Goal: Task Accomplishment & Management: Manage account settings

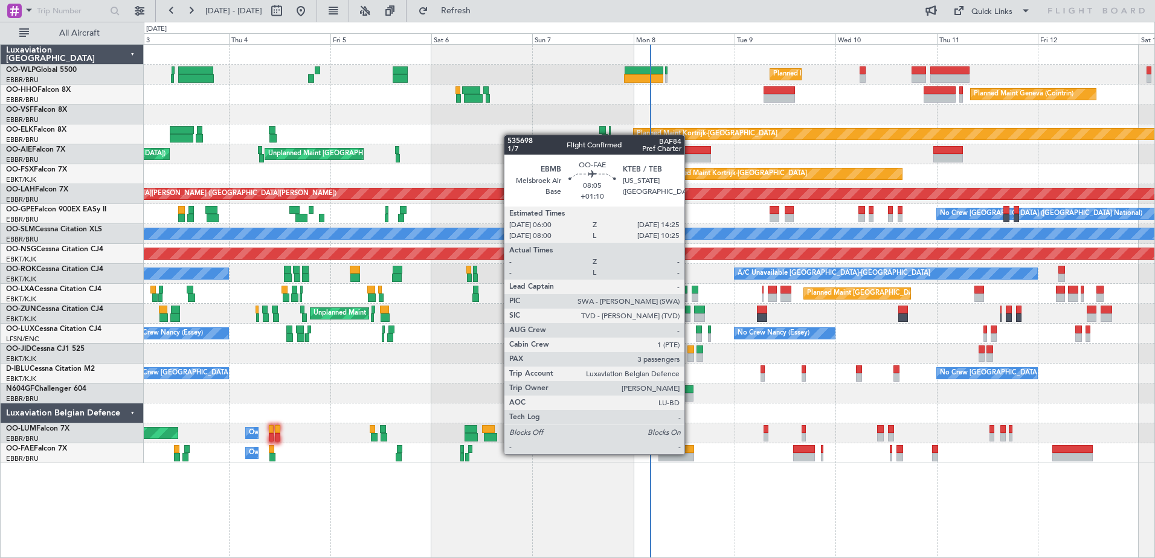
click at [690, 453] on div at bounding box center [676, 457] width 36 height 8
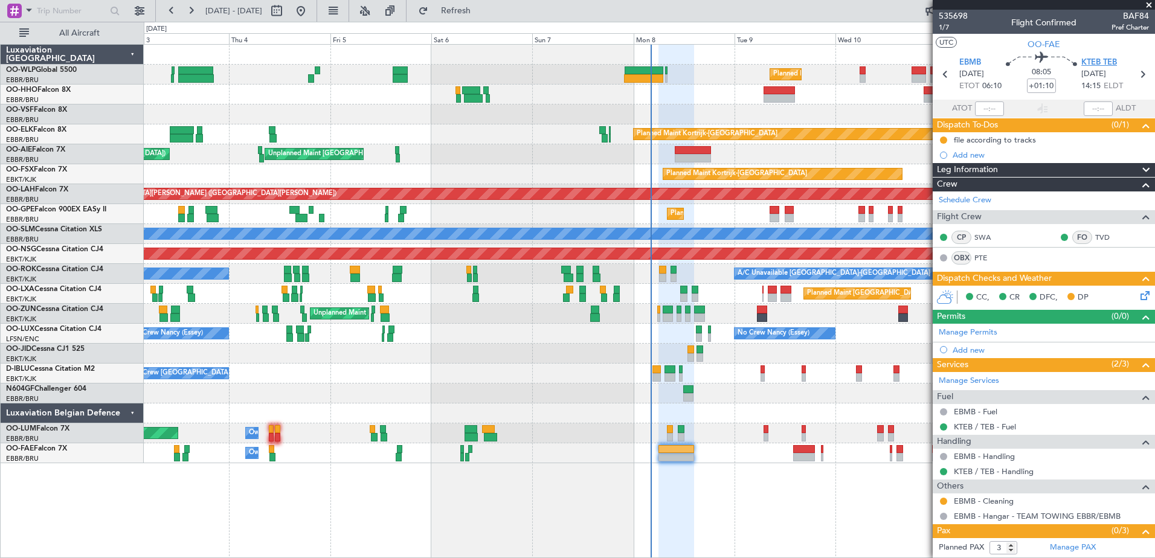
click at [1100, 62] on span "KTEB TEB" at bounding box center [1099, 63] width 36 height 12
click at [940, 139] on button at bounding box center [943, 139] width 7 height 7
click at [953, 193] on span "Completed" at bounding box center [948, 193] width 40 height 12
click at [944, 499] on button at bounding box center [943, 501] width 7 height 7
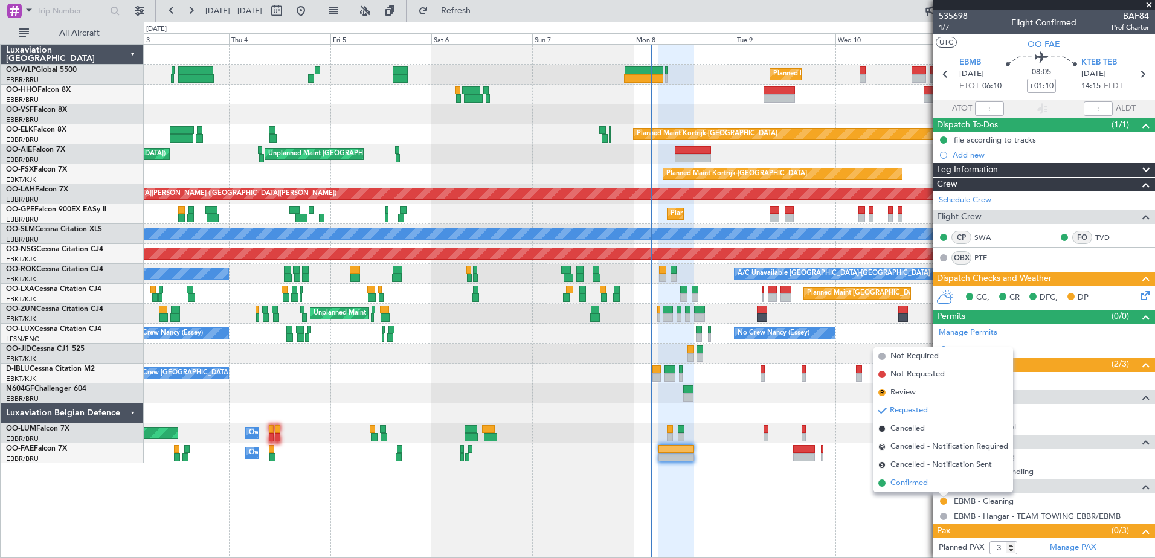
click at [898, 486] on span "Confirmed" at bounding box center [908, 483] width 37 height 12
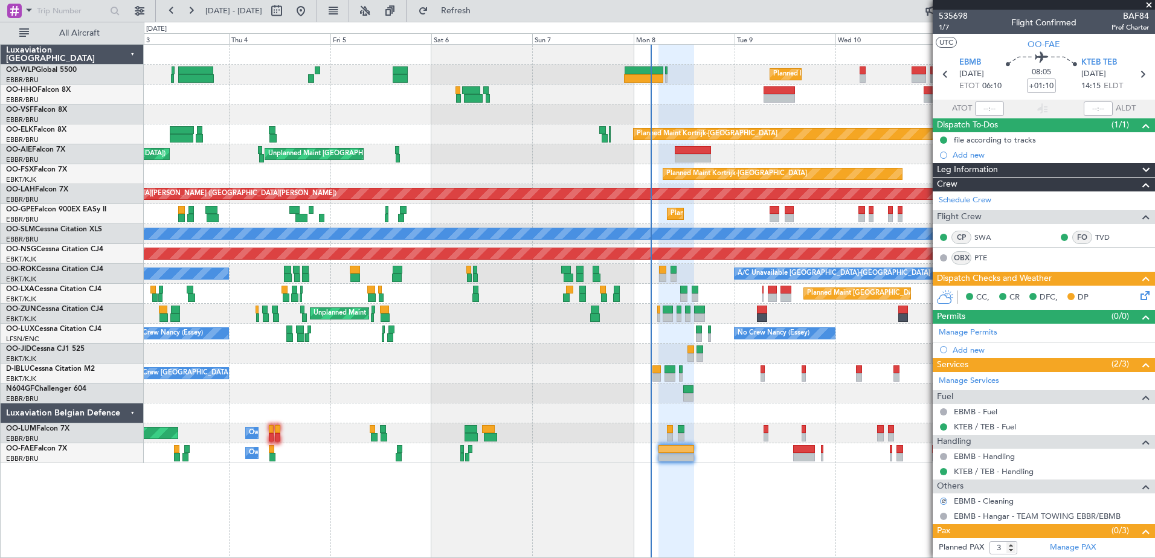
click at [1138, 291] on icon at bounding box center [1143, 294] width 10 height 10
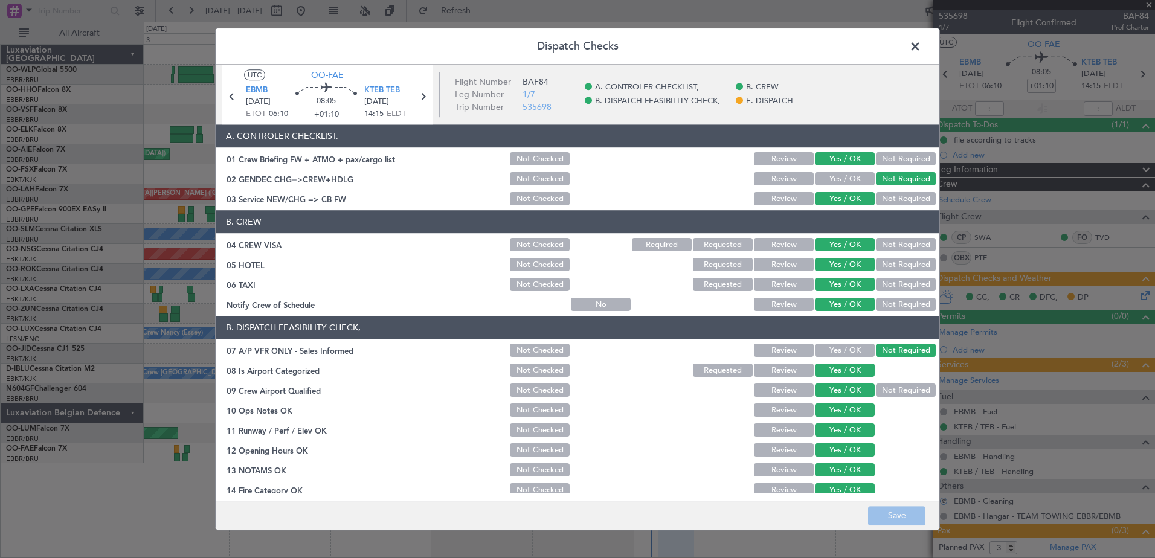
scroll to position [194, 0]
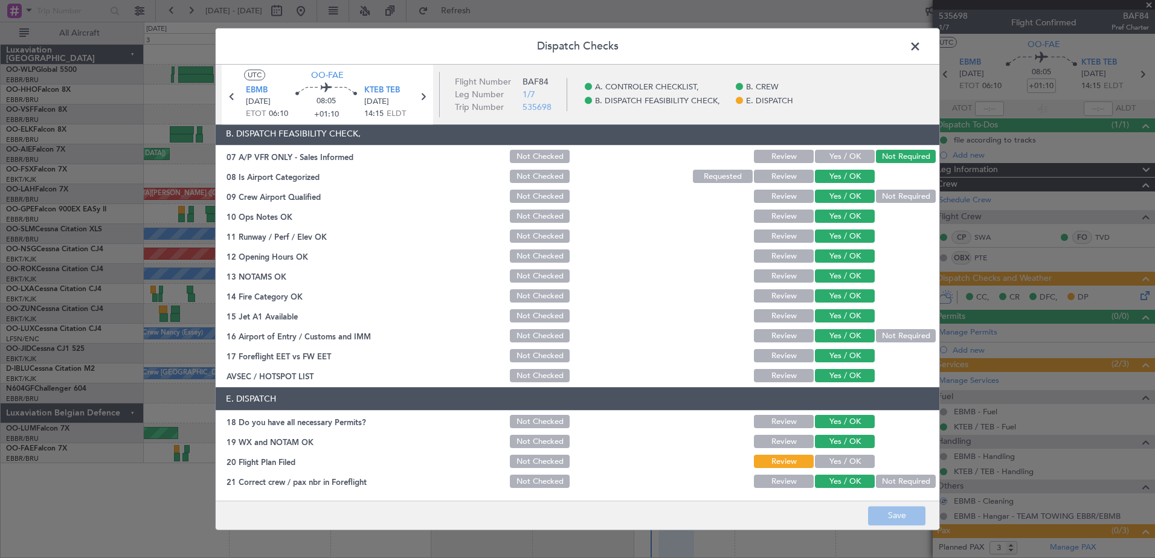
click at [834, 464] on button "Yes / OK" at bounding box center [845, 461] width 60 height 13
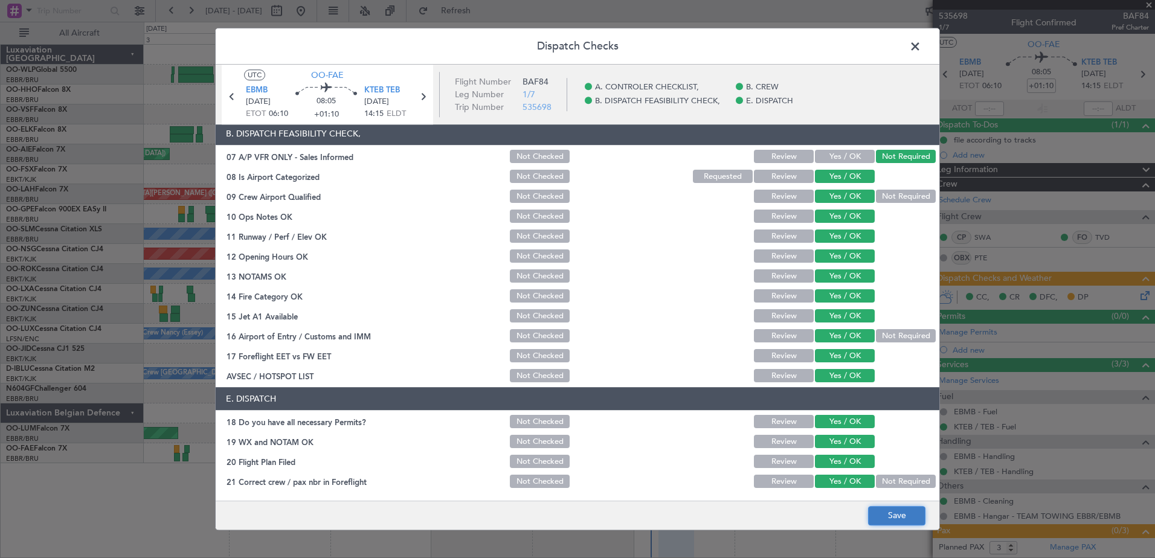
click at [896, 521] on button "Save" at bounding box center [896, 515] width 57 height 19
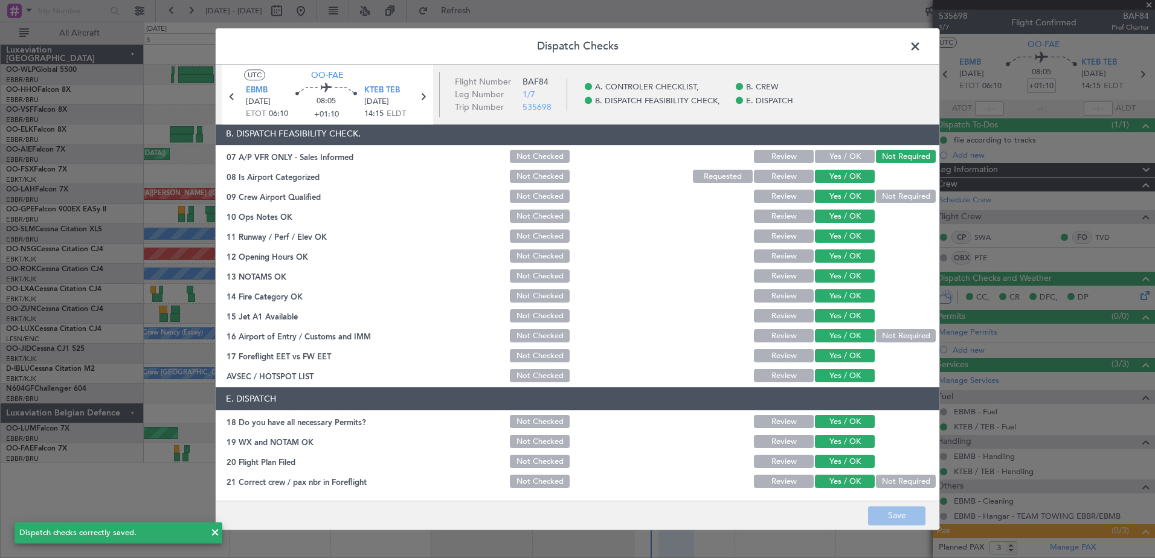
click at [921, 47] on span at bounding box center [921, 49] width 0 height 24
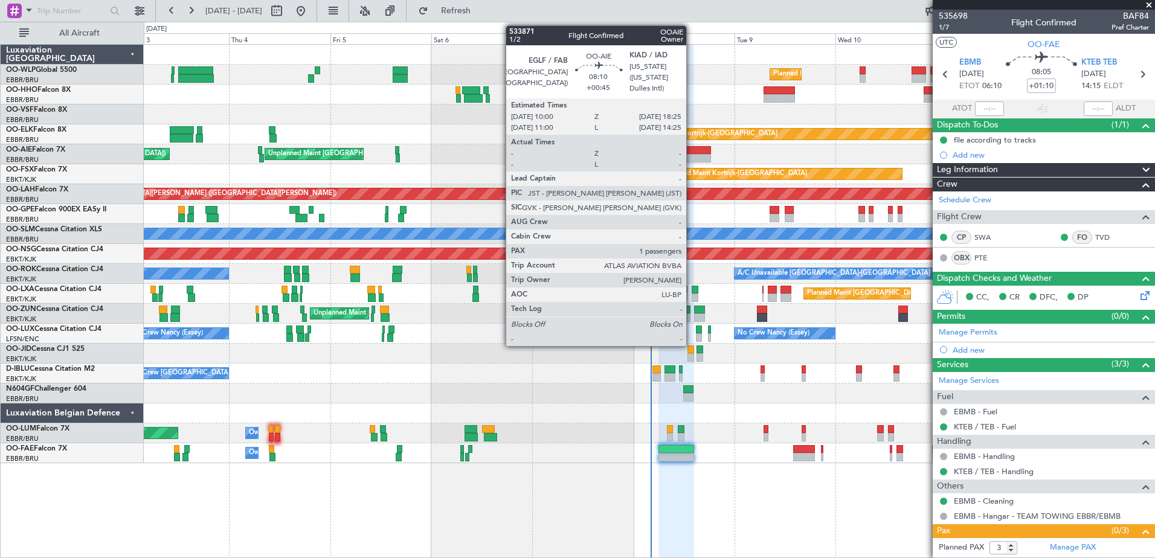
click at [691, 162] on div at bounding box center [693, 158] width 36 height 8
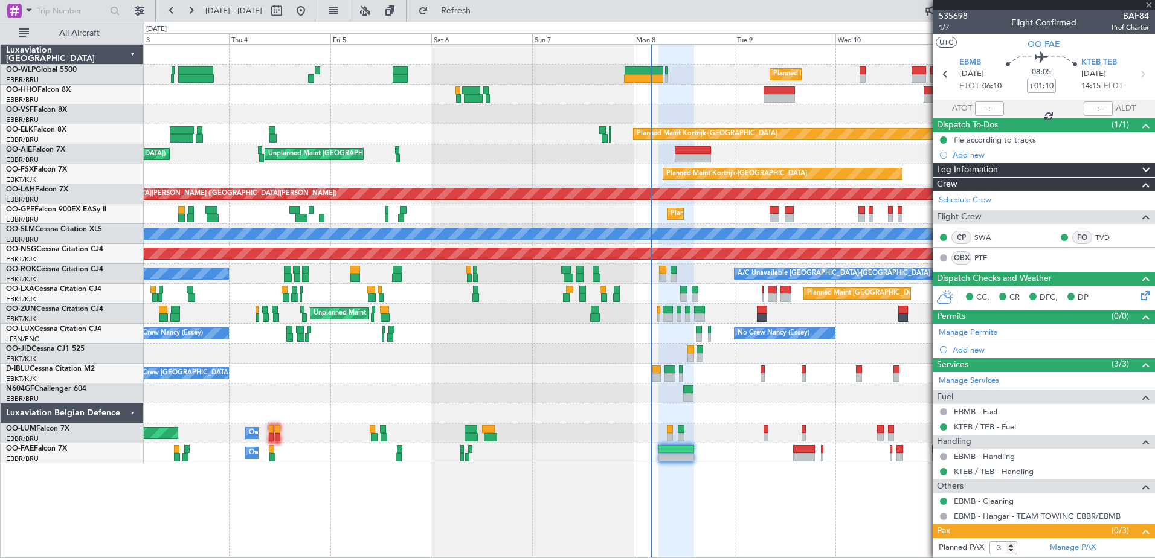
type input "+00:45"
type input "1"
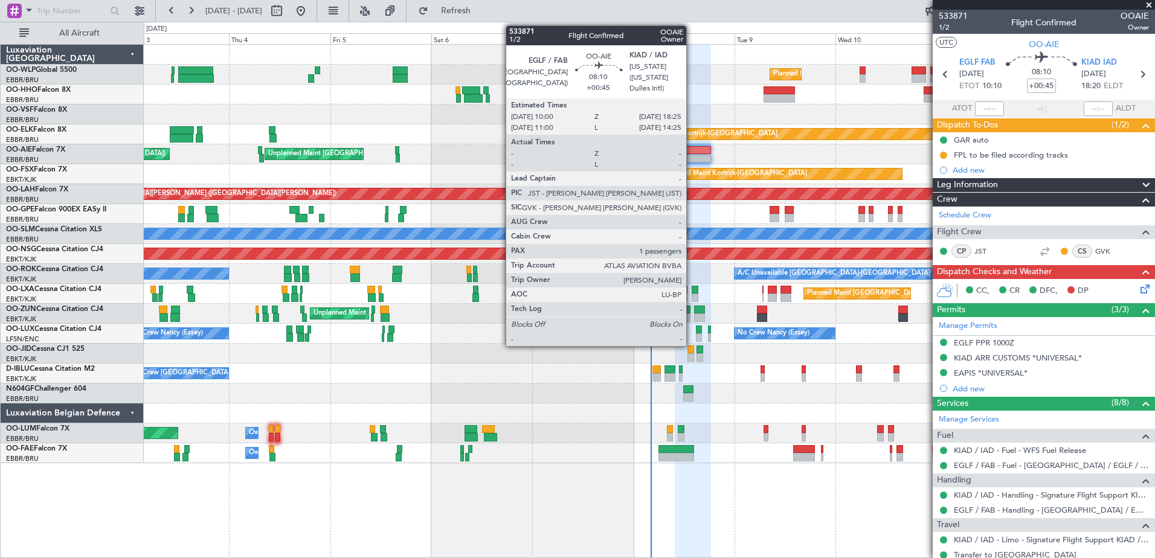
click at [691, 149] on div at bounding box center [693, 150] width 36 height 8
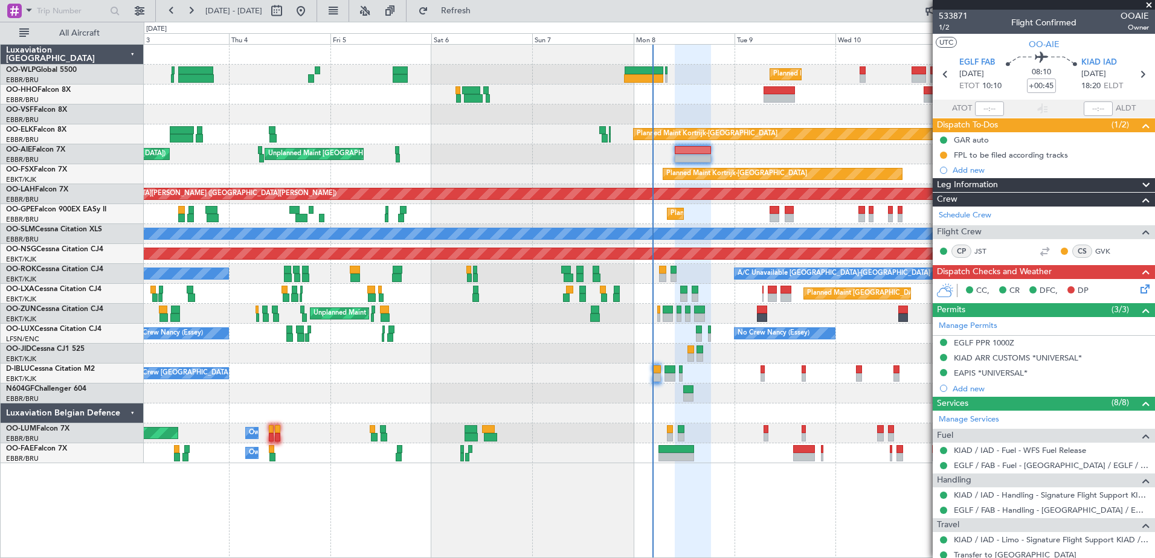
click at [1138, 290] on icon at bounding box center [1143, 287] width 10 height 10
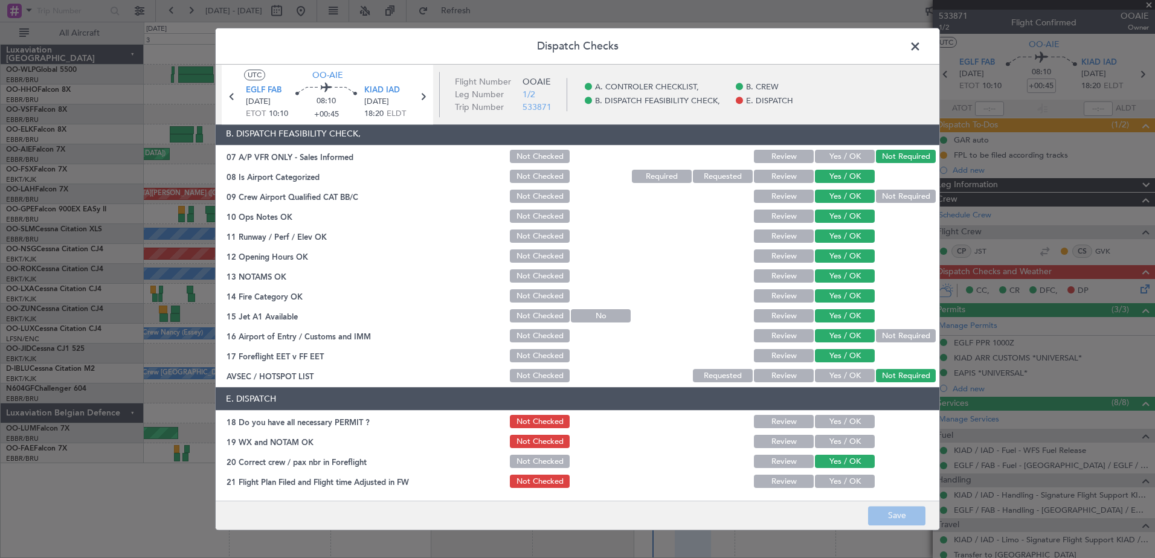
click at [853, 425] on button "Yes / OK" at bounding box center [845, 421] width 60 height 13
click at [847, 437] on button "Yes / OK" at bounding box center [845, 441] width 60 height 13
click at [845, 478] on button "Yes / OK" at bounding box center [845, 481] width 60 height 13
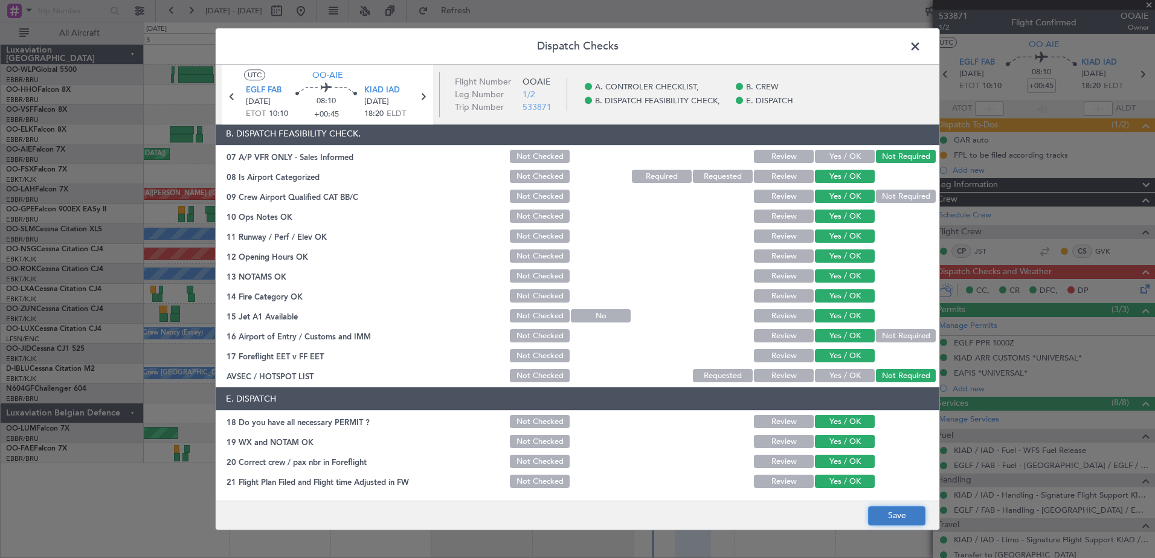
click at [886, 517] on button "Save" at bounding box center [896, 515] width 57 height 19
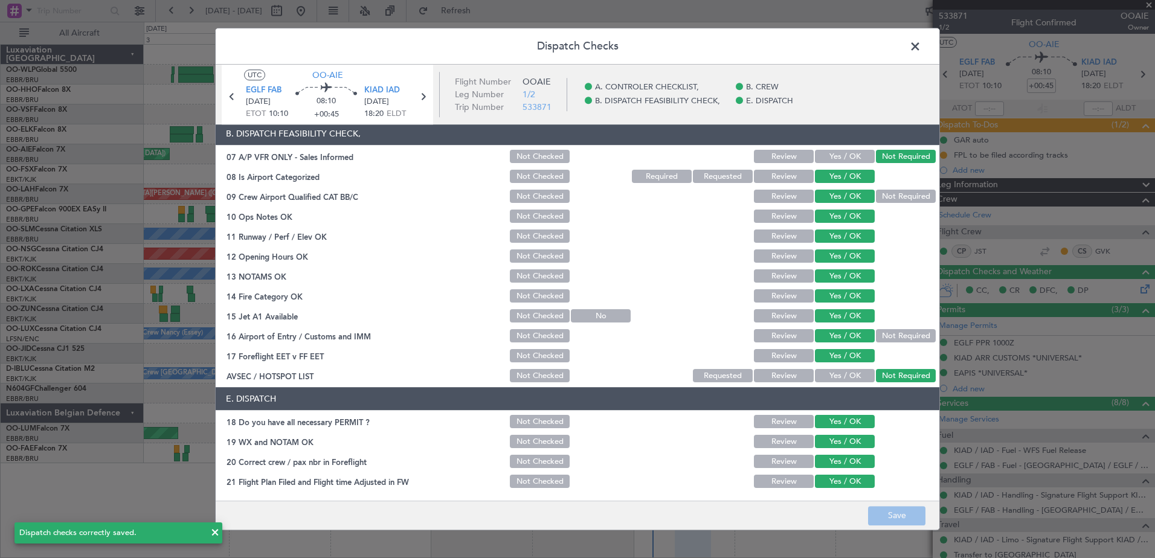
click at [921, 45] on span at bounding box center [921, 49] width 0 height 24
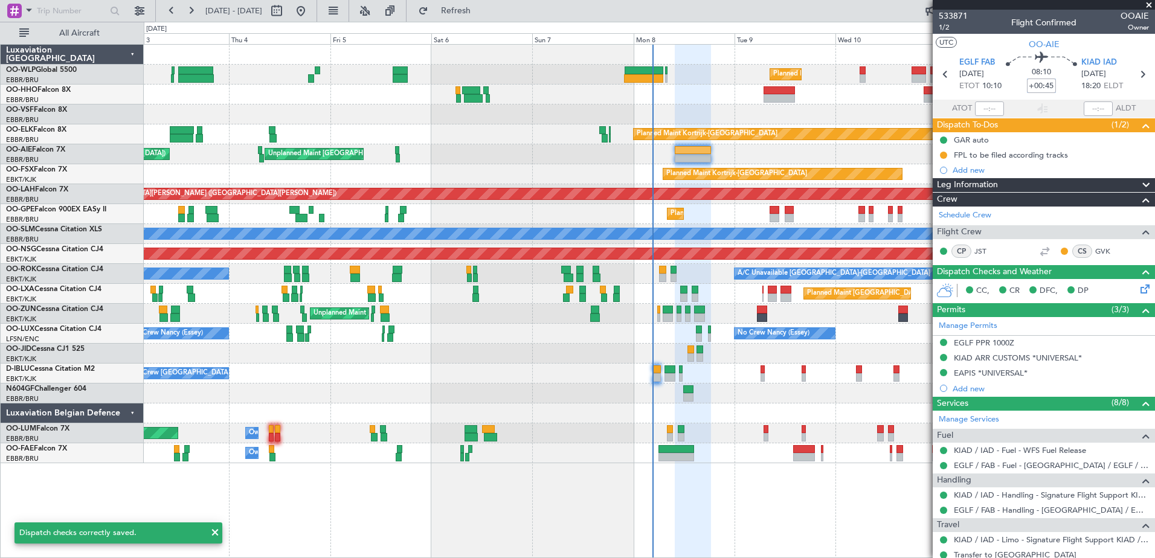
click at [1045, 88] on input "+00:45" at bounding box center [1041, 86] width 29 height 14
click at [1047, 85] on input "+00:45" at bounding box center [1041, 86] width 29 height 14
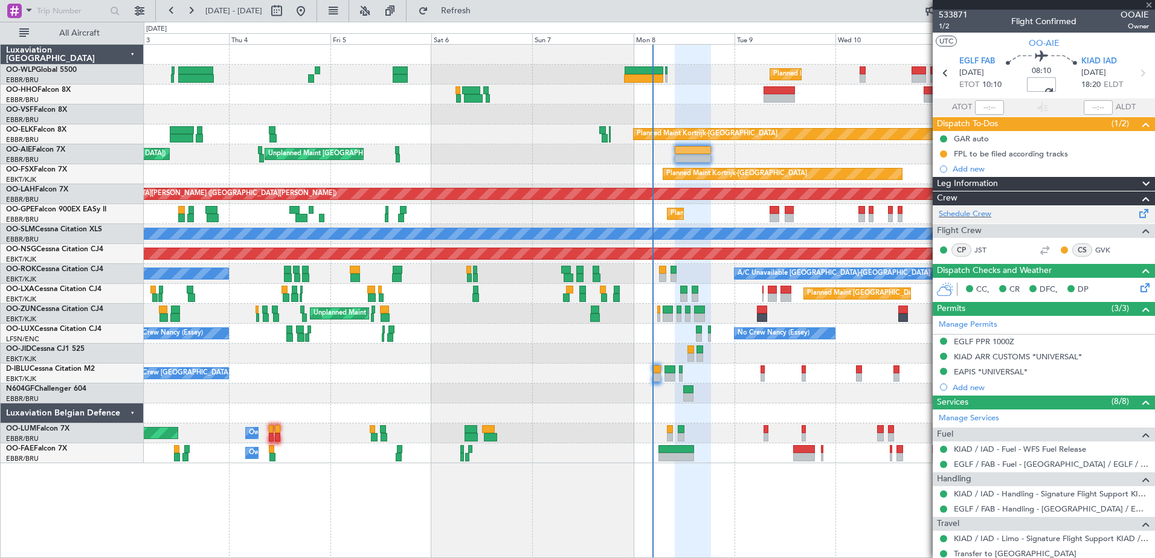
scroll to position [0, 0]
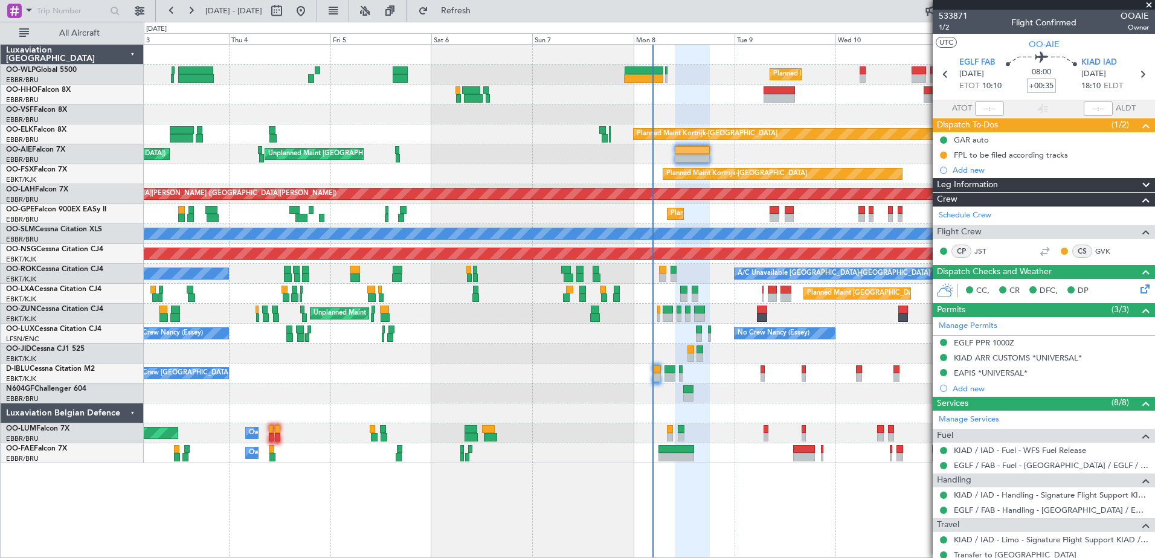
type input "+00:35"
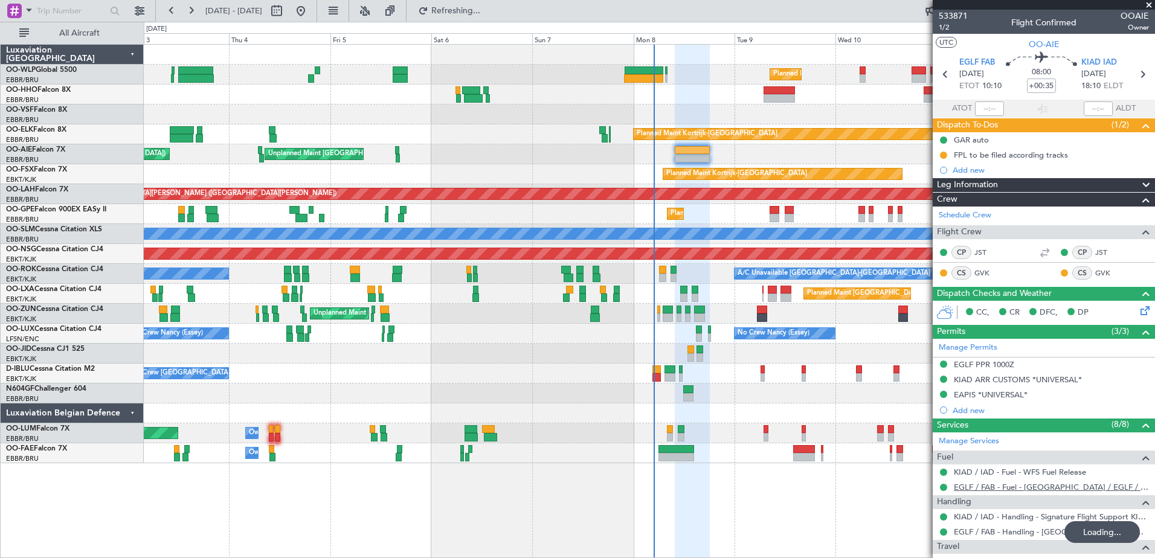
scroll to position [144, 0]
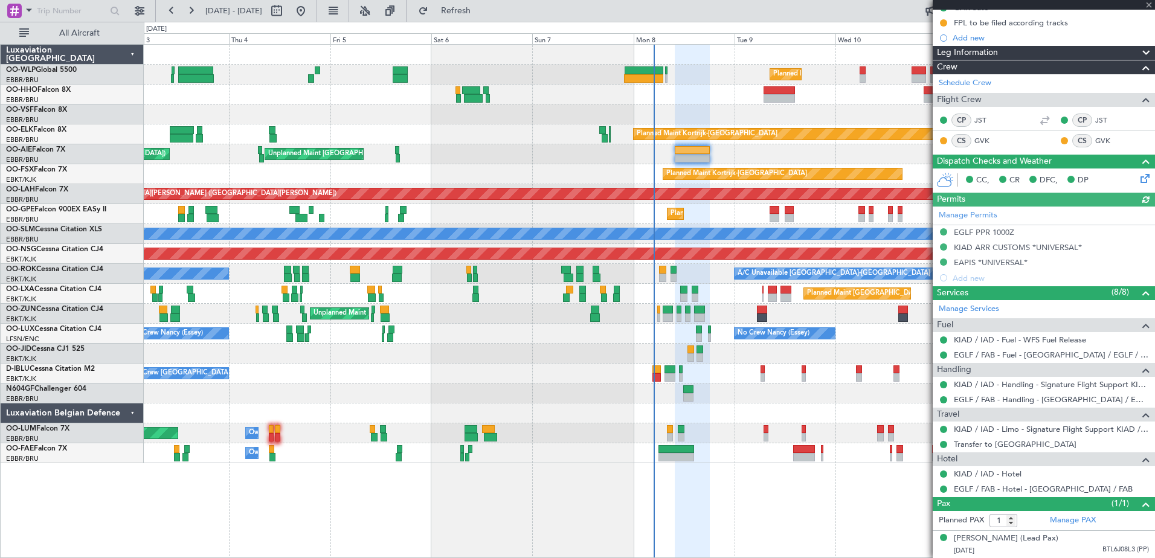
click at [735, 511] on div "Planned Maint Milan (Linate) Planned Maint Geneva (Cointrin) Planned Maint Kort…" at bounding box center [649, 301] width 1011 height 514
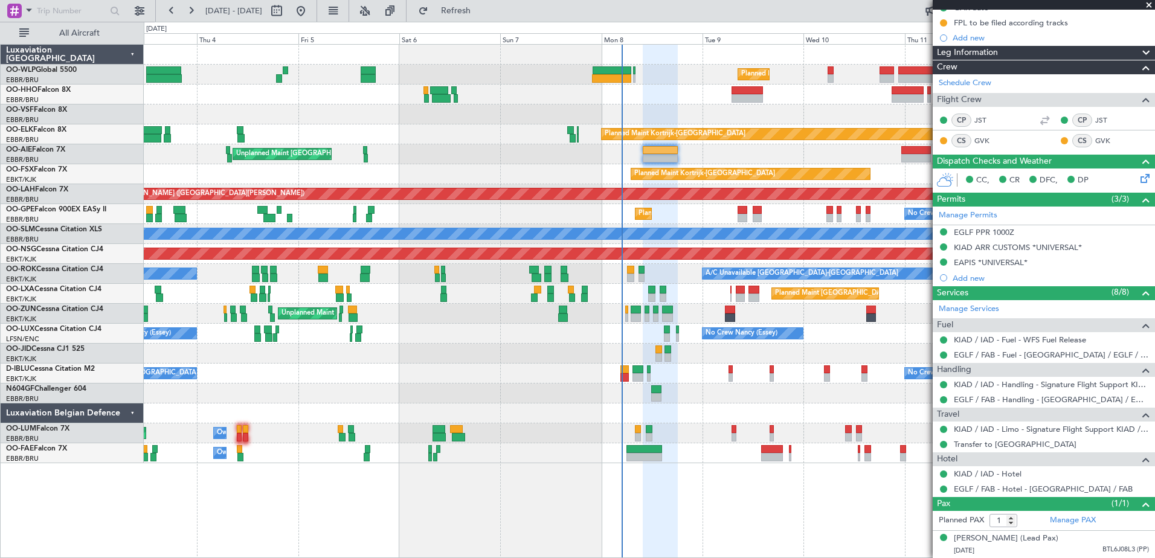
click at [682, 478] on div "Planned Maint Milan (Linate) Planned Maint Geneva (Cointrin) Planned Maint Kort…" at bounding box center [649, 301] width 1011 height 514
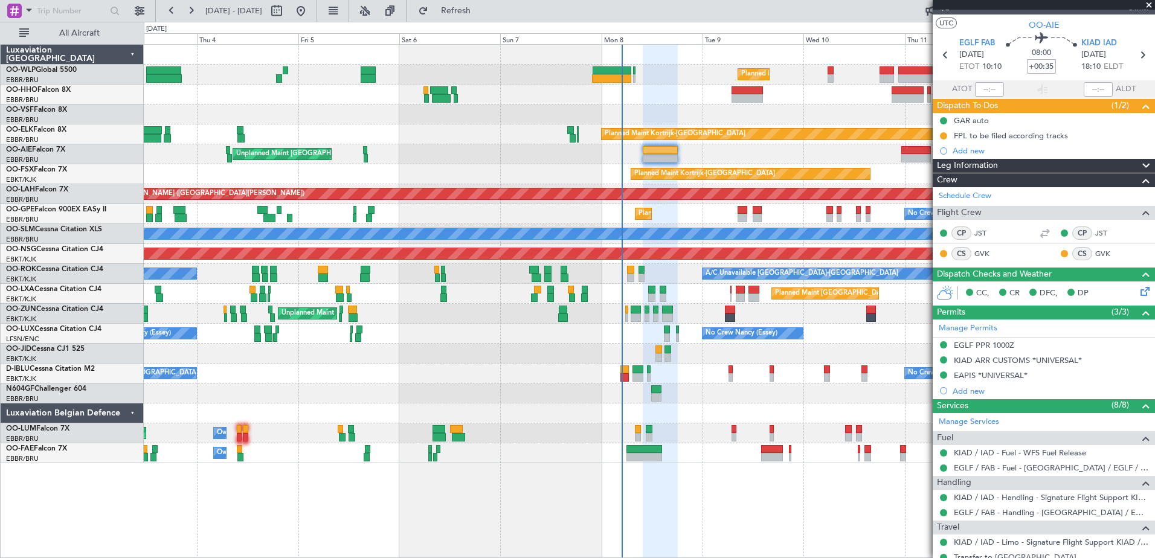
scroll to position [0, 0]
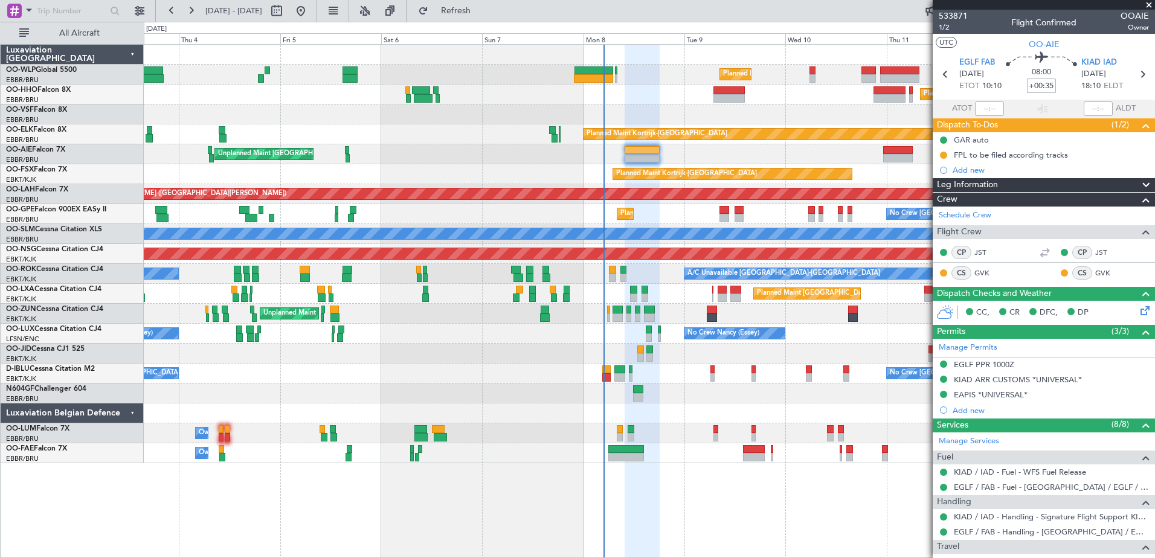
click at [705, 405] on div "Planned Maint Milan (Linate) Planned Maint Geneva (Cointrin) Planned Maint Kort…" at bounding box center [649, 254] width 1010 height 418
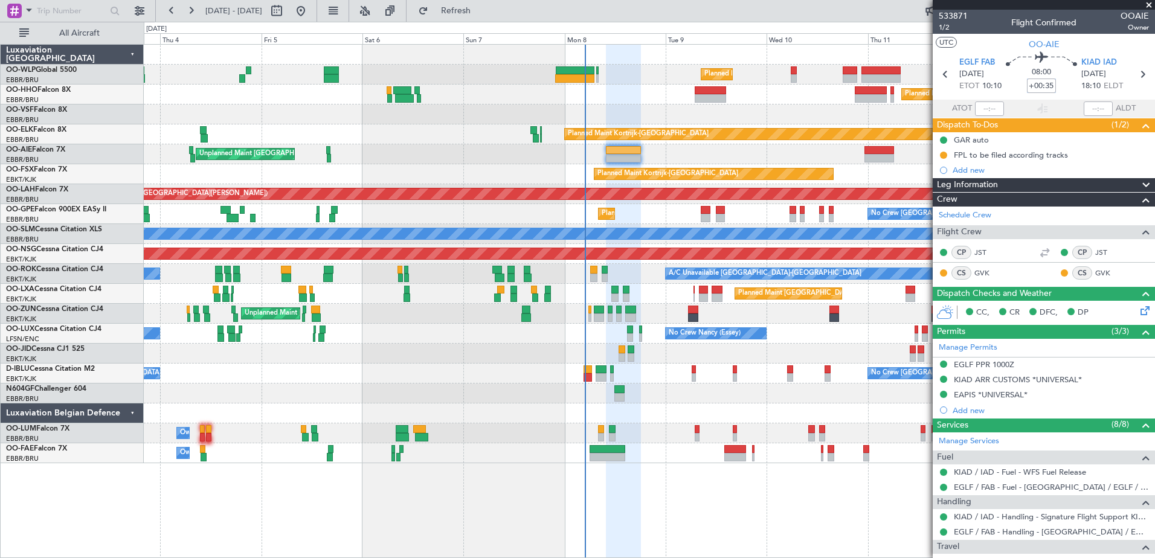
click at [724, 504] on div "Planned Maint Milan (Linate) Planned Maint Geneva (Cointrin) Planned Maint Kort…" at bounding box center [649, 301] width 1011 height 514
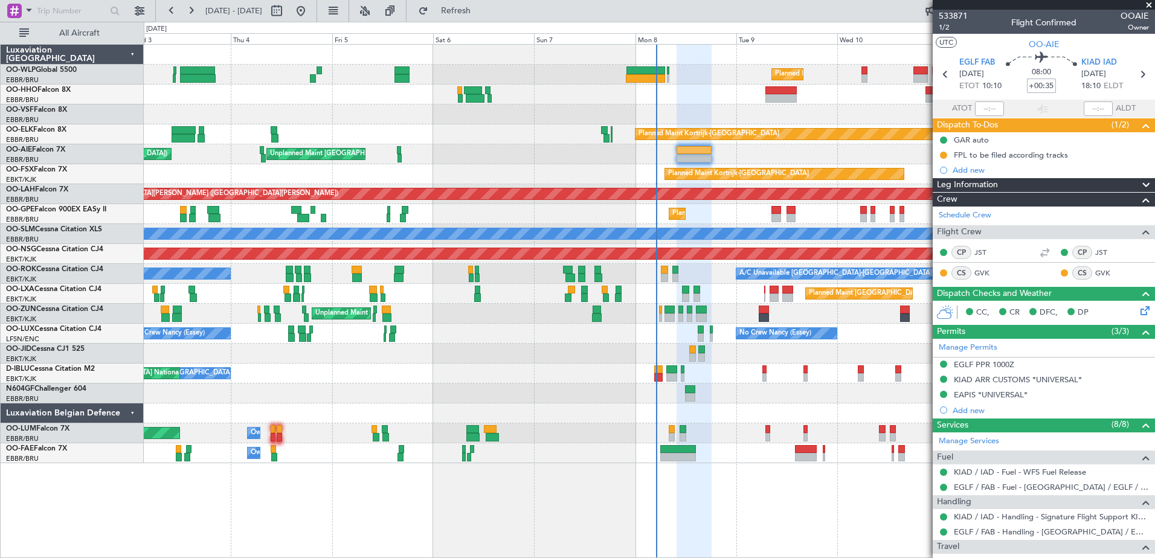
click at [681, 405] on div at bounding box center [649, 413] width 1010 height 20
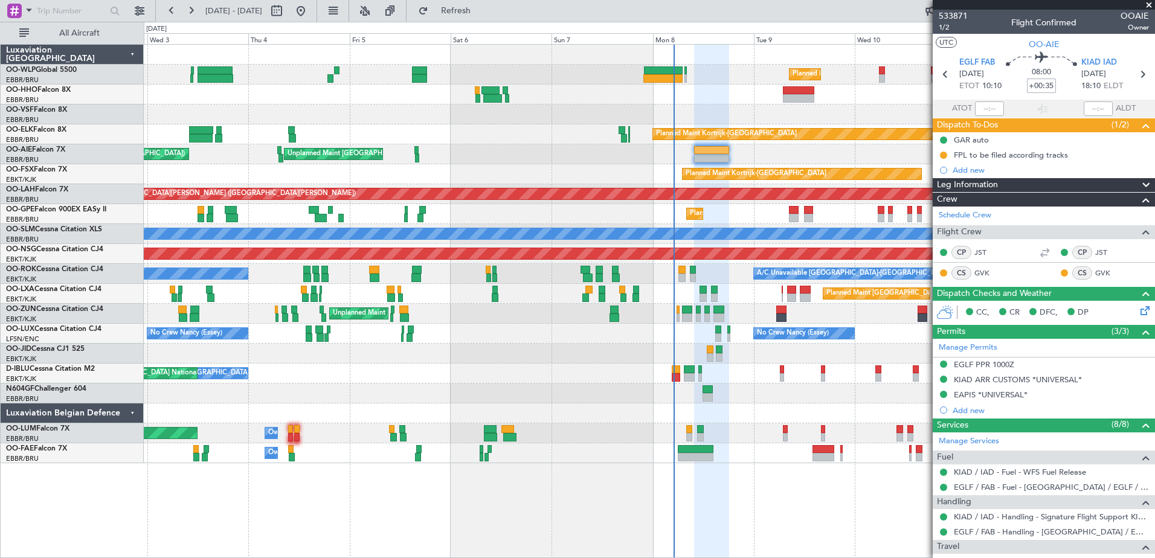
click at [681, 397] on div at bounding box center [649, 393] width 1010 height 20
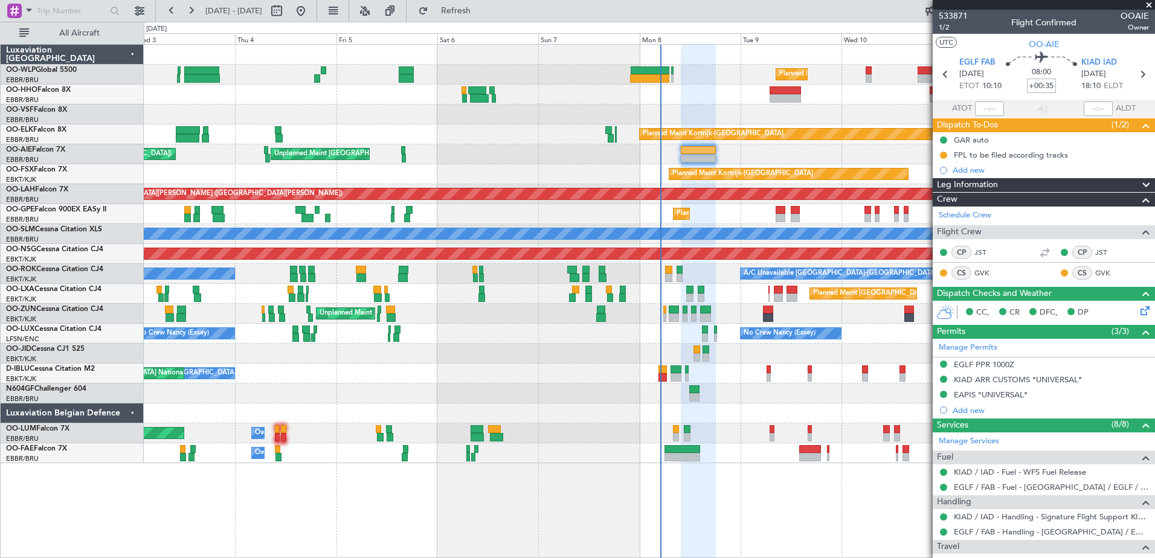
click at [708, 374] on div "No Crew Brussels (Brussels National) No Crew Brussels (Brussels National) AOG M…" at bounding box center [649, 374] width 1010 height 20
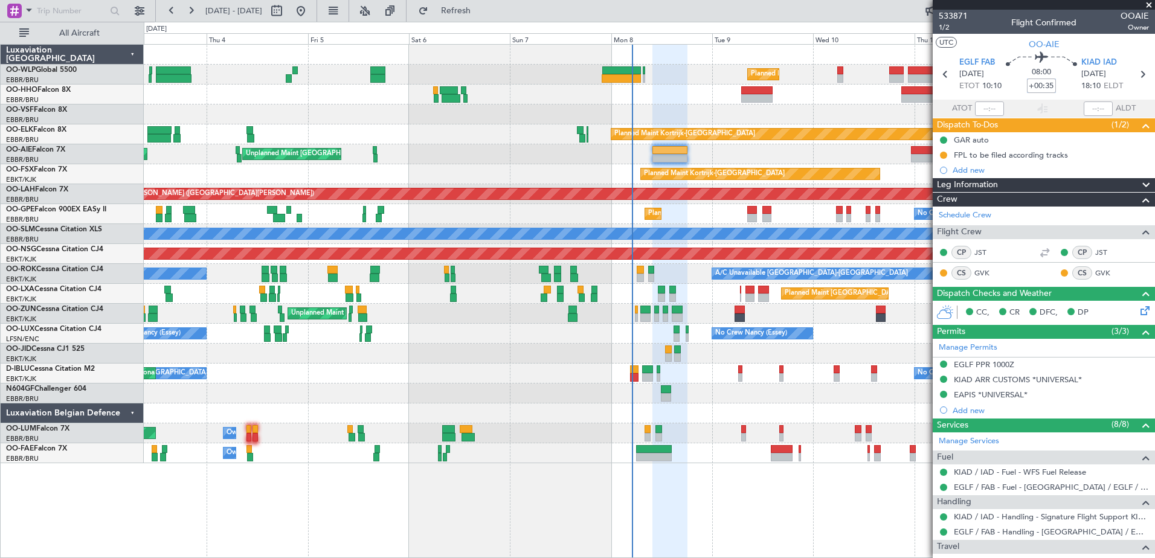
click at [726, 413] on div at bounding box center [649, 413] width 1010 height 20
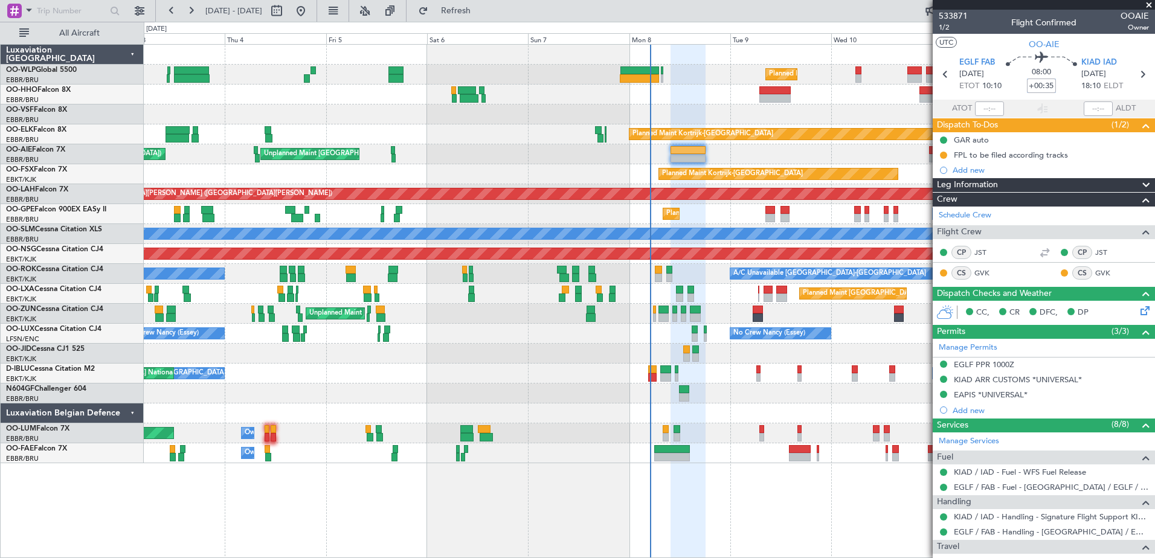
click at [658, 392] on div at bounding box center [649, 393] width 1010 height 20
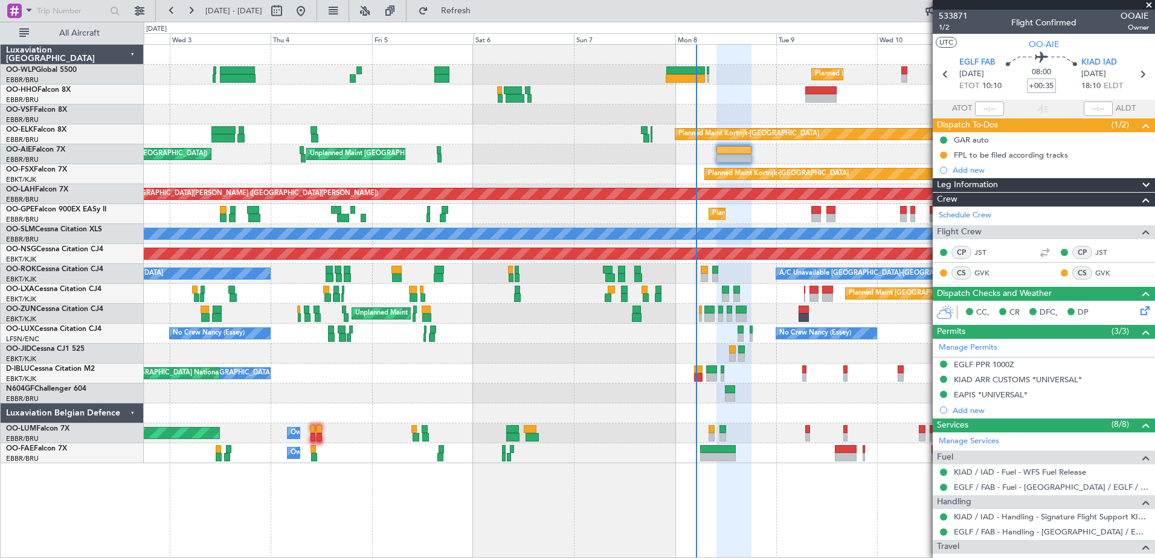
click at [711, 397] on div at bounding box center [649, 393] width 1010 height 20
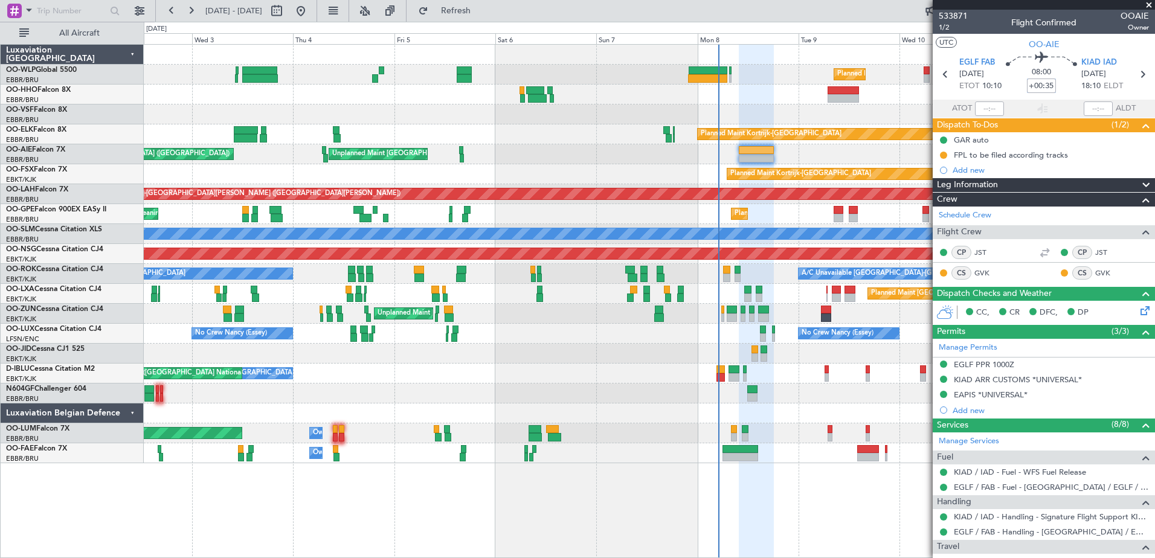
click at [731, 406] on div at bounding box center [649, 413] width 1010 height 20
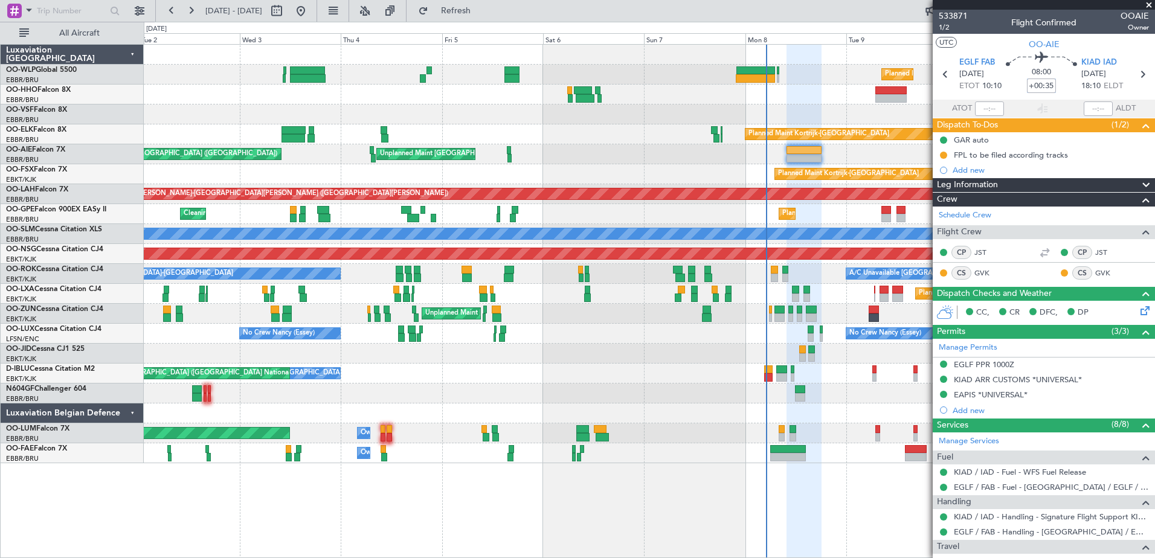
click at [764, 393] on div at bounding box center [649, 393] width 1010 height 20
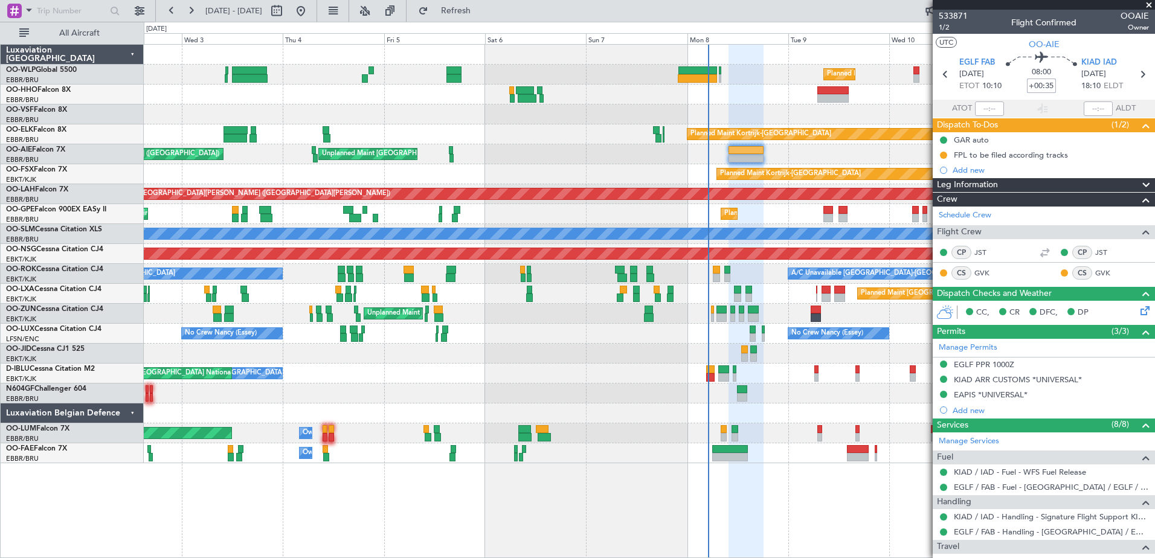
click at [675, 389] on div at bounding box center [649, 393] width 1010 height 20
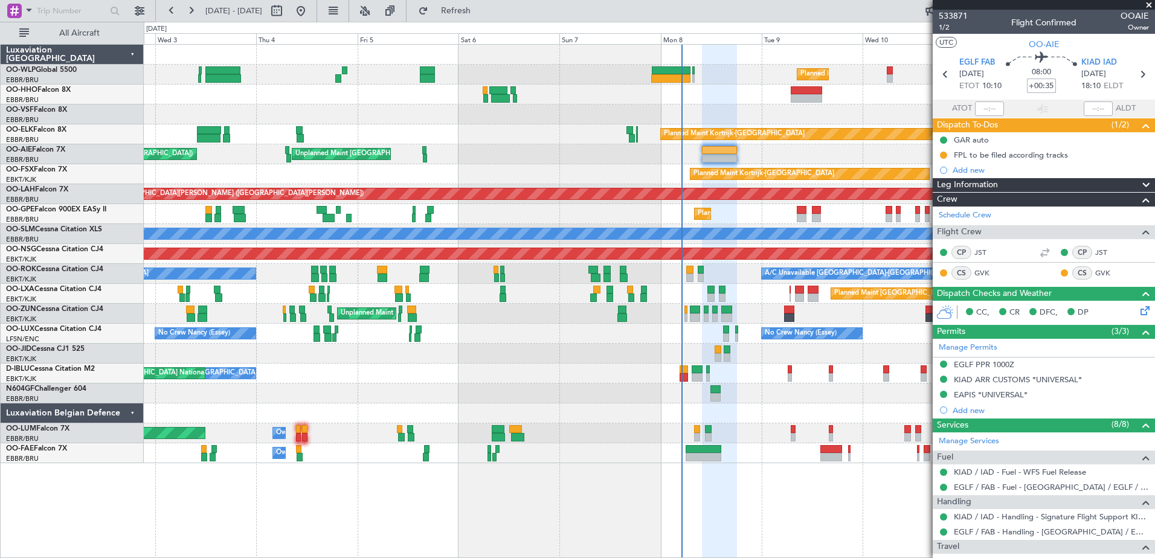
click at [815, 406] on div at bounding box center [649, 413] width 1010 height 20
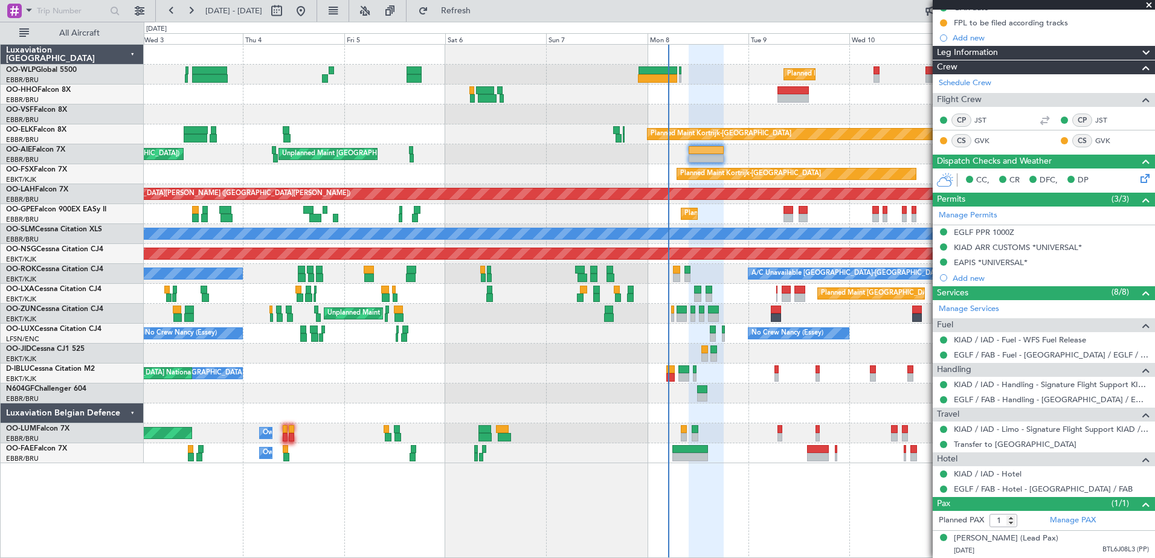
click at [276, 74] on div "Planned Maint Milan (Linate)" at bounding box center [649, 75] width 1010 height 20
click at [711, 528] on div at bounding box center [705, 302] width 35 height 514
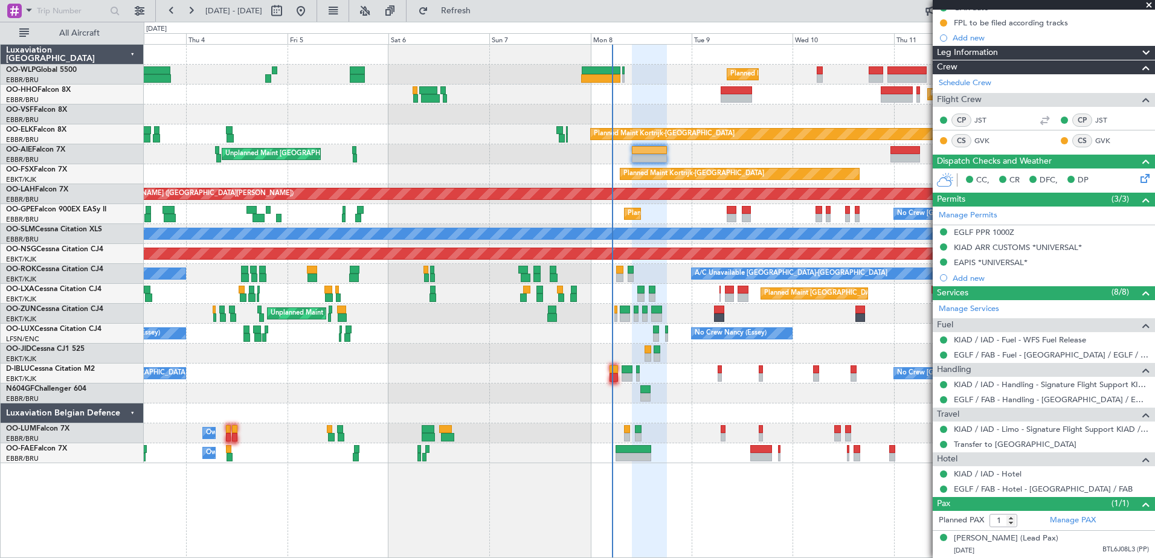
click at [687, 463] on div "Owner Melsbroek Air Base" at bounding box center [649, 453] width 1010 height 20
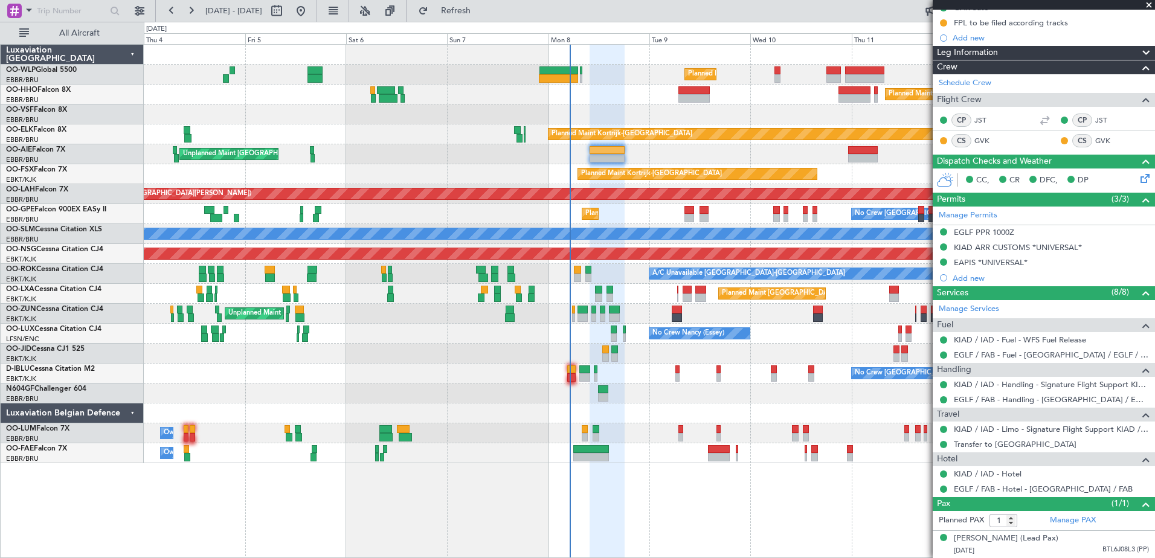
click at [724, 491] on div "Planned Maint Milan (Linate) Planned Maint Geneva (Cointrin) Planned Maint Kort…" at bounding box center [649, 301] width 1011 height 514
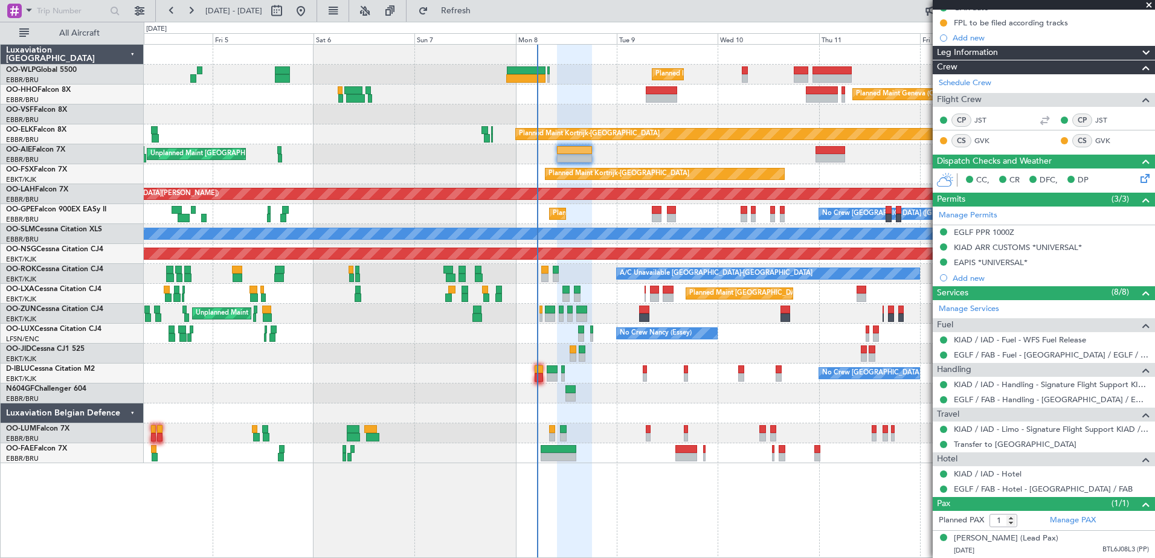
click at [695, 485] on div "Planned Maint Milan (Linate) Planned Maint Geneva (Cointrin) Planned Maint Kort…" at bounding box center [649, 301] width 1011 height 514
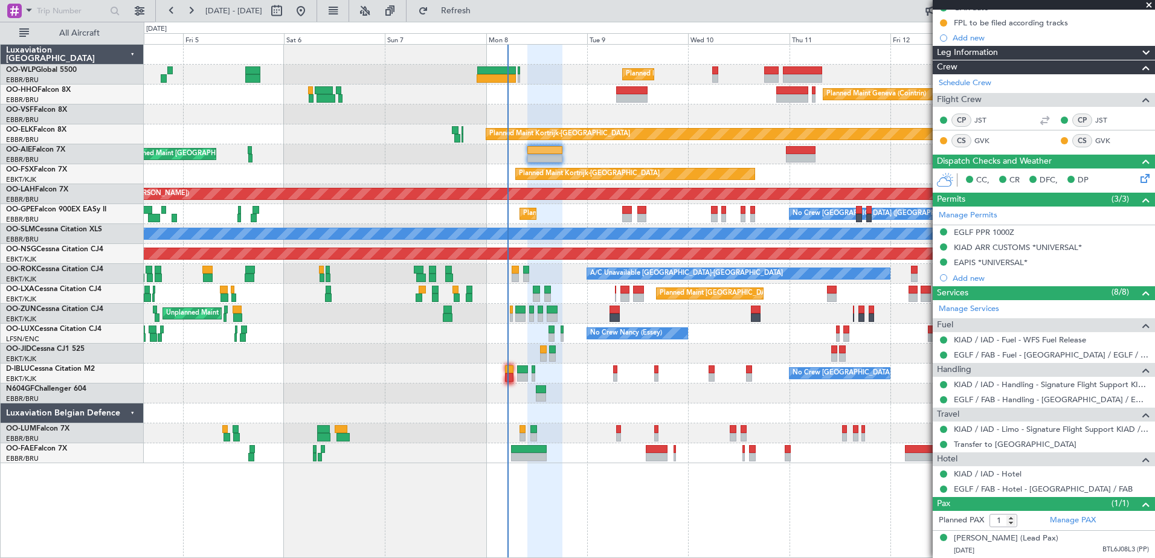
click at [682, 489] on div "Planned Maint Milan (Linate) Planned Maint Geneva (Cointrin) Planned Maint Kort…" at bounding box center [649, 301] width 1011 height 514
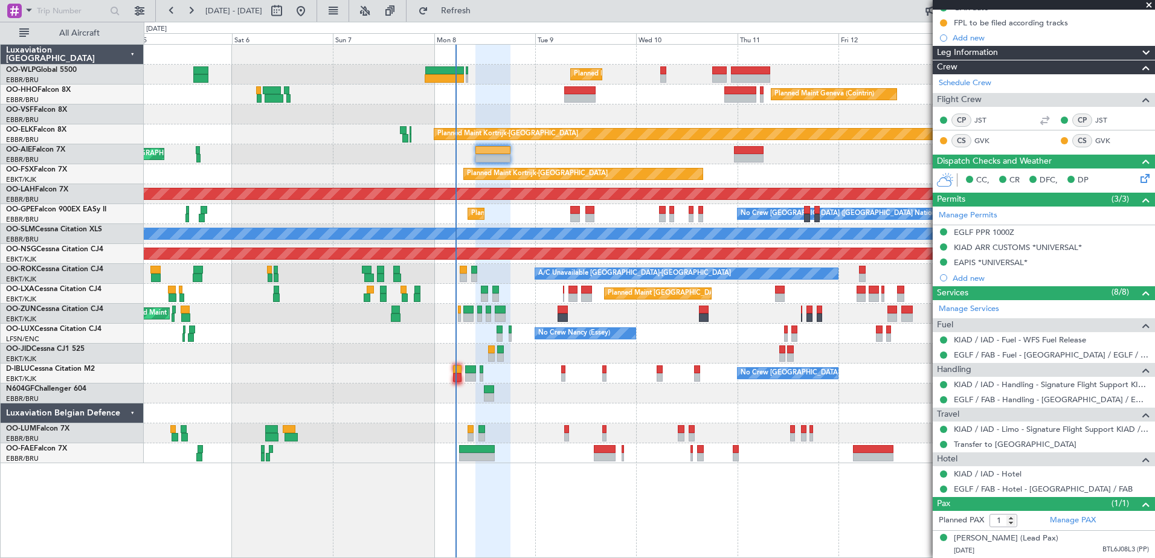
click at [645, 478] on div "Planned Maint Milan (Linate) Planned Maint Geneva (Cointrin) Planned Maint Kort…" at bounding box center [649, 301] width 1011 height 514
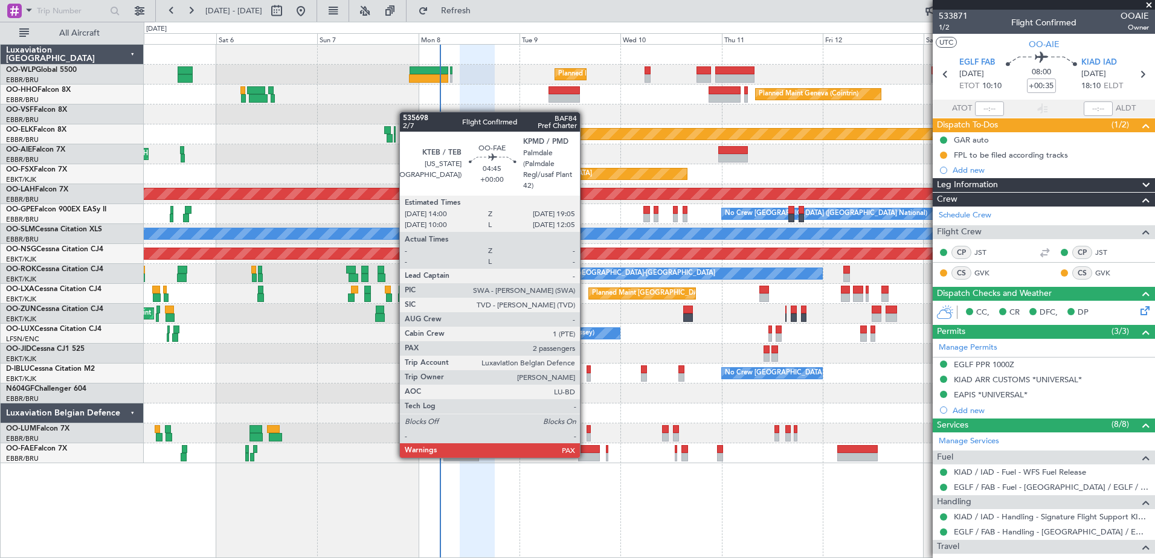
scroll to position [144, 0]
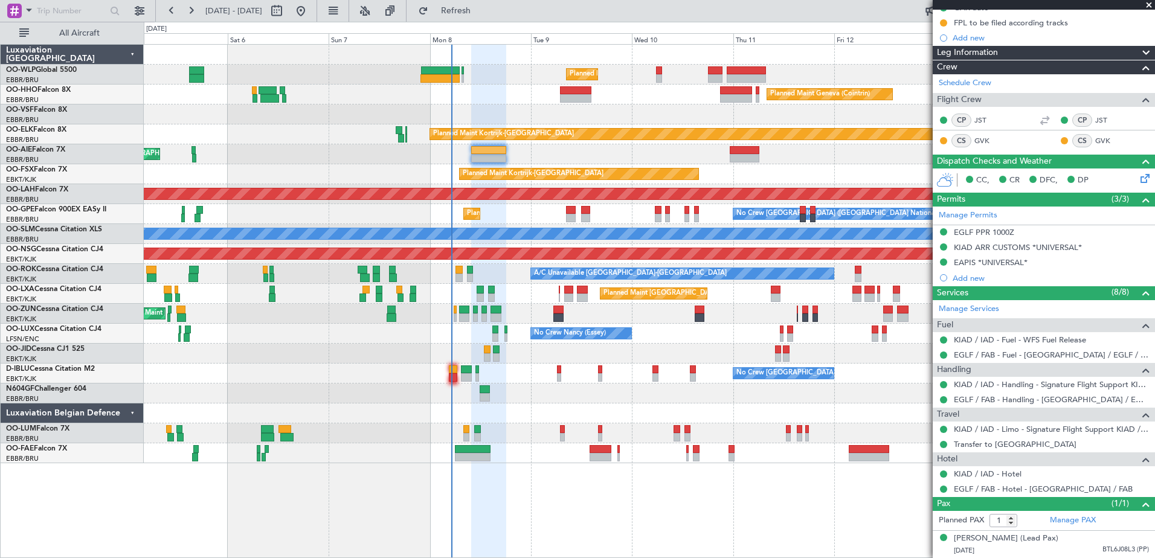
click at [516, 464] on div "Planned Maint Milan (Linate) Planned Maint Geneva (Cointrin) Planned Maint Kort…" at bounding box center [649, 301] width 1011 height 514
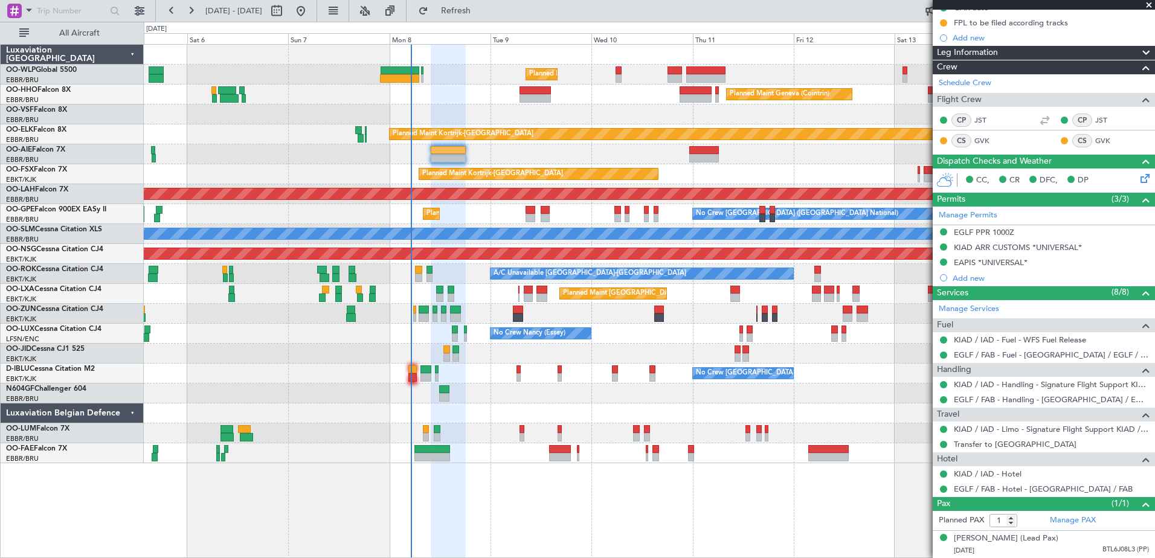
click at [551, 488] on div "Planned Maint Milan (Linate) Planned Maint Geneva (Cointrin) Planned Maint Kort…" at bounding box center [649, 301] width 1011 height 514
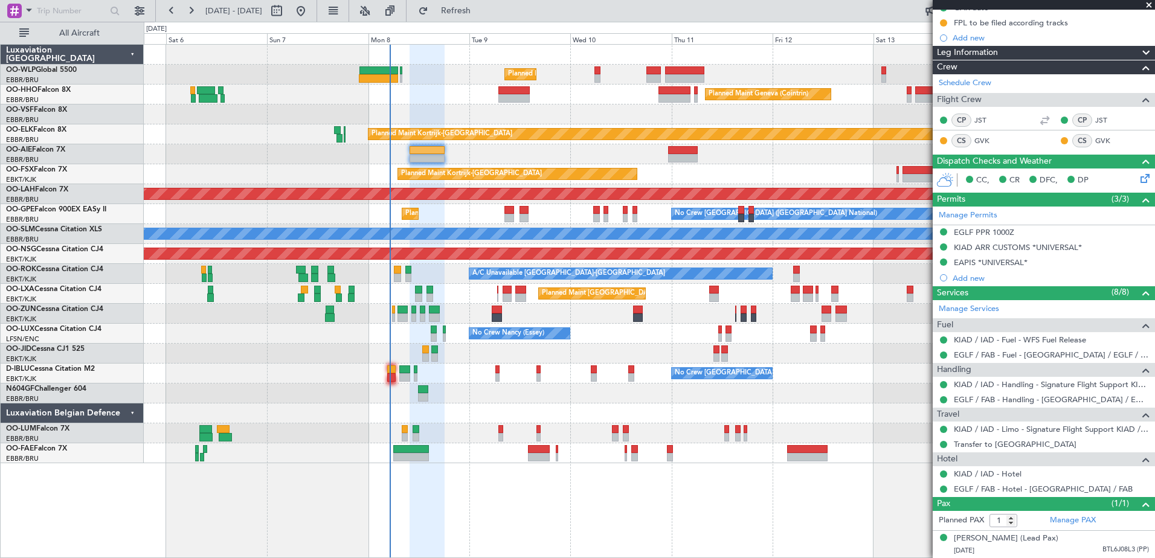
click at [603, 475] on div "Planned Maint Milan (Linate) Planned Maint Geneva (Cointrin) Planned Maint Kort…" at bounding box center [649, 301] width 1011 height 514
click at [481, 14] on span "Refreshing..." at bounding box center [456, 11] width 51 height 8
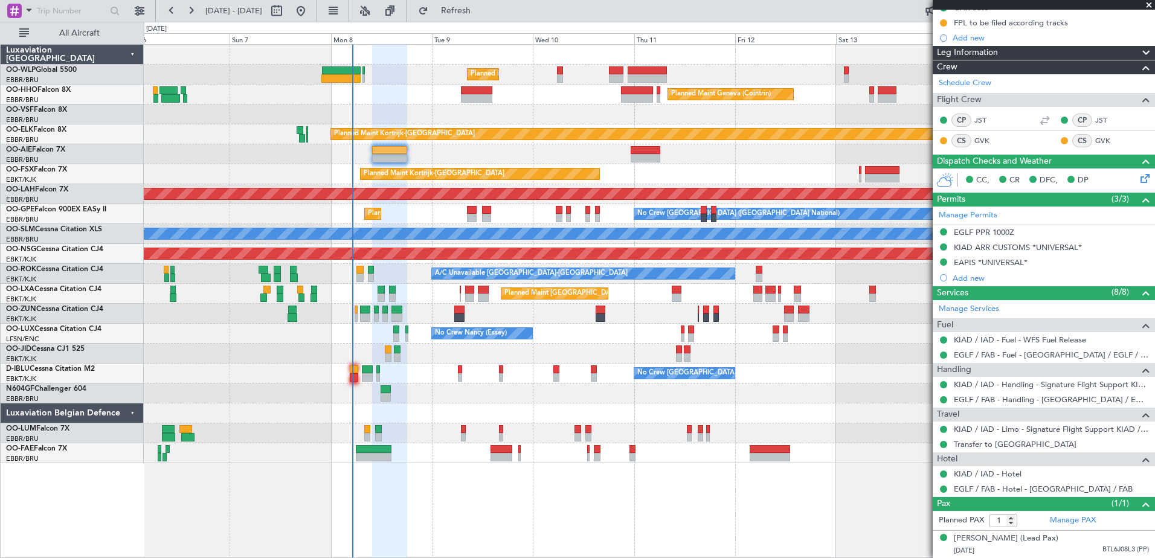
click at [246, 155] on div "Unplanned Maint [GEOGRAPHIC_DATA] ([GEOGRAPHIC_DATA] National)" at bounding box center [649, 154] width 1010 height 20
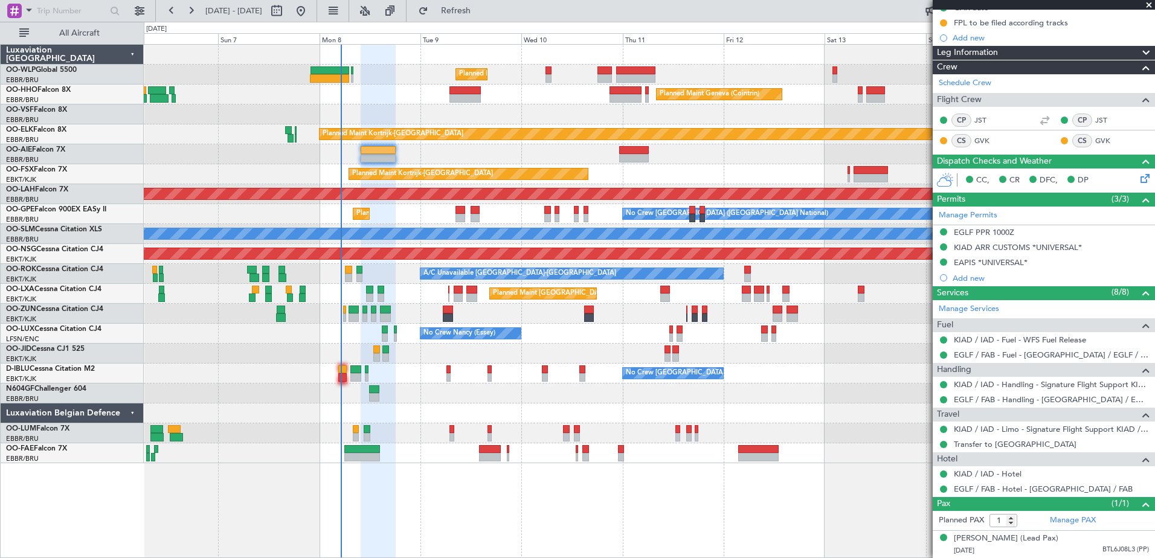
click at [824, 364] on div "Planned Maint Milan (Linate) Planned Maint Geneva (Cointrin) Planned Maint Kort…" at bounding box center [649, 254] width 1010 height 418
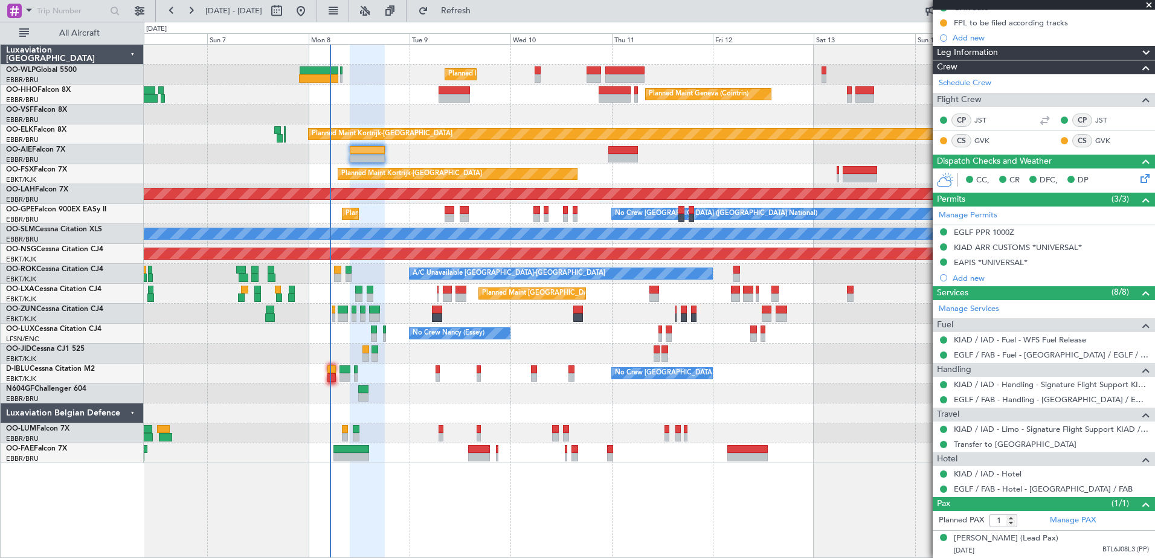
click at [866, 388] on div "Planned Maint Milan (Linate) Planned Maint Geneva (Cointrin) Planned Maint Kort…" at bounding box center [649, 254] width 1010 height 418
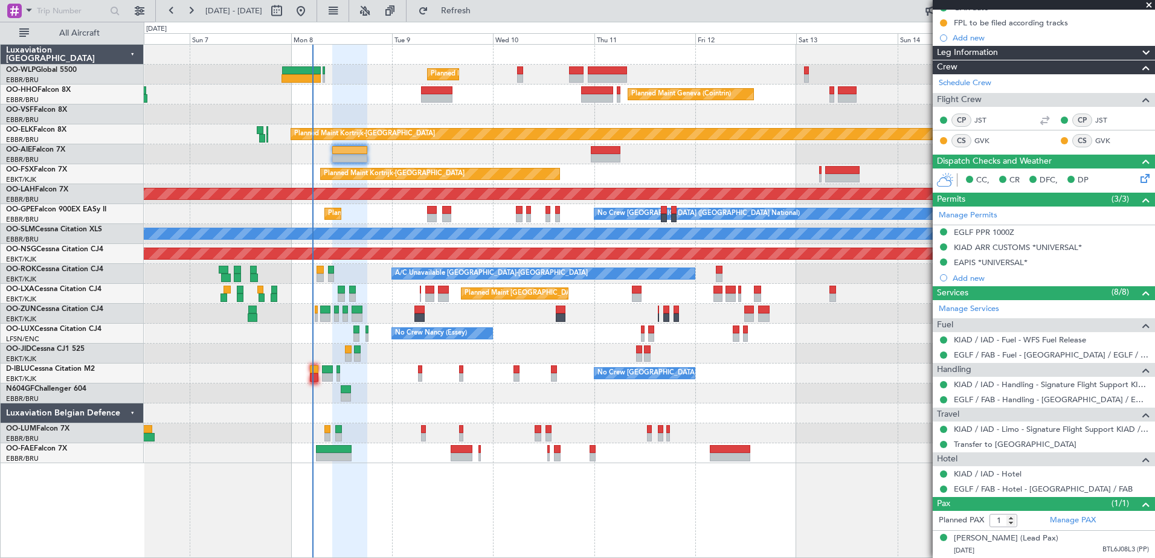
click at [412, 426] on div "Planned Maint Milan (Linate) Planned Maint Geneva (Cointrin) Planned Maint Kort…" at bounding box center [649, 254] width 1010 height 418
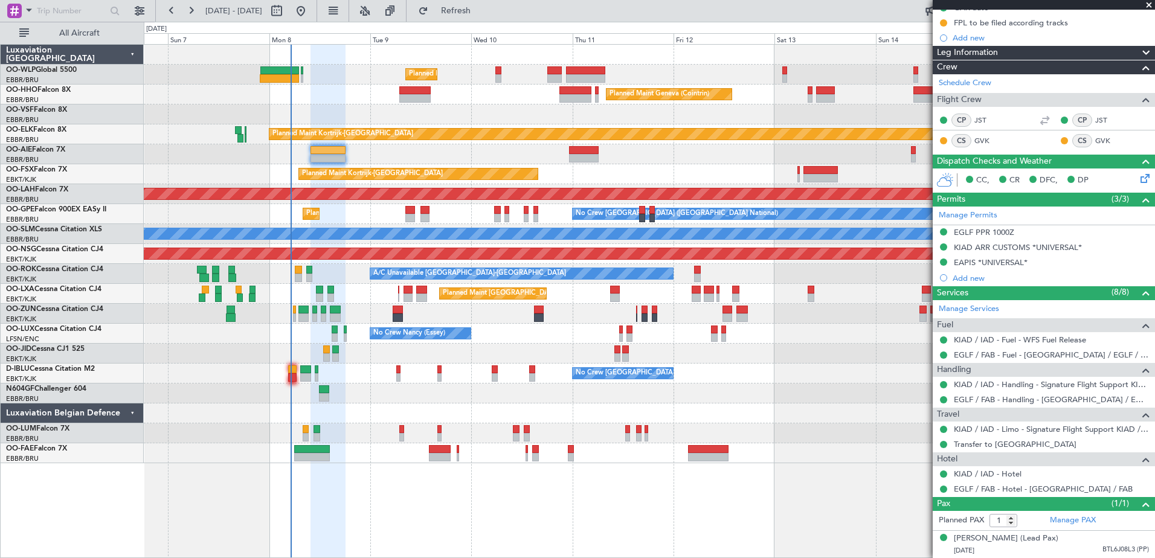
click at [767, 377] on div "No Crew [GEOGRAPHIC_DATA] ([GEOGRAPHIC_DATA] National)" at bounding box center [649, 374] width 1010 height 20
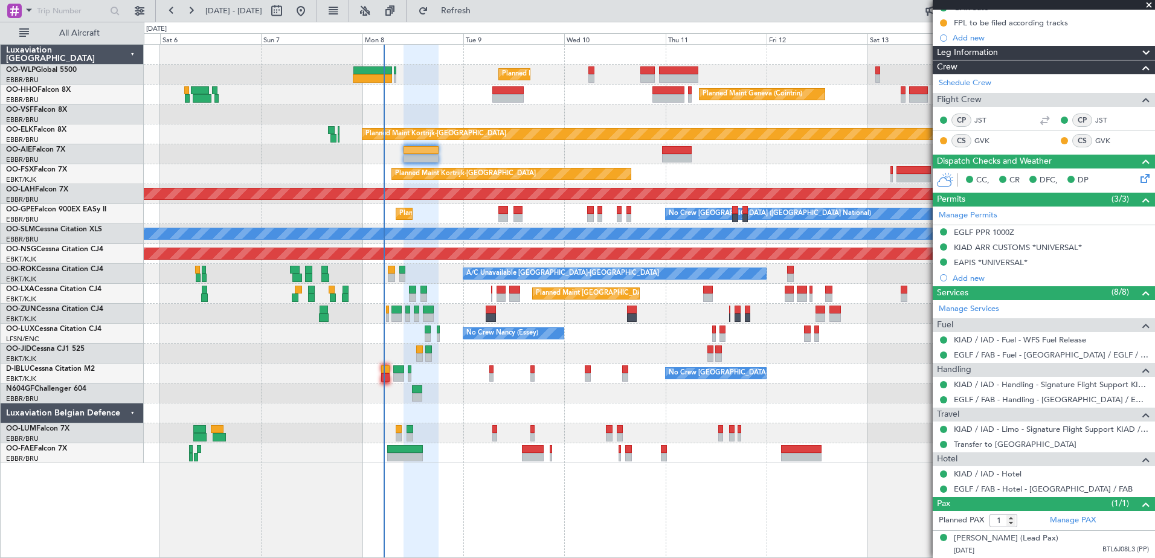
click at [504, 415] on div at bounding box center [649, 413] width 1010 height 20
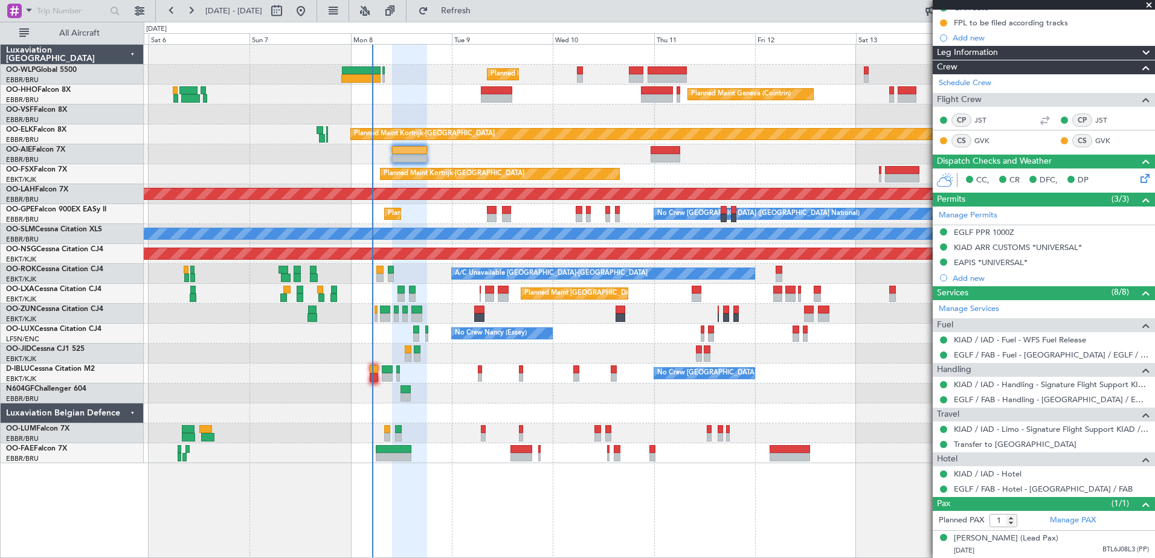
click at [448, 374] on div "No Crew Brussels (Brussels National) No Crew Brussels (Brussels National) AOG M…" at bounding box center [649, 374] width 1010 height 20
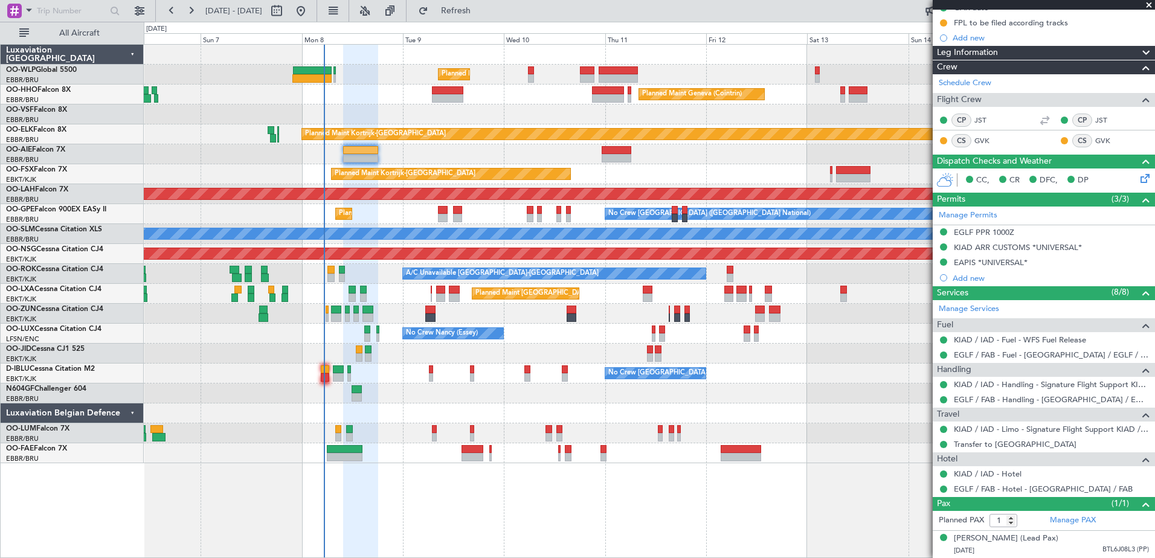
click at [310, 431] on div "Owner Melsbroek Air Base" at bounding box center [649, 433] width 1010 height 20
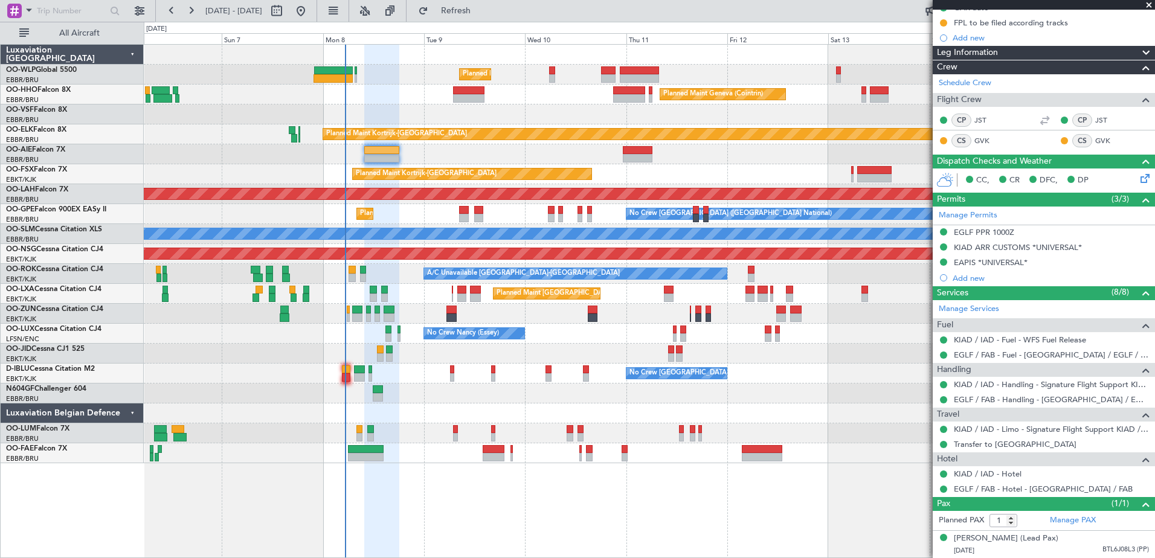
click at [364, 401] on div at bounding box center [649, 393] width 1010 height 20
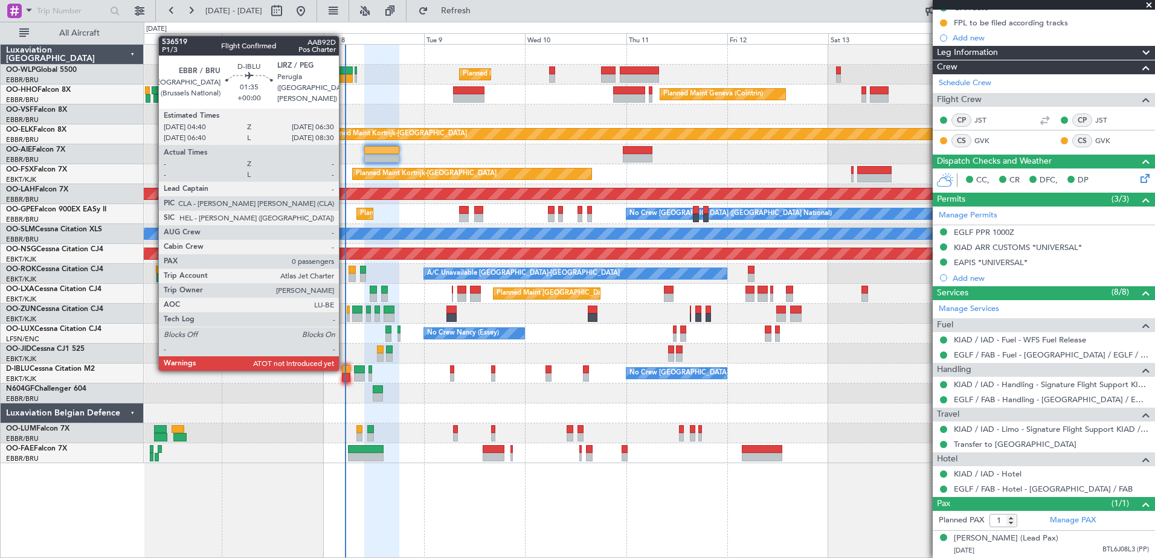
click at [344, 370] on div at bounding box center [346, 369] width 8 height 8
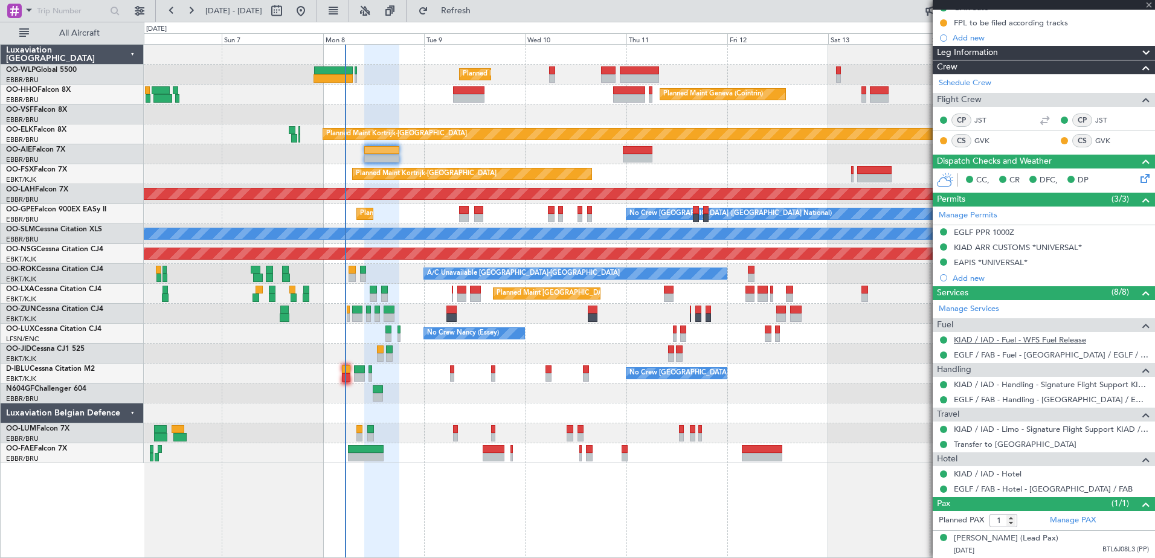
type input "0"
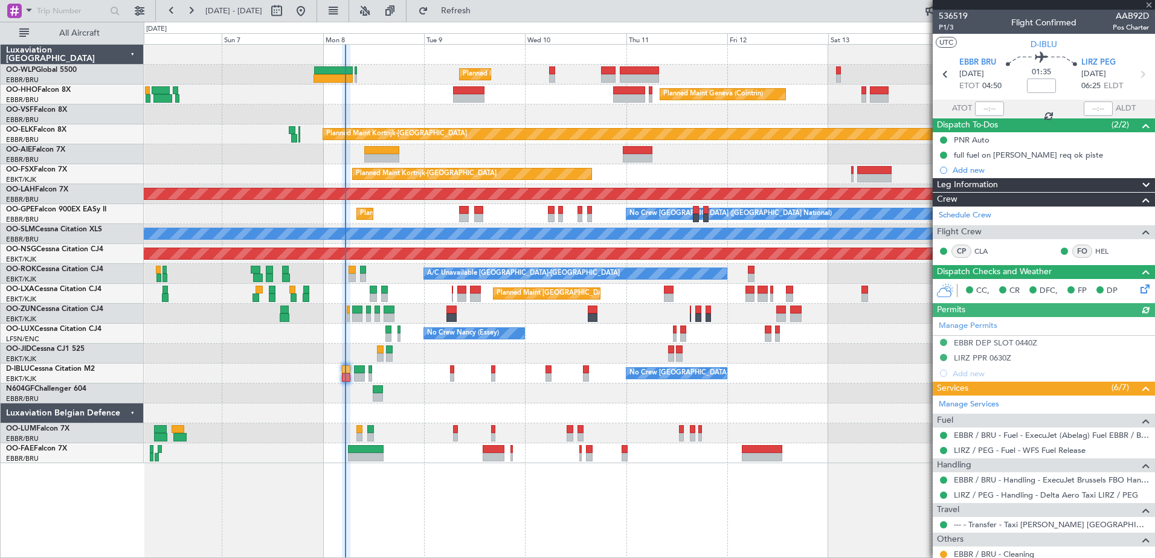
scroll to position [53, 0]
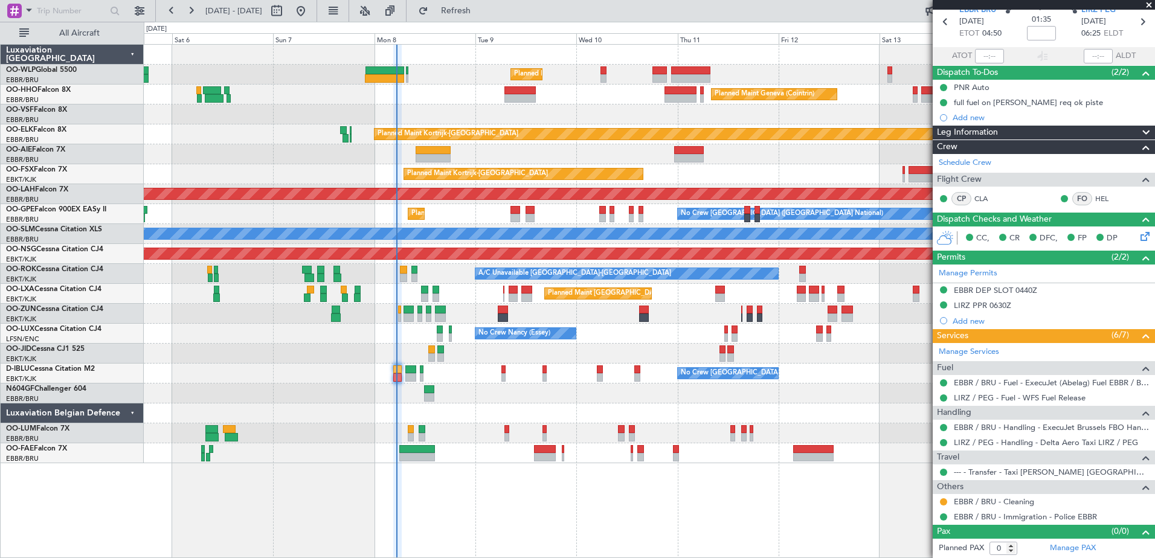
click at [481, 412] on div at bounding box center [649, 413] width 1010 height 20
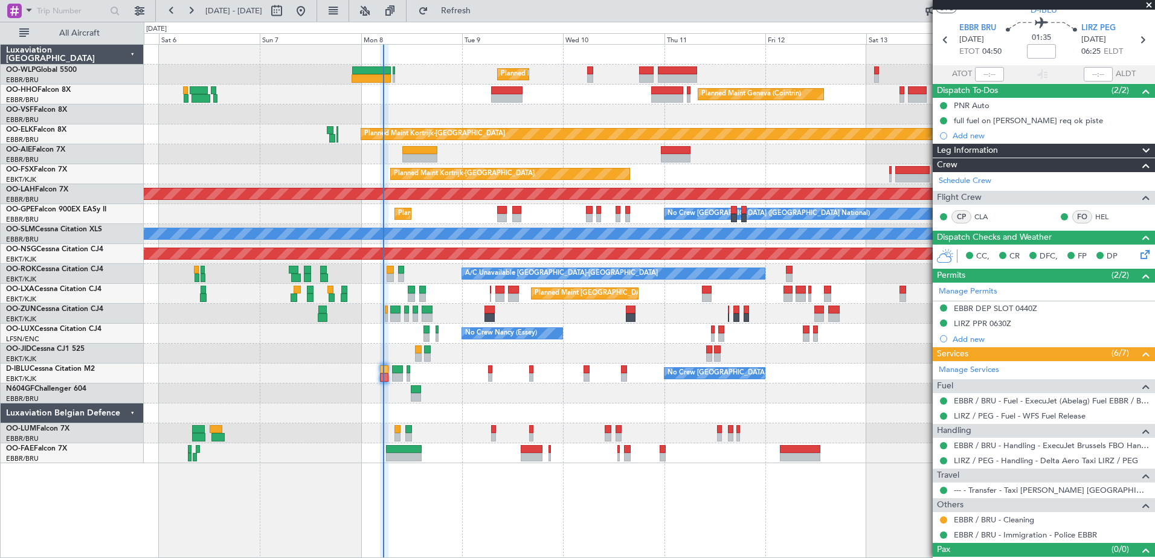
click at [391, 395] on div at bounding box center [649, 393] width 1010 height 20
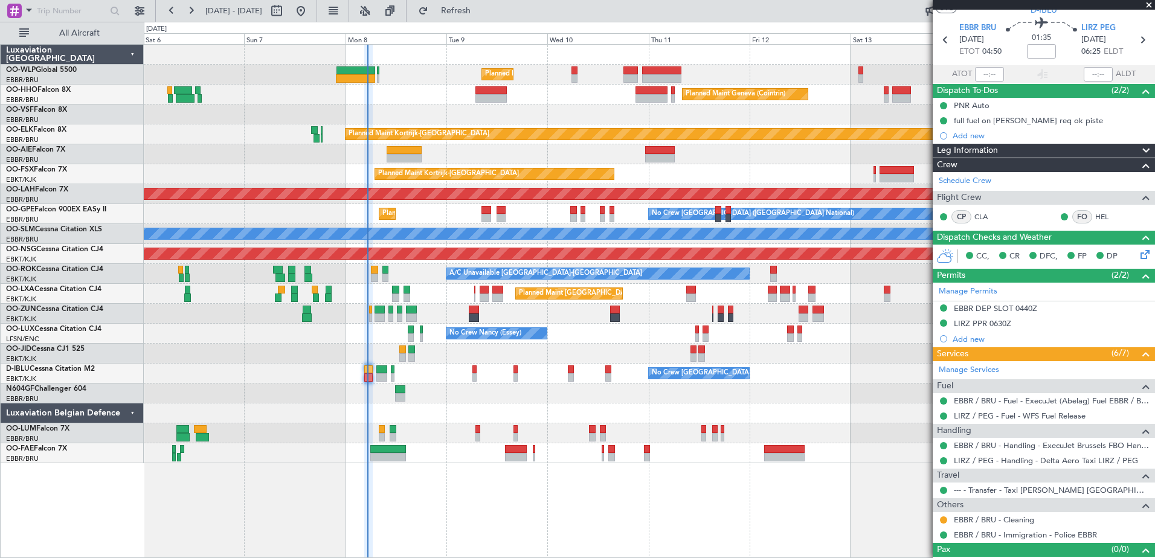
click at [382, 394] on div at bounding box center [649, 393] width 1010 height 20
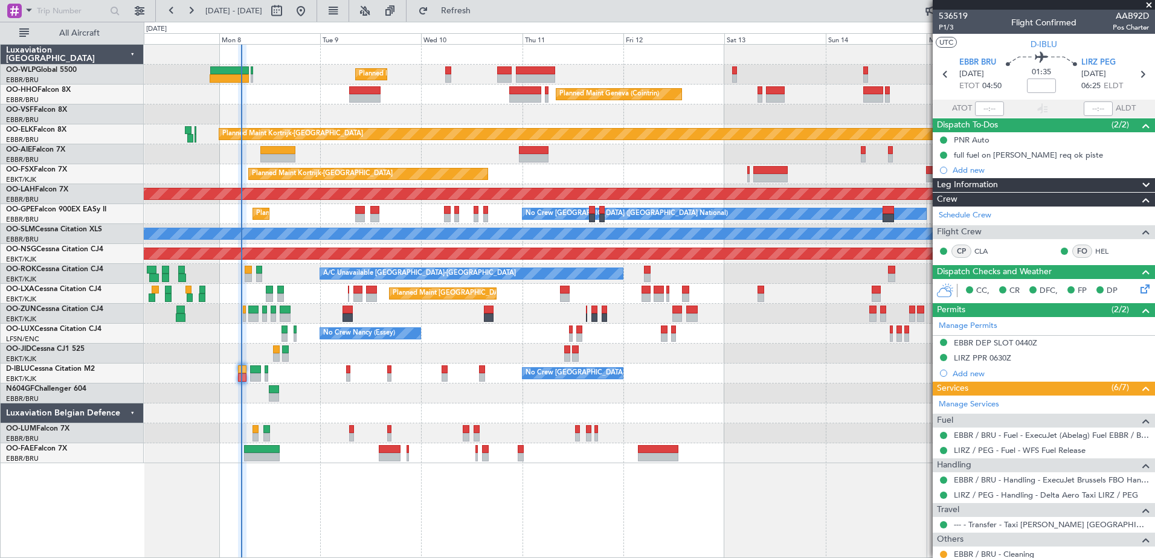
click at [301, 408] on div at bounding box center [649, 413] width 1010 height 20
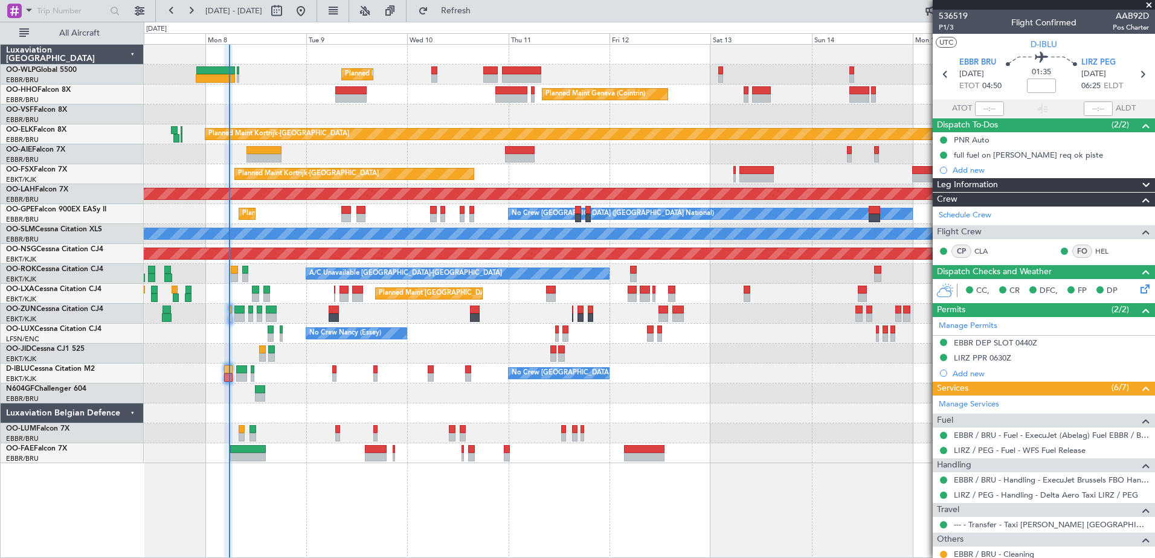
click at [293, 396] on div at bounding box center [649, 393] width 1010 height 20
click at [825, 513] on div "Planned Maint Milan (Linate) Planned Maint Geneva (Cointrin) Planned Maint Kort…" at bounding box center [649, 301] width 1011 height 514
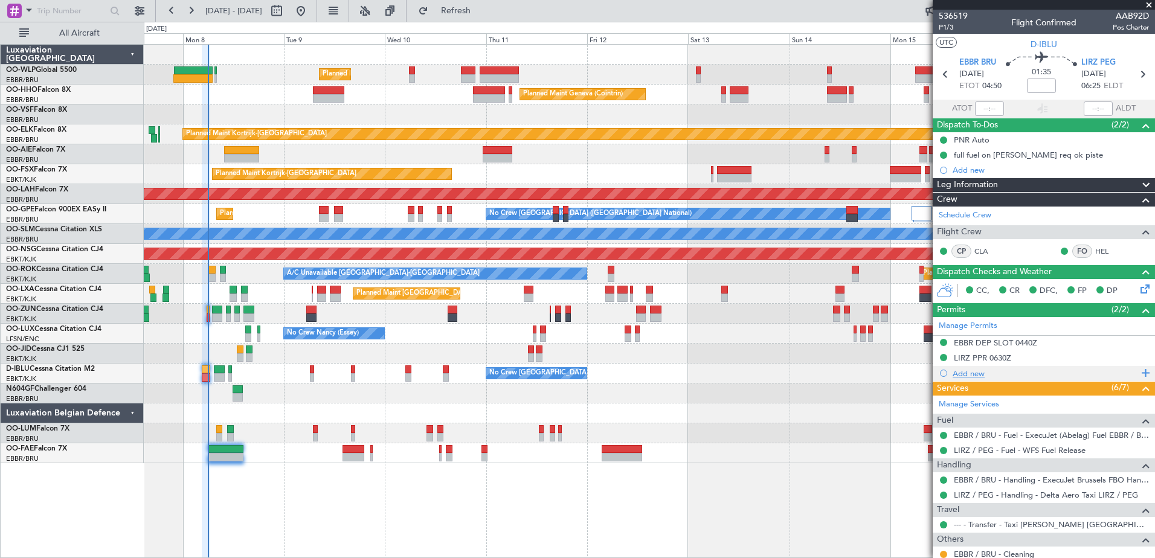
scroll to position [53, 0]
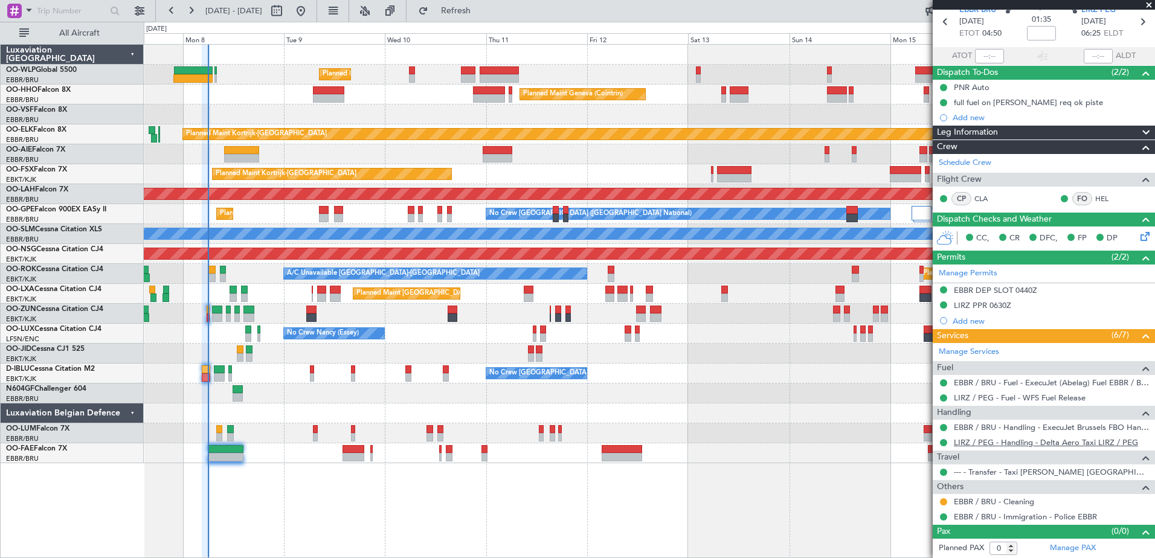
click at [1014, 443] on link "LIRZ / PEG - Handling - Delta Aero Taxi LIRZ / PEG" at bounding box center [1045, 442] width 184 height 10
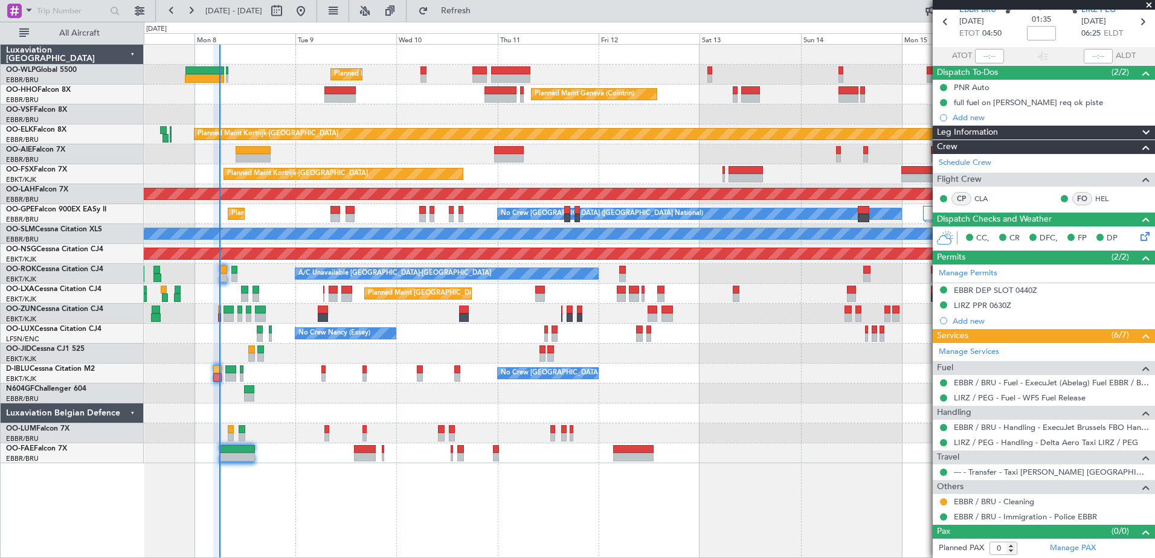
click at [213, 392] on div at bounding box center [649, 393] width 1010 height 20
click at [823, 380] on div "No Crew [GEOGRAPHIC_DATA] ([GEOGRAPHIC_DATA] National)" at bounding box center [649, 374] width 1010 height 20
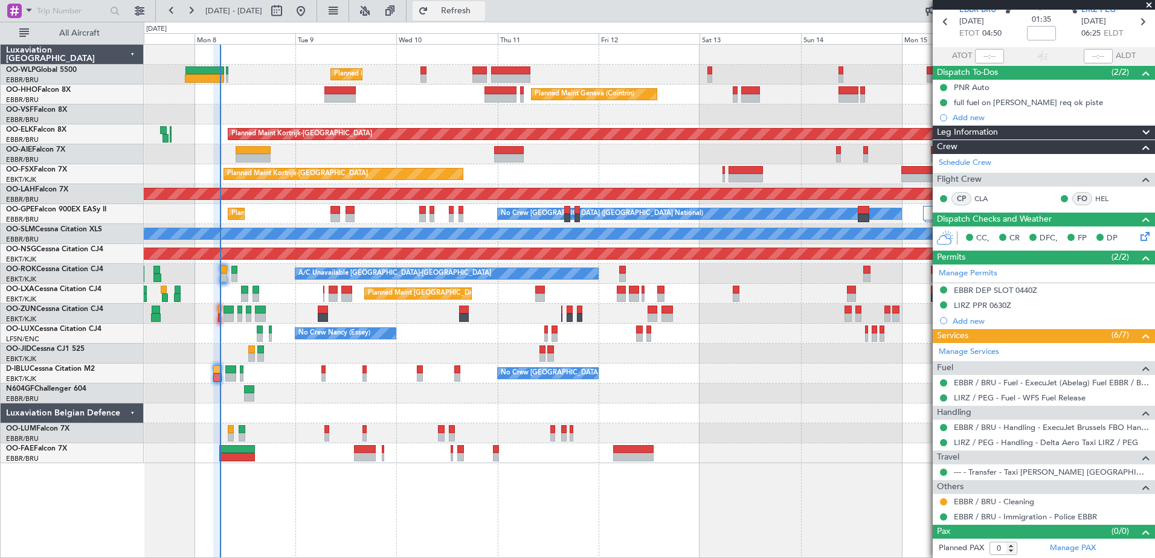
click at [481, 14] on span "Refresh" at bounding box center [456, 11] width 51 height 8
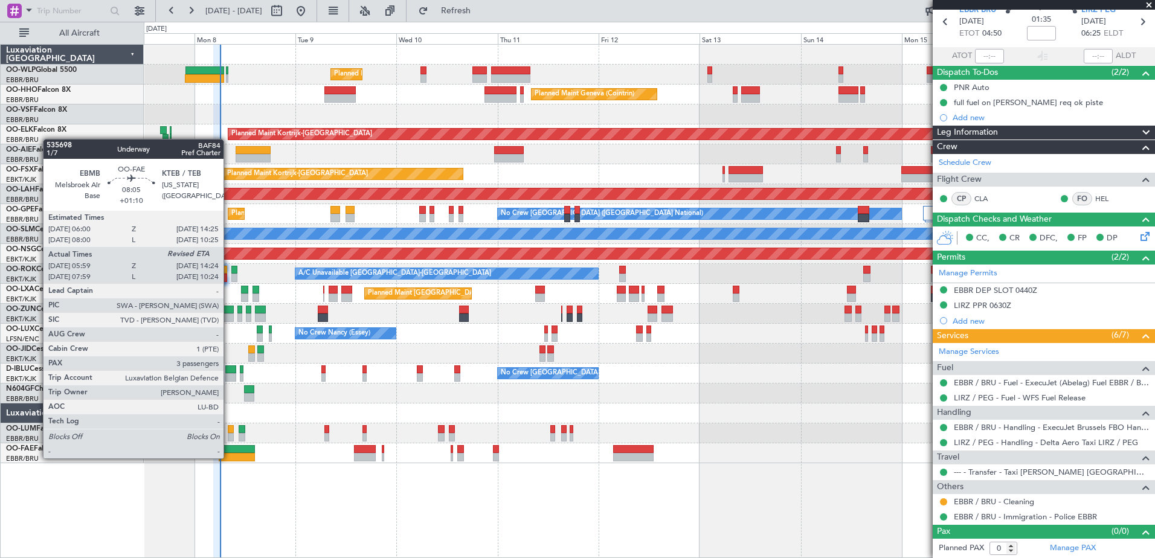
click at [229, 457] on div at bounding box center [237, 457] width 36 height 8
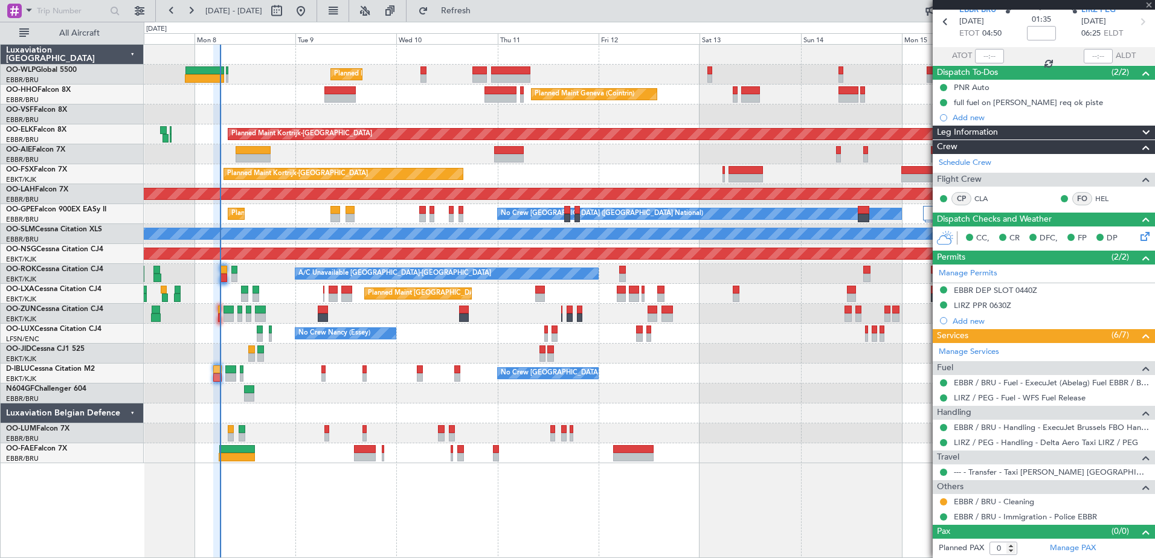
type input "+01:10"
type input "06:09"
type input "3"
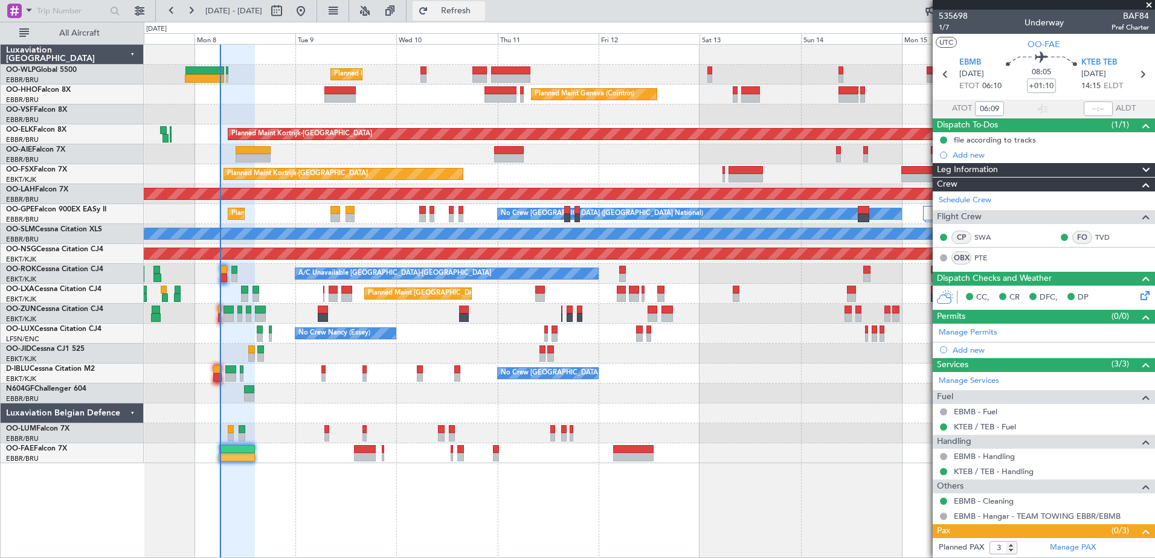
click at [481, 7] on span "Refresh" at bounding box center [456, 11] width 51 height 8
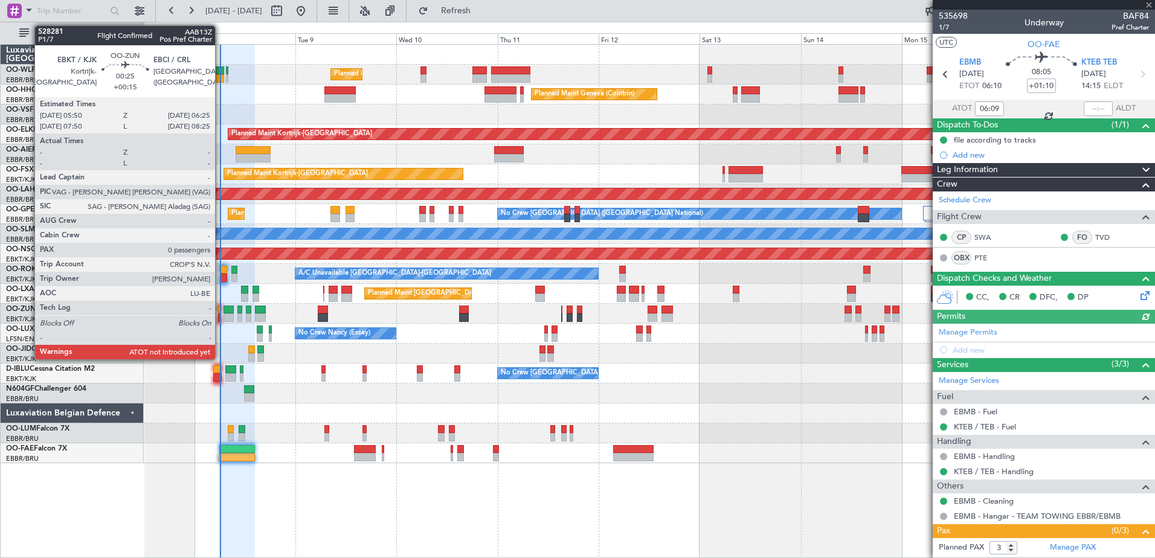
click at [220, 308] on div at bounding box center [219, 310] width 3 height 8
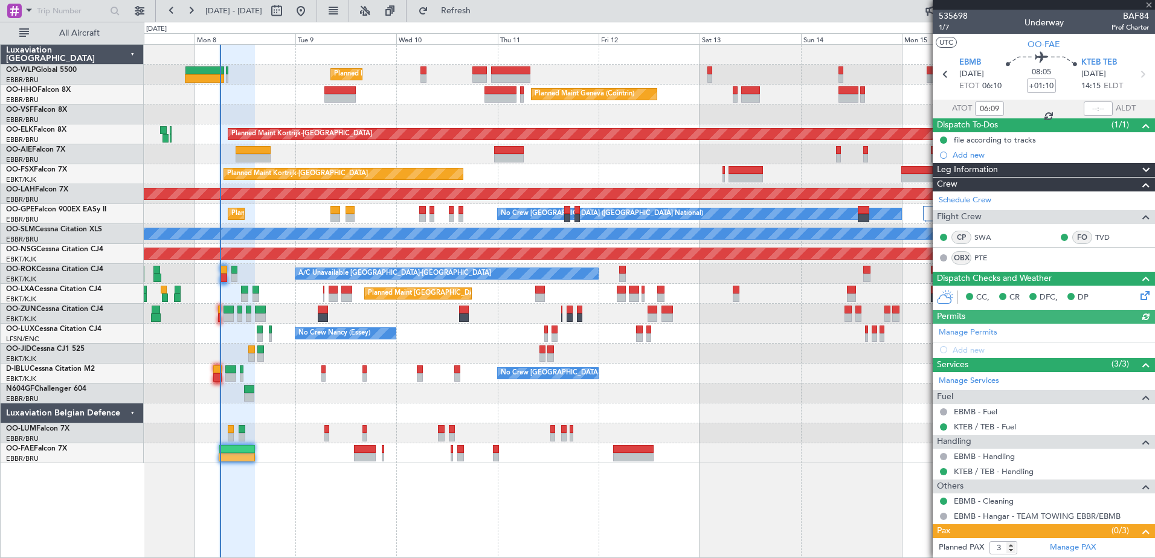
type input "+00:15"
type input "0"
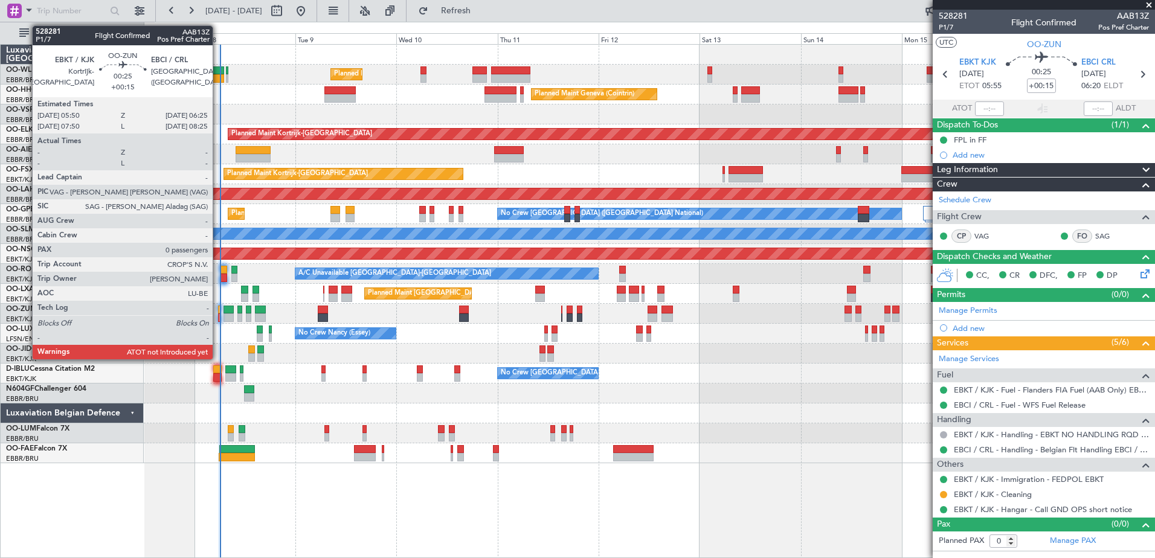
click at [218, 312] on div at bounding box center [219, 310] width 3 height 8
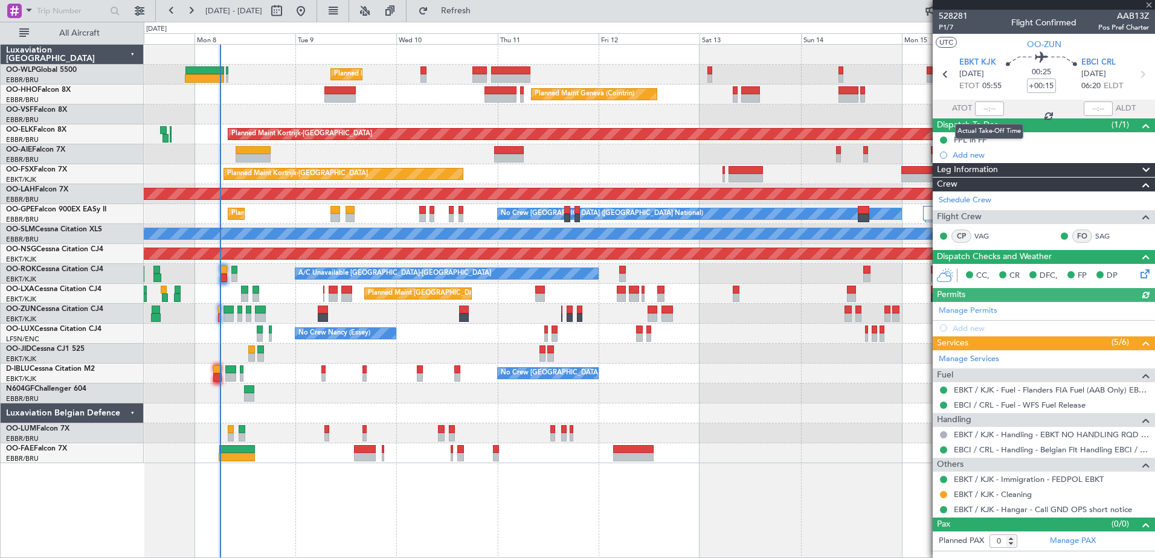
click at [982, 106] on div at bounding box center [989, 108] width 29 height 14
click at [982, 104] on div at bounding box center [989, 108] width 29 height 14
click at [978, 107] on input "text" at bounding box center [989, 108] width 29 height 14
click at [481, 13] on span "Refresh" at bounding box center [456, 11] width 51 height 8
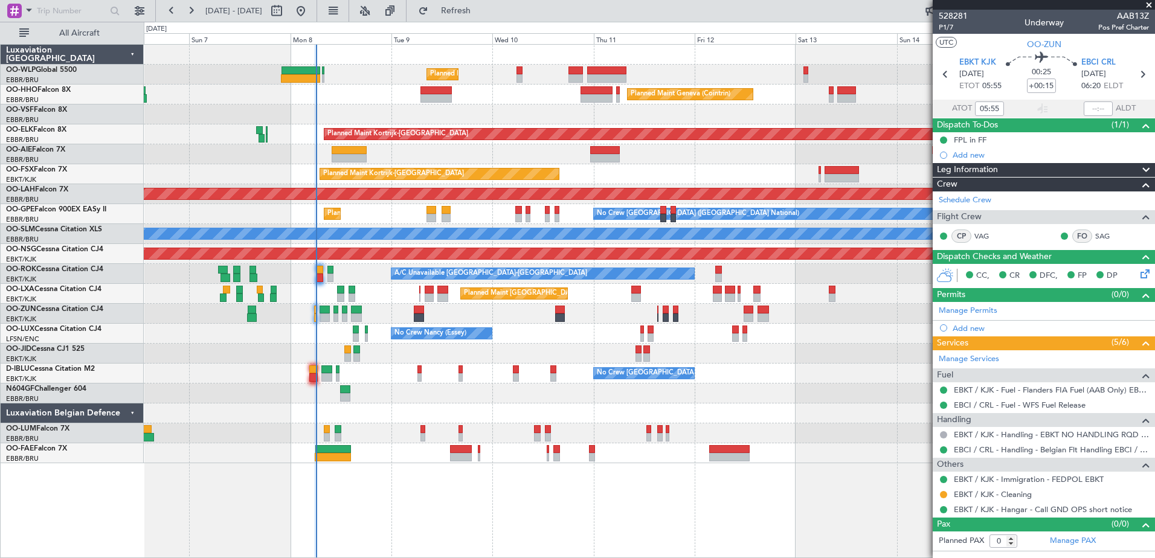
click at [461, 411] on div "Planned Maint Milan (Linate) Planned Maint Geneva (Cointrin) Planned Maint Kort…" at bounding box center [649, 254] width 1010 height 418
click at [467, 8] on button "Refresh" at bounding box center [448, 10] width 72 height 19
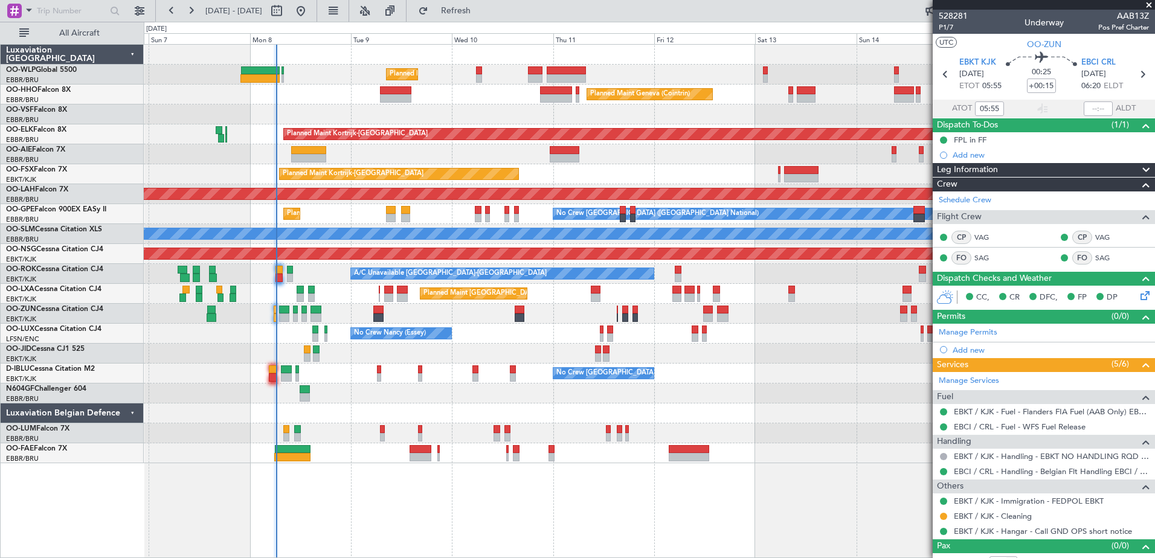
click at [730, 404] on div at bounding box center [649, 413] width 1010 height 20
click at [481, 12] on span "Refresh" at bounding box center [456, 11] width 51 height 8
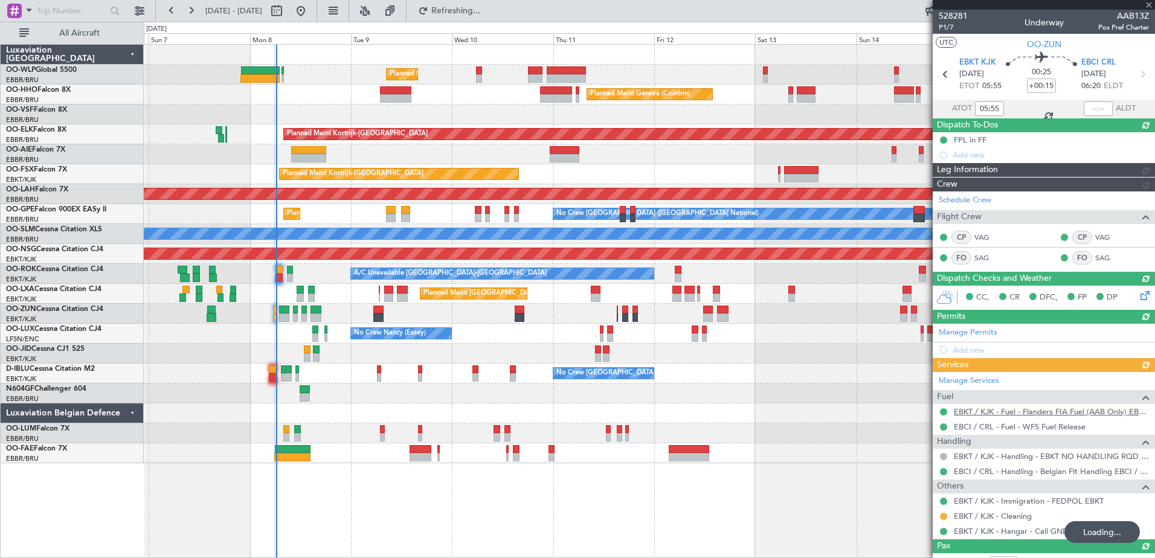
scroll to position [14, 0]
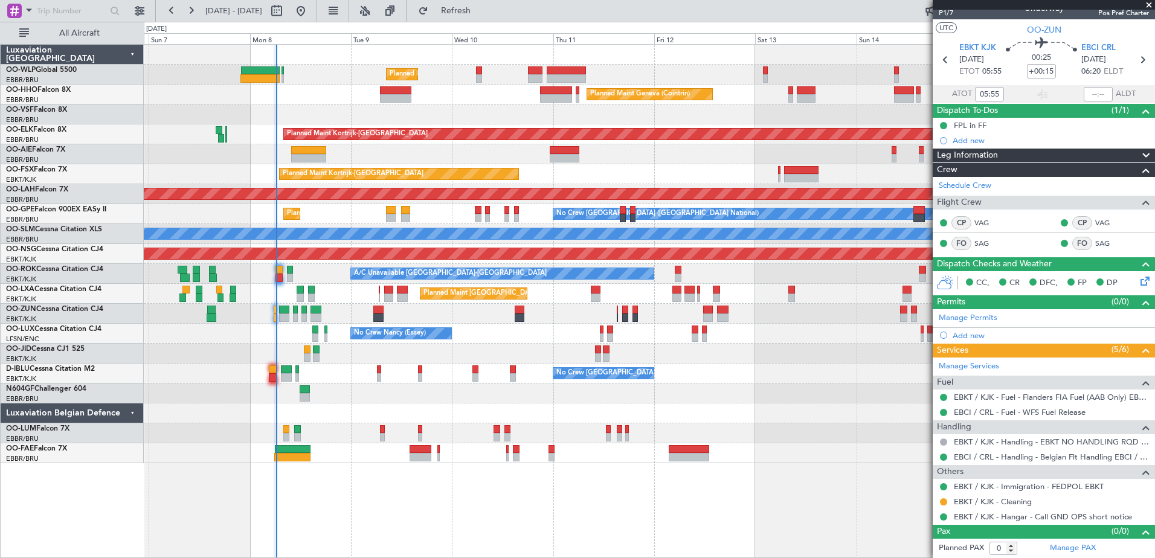
click at [553, 525] on div "Planned Maint Milan (Linate) Planned Maint Geneva (Cointrin) Planned Maint Kort…" at bounding box center [649, 301] width 1011 height 514
click at [481, 13] on span "Refresh" at bounding box center [456, 11] width 51 height 8
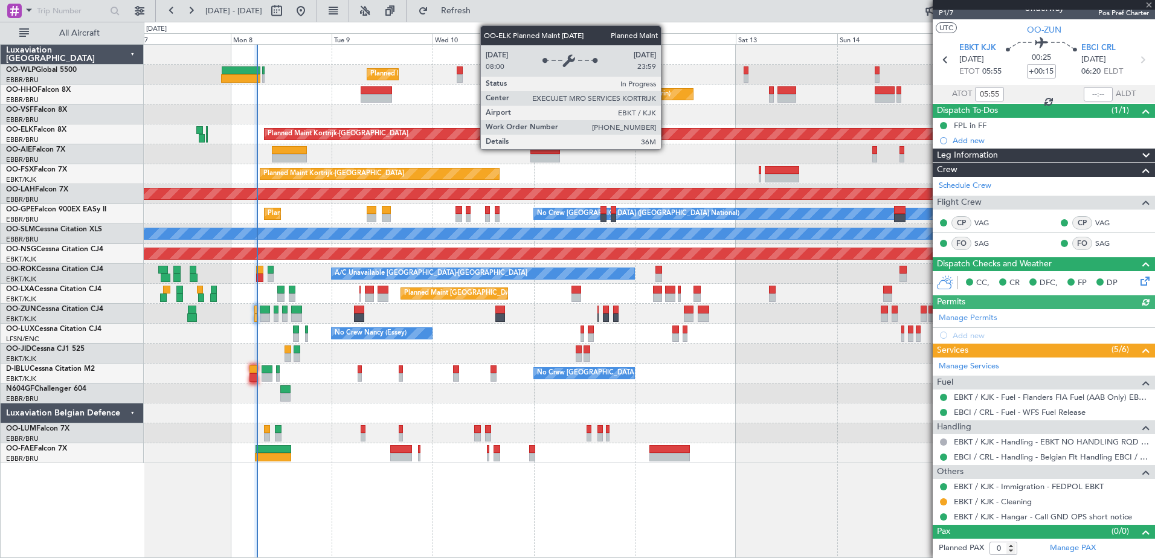
click at [764, 405] on div "Planned Maint Milan (Linate) Planned Maint Geneva (Cointrin) Planned Maint Kort…" at bounding box center [649, 254] width 1010 height 418
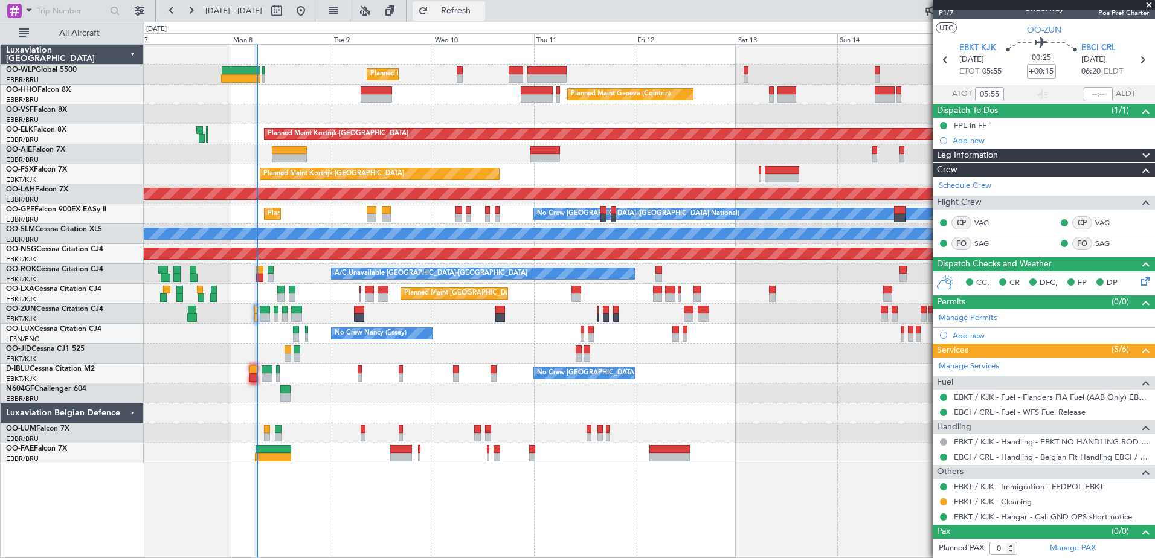
click at [485, 18] on button "Refresh" at bounding box center [448, 10] width 72 height 19
type input "05:55"
click at [485, 16] on button "Refresh" at bounding box center [448, 10] width 72 height 19
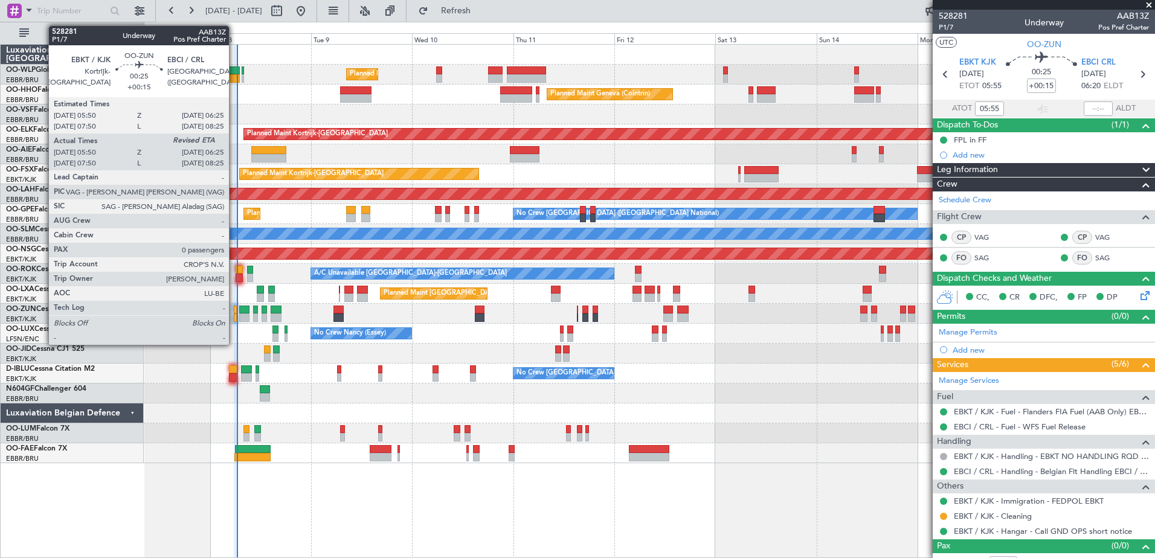
click at [234, 317] on div at bounding box center [235, 317] width 3 height 8
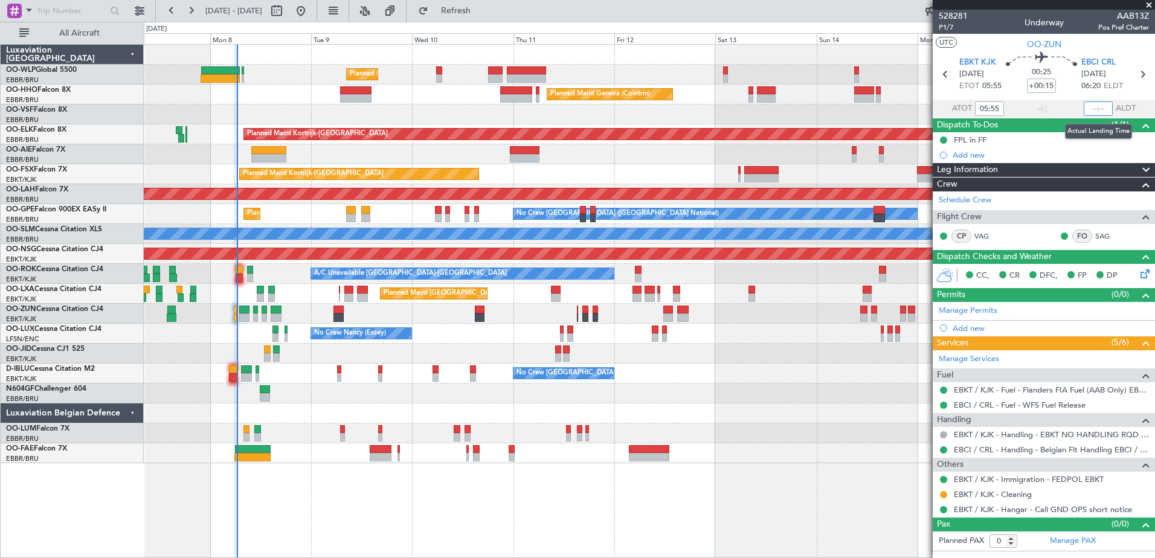
click at [1089, 103] on input "text" at bounding box center [1097, 108] width 29 height 14
click at [752, 382] on div "No Crew [GEOGRAPHIC_DATA] ([GEOGRAPHIC_DATA] National)" at bounding box center [649, 374] width 1010 height 20
type input "06:16"
click at [481, 10] on span "Refresh" at bounding box center [456, 11] width 51 height 8
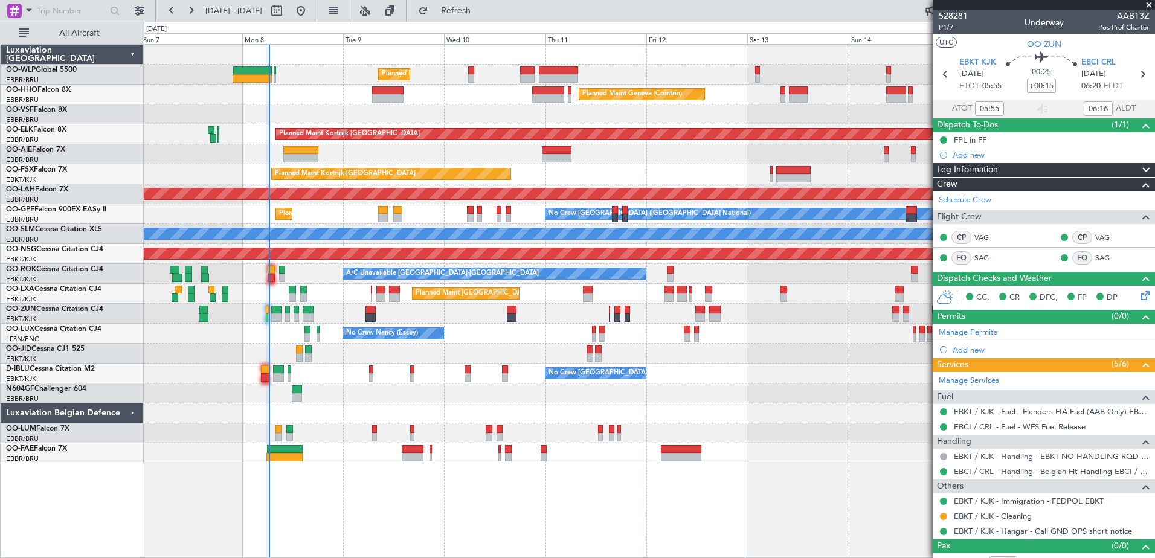
click at [307, 283] on div "A/C Unavailable Kortrijk-Wevelgem Planned Maint Paris (Le Bourget)" at bounding box center [649, 274] width 1010 height 20
click at [842, 342] on div "No Crew Nancy (Essey) No Crew Nancy (Essey)" at bounding box center [649, 334] width 1010 height 20
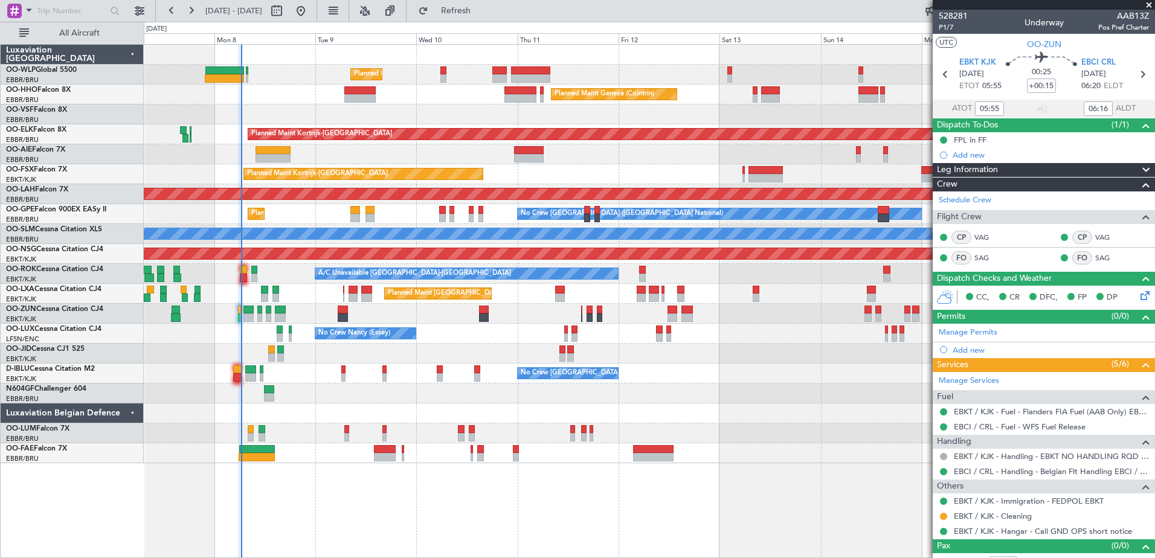
click at [354, 418] on div at bounding box center [649, 413] width 1010 height 20
click at [303, 498] on div "Planned Maint Milan (Linate) Planned Maint Geneva (Cointrin) Planned Maint Kort…" at bounding box center [649, 301] width 1011 height 514
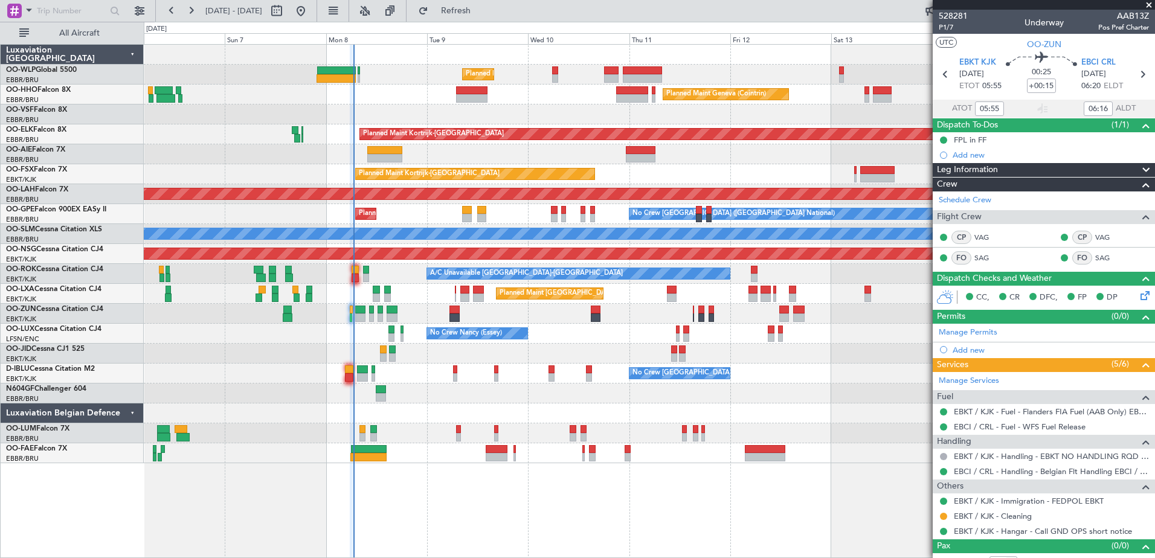
click at [324, 425] on div "Owner Melsbroek Air Base" at bounding box center [649, 433] width 1010 height 20
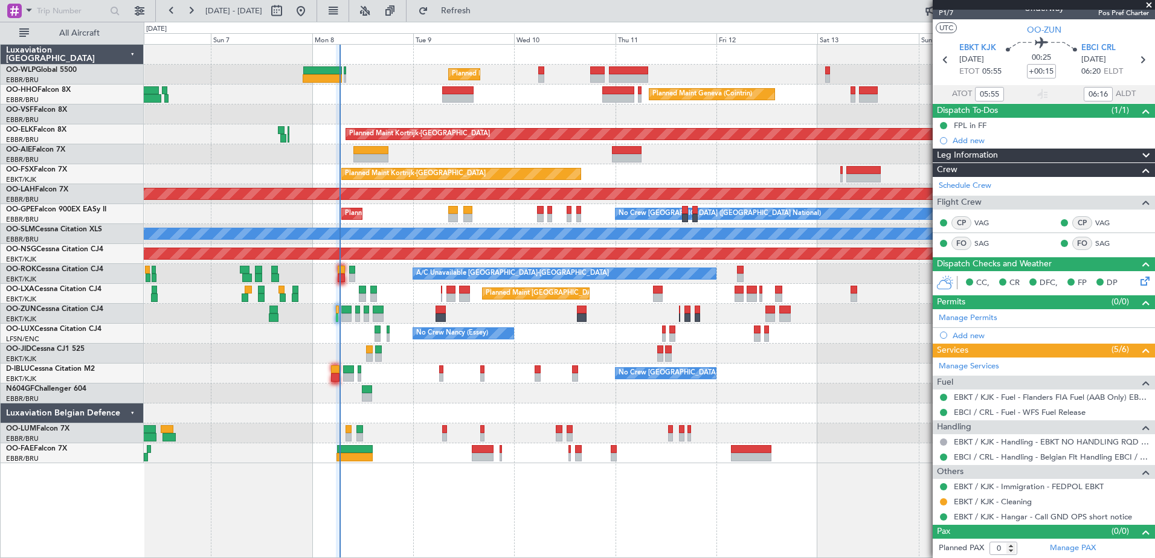
click at [422, 318] on div "Unplanned Maint [GEOGRAPHIC_DATA] ([GEOGRAPHIC_DATA])" at bounding box center [649, 314] width 1010 height 20
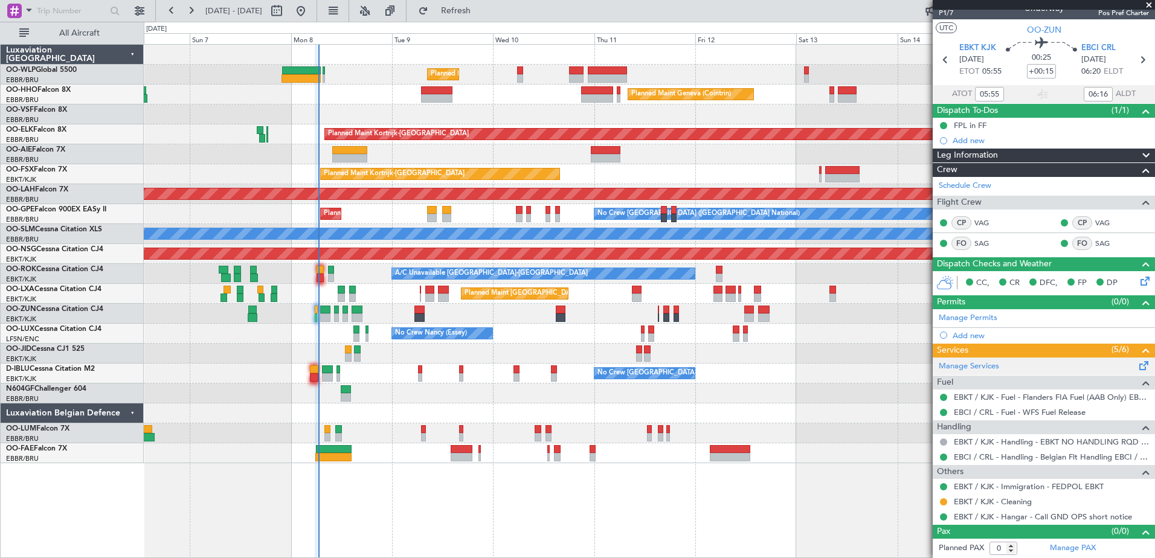
scroll to position [0, 0]
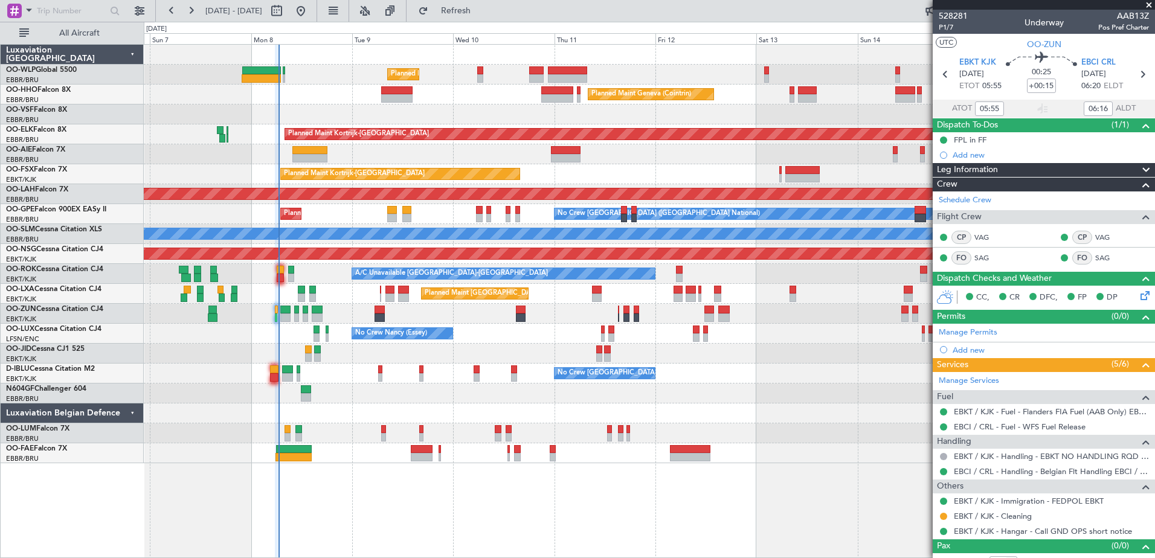
click at [678, 506] on div "Planned Maint Milan (Linate) Planned Maint Geneva (Cointrin) Planned Maint Kort…" at bounding box center [649, 301] width 1011 height 514
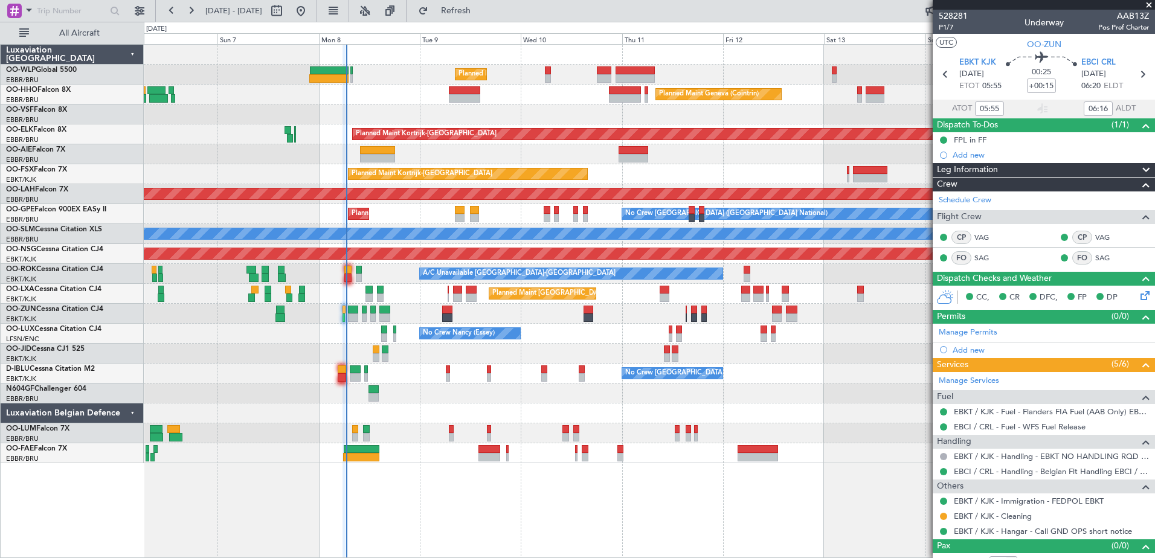
click at [485, 509] on div "Planned Maint Milan (Linate) Planned Maint Geneva (Cointrin) Planned Maint Kort…" at bounding box center [649, 301] width 1011 height 514
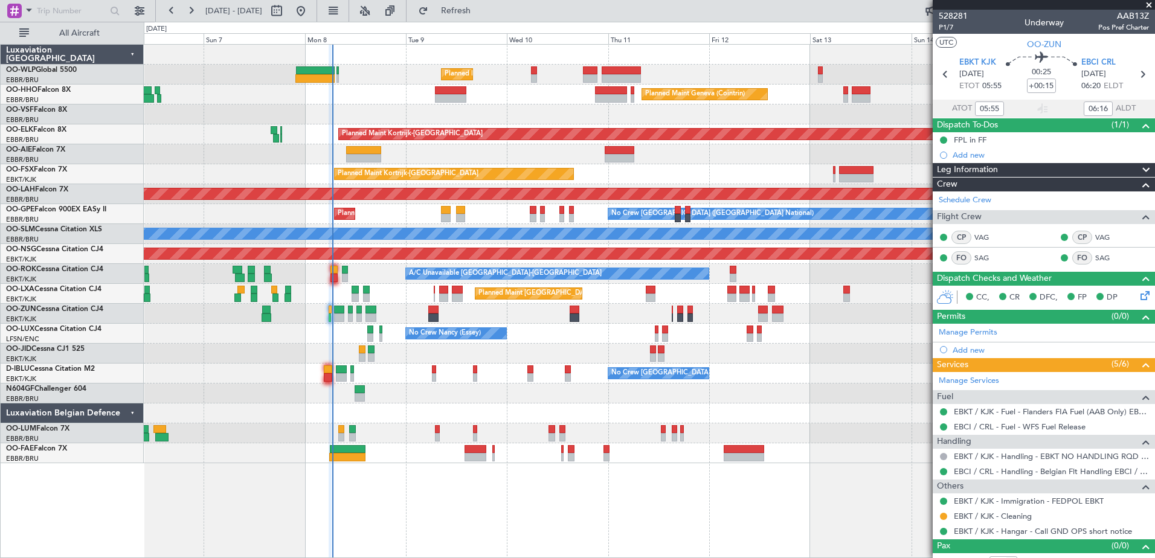
click at [513, 486] on div "Planned Maint Milan (Linate) Planned Maint Geneva (Cointrin) Planned Maint Kort…" at bounding box center [649, 301] width 1011 height 514
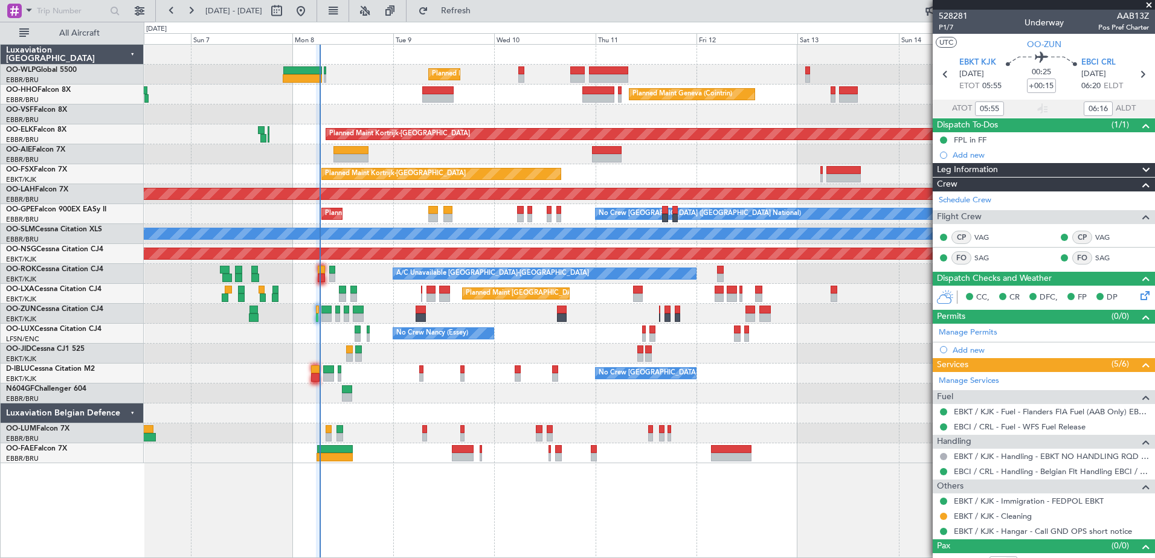
click at [444, 504] on div "Planned Maint Milan (Linate) Planned Maint Geneva (Cointrin) Planned Maint Kort…" at bounding box center [649, 301] width 1011 height 514
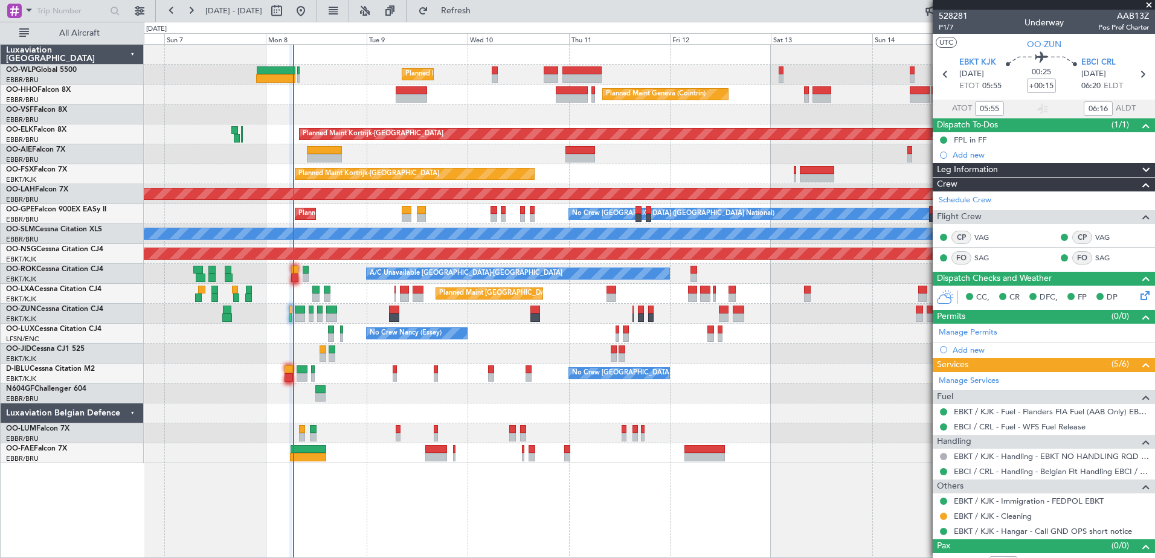
click at [562, 423] on div at bounding box center [649, 413] width 1010 height 20
click at [519, 482] on div "Planned Maint Milan (Linate) Planned Maint Geneva (Cointrin) Planned Maint Kort…" at bounding box center [649, 301] width 1011 height 514
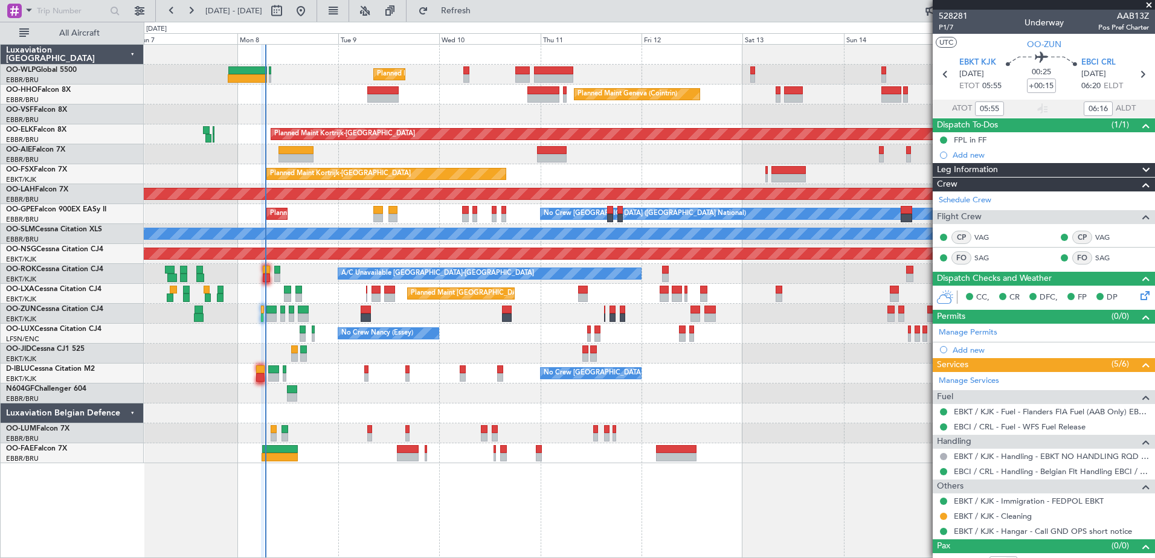
click at [387, 486] on div "Planned Maint Milan (Linate) Planned Maint Geneva (Cointrin) Planned Maint Kort…" at bounding box center [649, 301] width 1011 height 514
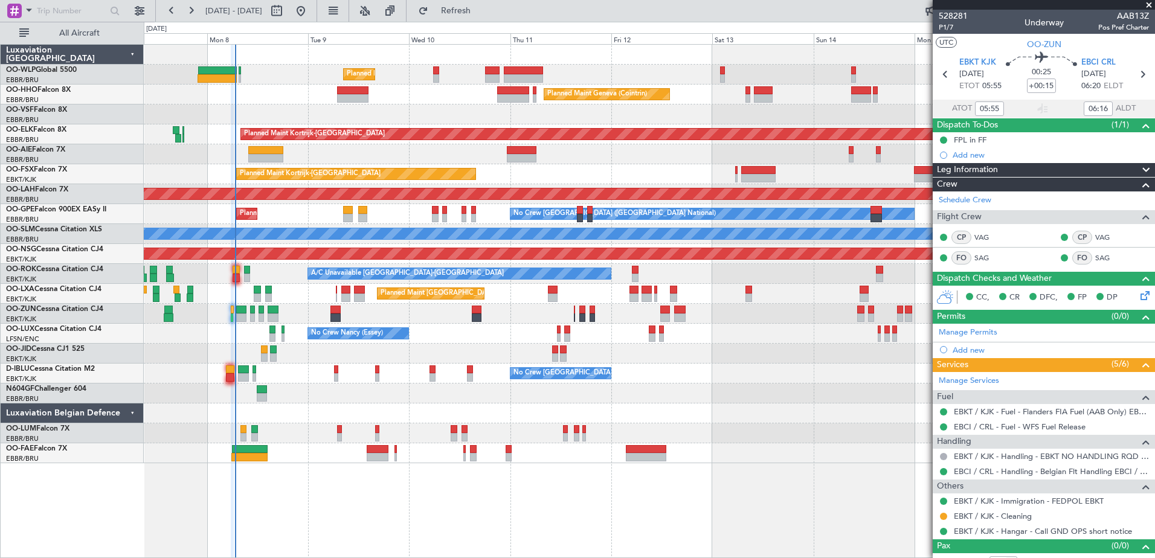
click at [563, 520] on div "Planned Maint Milan (Linate) Planned Maint Geneva (Cointrin) Planned Maint Kort…" at bounding box center [649, 301] width 1011 height 514
click at [481, 8] on span "Refresh" at bounding box center [456, 11] width 51 height 8
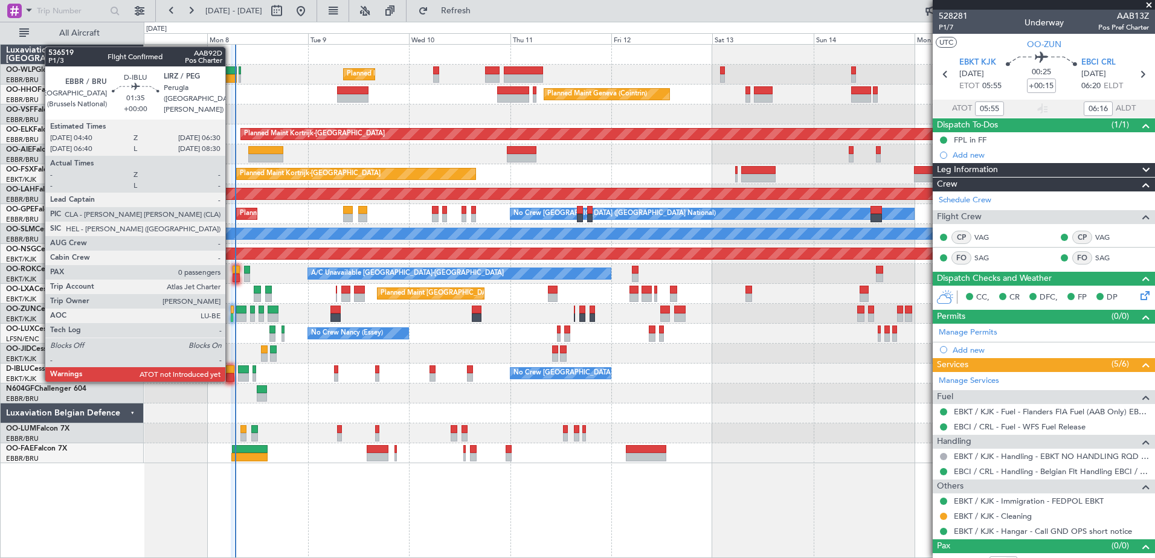
click at [231, 380] on div at bounding box center [230, 377] width 8 height 8
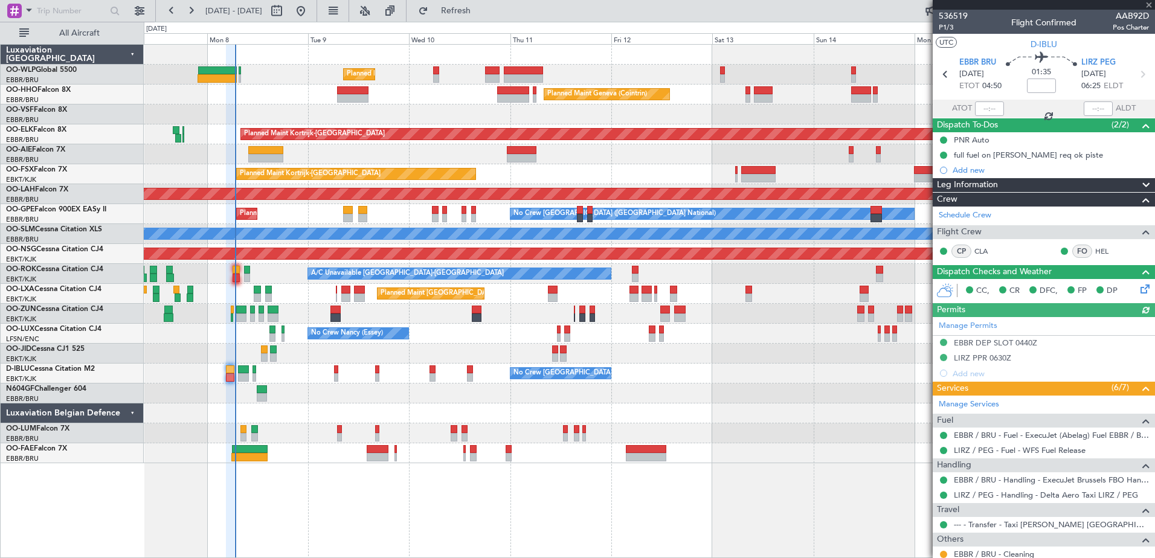
click at [978, 108] on div at bounding box center [989, 108] width 29 height 14
click at [975, 107] on input "text" at bounding box center [989, 108] width 29 height 14
type input "06:34"
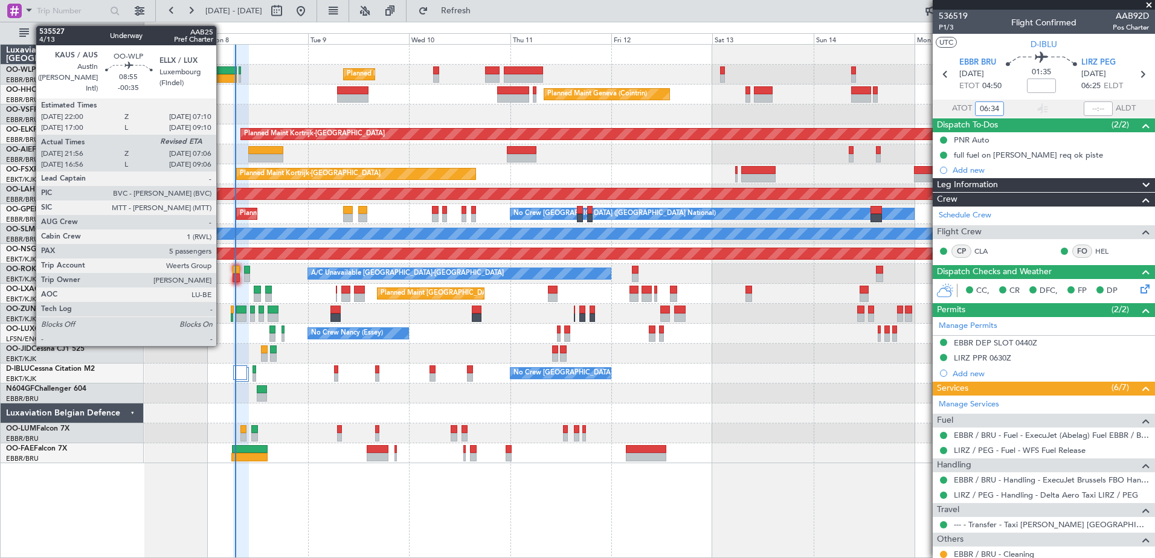
click at [222, 80] on div at bounding box center [216, 78] width 39 height 8
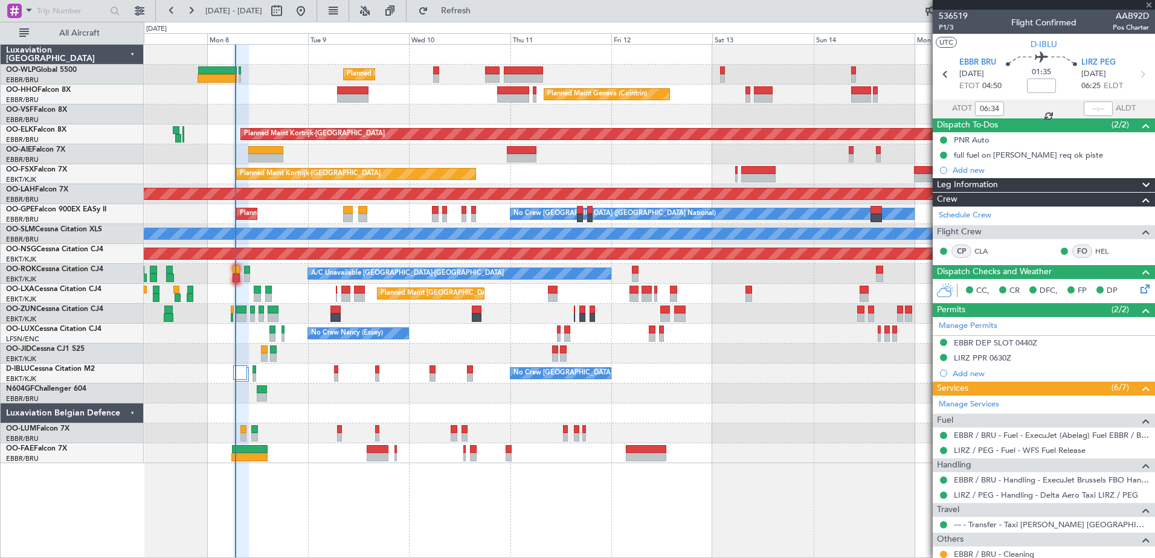
type input "-00:35"
type input "22:06"
type input "5"
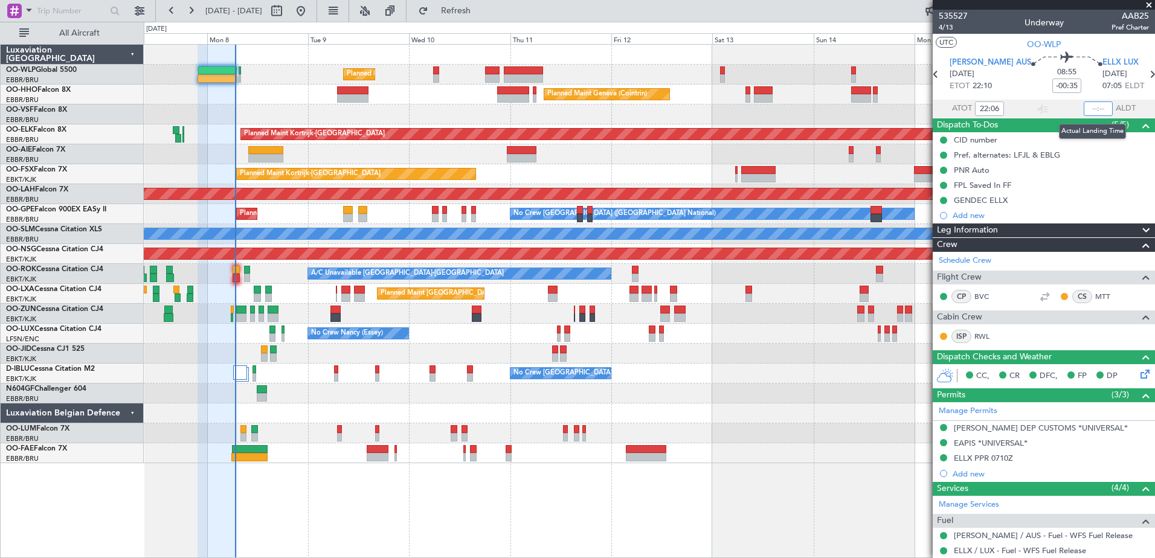
click at [1088, 106] on input "text" at bounding box center [1097, 108] width 29 height 14
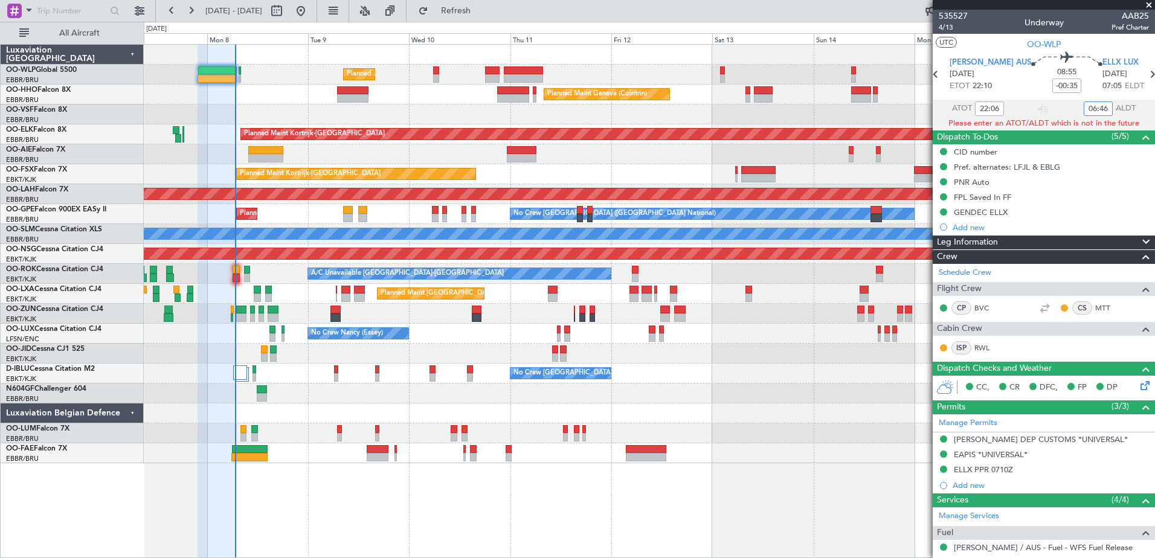
type input "06:46"
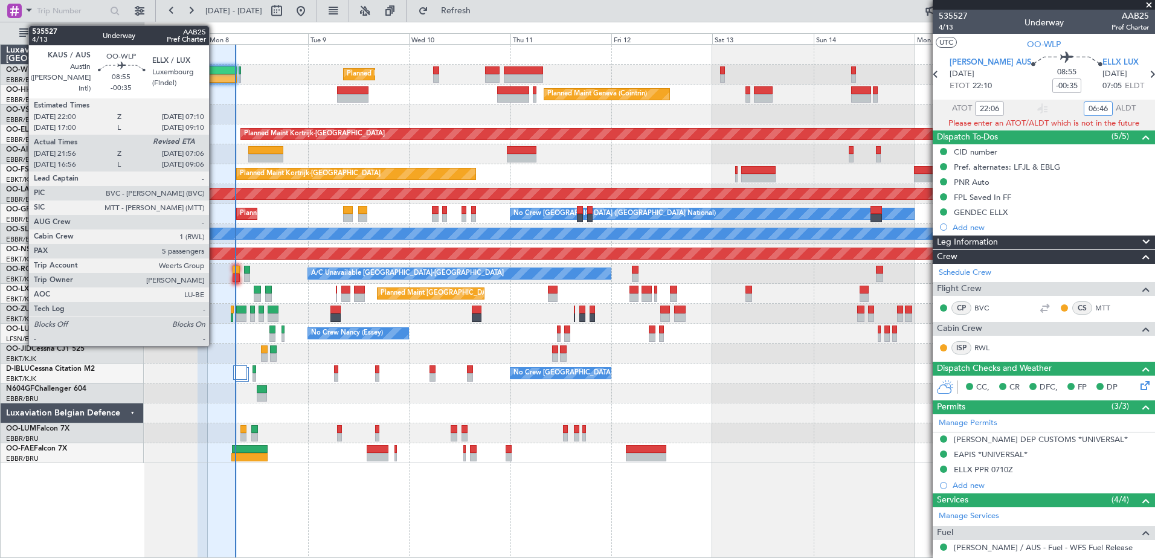
click at [214, 79] on div at bounding box center [216, 78] width 39 height 8
click at [219, 77] on div at bounding box center [216, 78] width 39 height 8
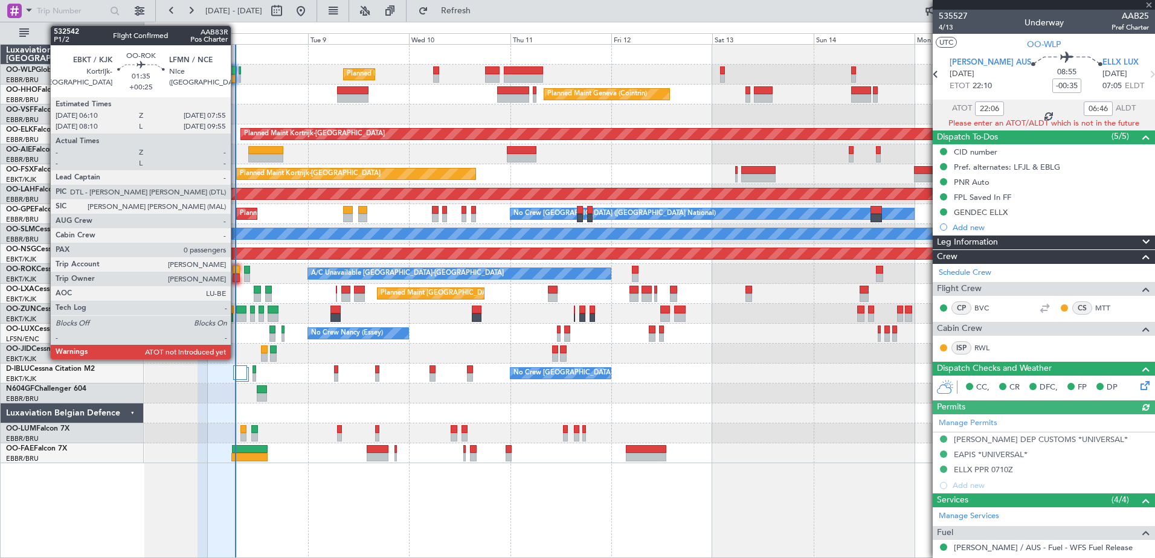
click at [236, 279] on div at bounding box center [236, 278] width 8 height 8
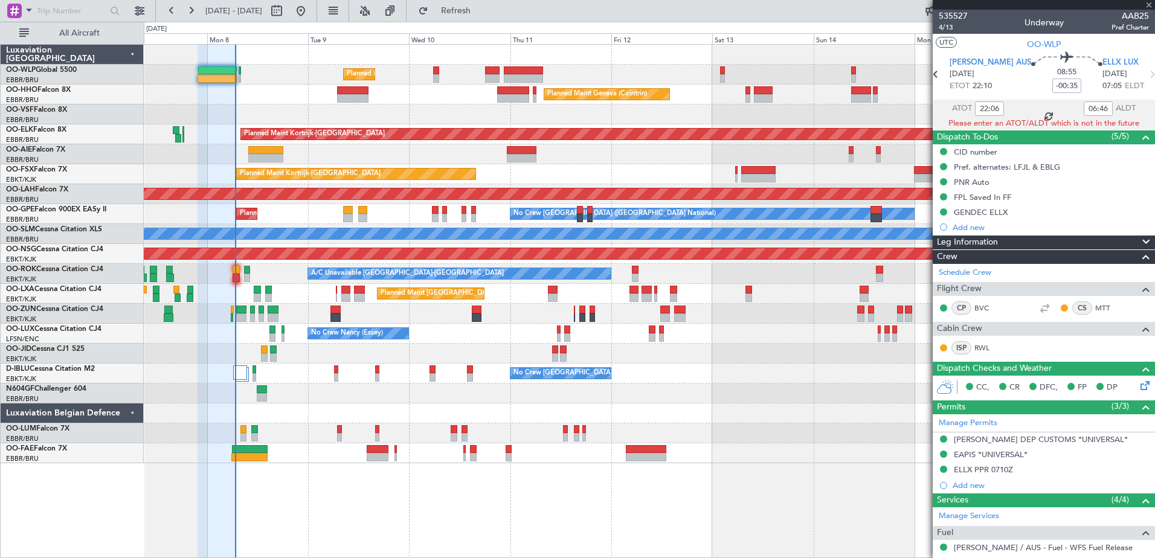
type input "+00:25"
type input "0"
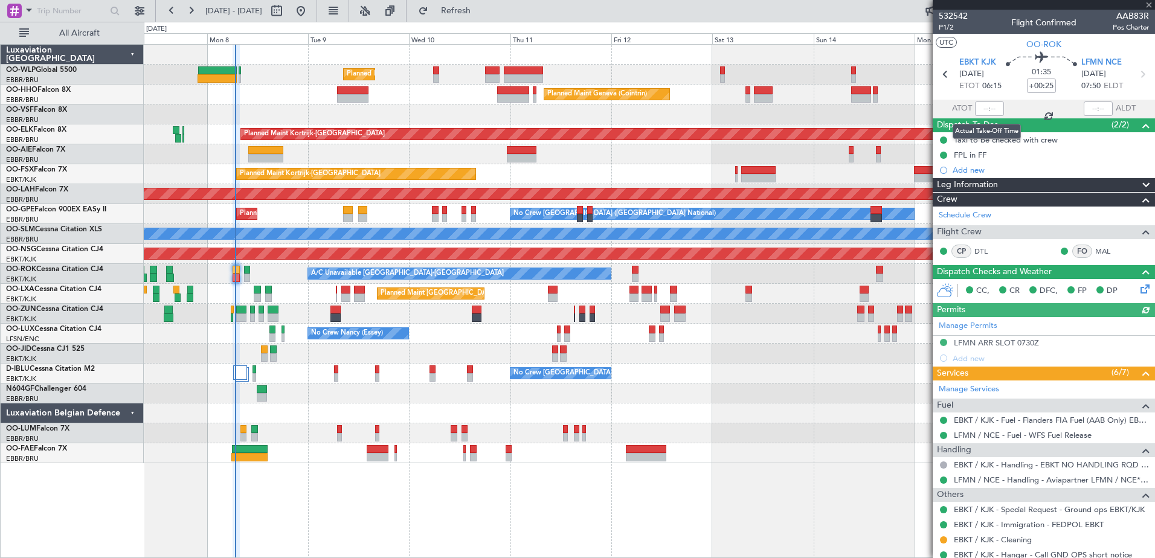
click at [983, 107] on div at bounding box center [989, 108] width 29 height 14
click at [985, 107] on input "text" at bounding box center [989, 108] width 29 height 14
click at [731, 360] on div at bounding box center [649, 354] width 1010 height 20
type input "06:32"
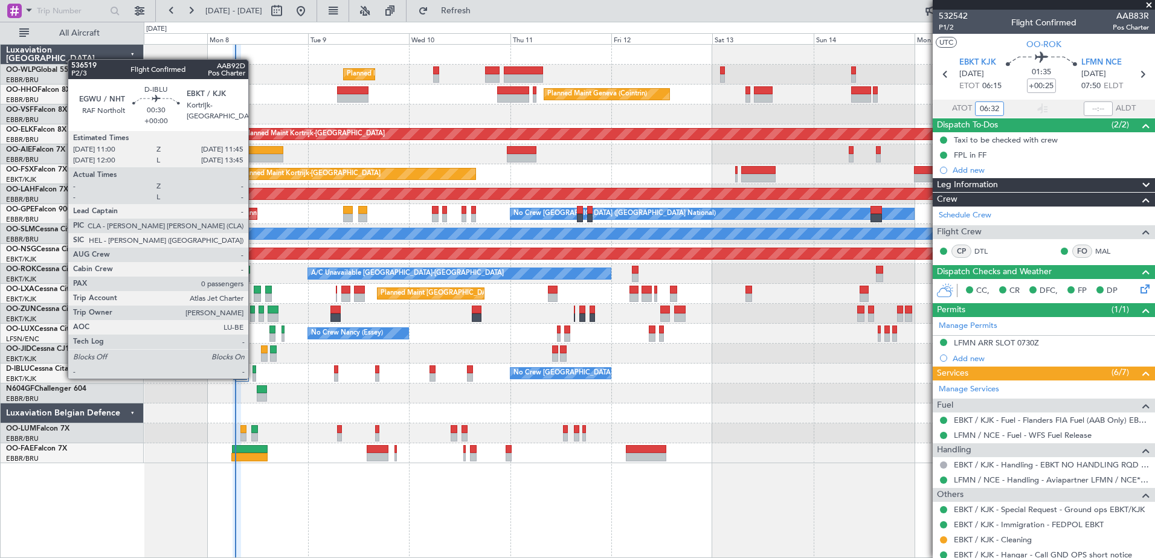
click at [254, 377] on div at bounding box center [254, 377] width 4 height 8
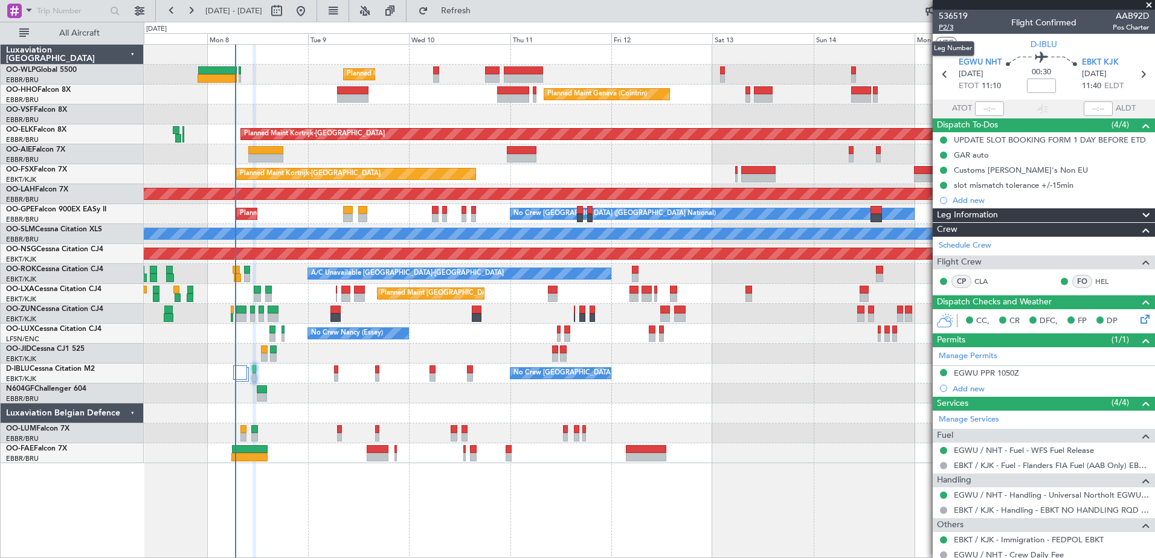
click at [946, 27] on span "P2/3" at bounding box center [952, 27] width 29 height 10
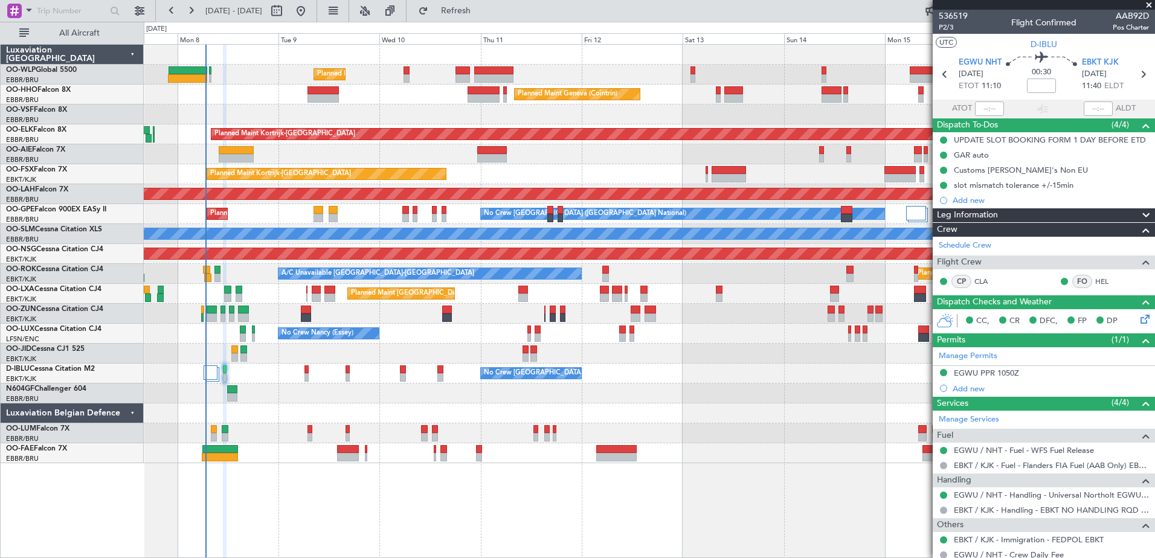
click at [667, 421] on div at bounding box center [649, 413] width 1010 height 20
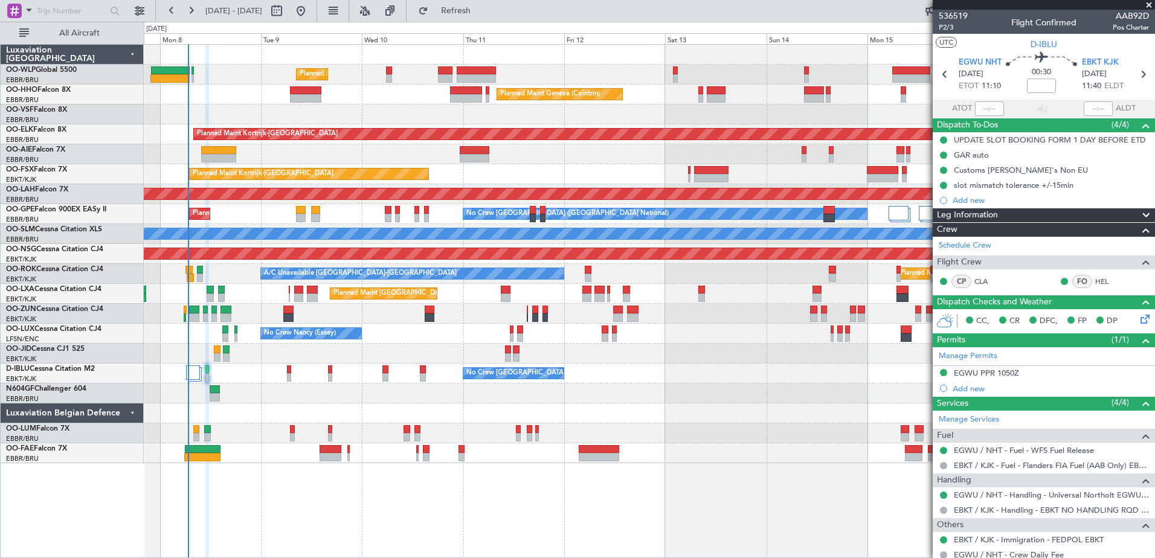
click at [681, 406] on div at bounding box center [649, 413] width 1010 height 20
click at [987, 368] on div "EGWU PPR 1050Z" at bounding box center [985, 373] width 65 height 10
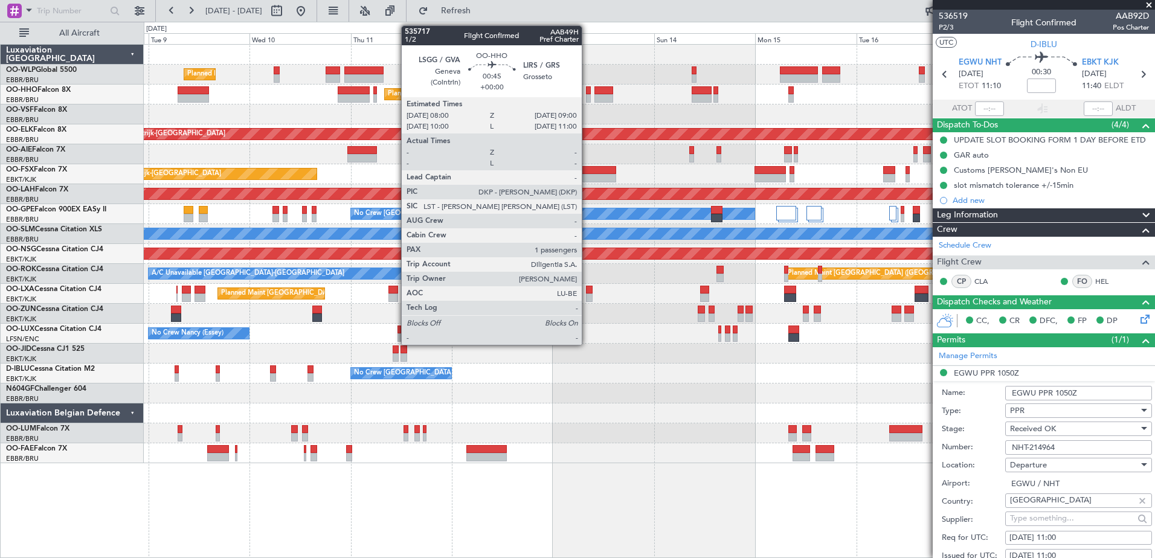
click at [587, 92] on div at bounding box center [588, 90] width 4 height 8
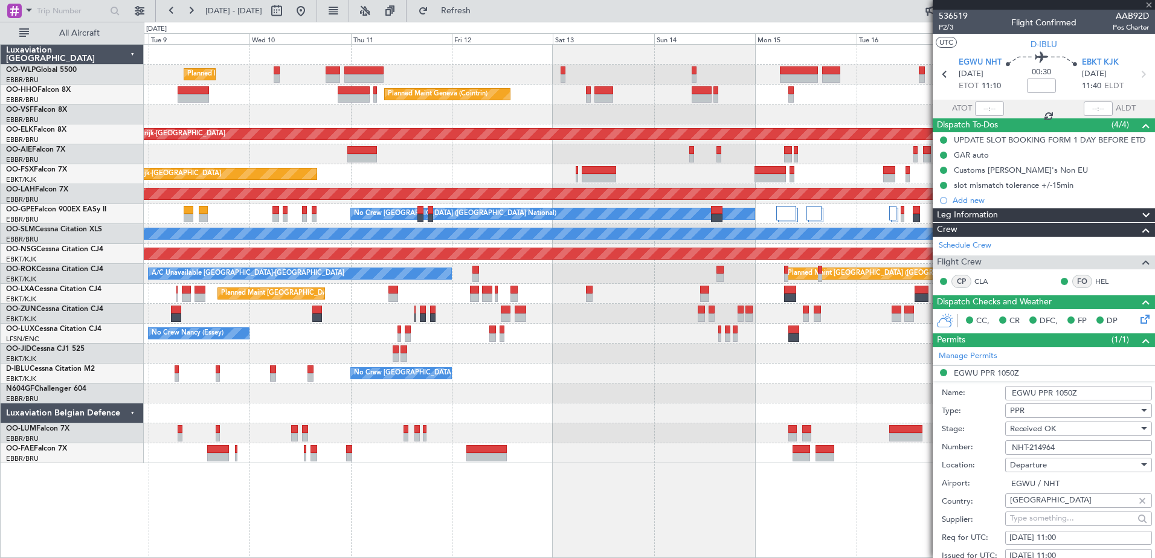
type input "1"
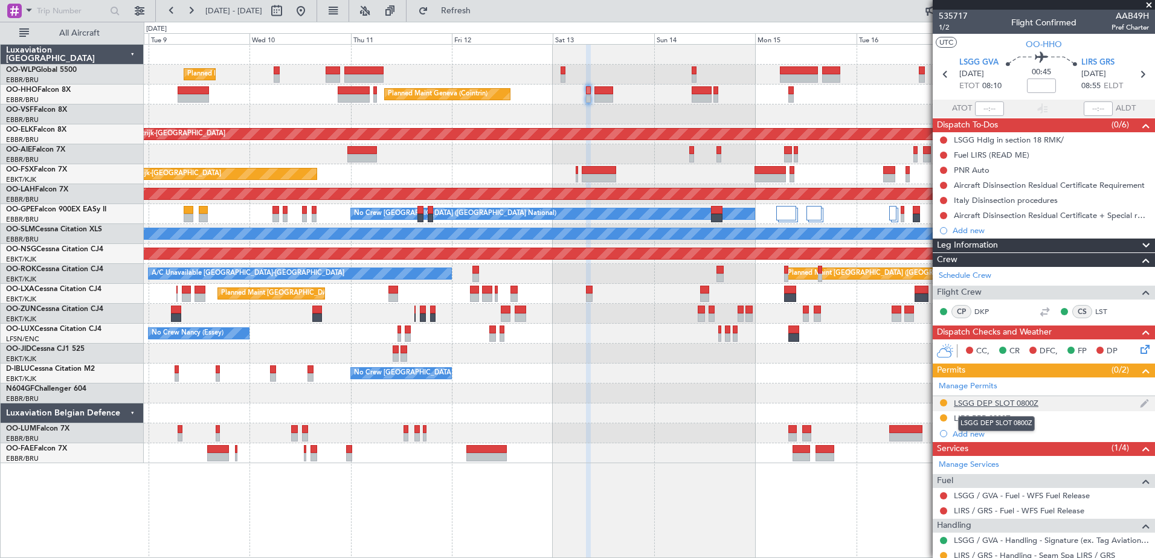
click at [1009, 402] on div "LSGG DEP SLOT 0800Z" at bounding box center [995, 403] width 85 height 10
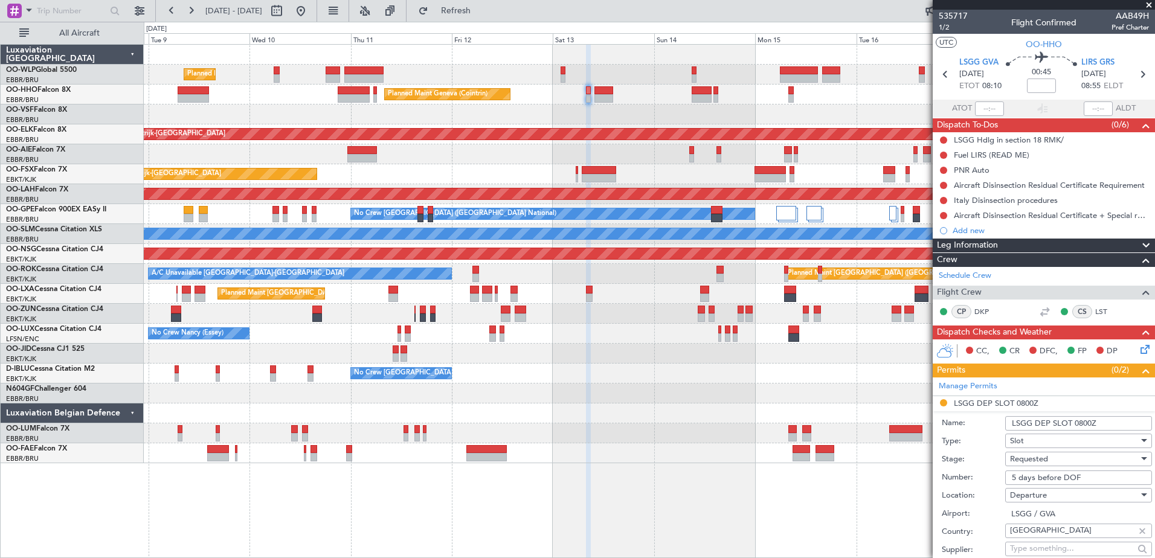
drag, startPoint x: 1082, startPoint y: 476, endPoint x: 998, endPoint y: 477, distance: 84.5
click at [998, 477] on div "Number: 5 days before DOF" at bounding box center [1046, 478] width 210 height 18
paste input "091308101D"
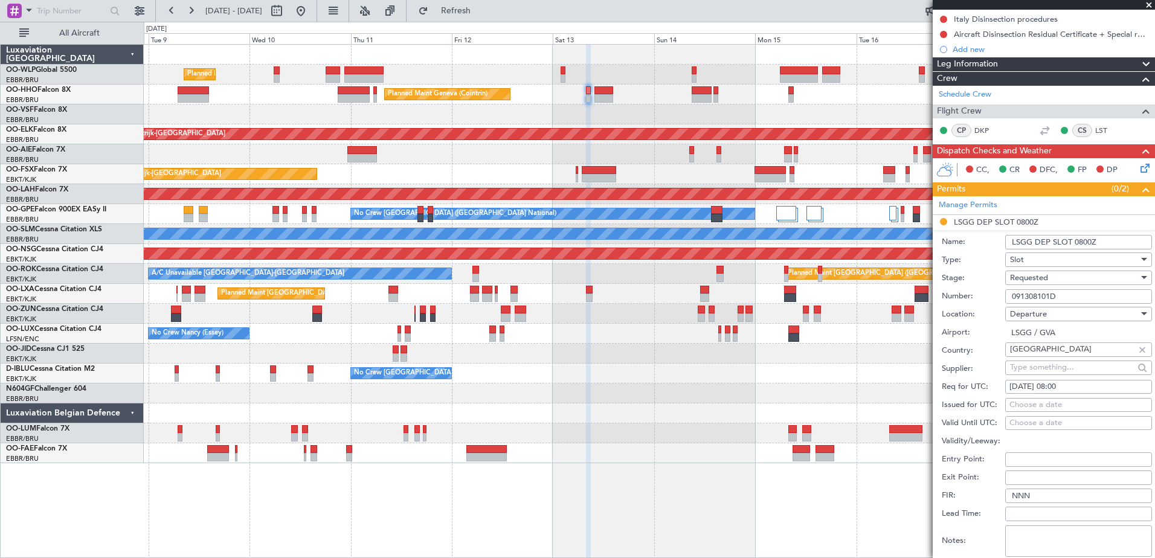
scroll to position [302, 0]
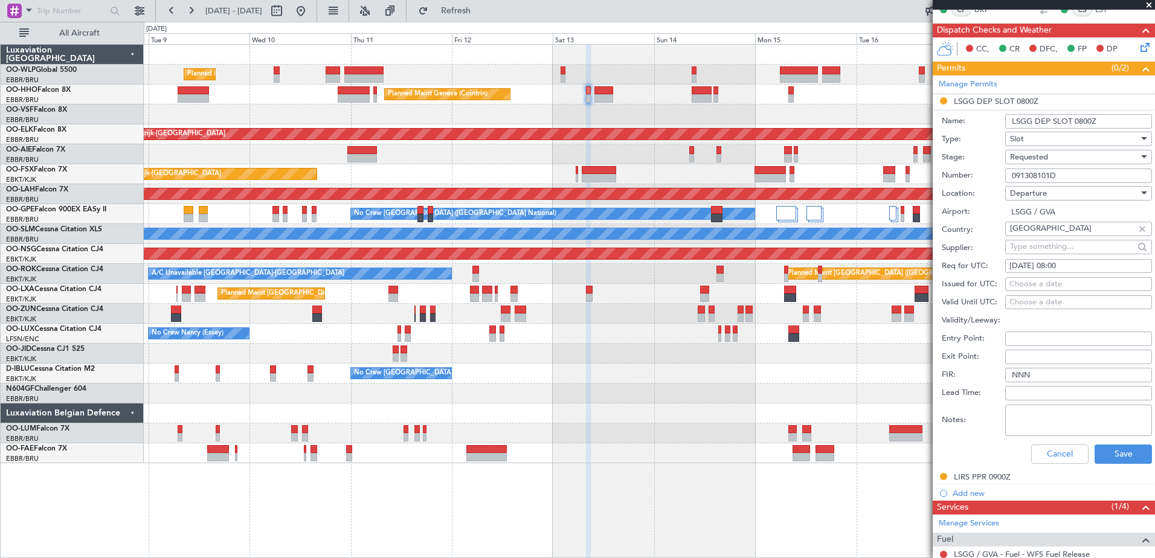
type input "091308101D"
click at [1081, 155] on div "Requested" at bounding box center [1074, 157] width 129 height 18
click at [1080, 253] on span "Received OK" at bounding box center [1073, 248] width 127 height 18
click at [1113, 454] on button "Save" at bounding box center [1122, 453] width 57 height 19
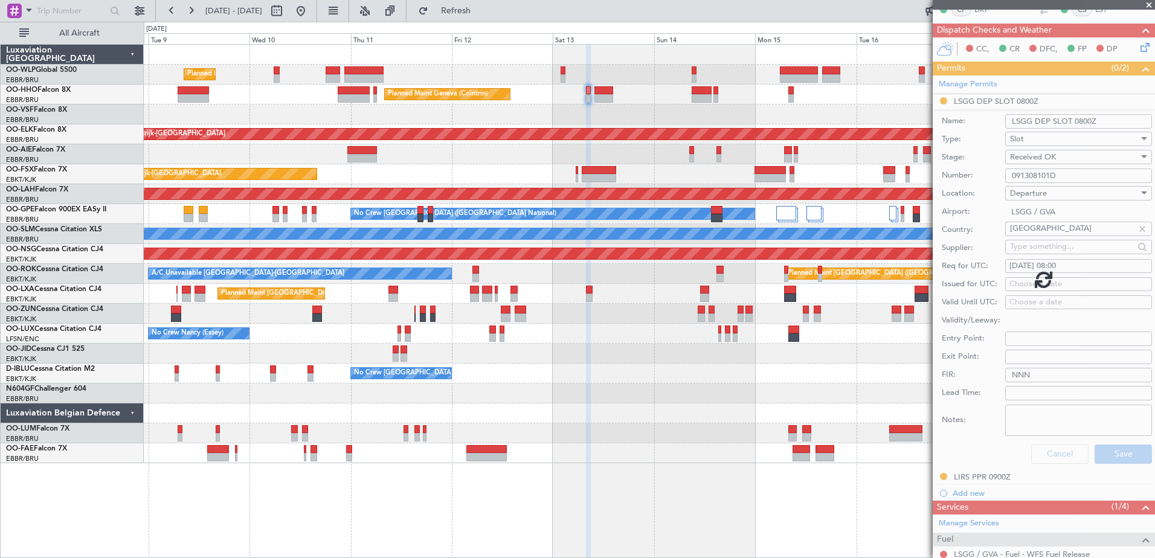
scroll to position [66, 0]
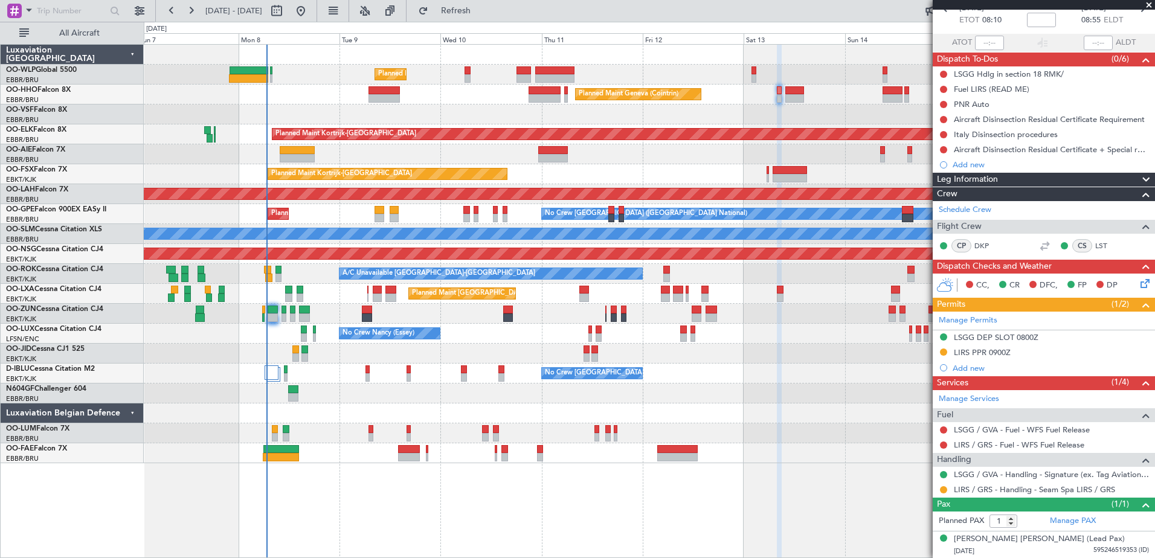
click at [832, 450] on div at bounding box center [649, 453] width 1010 height 20
click at [481, 11] on span "Refresh" at bounding box center [456, 11] width 51 height 8
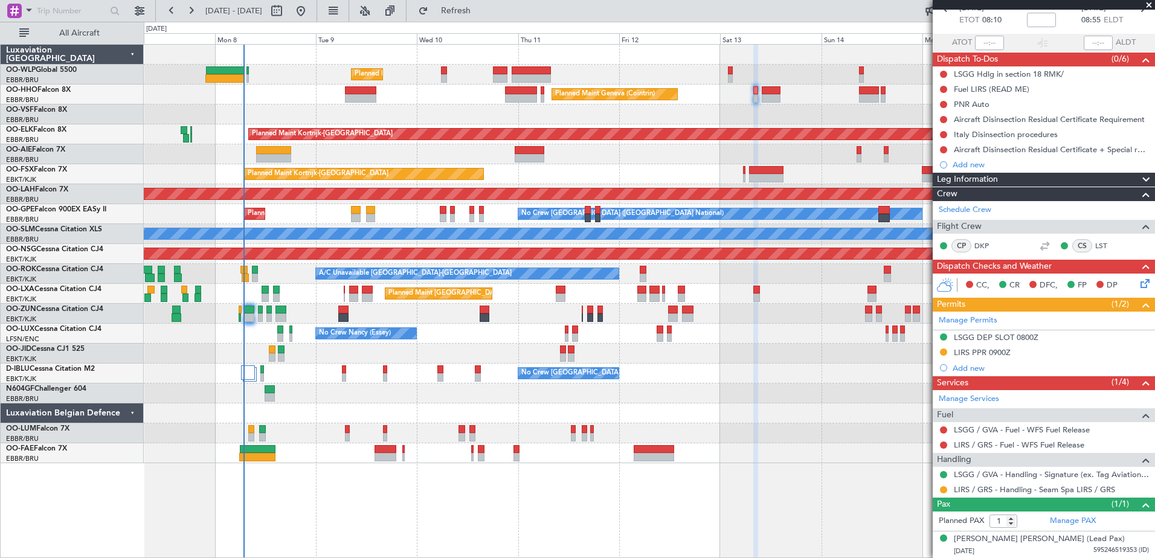
click at [458, 106] on div "Planned Maint Milan (Linate) Planned Maint Geneva (Cointrin) Planned Maint Kort…" at bounding box center [649, 254] width 1010 height 418
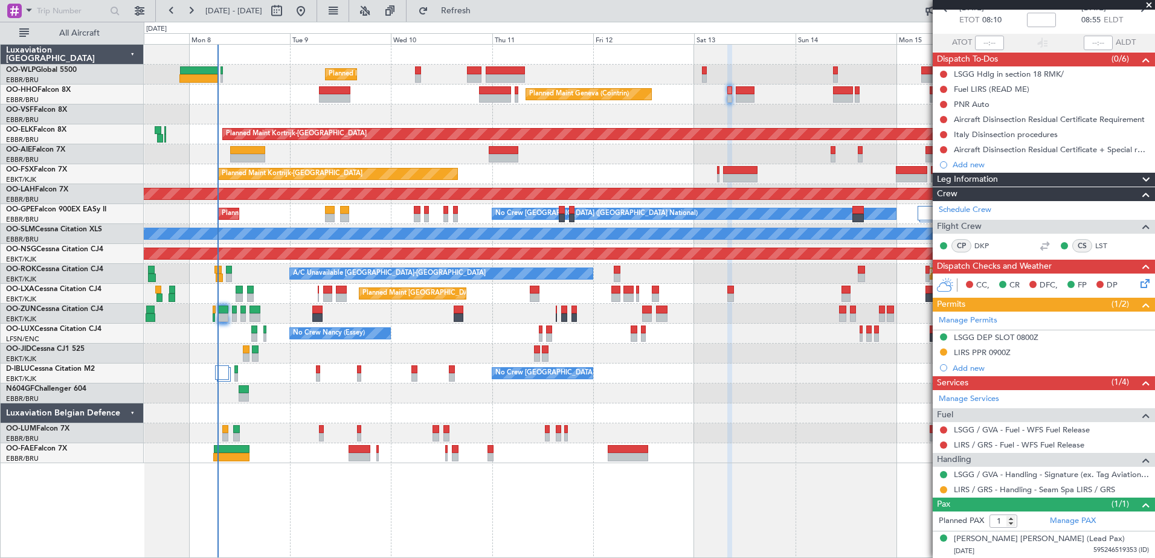
click at [335, 421] on div at bounding box center [649, 413] width 1010 height 20
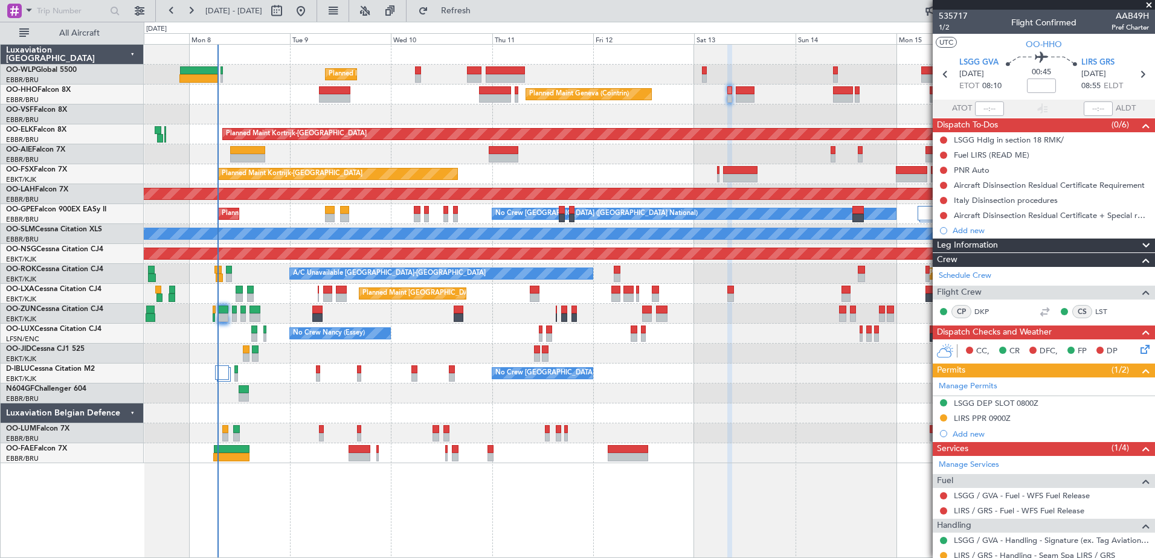
scroll to position [66, 0]
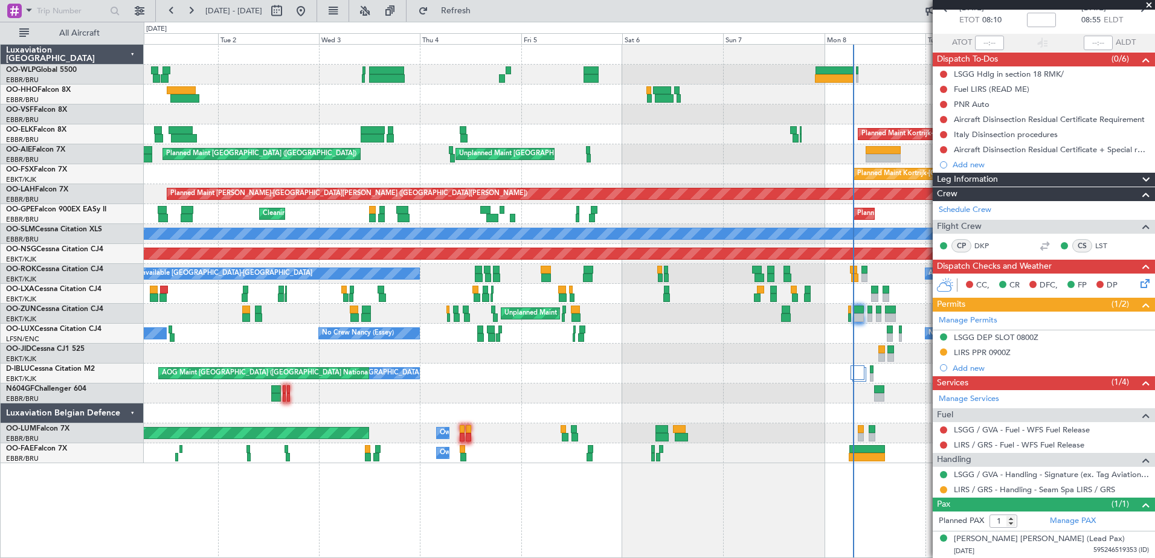
click at [863, 102] on div "Planned Maint Geneva (Cointrin)" at bounding box center [649, 95] width 1010 height 20
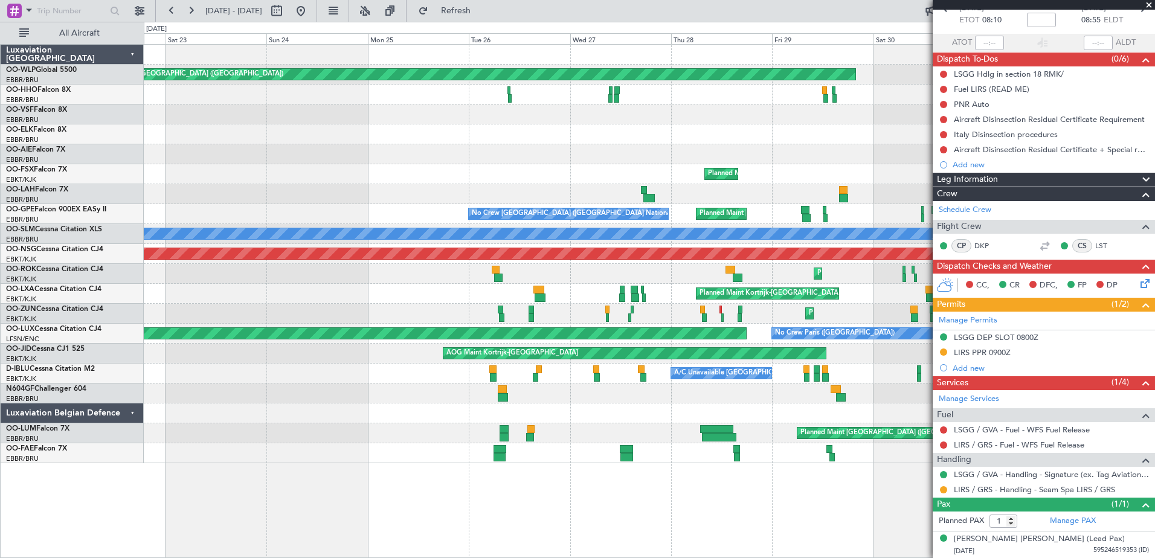
click at [910, 125] on div at bounding box center [649, 134] width 1010 height 20
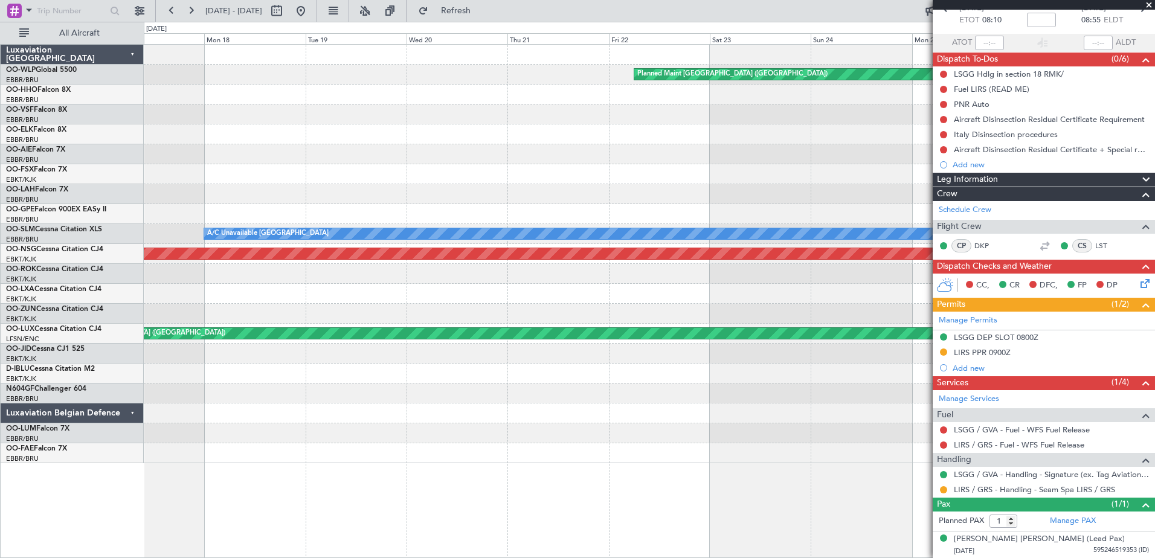
click at [959, 142] on fb-app "[DATE] - [DATE] Refresh Quick Links All Aircraft Planned Maint [GEOGRAPHIC_DATA…" at bounding box center [577, 283] width 1155 height 549
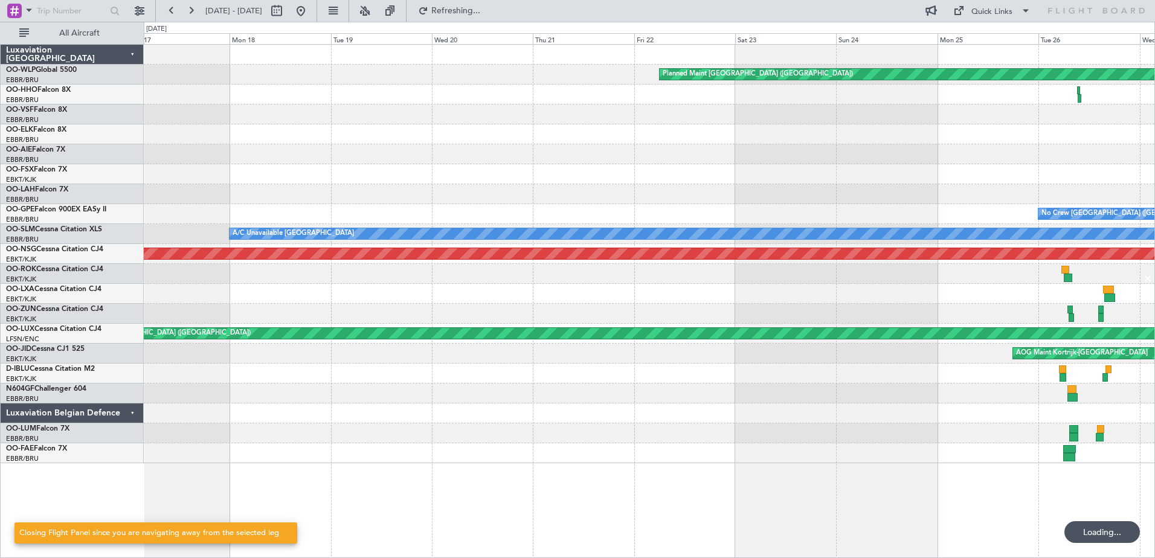
scroll to position [0, 0]
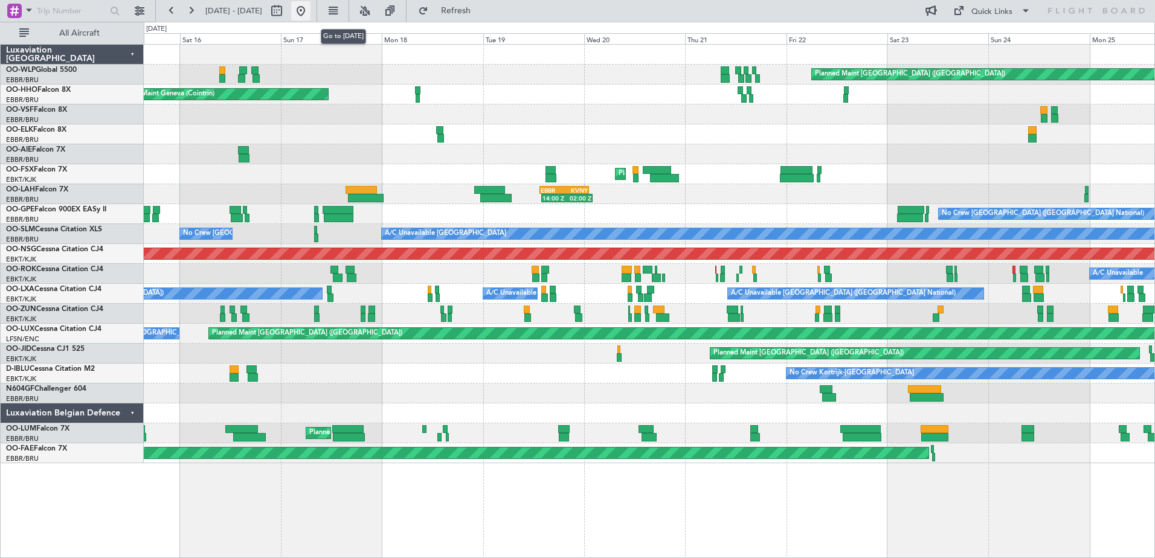
click at [310, 18] on button at bounding box center [300, 10] width 19 height 19
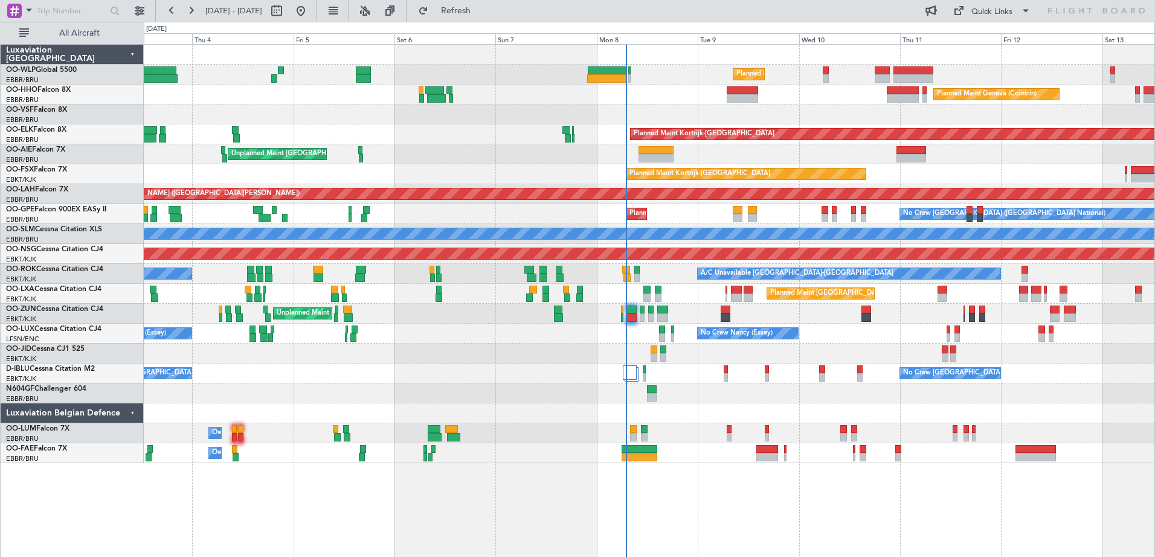
click at [744, 317] on div "Unplanned Maint [GEOGRAPHIC_DATA] ([GEOGRAPHIC_DATA])" at bounding box center [649, 314] width 1010 height 20
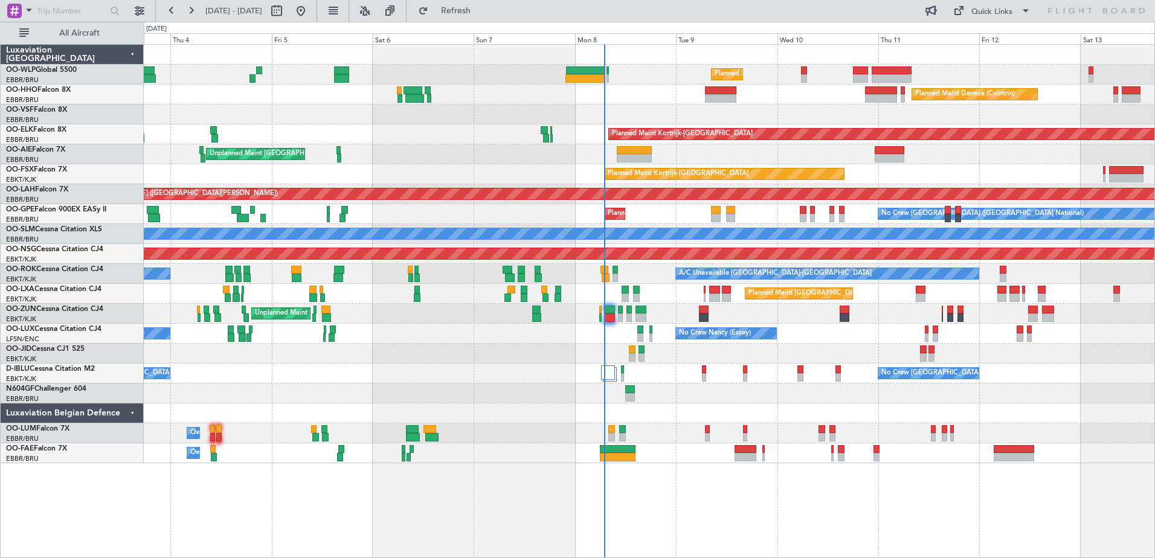
click at [746, 319] on div "Unplanned Maint [GEOGRAPHIC_DATA] ([GEOGRAPHIC_DATA])" at bounding box center [649, 314] width 1010 height 20
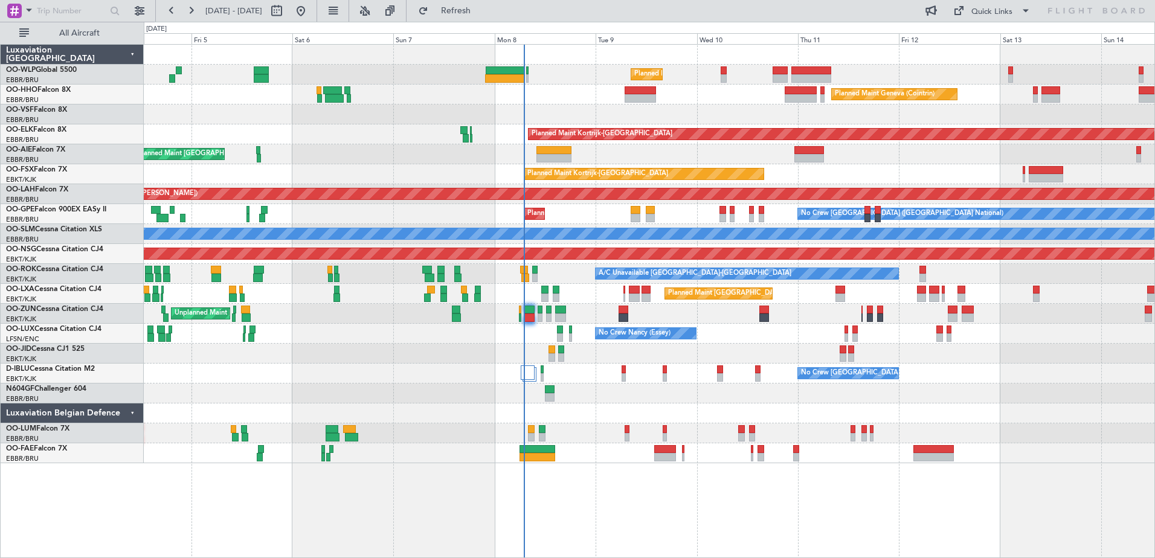
click at [654, 316] on div "Unplanned Maint [GEOGRAPHIC_DATA] ([GEOGRAPHIC_DATA])" at bounding box center [649, 314] width 1010 height 20
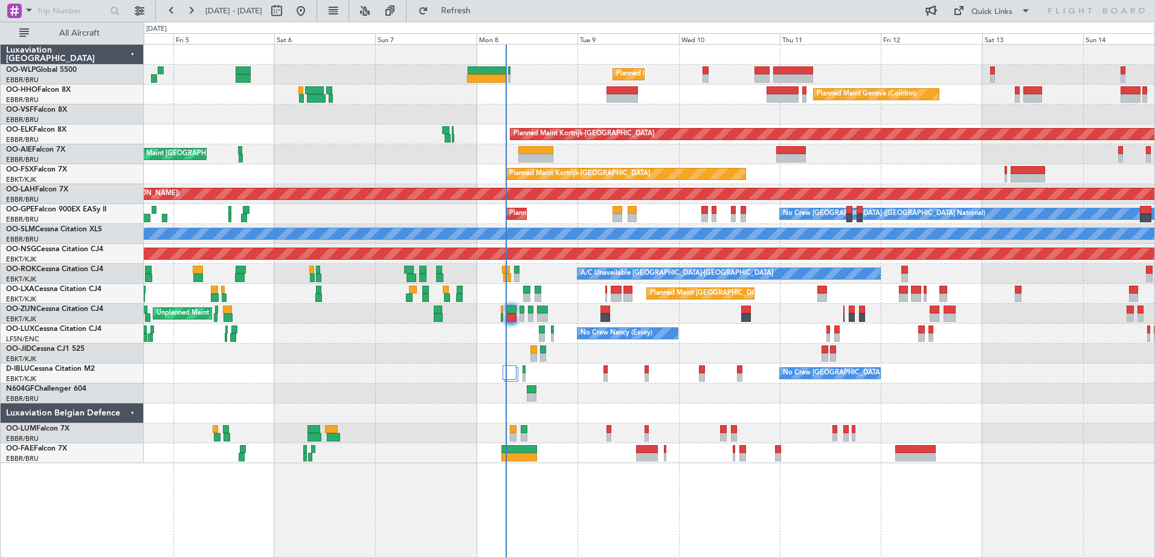
click at [658, 321] on div "Unplanned Maint [GEOGRAPHIC_DATA] ([GEOGRAPHIC_DATA])" at bounding box center [649, 314] width 1010 height 20
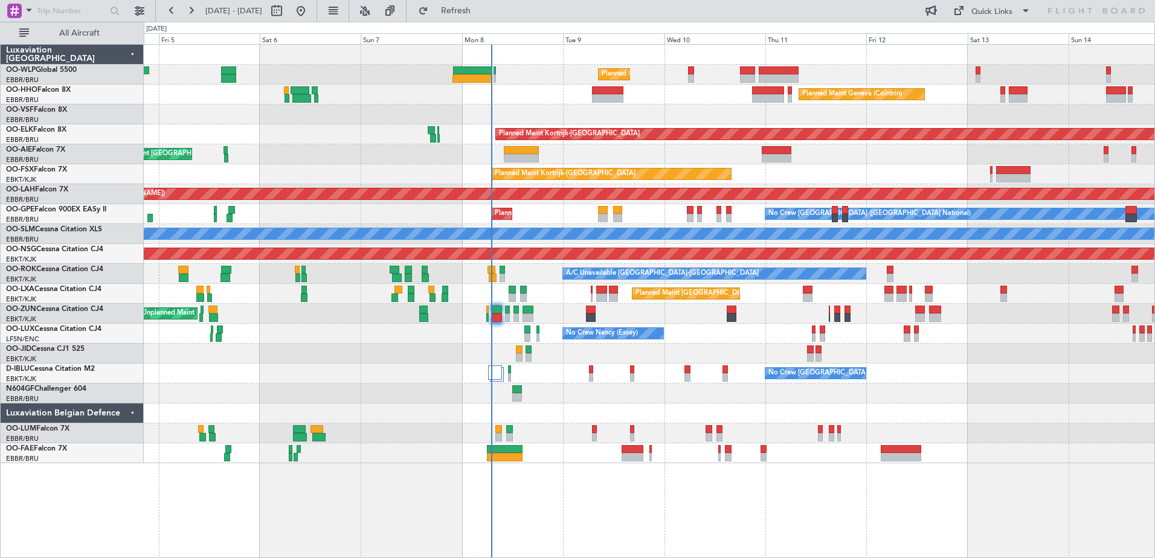
click at [609, 315] on div "Unplanned Maint [GEOGRAPHIC_DATA] ([GEOGRAPHIC_DATA])" at bounding box center [649, 314] width 1010 height 20
click at [466, 13] on button "Refresh" at bounding box center [448, 10] width 72 height 19
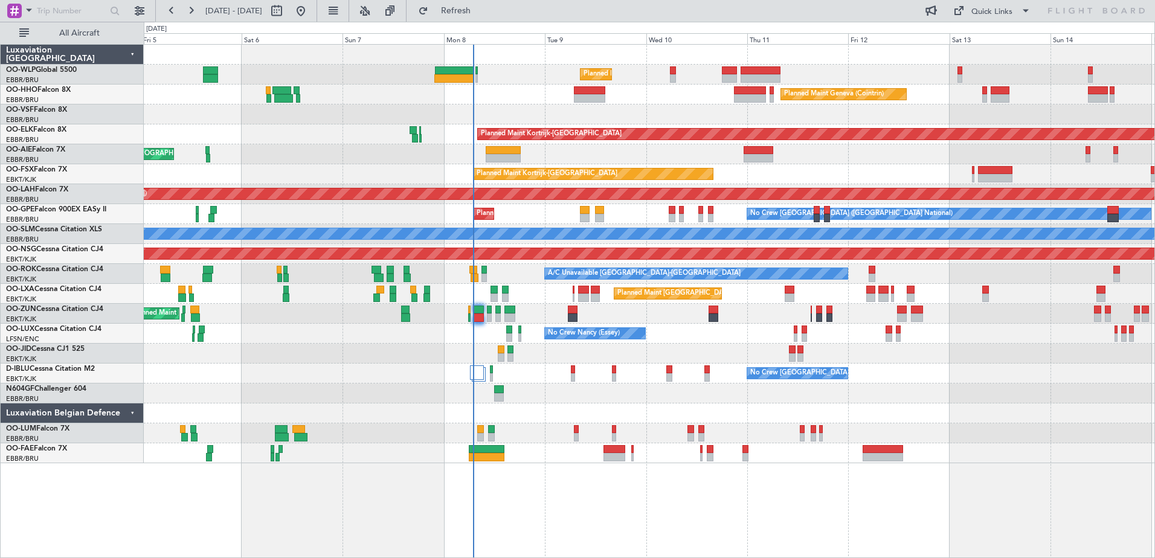
click at [598, 314] on div "Unplanned Maint [GEOGRAPHIC_DATA] ([GEOGRAPHIC_DATA])" at bounding box center [649, 314] width 1010 height 20
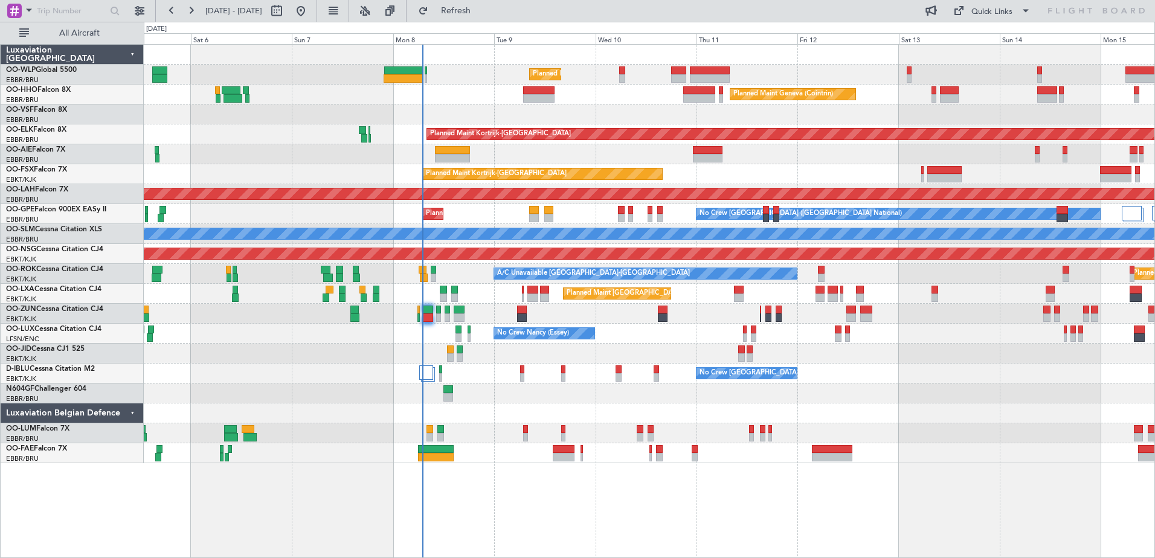
click at [645, 338] on div "No Crew Nancy (Essey) No Crew Nancy (Essey)" at bounding box center [649, 334] width 1010 height 20
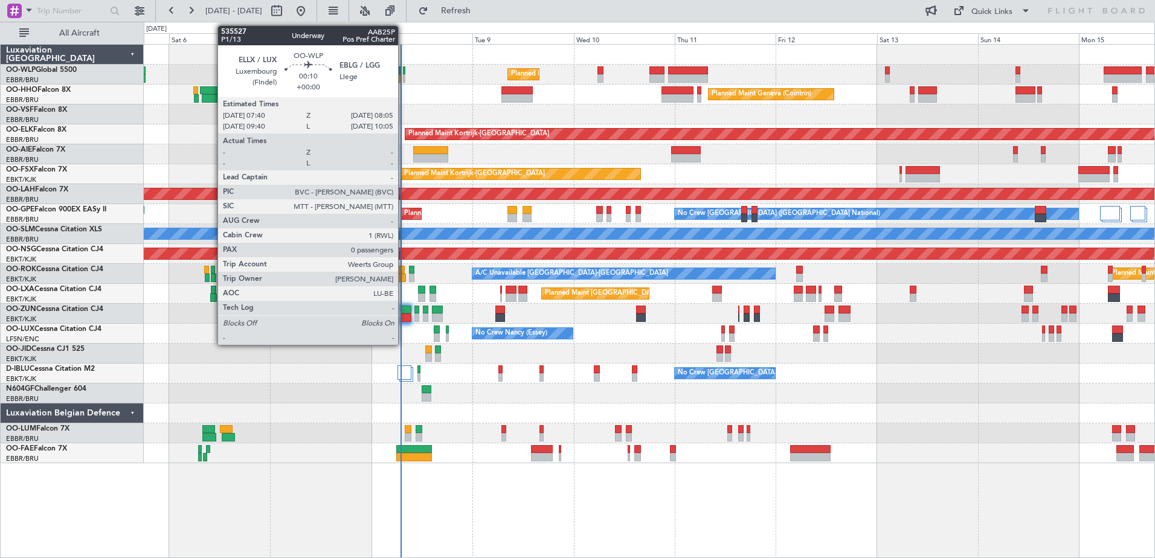
click at [403, 79] on div at bounding box center [404, 78] width 2 height 8
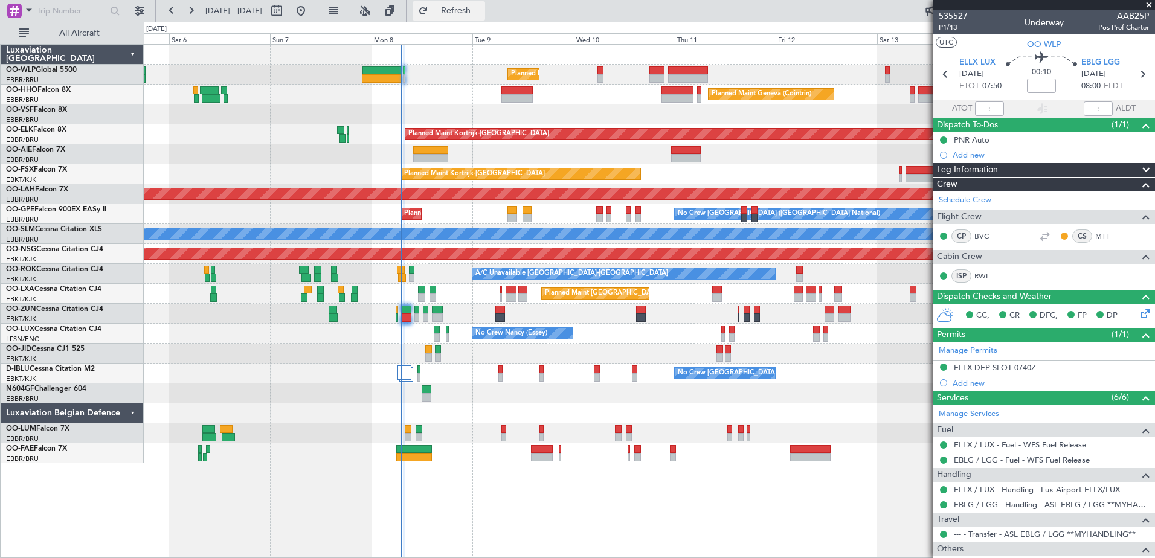
click at [467, 14] on button "Refresh" at bounding box center [448, 10] width 72 height 19
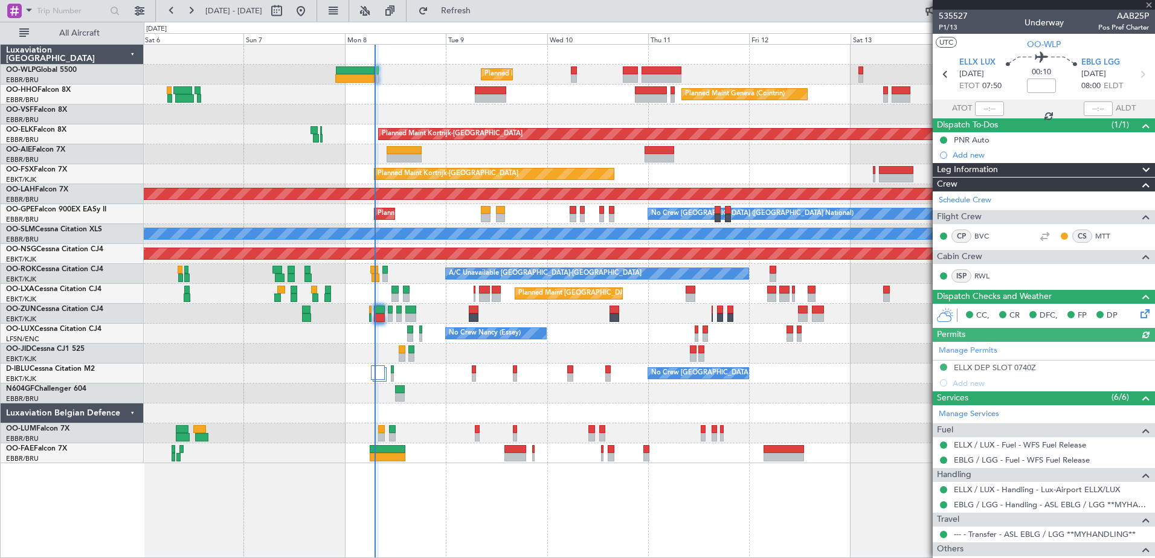
scroll to position [47, 0]
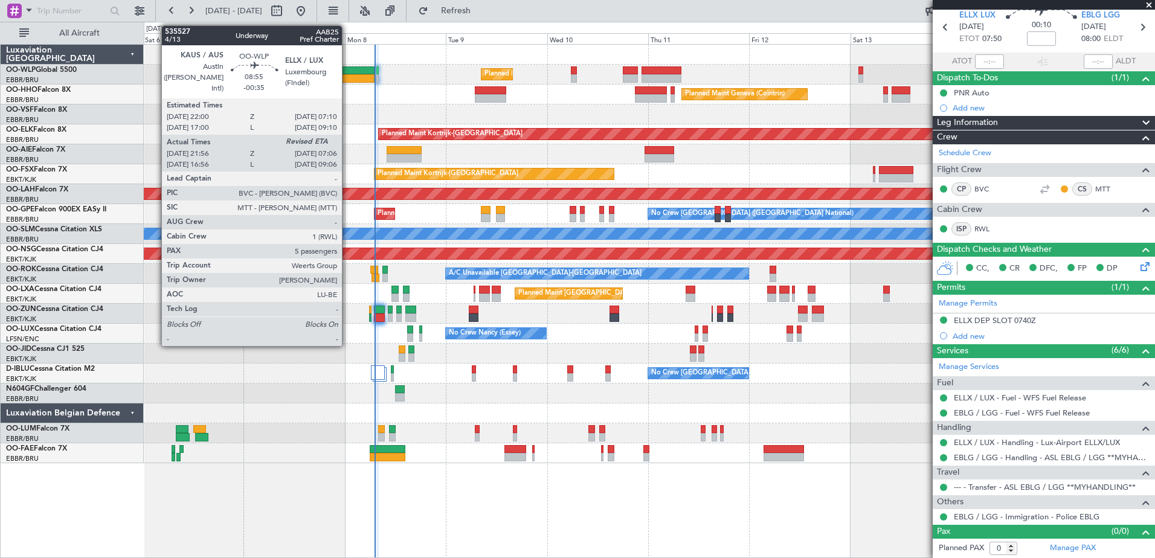
click at [347, 71] on div at bounding box center [355, 70] width 39 height 8
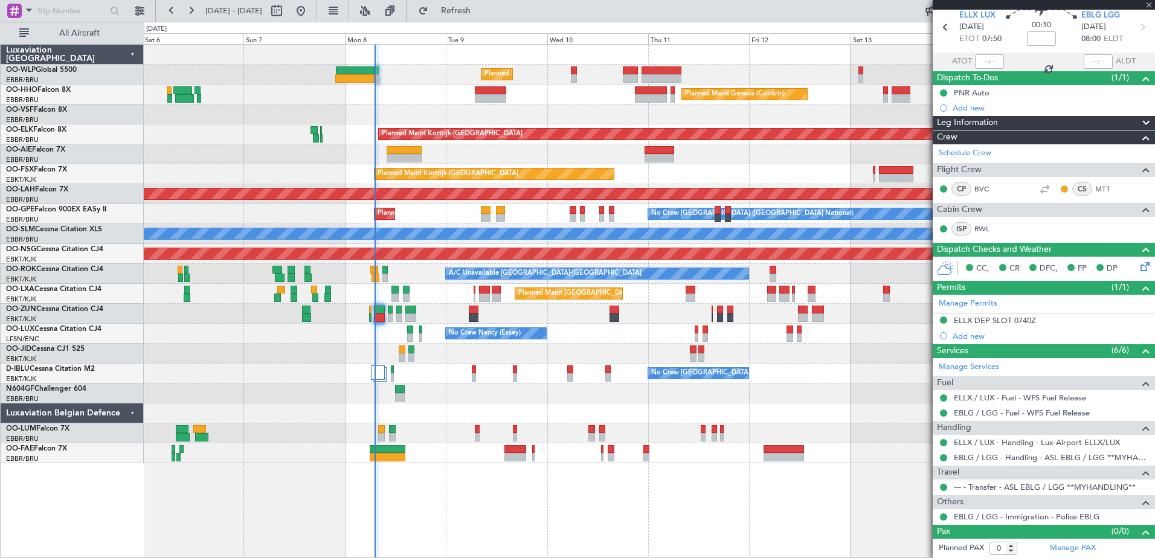
type input "-00:35"
type input "22:06"
type input "5"
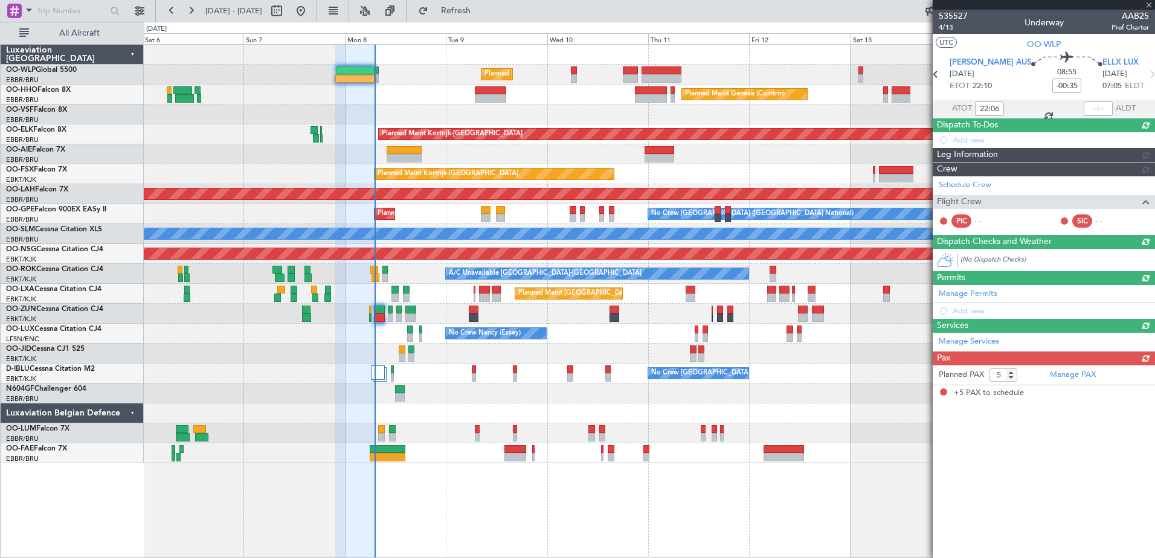
scroll to position [0, 0]
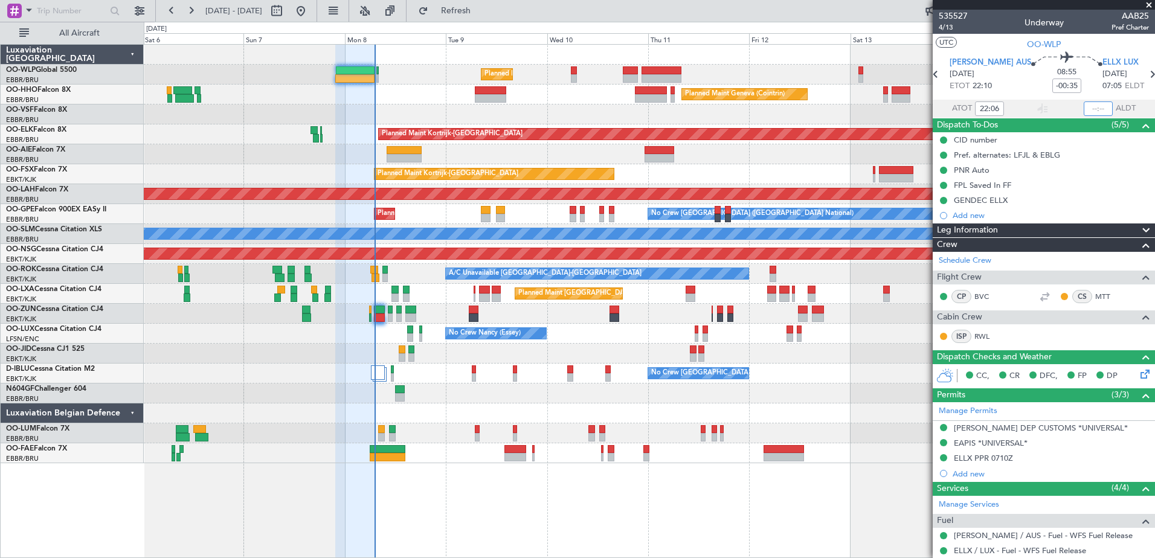
click at [1087, 106] on input "text" at bounding box center [1097, 108] width 29 height 14
type input "06:47"
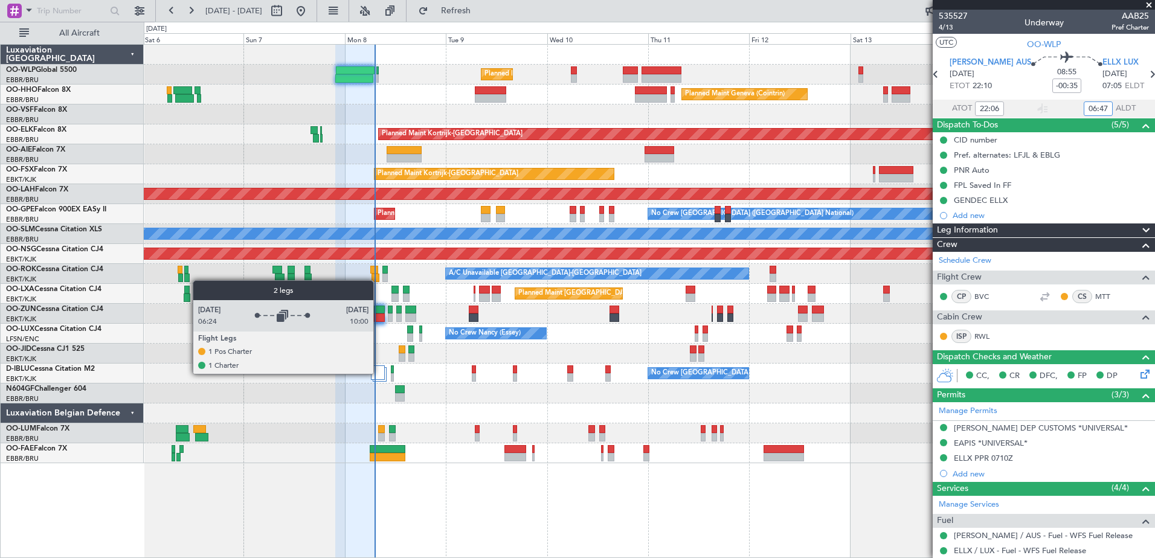
click at [379, 373] on div at bounding box center [378, 372] width 14 height 14
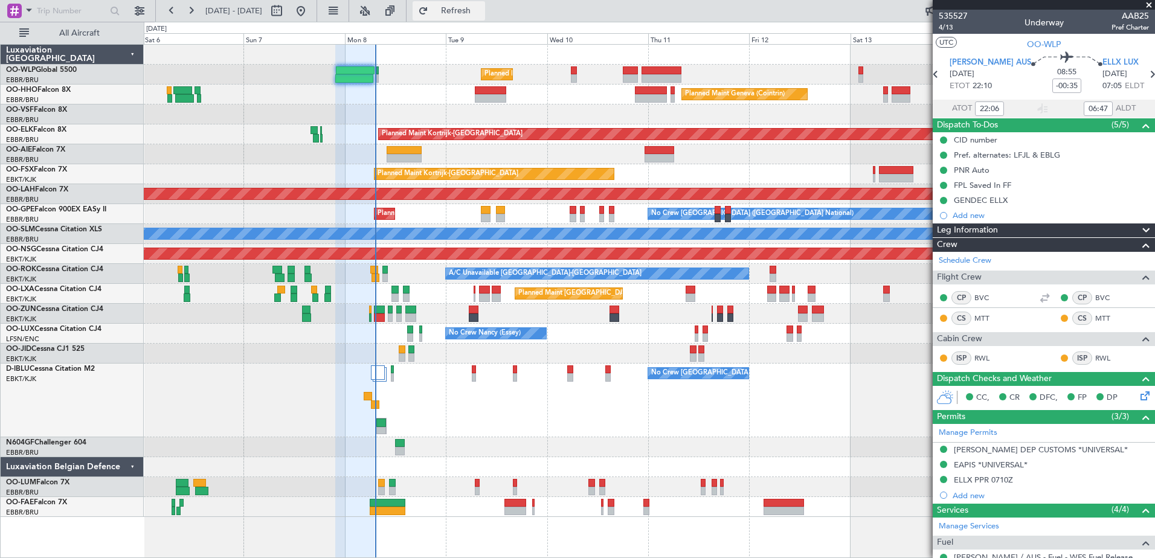
click at [481, 12] on span "Refresh" at bounding box center [456, 11] width 51 height 8
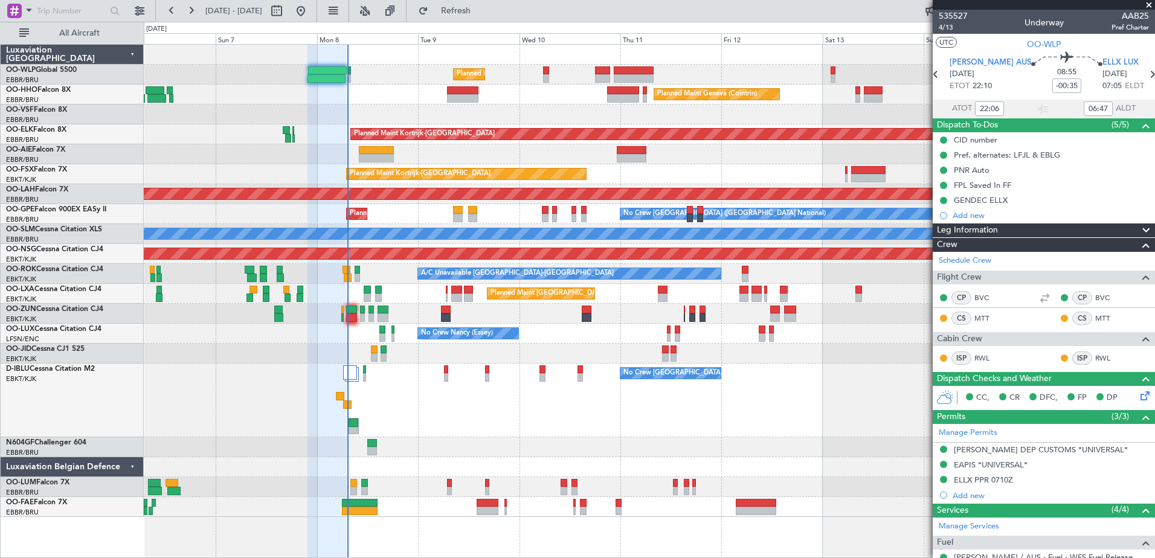
click at [496, 421] on div "No Crew Brussels (Brussels National) No Crew Brussels (Brussels National)" at bounding box center [649, 401] width 1010 height 74
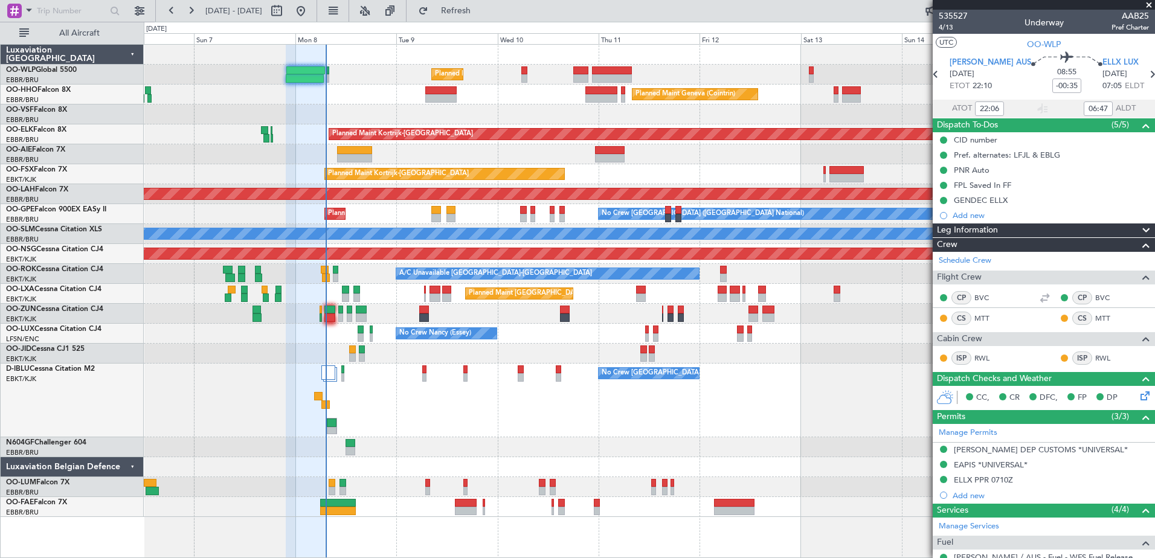
click at [845, 365] on div "Planned Maint Milan (Linate) Planned Maint Geneva (Cointrin) Planned Maint Kort…" at bounding box center [649, 281] width 1010 height 472
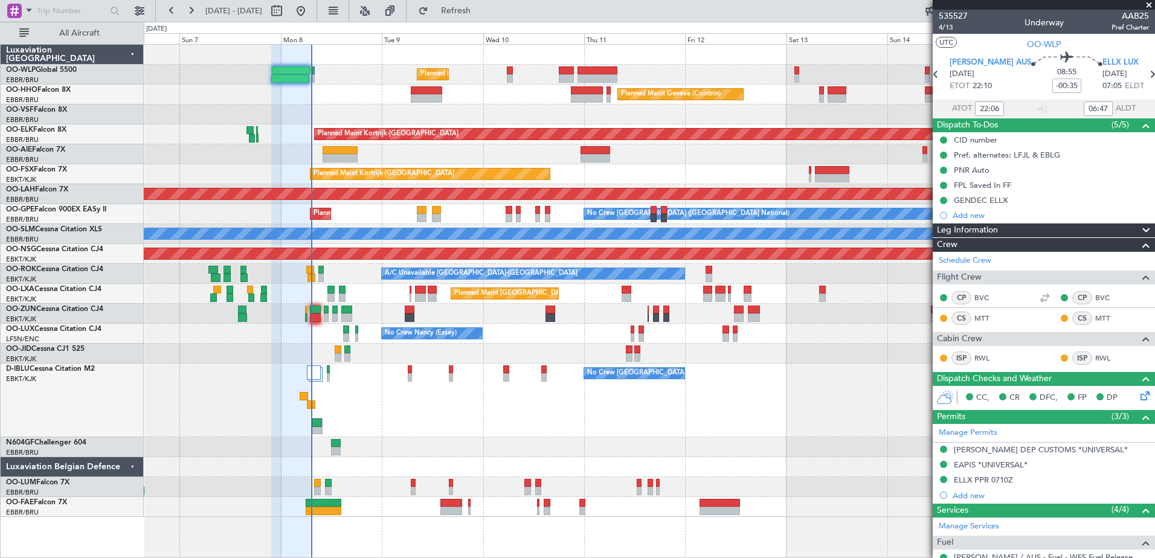
click at [410, 155] on div "Unplanned Maint [GEOGRAPHIC_DATA] ([GEOGRAPHIC_DATA] National)" at bounding box center [649, 154] width 1010 height 20
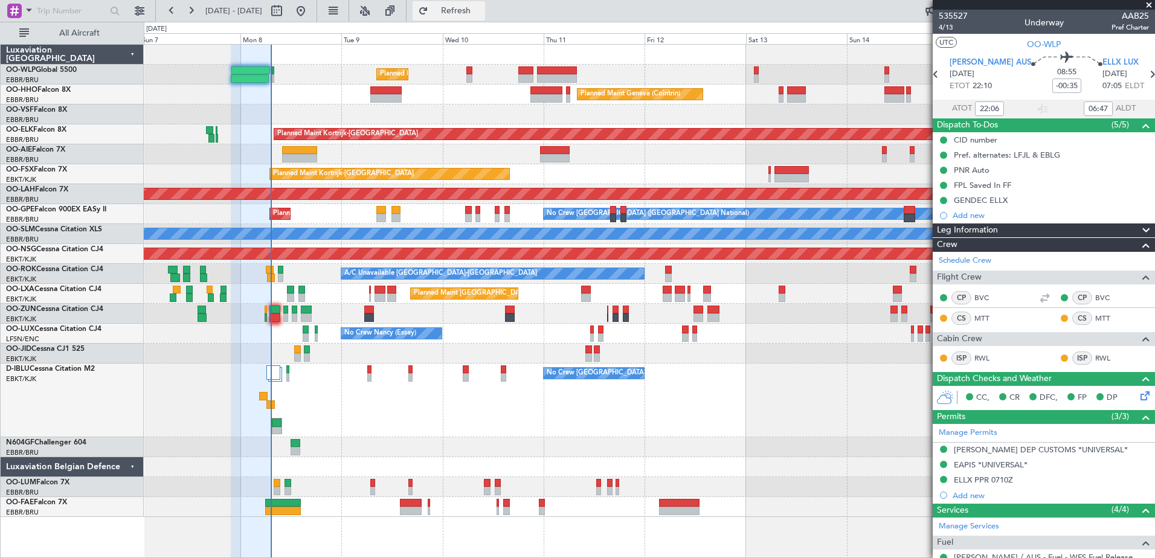
click at [481, 14] on span "Refresh" at bounding box center [456, 11] width 51 height 8
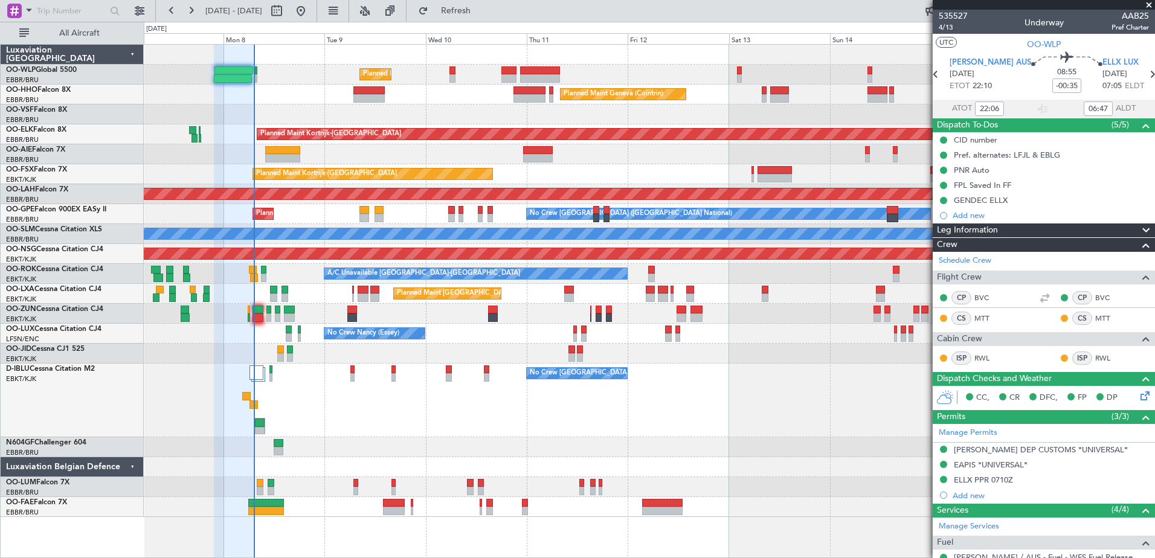
click at [328, 421] on div "No Crew [GEOGRAPHIC_DATA] ([GEOGRAPHIC_DATA] National)" at bounding box center [649, 401] width 1010 height 74
click at [485, 19] on button "Refresh" at bounding box center [448, 10] width 72 height 19
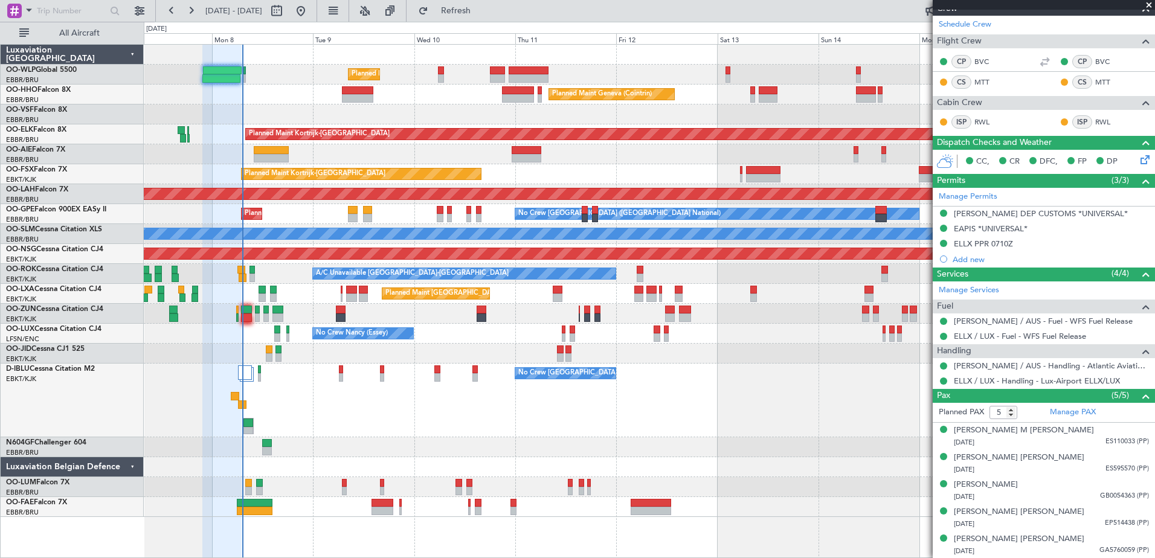
click at [470, 425] on div "No Crew [GEOGRAPHIC_DATA] ([GEOGRAPHIC_DATA] National)" at bounding box center [649, 401] width 1010 height 74
click at [202, 368] on div "No Crew [GEOGRAPHIC_DATA] ([GEOGRAPHIC_DATA] National)" at bounding box center [649, 401] width 1010 height 74
click at [481, 14] on span "Refresh" at bounding box center [456, 11] width 51 height 8
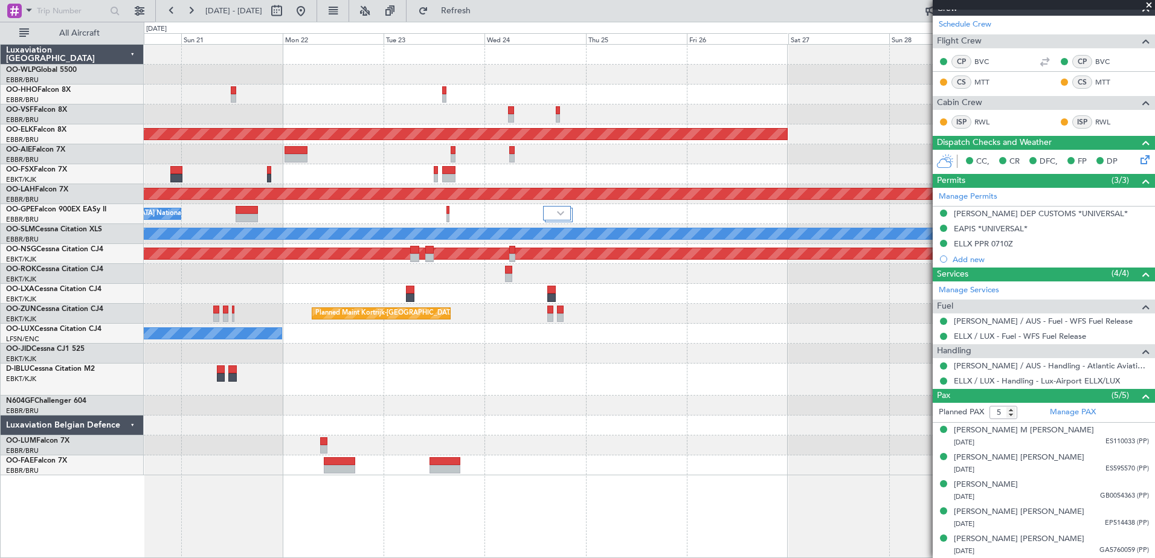
click at [321, 118] on div at bounding box center [649, 114] width 1010 height 20
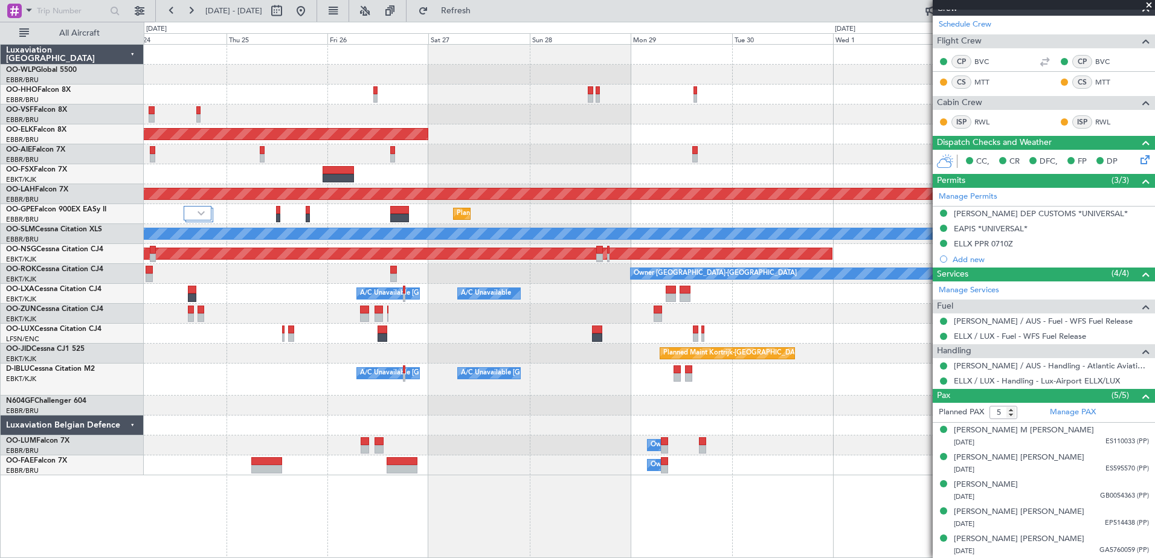
click at [314, 109] on div at bounding box center [649, 114] width 1010 height 20
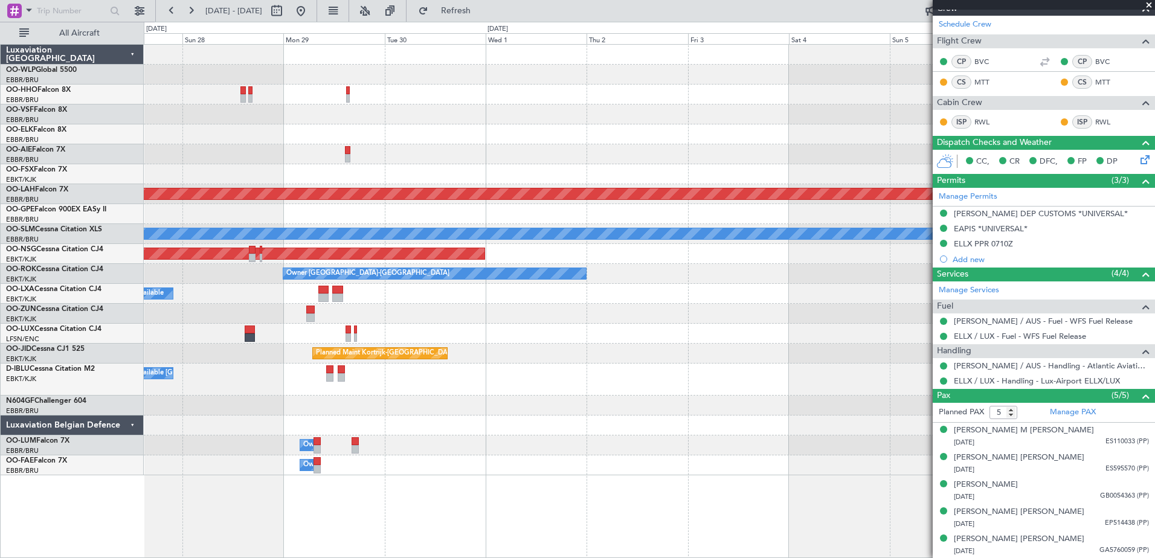
click at [260, 121] on div "Planned Maint Kortrijk-Wevelgem Planned Maint Alton-st Louis (St Louis Regl) Pl…" at bounding box center [649, 260] width 1010 height 431
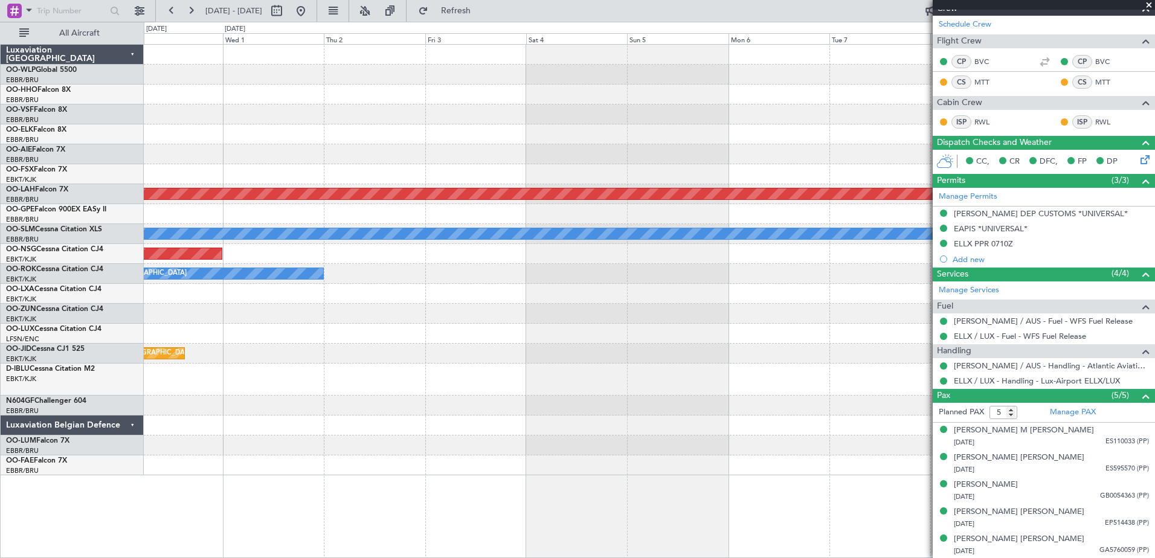
click at [318, 124] on div at bounding box center [649, 134] width 1010 height 20
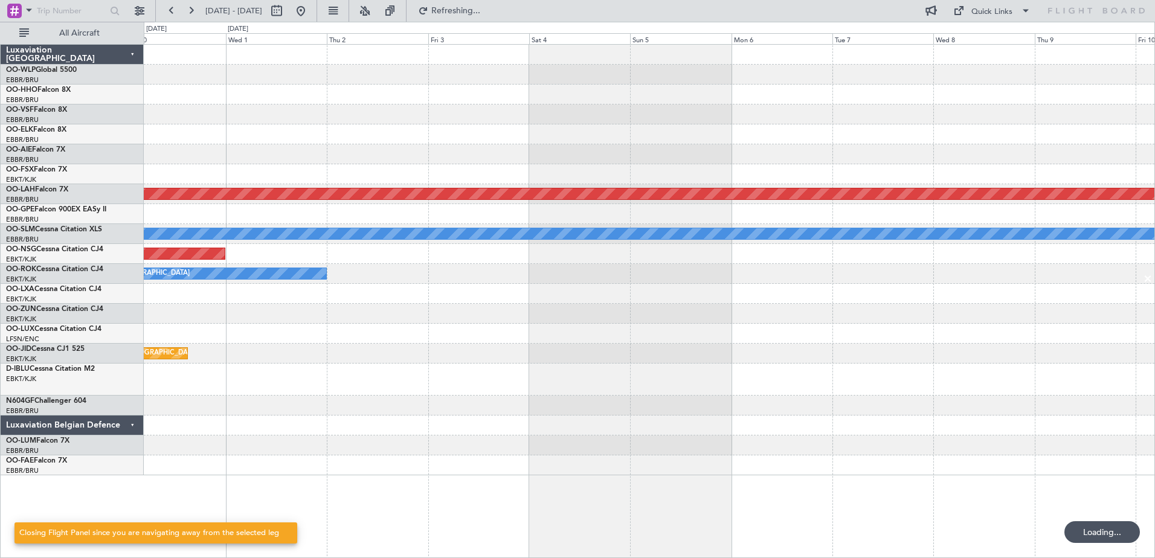
scroll to position [0, 0]
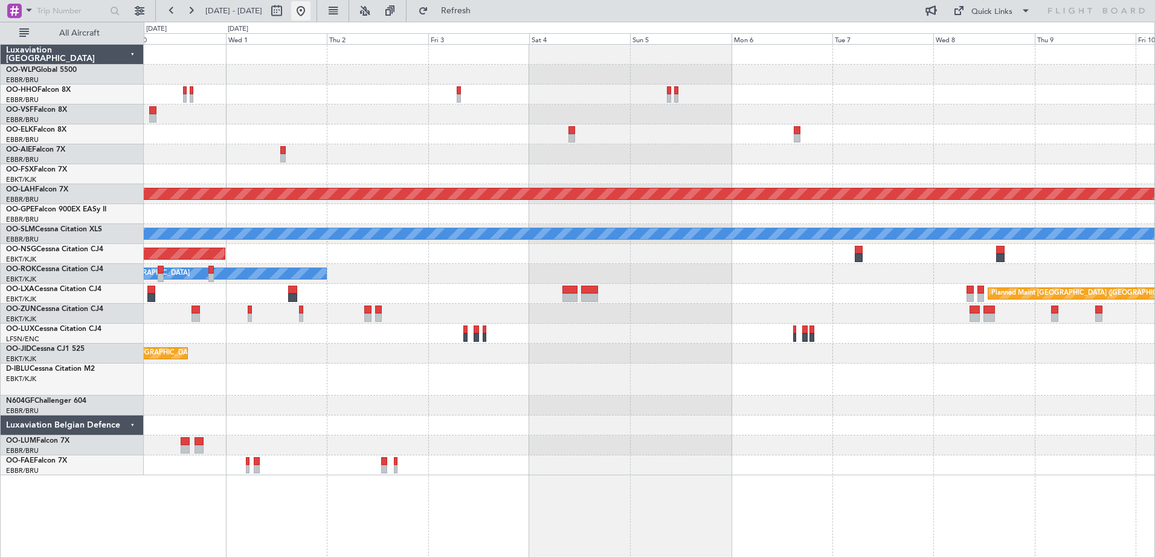
click at [310, 14] on button at bounding box center [300, 10] width 19 height 19
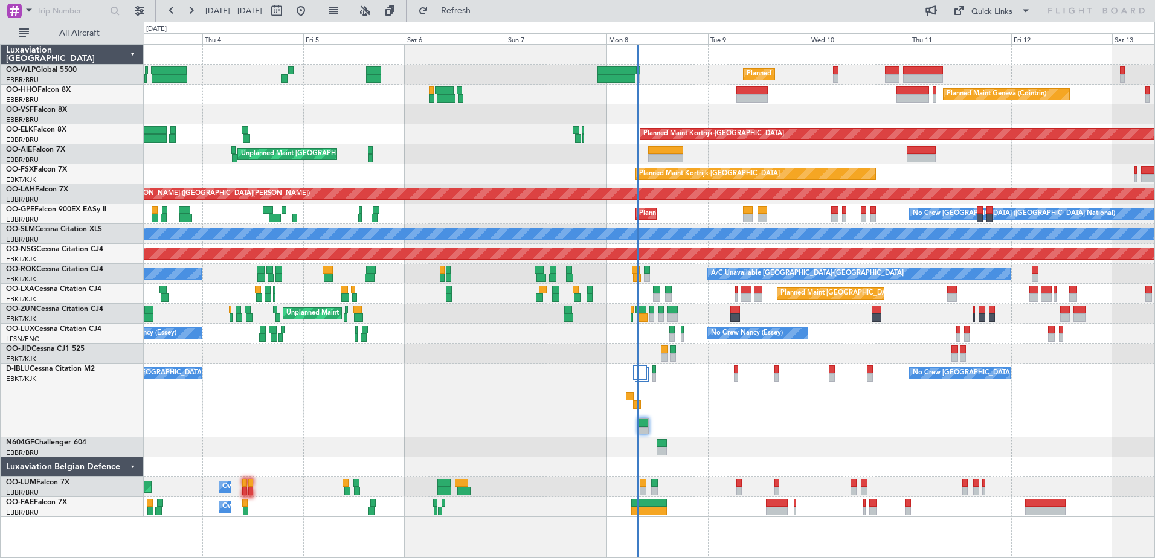
click at [787, 421] on div "No Crew Brussels (Brussels National) AOG Maint Brussels (Brussels National) No …" at bounding box center [649, 401] width 1010 height 74
click at [481, 11] on span "Refresh" at bounding box center [456, 11] width 51 height 8
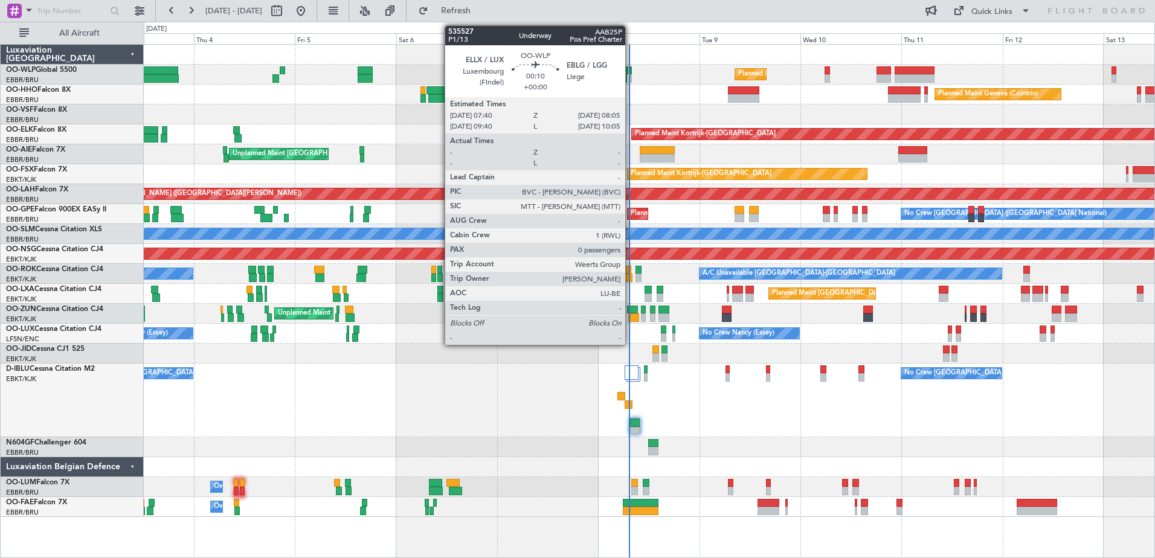
click at [630, 74] on div at bounding box center [631, 78] width 2 height 8
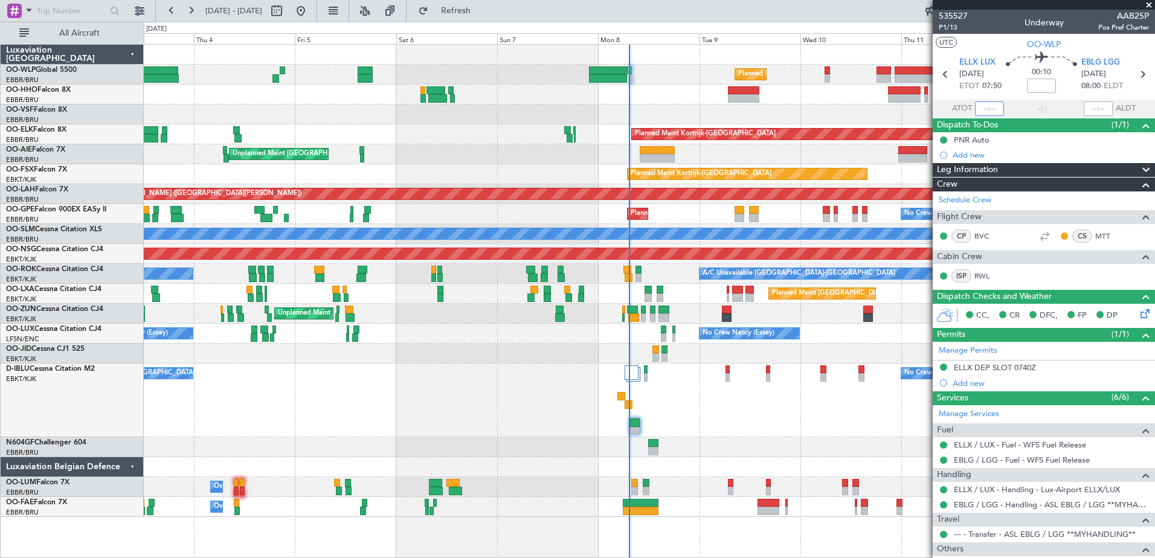
click at [982, 104] on input "text" at bounding box center [989, 108] width 29 height 14
type input "07:13"
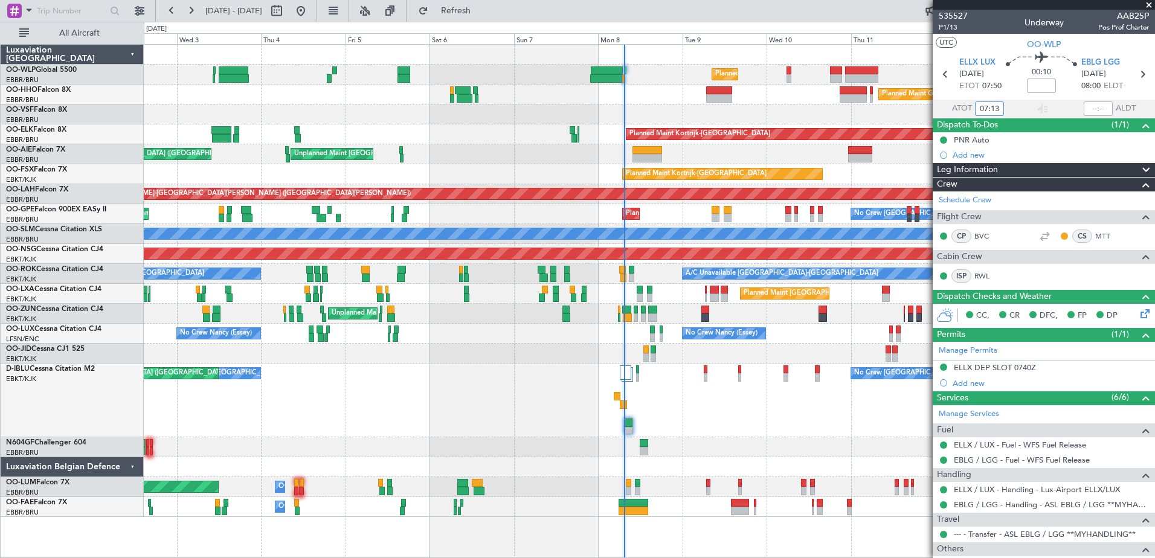
click at [735, 420] on div "No Crew Brussels (Brussels National) No Crew Brussels (Brussels National) AOG M…" at bounding box center [649, 401] width 1010 height 74
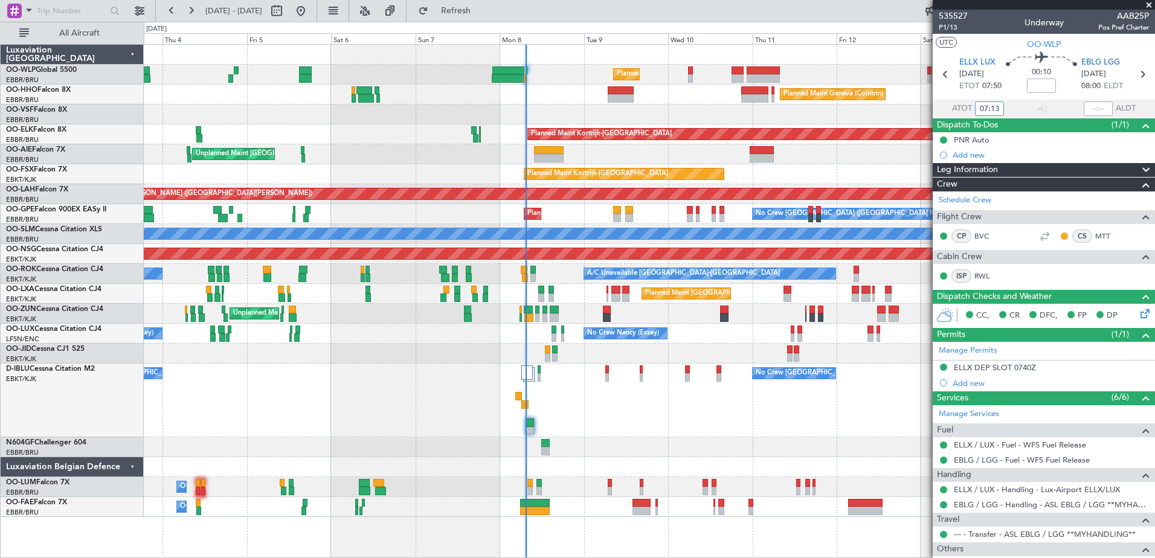
click at [728, 245] on div "Planned Maint Milan (Linate) Planned Maint Geneva (Cointrin) Planned Maint Kort…" at bounding box center [649, 281] width 1010 height 472
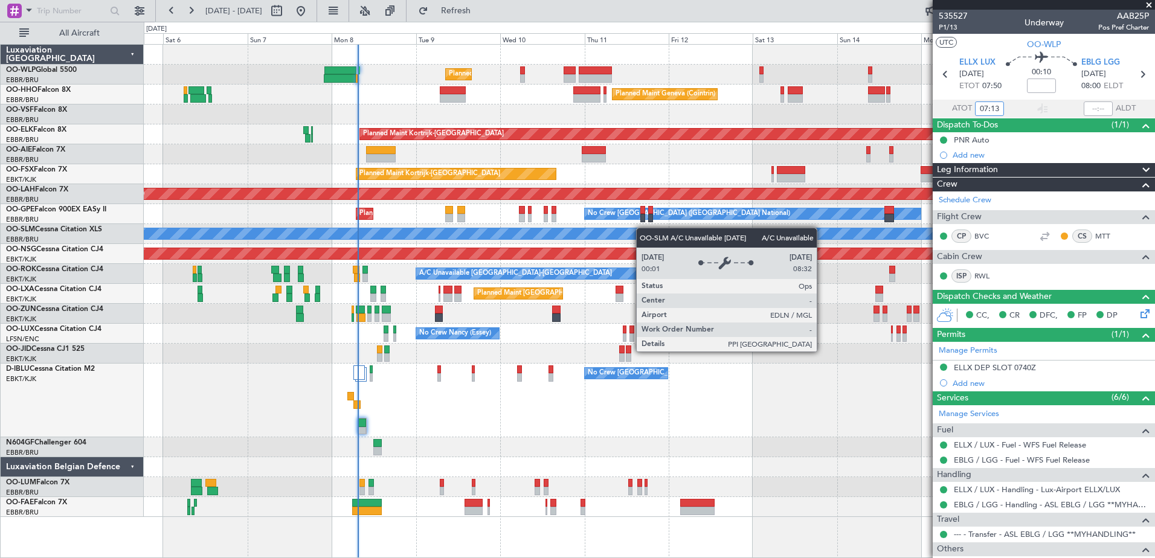
click at [571, 233] on div "Planned Maint Milan (Linate) Planned Maint Geneva (Cointrin) Planned Maint Kort…" at bounding box center [649, 281] width 1010 height 472
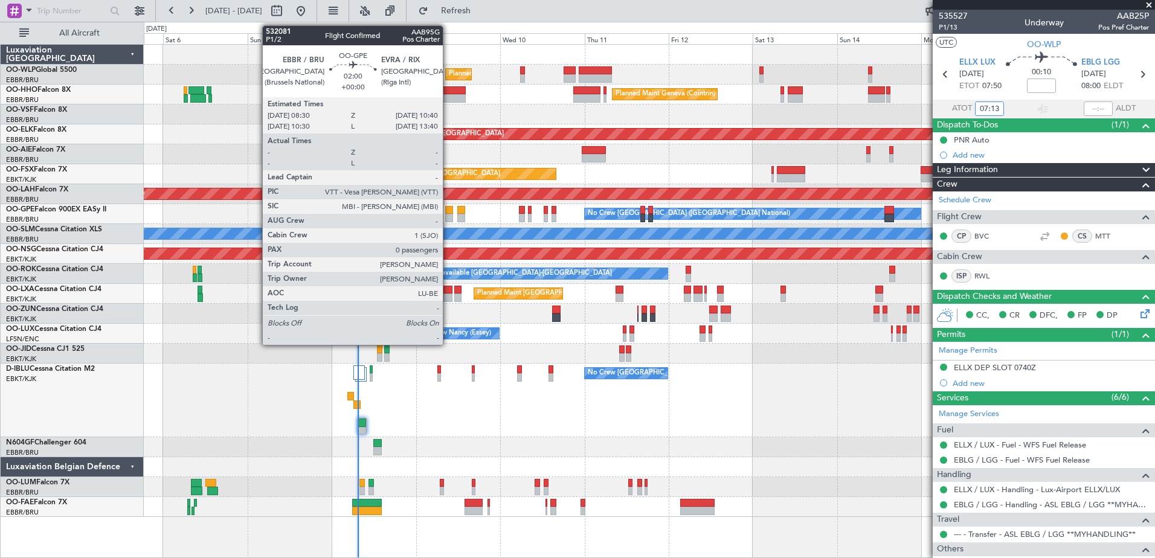
click at [448, 219] on div at bounding box center [449, 218] width 8 height 8
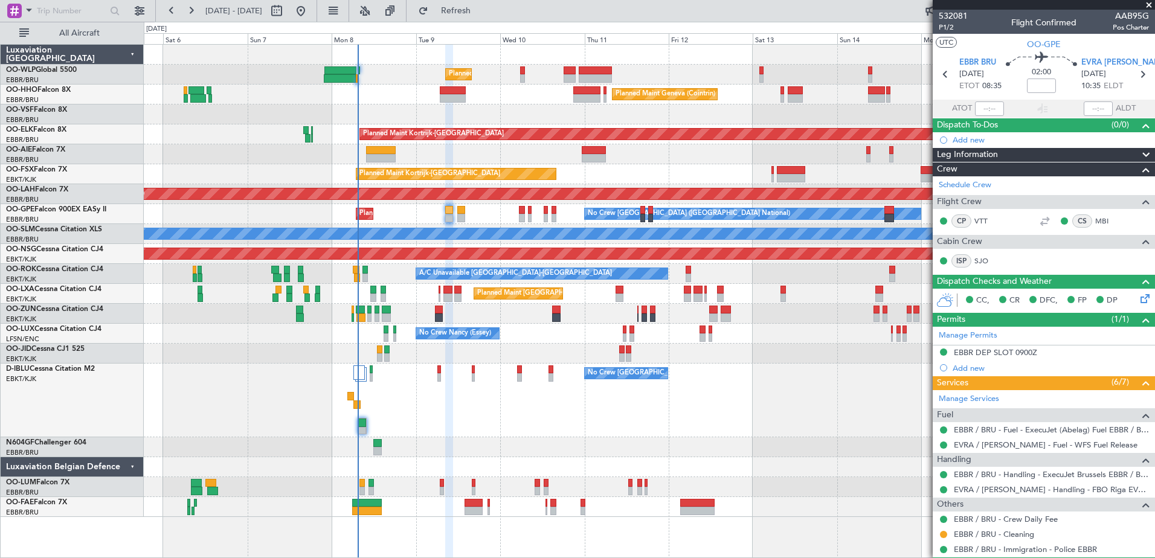
click at [882, 415] on div "No Crew [GEOGRAPHIC_DATA] ([GEOGRAPHIC_DATA] National) No Crew [GEOGRAPHIC_DATA…" at bounding box center [649, 401] width 1010 height 74
click at [476, 11] on span "Refresh" at bounding box center [456, 11] width 51 height 8
click at [897, 393] on div "No Crew [GEOGRAPHIC_DATA] ([GEOGRAPHIC_DATA] National) No Crew [GEOGRAPHIC_DATA…" at bounding box center [649, 401] width 1010 height 74
click at [289, 54] on div at bounding box center [649, 55] width 1010 height 20
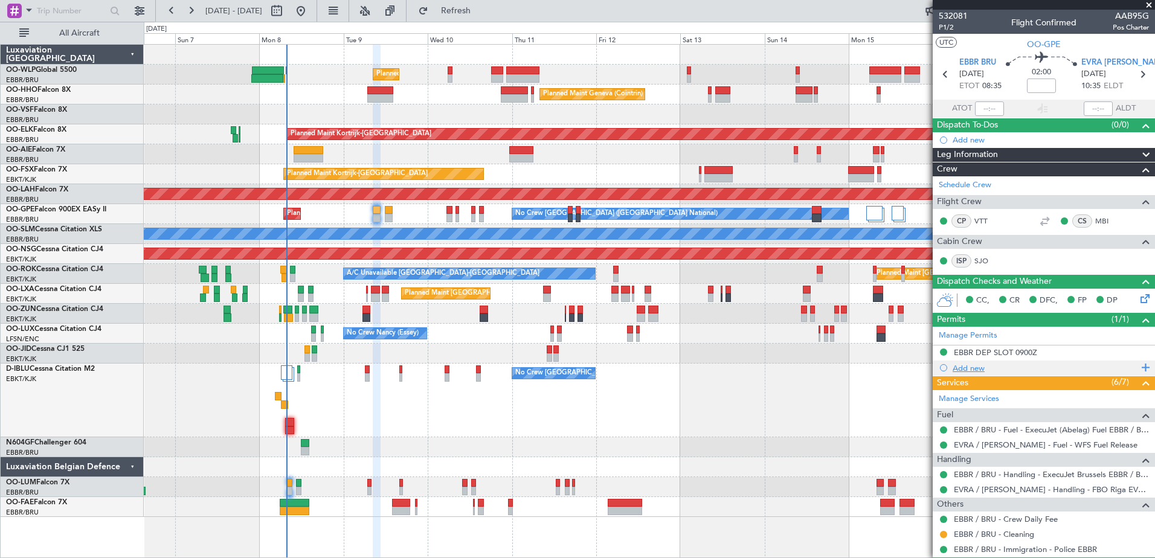
scroll to position [33, 0]
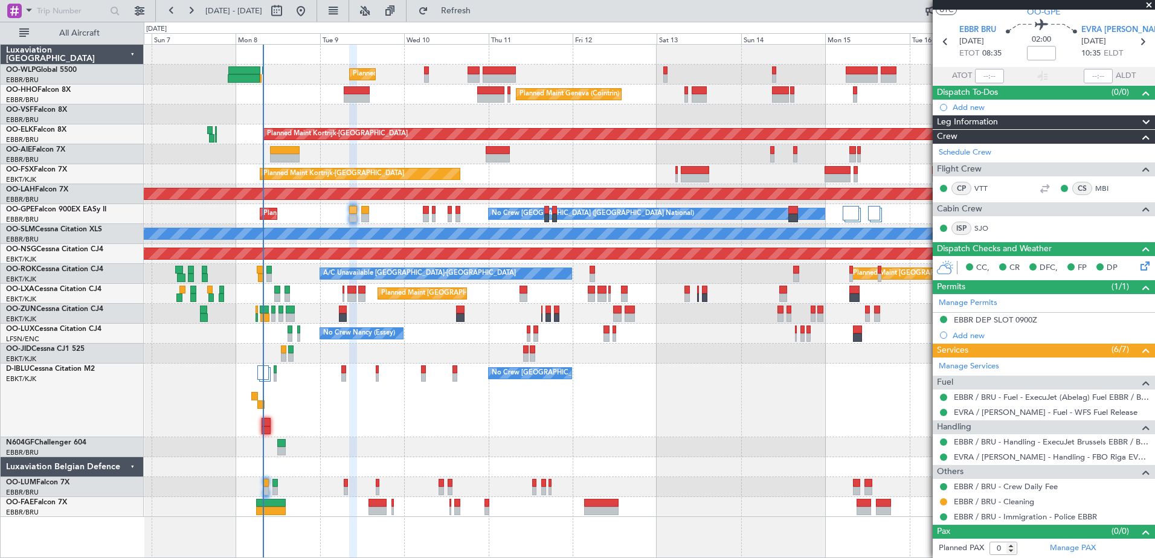
click at [418, 414] on div "No Crew [GEOGRAPHIC_DATA] ([GEOGRAPHIC_DATA] National) No Crew [GEOGRAPHIC_DATA…" at bounding box center [649, 401] width 1010 height 74
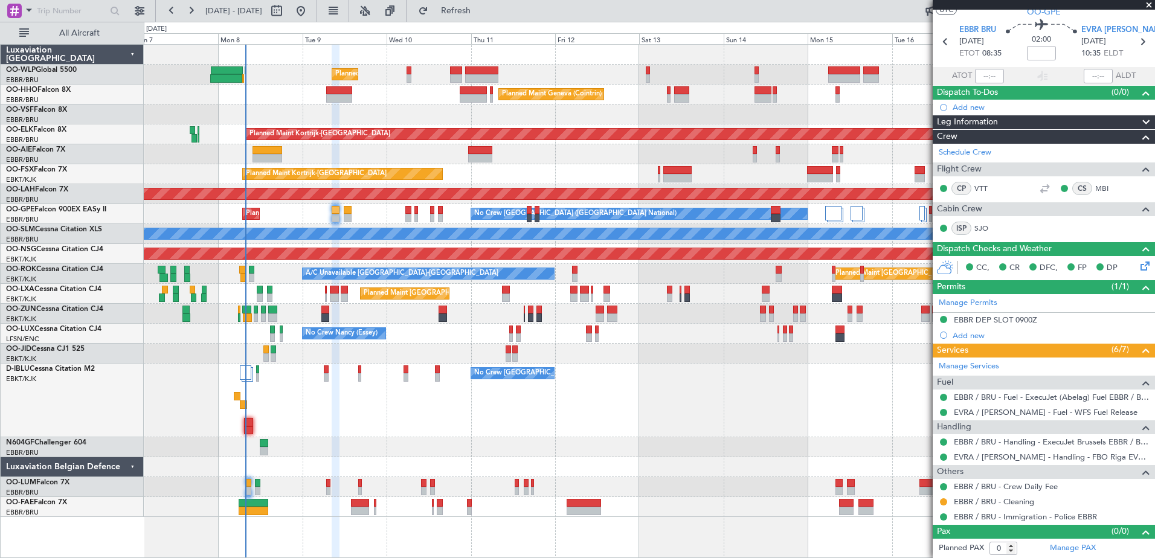
click at [768, 386] on div "No Crew [GEOGRAPHIC_DATA] ([GEOGRAPHIC_DATA] National)" at bounding box center [649, 401] width 1010 height 74
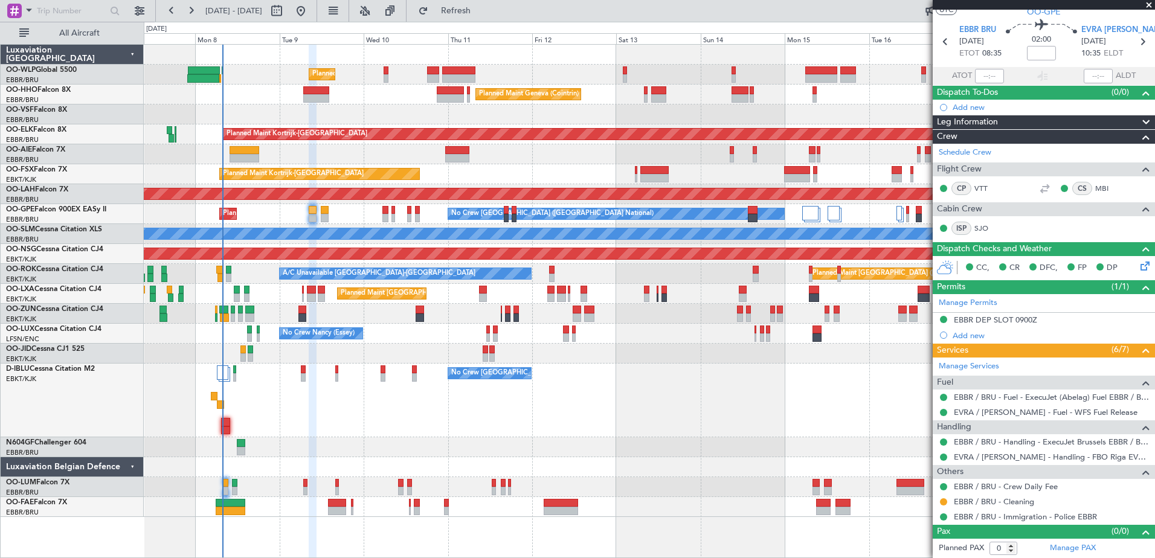
click at [407, 428] on div "No Crew [GEOGRAPHIC_DATA] ([GEOGRAPHIC_DATA] National)" at bounding box center [649, 401] width 1010 height 74
click at [476, 14] on span "Refresh" at bounding box center [456, 11] width 51 height 8
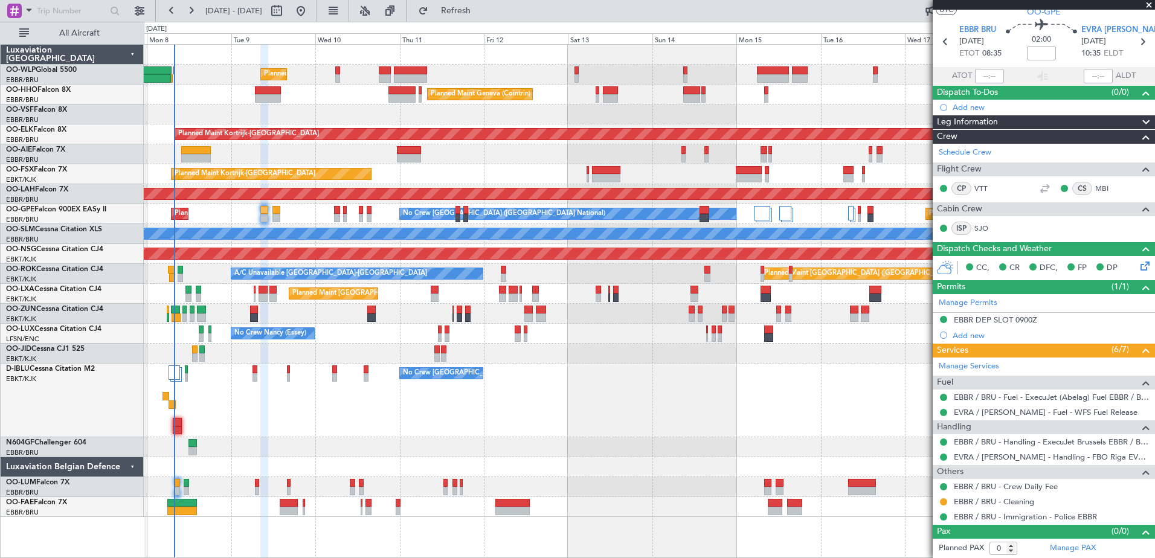
click at [526, 438] on div "Planned Maint Milan (Linate) Planned Maint Geneva ([GEOGRAPHIC_DATA]) Planned M…" at bounding box center [649, 281] width 1010 height 472
click at [343, 391] on div "No Crew [GEOGRAPHIC_DATA] ([GEOGRAPHIC_DATA] National)" at bounding box center [649, 401] width 1010 height 74
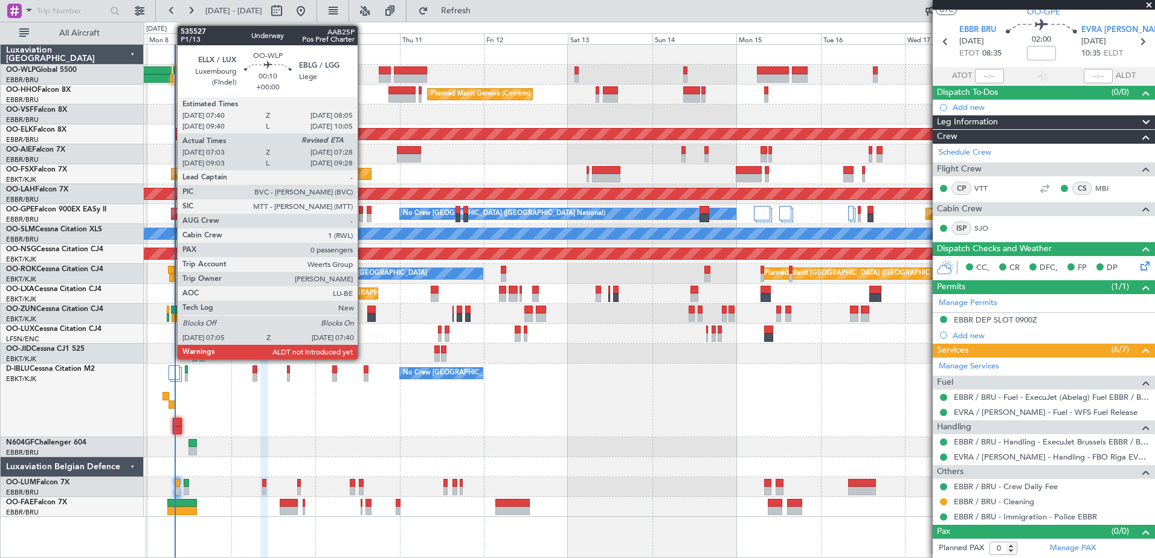
click at [171, 79] on div at bounding box center [172, 78] width 2 height 8
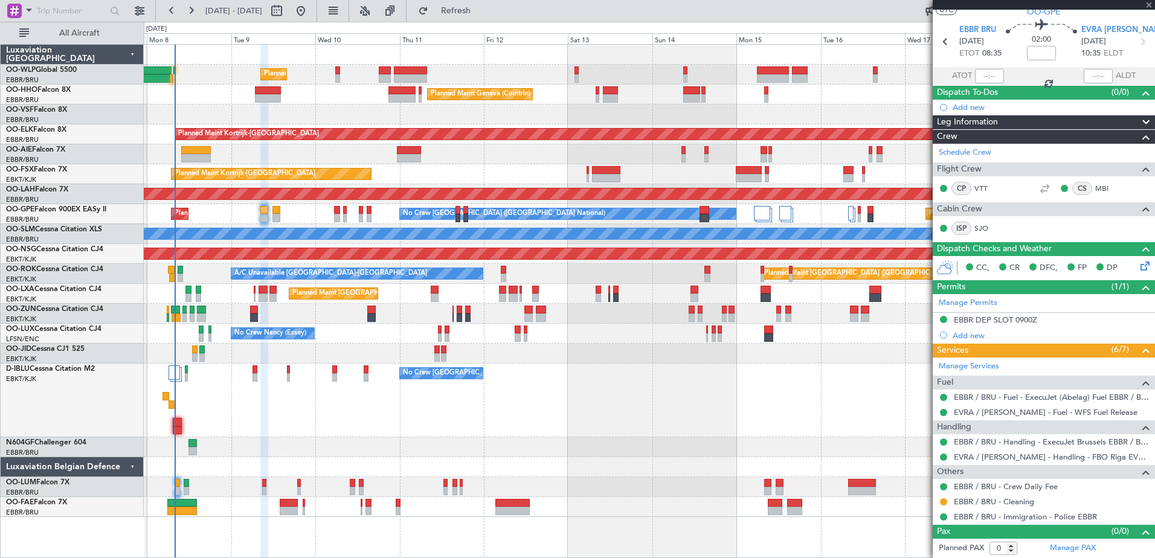
type input "07:13"
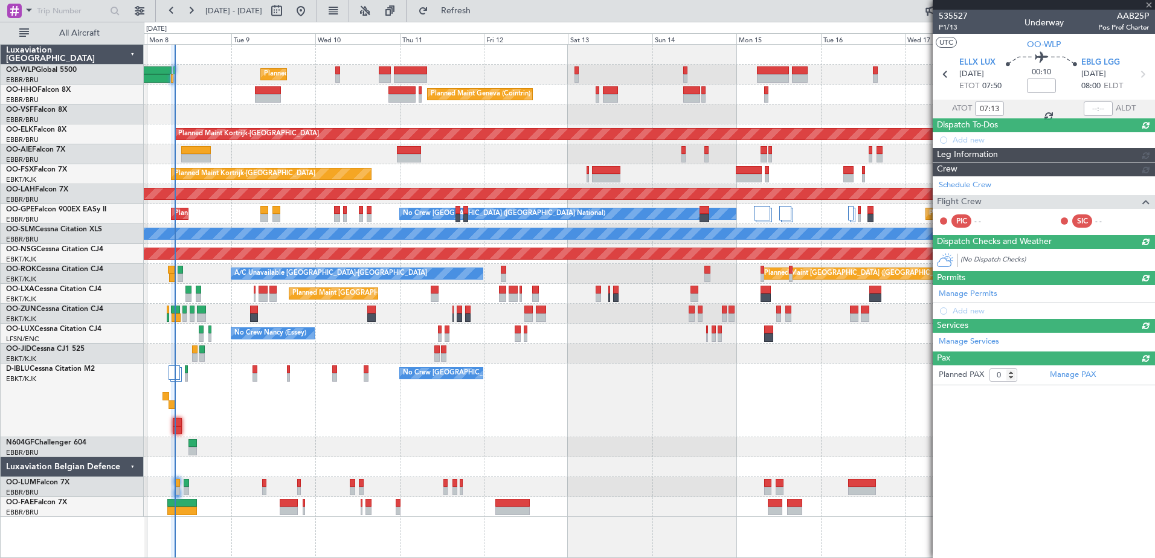
scroll to position [0, 0]
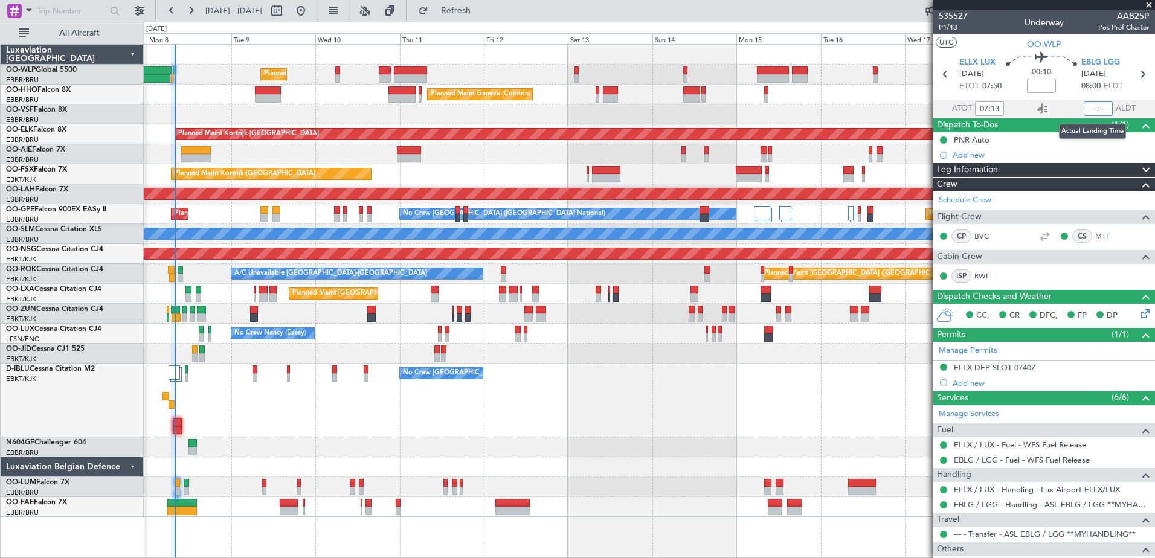
click at [1084, 105] on input "text" at bounding box center [1097, 108] width 29 height 14
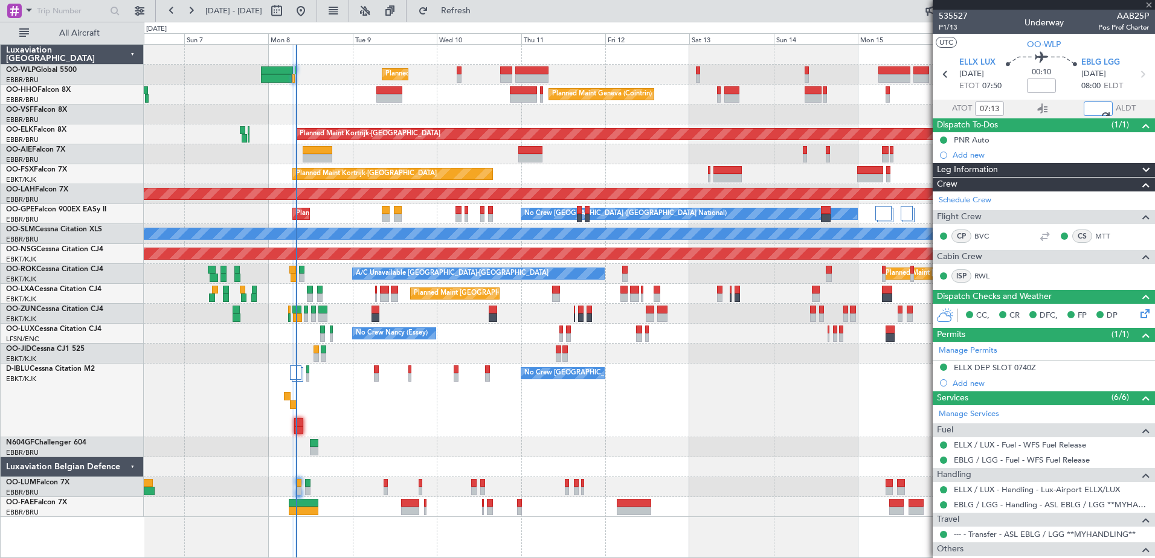
click at [383, 461] on div "Planned Maint Milan (Linate) Planned Maint Geneva ([GEOGRAPHIC_DATA]) Planned M…" at bounding box center [649, 281] width 1010 height 472
type input "07:32"
click at [481, 8] on span "Refresh" at bounding box center [456, 11] width 51 height 8
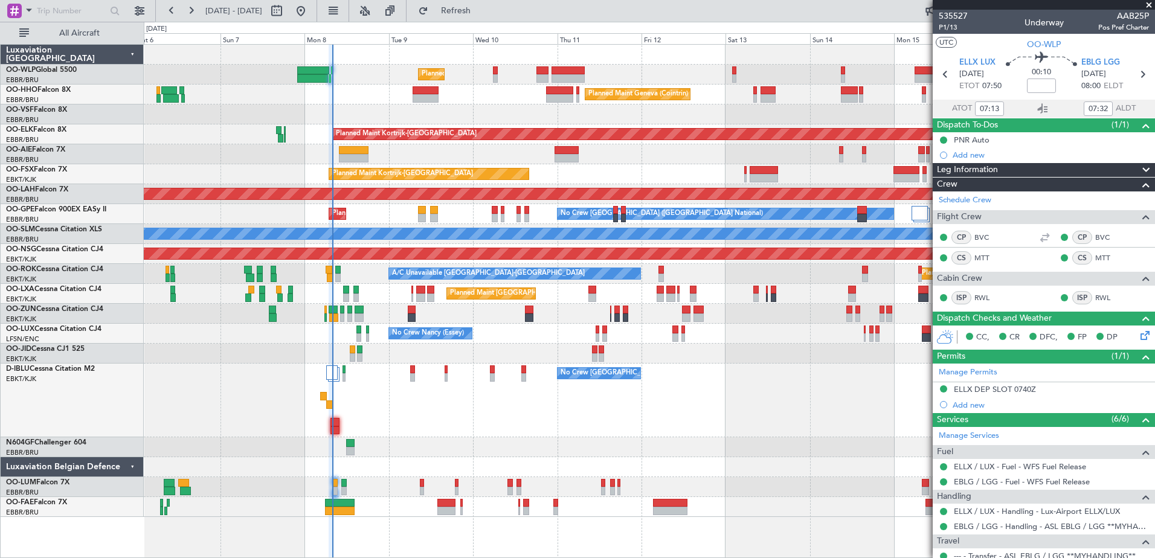
click at [429, 411] on div "No Crew [GEOGRAPHIC_DATA] ([GEOGRAPHIC_DATA] National) No Crew [GEOGRAPHIC_DATA…" at bounding box center [649, 401] width 1010 height 74
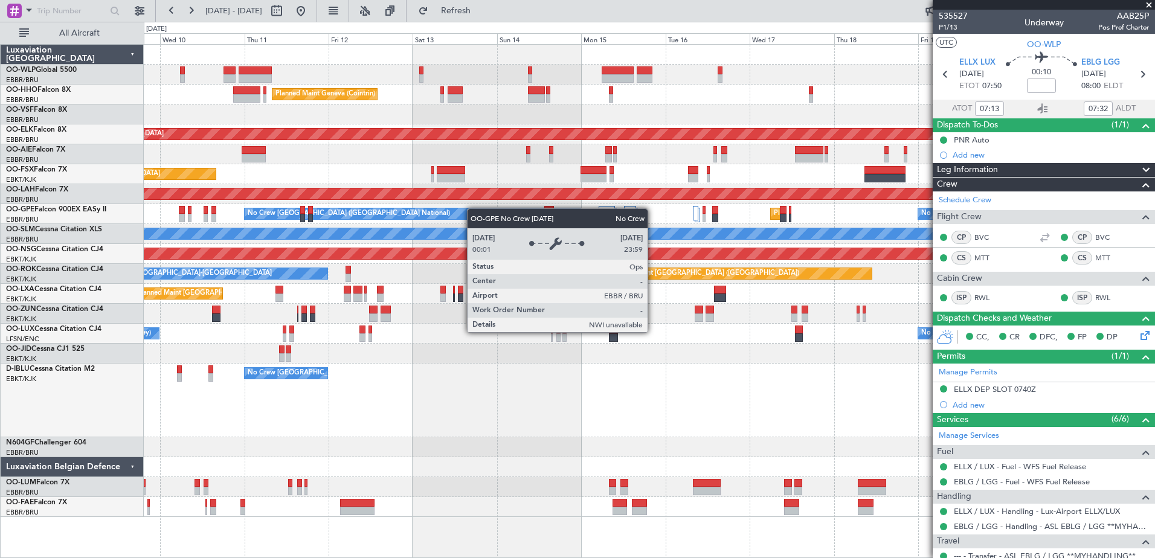
click at [409, 216] on div "Planned Maint Milan (Linate) Planned Maint Geneva ([GEOGRAPHIC_DATA]) Planned M…" at bounding box center [649, 281] width 1010 height 472
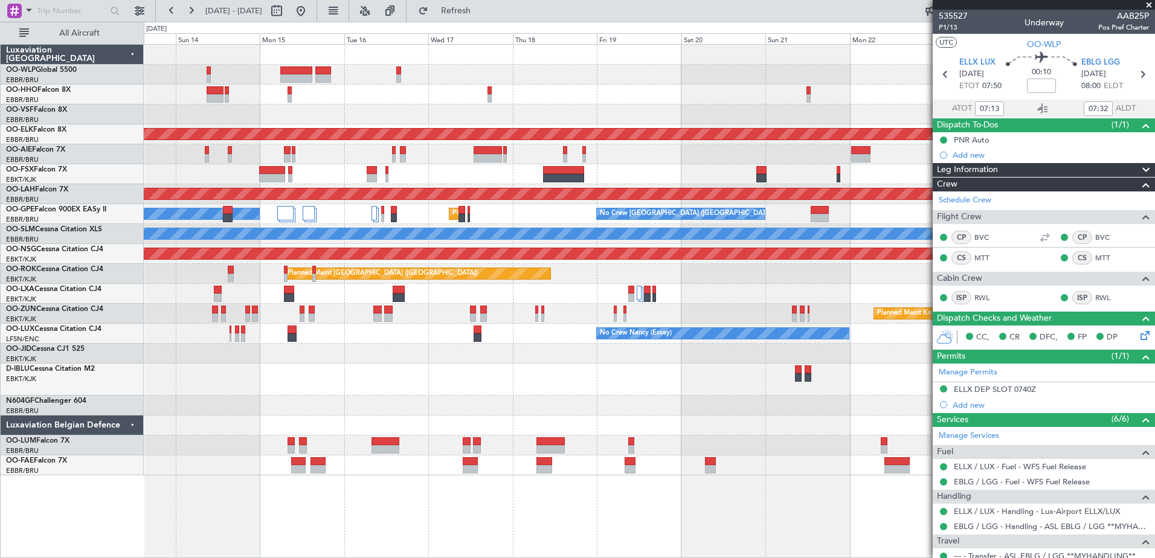
click at [631, 178] on div "Planned Maint Geneva (Cointrin) Planned Maint [GEOGRAPHIC_DATA]-[GEOGRAPHIC_DAT…" at bounding box center [649, 260] width 1010 height 431
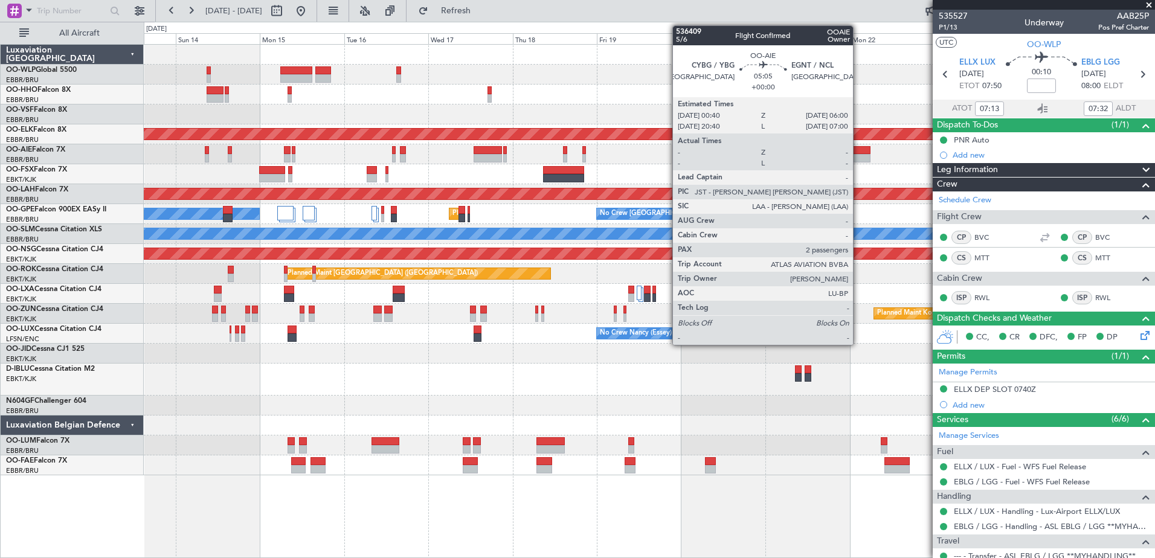
click at [858, 155] on div at bounding box center [860, 158] width 19 height 8
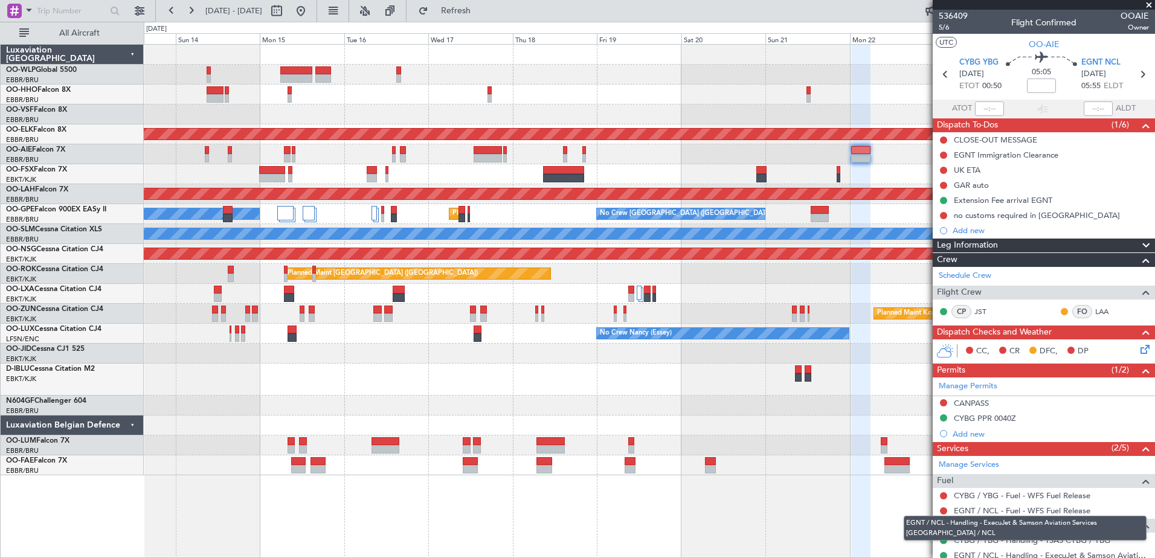
click at [1010, 541] on mat-tooltip-component "EGNT / NCL - Handling - ExecuJet & Samson Aviation Services [GEOGRAPHIC_DATA] /…" at bounding box center [1025, 528] width 260 height 42
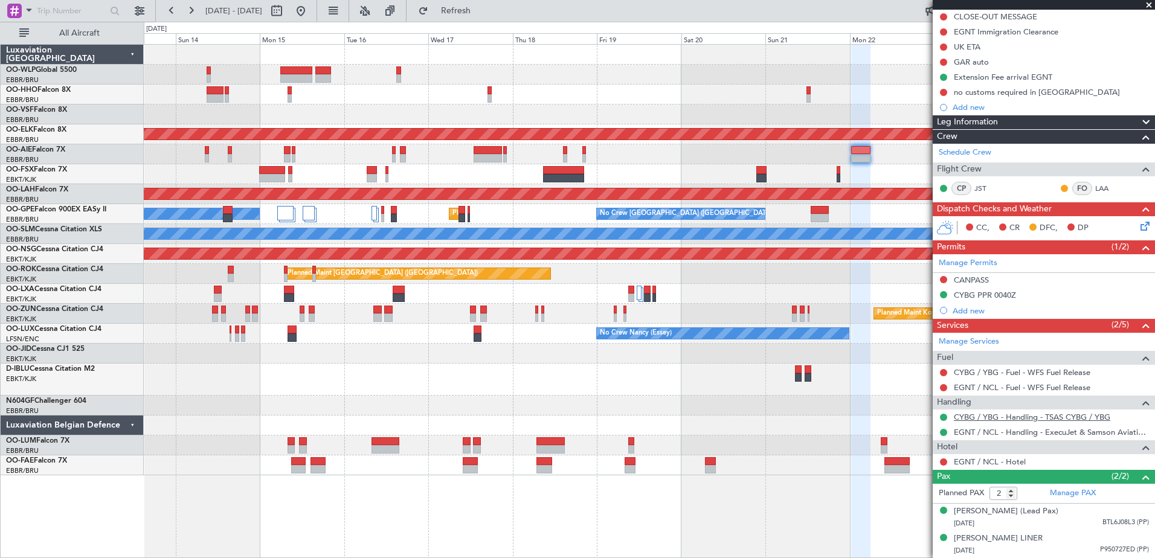
click at [1005, 412] on link "CYBG / YBG - Handling - TSAS CYBG / YBG" at bounding box center [1031, 417] width 156 height 10
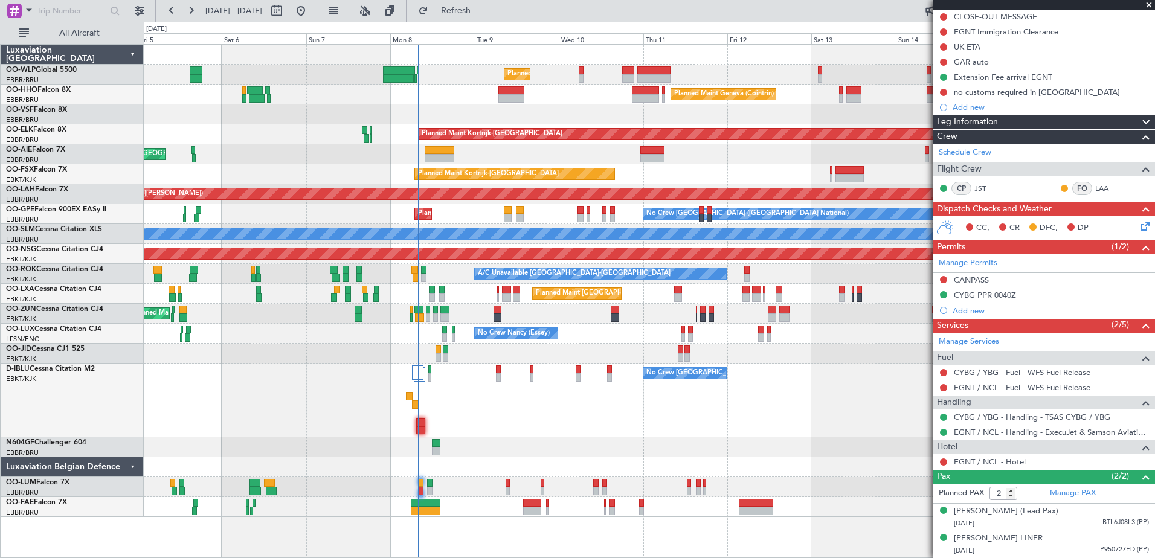
click at [472, 396] on div "No Crew [GEOGRAPHIC_DATA] ([GEOGRAPHIC_DATA] National) No Crew [GEOGRAPHIC_DATA…" at bounding box center [649, 401] width 1010 height 74
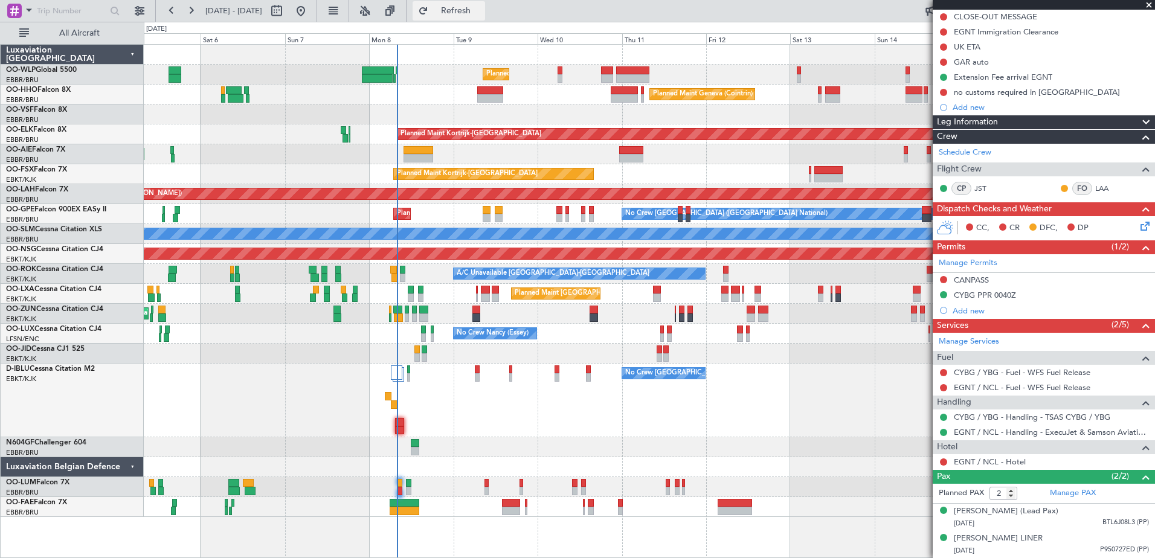
click at [481, 14] on span "Refresh" at bounding box center [456, 11] width 51 height 8
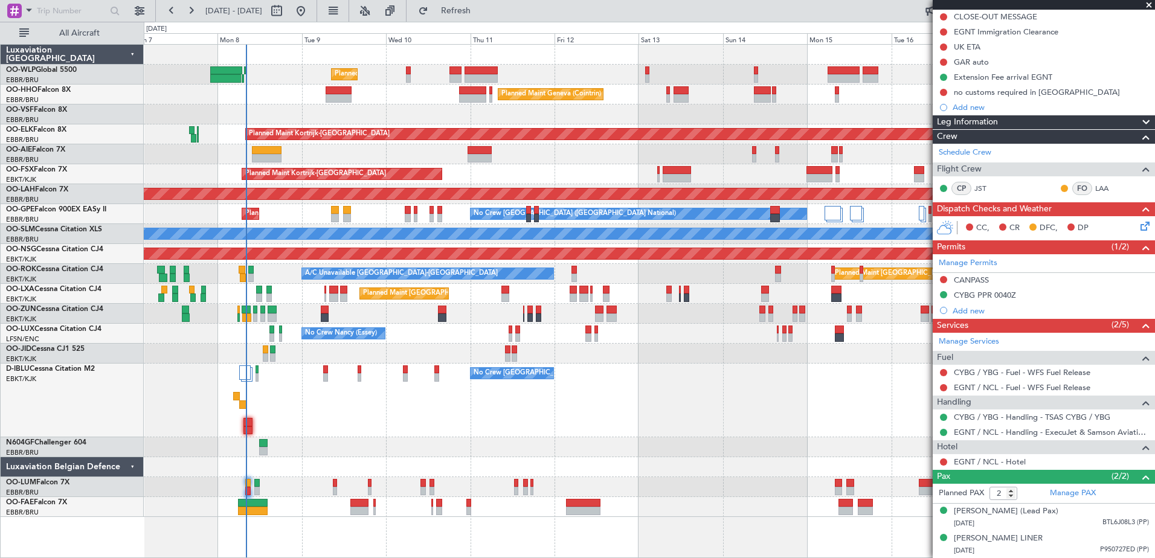
click at [481, 302] on div "Planned Maint [GEOGRAPHIC_DATA] ([GEOGRAPHIC_DATA] National)" at bounding box center [649, 294] width 1010 height 20
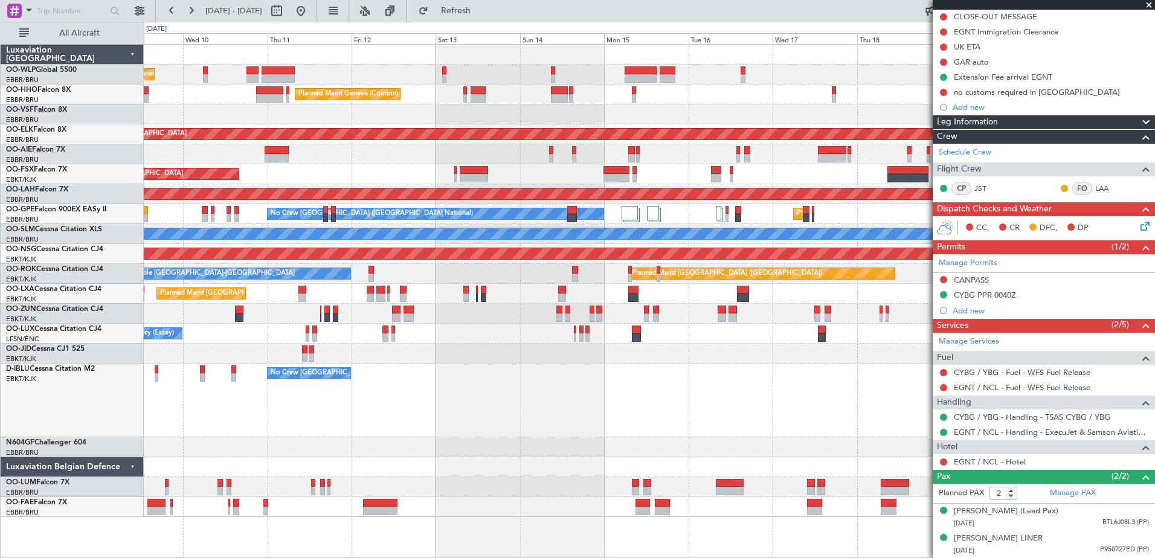
click at [587, 492] on div "Planned Maint Milan (Linate) Planned Maint Geneva (Cointrin) Planned Maint Kort…" at bounding box center [649, 281] width 1010 height 472
click at [467, 9] on button "Refresh" at bounding box center [448, 10] width 72 height 19
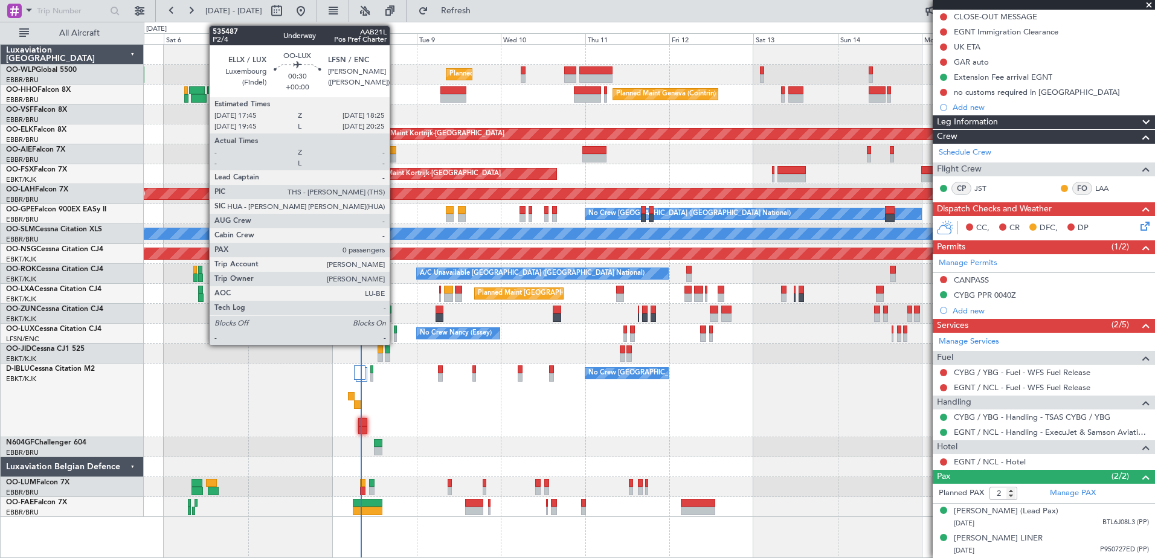
click at [395, 333] on div at bounding box center [395, 337] width 2 height 8
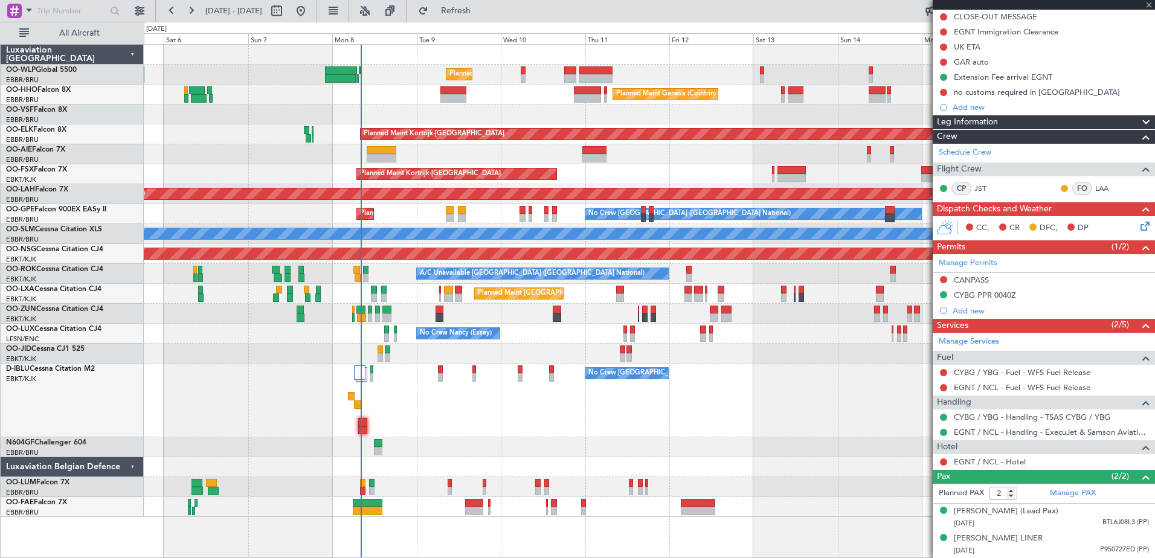
type input "0"
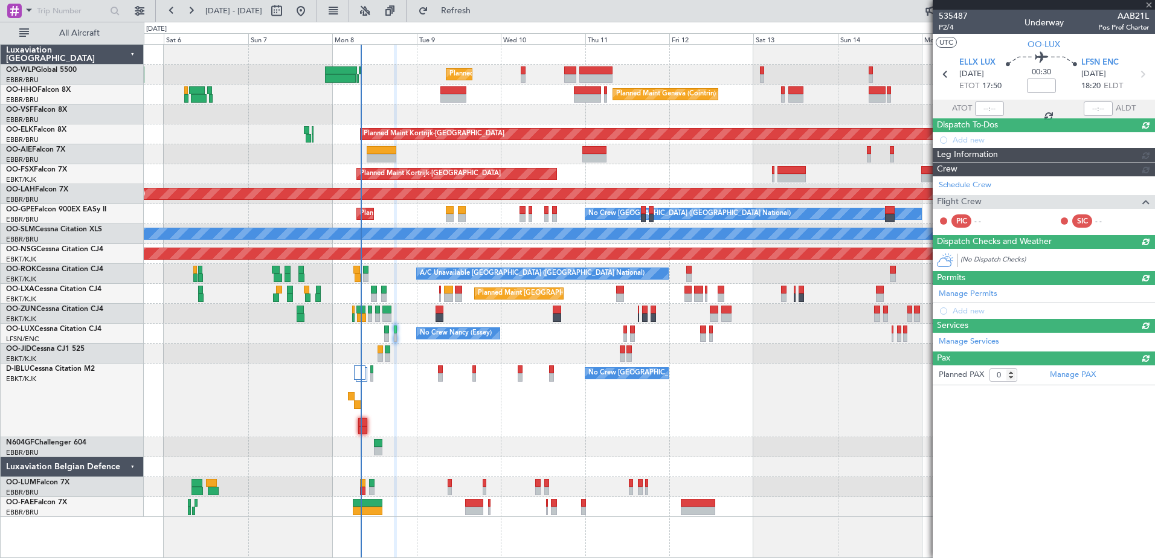
scroll to position [0, 0]
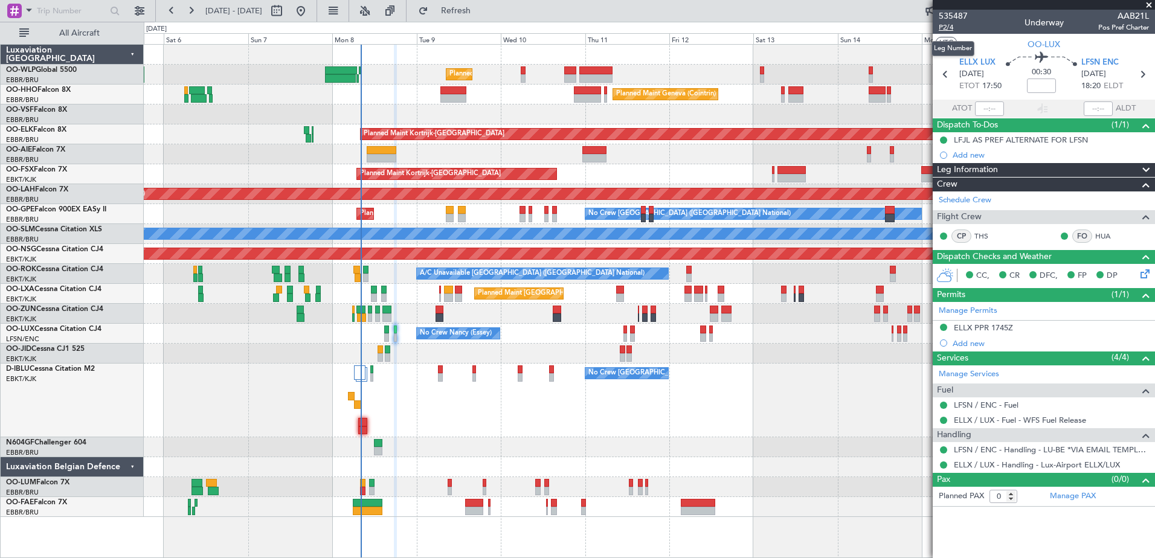
click at [943, 29] on span "P2/4" at bounding box center [952, 27] width 29 height 10
click at [481, 11] on span "Refresh" at bounding box center [456, 11] width 51 height 8
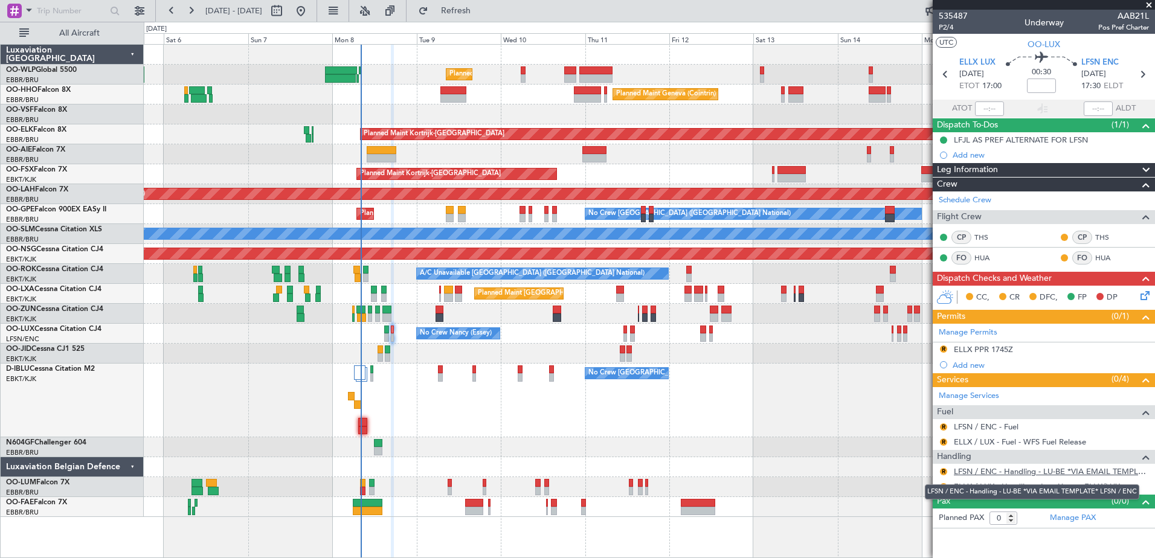
click at [977, 476] on mat-tooltip-component "LFSN / ENC - Handling - LU-BE *VIA EMAIL TEMPLATE* LFSN / ENC" at bounding box center [1031, 492] width 231 height 32
click at [979, 472] on link "LFSN / ENC - Handling - LU-BE *VIA EMAIL TEMPLATE* LFSN / ENC" at bounding box center [1050, 471] width 195 height 10
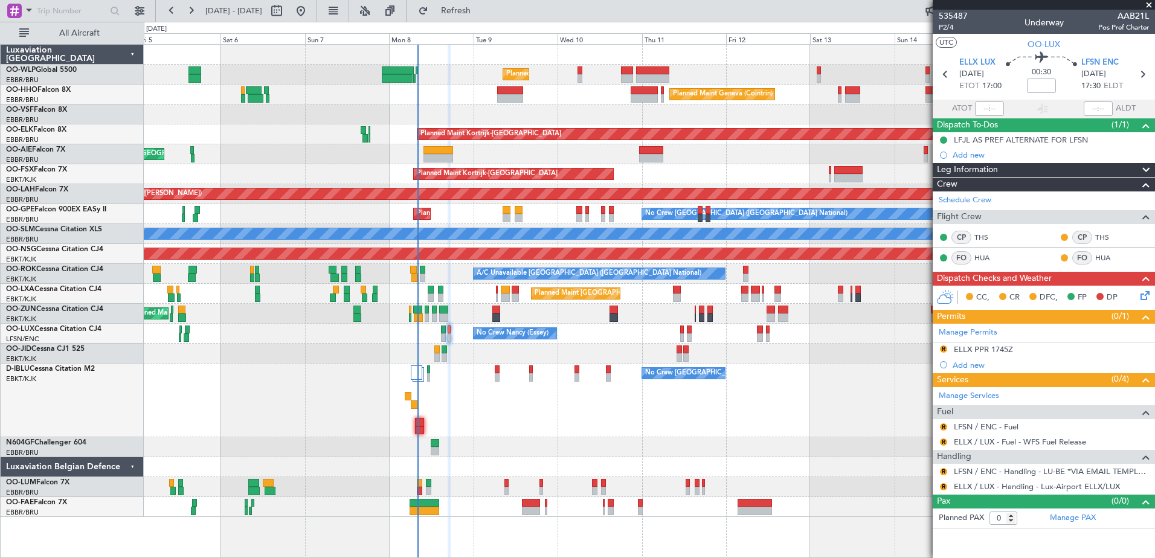
click at [432, 108] on div at bounding box center [649, 114] width 1010 height 20
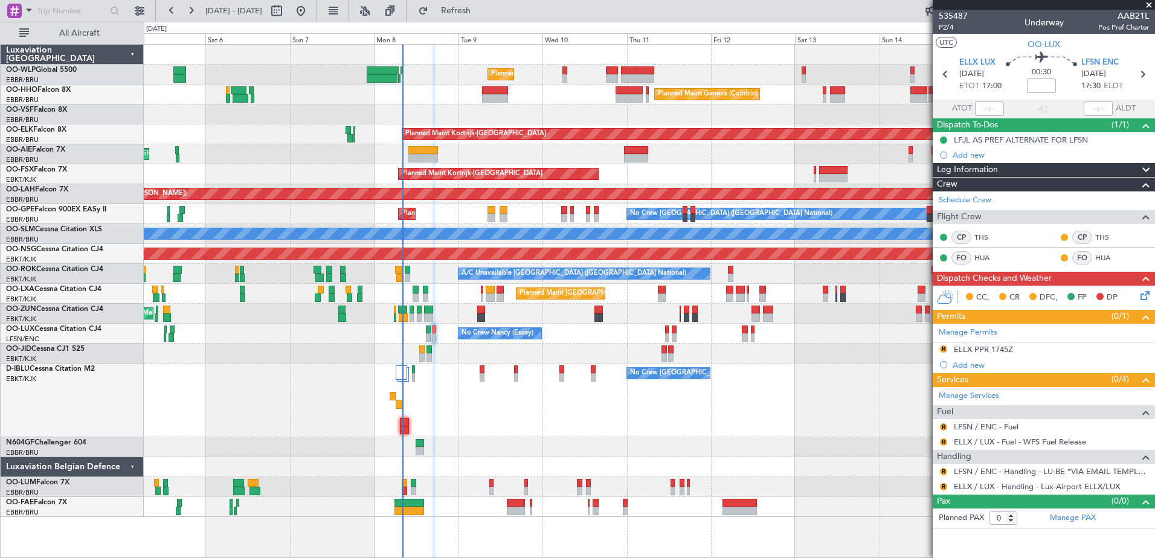
click at [466, 432] on div "No Crew [GEOGRAPHIC_DATA] ([GEOGRAPHIC_DATA] National) No Crew [GEOGRAPHIC_DATA…" at bounding box center [649, 401] width 1010 height 74
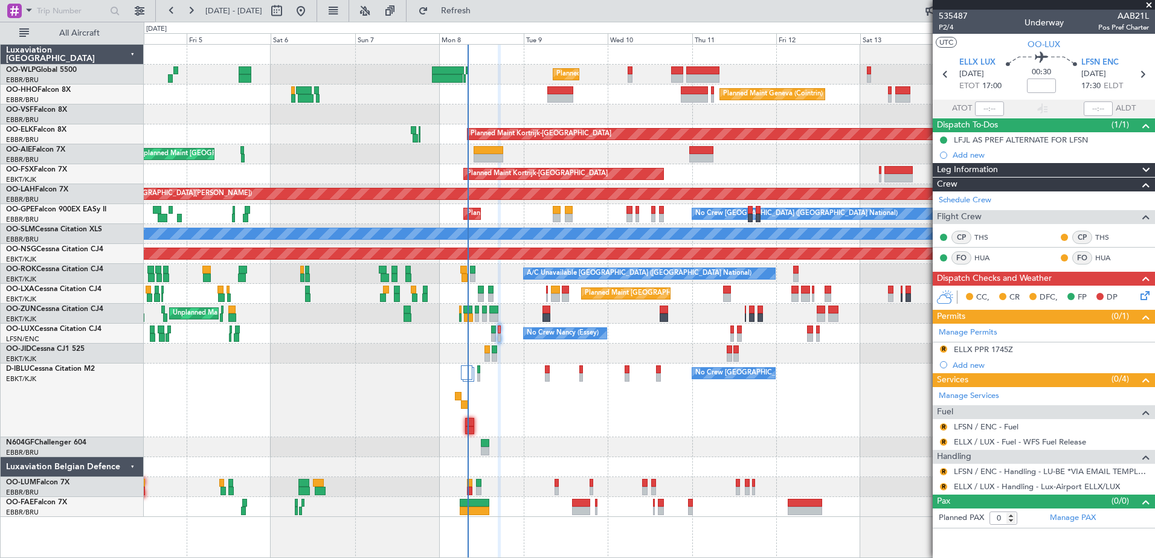
click at [481, 395] on div "No Crew [GEOGRAPHIC_DATA] ([GEOGRAPHIC_DATA] National) No Crew [GEOGRAPHIC_DATA…" at bounding box center [649, 401] width 1010 height 74
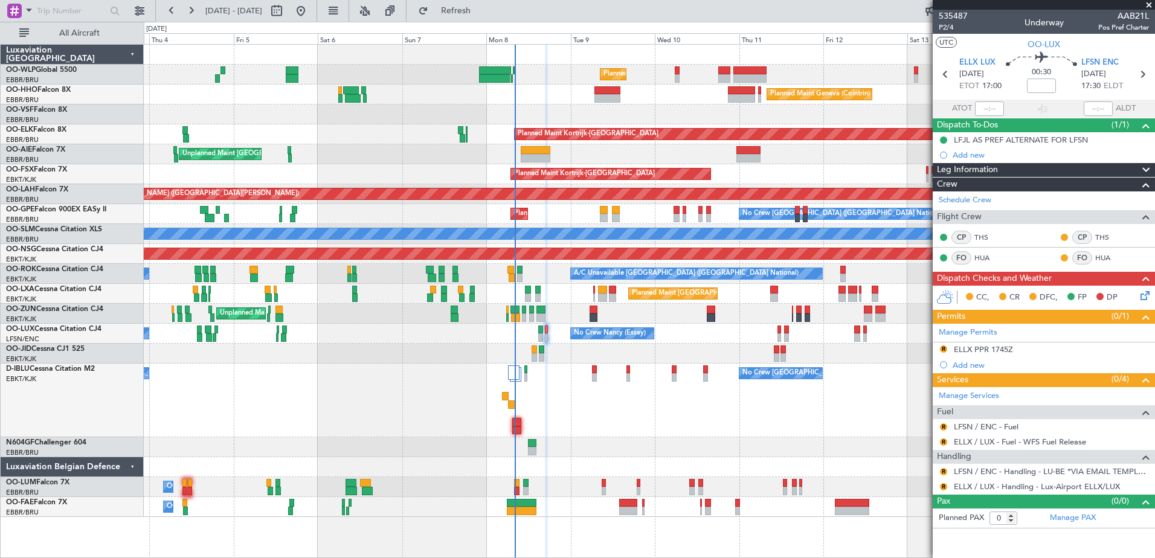
click at [425, 175] on div "Planned Maint Kortrijk-[GEOGRAPHIC_DATA]" at bounding box center [649, 174] width 1010 height 20
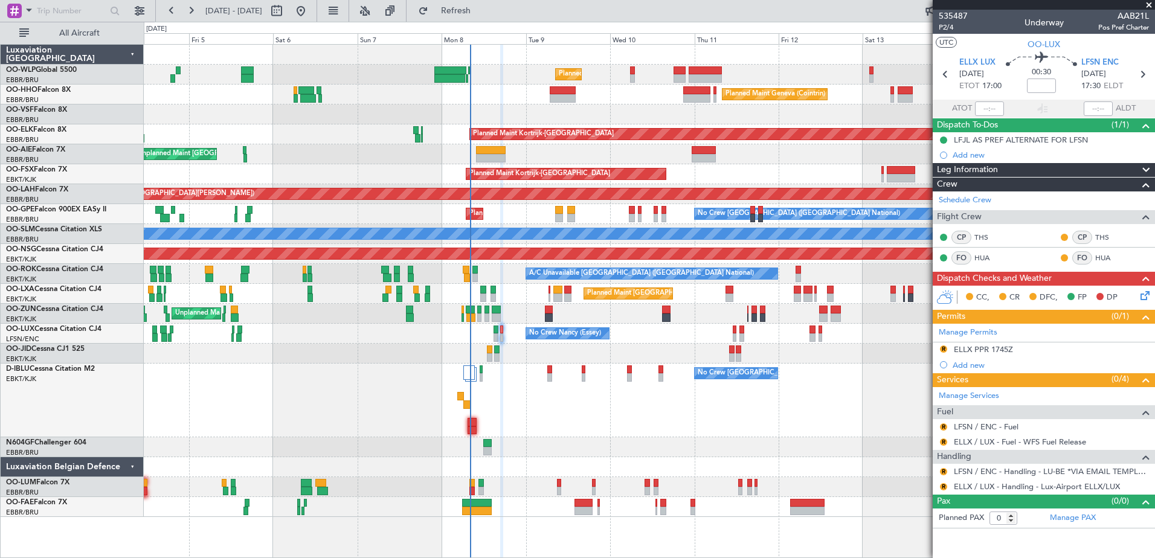
click at [511, 91] on div "Planned Maint Milan (Linate) Planned Maint Geneva ([GEOGRAPHIC_DATA]) Planned M…" at bounding box center [649, 281] width 1010 height 472
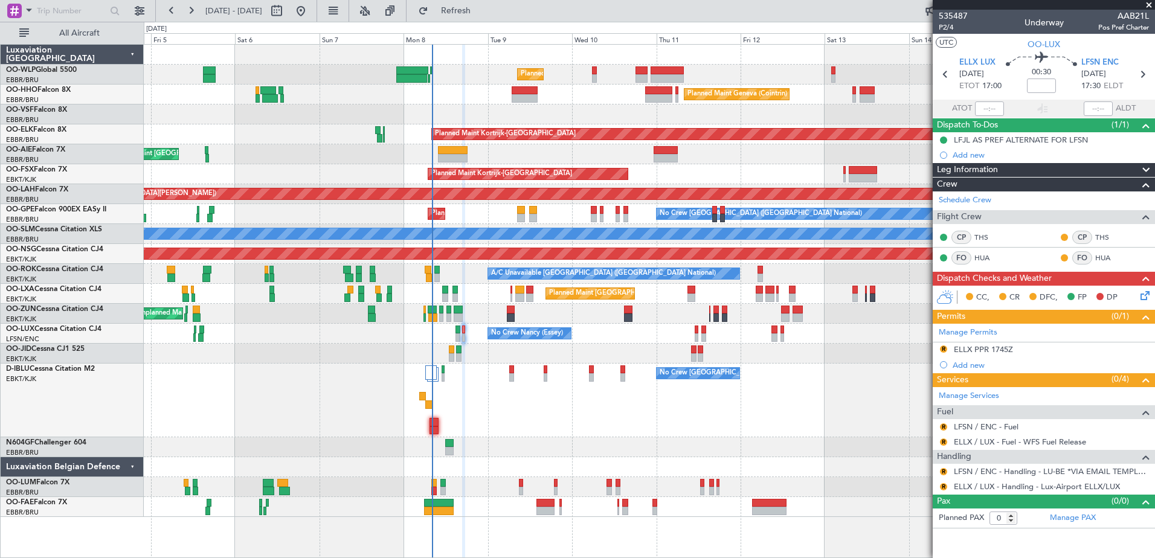
click at [591, 94] on div "Planned Maint Geneva (Cointrin)" at bounding box center [649, 95] width 1010 height 20
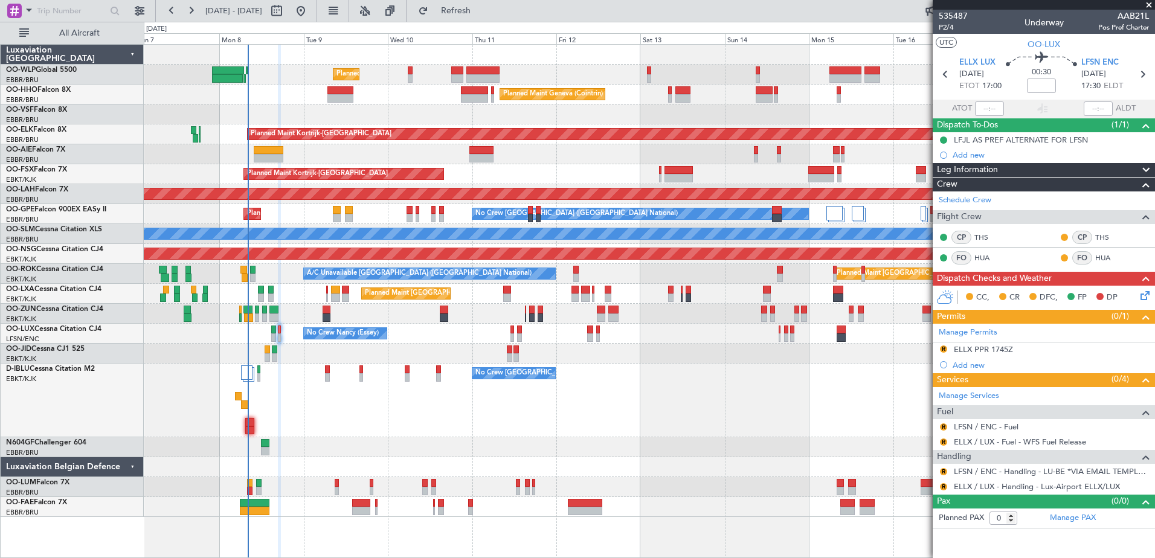
click at [386, 121] on div "Planned Maint Milan (Linate) Planned Maint Geneva ([GEOGRAPHIC_DATA]) Planned M…" at bounding box center [649, 281] width 1010 height 472
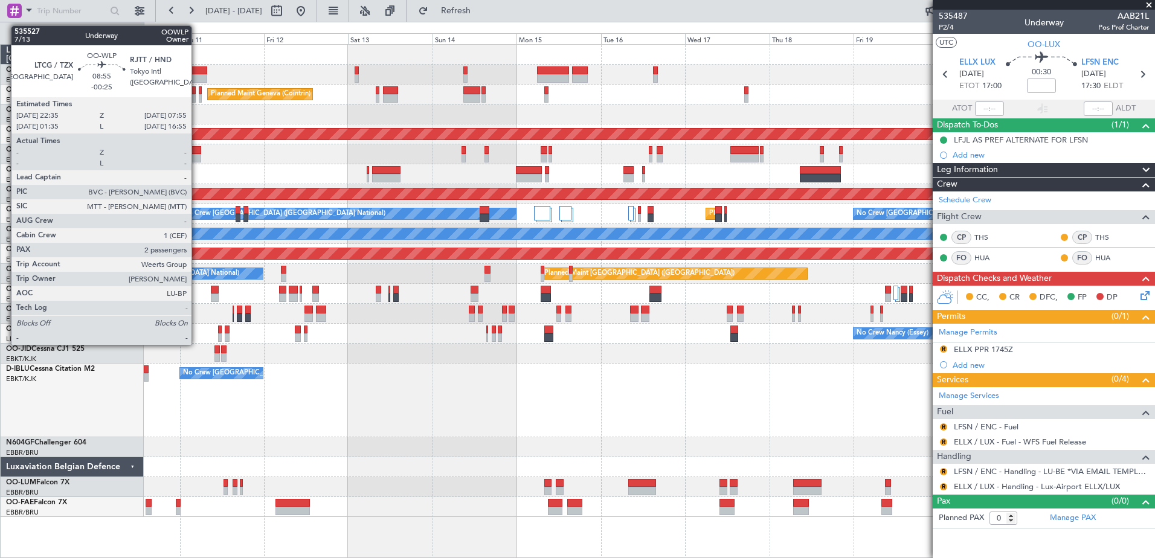
click at [197, 73] on div at bounding box center [190, 70] width 33 height 8
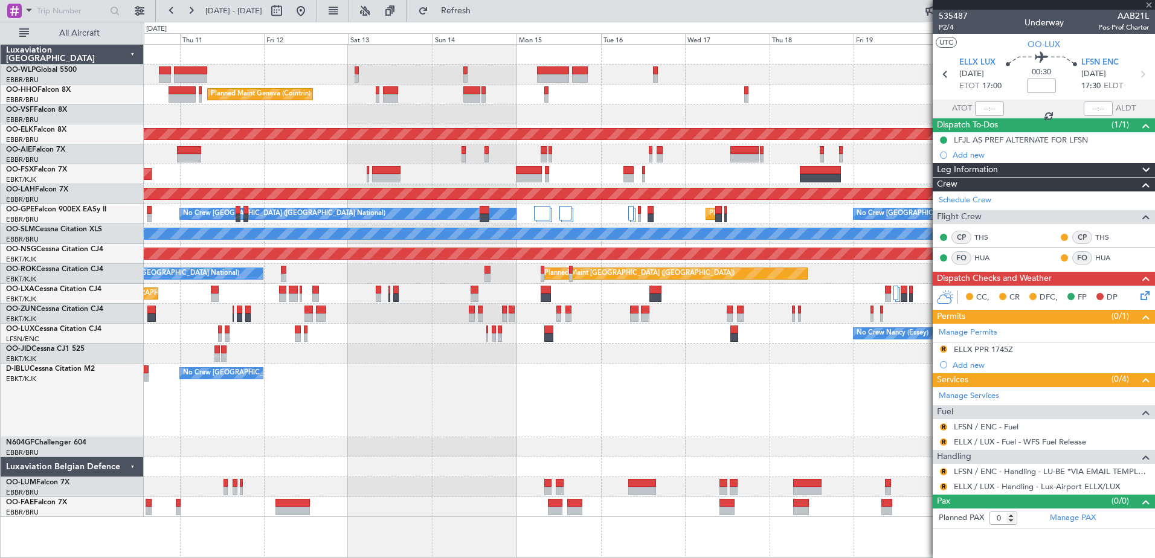
type input "-00:25"
type input "2"
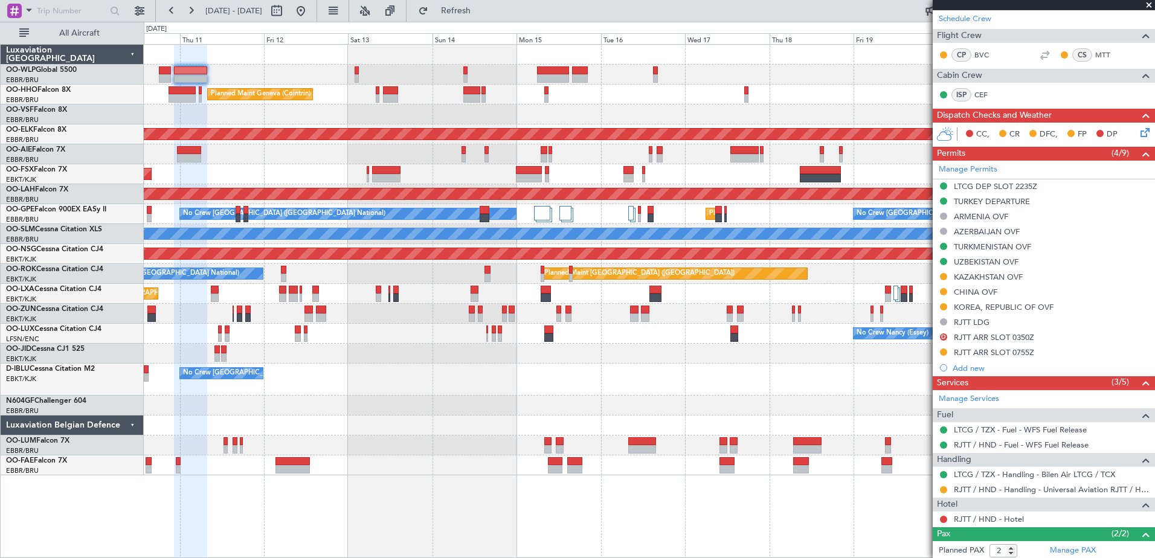
scroll to position [298, 0]
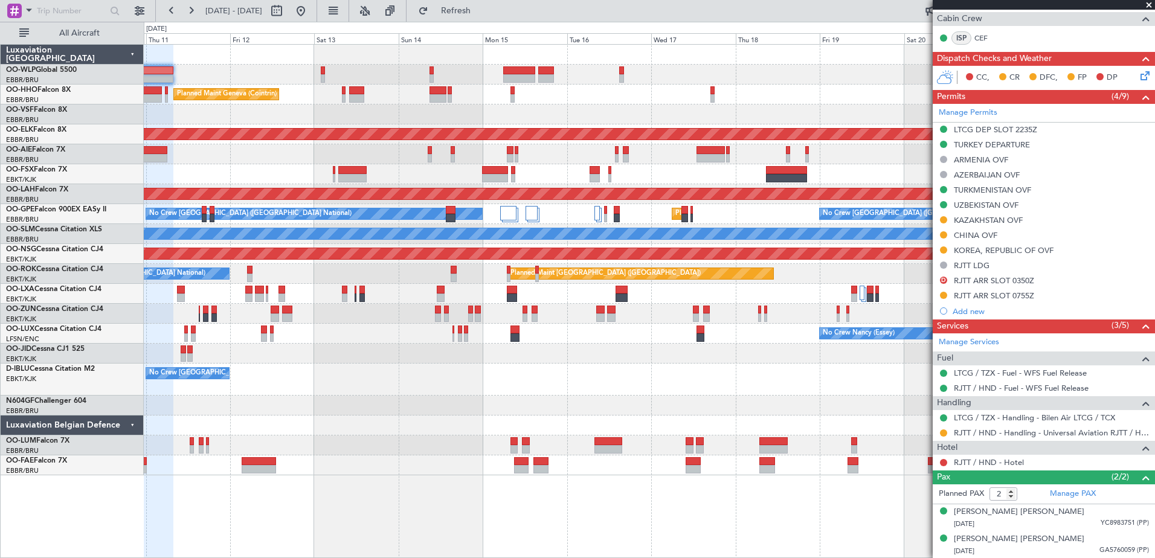
click at [356, 69] on div "Planned Maint Milan (Linate)" at bounding box center [649, 75] width 1010 height 20
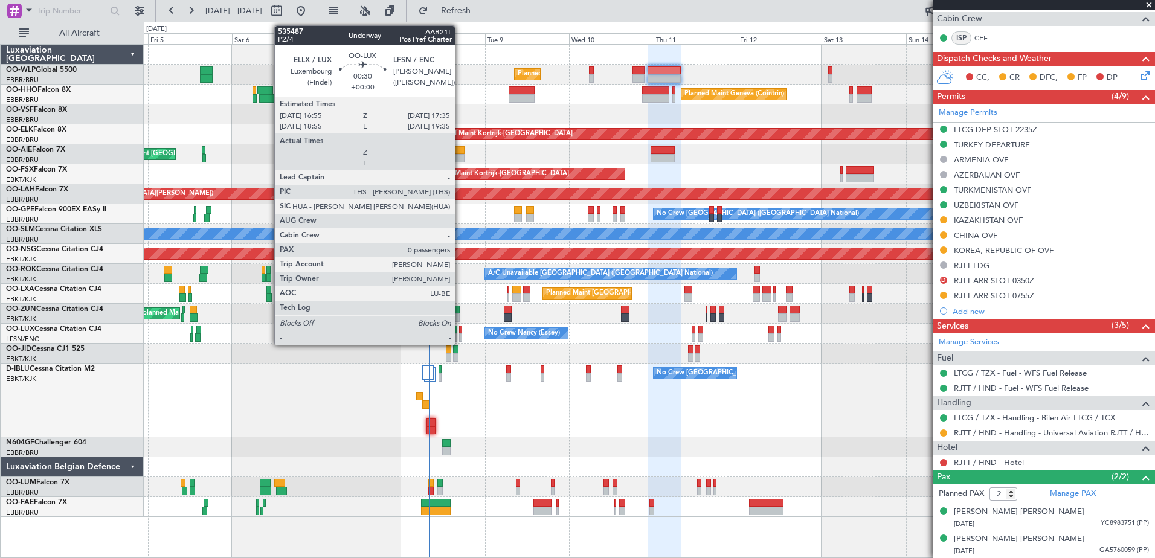
click at [460, 337] on div at bounding box center [460, 337] width 2 height 8
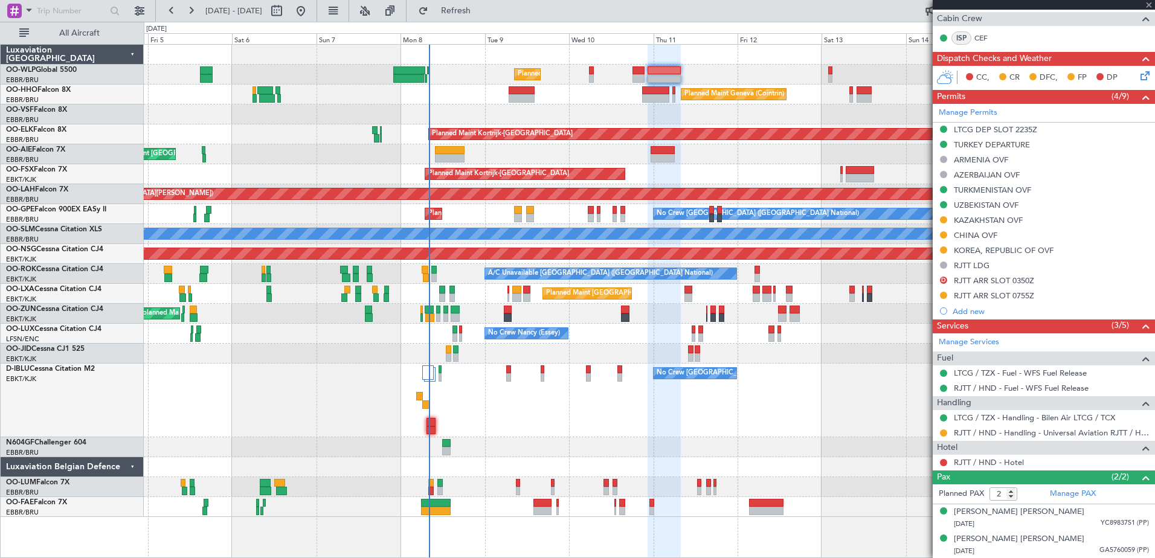
type input "0"
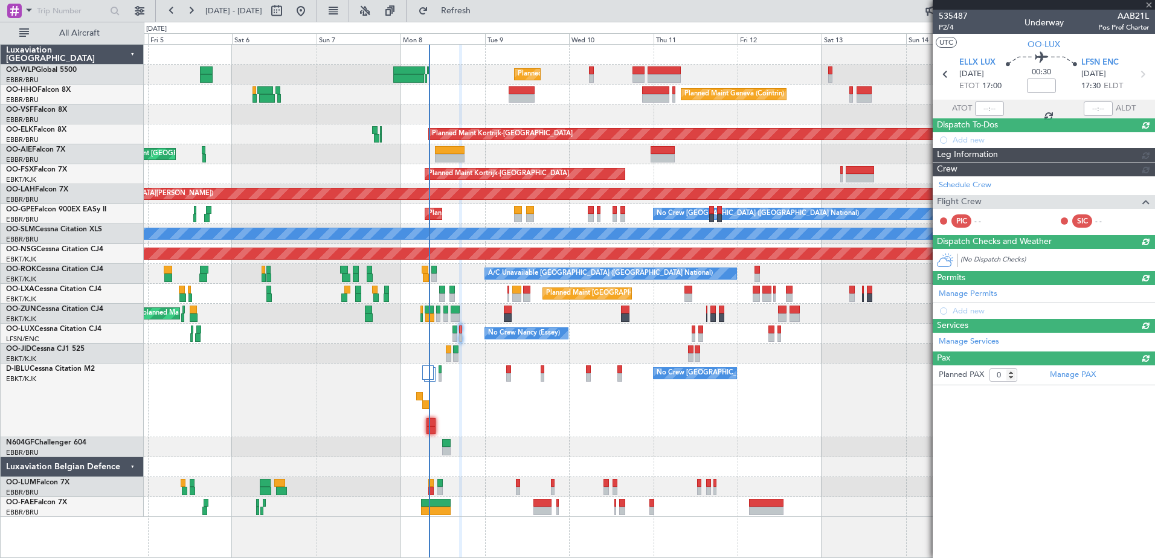
scroll to position [0, 0]
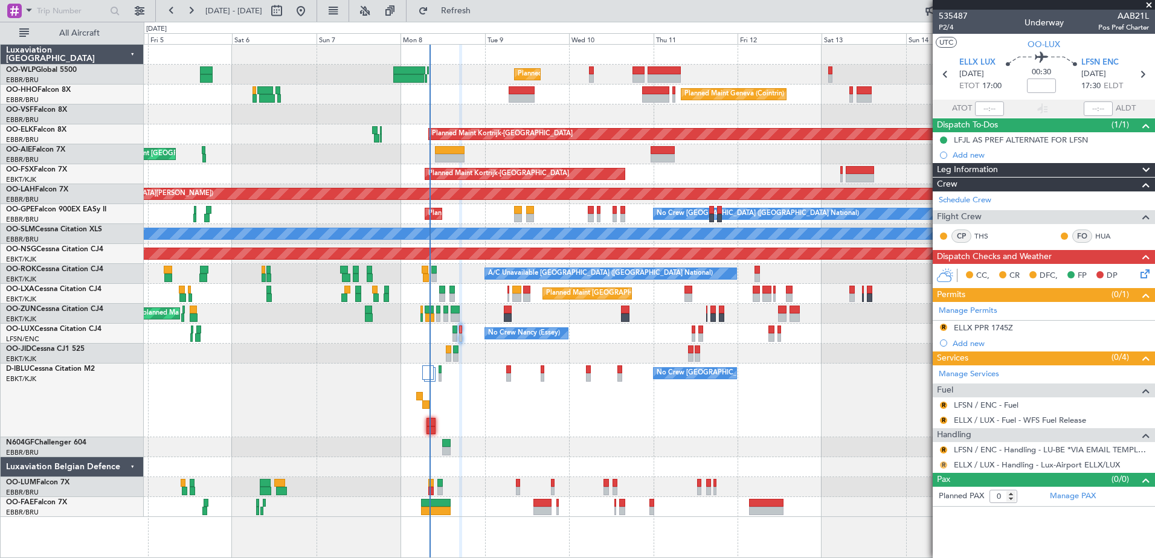
click at [944, 465] on button "R" at bounding box center [943, 464] width 7 height 7
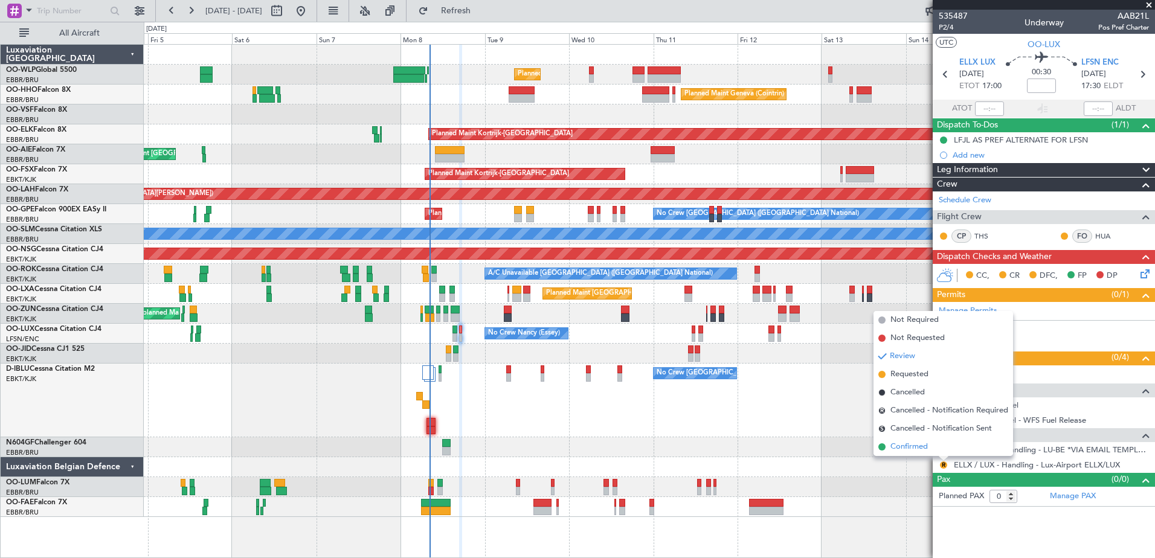
click at [899, 445] on span "Confirmed" at bounding box center [908, 447] width 37 height 12
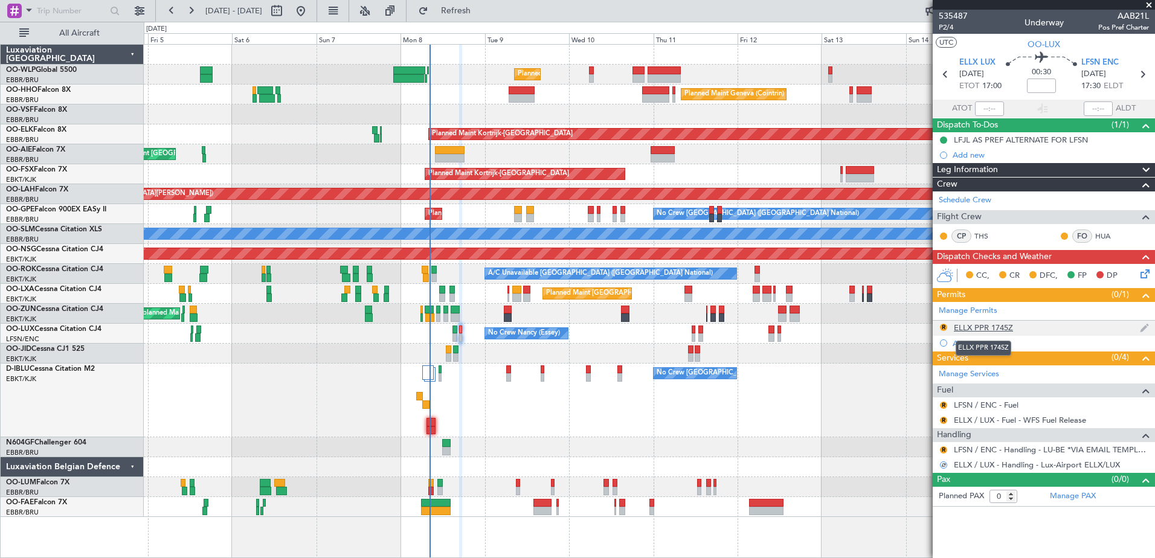
click at [978, 324] on div "ELLX PPR 1745Z" at bounding box center [982, 327] width 59 height 10
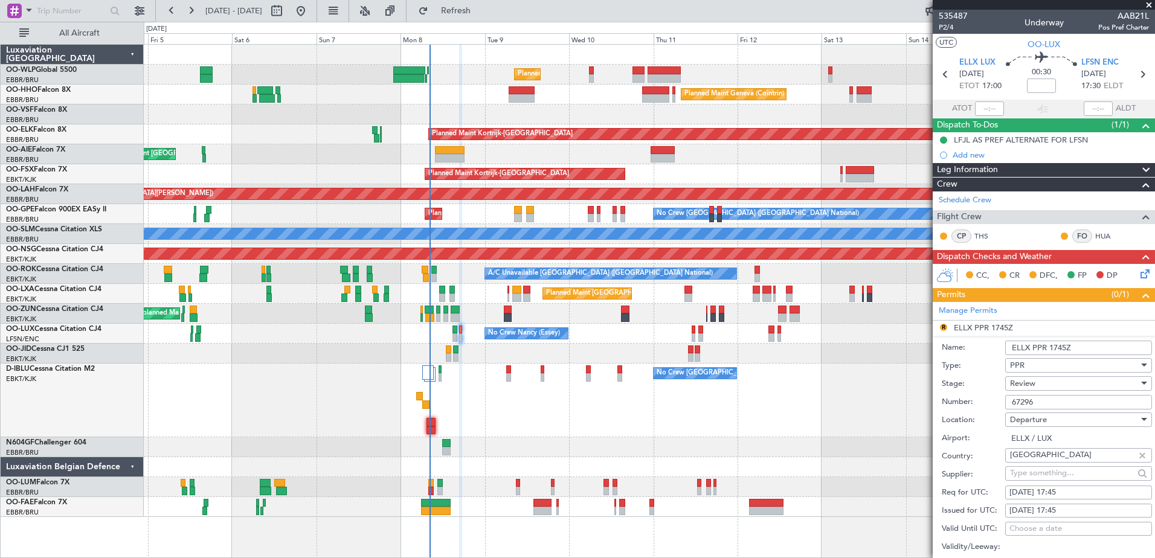
click at [1075, 491] on div "07/09/2025 17:45" at bounding box center [1078, 493] width 138 height 12
select select "9"
select select "2025"
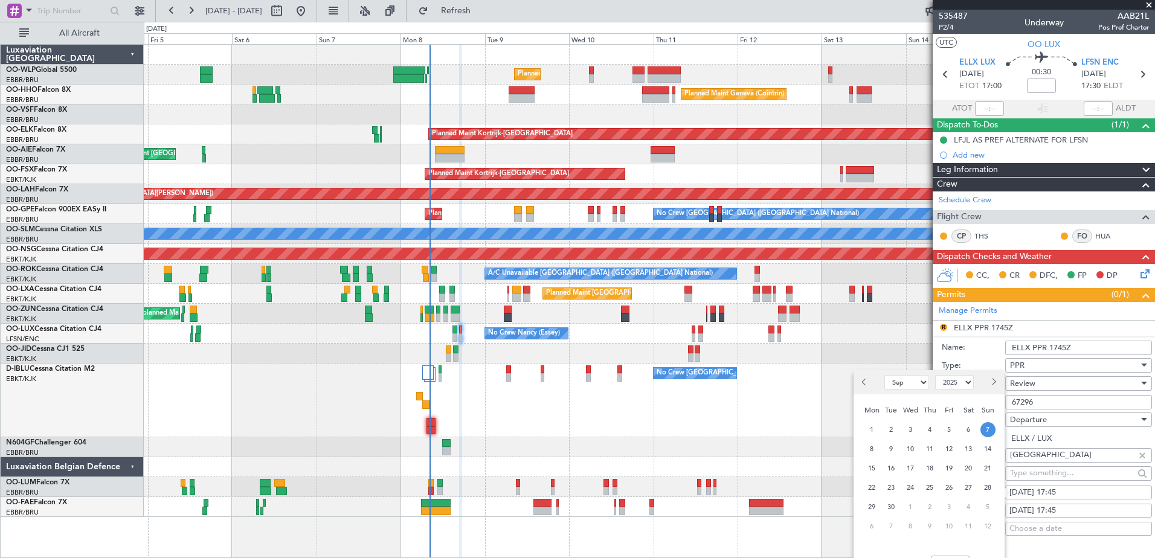
scroll to position [181, 0]
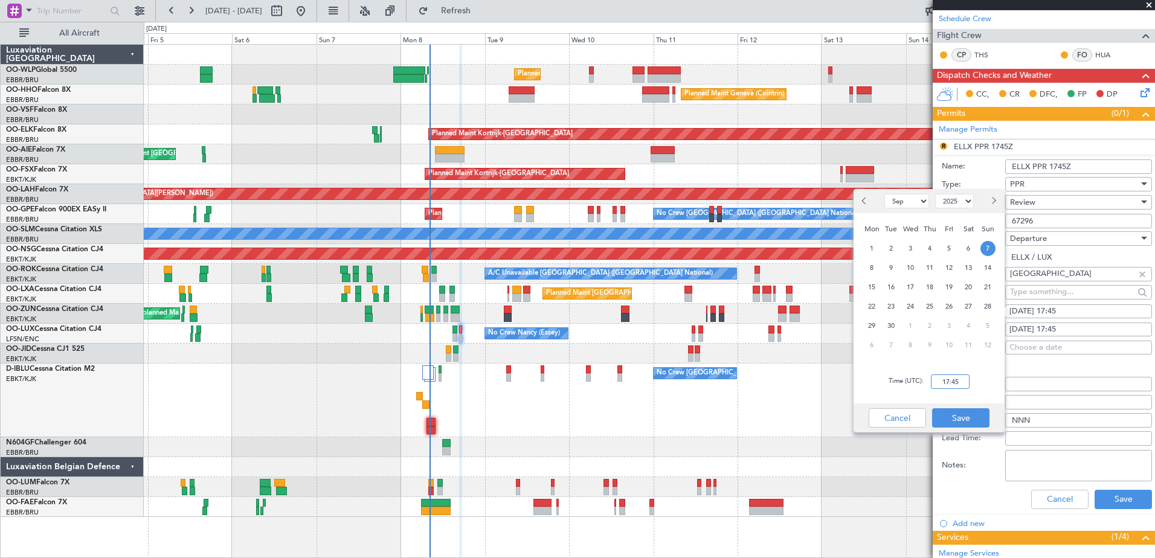
click at [943, 378] on input "17:45" at bounding box center [950, 381] width 39 height 14
type input "16:55"
click at [964, 417] on button "Save" at bounding box center [960, 417] width 57 height 19
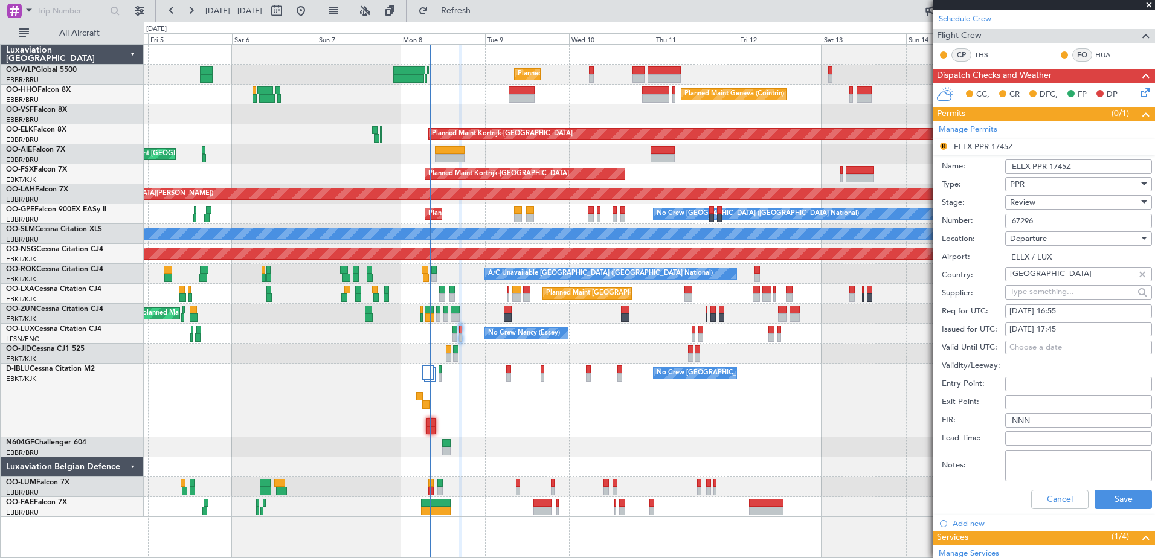
click at [1069, 319] on div "Req for UTC: 07/09/2025 16:55" at bounding box center [1046, 312] width 210 height 18
click at [1069, 332] on div "07/09/2025 17:45" at bounding box center [1078, 330] width 138 height 12
select select "9"
select select "2025"
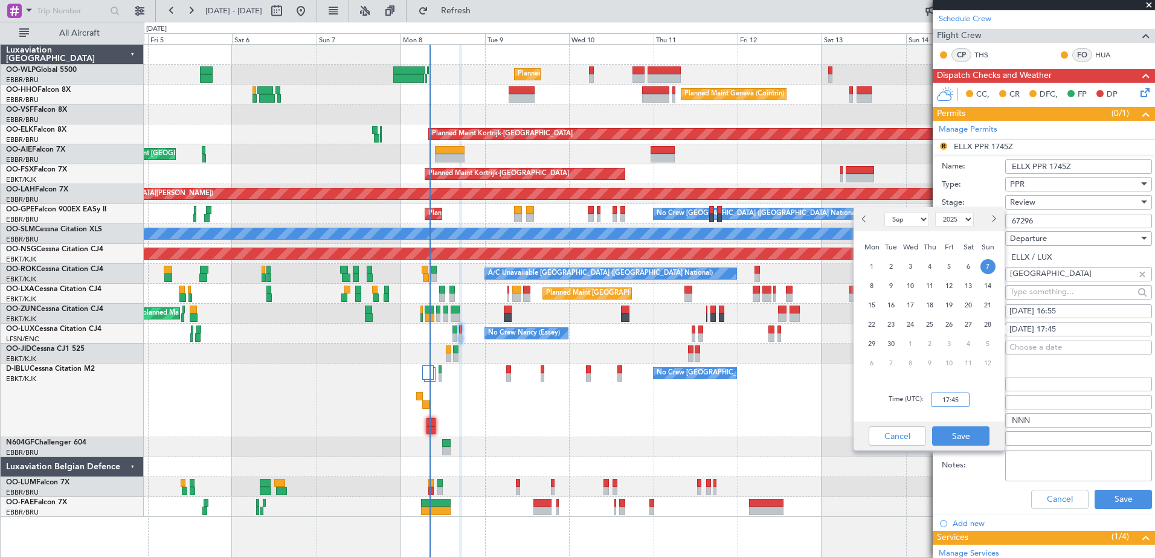
click at [944, 402] on input "17:45" at bounding box center [950, 400] width 39 height 14
type input "16:55"
click at [961, 431] on button "Save" at bounding box center [960, 435] width 57 height 19
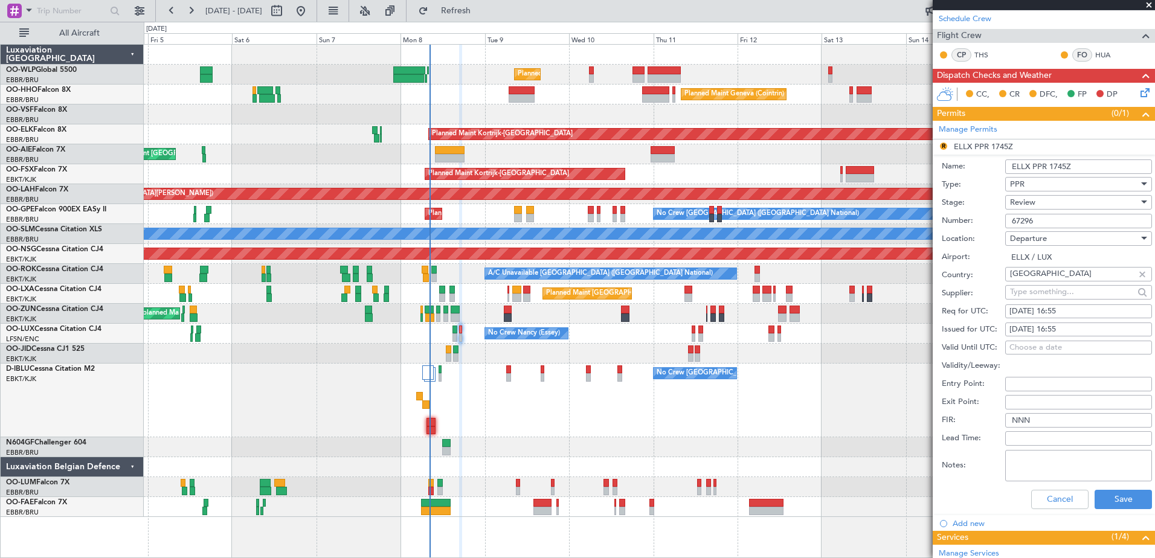
click at [1064, 203] on div "Review" at bounding box center [1074, 202] width 129 height 18
click at [1063, 280] on span "Requested" at bounding box center [1073, 281] width 127 height 18
click at [1121, 497] on button "Save" at bounding box center [1122, 499] width 57 height 19
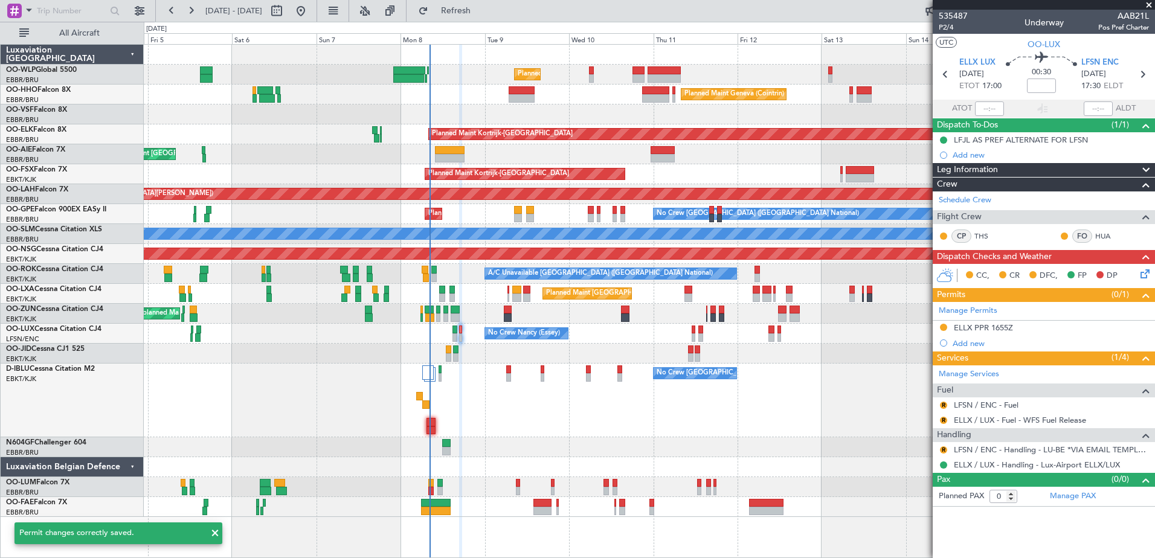
scroll to position [0, 0]
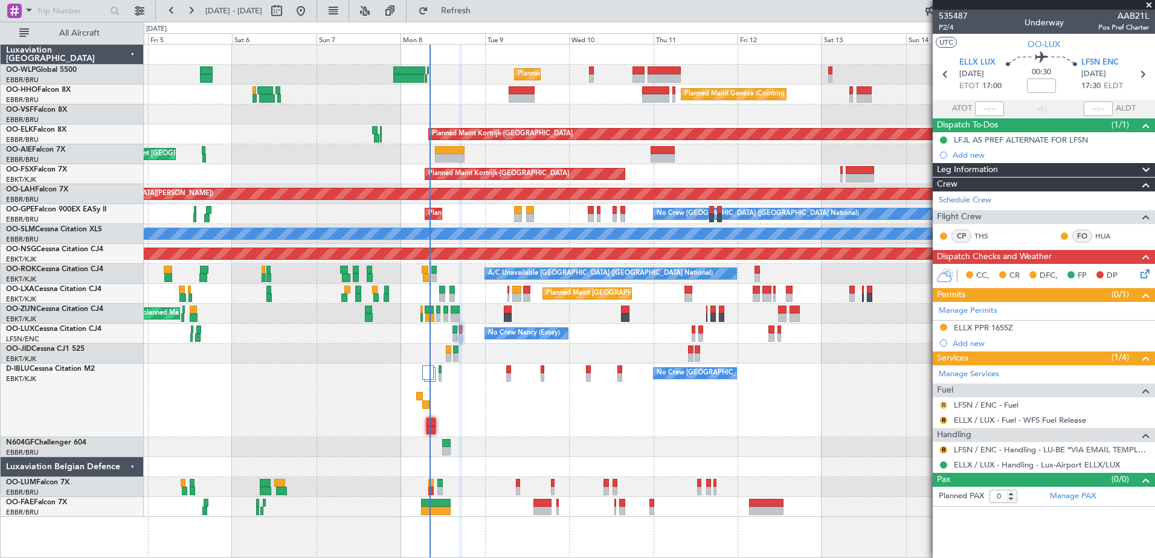
click at [942, 402] on button "R" at bounding box center [943, 405] width 7 height 7
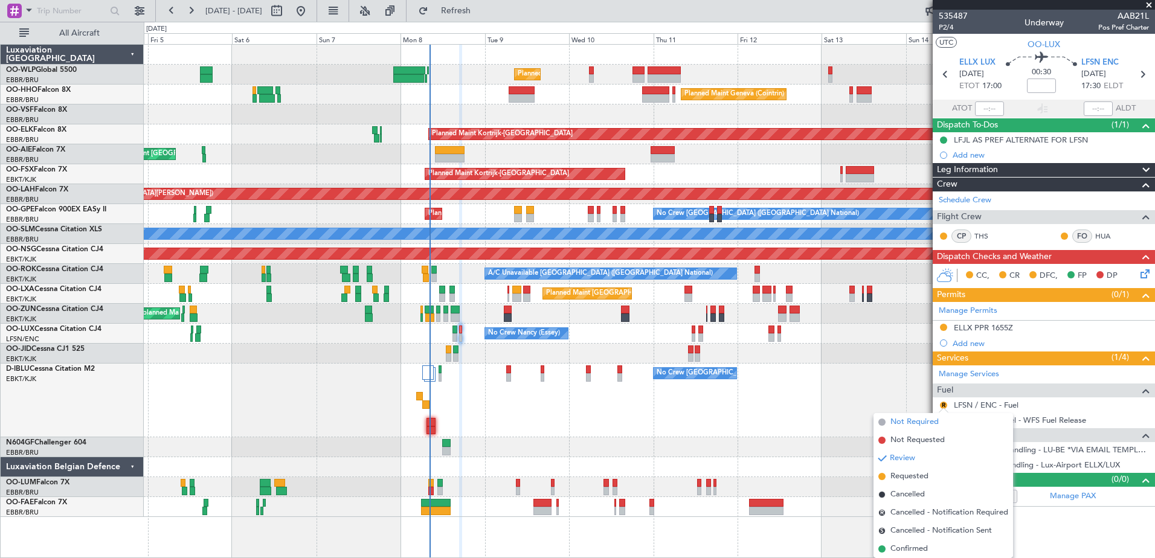
click at [903, 422] on span "Not Required" at bounding box center [914, 422] width 48 height 12
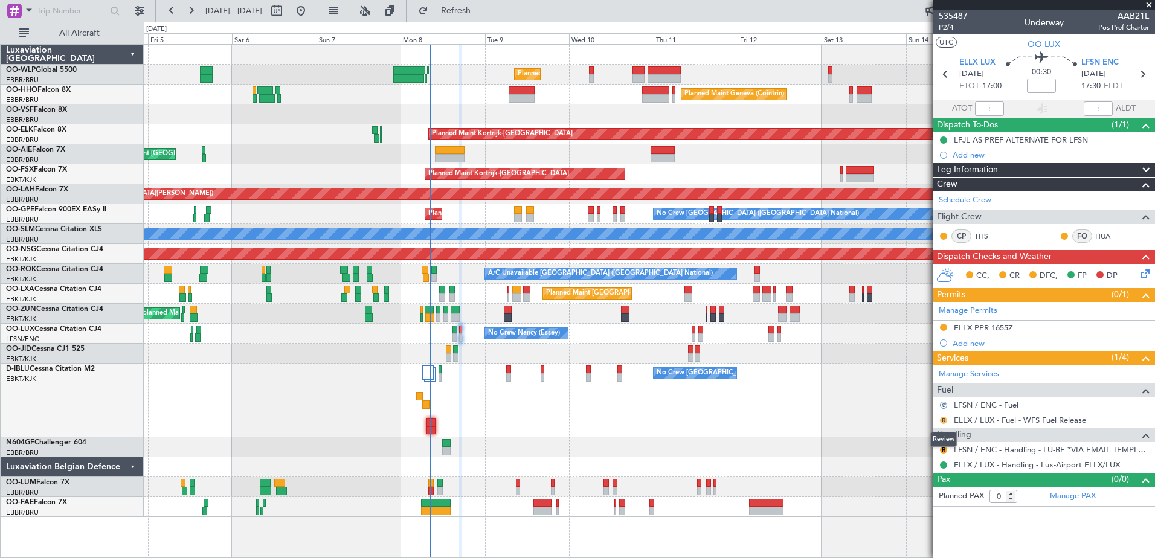
click at [940, 420] on button "R" at bounding box center [943, 420] width 7 height 7
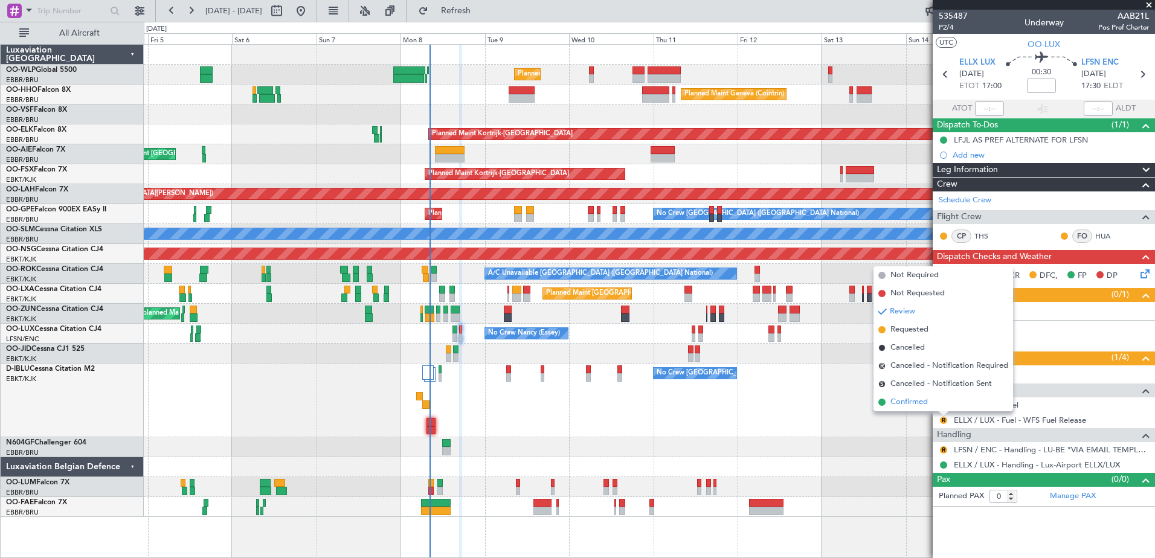
click at [910, 400] on span "Confirmed" at bounding box center [908, 402] width 37 height 12
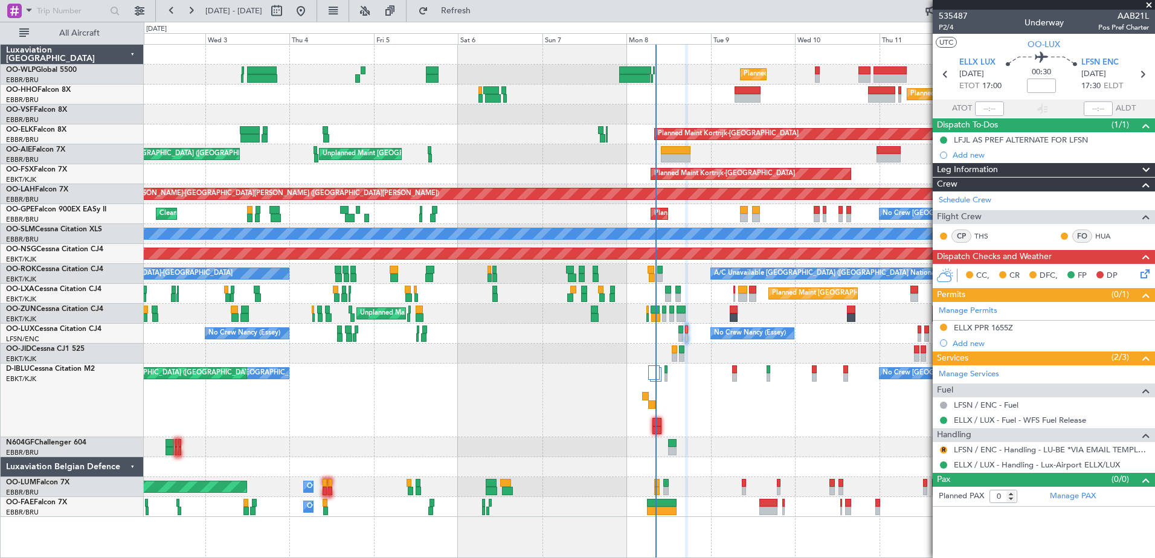
click at [471, 383] on div "Planned Maint Milan (Linate) Planned Maint Geneva (Cointrin) Planned Maint Kort…" at bounding box center [649, 281] width 1010 height 472
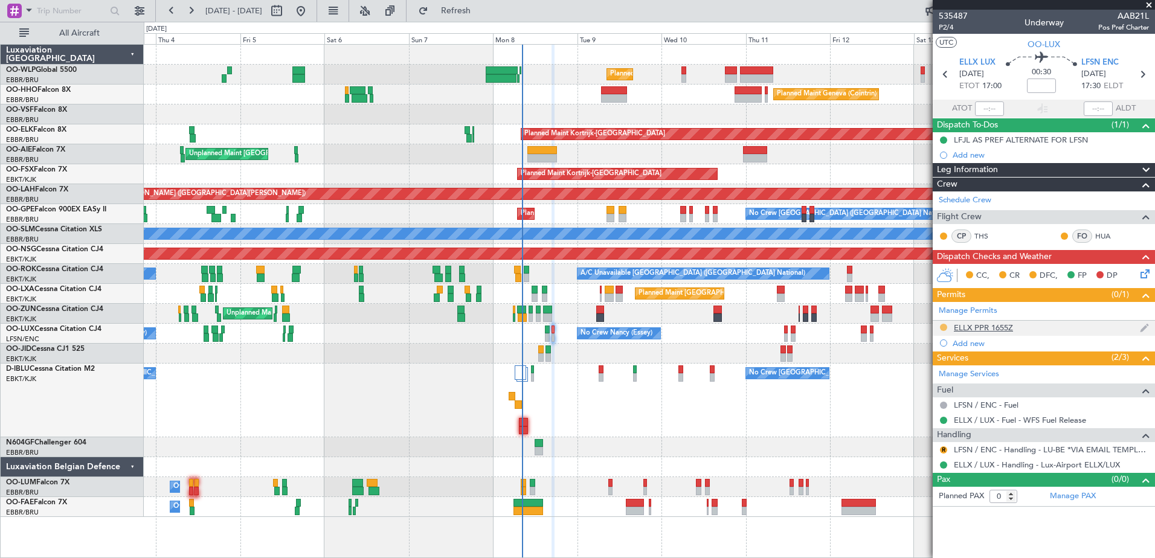
click at [944, 327] on button at bounding box center [943, 327] width 7 height 7
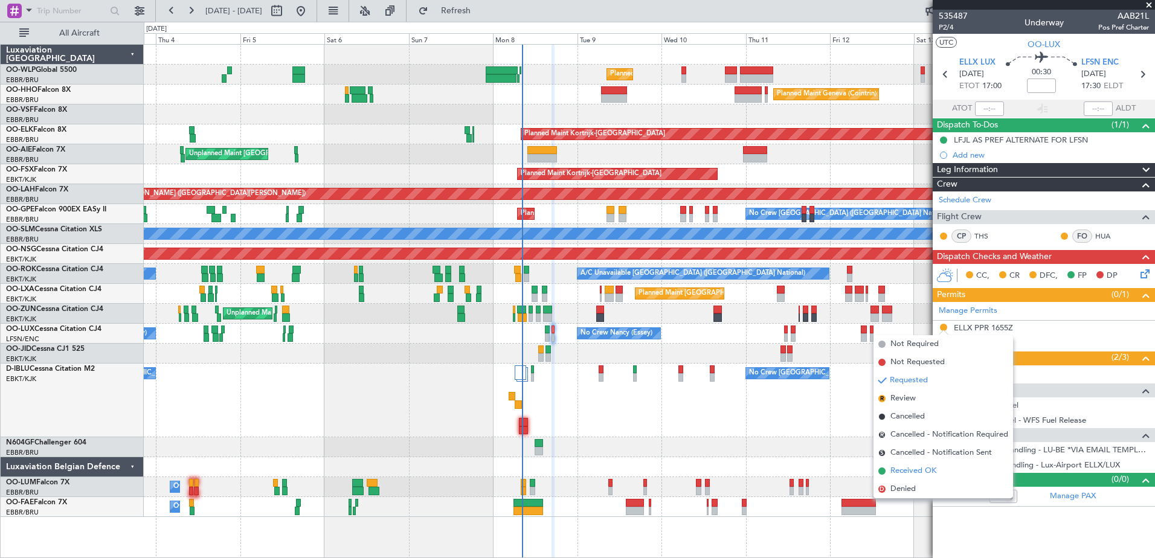
click at [915, 473] on span "Received OK" at bounding box center [913, 471] width 46 height 12
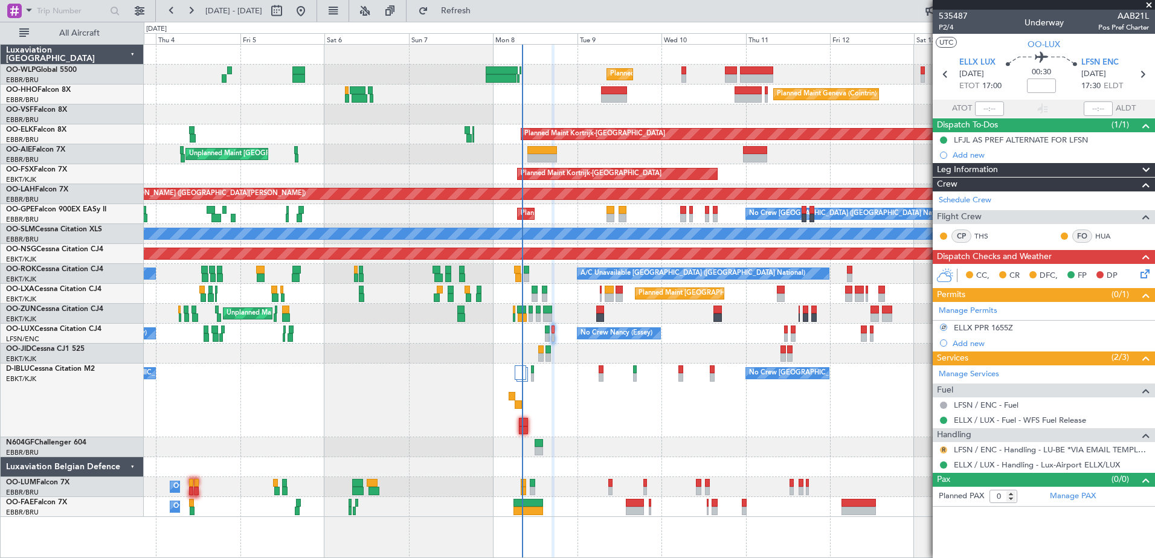
click at [943, 452] on button "R" at bounding box center [943, 449] width 7 height 7
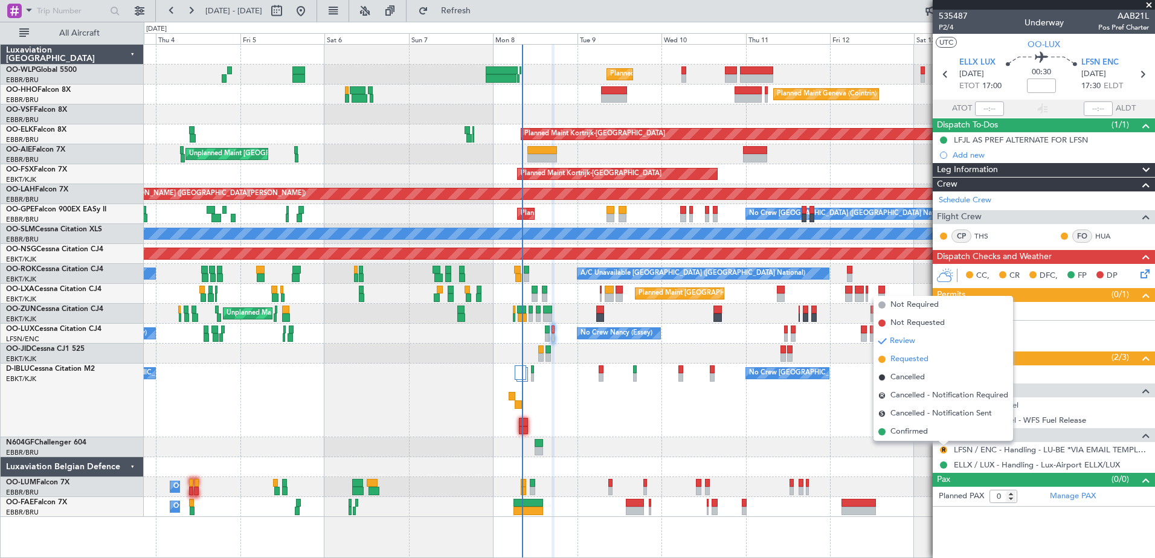
click at [912, 357] on span "Requested" at bounding box center [909, 359] width 38 height 12
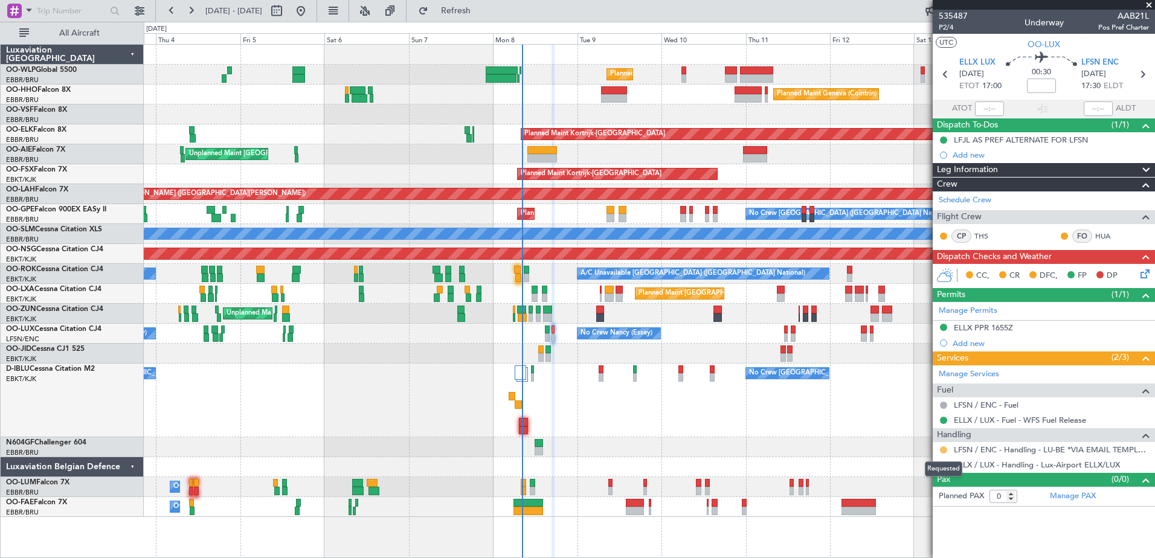
click at [945, 449] on button at bounding box center [943, 449] width 7 height 7
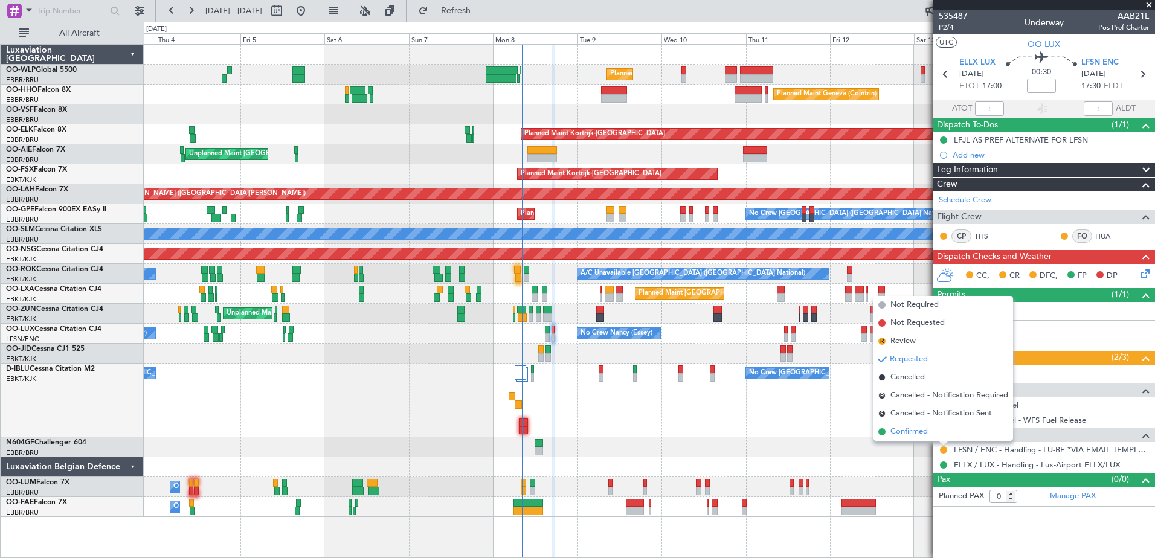
click at [902, 432] on span "Confirmed" at bounding box center [908, 432] width 37 height 12
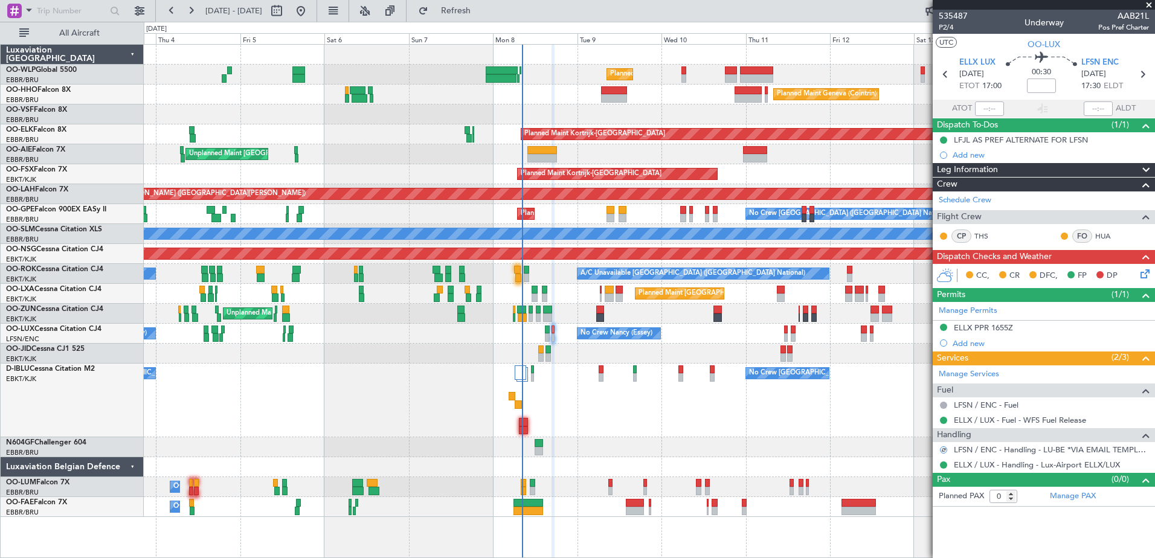
click at [1142, 273] on icon at bounding box center [1143, 272] width 10 height 10
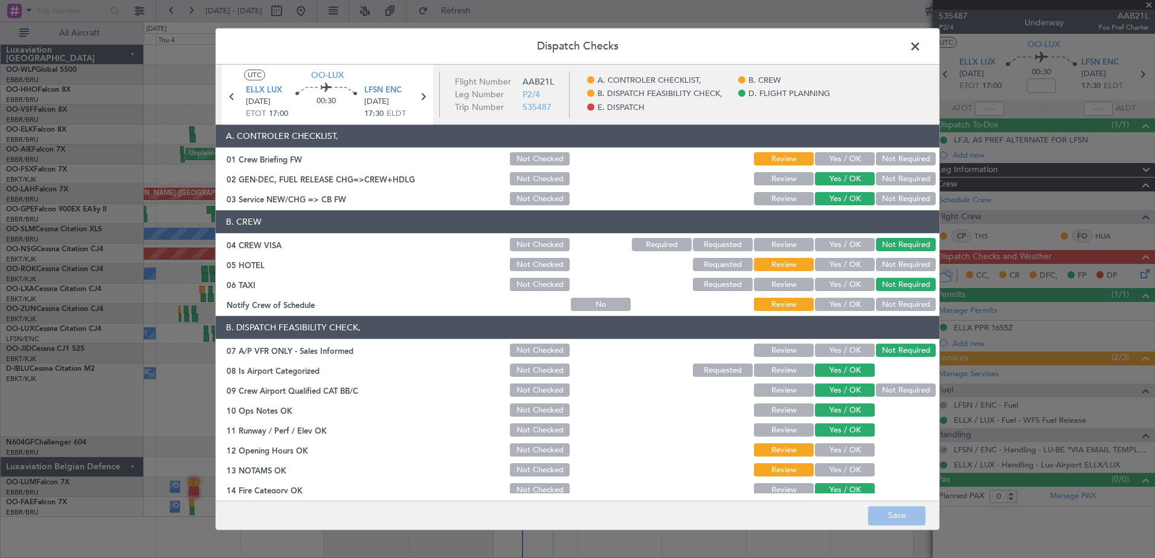
click at [844, 452] on button "Yes / OK" at bounding box center [845, 450] width 60 height 13
click at [842, 470] on button "Yes / OK" at bounding box center [845, 470] width 60 height 13
drag, startPoint x: 836, startPoint y: 306, endPoint x: 859, endPoint y: 278, distance: 36.4
click at [836, 305] on button "Yes / OK" at bounding box center [845, 304] width 60 height 13
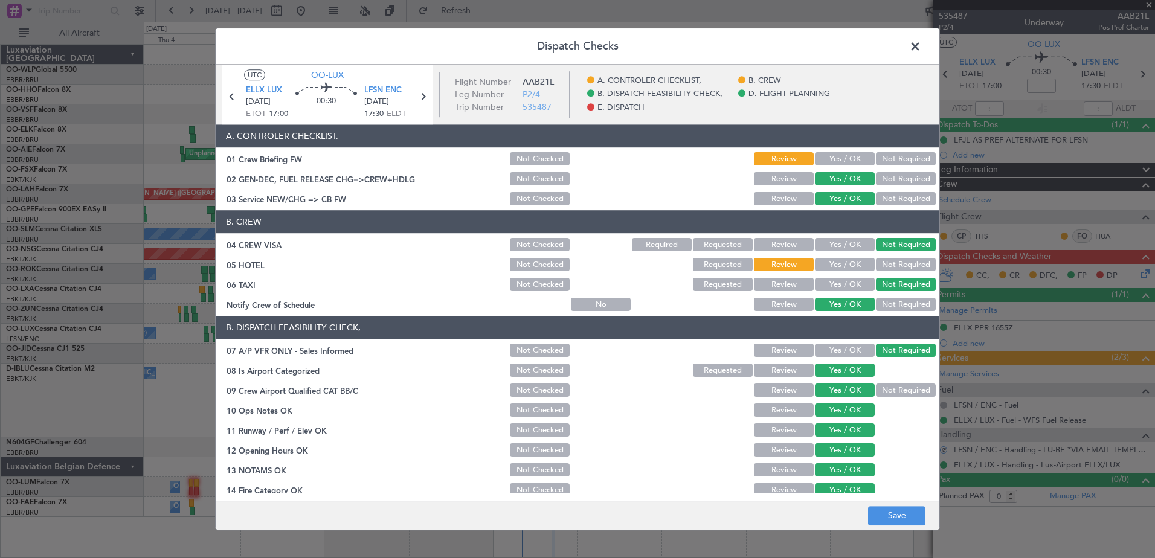
click at [879, 261] on button "Not Required" at bounding box center [906, 264] width 60 height 13
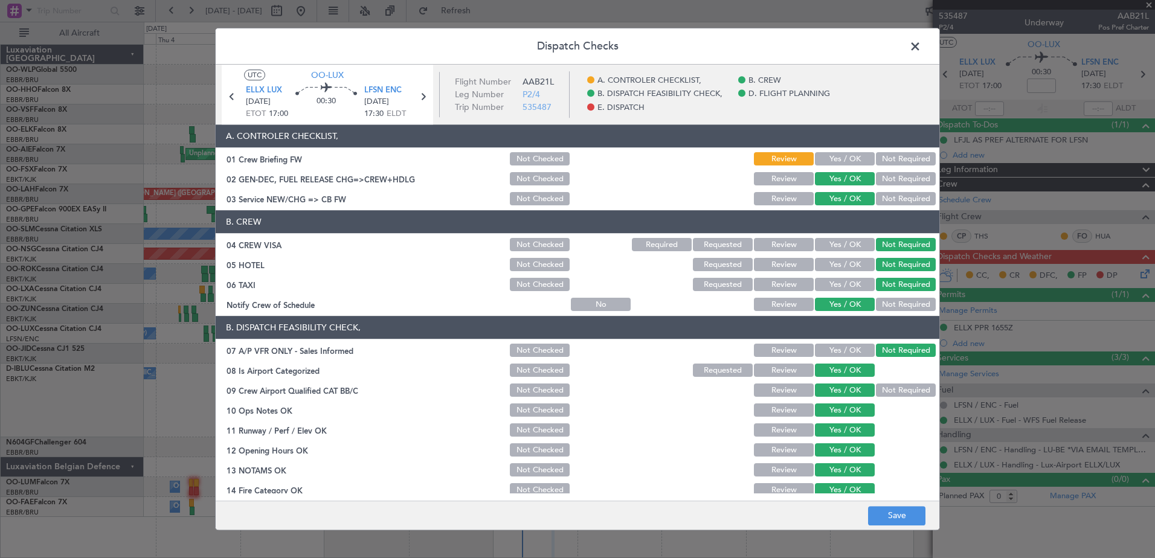
click at [850, 157] on button "Yes / OK" at bounding box center [845, 159] width 60 height 13
click at [909, 156] on button "Not Required" at bounding box center [906, 159] width 60 height 13
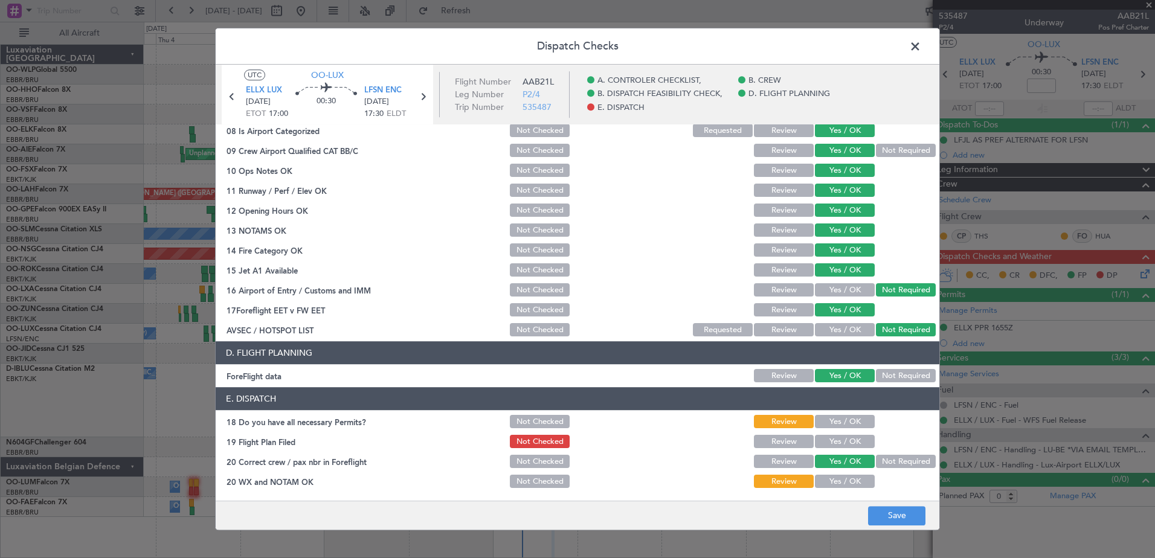
click at [836, 419] on button "Yes / OK" at bounding box center [845, 421] width 60 height 13
click at [837, 441] on button "Yes / OK" at bounding box center [845, 441] width 60 height 13
click at [839, 478] on button "Yes / OK" at bounding box center [845, 481] width 60 height 13
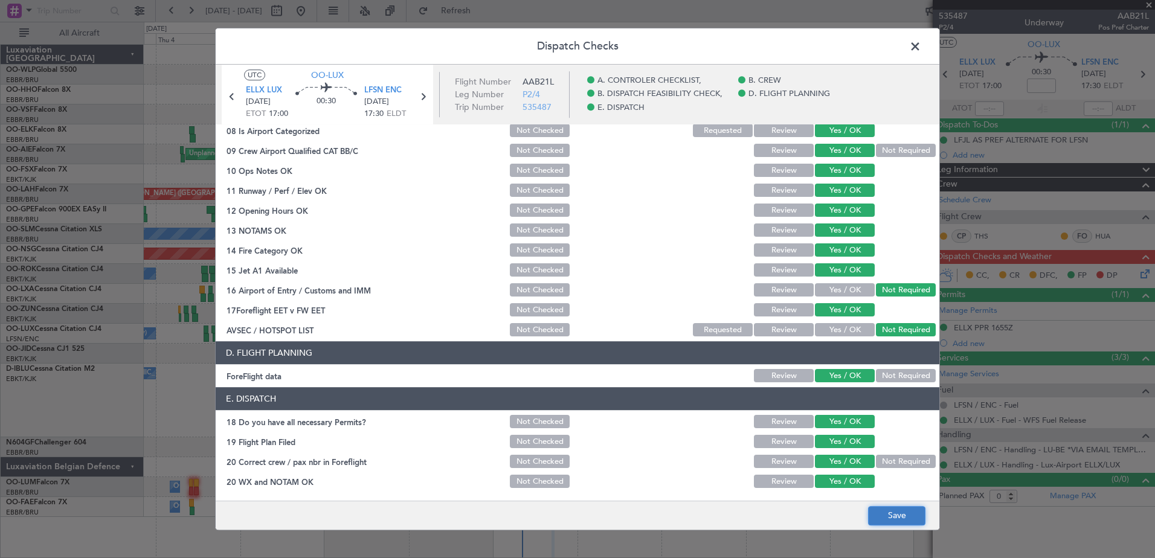
click at [896, 524] on button "Save" at bounding box center [896, 515] width 57 height 19
click at [921, 44] on span at bounding box center [921, 49] width 0 height 24
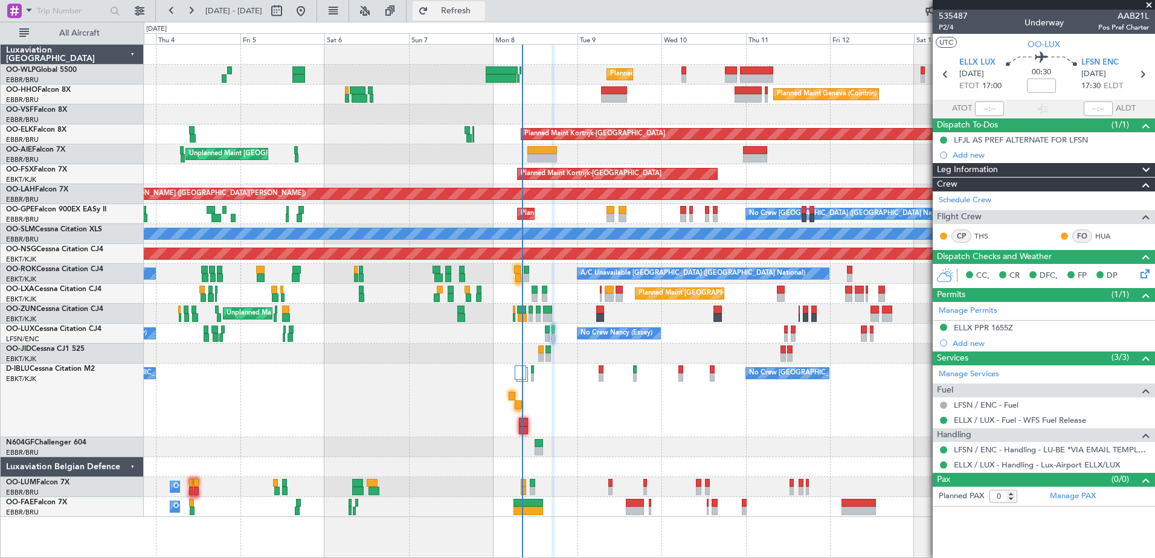
click at [480, 13] on span "Refresh" at bounding box center [456, 11] width 51 height 8
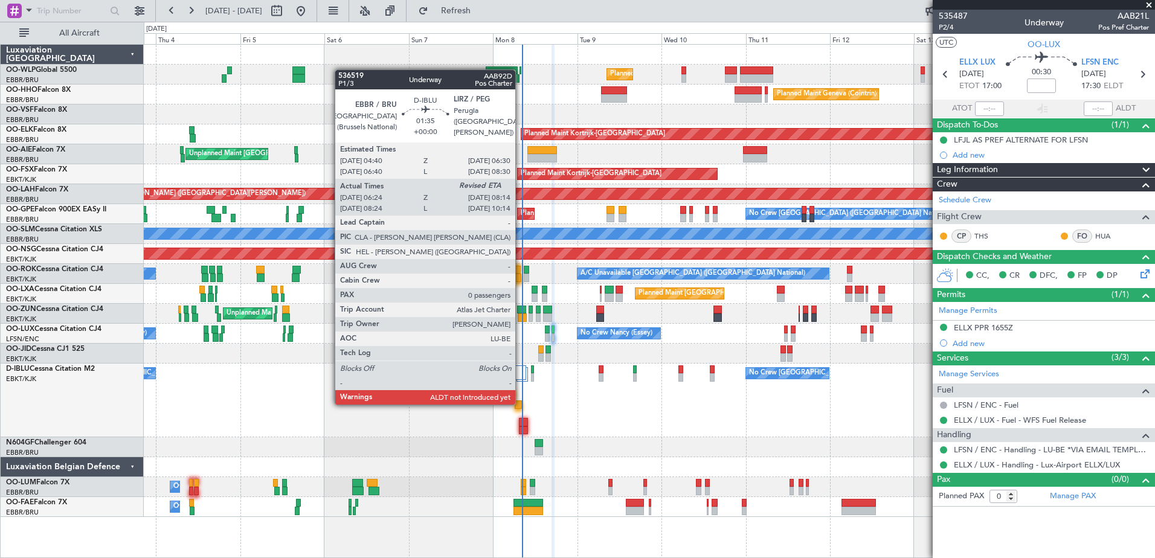
click at [521, 403] on div at bounding box center [517, 404] width 7 height 8
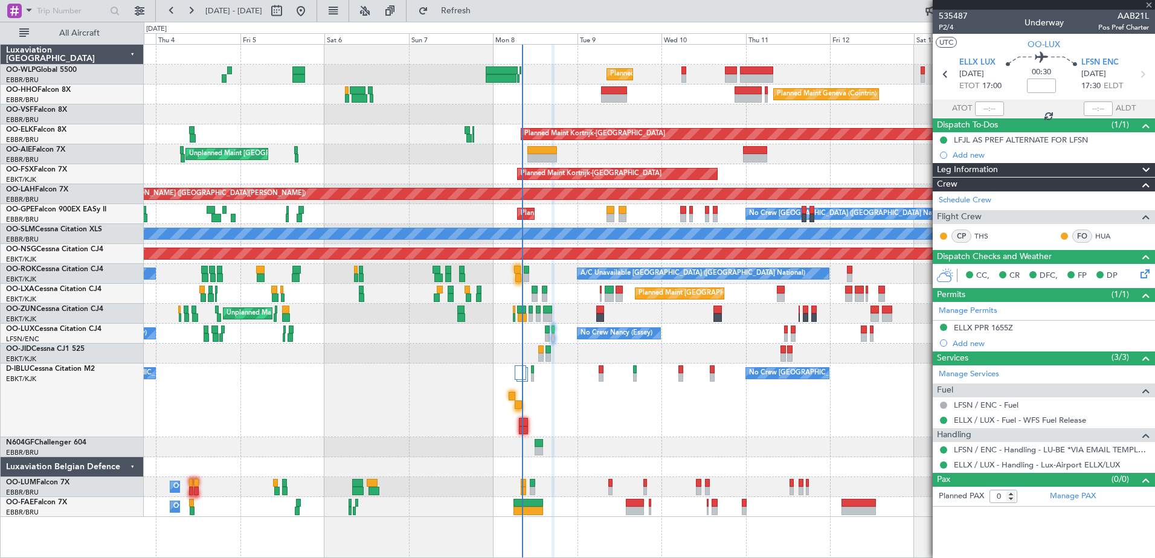
type input "06:34"
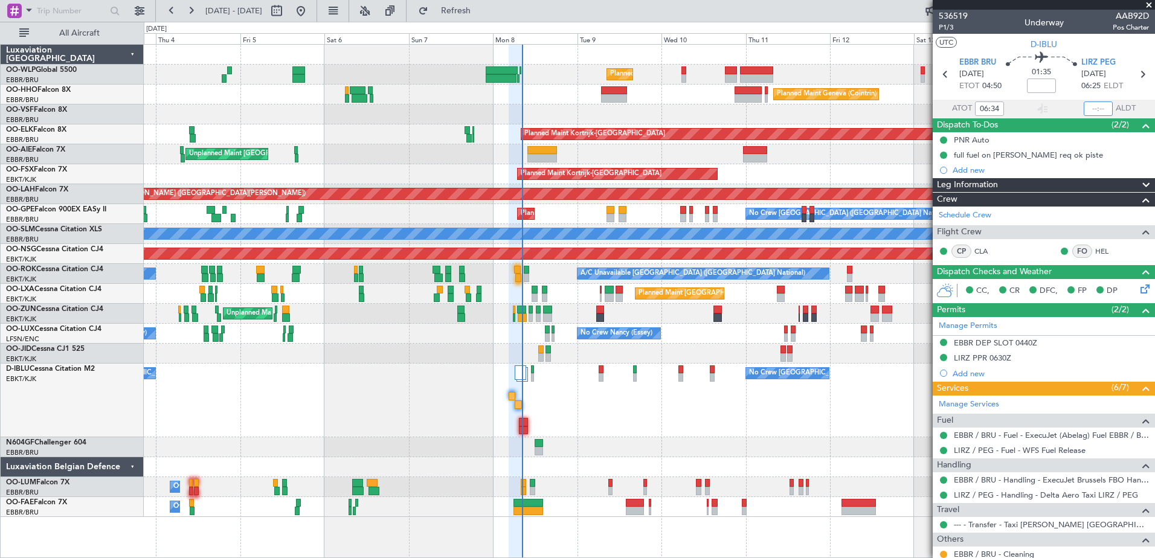
click at [1092, 109] on input "text" at bounding box center [1097, 108] width 29 height 14
click at [679, 421] on div "No Crew Brussels (Brussels National) No Crew Brussels (Brussels National) AOG M…" at bounding box center [649, 401] width 1010 height 74
type input "08:18"
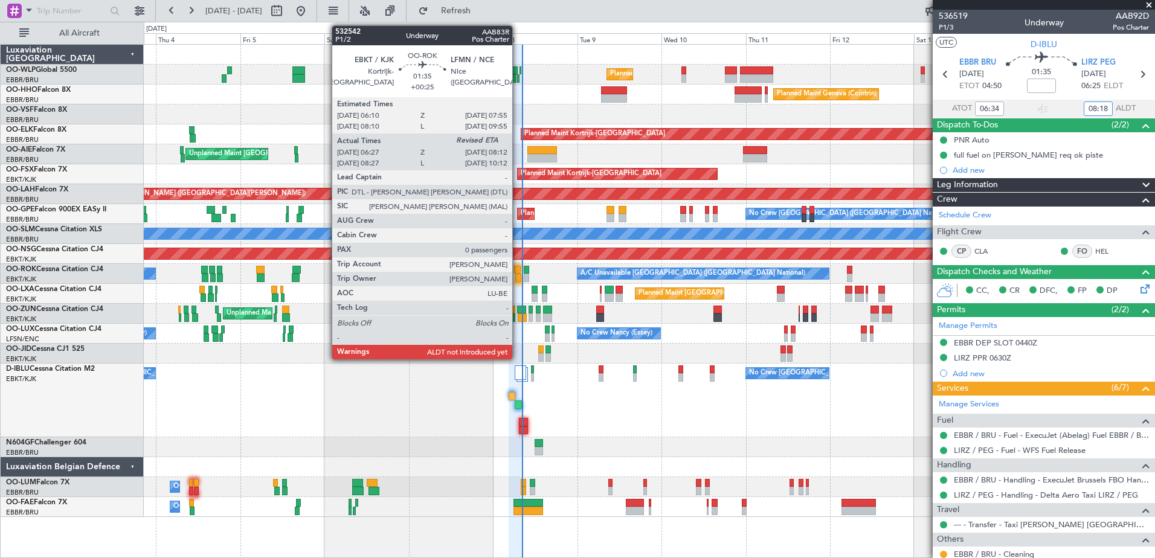
click at [517, 277] on div at bounding box center [518, 278] width 7 height 8
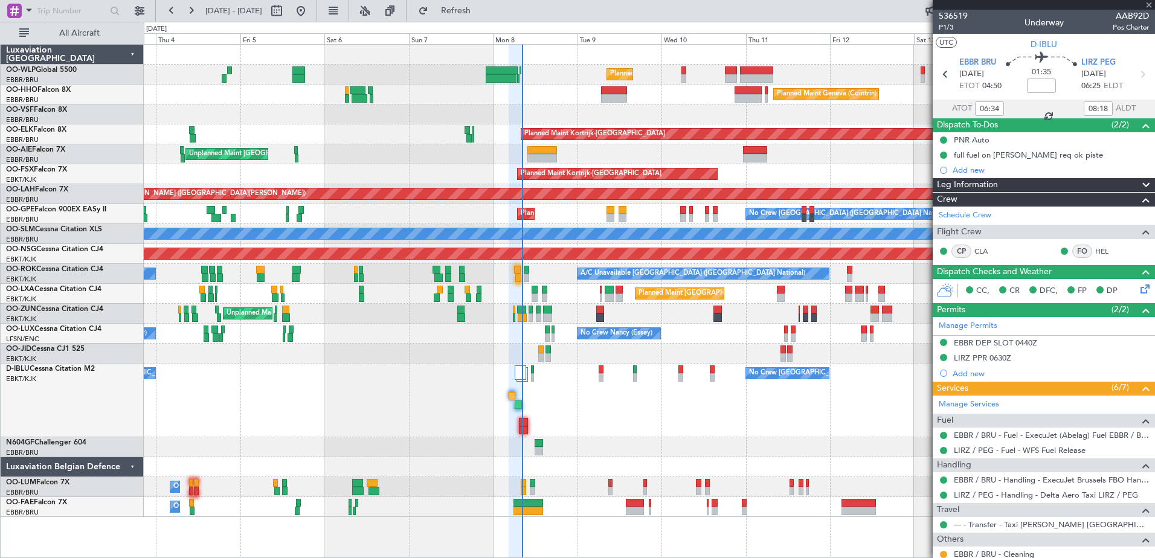
type input "+00:25"
type input "06:32"
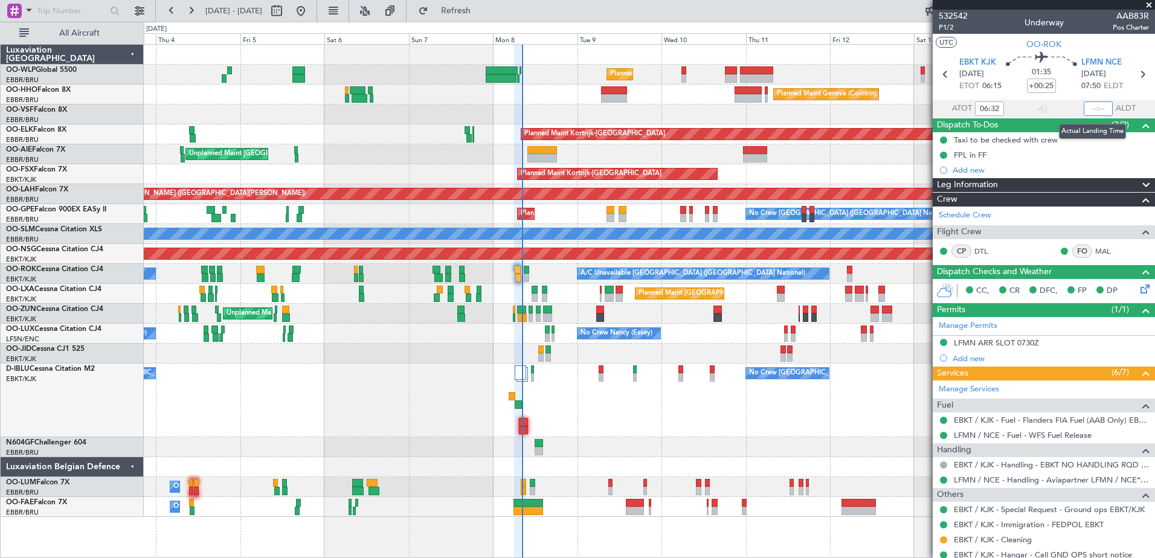
click at [1083, 106] on input "text" at bounding box center [1097, 108] width 29 height 14
type input "08:09"
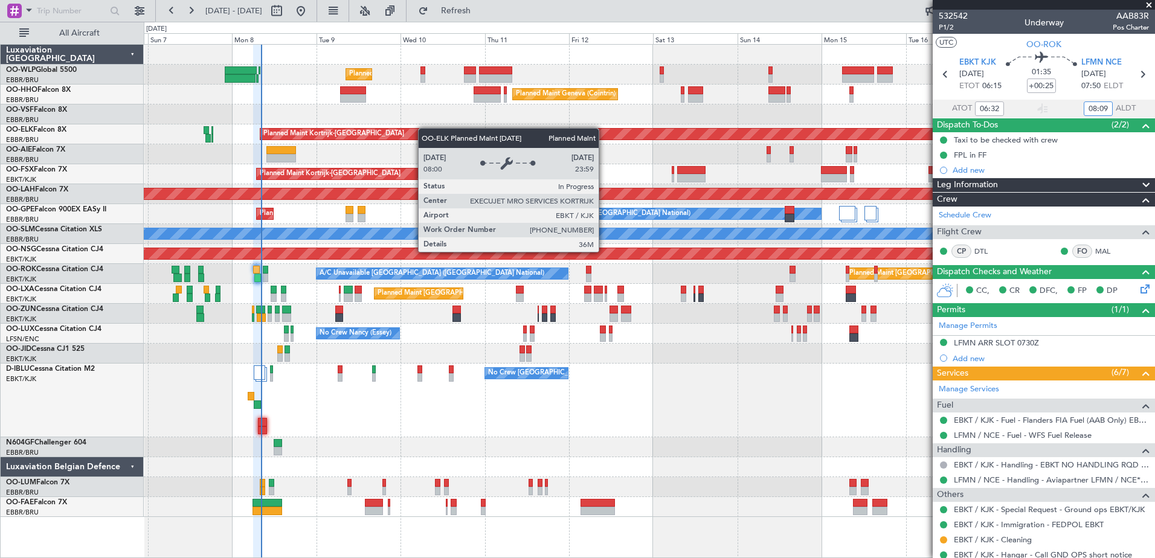
click at [421, 128] on div "Planned Maint Milan (Linate) Planned Maint Geneva (Cointrin) Planned Maint Kort…" at bounding box center [649, 281] width 1010 height 472
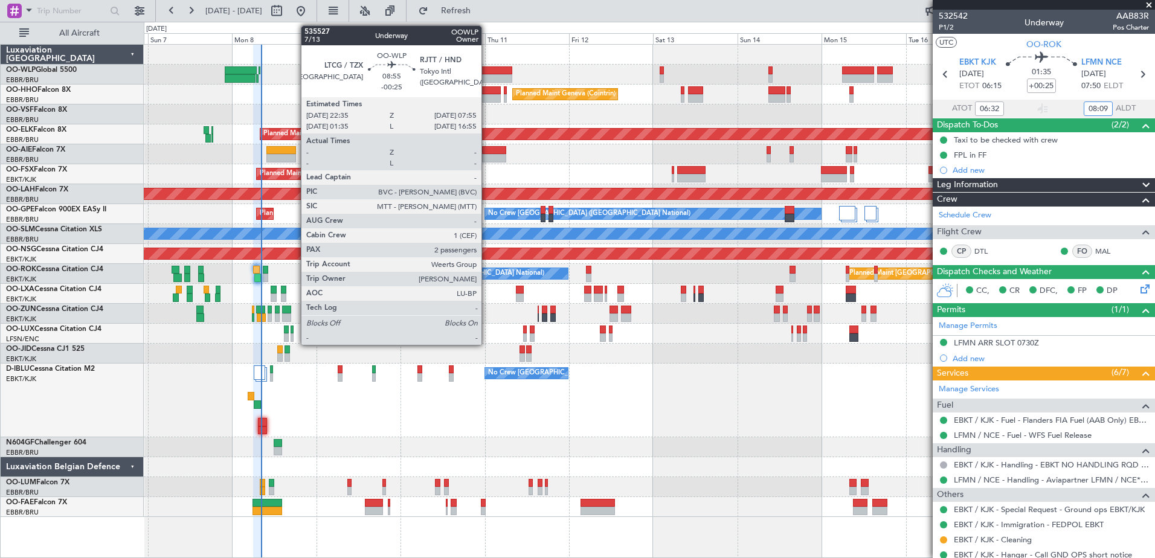
click at [487, 70] on div at bounding box center [495, 70] width 33 height 8
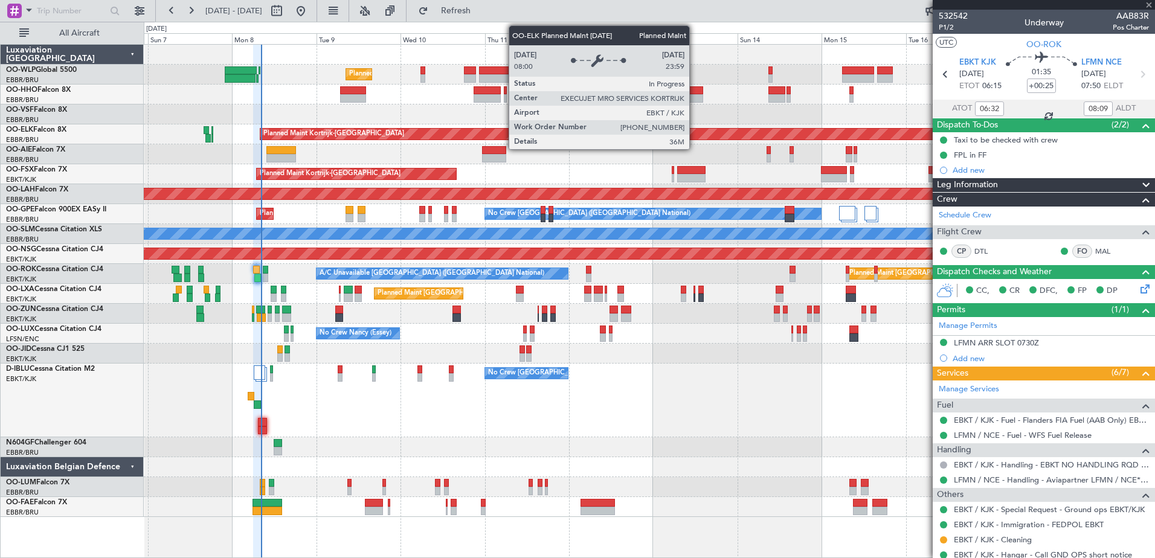
type input "-00:25"
type input "2"
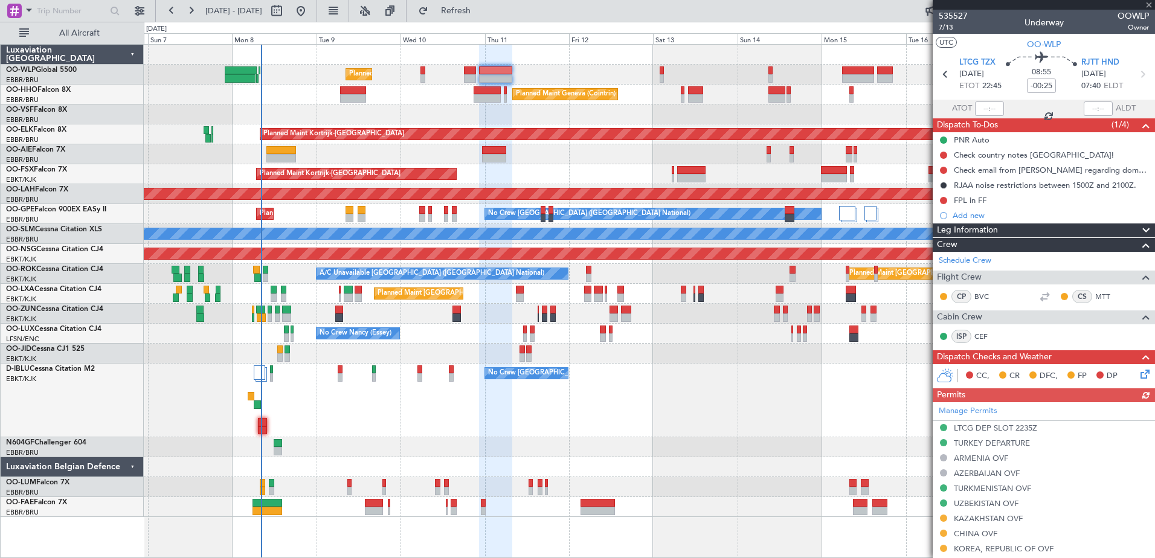
scroll to position [298, 0]
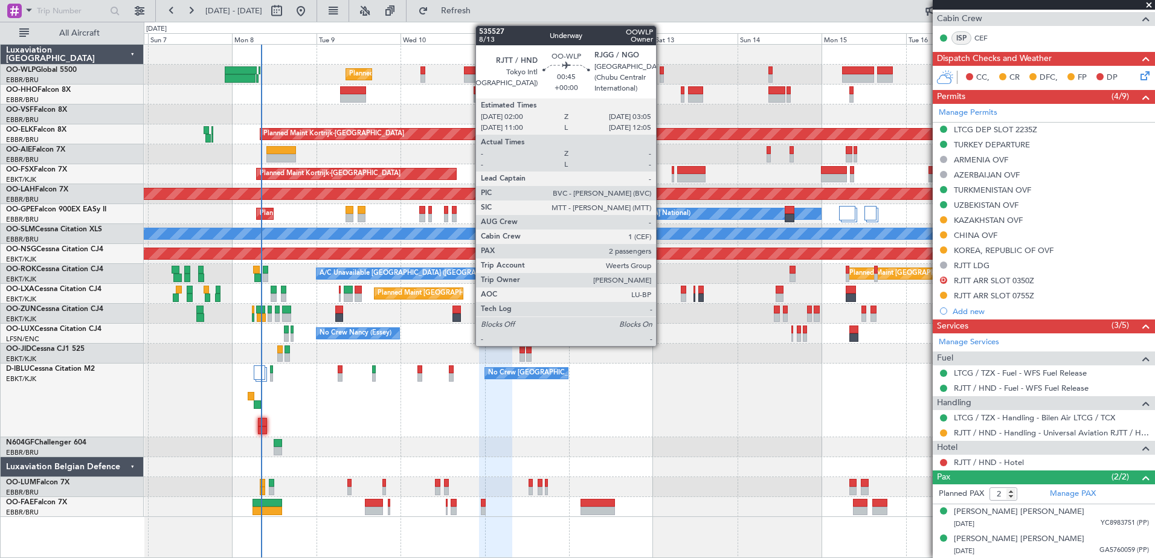
click at [661, 70] on div at bounding box center [661, 70] width 4 height 8
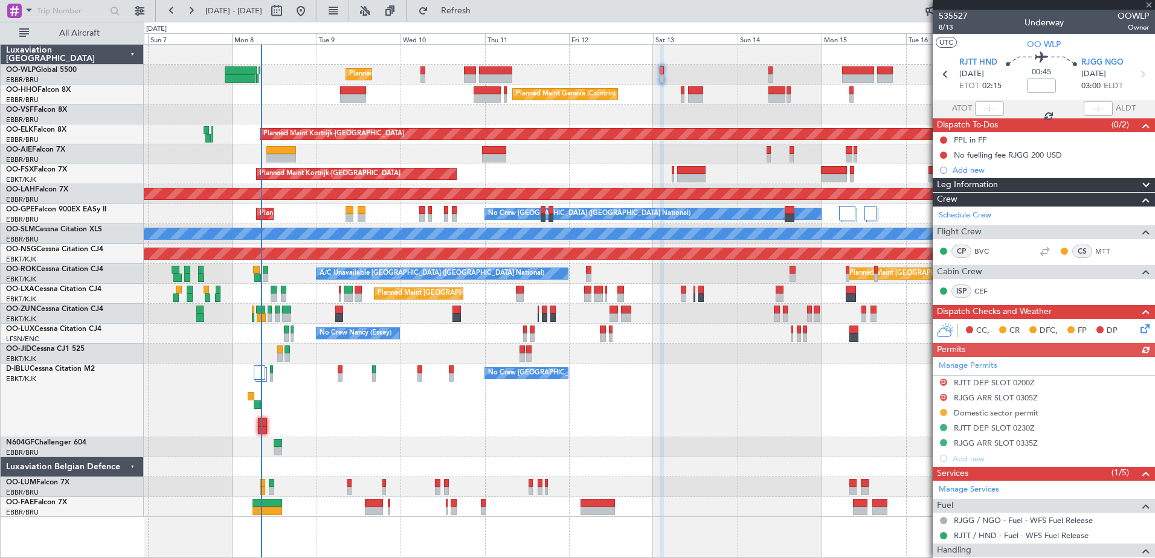
scroll to position [177, 0]
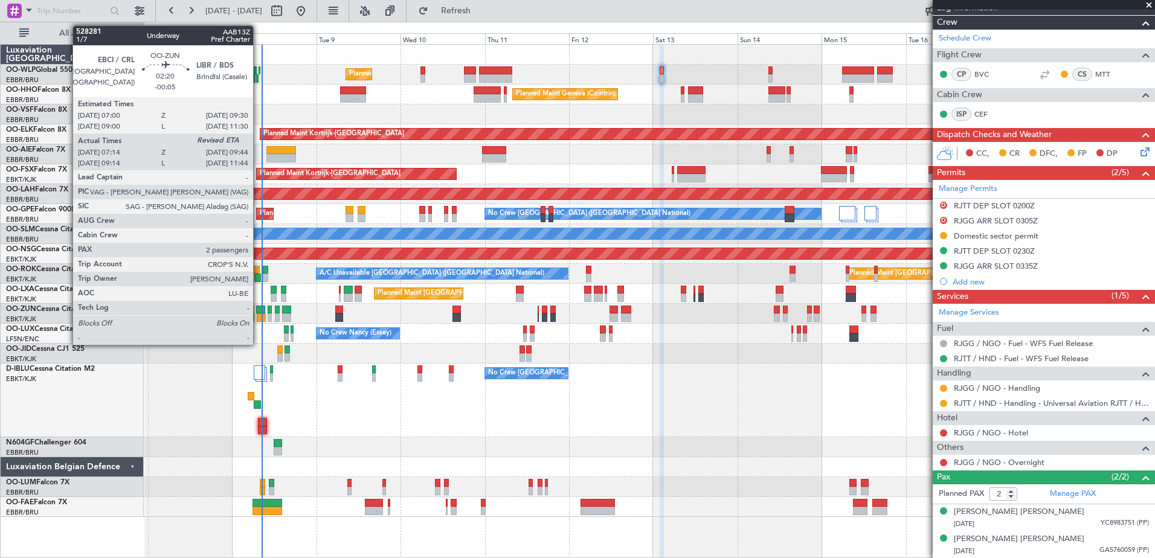
click at [258, 314] on div at bounding box center [261, 317] width 9 height 8
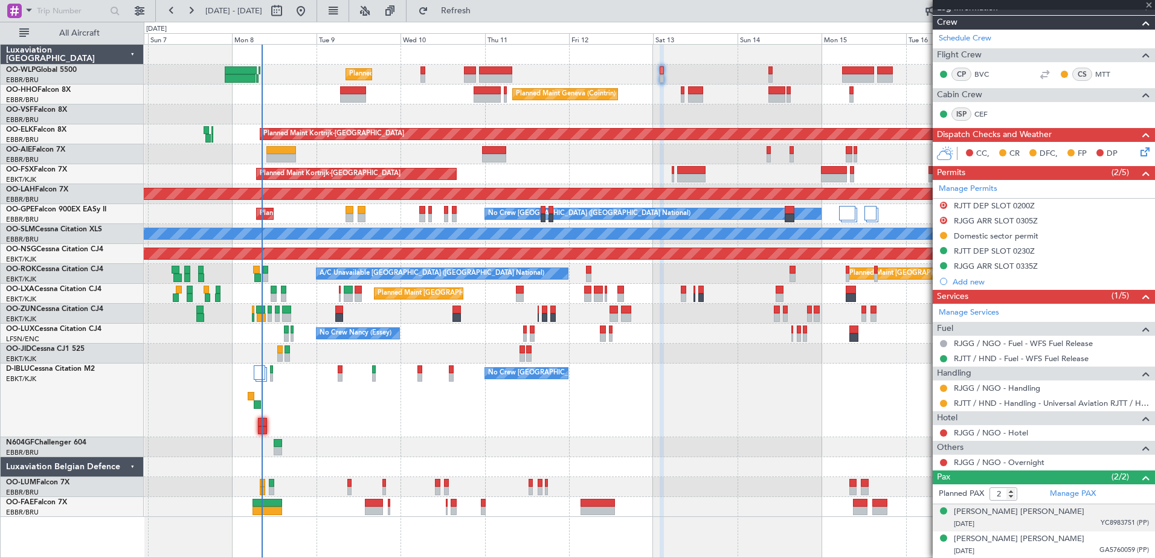
type input "-00:05"
type input "07:19"
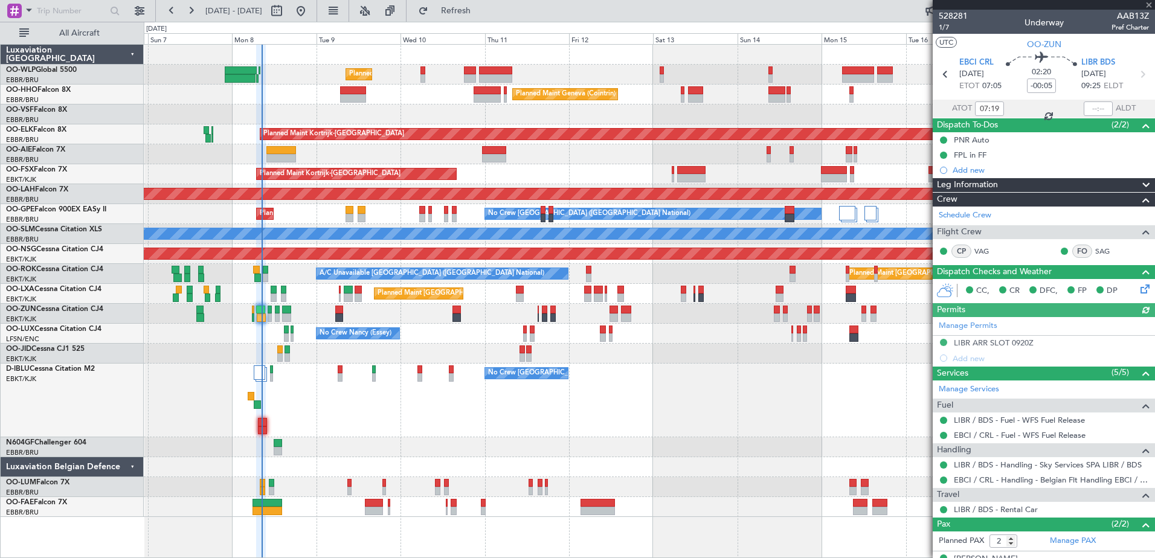
scroll to position [47, 0]
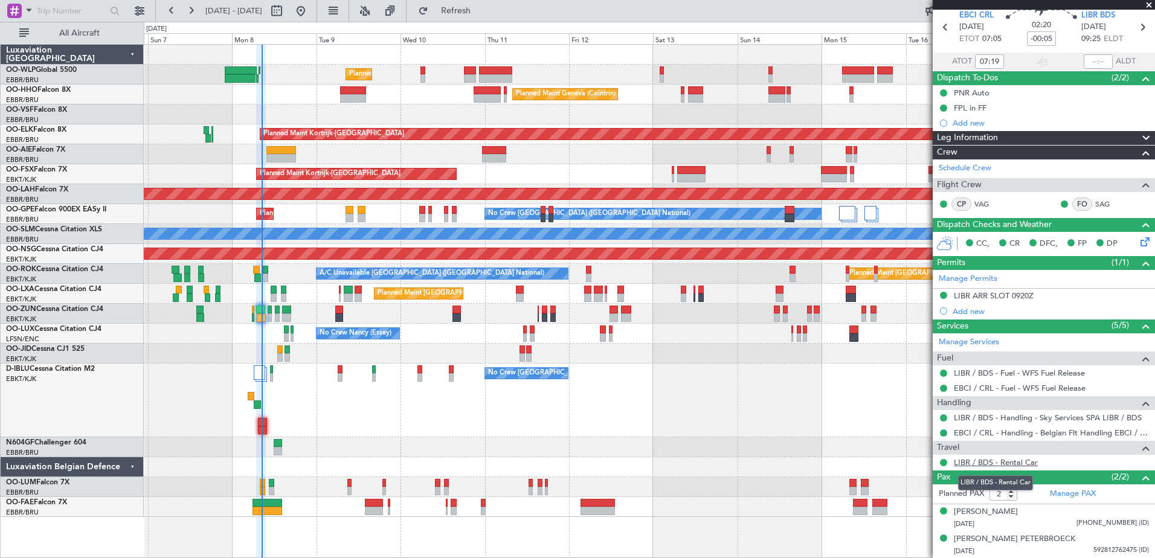
click at [973, 462] on link "LIBR / BDS - Rental Car" at bounding box center [995, 462] width 84 height 10
click at [481, 8] on span "Refresh" at bounding box center [456, 11] width 51 height 8
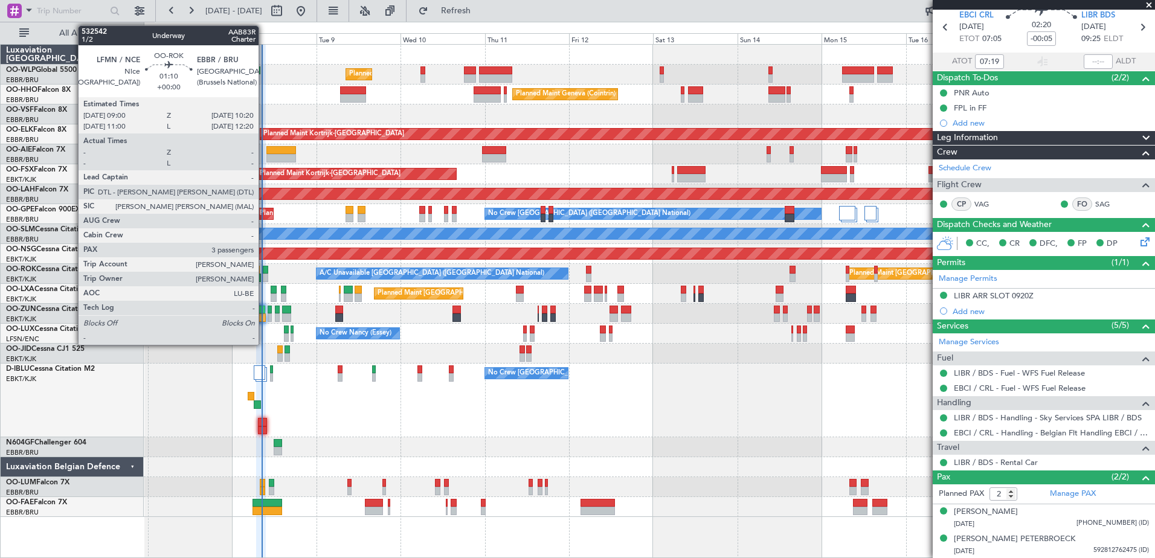
click at [264, 275] on div at bounding box center [265, 278] width 5 height 8
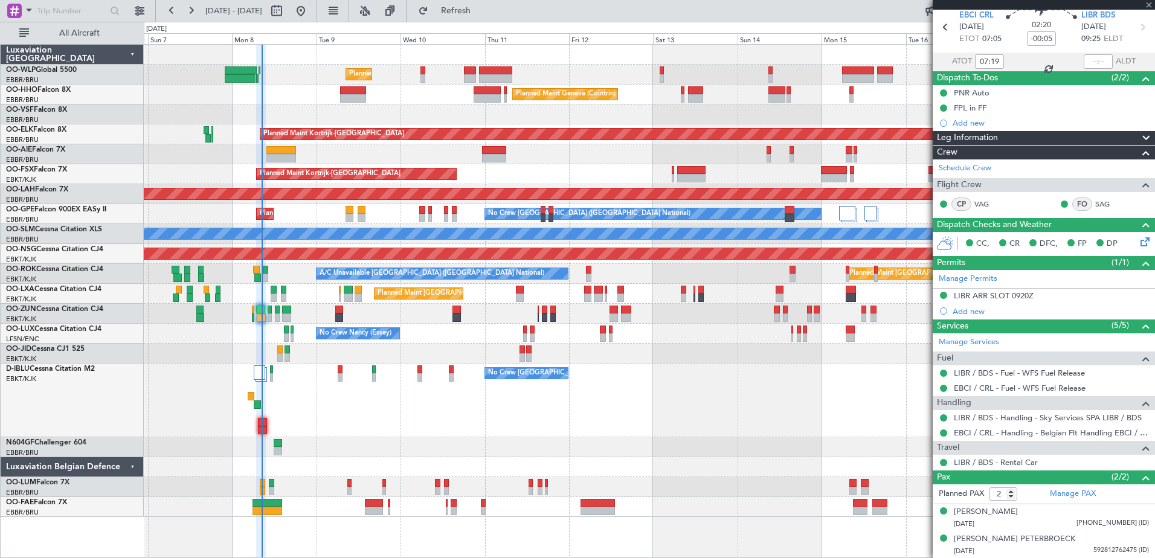
type input "3"
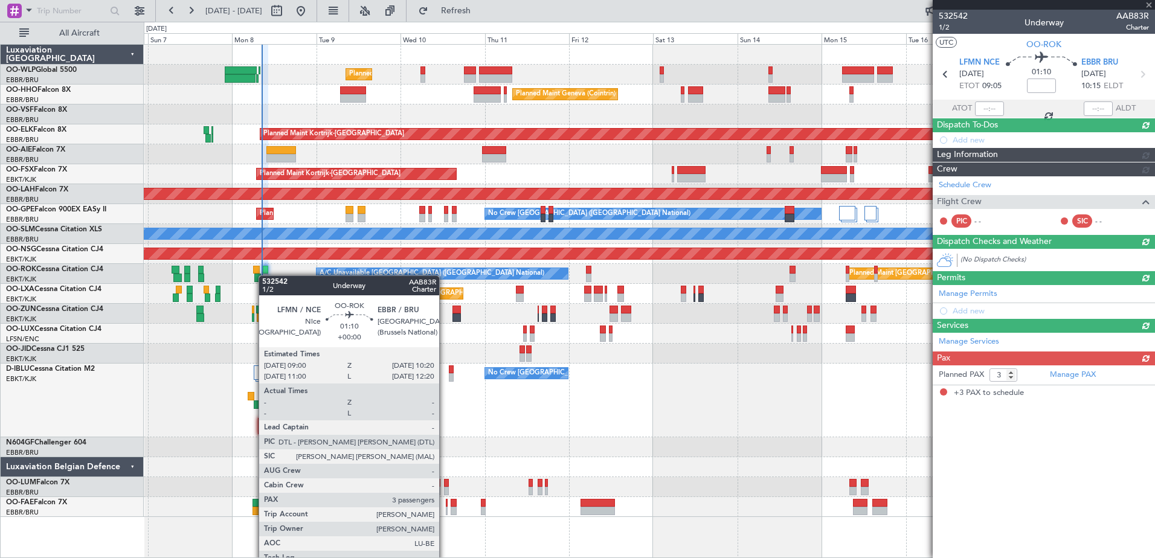
scroll to position [0, 0]
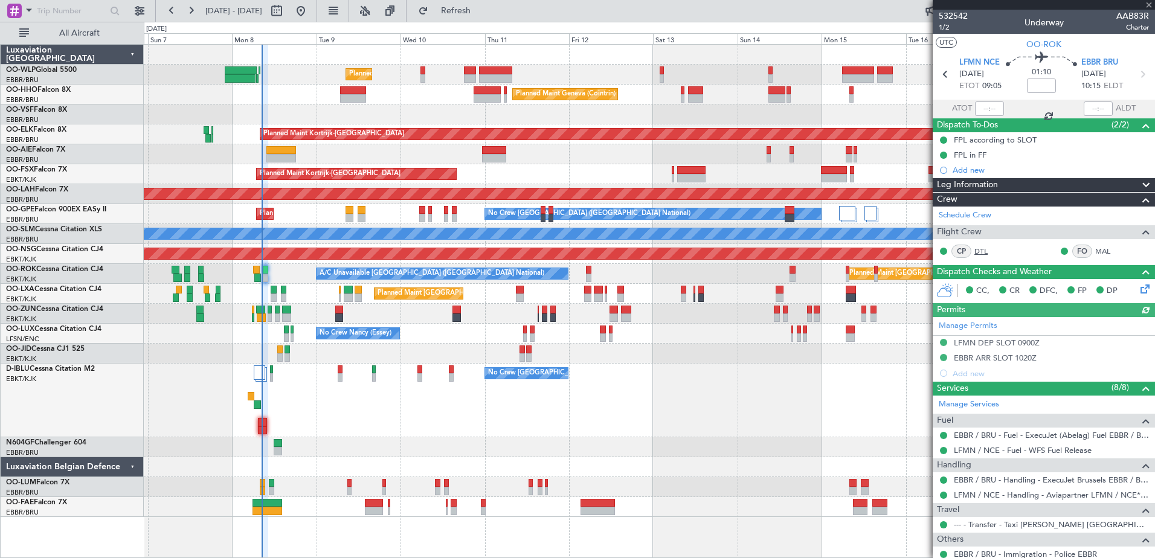
click at [985, 253] on link "DTL" at bounding box center [987, 251] width 27 height 11
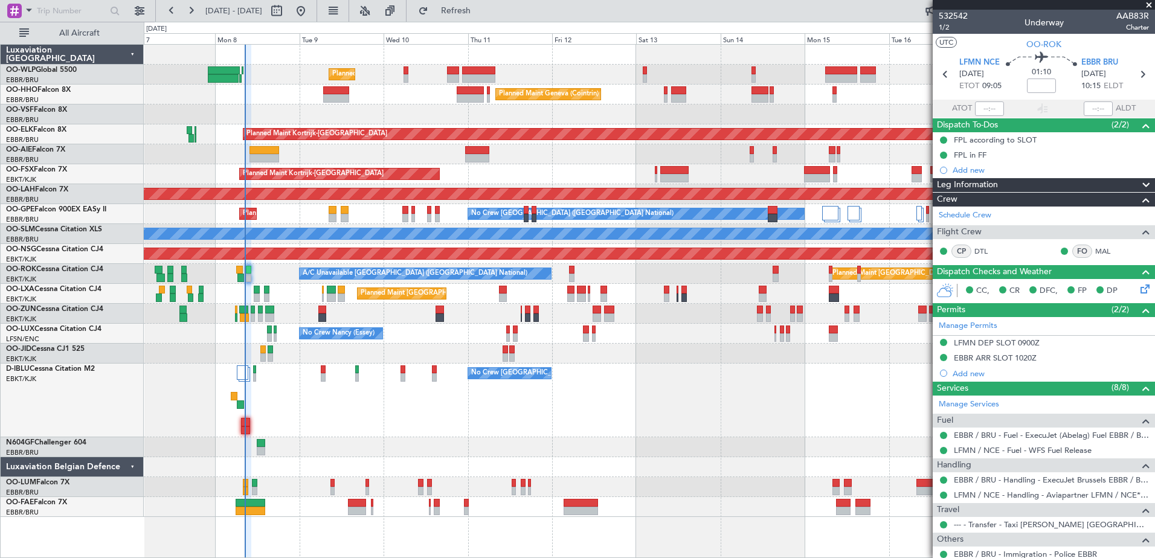
click at [405, 438] on div "Planned Maint Milan (Linate) Planned Maint Geneva (Cointrin) Planned Maint Kort…" at bounding box center [649, 281] width 1010 height 472
click at [319, 378] on div "No Crew [GEOGRAPHIC_DATA] ([GEOGRAPHIC_DATA] National)" at bounding box center [649, 401] width 1010 height 74
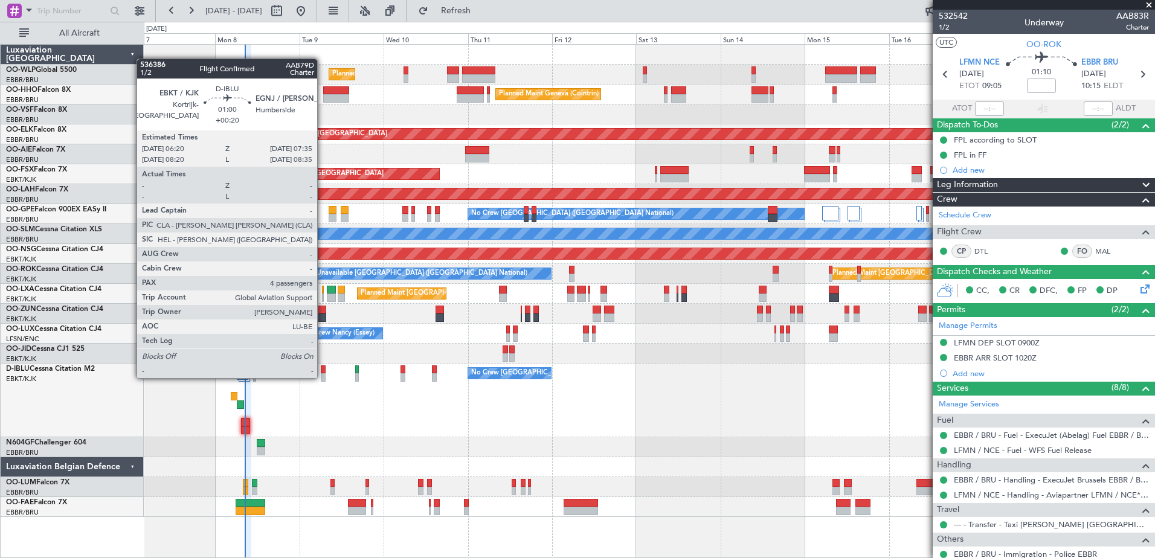
click at [322, 377] on div at bounding box center [323, 377] width 5 height 8
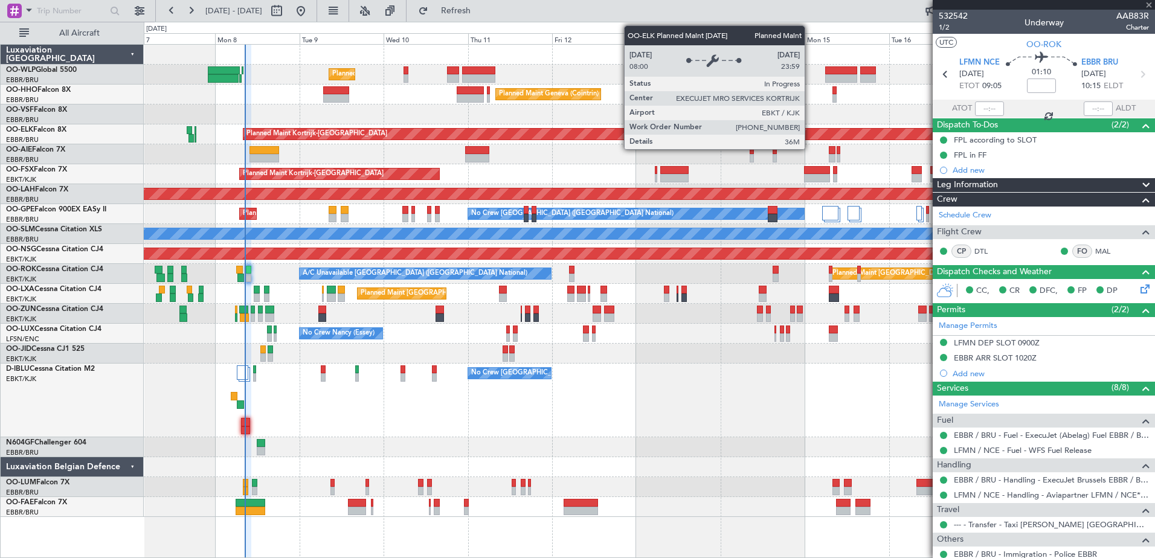
type input "+00:20"
type input "4"
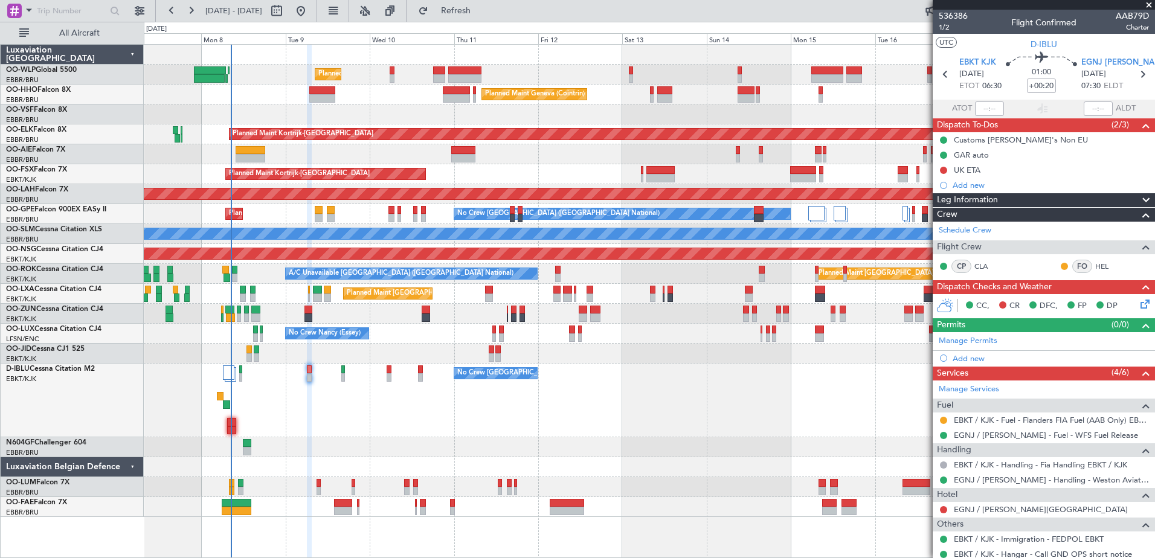
click at [389, 441] on div "Planned Maint Milan (Linate) Planned Maint Geneva (Cointrin) Planned Maint Kort…" at bounding box center [649, 281] width 1010 height 472
click at [976, 169] on div "UK ETA" at bounding box center [966, 170] width 27 height 10
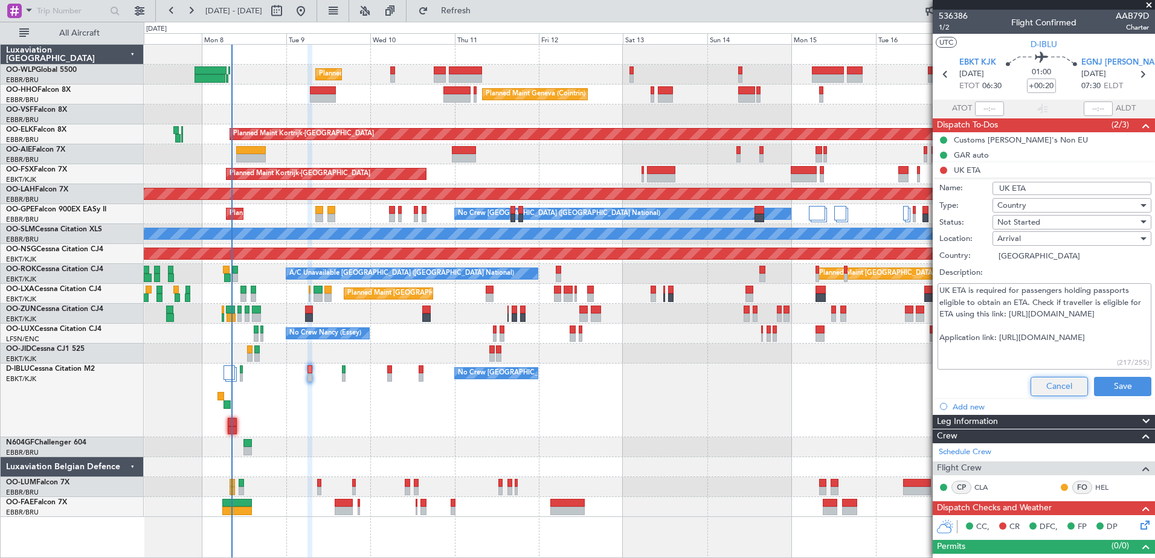
click at [1034, 382] on button "Cancel" at bounding box center [1058, 386] width 57 height 19
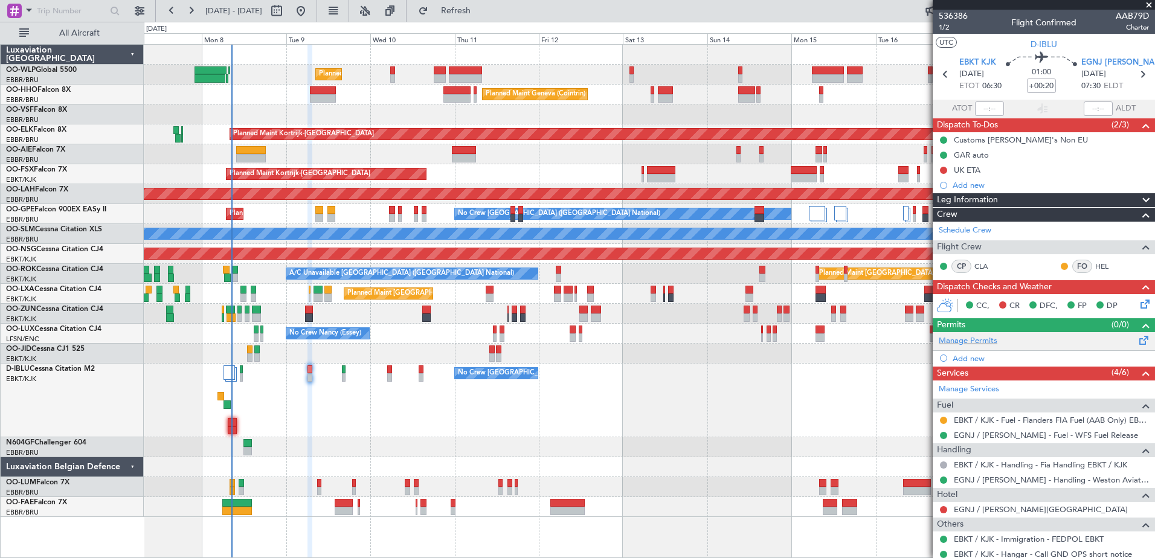
scroll to position [121, 0]
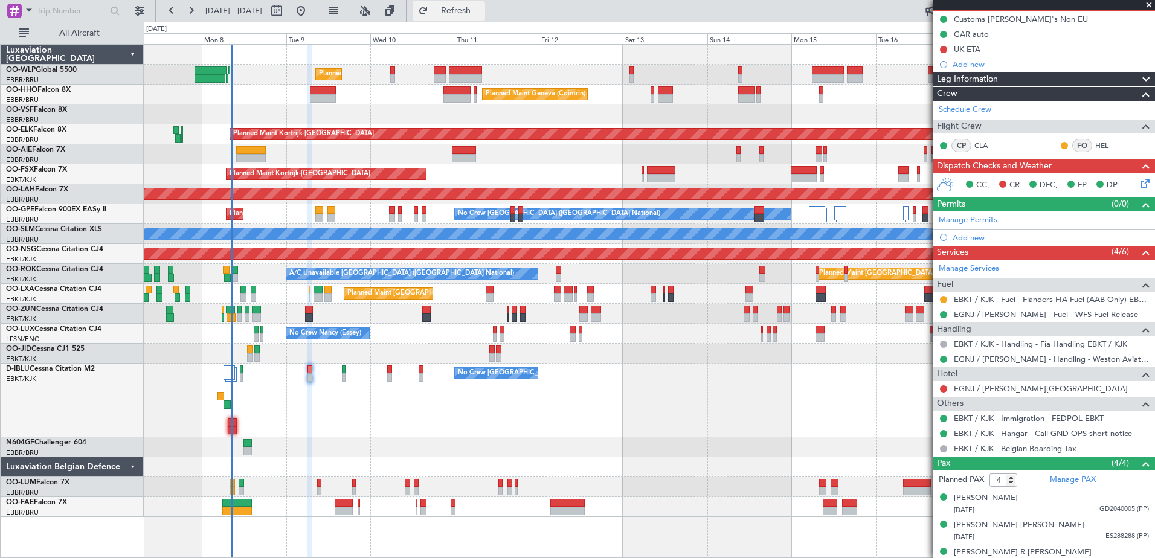
click at [481, 7] on span "Refresh" at bounding box center [456, 11] width 51 height 8
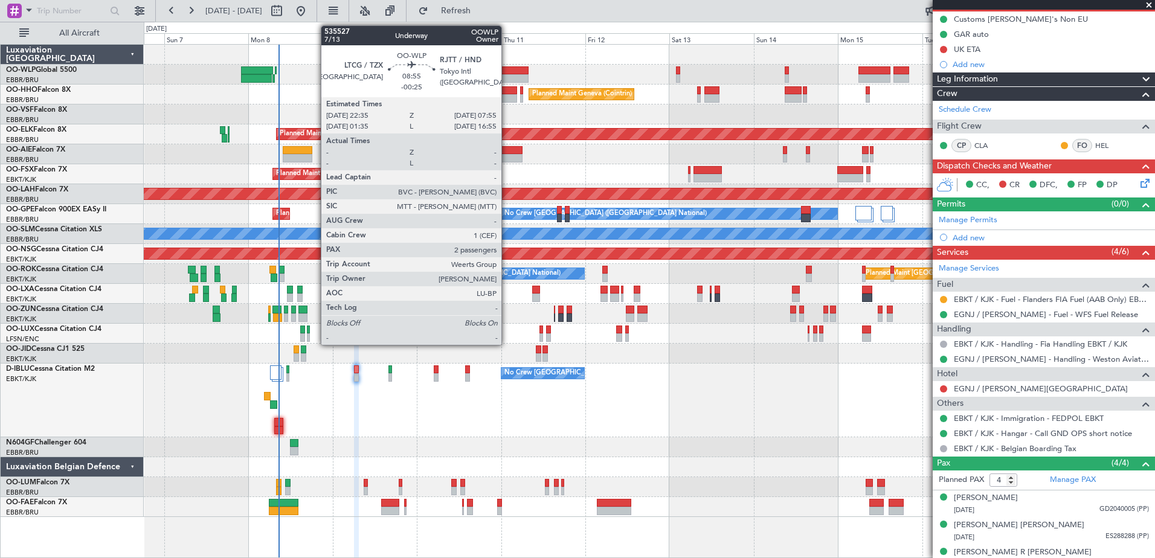
click at [507, 72] on div at bounding box center [511, 70] width 33 height 8
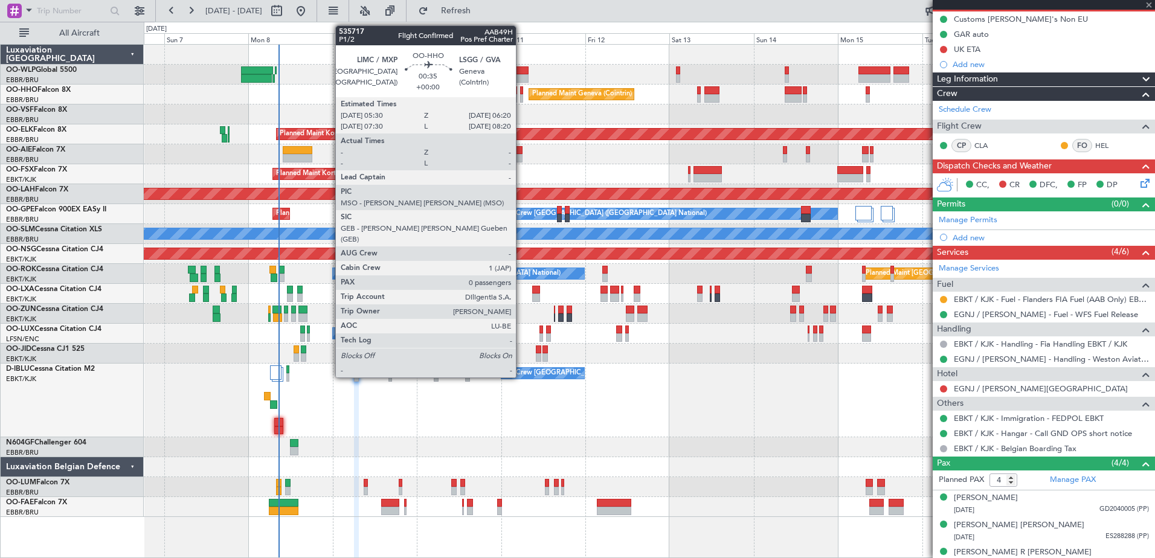
type input "-00:25"
type input "2"
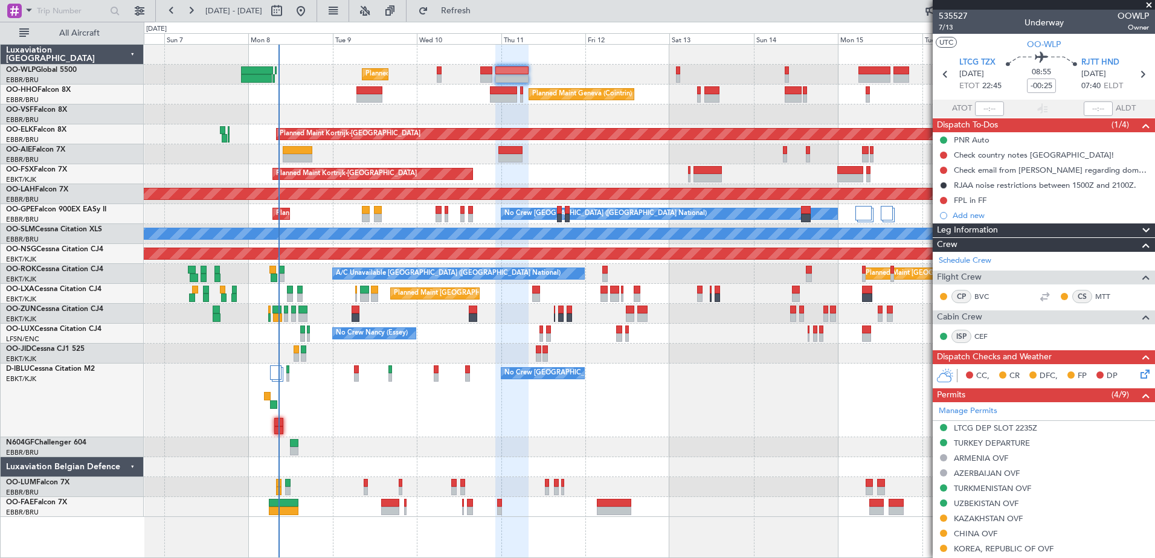
scroll to position [298, 0]
click at [942, 28] on span "7/13" at bounding box center [952, 27] width 29 height 10
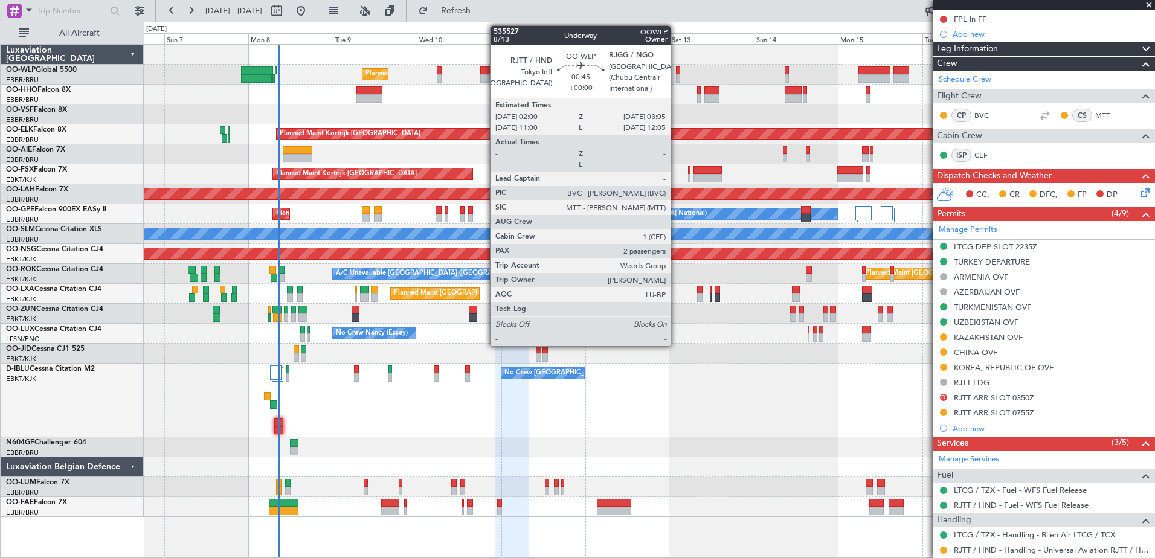
click at [676, 79] on div at bounding box center [678, 78] width 4 height 8
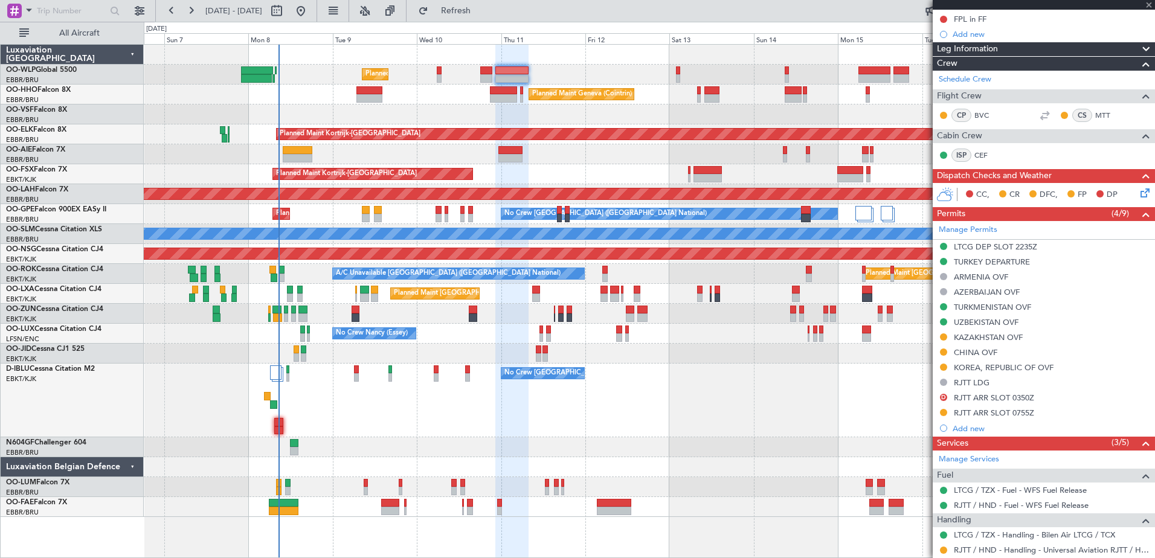
scroll to position [0, 0]
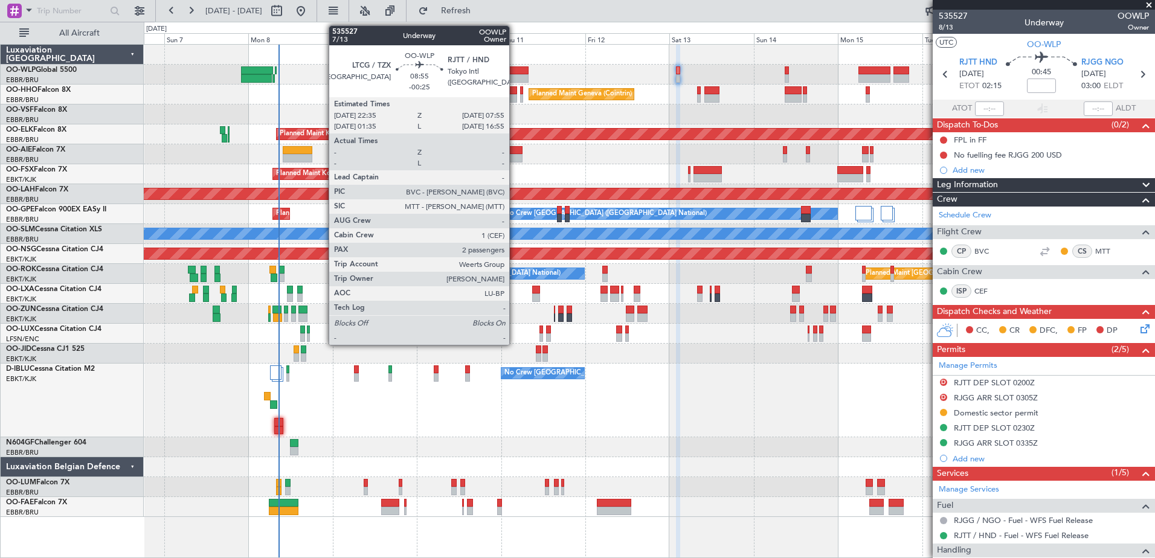
click at [514, 74] on div at bounding box center [511, 70] width 33 height 8
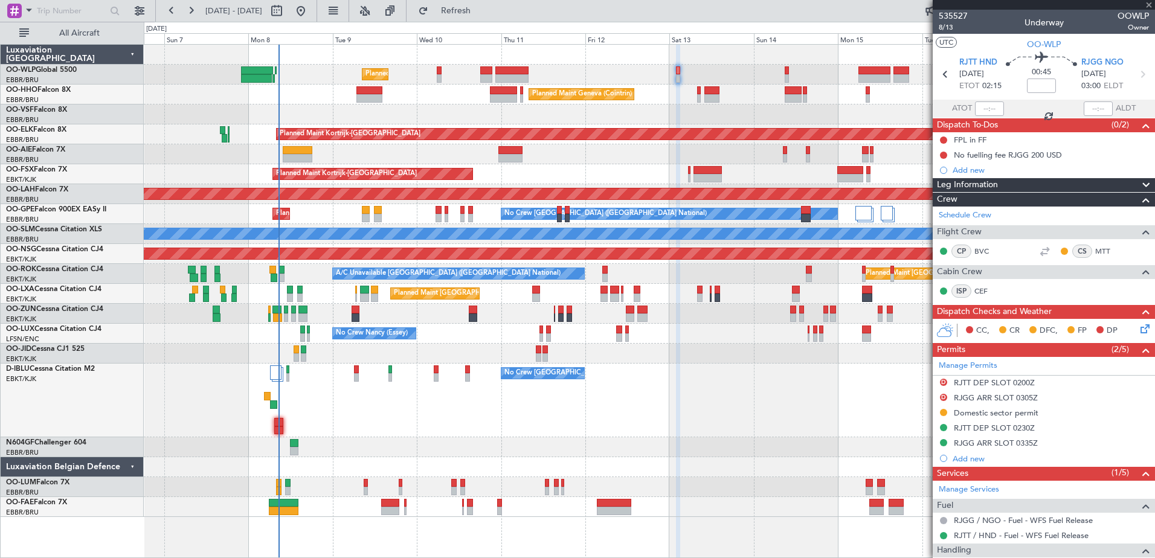
type input "-00:25"
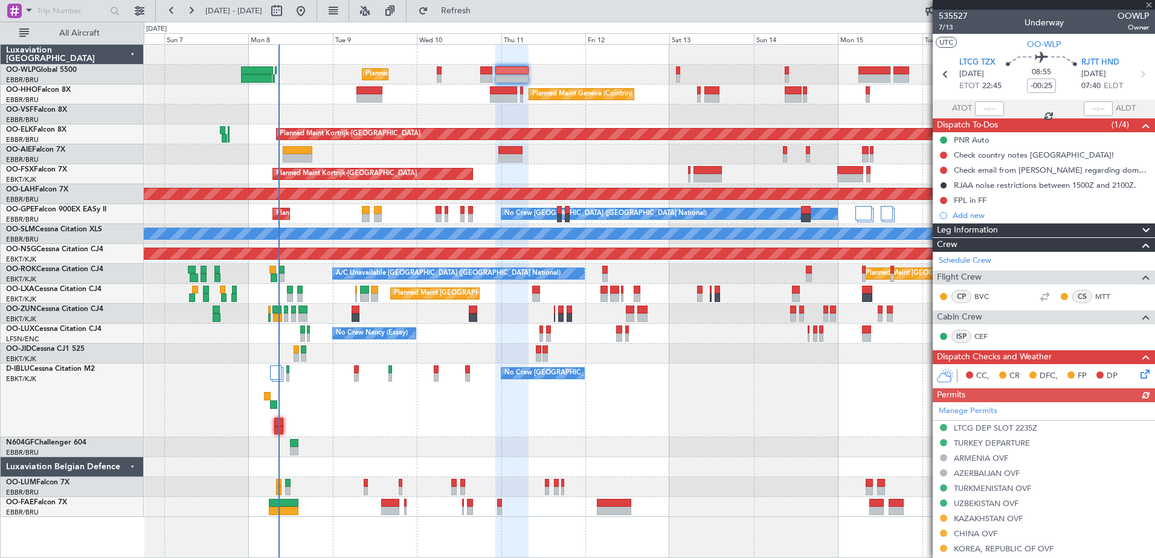
scroll to position [298, 0]
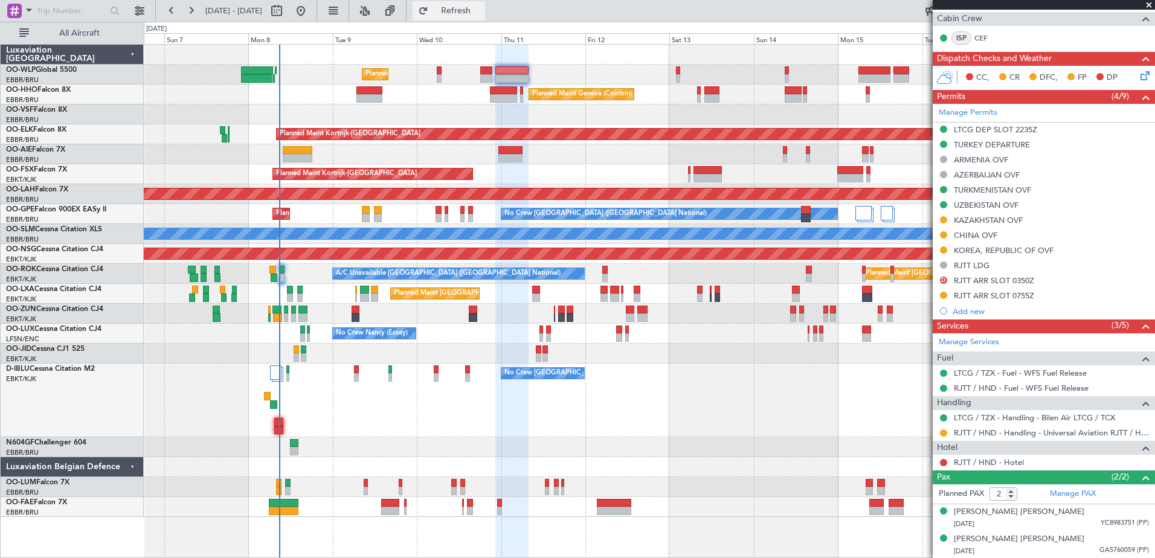
click at [481, 11] on span "Refresh" at bounding box center [456, 11] width 51 height 8
click at [481, 13] on span "Refresh" at bounding box center [456, 11] width 51 height 8
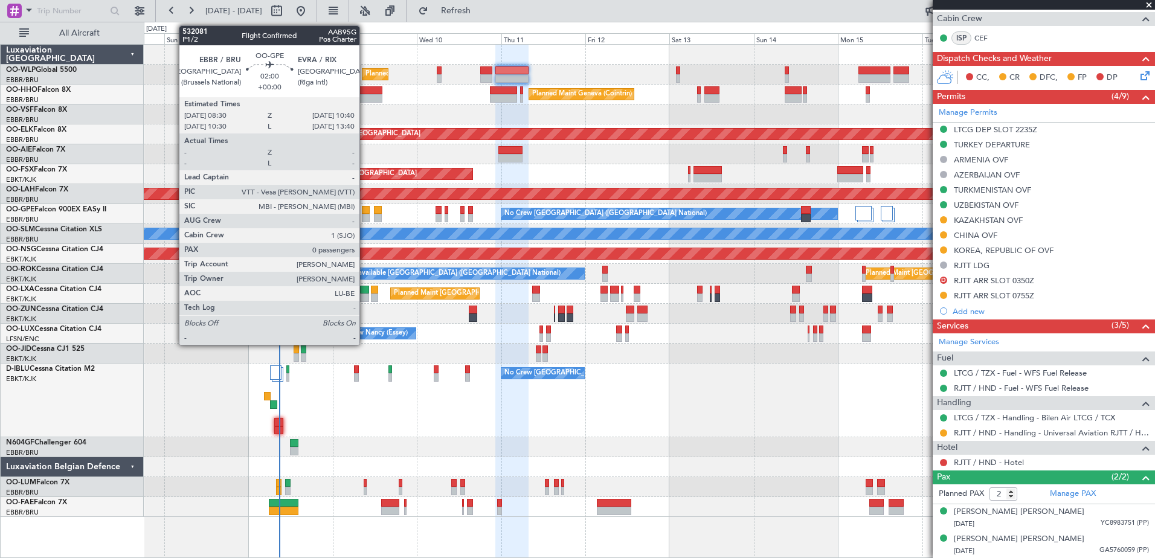
click at [365, 214] on div at bounding box center [366, 218] width 8 height 8
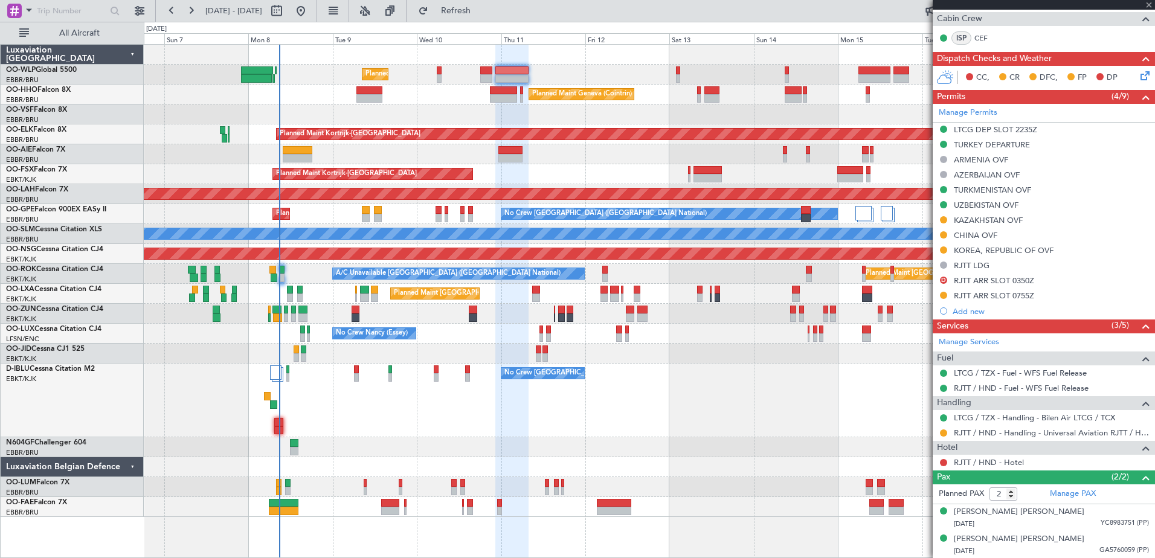
type input "0"
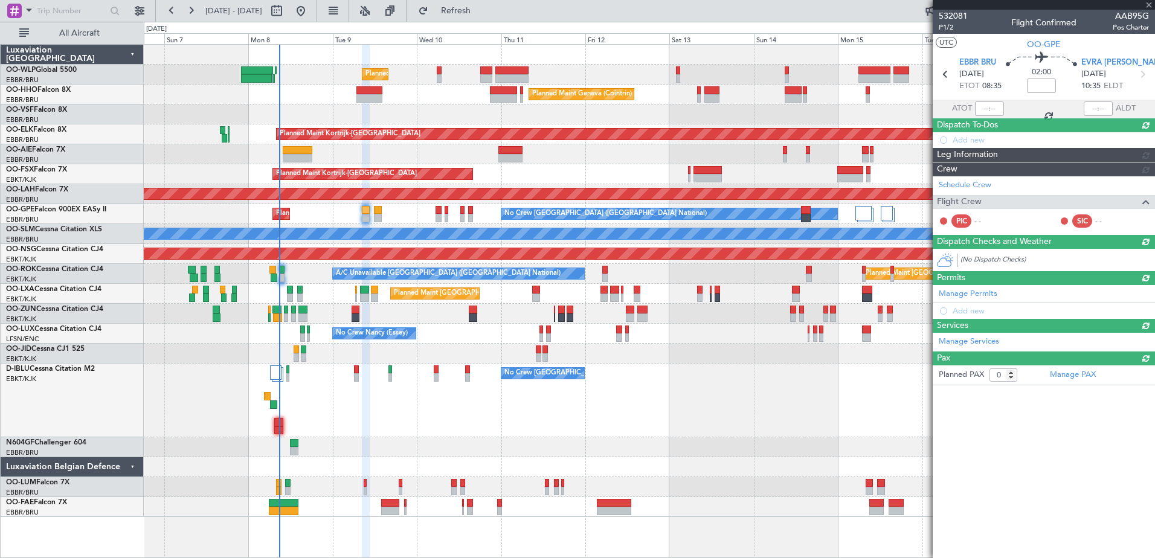
scroll to position [0, 0]
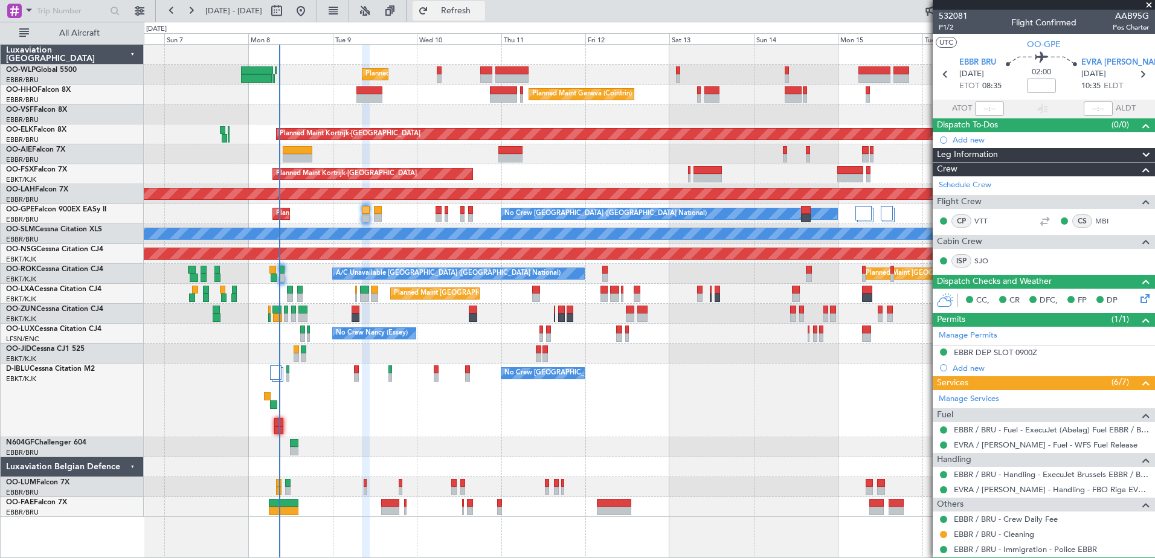
click at [485, 19] on button "Refresh" at bounding box center [448, 10] width 72 height 19
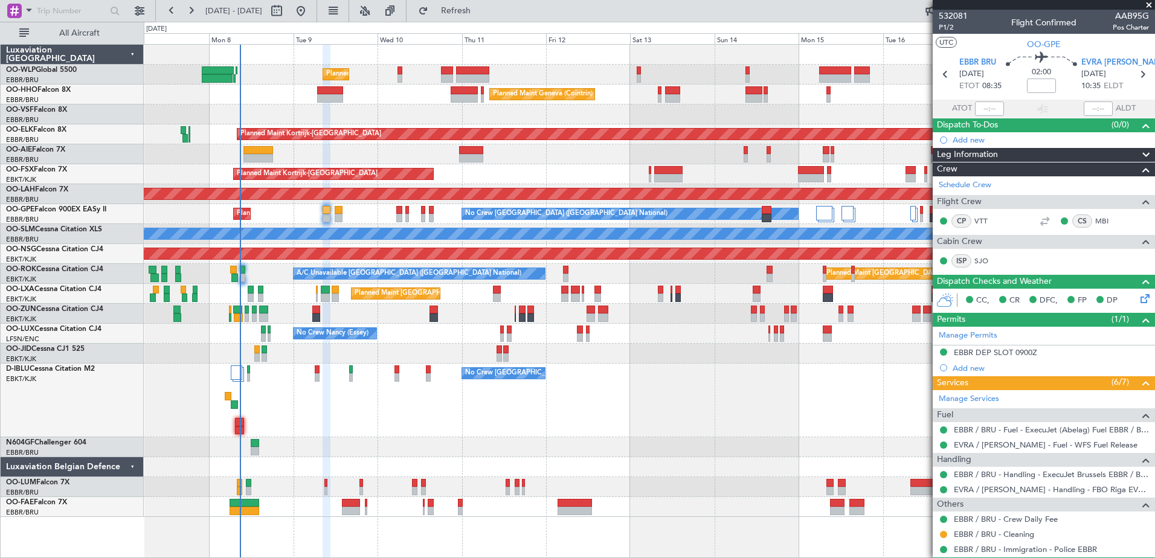
click at [328, 411] on div "No Crew [GEOGRAPHIC_DATA] ([GEOGRAPHIC_DATA] National)" at bounding box center [649, 401] width 1010 height 74
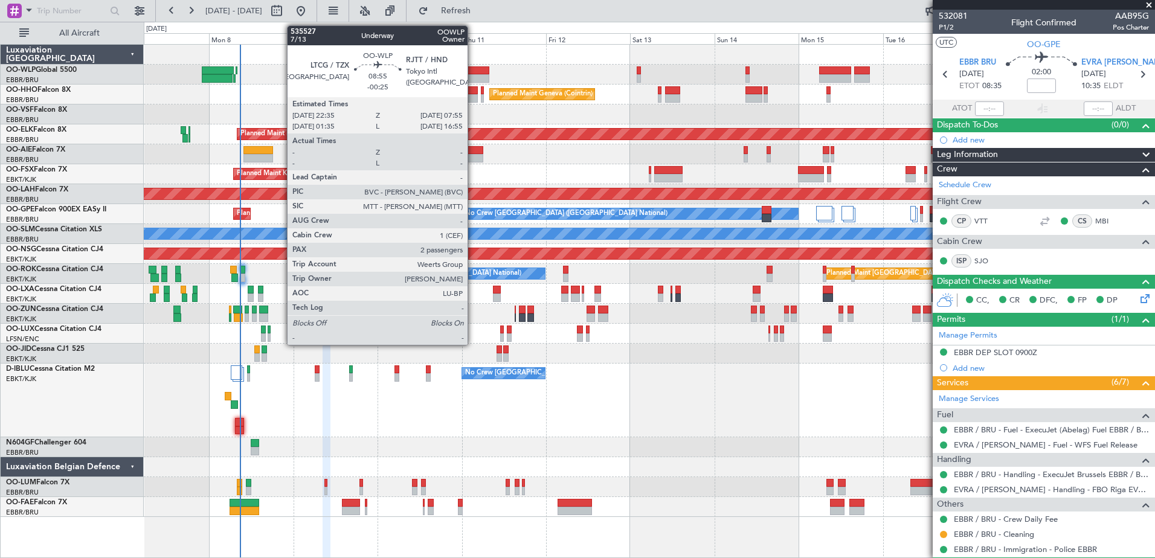
click at [473, 76] on div at bounding box center [472, 78] width 33 height 8
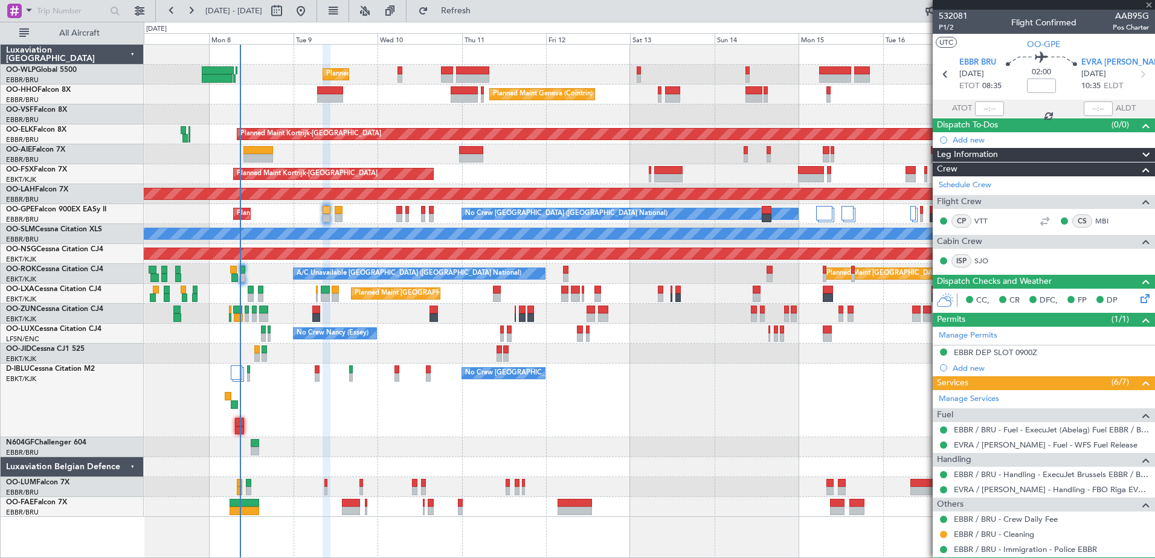
type input "-00:25"
type input "2"
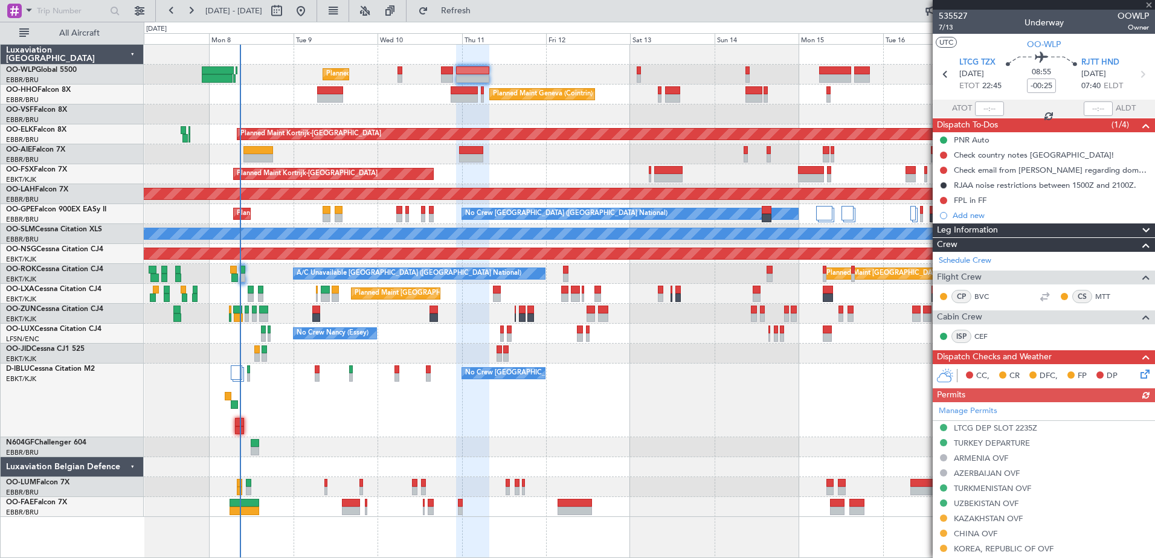
scroll to position [298, 0]
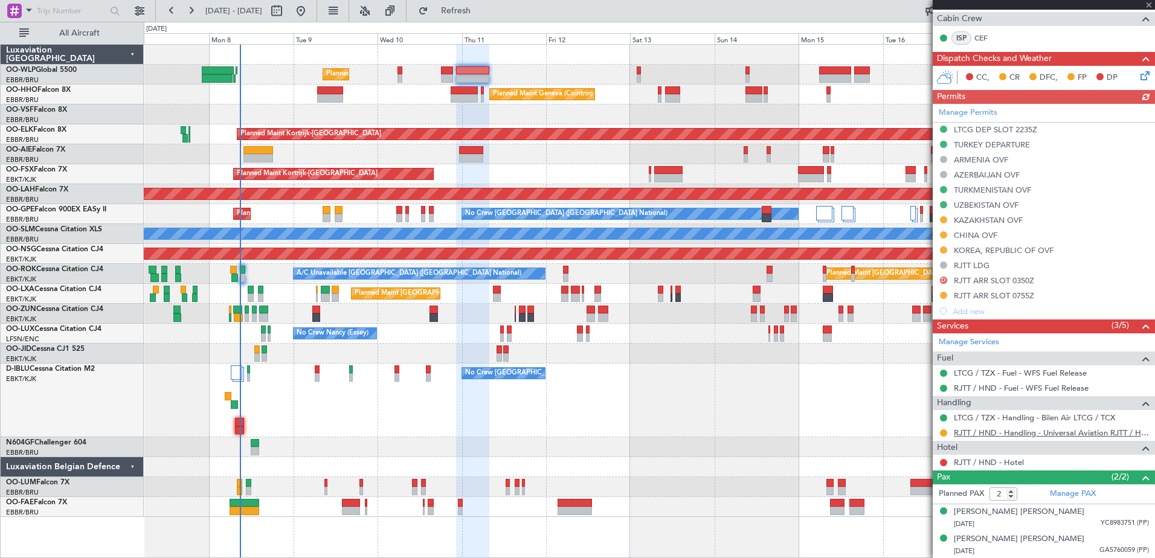
click at [1012, 429] on link "RJTT / HND - Handling - Universal Aviation RJTT / HND" at bounding box center [1050, 433] width 195 height 10
click at [481, 13] on span "Refresh" at bounding box center [456, 11] width 51 height 8
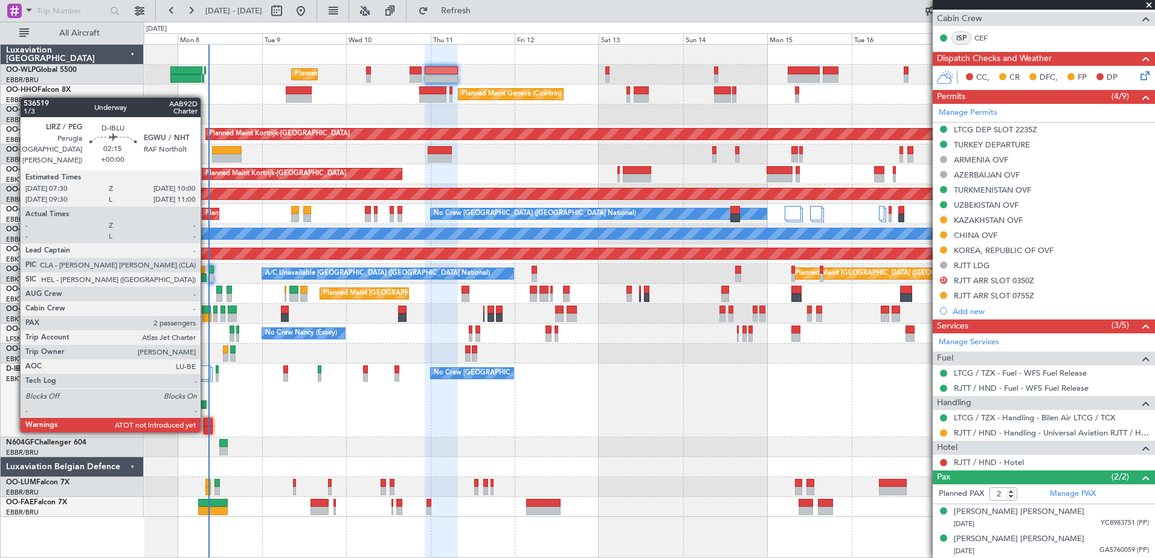
click at [207, 429] on div at bounding box center [207, 430] width 9 height 8
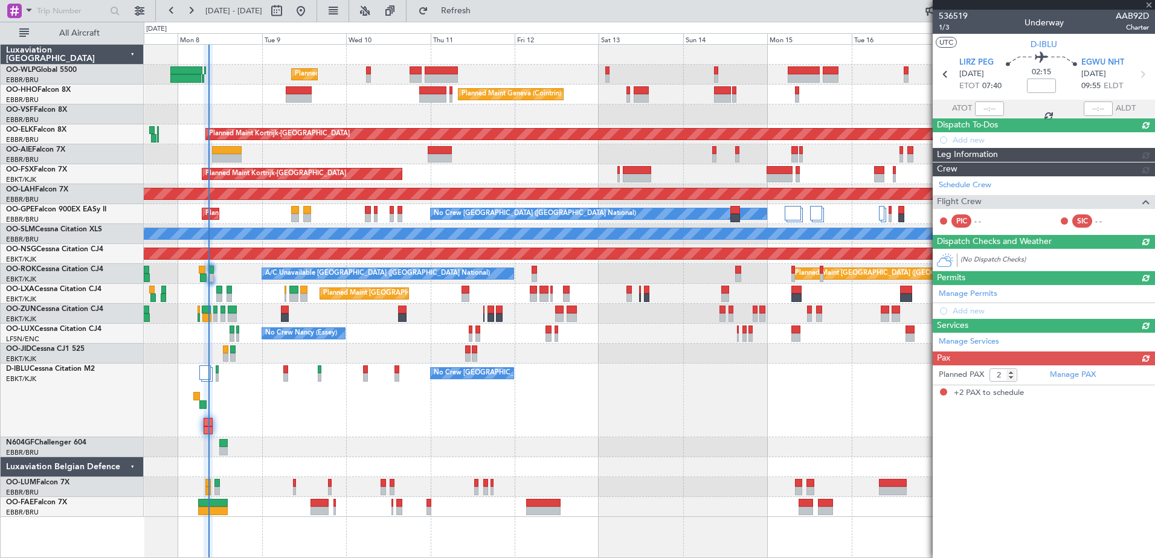
scroll to position [0, 0]
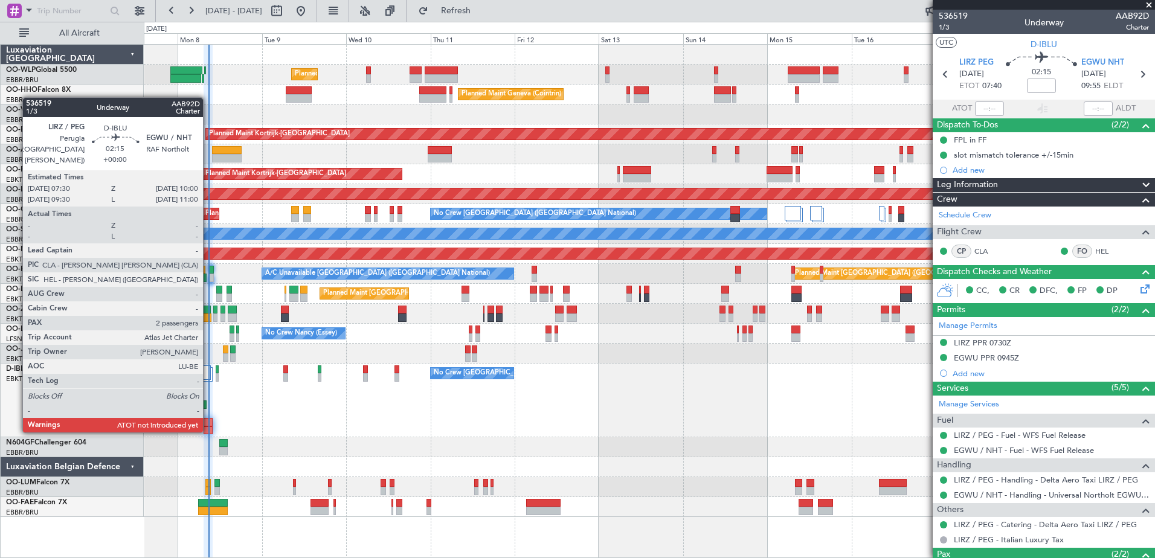
click at [208, 430] on div at bounding box center [207, 430] width 9 height 8
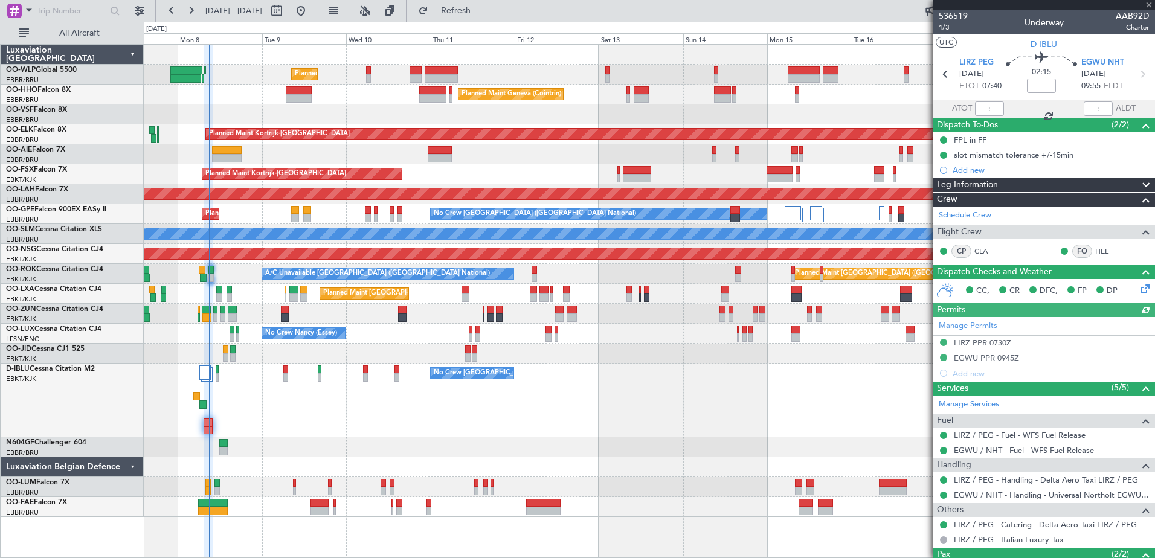
click at [979, 109] on div at bounding box center [989, 108] width 29 height 14
click at [980, 109] on input "text" at bounding box center [989, 108] width 29 height 14
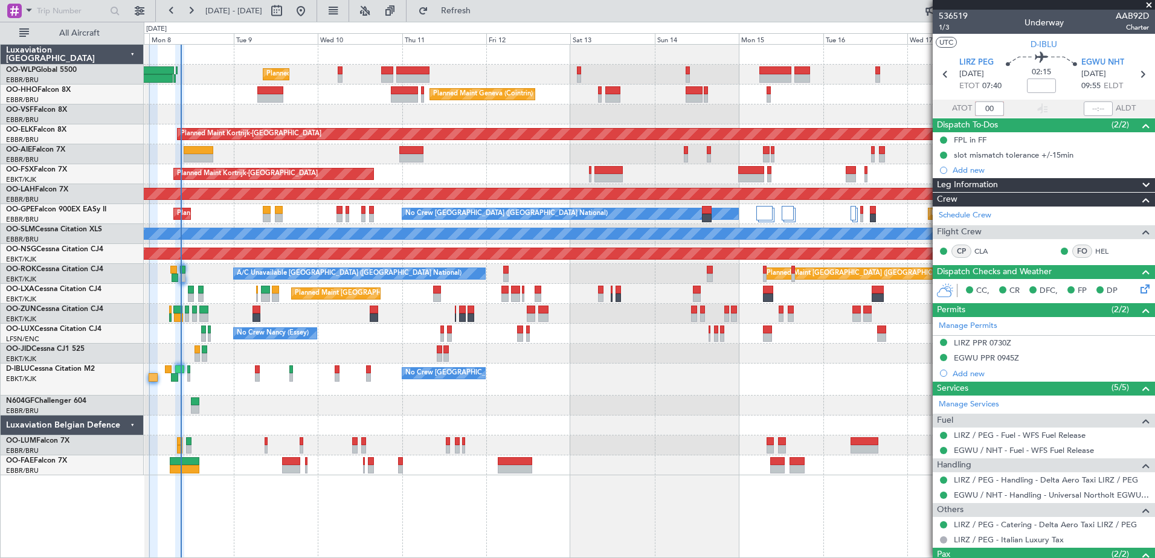
type input "0"
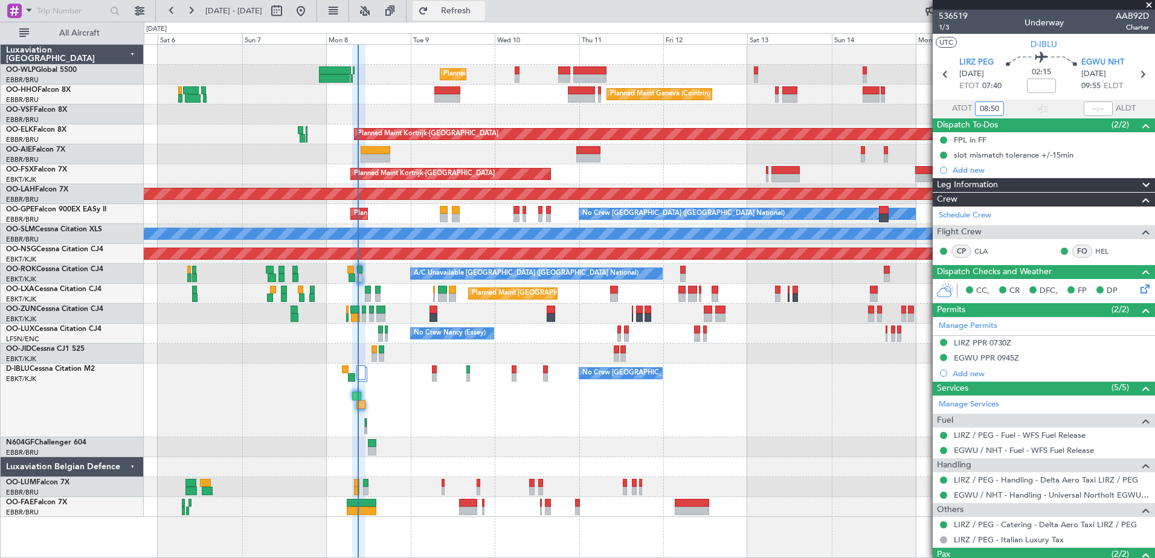
type input "08:50"
click at [481, 11] on span "Refresh" at bounding box center [456, 11] width 51 height 8
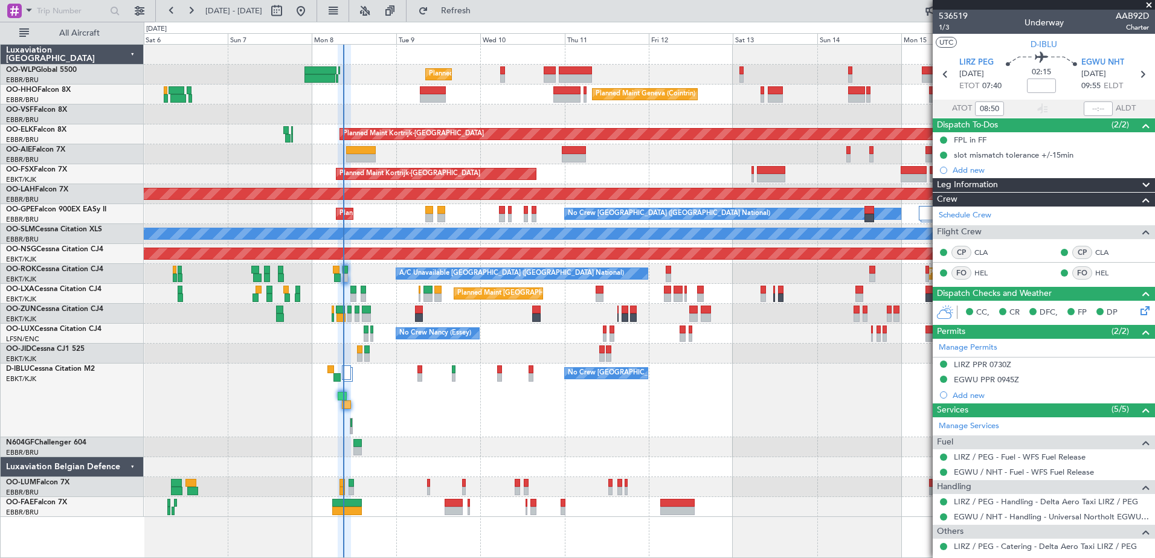
click at [726, 402] on div "No Crew [GEOGRAPHIC_DATA] ([GEOGRAPHIC_DATA] National) No Crew [GEOGRAPHIC_DATA…" at bounding box center [649, 401] width 1010 height 74
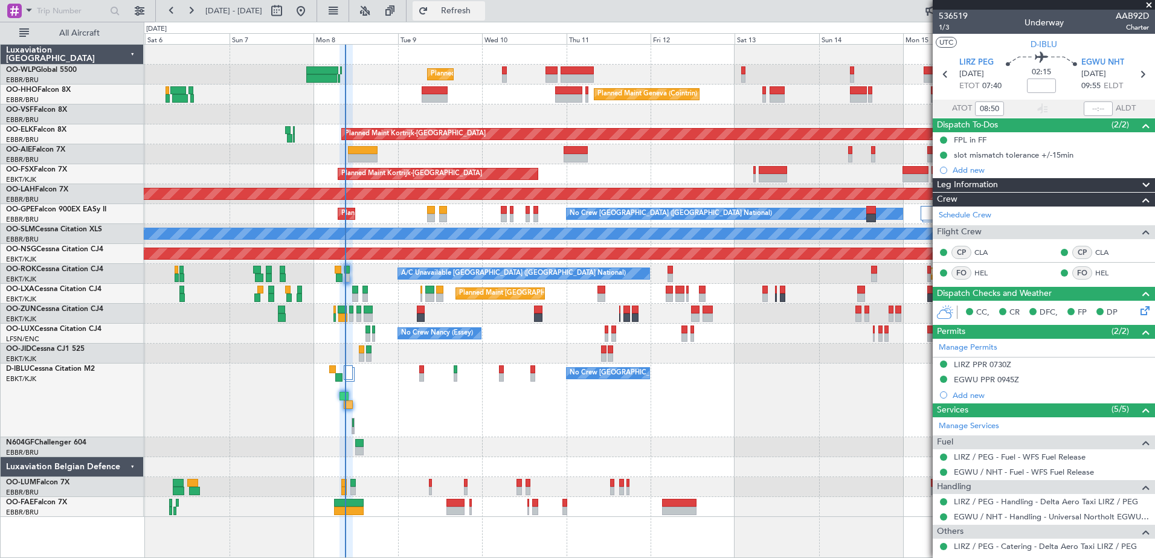
click at [481, 7] on span "Refresh" at bounding box center [456, 11] width 51 height 8
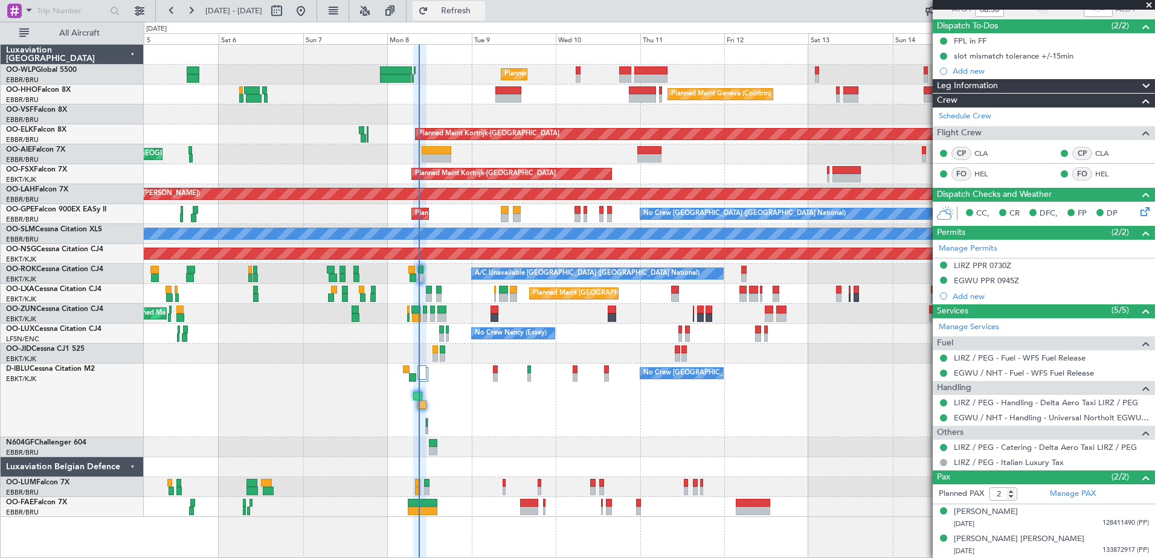
click at [485, 4] on button "Refresh" at bounding box center [448, 10] width 72 height 19
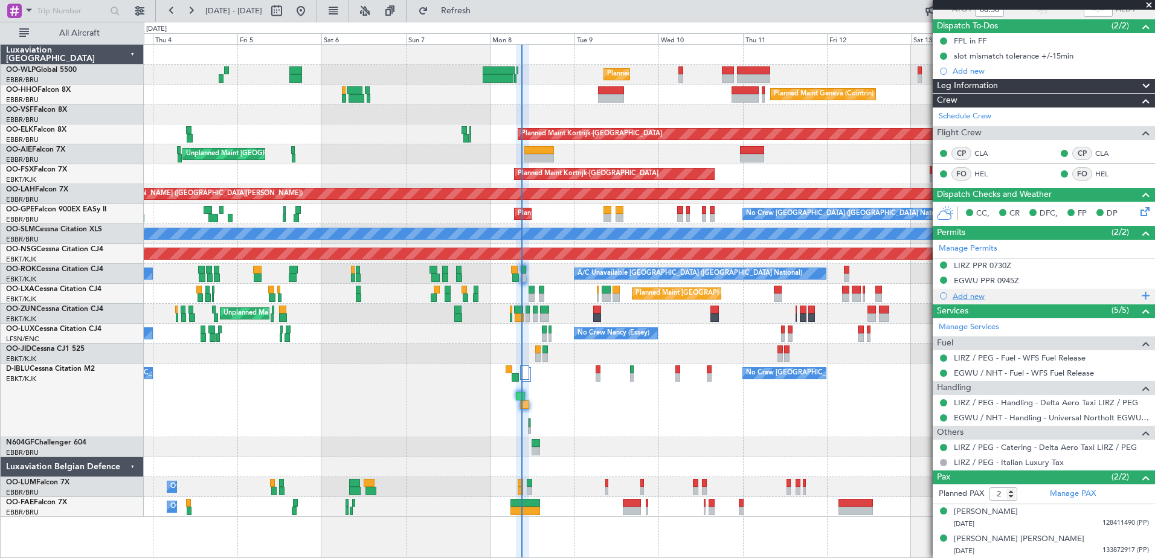
scroll to position [0, 0]
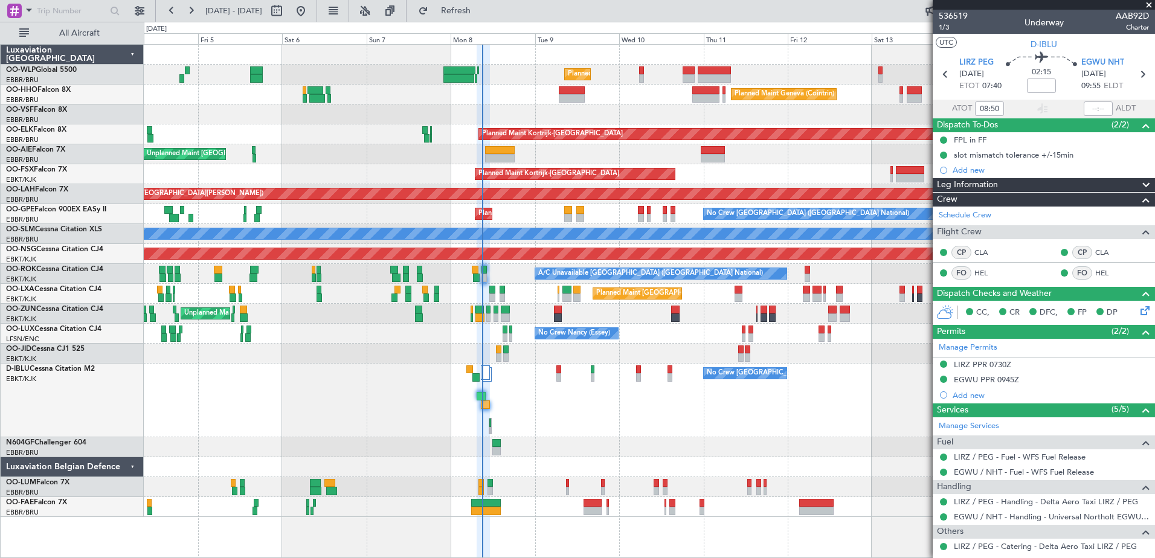
click at [674, 418] on div "No Crew [GEOGRAPHIC_DATA] ([GEOGRAPHIC_DATA] National) No Crew [GEOGRAPHIC_DATA…" at bounding box center [649, 401] width 1010 height 74
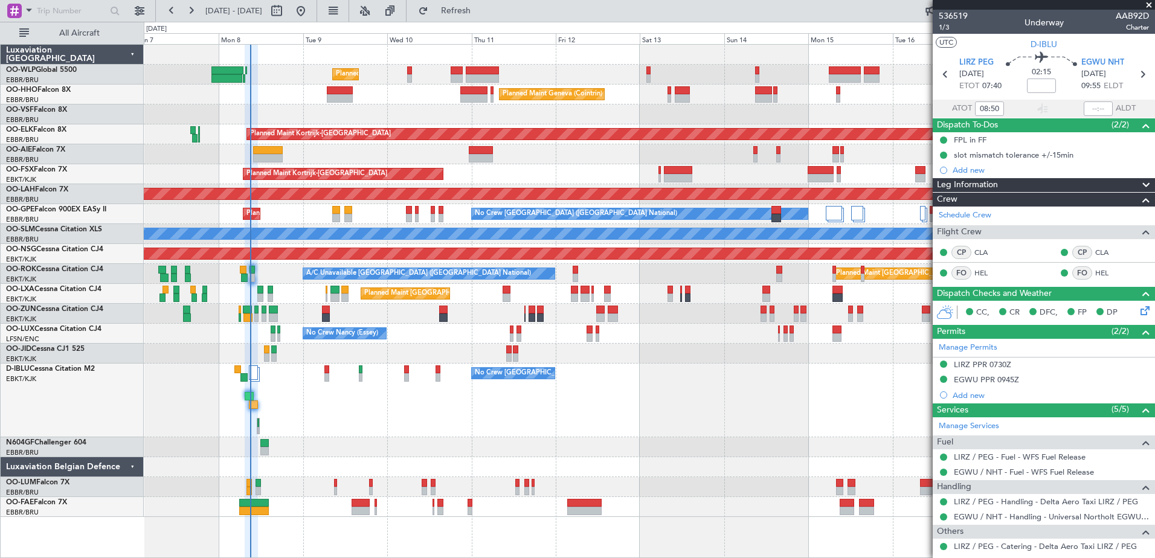
click at [584, 498] on div "Planned Maint Liege Planned Maint Geneva (Cointrin) Planned Maint Kortrijk-Weve…" at bounding box center [649, 281] width 1010 height 472
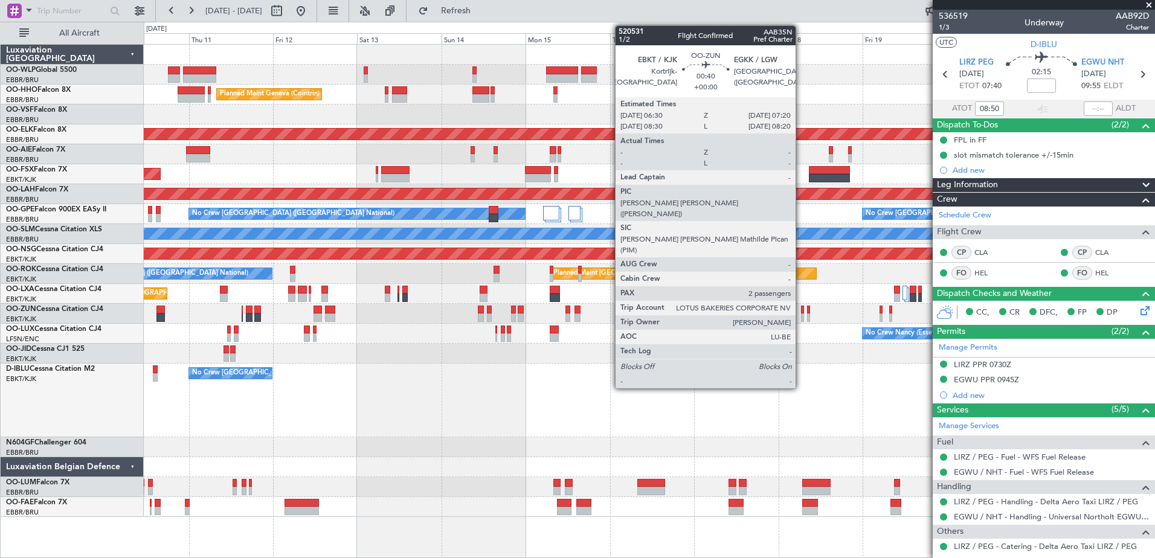
click at [801, 312] on div at bounding box center [802, 310] width 3 height 8
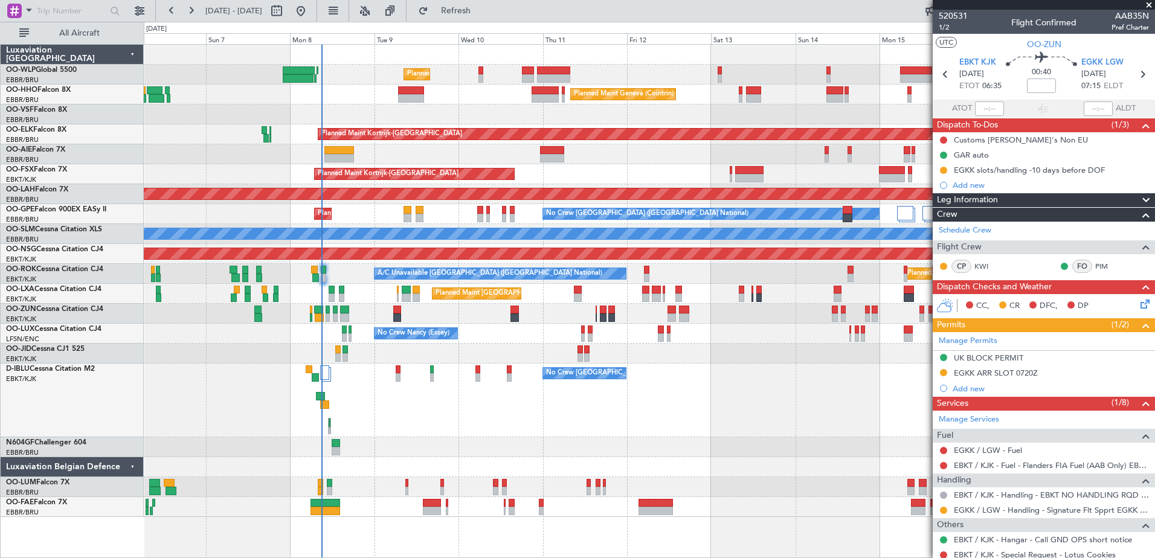
click at [410, 155] on div "Unplanned Maint Brussels (Brussels National) Planned Maint London (Farnborough)" at bounding box center [649, 154] width 1010 height 20
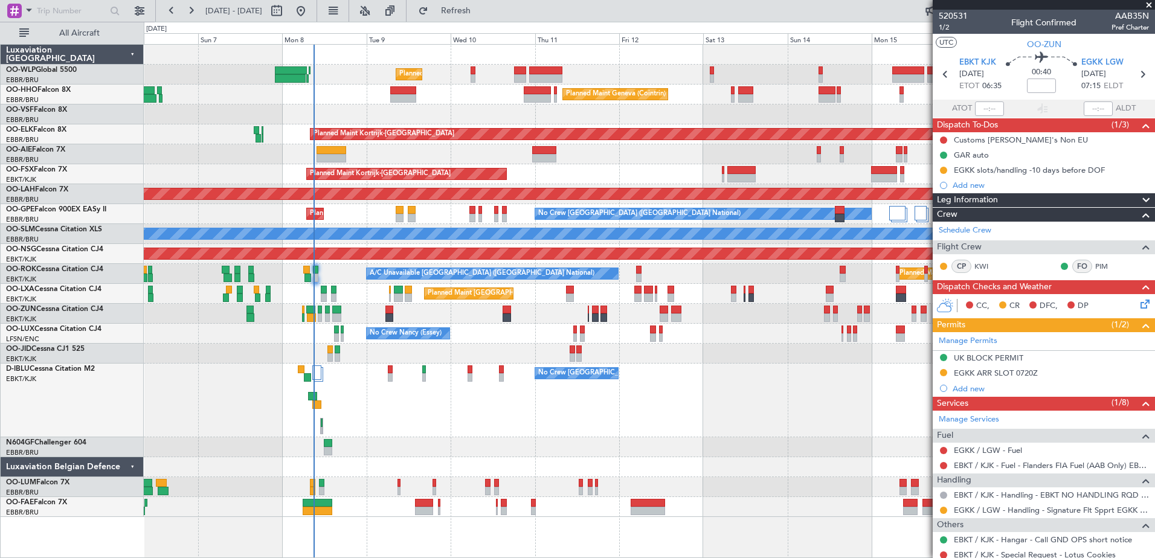
click at [411, 161] on div "Unplanned Maint Brussels (Brussels National) Planned Maint London (Farnborough)" at bounding box center [649, 154] width 1010 height 20
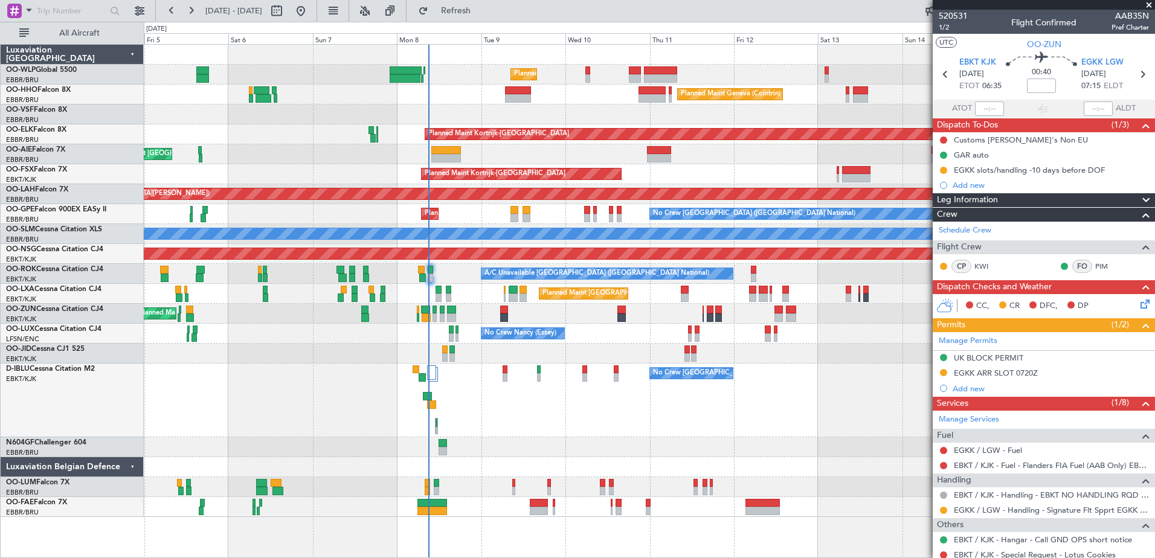
click at [502, 156] on div "Unplanned Maint Brussels (Brussels National) Planned Maint London (Farnborough)" at bounding box center [649, 154] width 1010 height 20
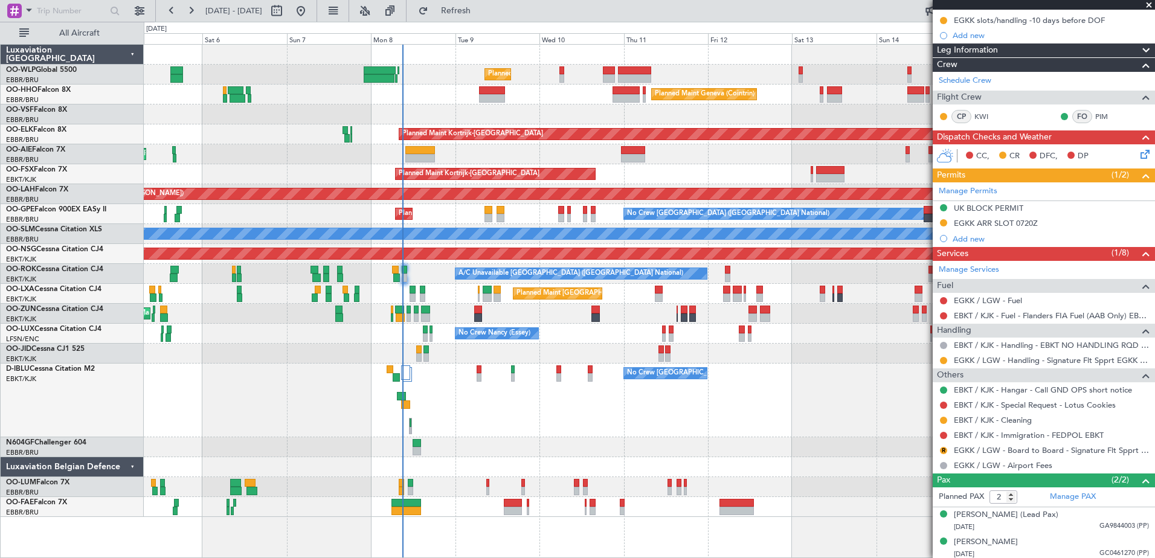
scroll to position [153, 0]
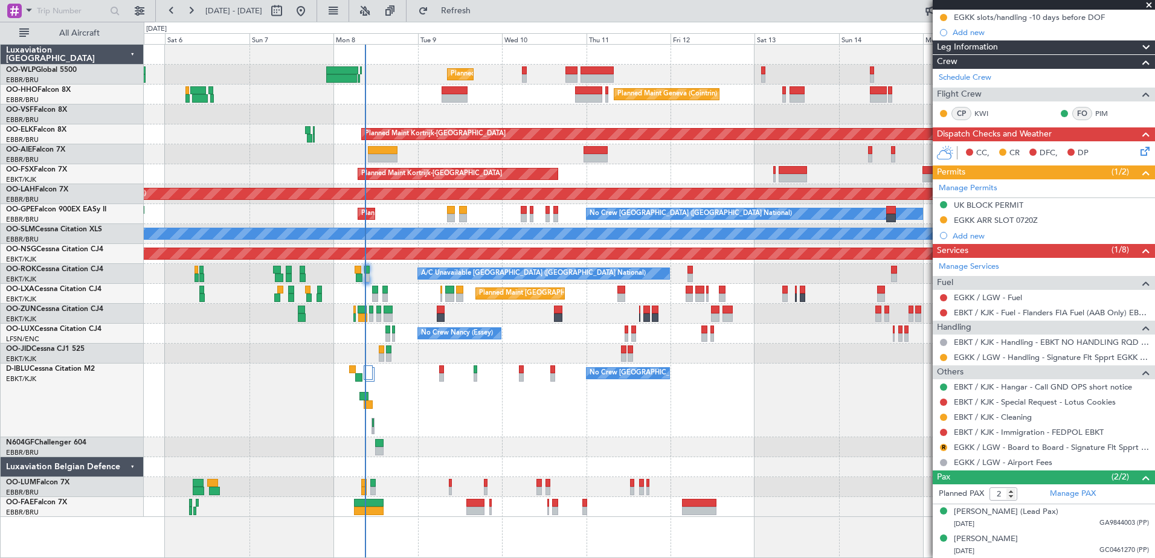
click at [437, 154] on div "Unplanned Maint Brussels (Brussels National) Planned Maint London (Farnborough)" at bounding box center [649, 154] width 1010 height 20
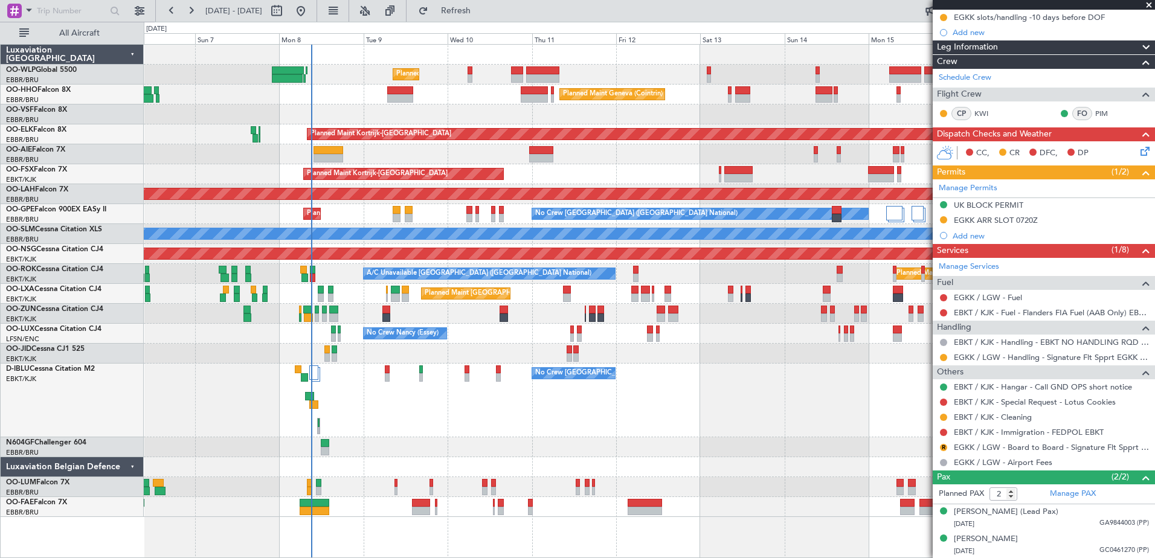
scroll to position [0, 0]
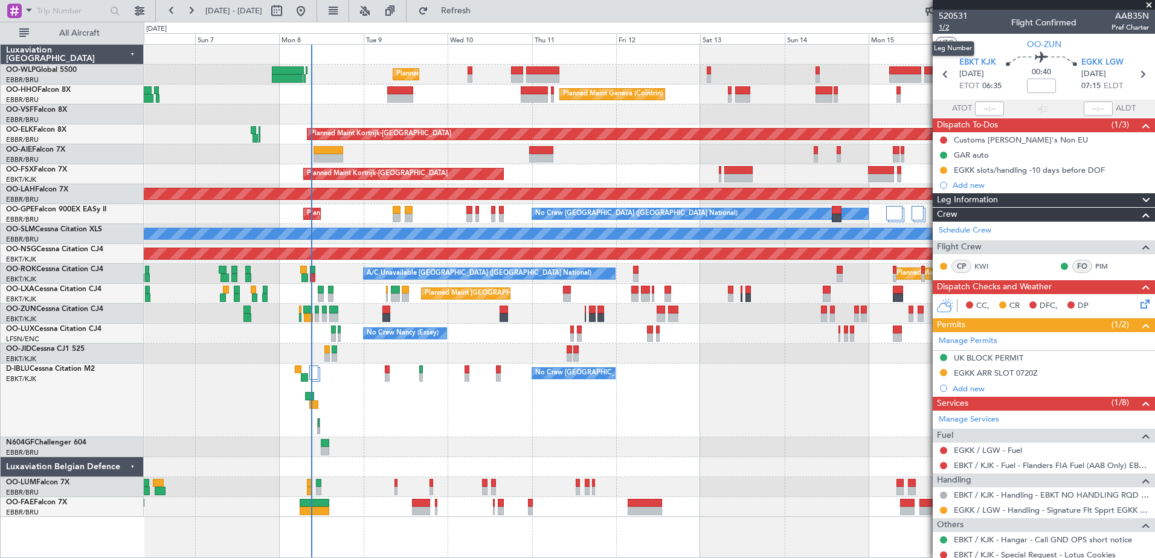
click at [944, 25] on span "1/2" at bounding box center [952, 27] width 29 height 10
click at [475, 12] on span "Refresh" at bounding box center [456, 11] width 51 height 8
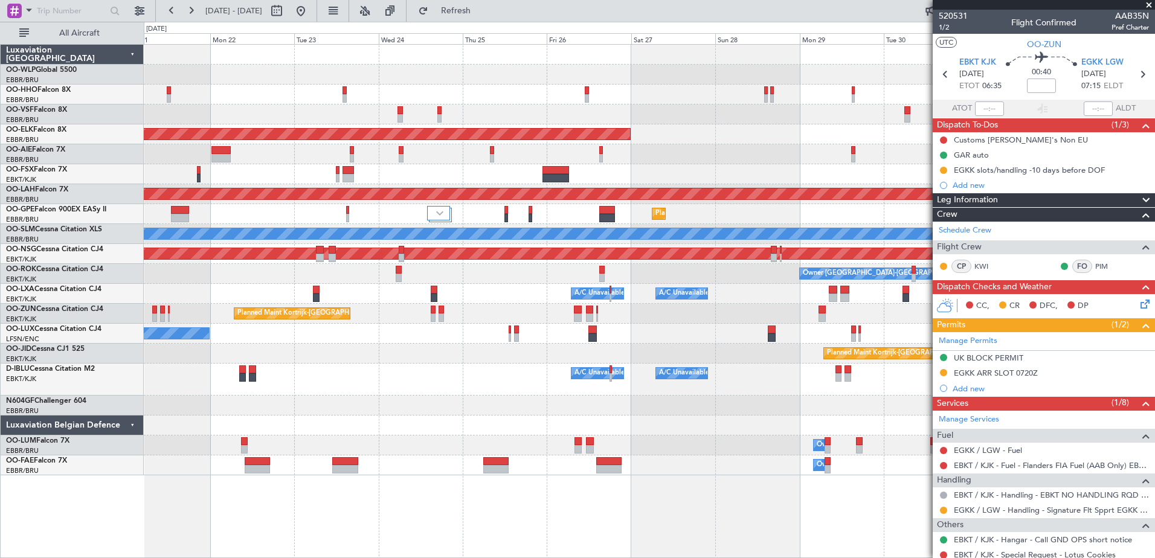
click at [6, 329] on div "Planned Maint Kortrijk-[GEOGRAPHIC_DATA] Planned [GEOGRAPHIC_DATA][PERSON_NAME]…" at bounding box center [577, 290] width 1155 height 536
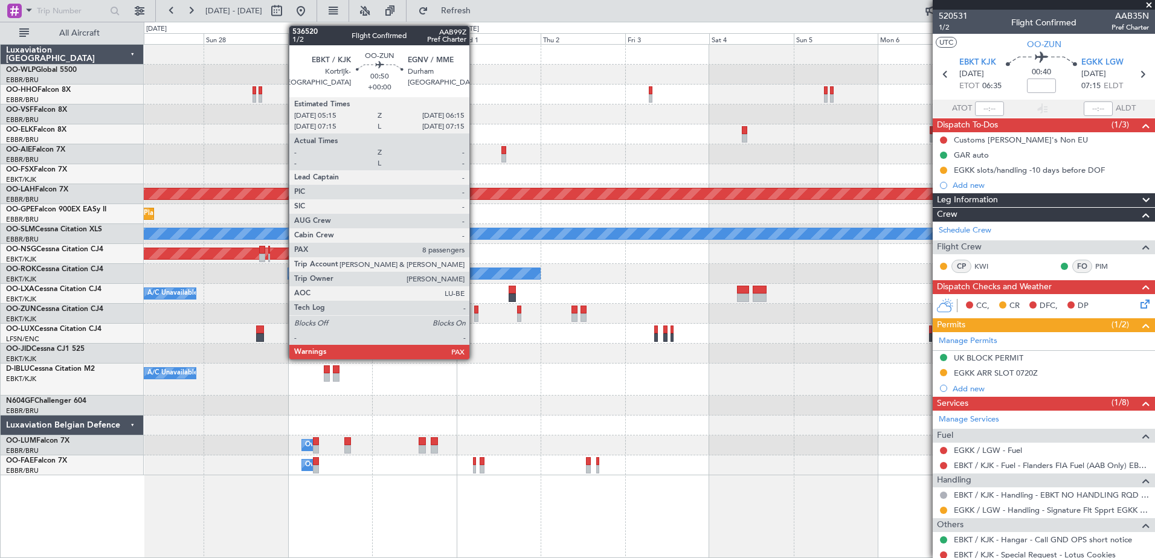
click at [475, 312] on div at bounding box center [476, 310] width 4 height 8
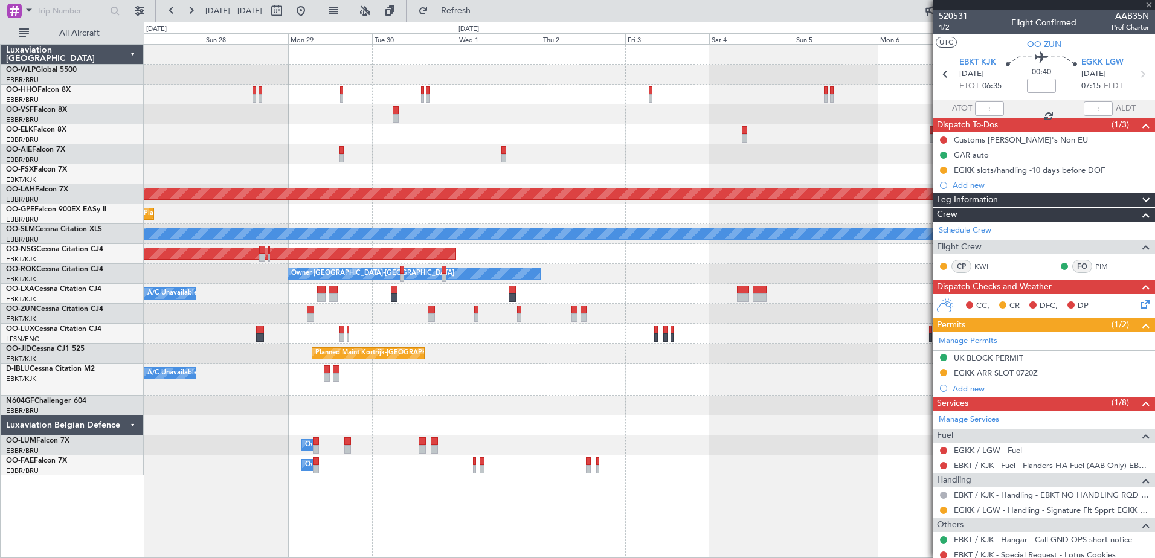
type input "8"
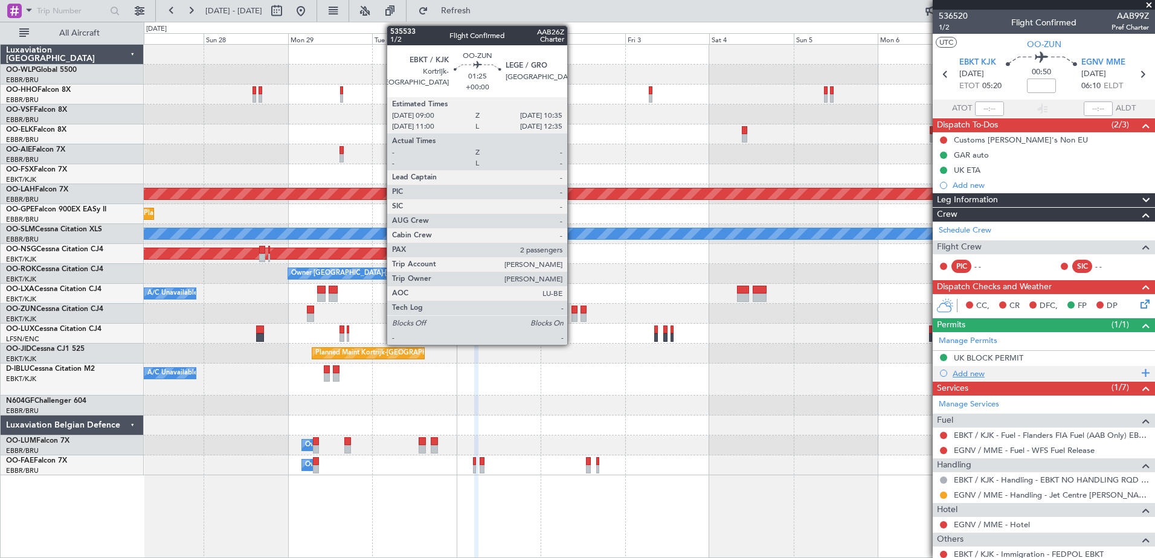
click at [964, 371] on div "Add new" at bounding box center [1044, 373] width 185 height 10
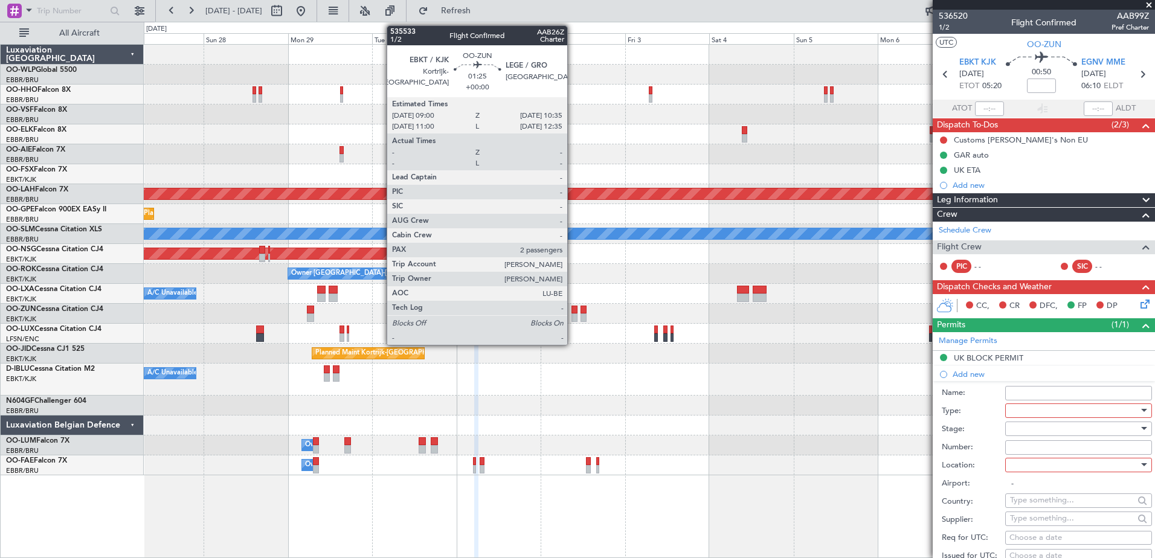
click at [1030, 406] on div at bounding box center [1074, 411] width 129 height 18
click at [866, 406] on div at bounding box center [577, 279] width 1155 height 558
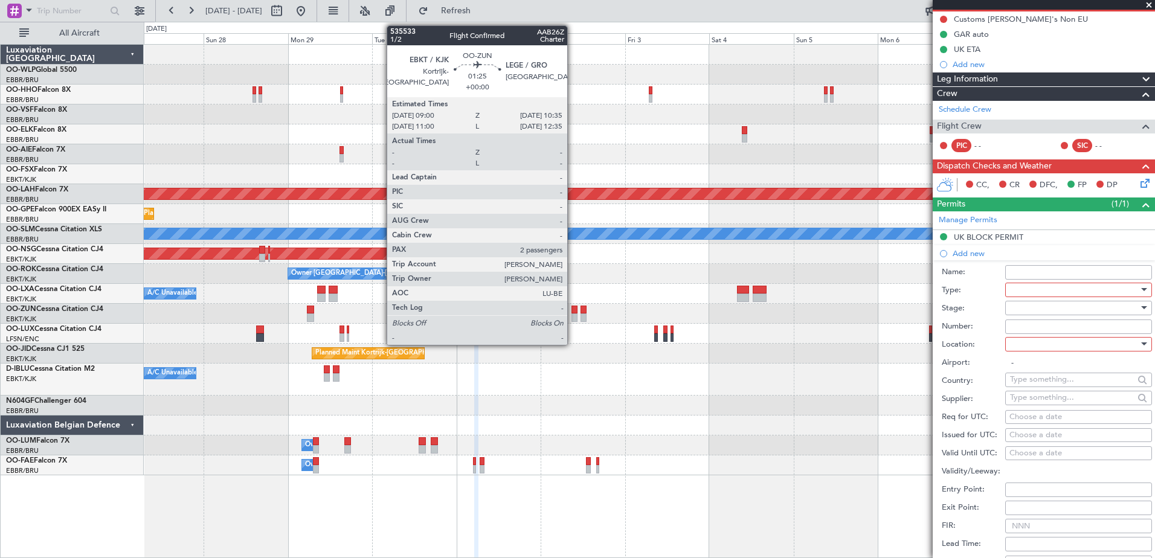
scroll to position [181, 0]
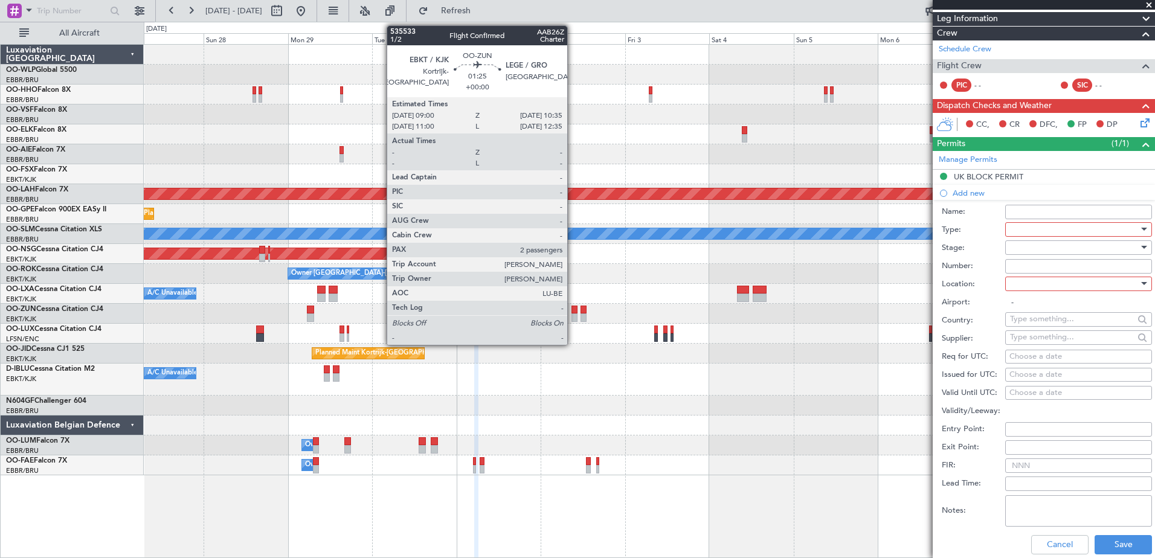
click at [1039, 228] on div at bounding box center [1074, 229] width 129 height 18
click at [1059, 382] on span "CUSTOMS" at bounding box center [1073, 380] width 127 height 18
click at [1045, 283] on div at bounding box center [1074, 284] width 129 height 18
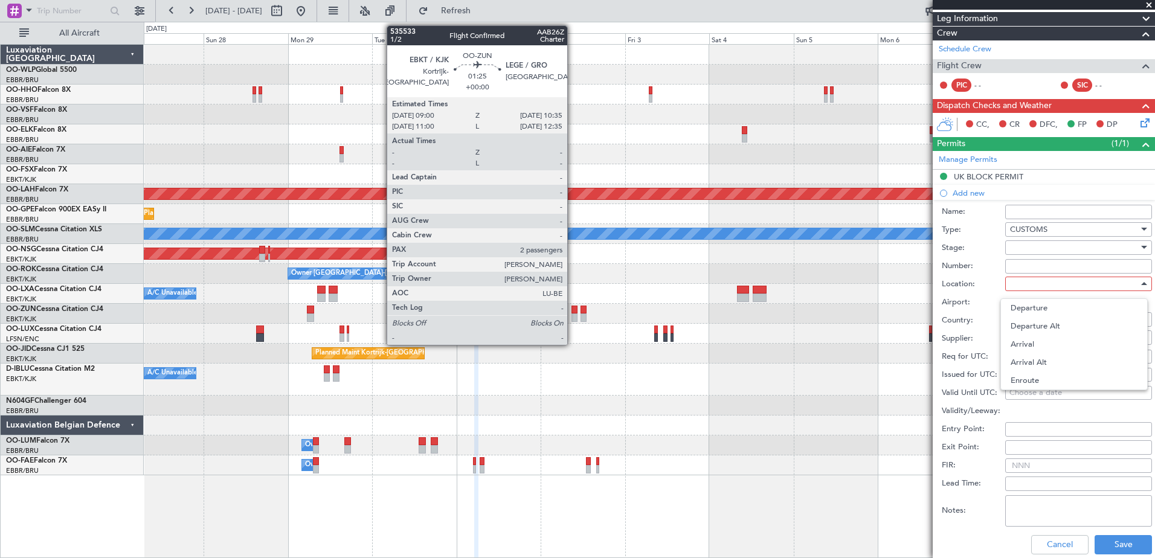
click at [1048, 311] on span "Departure" at bounding box center [1073, 308] width 127 height 18
type input "EBKT / KJK"
click at [1112, 550] on button "Save" at bounding box center [1122, 544] width 57 height 19
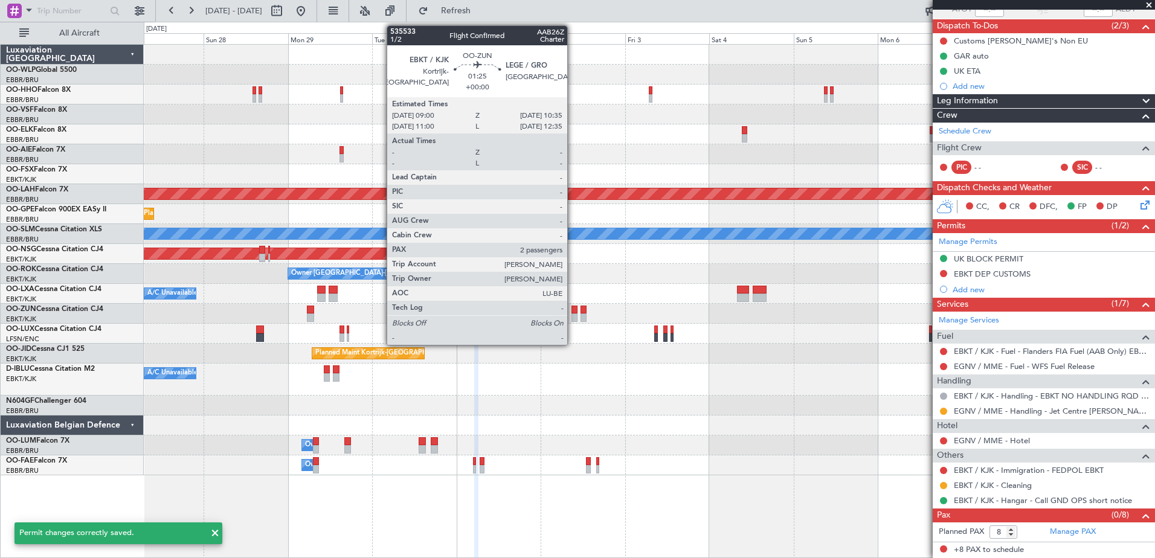
scroll to position [98, 0]
click at [981, 275] on div "EBKT DEP CUSTOMS" at bounding box center [991, 274] width 77 height 10
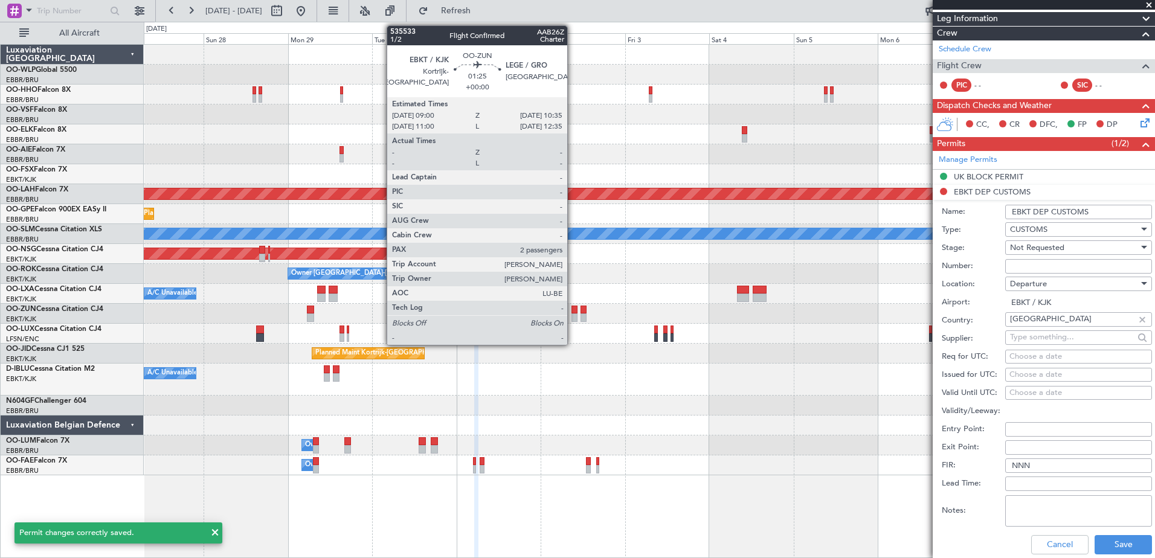
click at [1086, 211] on input "EBKT DEP CUSTOMS" at bounding box center [1078, 212] width 147 height 14
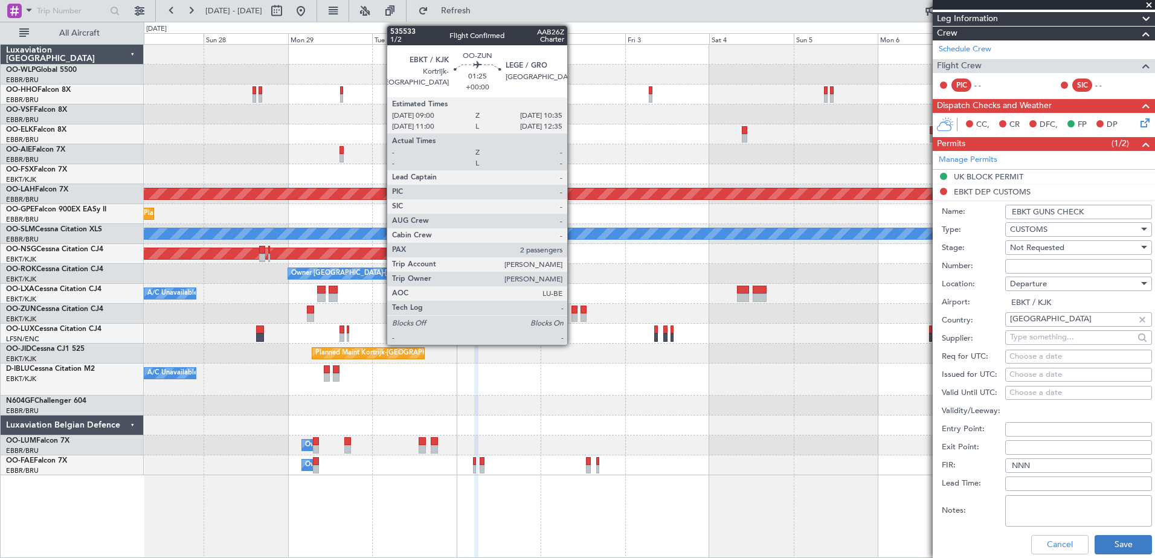
type input "EBKT GUNS CHECK"
click at [1115, 541] on button "Save" at bounding box center [1122, 544] width 57 height 19
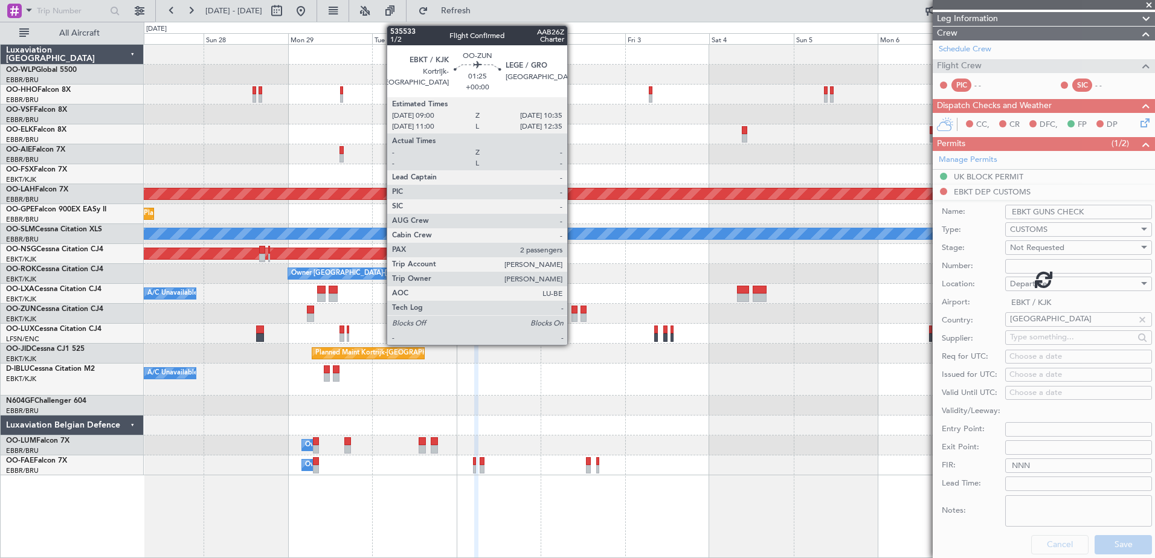
scroll to position [98, 0]
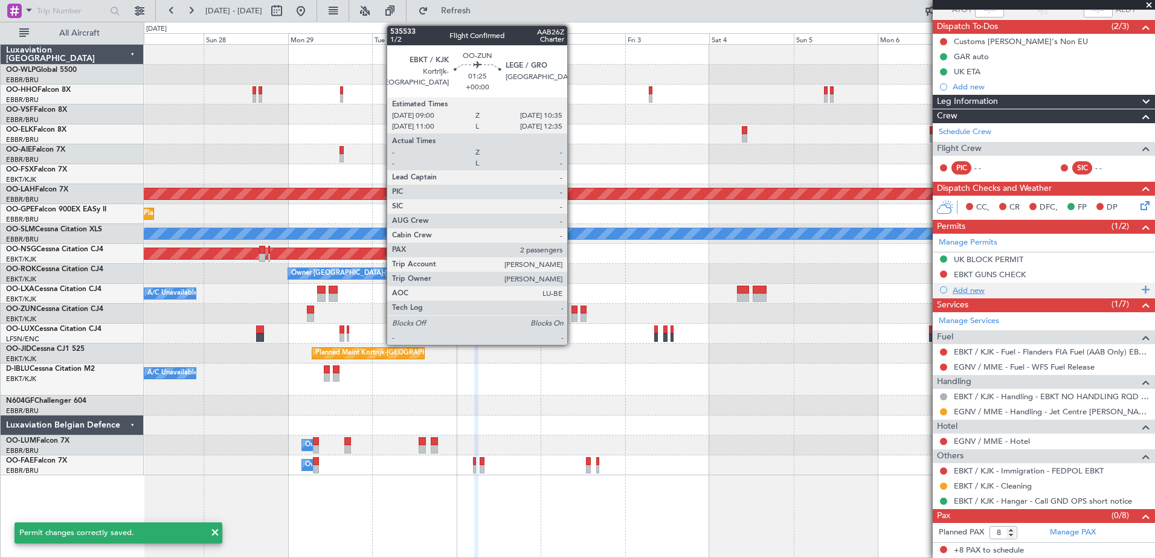
click at [967, 290] on div "Add new" at bounding box center [1044, 290] width 185 height 10
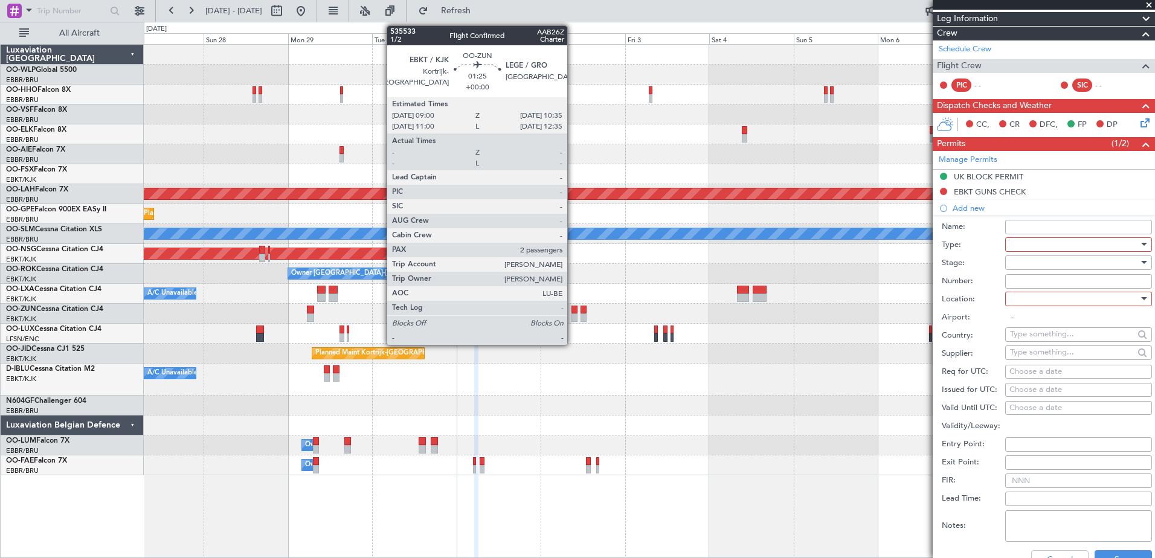
click at [1036, 242] on div at bounding box center [1074, 245] width 129 height 18
click at [1075, 337] on span "CUSTOMS" at bounding box center [1073, 335] width 127 height 18
click at [1043, 293] on div at bounding box center [1074, 299] width 129 height 18
click at [1043, 359] on span "Arrival" at bounding box center [1073, 359] width 127 height 18
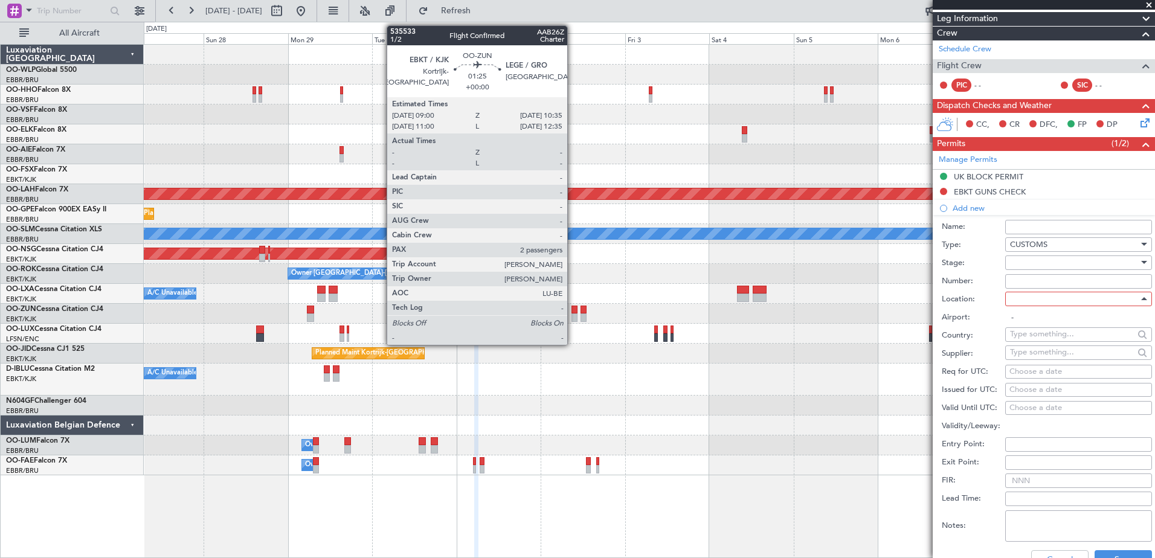
type input "EGNV / MME"
click at [1125, 551] on button "Save" at bounding box center [1122, 559] width 57 height 19
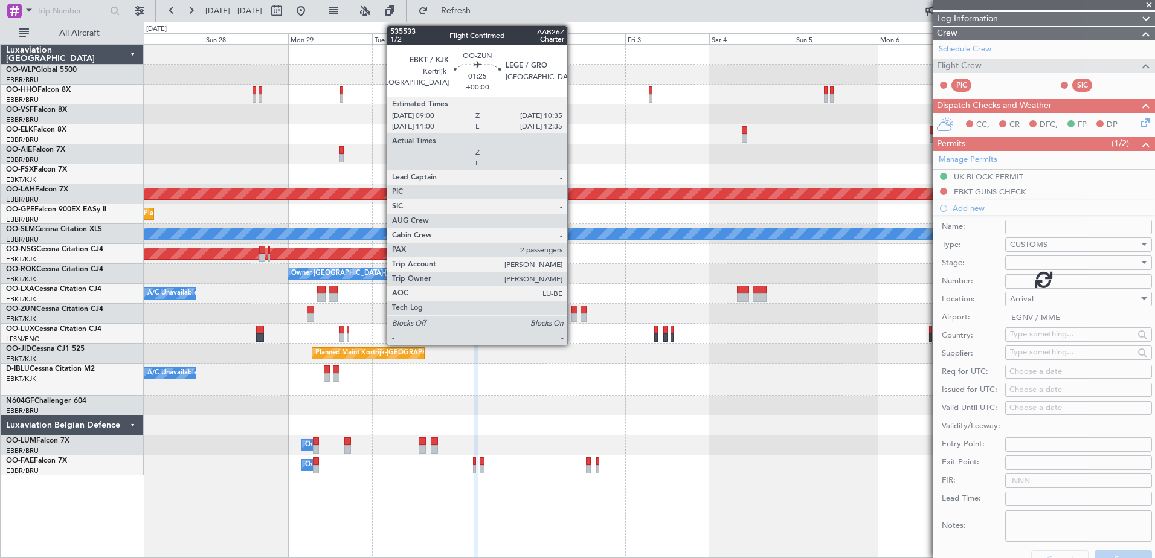
scroll to position [114, 0]
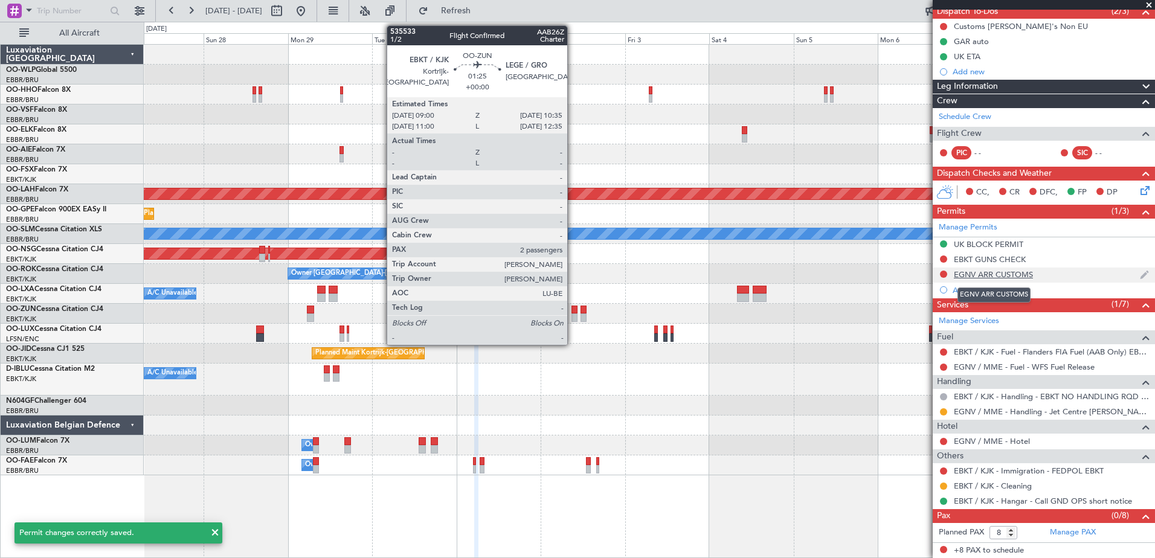
click at [1006, 277] on div "EGNV ARR CUSTOMS" at bounding box center [992, 274] width 79 height 10
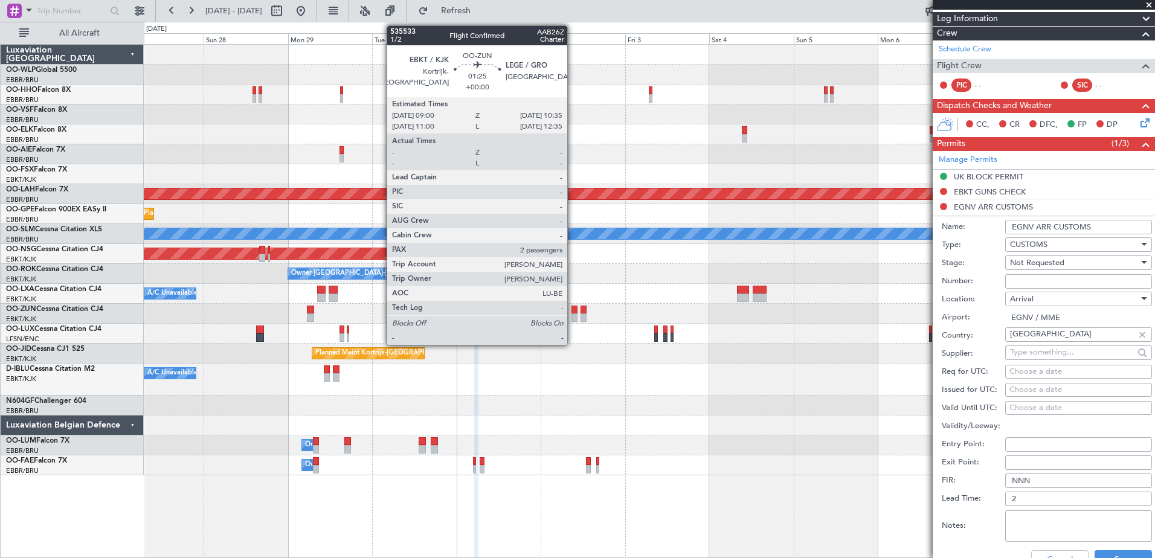
drag, startPoint x: 1094, startPoint y: 226, endPoint x: 1034, endPoint y: 223, distance: 60.5
click at [1034, 223] on input "EGNV ARR CUSTOMS" at bounding box center [1078, 227] width 147 height 14
type input "EGNV GUNS CHECK"
click at [1107, 552] on button "Save" at bounding box center [1122, 559] width 57 height 19
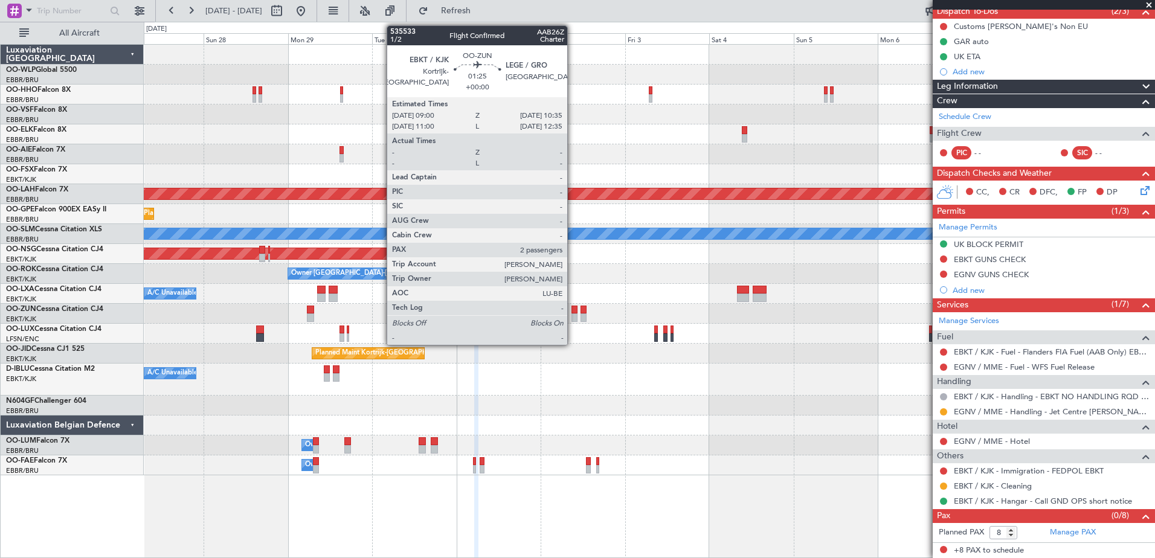
scroll to position [53, 0]
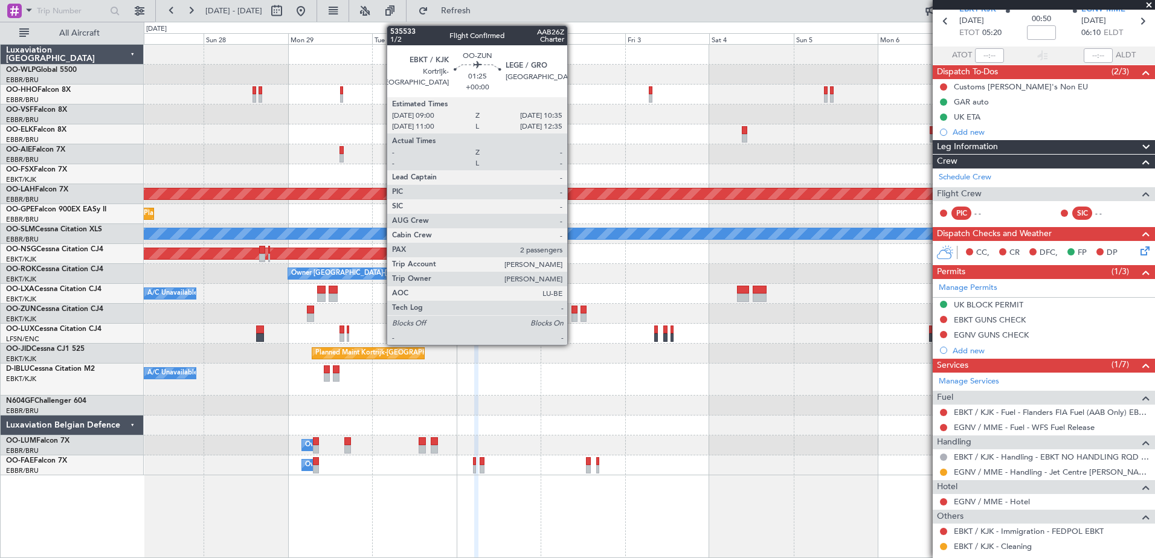
click at [977, 129] on div "Add new" at bounding box center [1050, 132] width 196 height 10
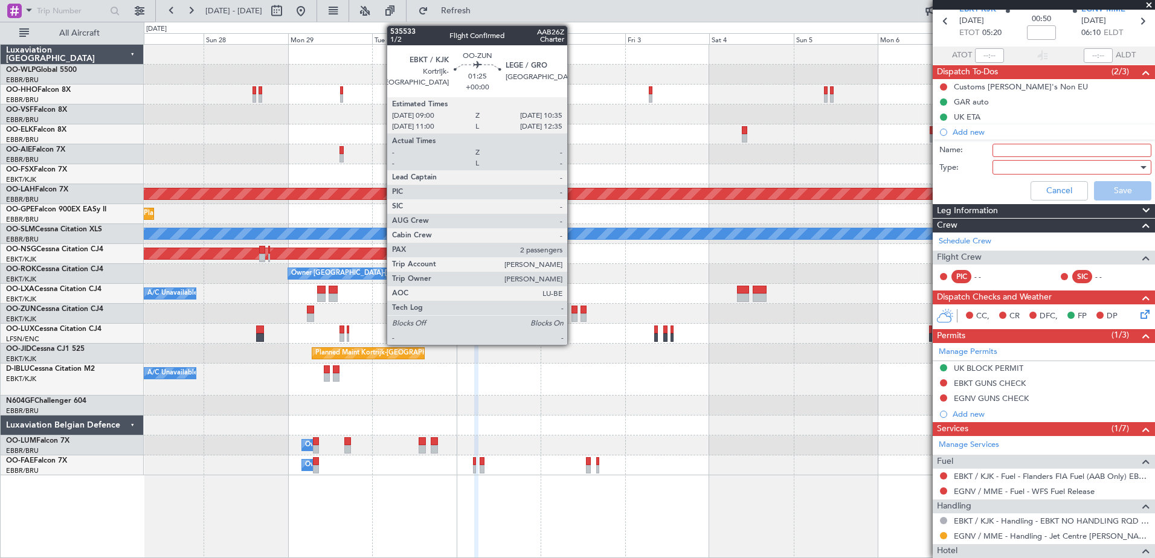
click at [1061, 153] on input "Name:" at bounding box center [1071, 150] width 159 height 13
type input "p"
drag, startPoint x: 1057, startPoint y: 150, endPoint x: 1070, endPoint y: 150, distance: 12.7
click at [1059, 150] on input "PERFORMANCE READ ME**" at bounding box center [1071, 150] width 159 height 13
type input "PERFORMANCE **READ ME**"
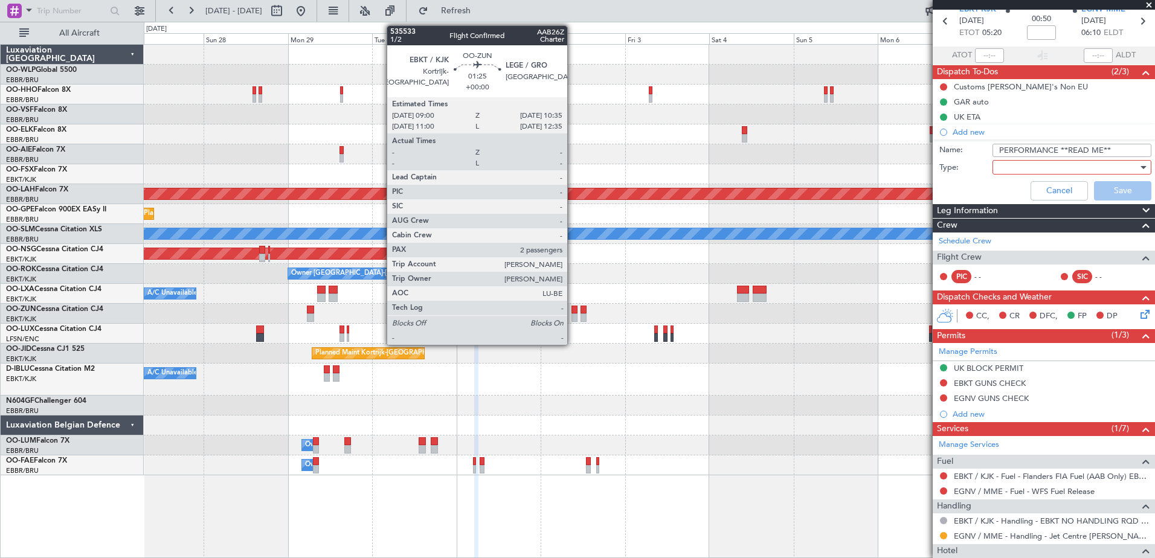
click at [1011, 168] on div at bounding box center [1067, 167] width 141 height 18
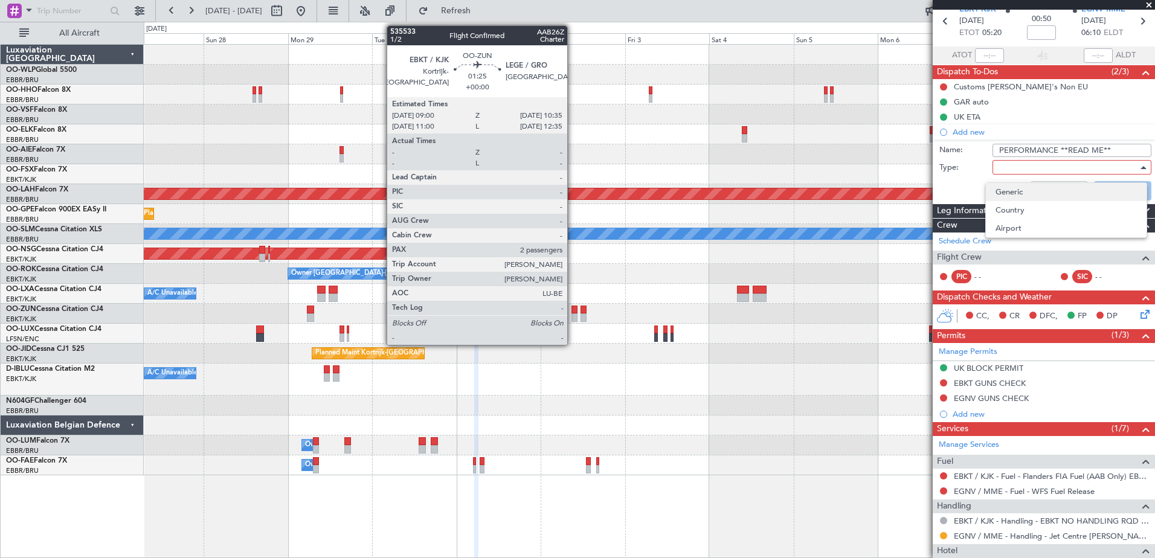
click at [1007, 191] on span "Generic" at bounding box center [1065, 192] width 141 height 18
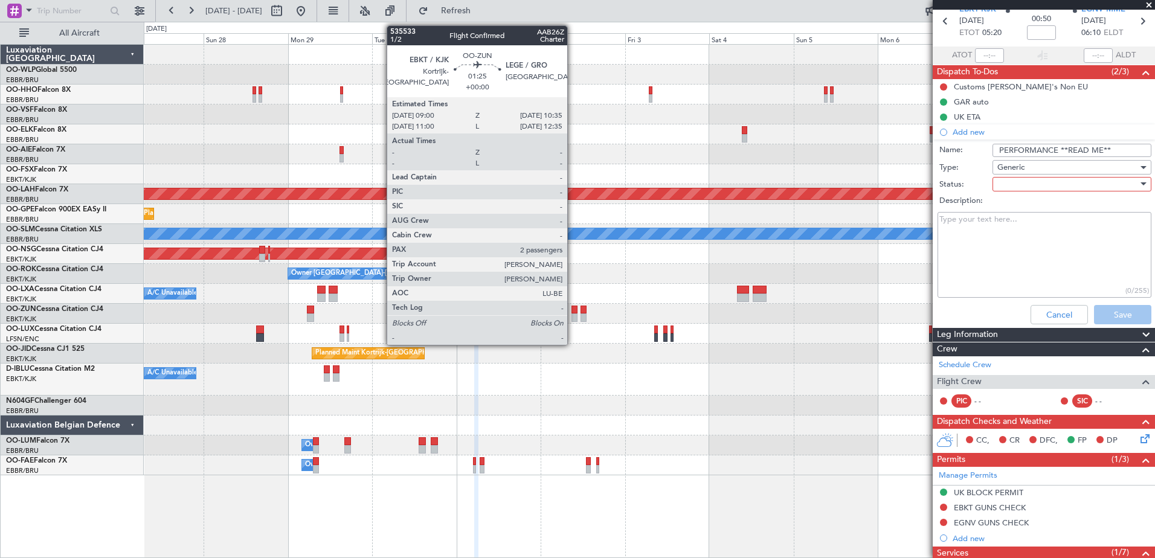
click at [1004, 185] on div at bounding box center [1067, 184] width 141 height 18
click at [1008, 210] on span "Not Started" at bounding box center [1065, 208] width 141 height 18
click at [978, 222] on textarea "Description:" at bounding box center [1044, 255] width 214 height 86
paste textarea "Only 1 shotgun per pax but no luggage."
type textarea "Only 1 shotgun per pax but no luggage."
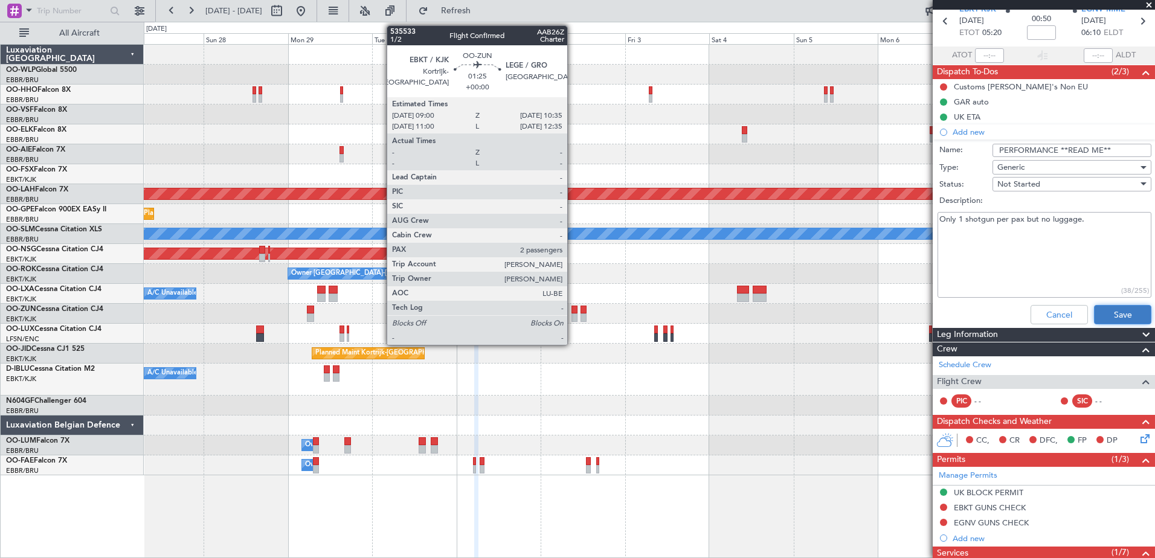
click at [1115, 316] on button "Save" at bounding box center [1122, 314] width 57 height 19
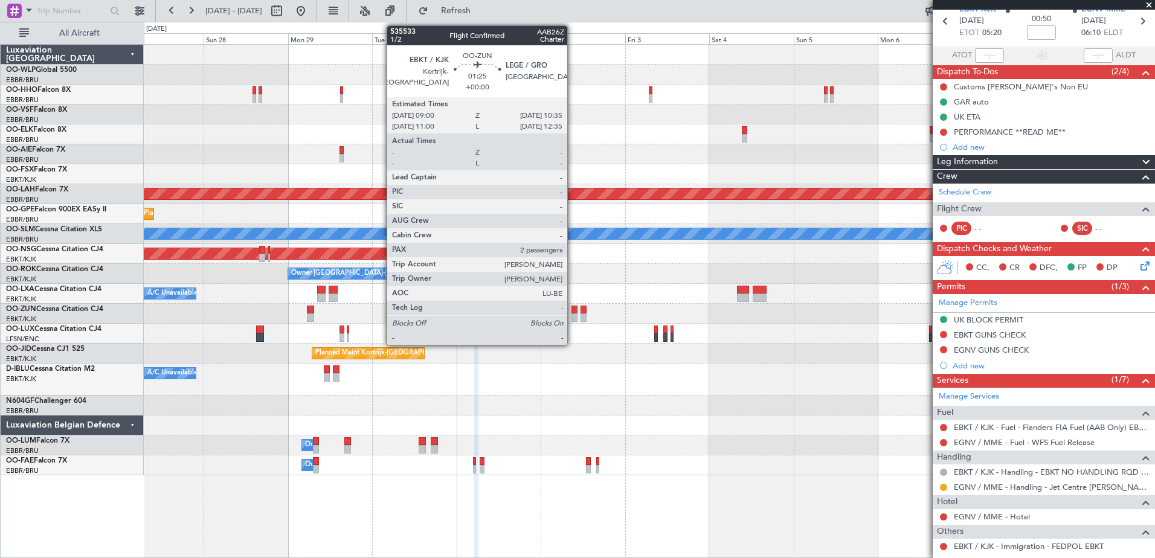
click at [661, 397] on div at bounding box center [649, 406] width 1010 height 20
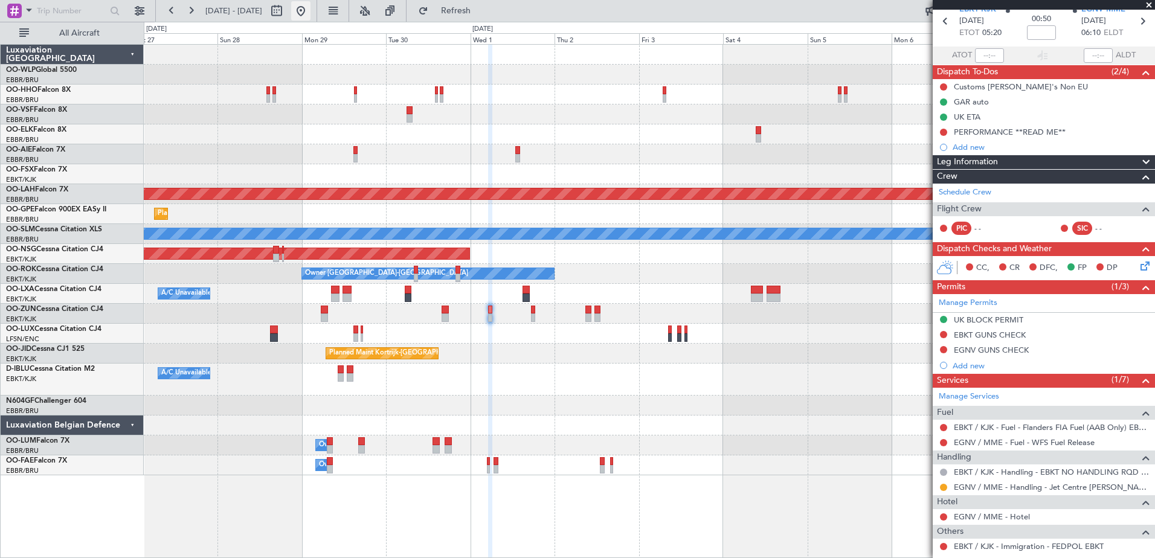
click at [310, 13] on button at bounding box center [300, 10] width 19 height 19
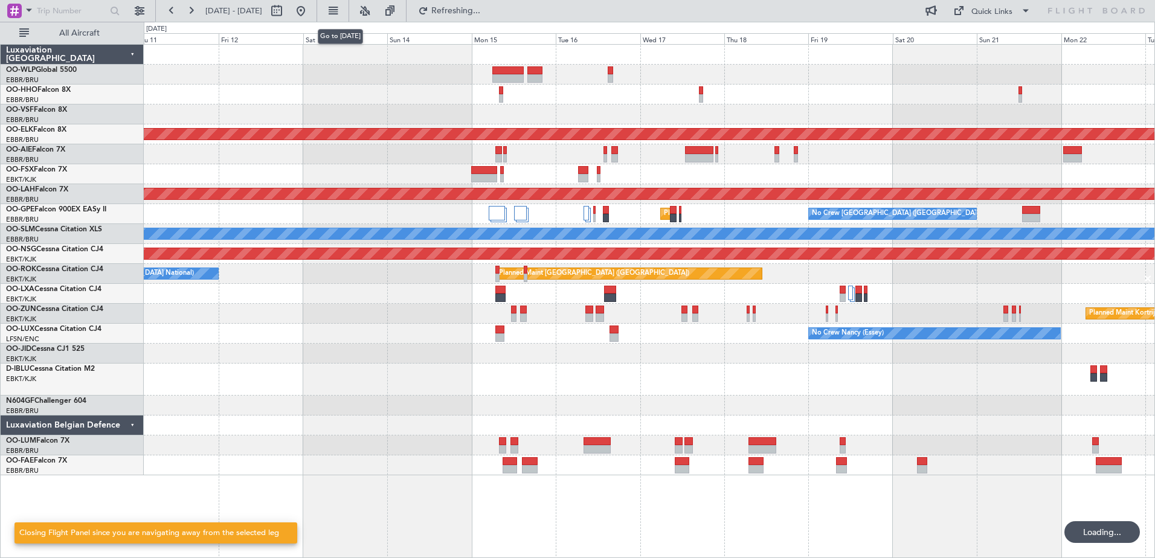
scroll to position [0, 0]
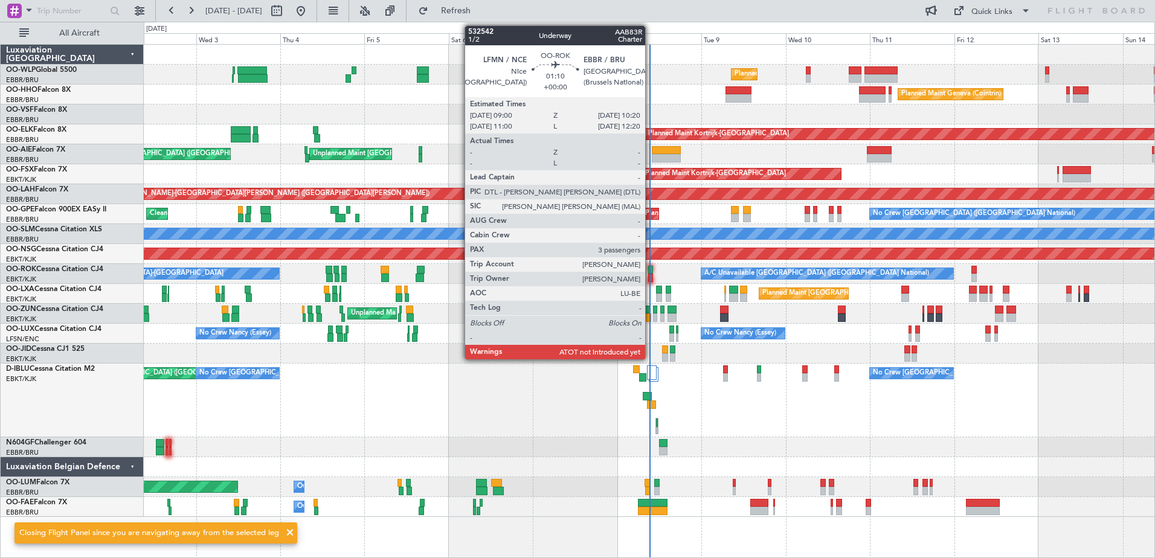
click at [650, 279] on div at bounding box center [650, 278] width 5 height 8
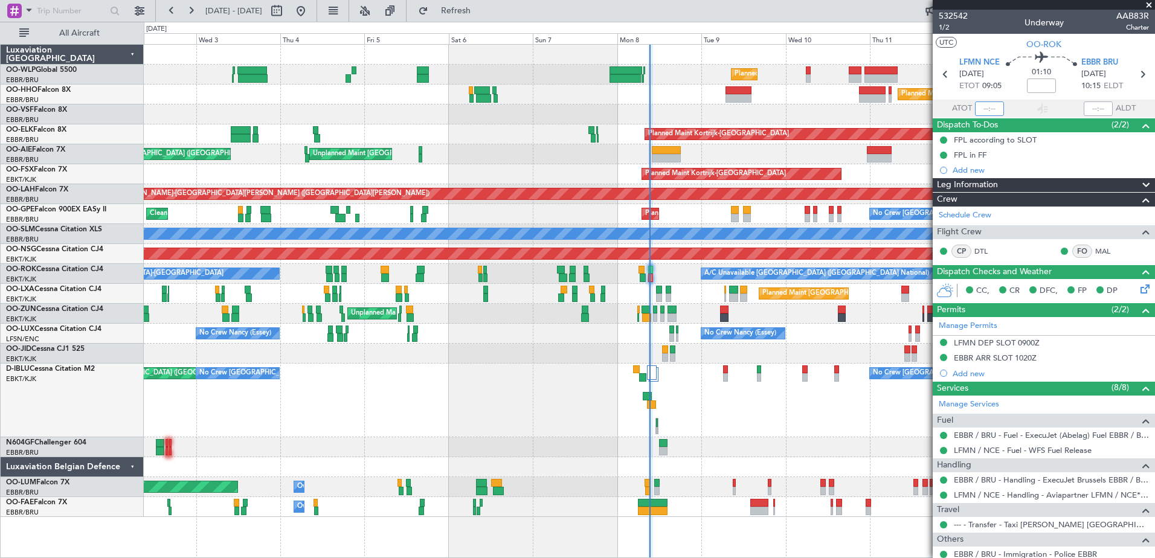
click at [978, 106] on input "text" at bounding box center [989, 108] width 29 height 14
type input "09:08"
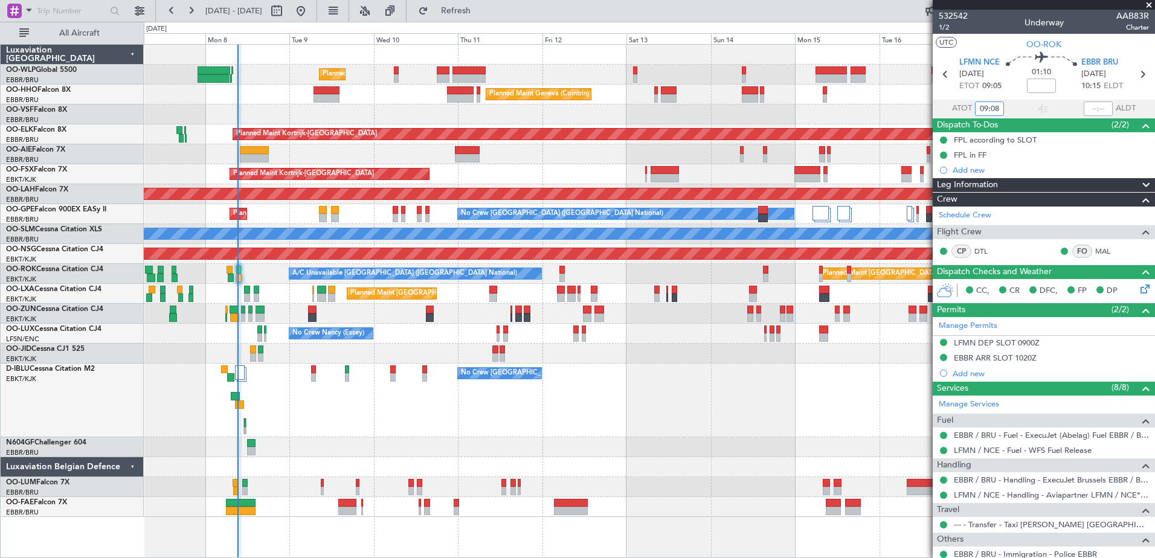
click at [193, 453] on div at bounding box center [649, 447] width 1010 height 20
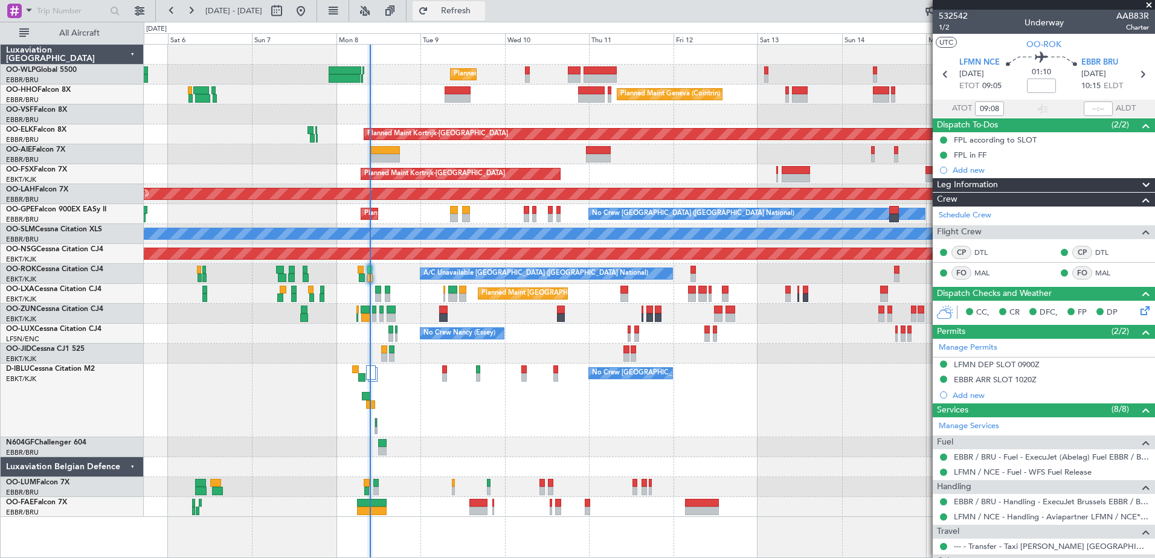
click at [481, 11] on span "Refresh" at bounding box center [456, 11] width 51 height 8
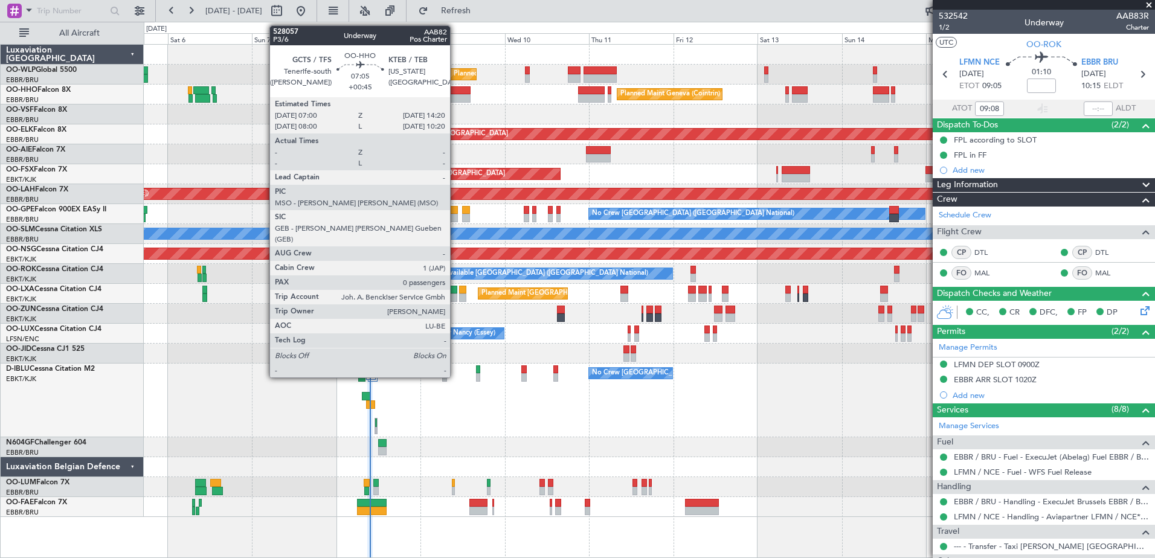
click at [457, 97] on div at bounding box center [457, 98] width 26 height 8
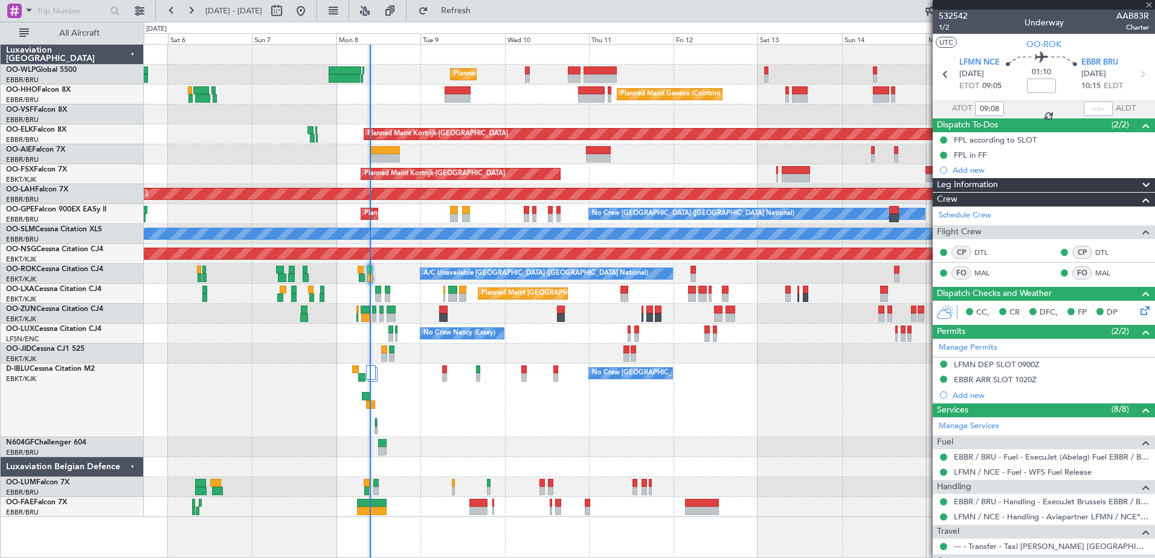
type input "+00:45"
type input "0"
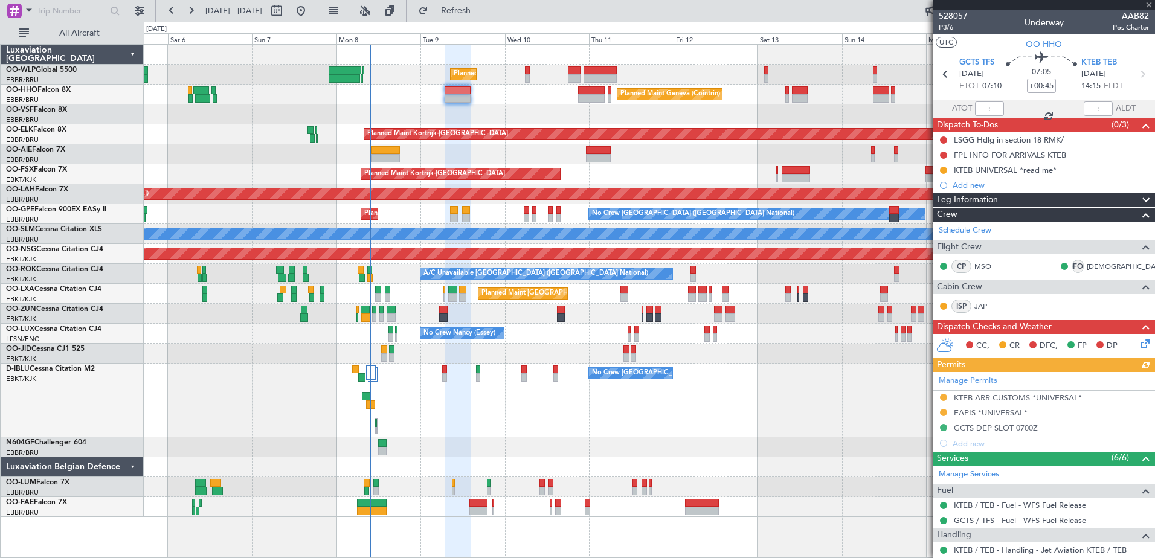
click at [1138, 342] on icon at bounding box center [1143, 342] width 10 height 10
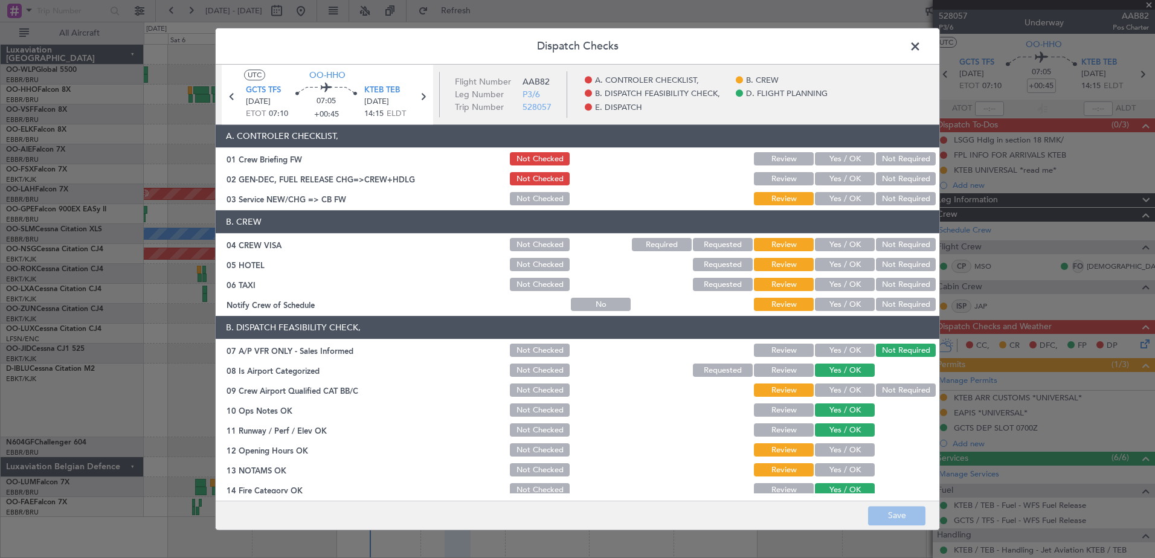
click at [921, 49] on span at bounding box center [921, 49] width 0 height 24
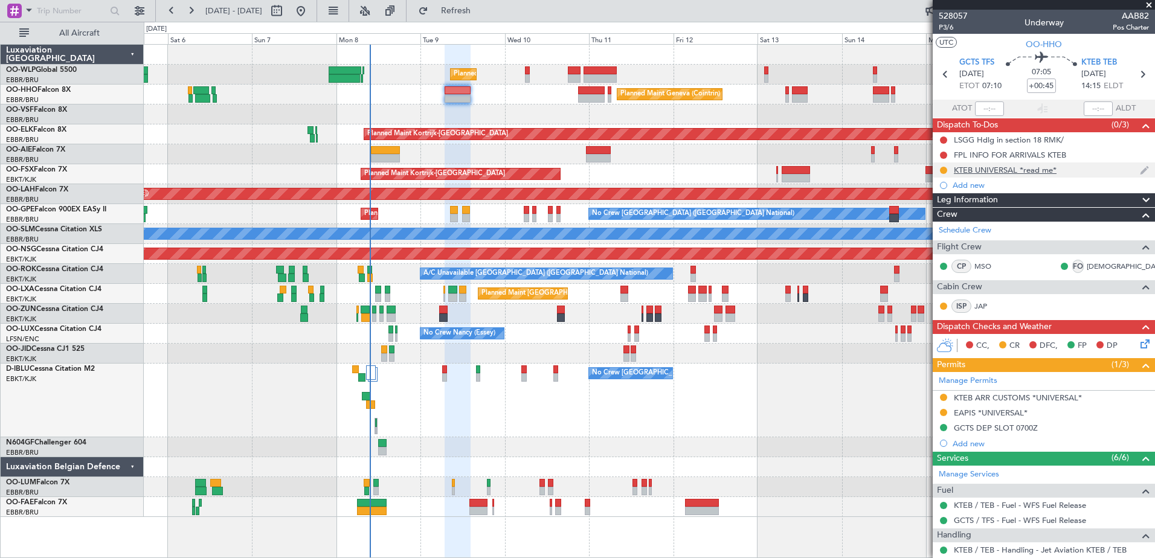
click at [1022, 170] on div "KTEB UNIVERSAL *read me*" at bounding box center [1004, 170] width 103 height 10
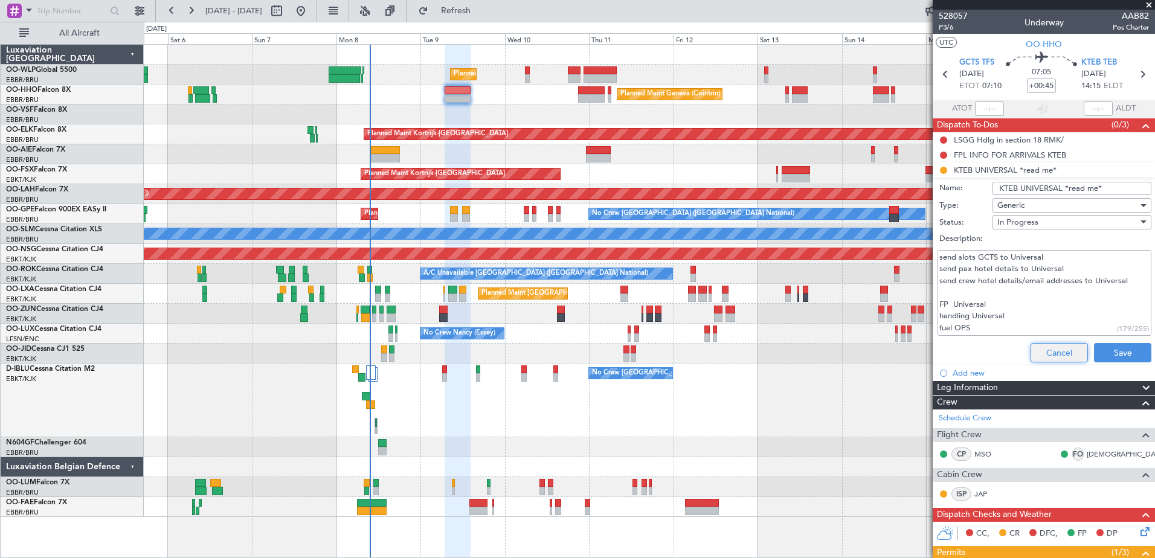
click at [1062, 351] on button "Cancel" at bounding box center [1058, 352] width 57 height 19
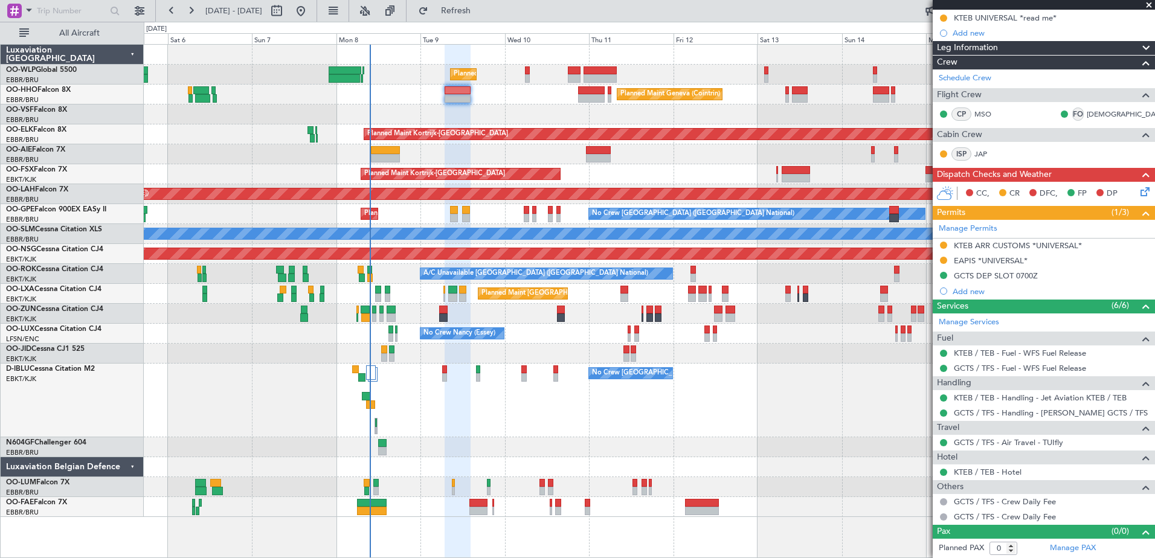
scroll to position [31, 0]
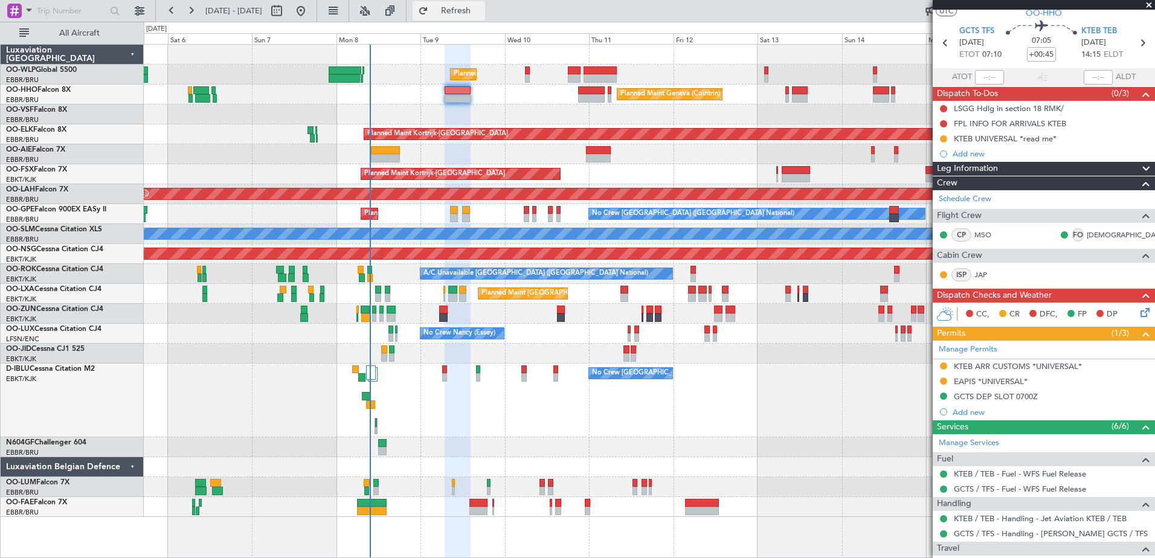
click at [485, 17] on button "Refresh" at bounding box center [448, 10] width 72 height 19
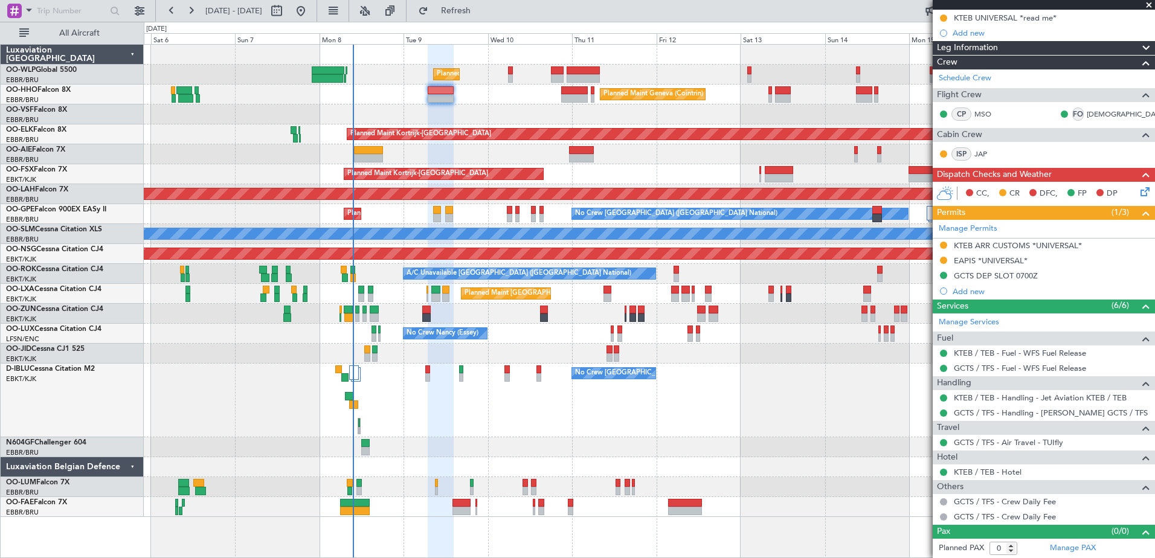
scroll to position [0, 0]
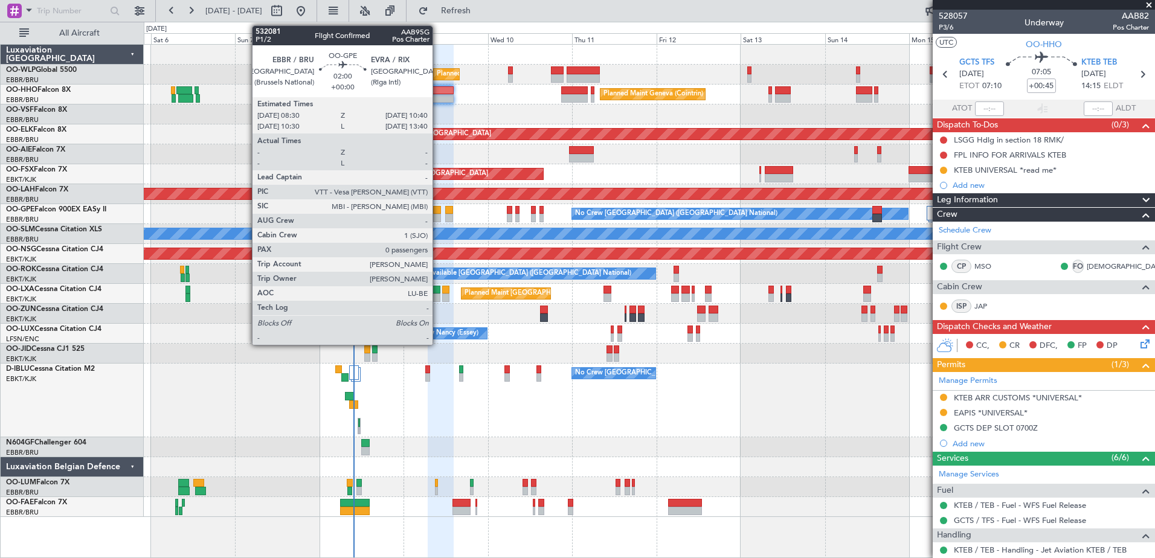
click at [438, 220] on div at bounding box center [437, 218] width 8 height 8
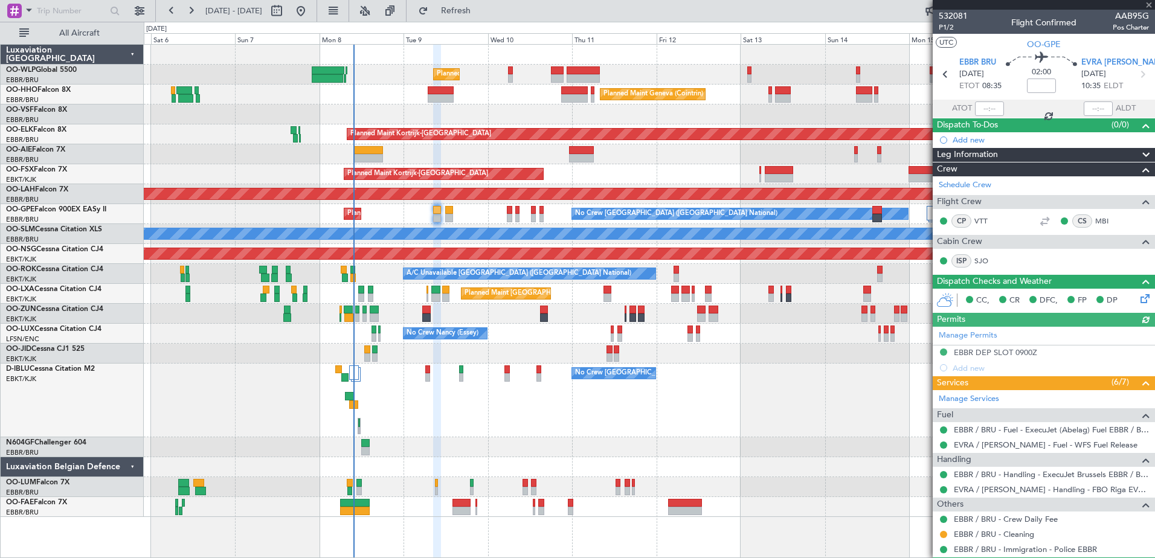
scroll to position [33, 0]
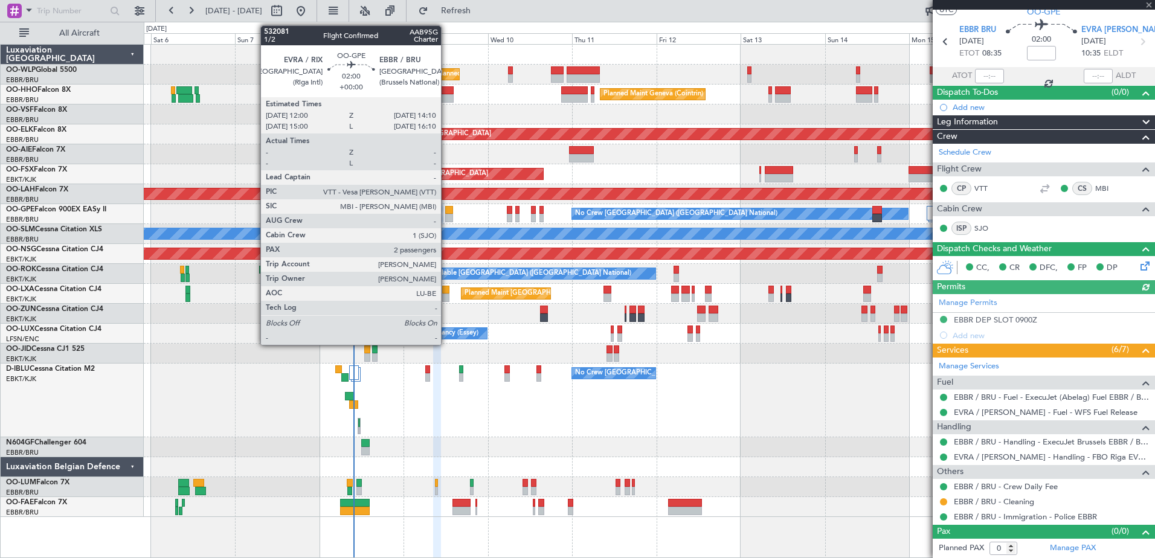
click at [446, 215] on div at bounding box center [449, 218] width 8 height 8
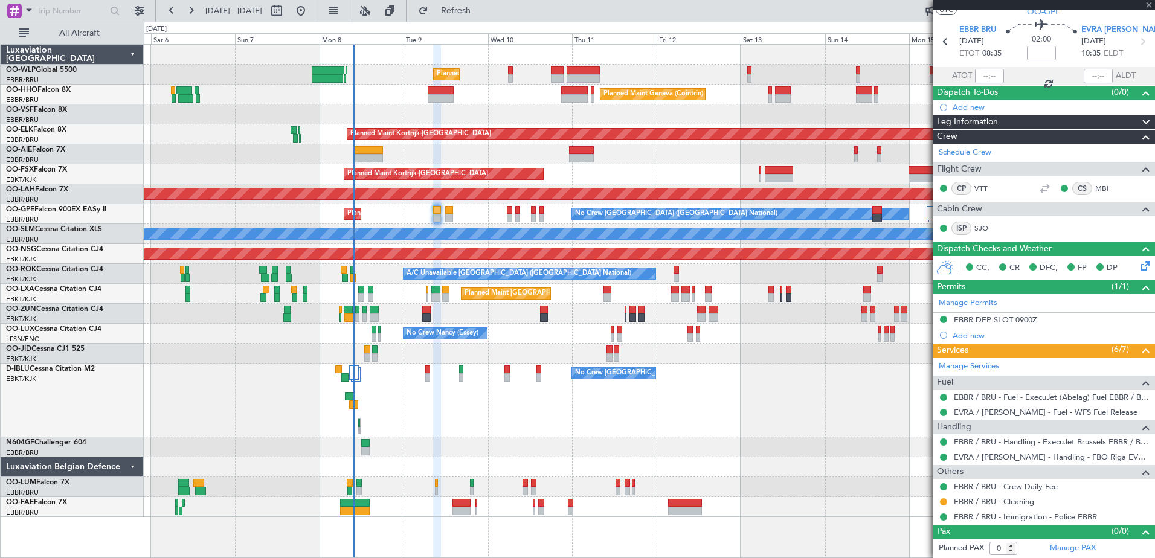
type input "2"
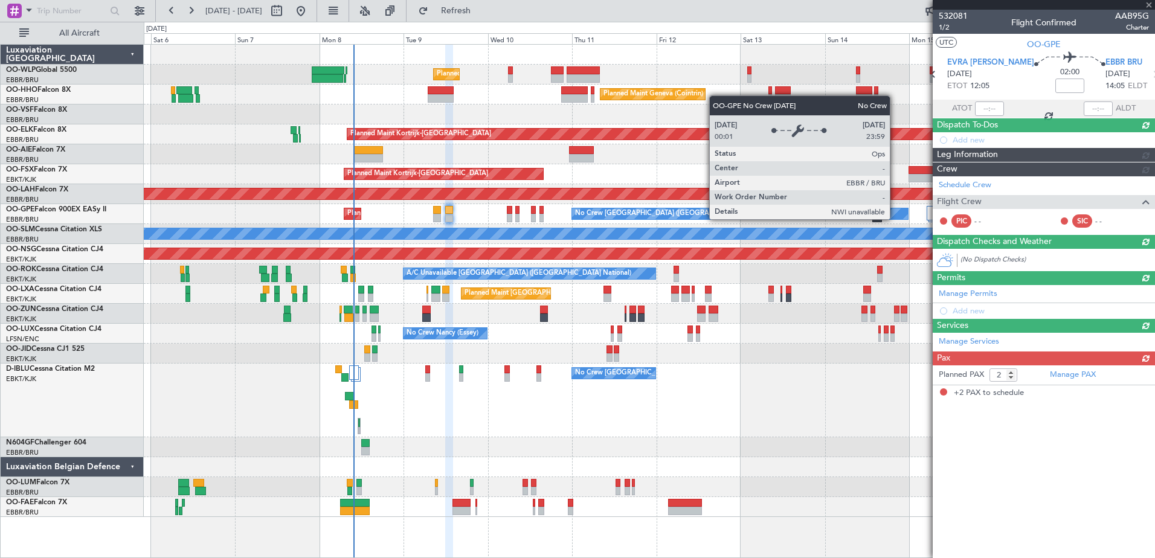
scroll to position [0, 0]
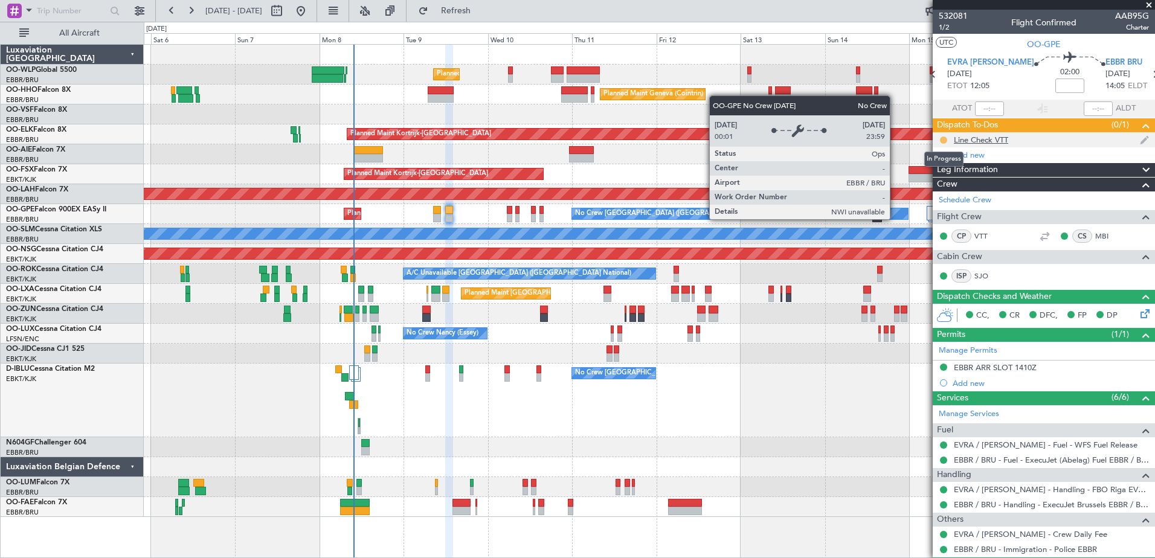
click at [943, 138] on button at bounding box center [943, 139] width 7 height 7
click at [949, 195] on span "Completed" at bounding box center [948, 193] width 40 height 12
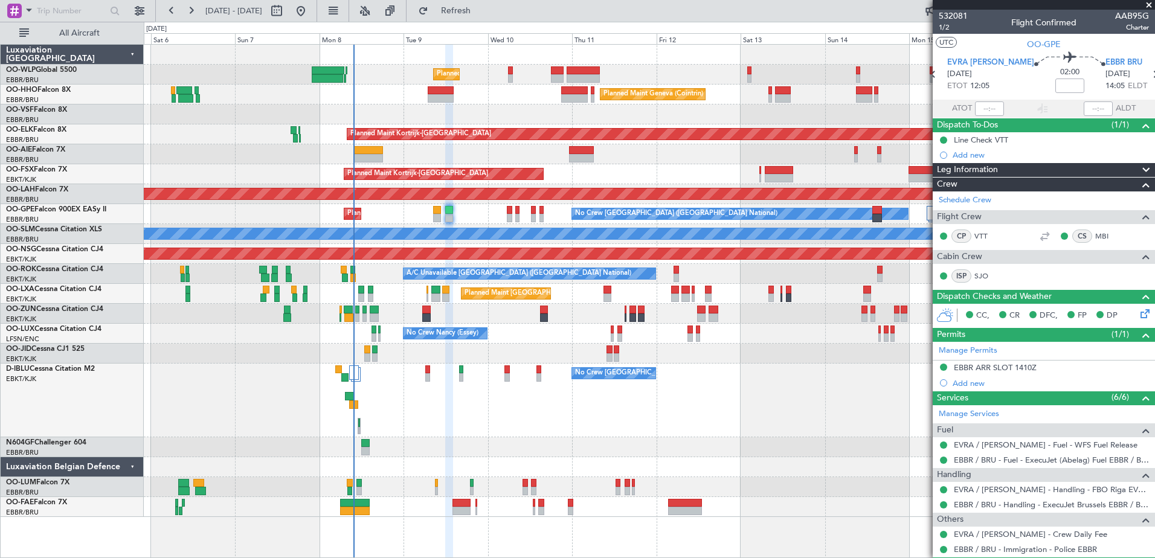
click at [821, 407] on div "No Crew [GEOGRAPHIC_DATA] ([GEOGRAPHIC_DATA] National) No Crew [GEOGRAPHIC_DATA…" at bounding box center [649, 401] width 1010 height 74
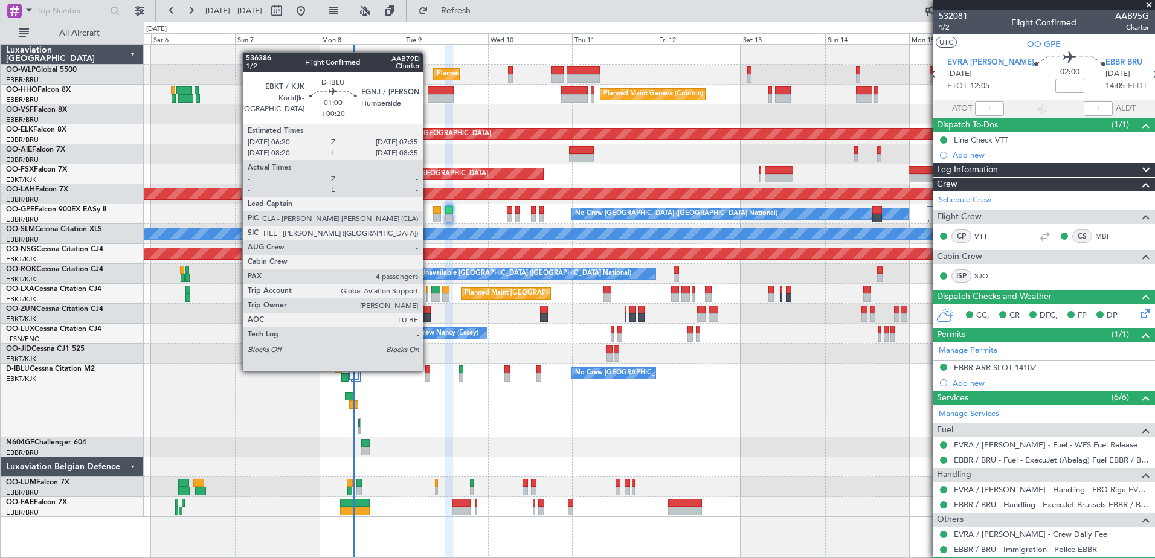
click at [428, 370] on div at bounding box center [427, 369] width 5 height 8
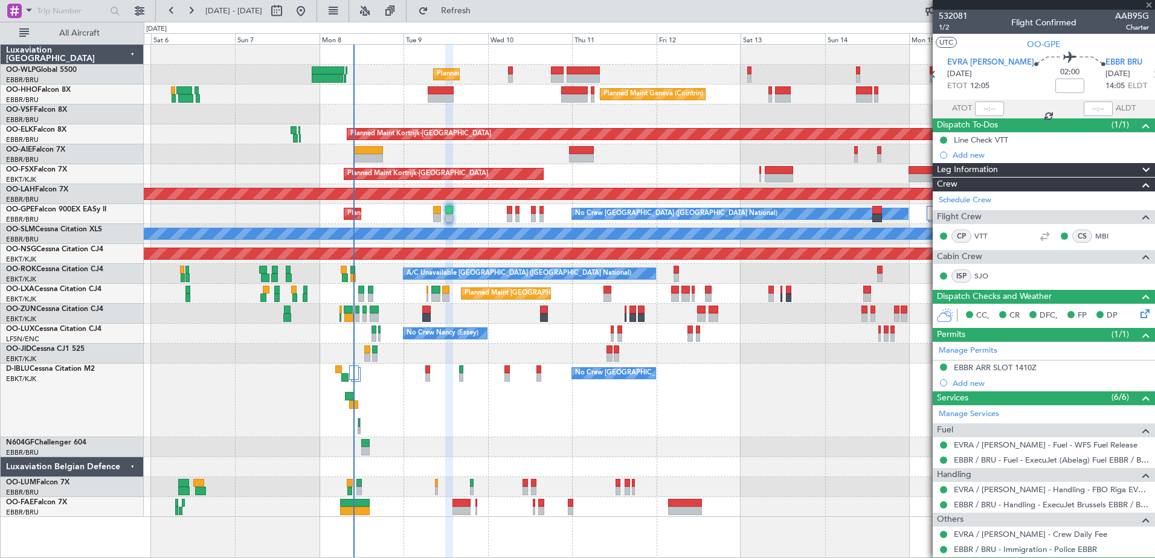
type input "+00:20"
type input "4"
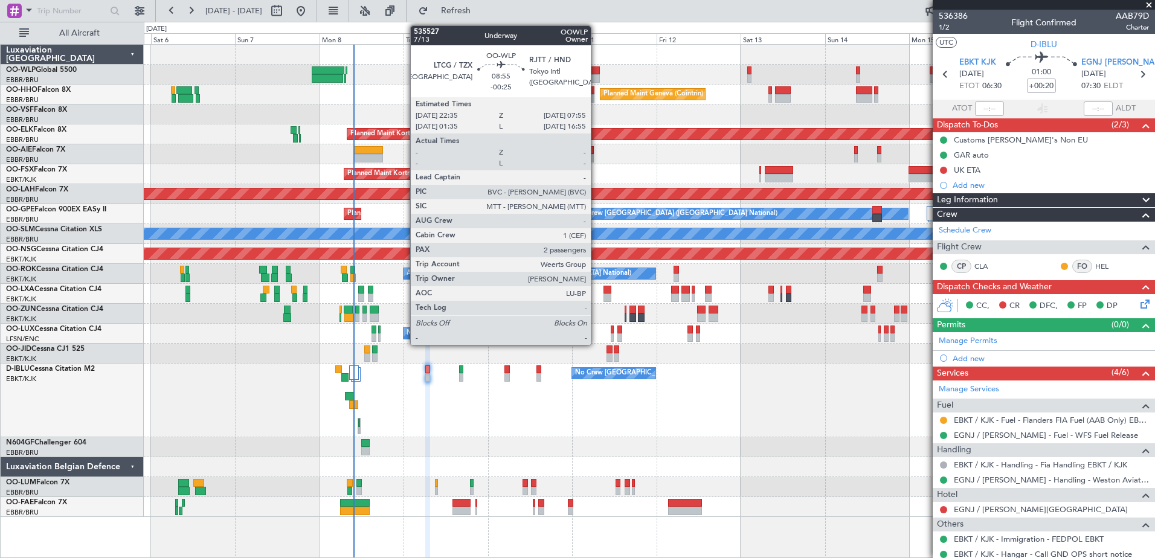
click at [596, 76] on div at bounding box center [582, 78] width 33 height 8
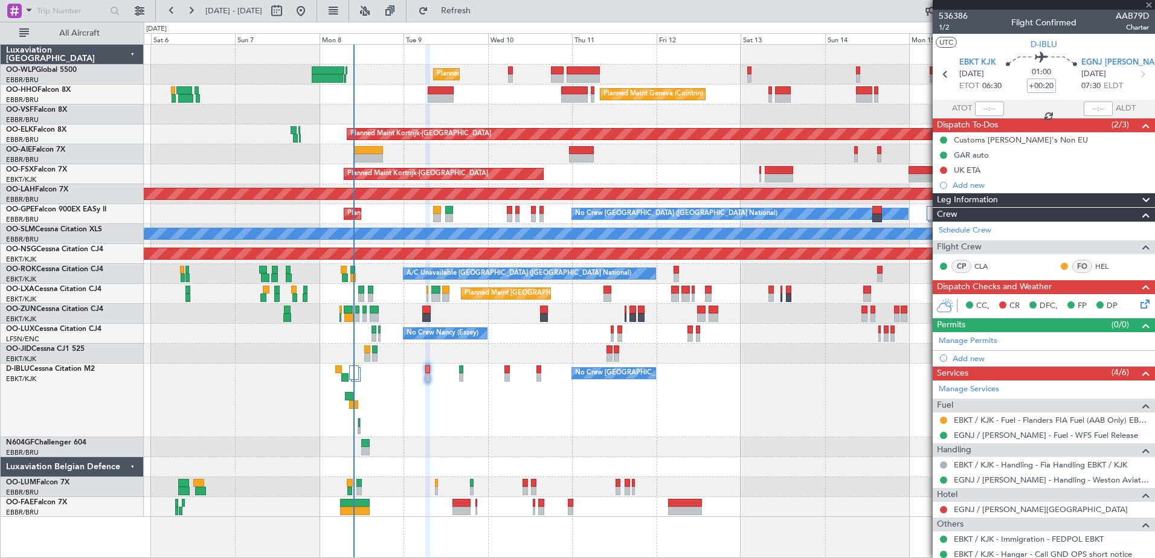
type input "-00:25"
type input "2"
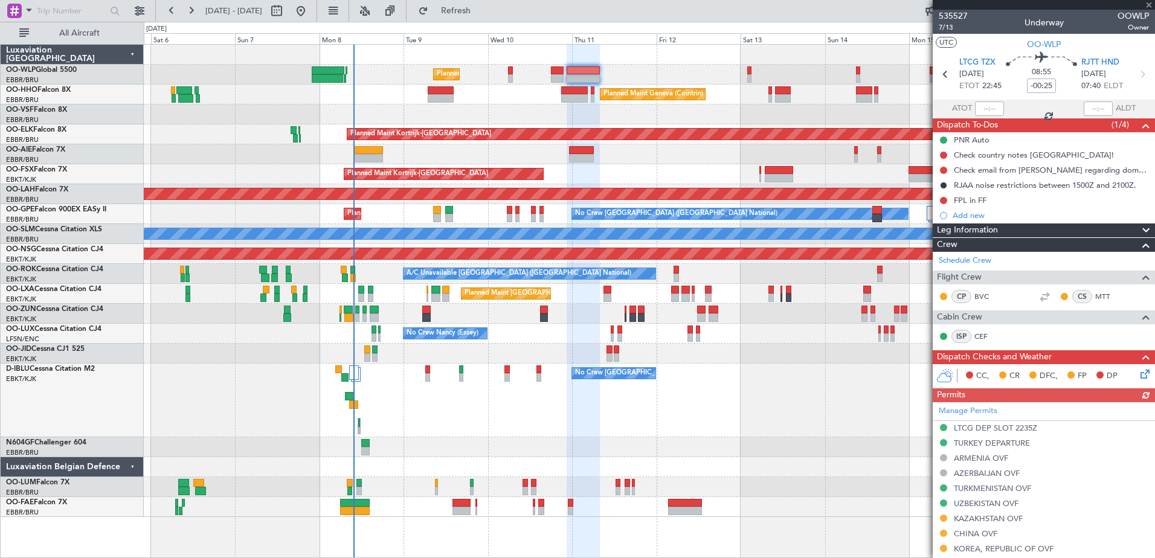
scroll to position [298, 0]
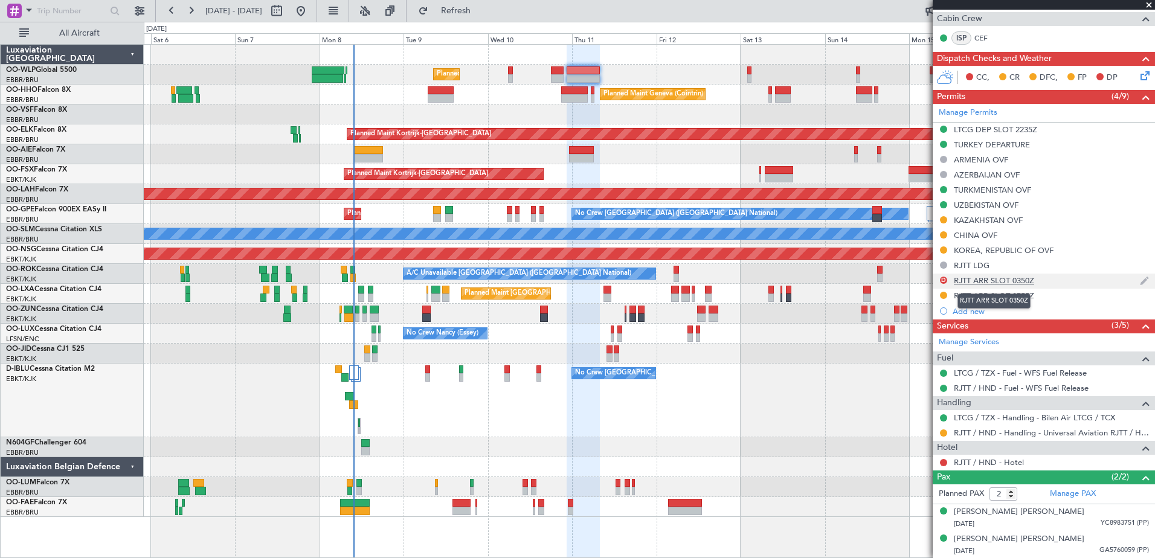
click at [1007, 283] on div "RJTT ARR SLOT 0350Z" at bounding box center [993, 280] width 80 height 10
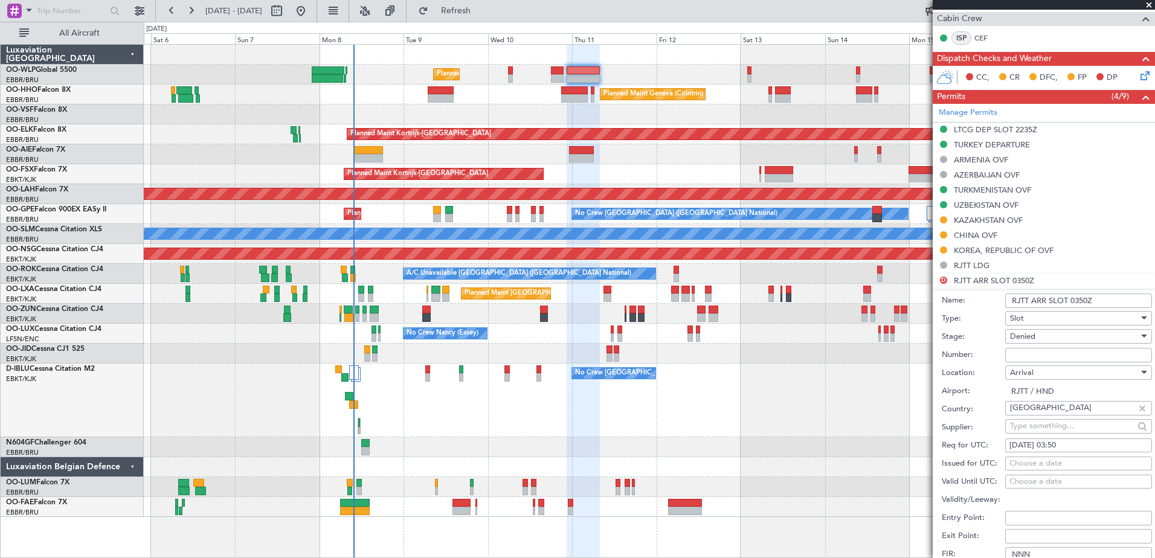
click at [1075, 446] on div "11/09/2025 03:50" at bounding box center [1078, 446] width 138 height 12
select select "9"
select select "2025"
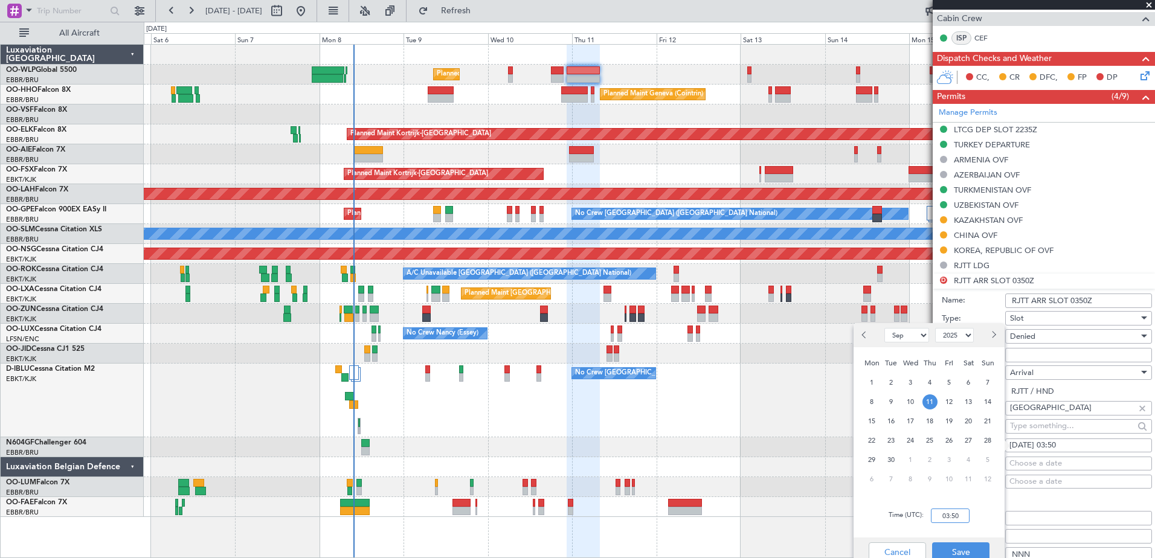
click at [956, 512] on input "03:50" at bounding box center [950, 515] width 39 height 14
type input "02:55"
click at [967, 545] on button "Save" at bounding box center [960, 551] width 57 height 19
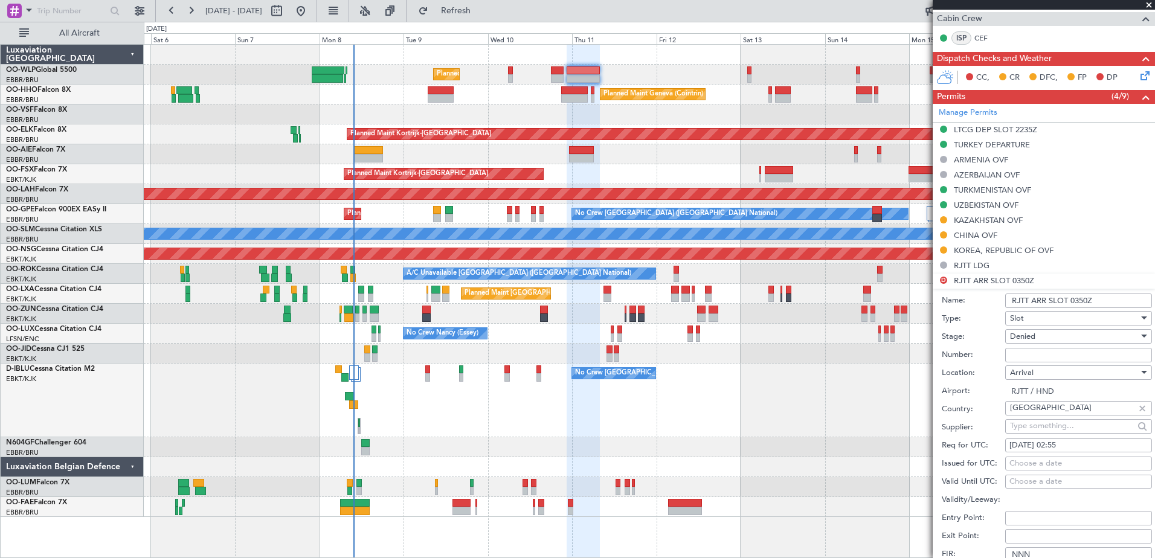
click at [1053, 333] on div "Denied" at bounding box center [1074, 336] width 129 height 18
click at [1058, 429] on span "Received OK" at bounding box center [1073, 433] width 127 height 18
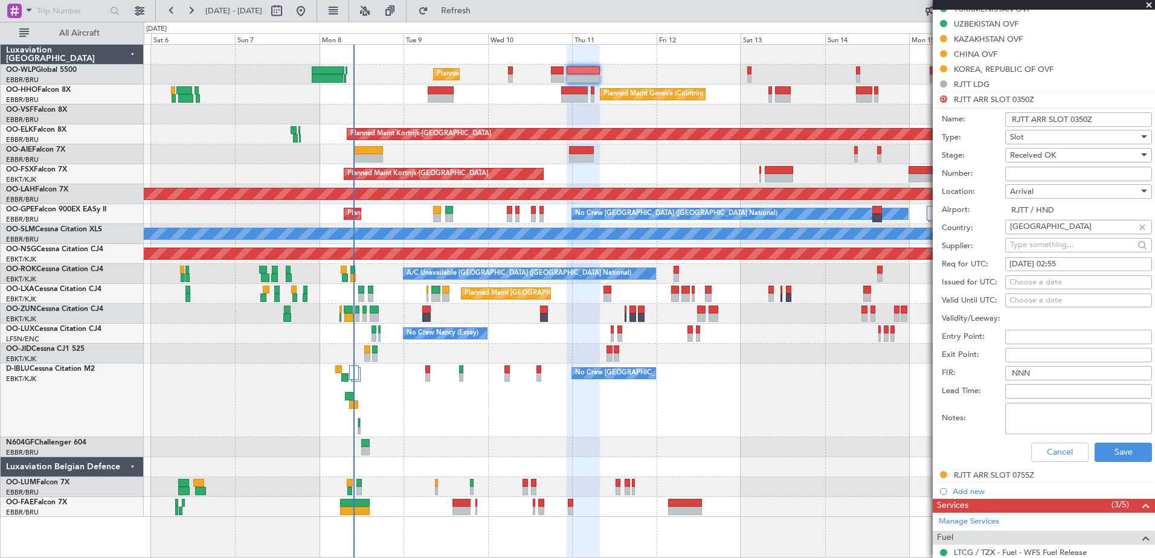
scroll to position [540, 0]
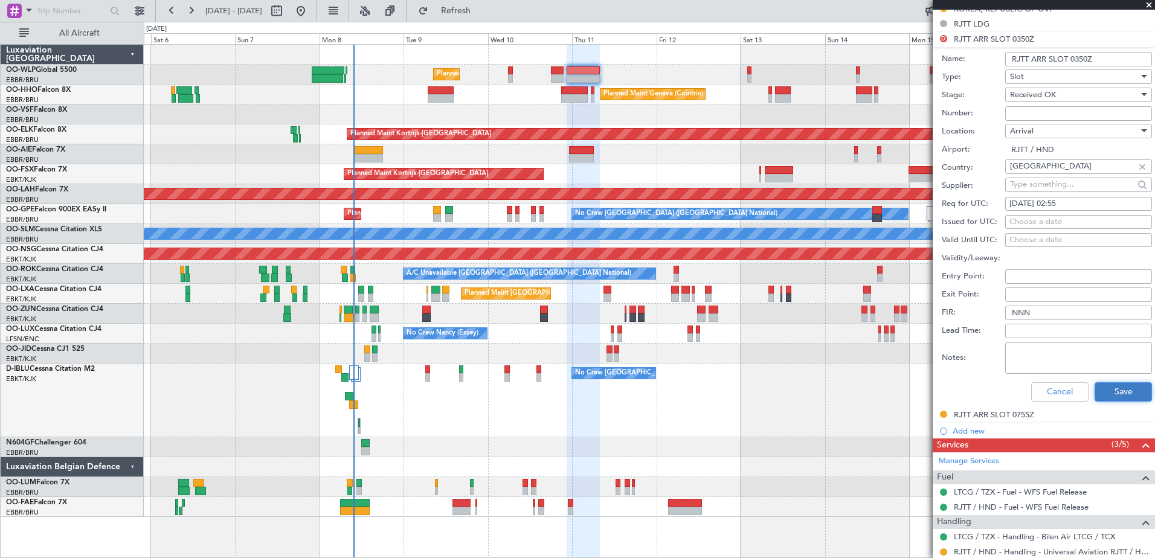
click at [1106, 393] on button "Save" at bounding box center [1122, 391] width 57 height 19
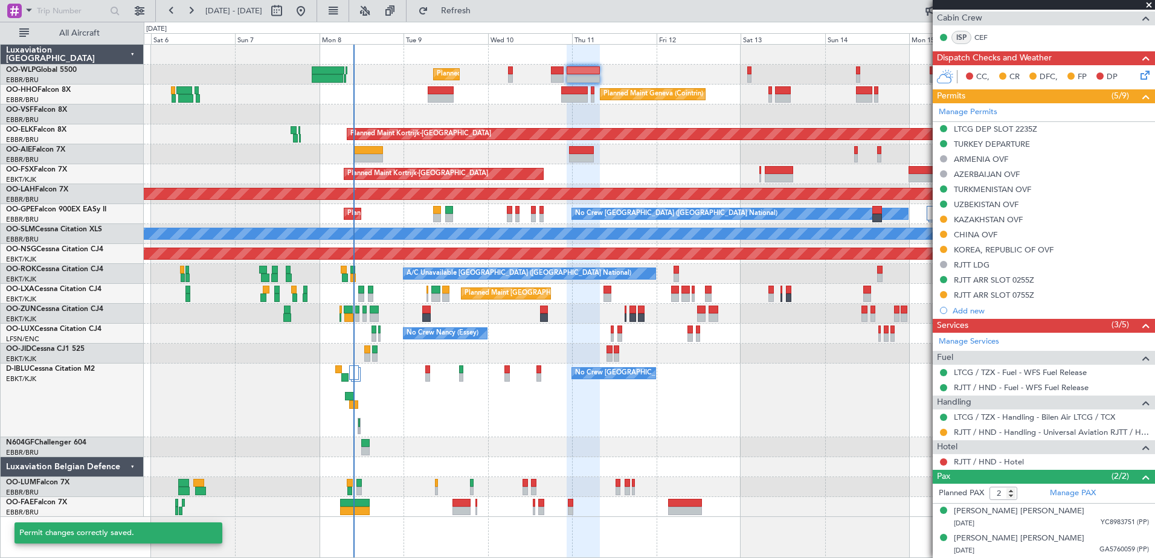
scroll to position [298, 0]
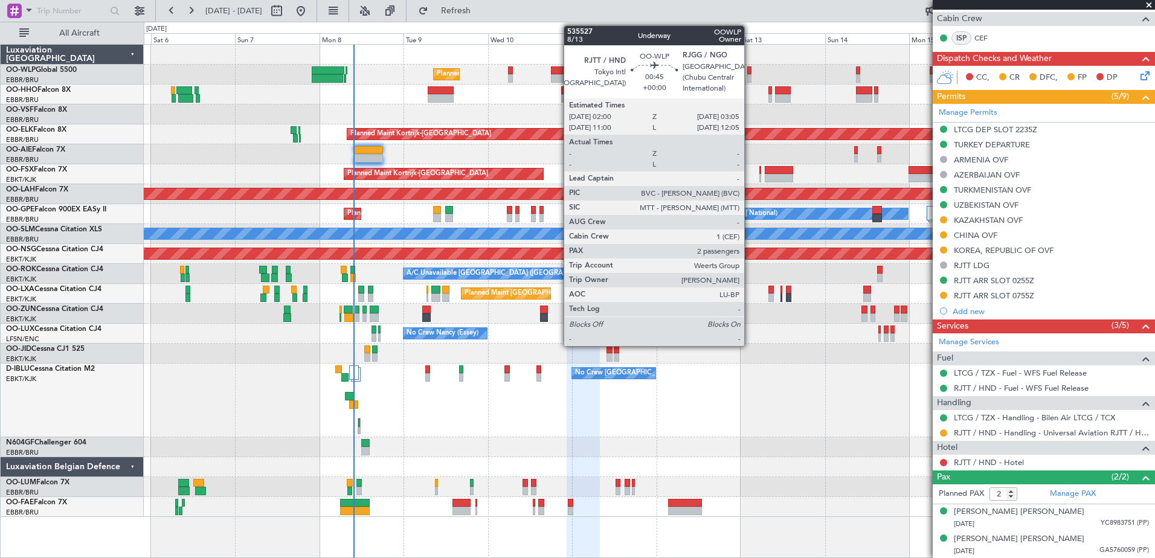
click at [749, 78] on div at bounding box center [749, 78] width 4 height 8
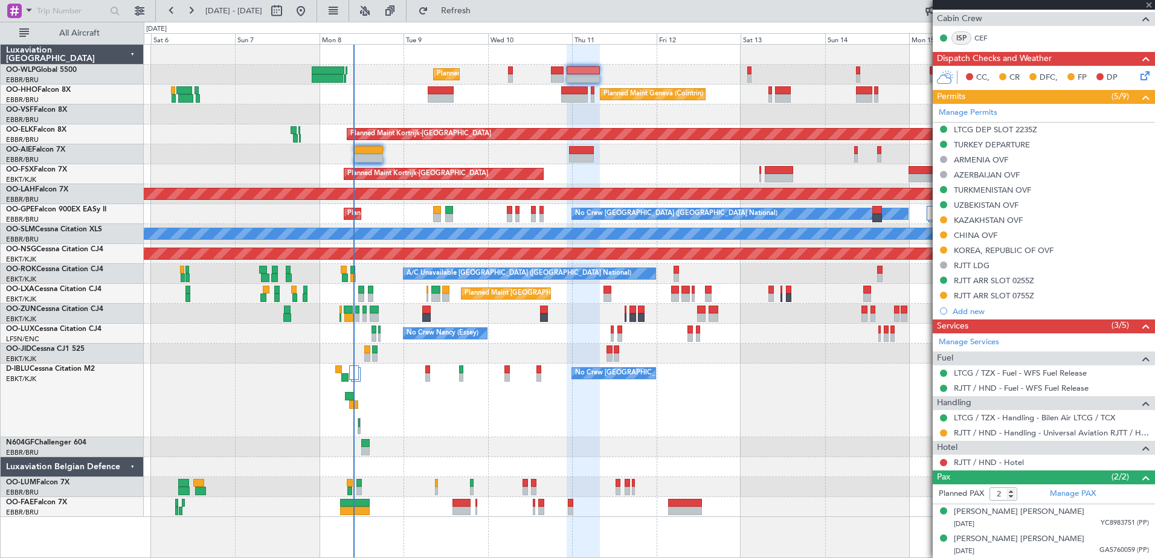
scroll to position [0, 0]
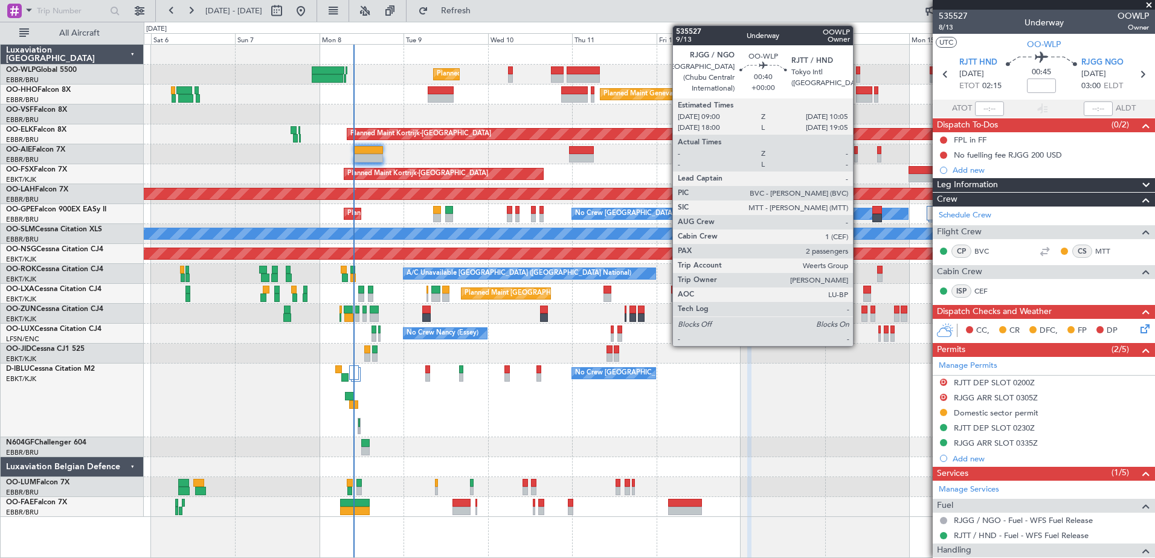
click at [858, 77] on div at bounding box center [858, 78] width 4 height 8
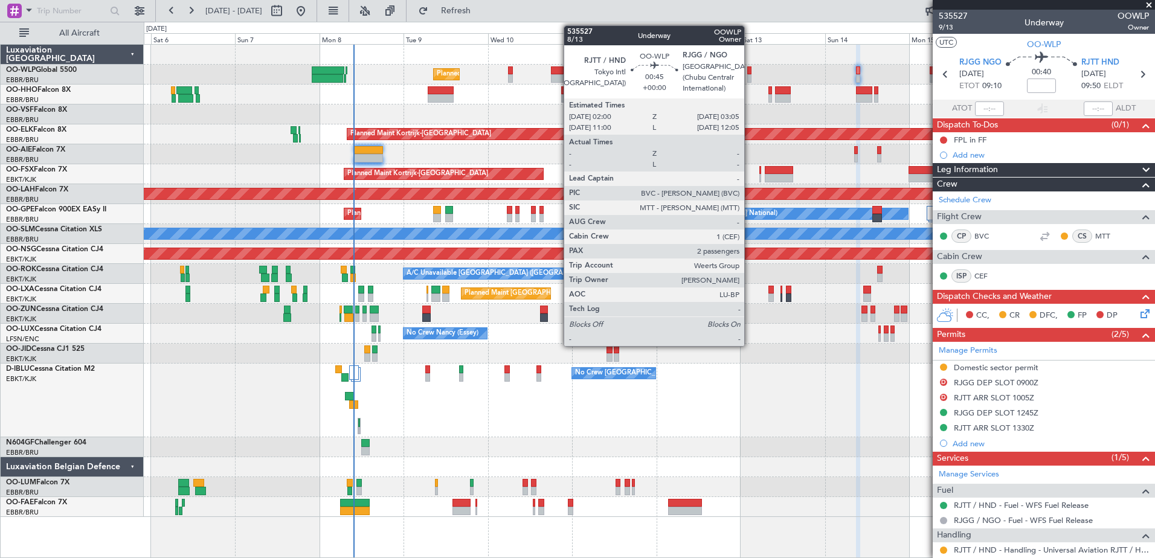
click at [749, 78] on div at bounding box center [749, 78] width 4 height 8
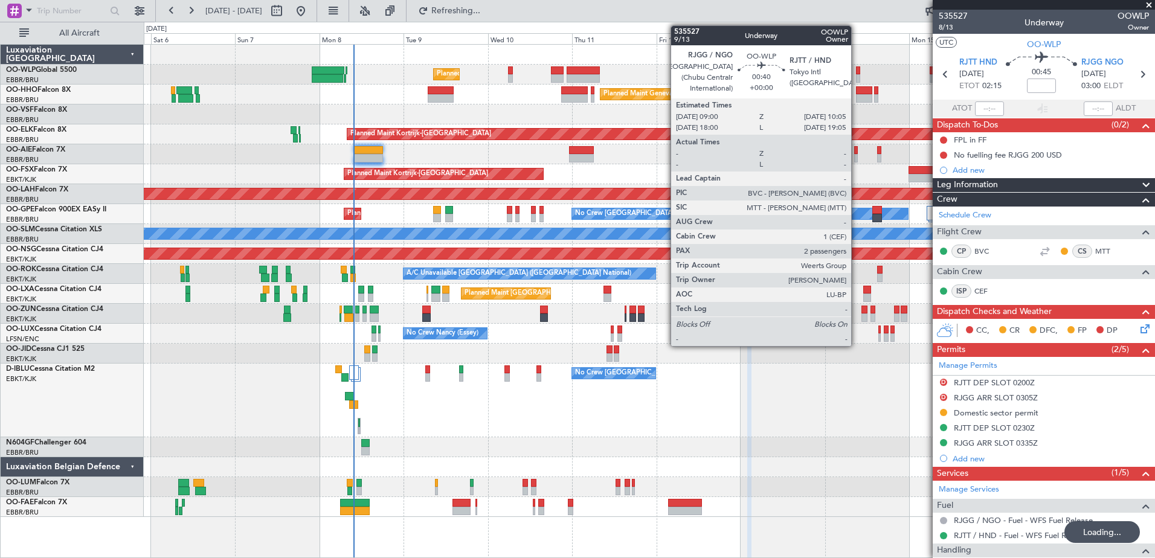
click at [856, 77] on div at bounding box center [858, 78] width 4 height 8
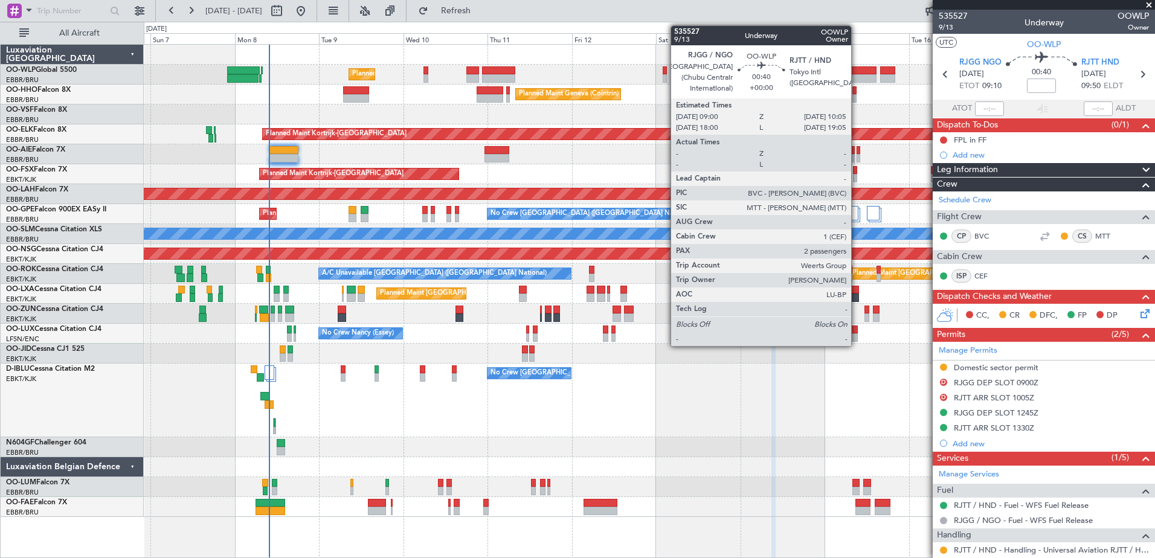
click at [813, 112] on div at bounding box center [649, 114] width 1010 height 20
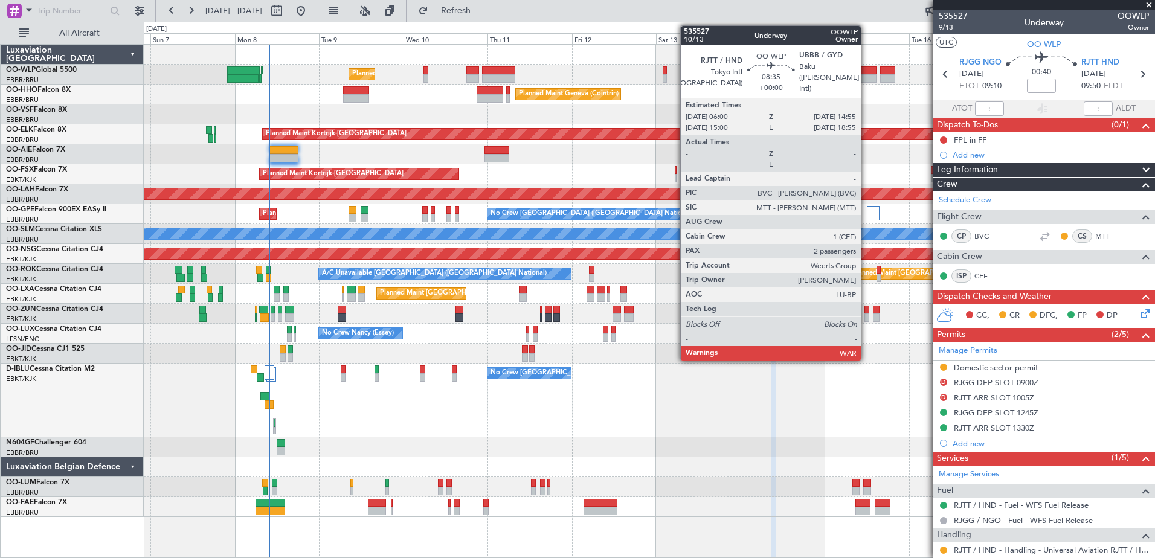
click at [866, 82] on div at bounding box center [860, 78] width 31 height 8
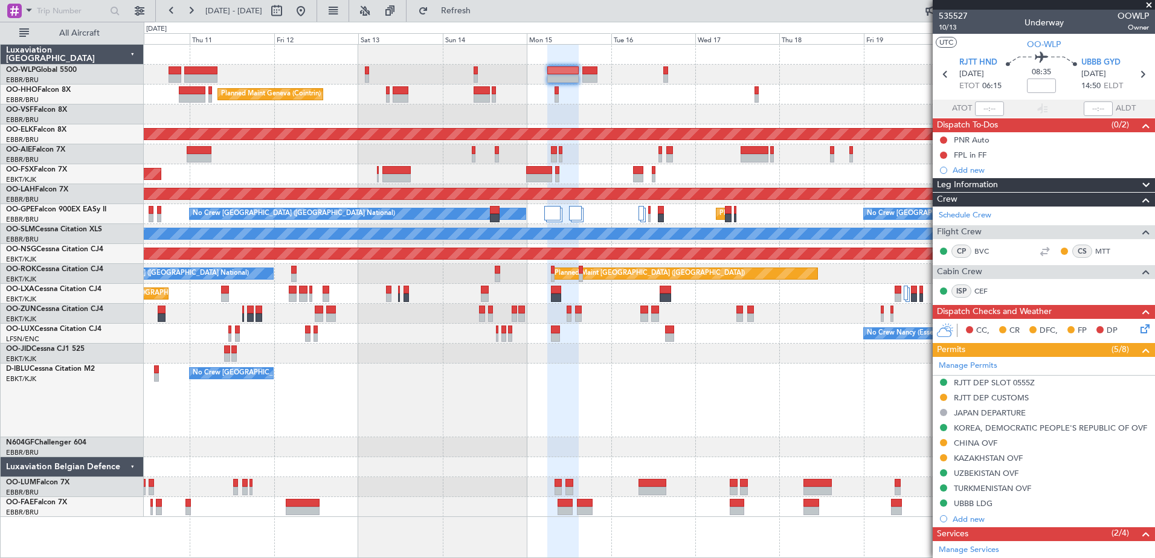
click at [295, 175] on div "Planned Maint Liege Planned Maint Geneva ([GEOGRAPHIC_DATA]) Planned Maint [GEO…" at bounding box center [649, 281] width 1010 height 472
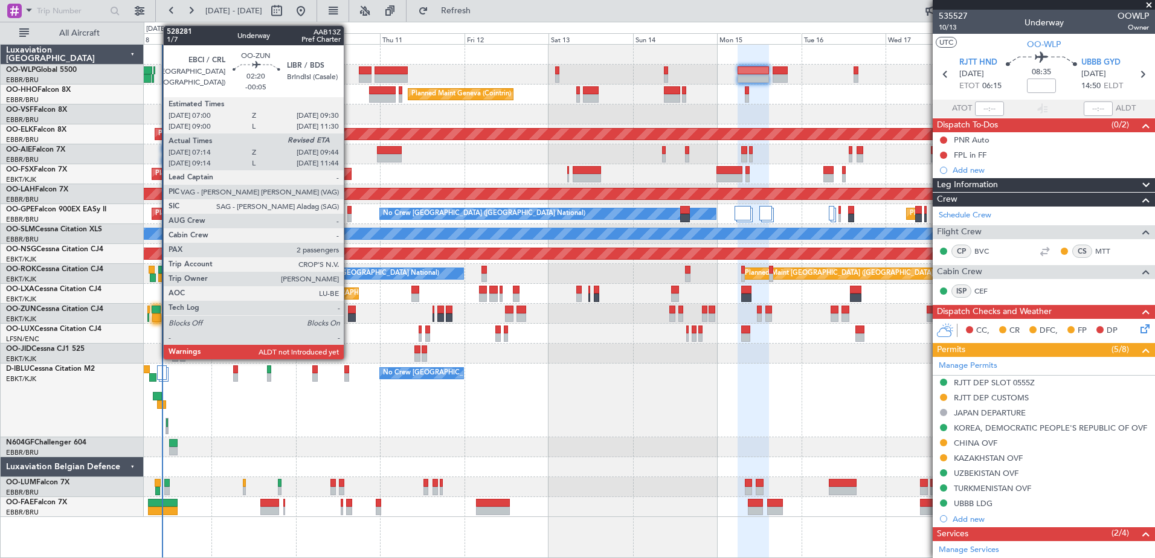
click at [157, 313] on div at bounding box center [156, 310] width 9 height 8
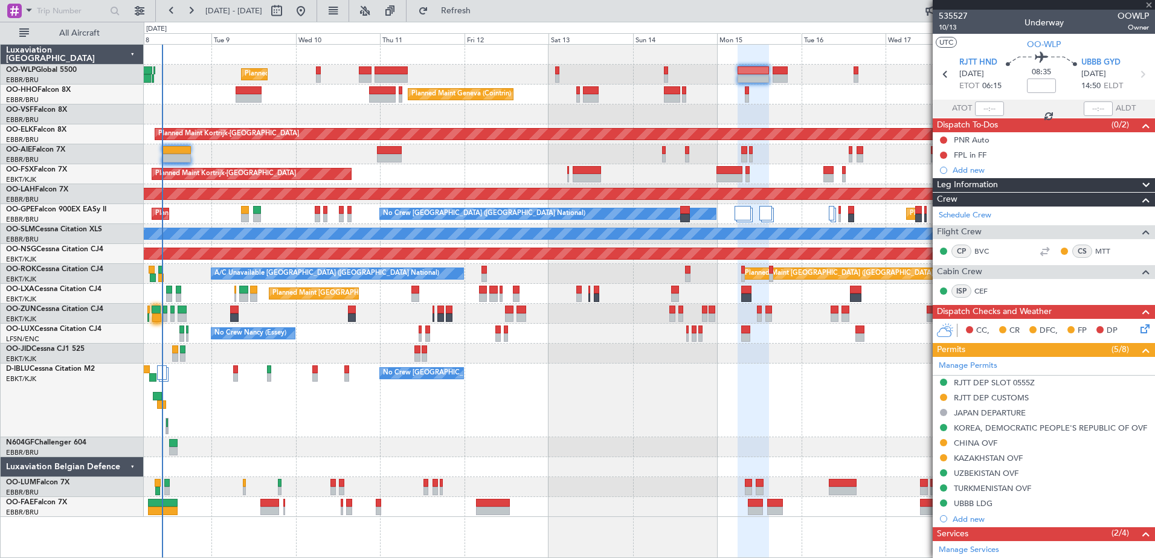
type input "-00:05"
type input "07:19"
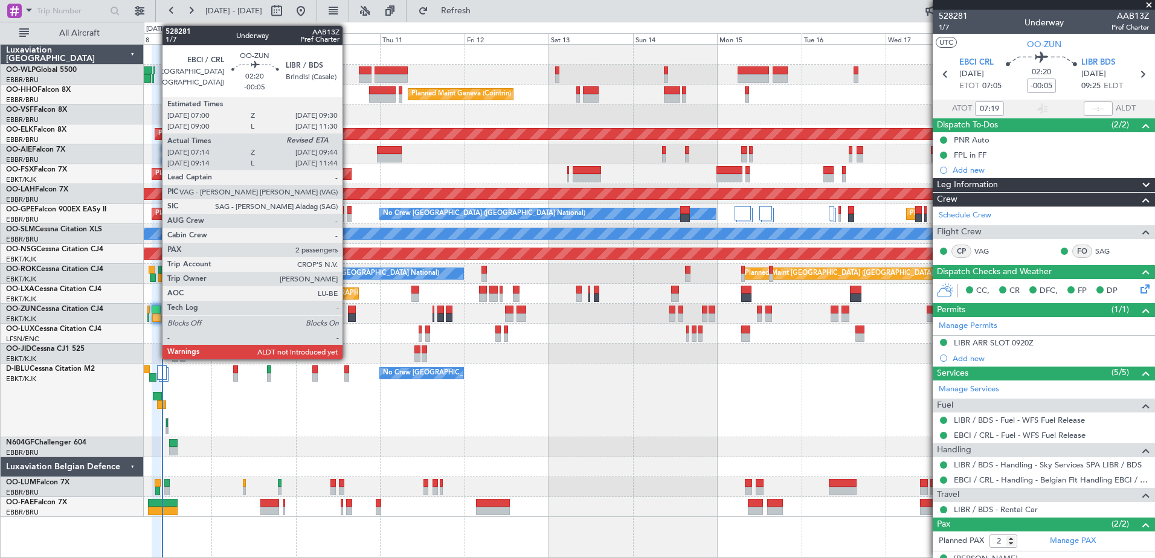
click at [156, 313] on div at bounding box center [156, 317] width 9 height 8
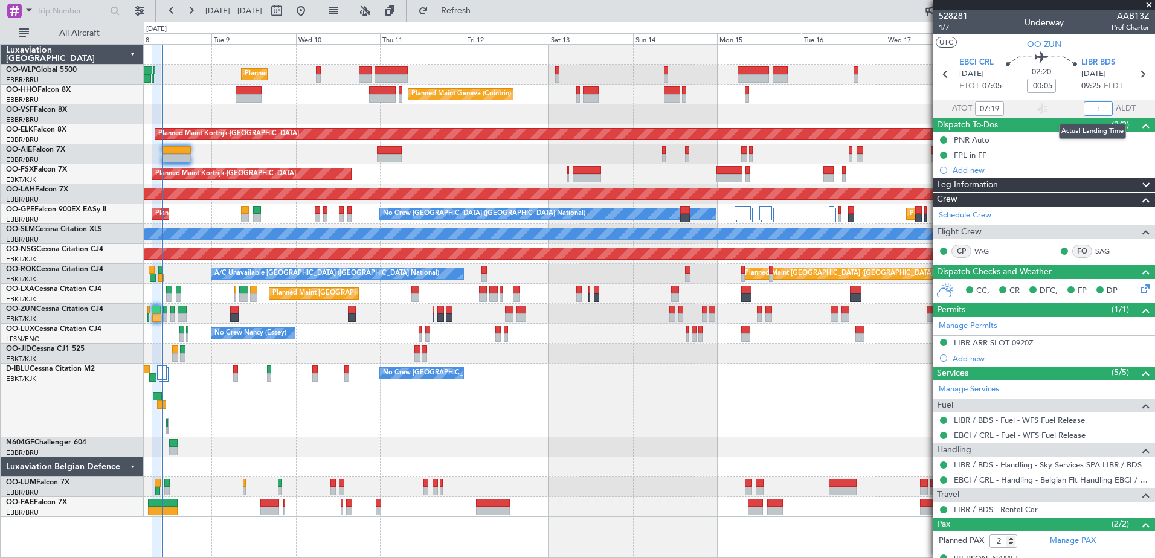
click at [1084, 111] on input "text" at bounding box center [1097, 108] width 29 height 14
type input "09:29"
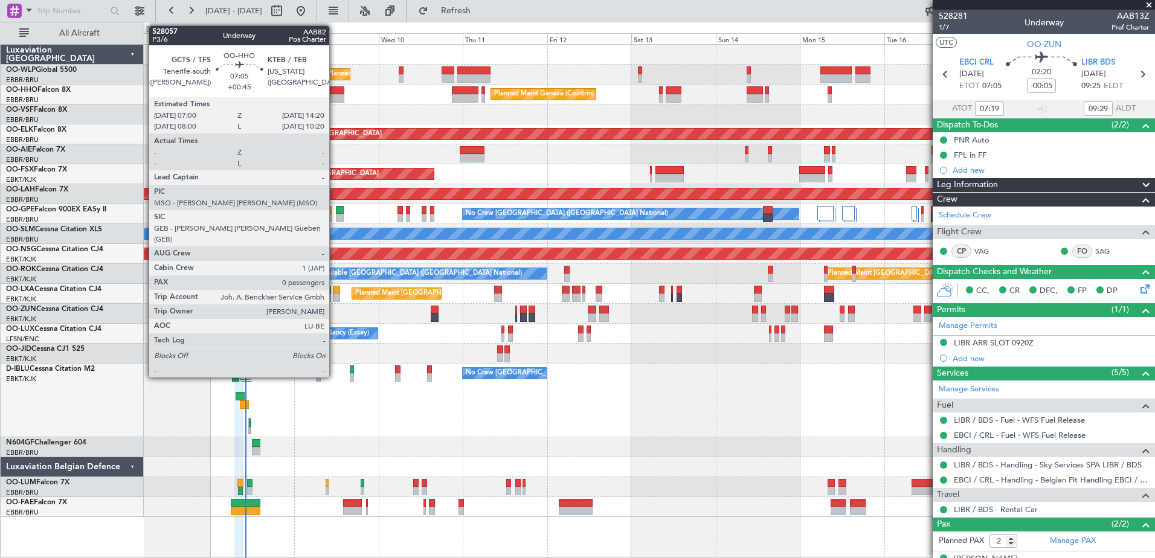
click at [335, 96] on div at bounding box center [331, 98] width 26 height 8
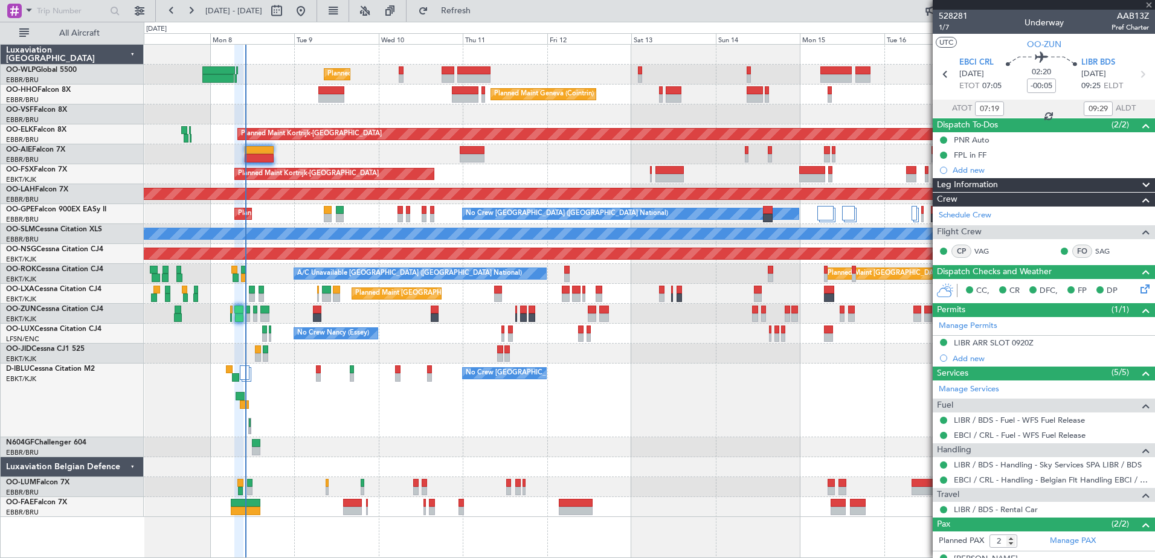
type input "+00:45"
type input "0"
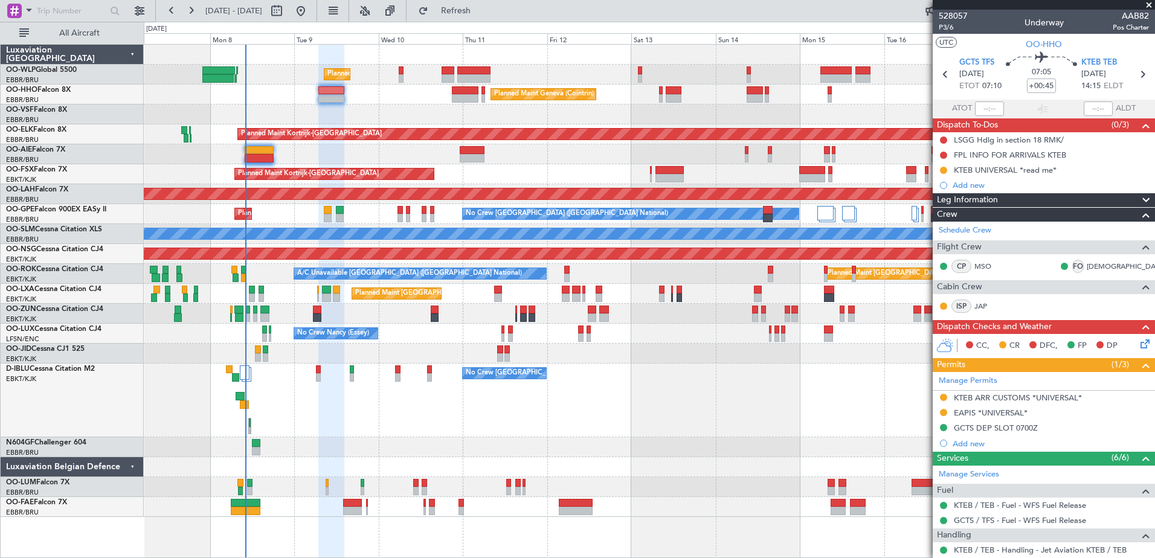
click at [187, 106] on div at bounding box center [649, 114] width 1010 height 20
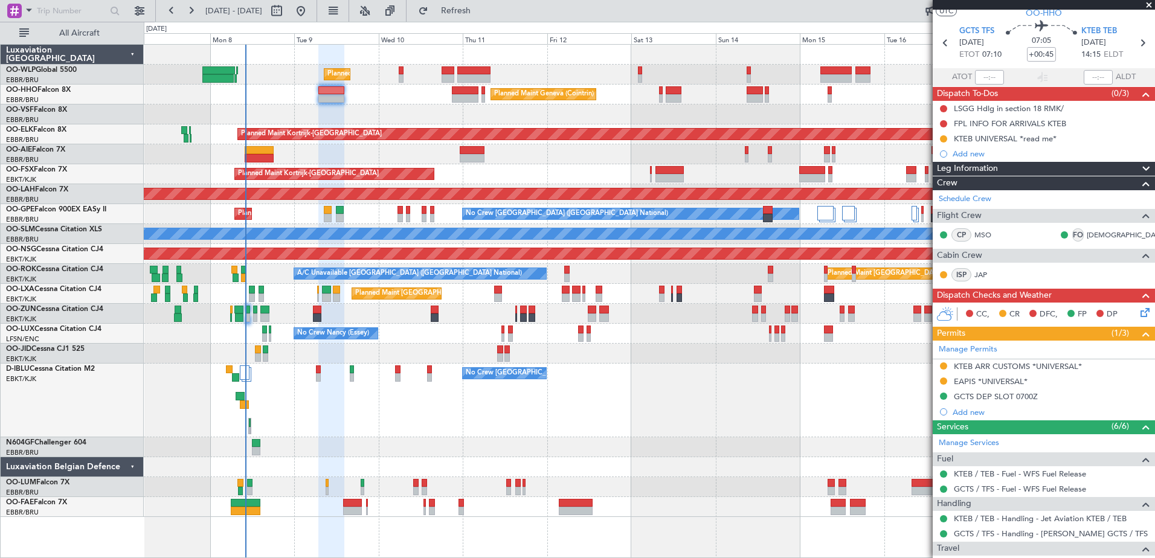
scroll to position [152, 0]
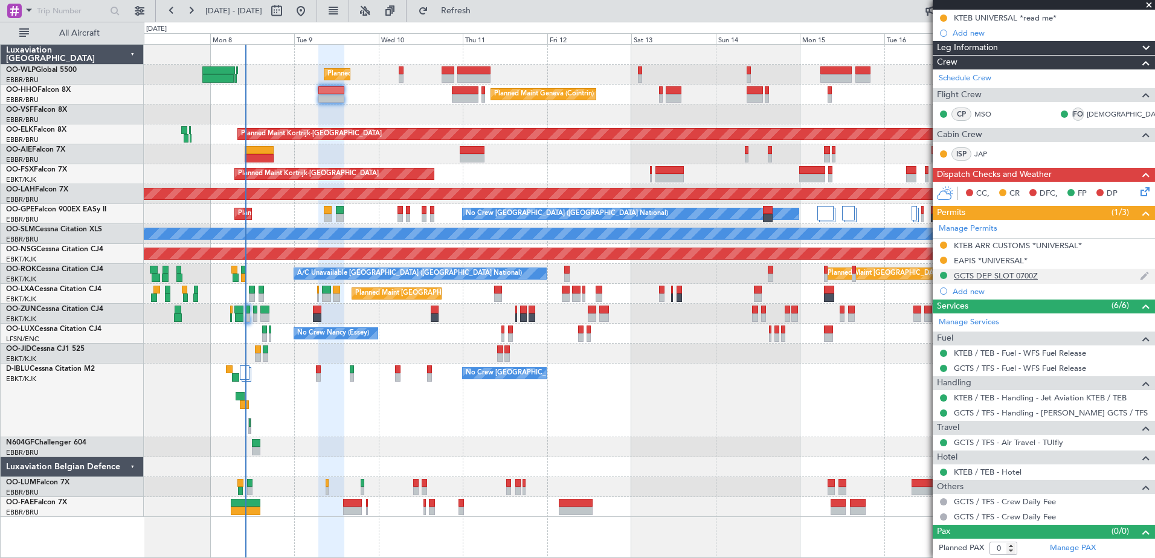
click at [996, 274] on div "GCTS DEP SLOT 0700Z" at bounding box center [995, 276] width 84 height 10
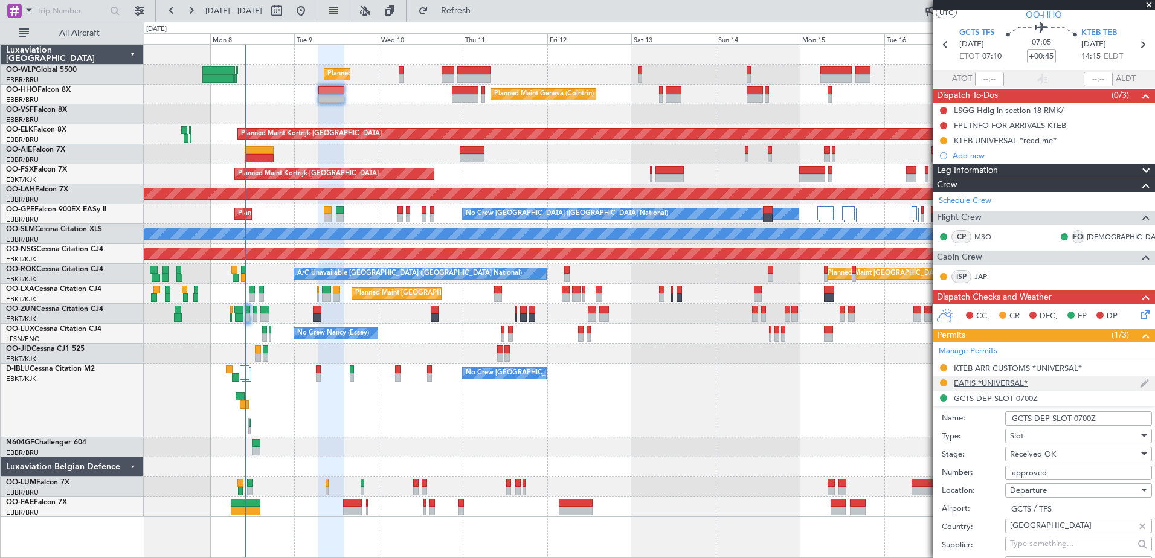
scroll to position [0, 0]
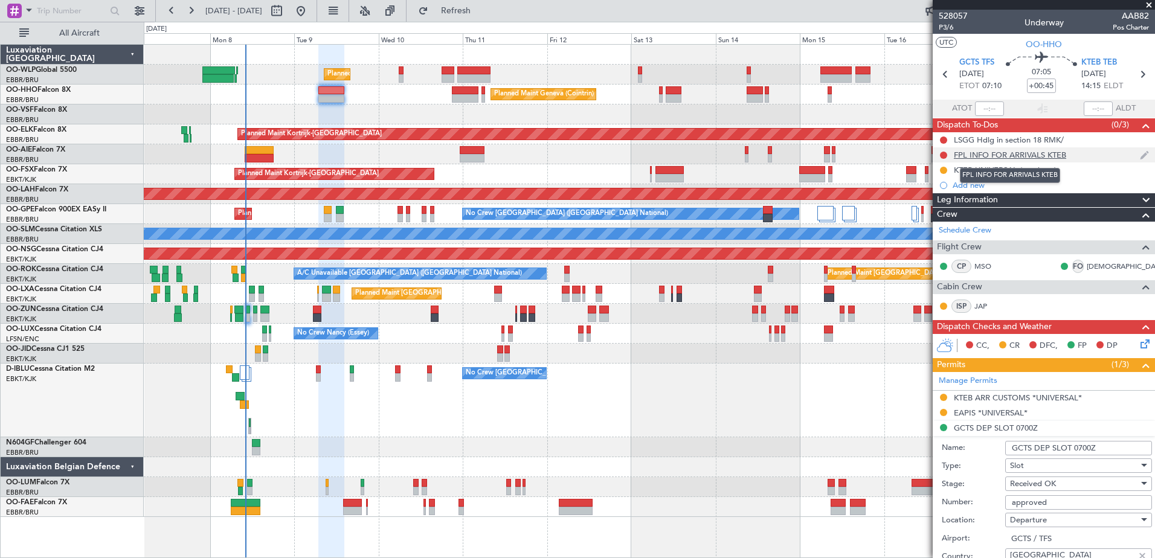
click at [1024, 155] on div "FPL INFO FOR ARRIVALS KTEB" at bounding box center [1009, 155] width 112 height 10
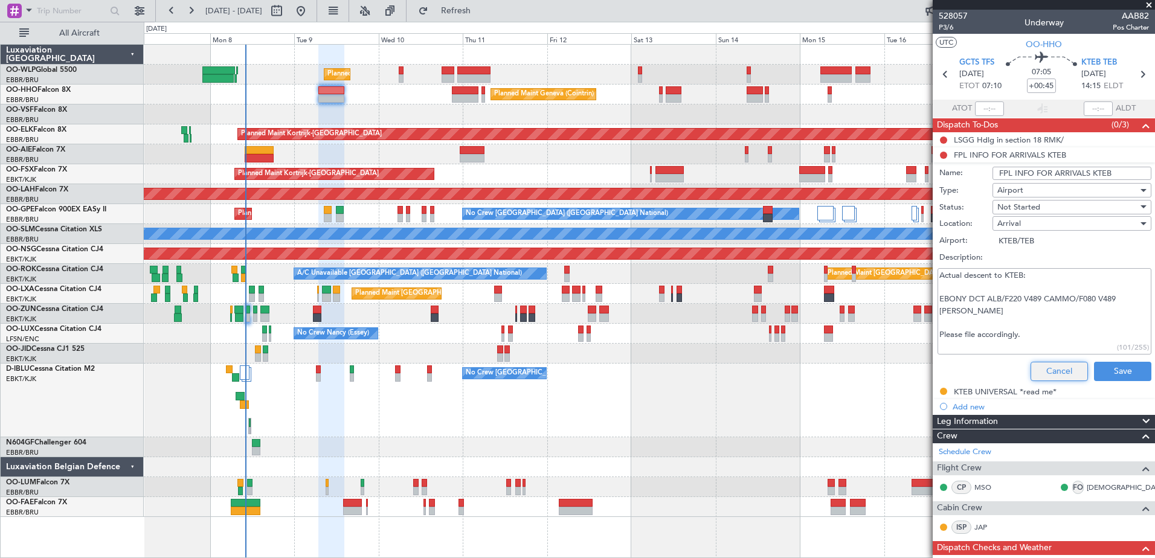
click at [1062, 374] on button "Cancel" at bounding box center [1058, 371] width 57 height 19
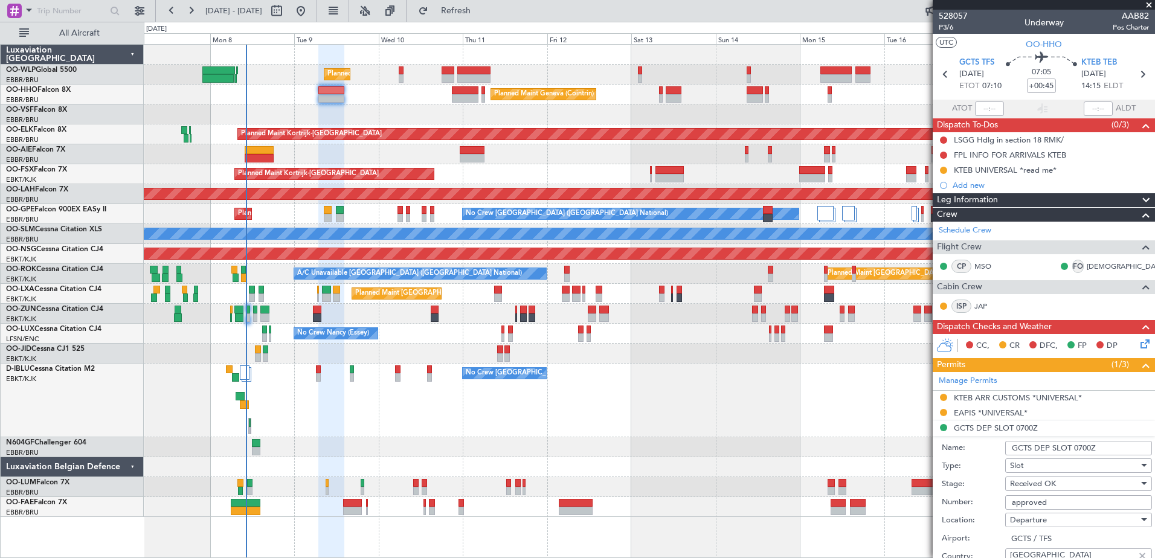
click at [157, 77] on div "Planned Maint Liege" at bounding box center [649, 75] width 1010 height 20
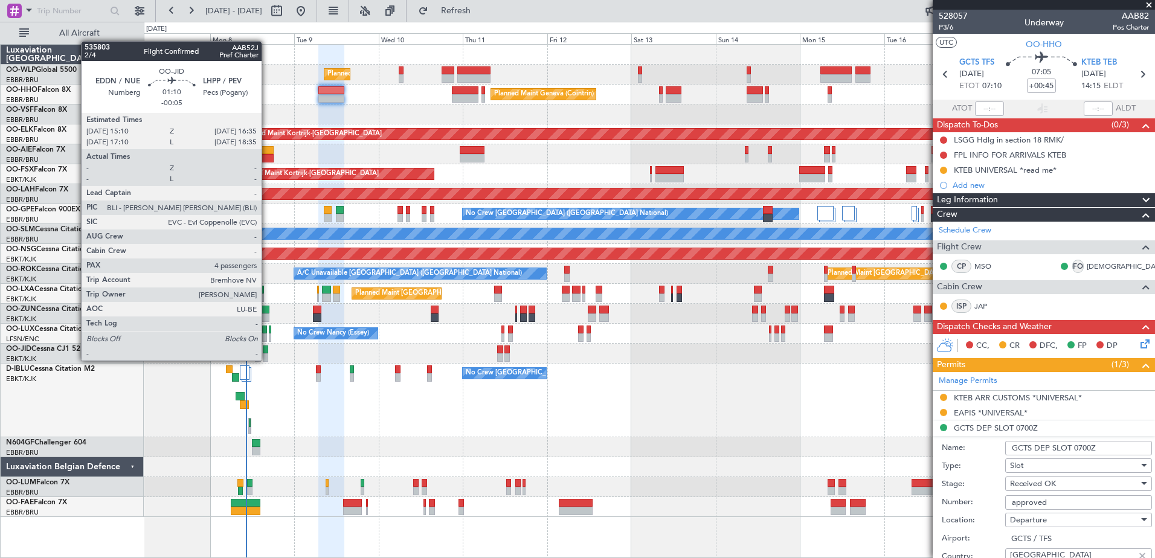
click at [267, 359] on div at bounding box center [265, 357] width 5 height 8
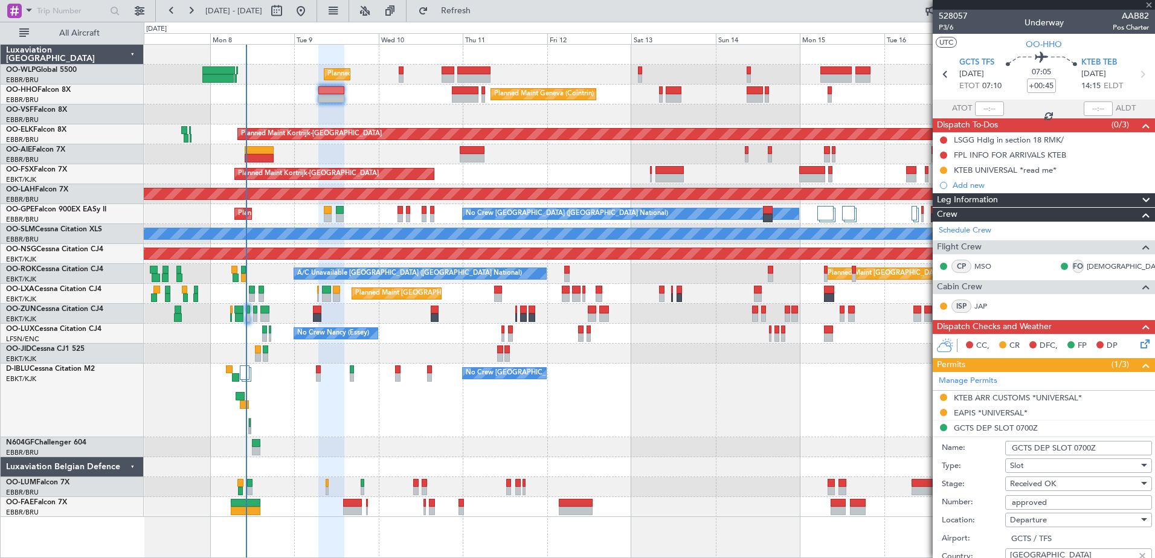
type input "-00:05"
type input "4"
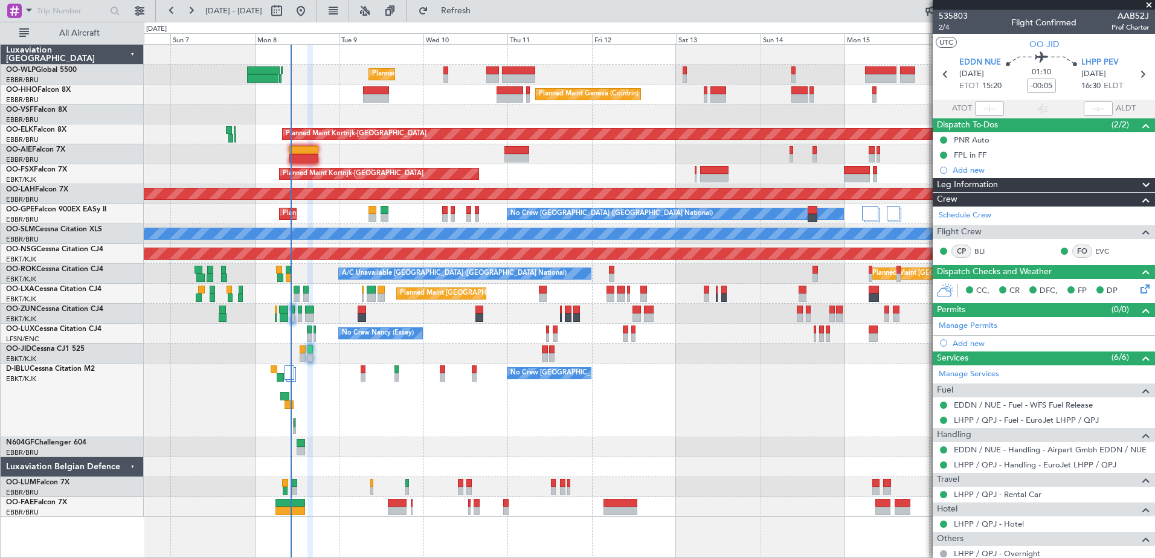
click at [335, 392] on div "No Crew Brussels (Brussels National) No Crew Brussels (Brussels National)" at bounding box center [649, 401] width 1010 height 74
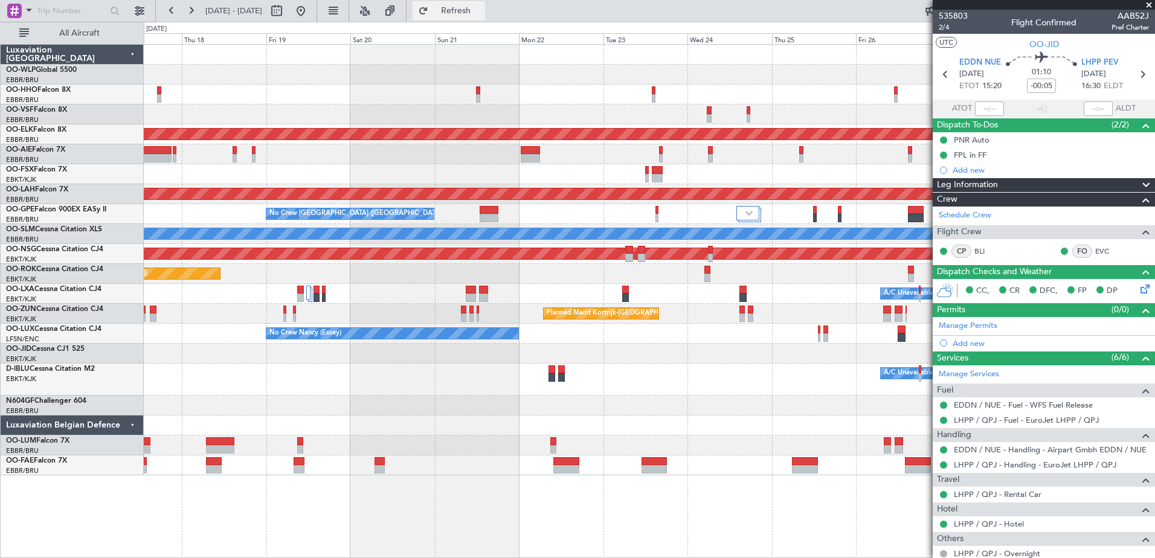
click at [481, 13] on span "Refresh" at bounding box center [456, 11] width 51 height 8
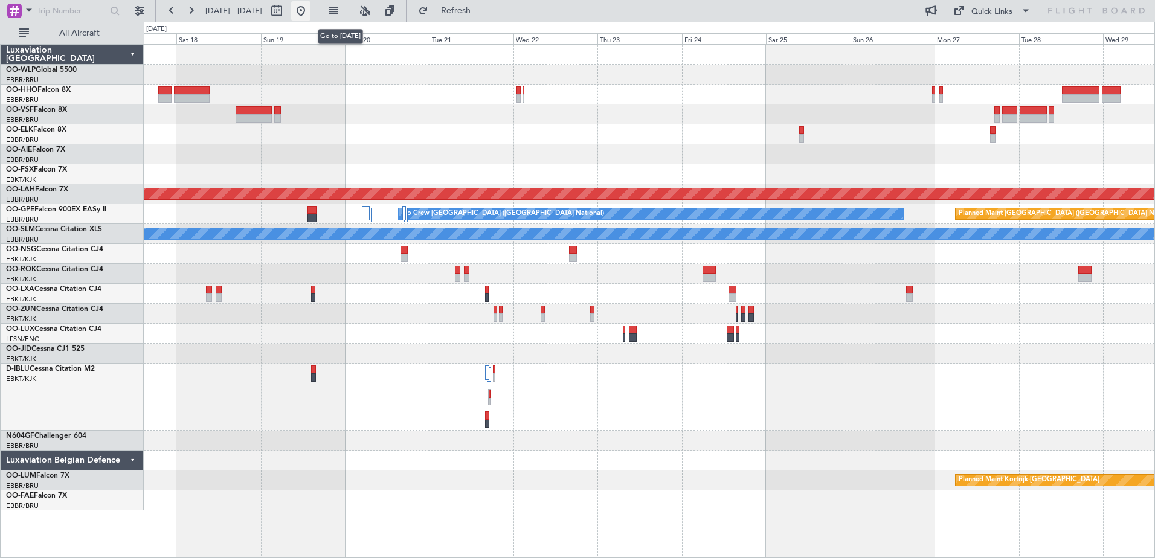
click at [310, 10] on button at bounding box center [300, 10] width 19 height 19
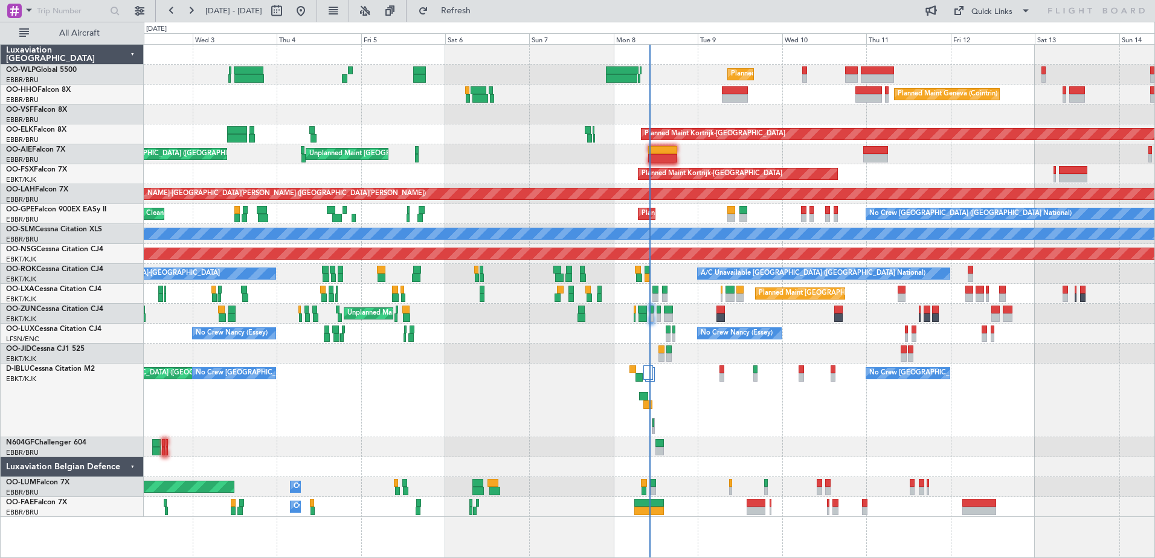
click at [650, 162] on div "Unplanned Maint Brussels (Brussels National) Planned Maint London (Farnborough)" at bounding box center [649, 154] width 1010 height 20
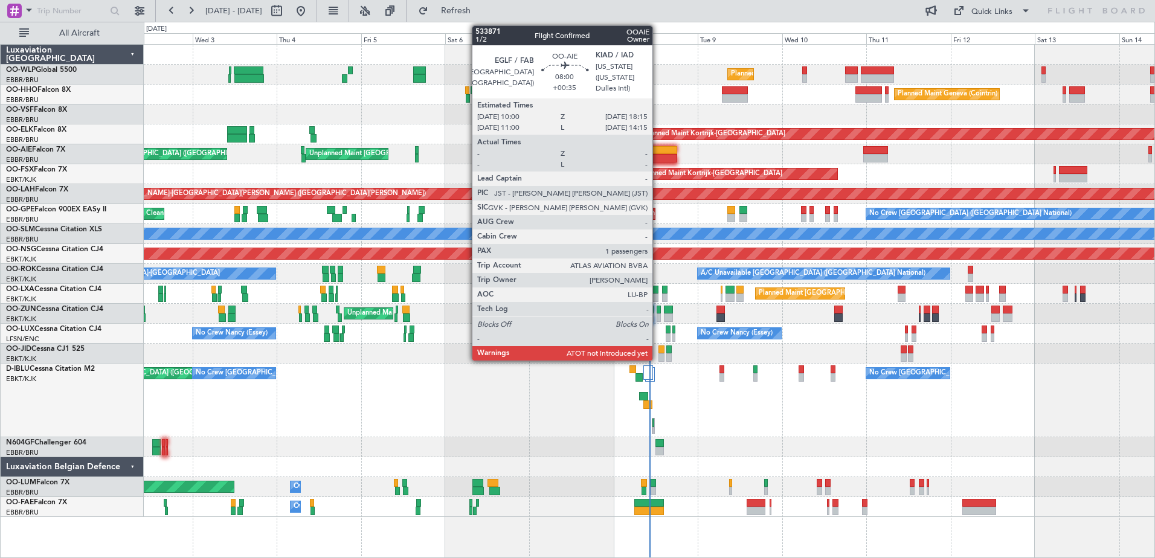
click at [658, 158] on div at bounding box center [662, 158] width 29 height 8
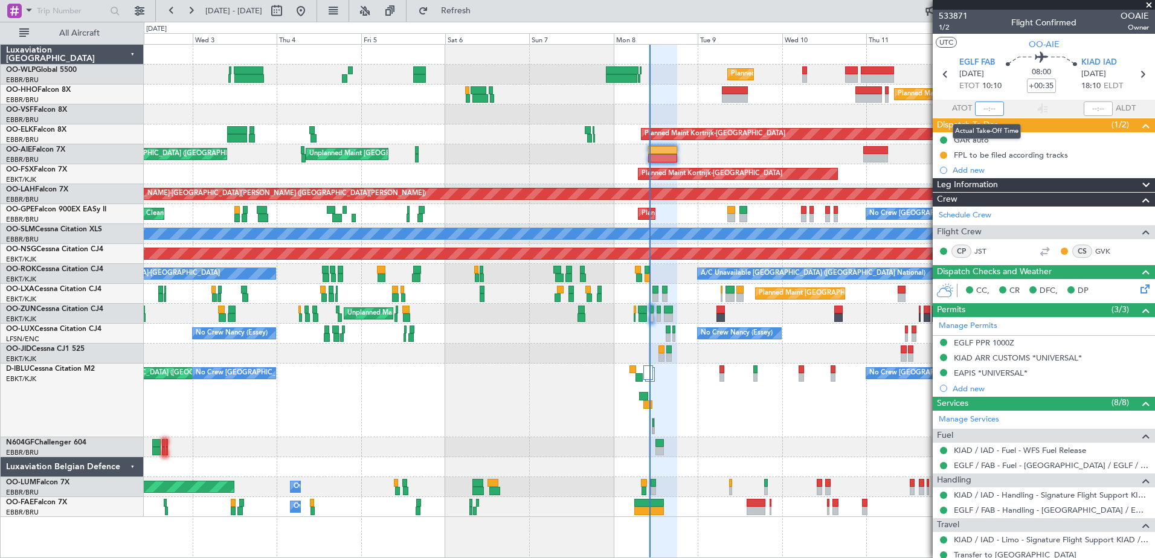
click at [975, 106] on input "text" at bounding box center [989, 108] width 29 height 14
type input "10:17"
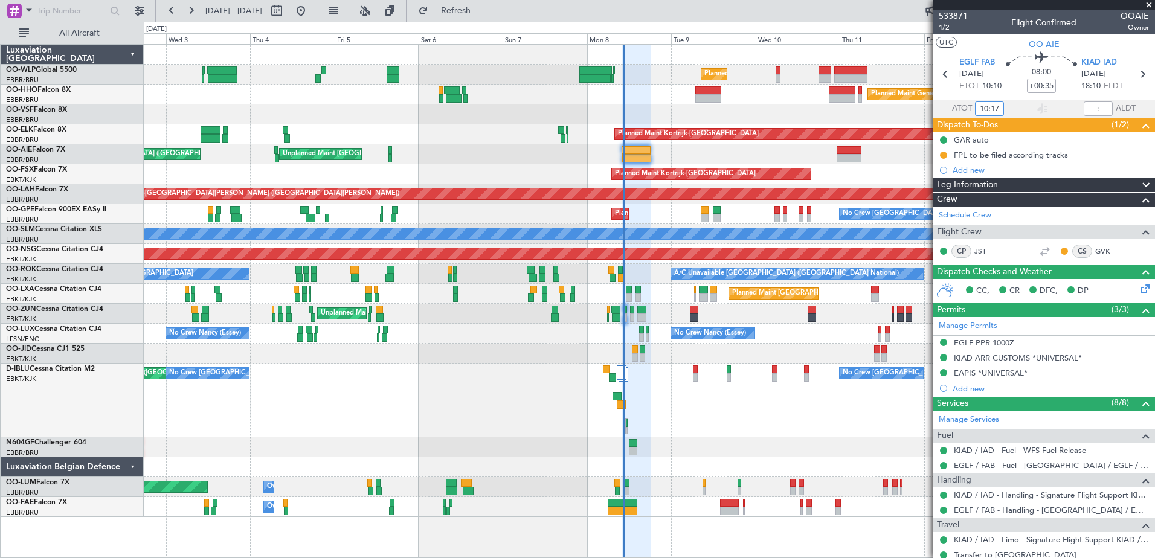
click at [479, 377] on div "No Crew Brussels (Brussels National) AOG Maint Brussels (Brussels National) No …" at bounding box center [649, 401] width 1010 height 74
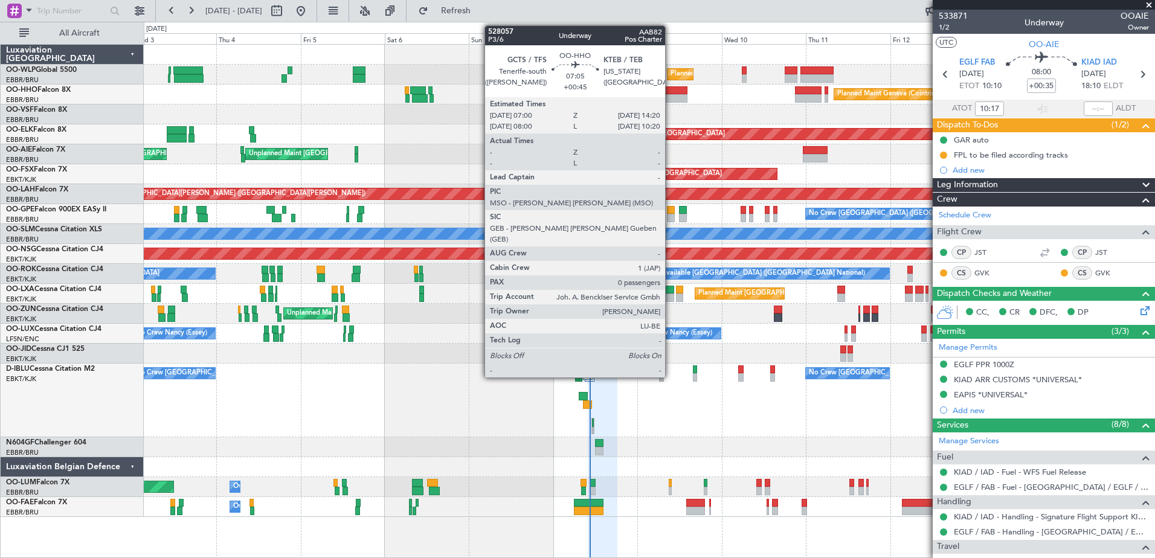
click at [670, 94] on div at bounding box center [674, 90] width 26 height 8
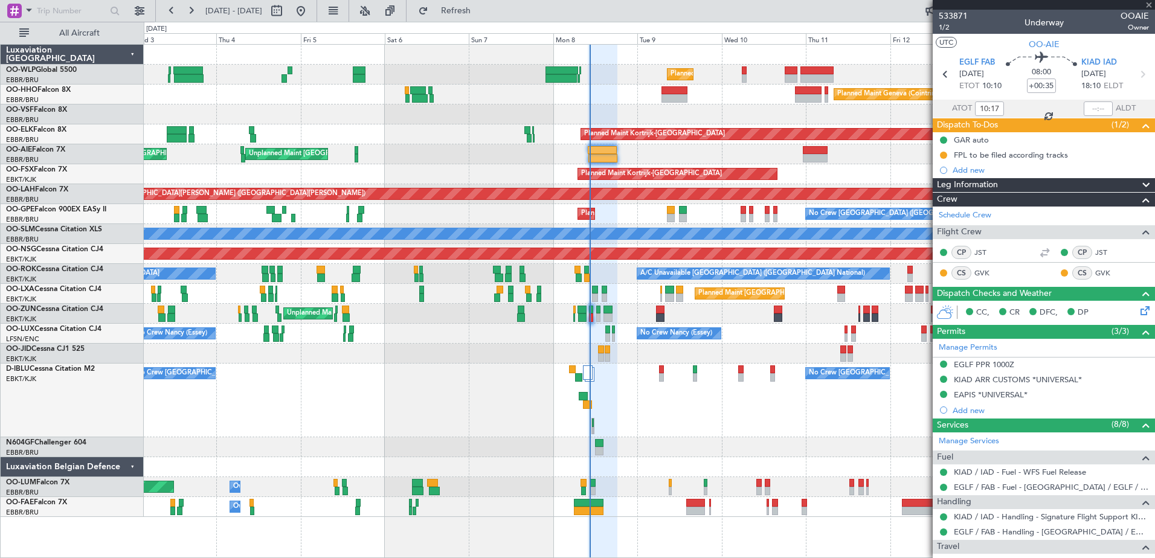
type input "+00:45"
type input "0"
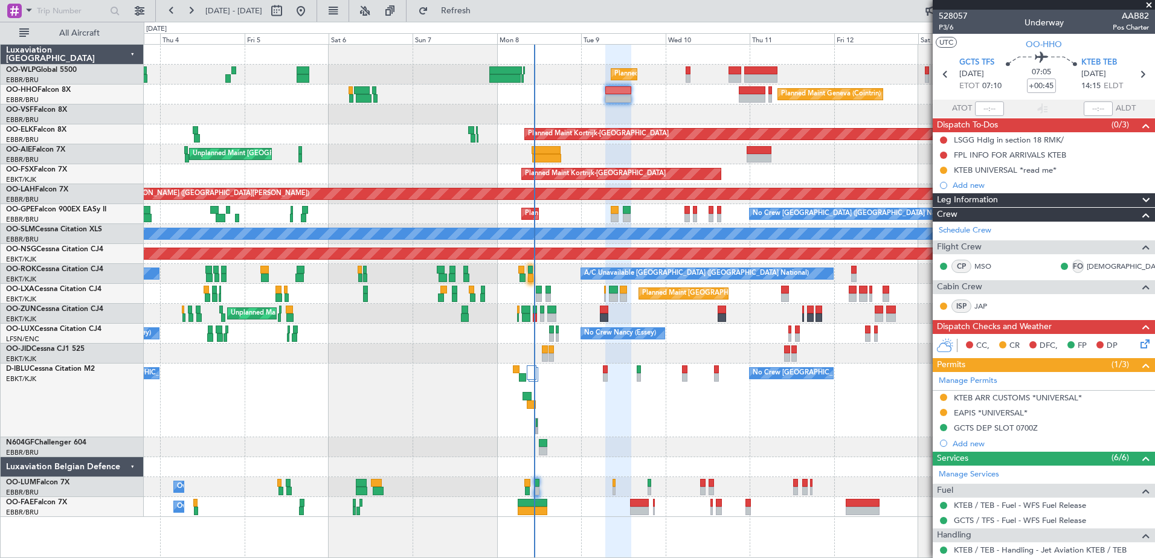
click at [754, 428] on div "No Crew Brussels (Brussels National) No Crew Brussels (Brussels National) AOG M…" at bounding box center [649, 401] width 1010 height 74
click at [481, 11] on span "Refresh" at bounding box center [456, 11] width 51 height 8
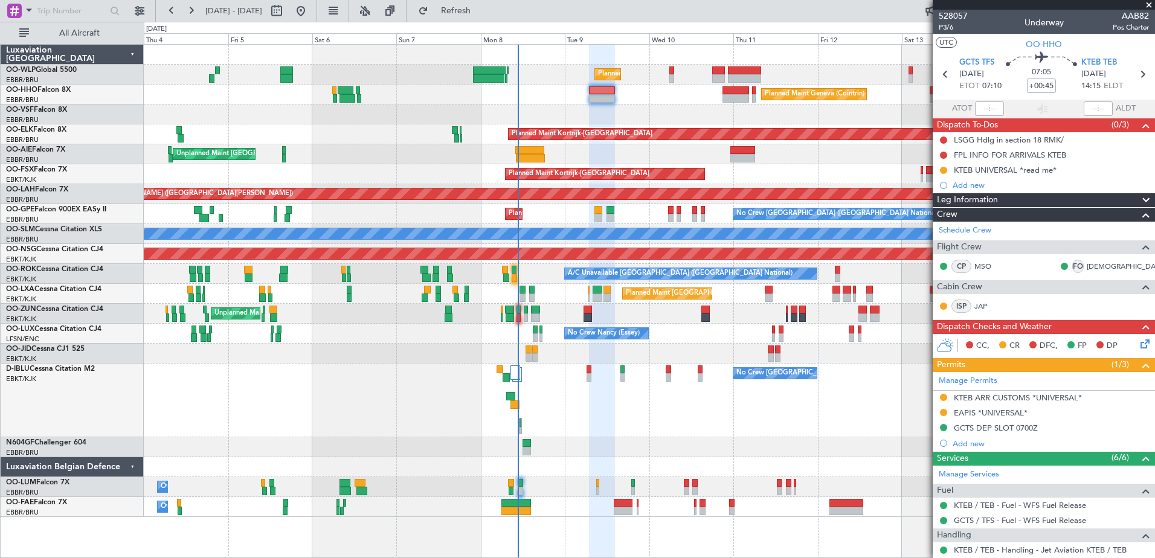
click at [464, 391] on div "No Crew [GEOGRAPHIC_DATA] ([GEOGRAPHIC_DATA] National) No Crew [GEOGRAPHIC_DATA…" at bounding box center [649, 401] width 1010 height 74
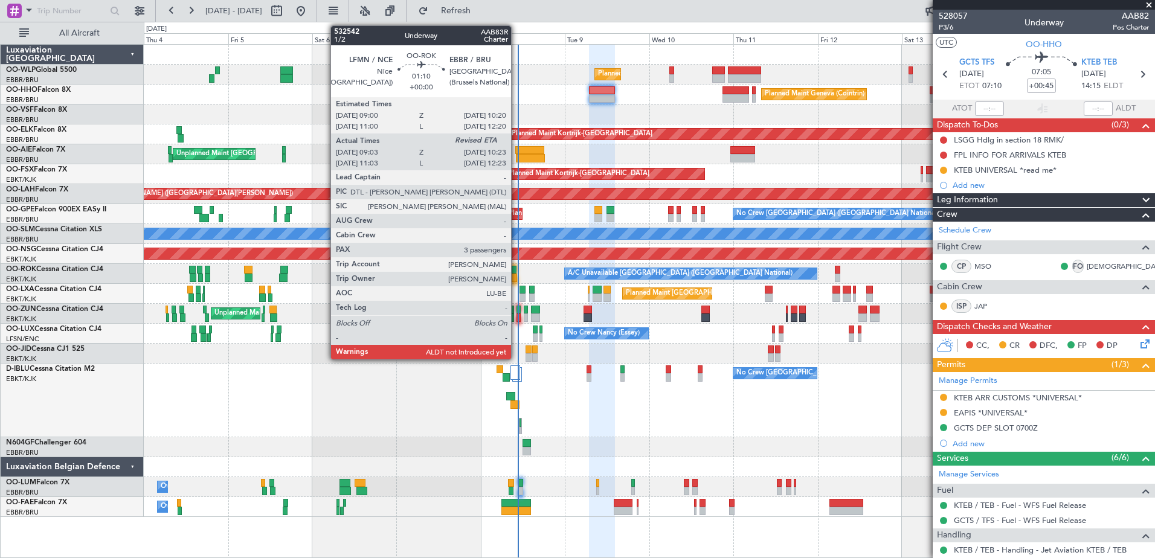
click at [516, 280] on div at bounding box center [513, 278] width 5 height 8
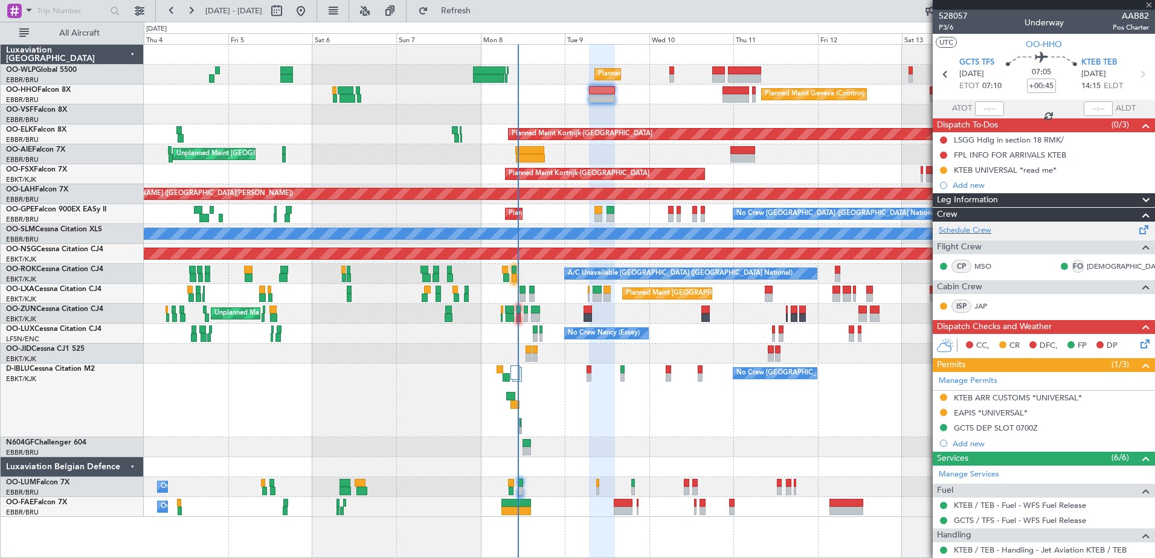
type input "09:08"
type input "3"
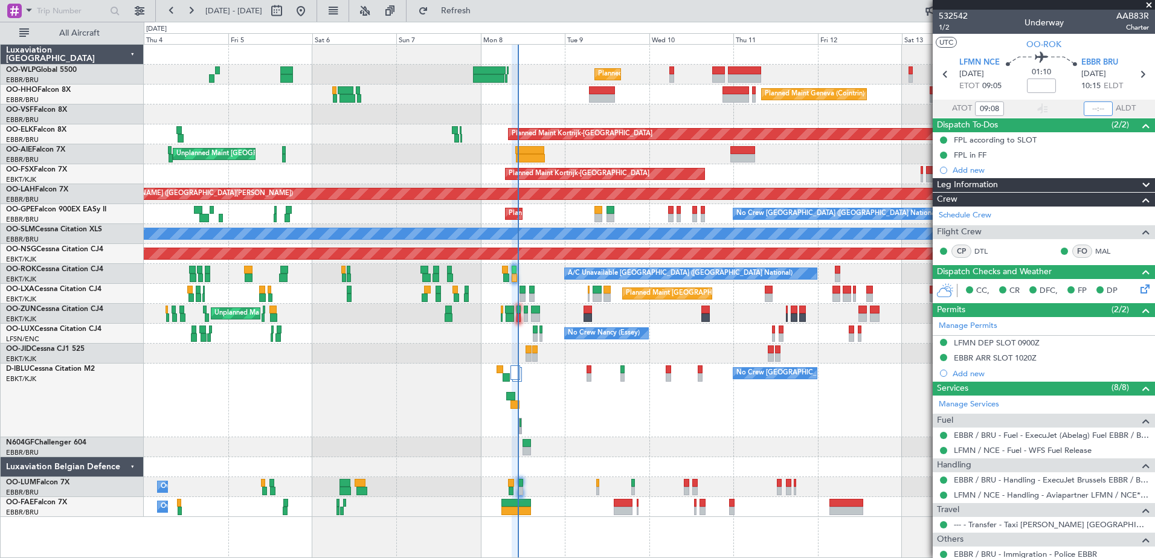
click at [1086, 106] on input "text" at bounding box center [1097, 108] width 29 height 14
type input "10:25"
click at [478, 18] on button "Refresh" at bounding box center [448, 10] width 72 height 19
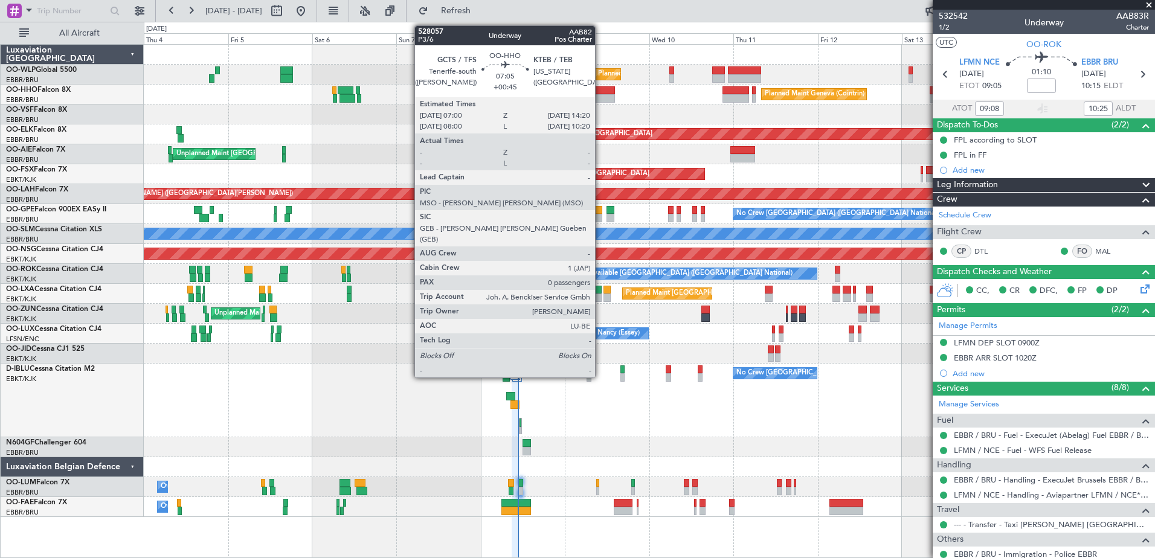
click at [600, 98] on div at bounding box center [602, 98] width 26 height 8
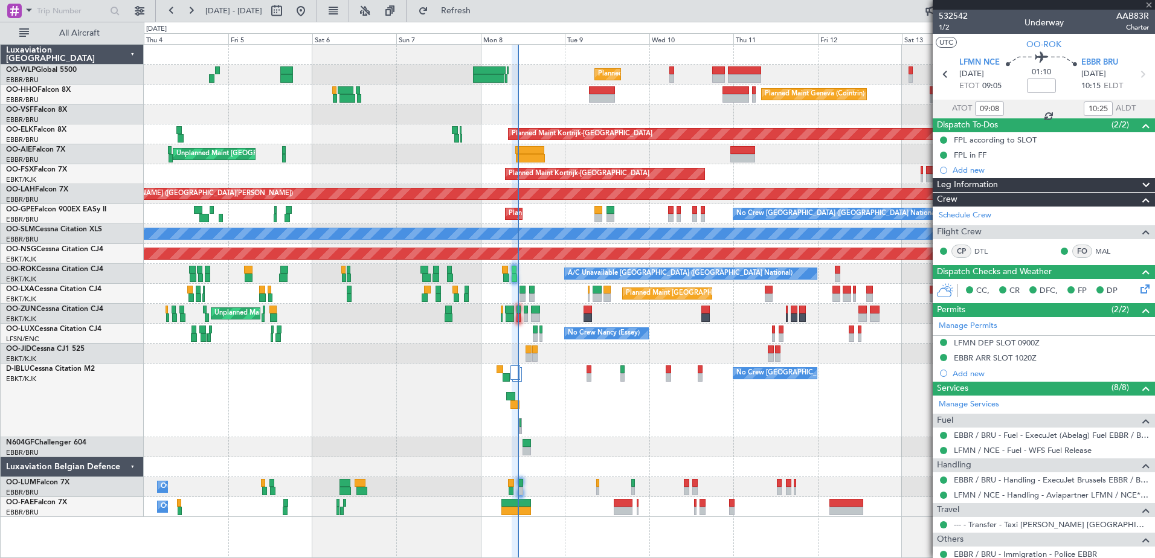
type input "+00:45"
type input "0"
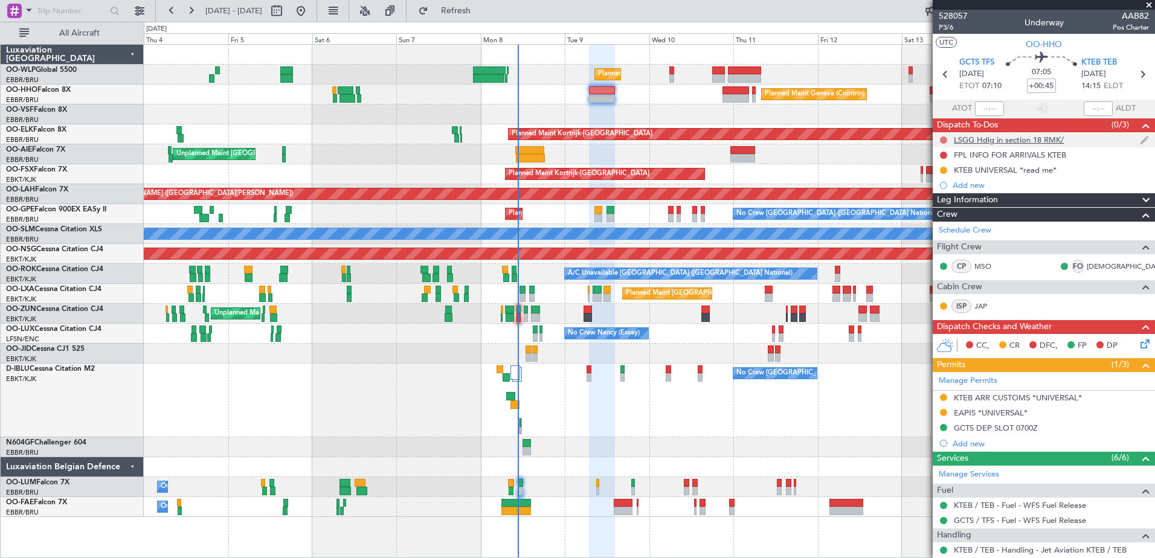
click at [946, 139] on button at bounding box center [943, 139] width 7 height 7
click at [940, 210] on span "Cancelled" at bounding box center [946, 211] width 34 height 12
click at [941, 154] on button at bounding box center [943, 155] width 7 height 7
click at [945, 226] on span "Cancelled" at bounding box center [946, 226] width 34 height 12
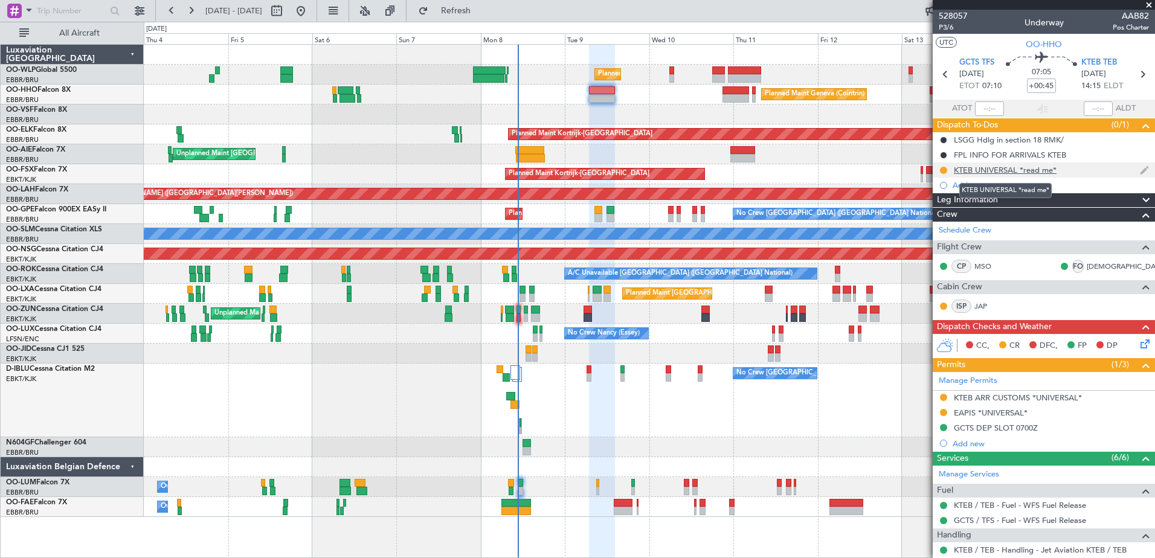
click at [1026, 173] on div "KTEB UNIVERSAL *read me*" at bounding box center [1004, 170] width 103 height 10
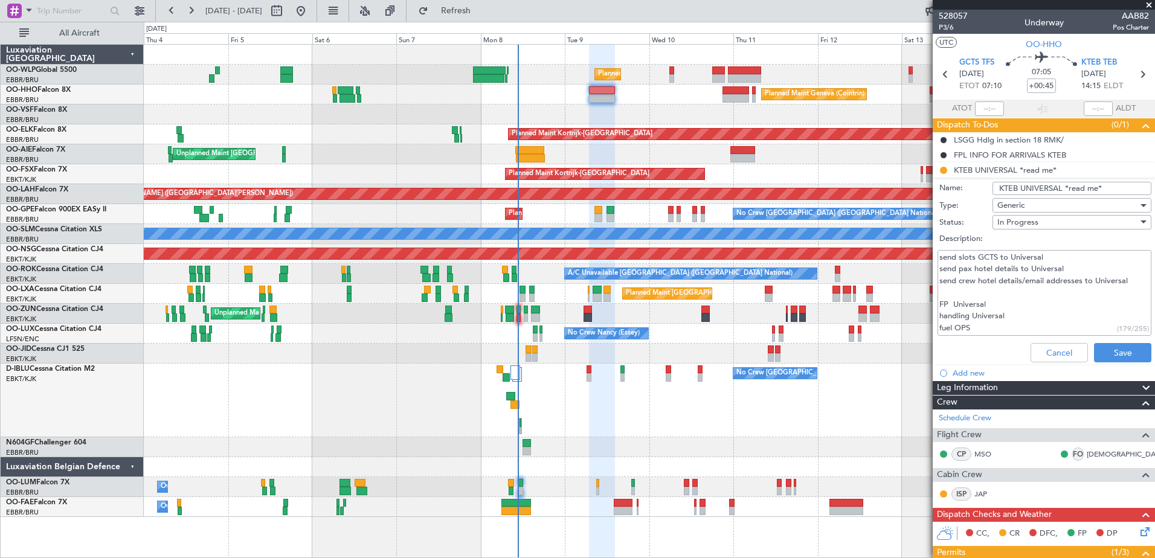
click at [1021, 223] on span "In Progress" at bounding box center [1017, 222] width 41 height 11
click at [1022, 286] on span "Completed" at bounding box center [1065, 283] width 141 height 18
click at [1123, 354] on button "Save" at bounding box center [1122, 352] width 57 height 19
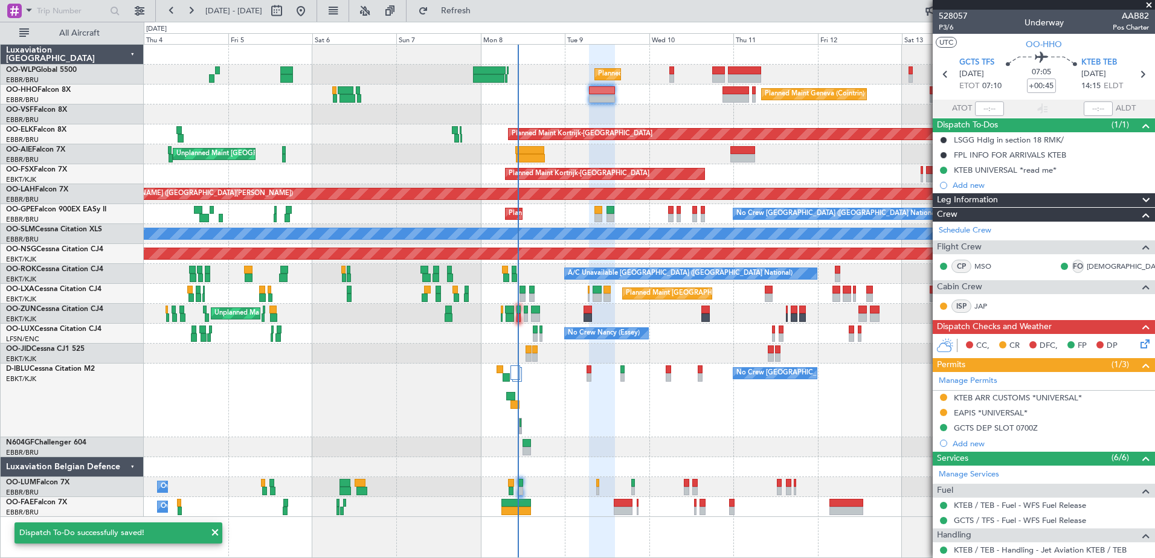
click at [1138, 344] on icon at bounding box center [1143, 342] width 10 height 10
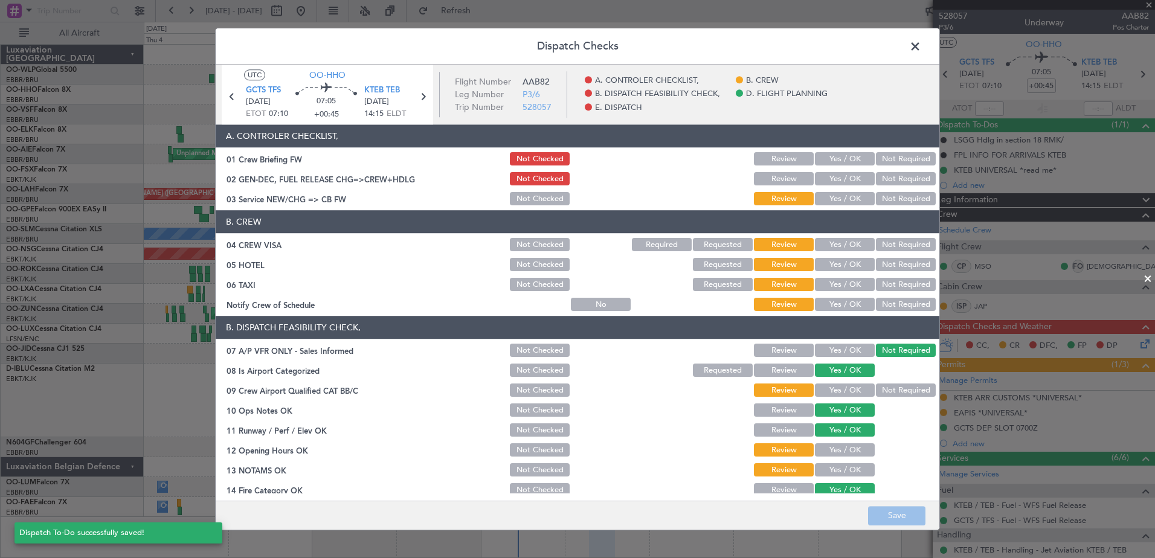
drag, startPoint x: 856, startPoint y: 305, endPoint x: 878, endPoint y: 292, distance: 25.7
click at [857, 305] on button "Yes / OK" at bounding box center [845, 304] width 60 height 13
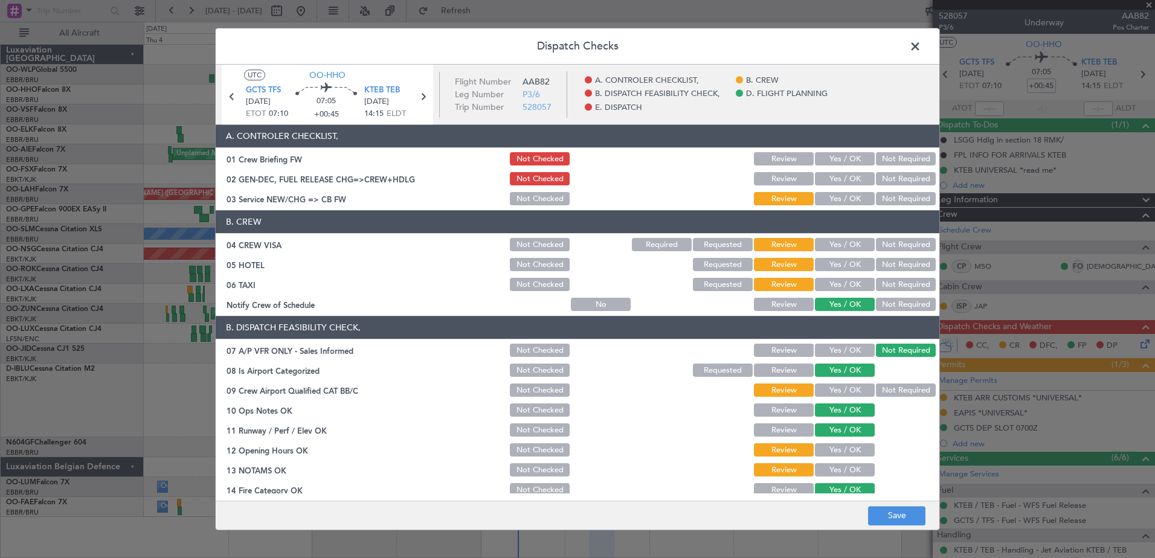
click at [885, 281] on button "Not Required" at bounding box center [906, 284] width 60 height 13
click at [889, 264] on button "Not Required" at bounding box center [906, 264] width 60 height 13
click at [894, 246] on button "Not Required" at bounding box center [906, 245] width 60 height 13
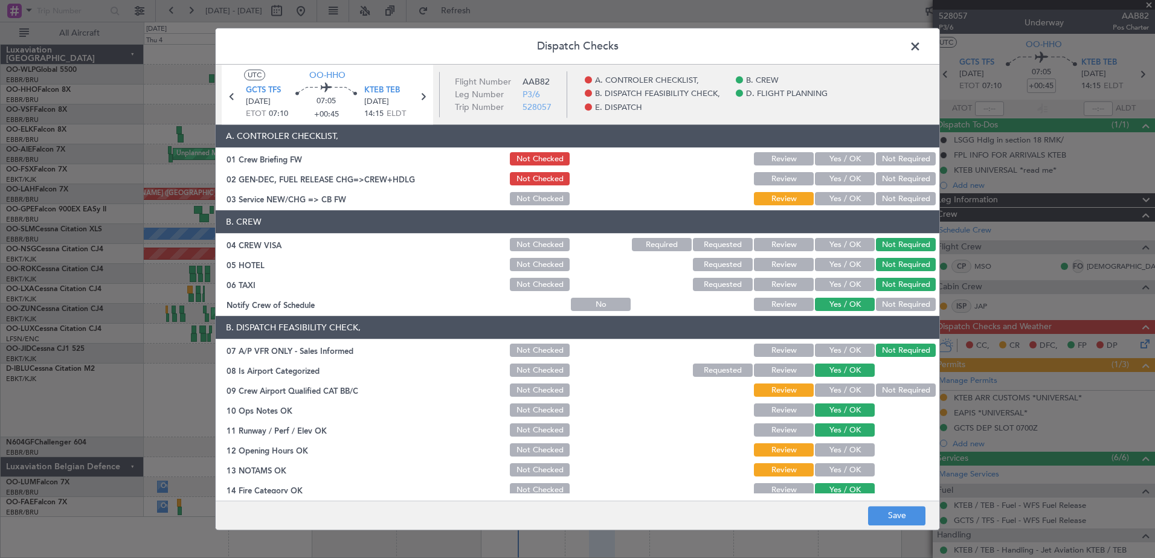
click at [834, 197] on button "Yes / OK" at bounding box center [845, 199] width 60 height 13
click at [889, 386] on button "Not Required" at bounding box center [906, 390] width 60 height 13
click at [835, 447] on button "Yes / OK" at bounding box center [845, 450] width 60 height 13
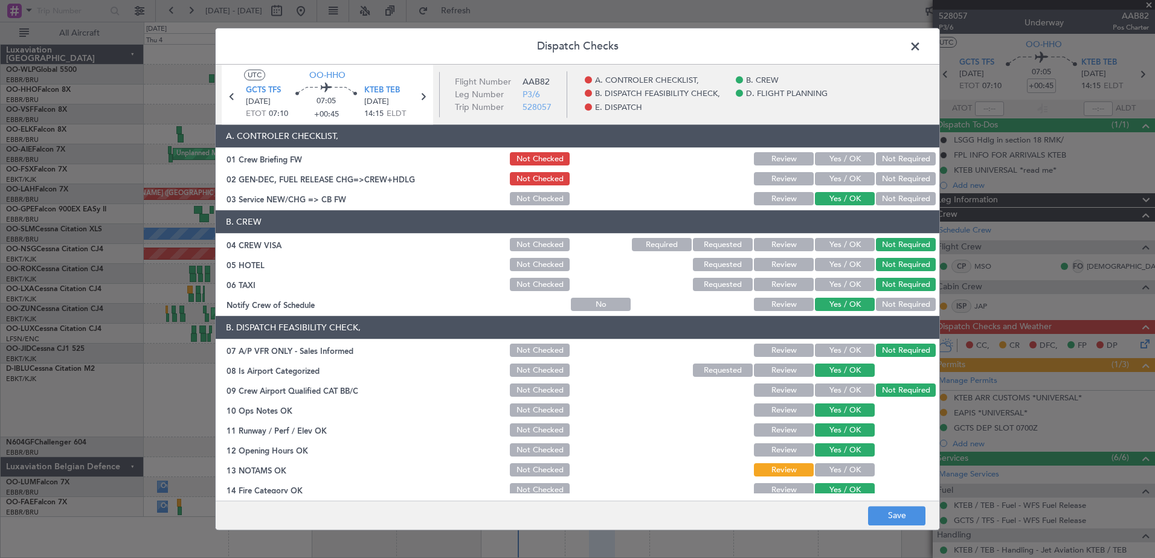
click at [828, 469] on button "Yes / OK" at bounding box center [845, 470] width 60 height 13
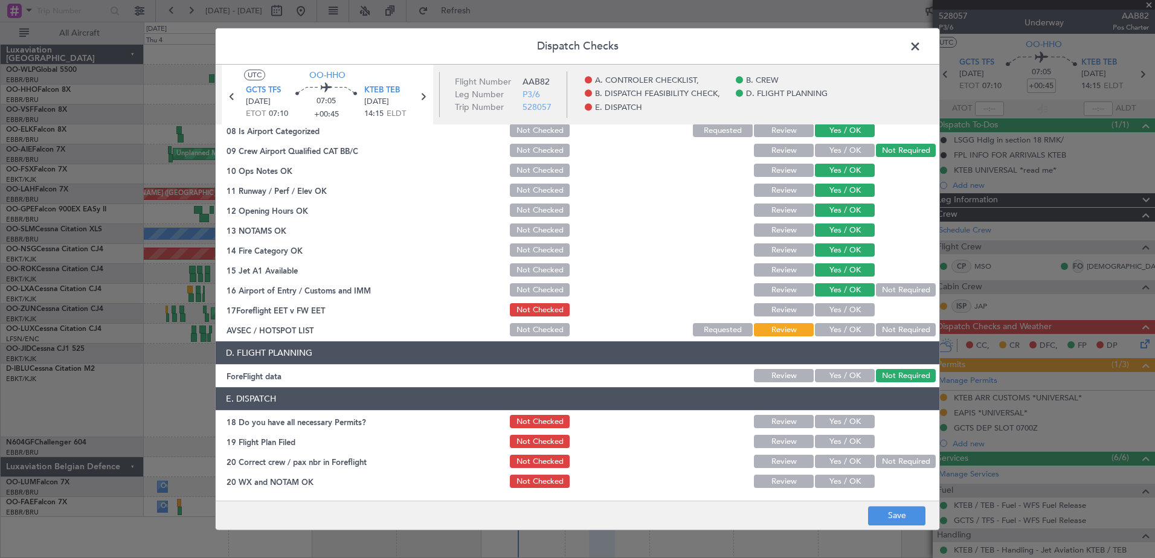
click at [835, 308] on button "Yes / OK" at bounding box center [845, 310] width 60 height 13
click at [838, 328] on button "Yes / OK" at bounding box center [845, 330] width 60 height 13
click at [837, 421] on button "Yes / OK" at bounding box center [845, 421] width 60 height 13
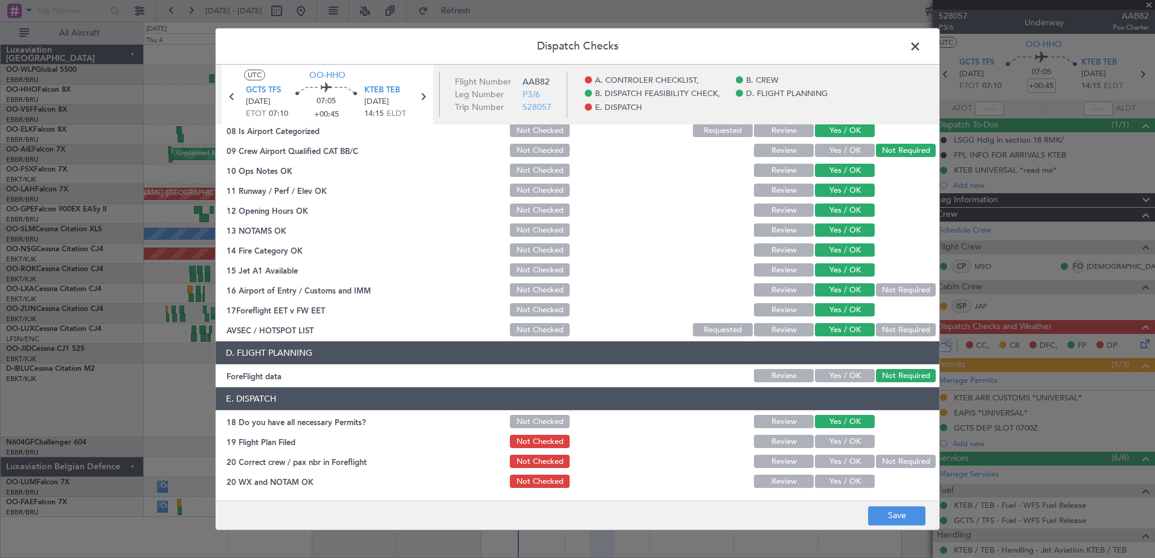
click at [841, 460] on button "Yes / OK" at bounding box center [845, 461] width 60 height 13
click at [842, 481] on button "Yes / OK" at bounding box center [845, 481] width 60 height 13
click at [515, 414] on div "Not Checked" at bounding box center [538, 422] width 61 height 17
click at [521, 418] on button "Not Checked" at bounding box center [540, 421] width 60 height 13
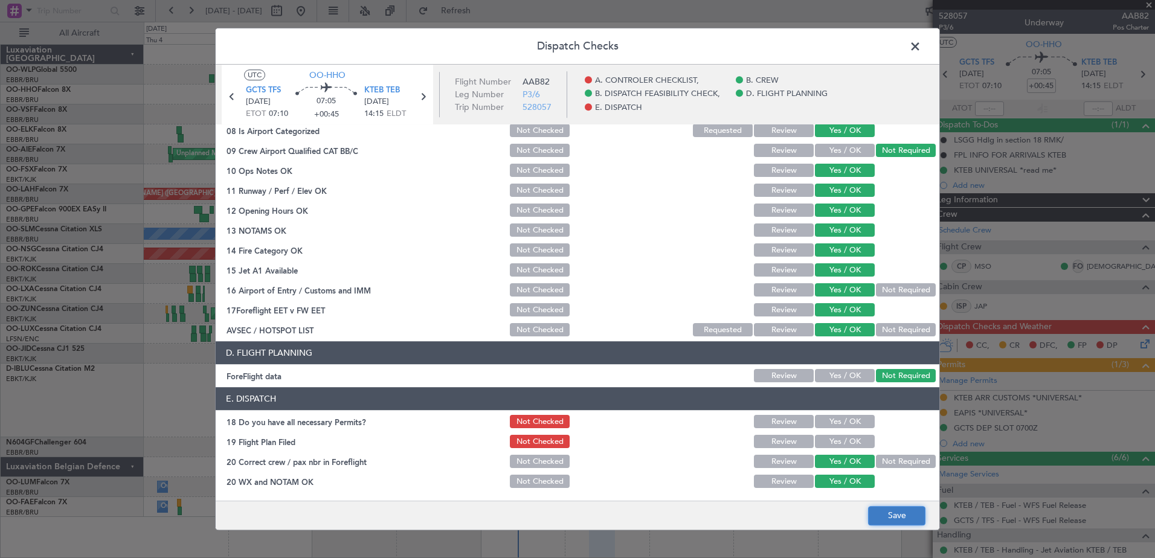
click at [910, 517] on button "Save" at bounding box center [896, 515] width 57 height 19
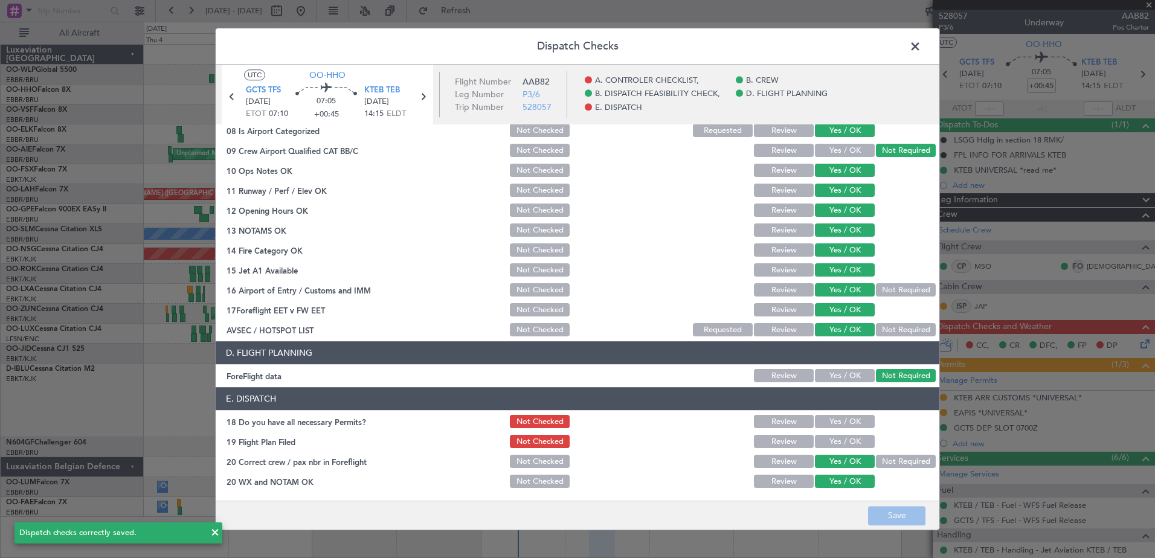
click at [921, 46] on span at bounding box center [921, 49] width 0 height 24
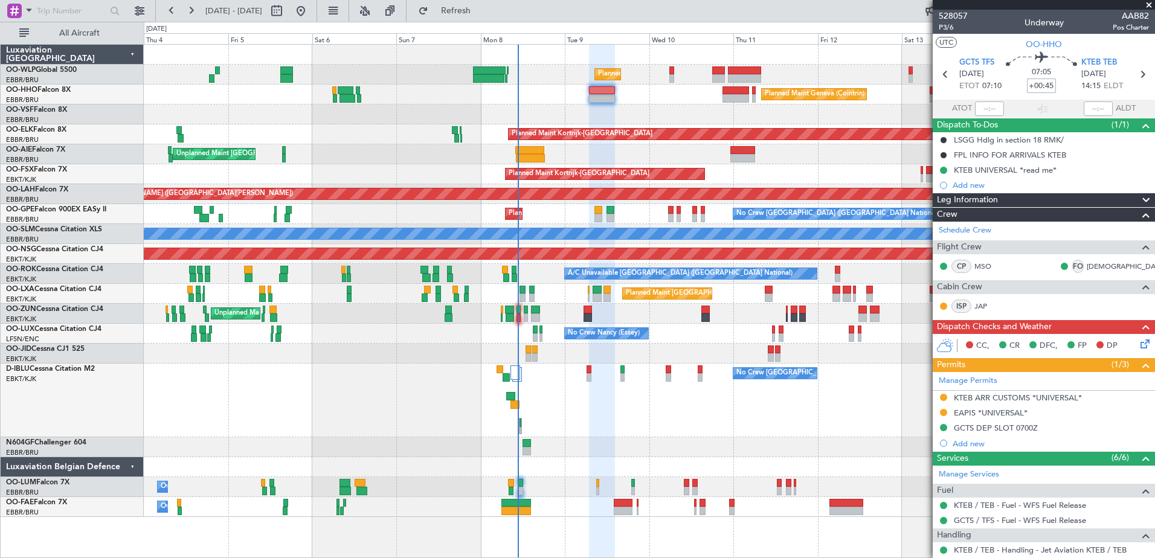
drag, startPoint x: 1048, startPoint y: 86, endPoint x: 1059, endPoint y: 86, distance: 10.9
click at [1048, 86] on input "+00:45" at bounding box center [1041, 86] width 29 height 14
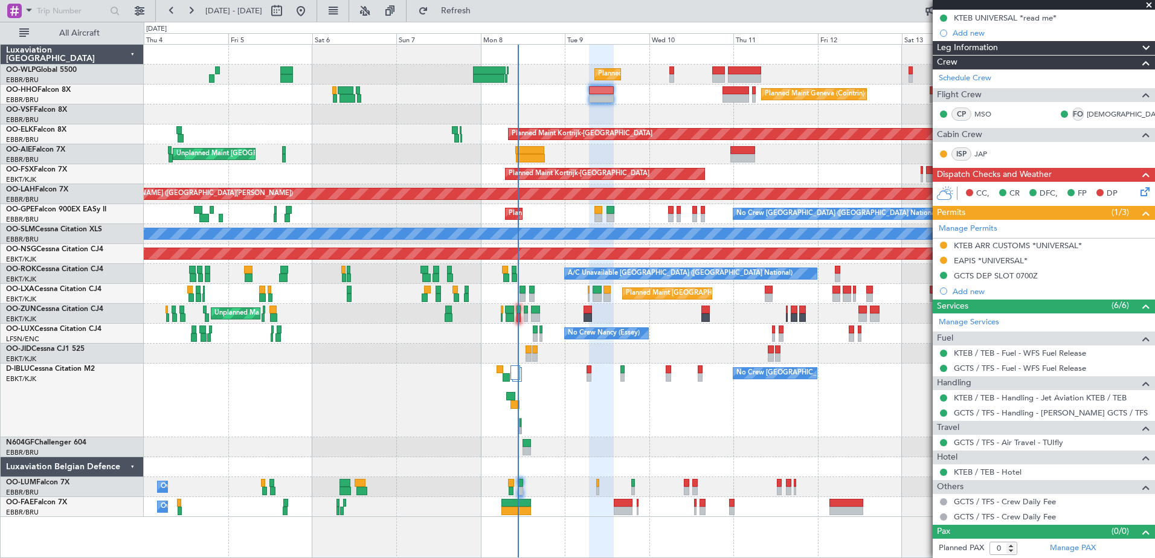
scroll to position [0, 0]
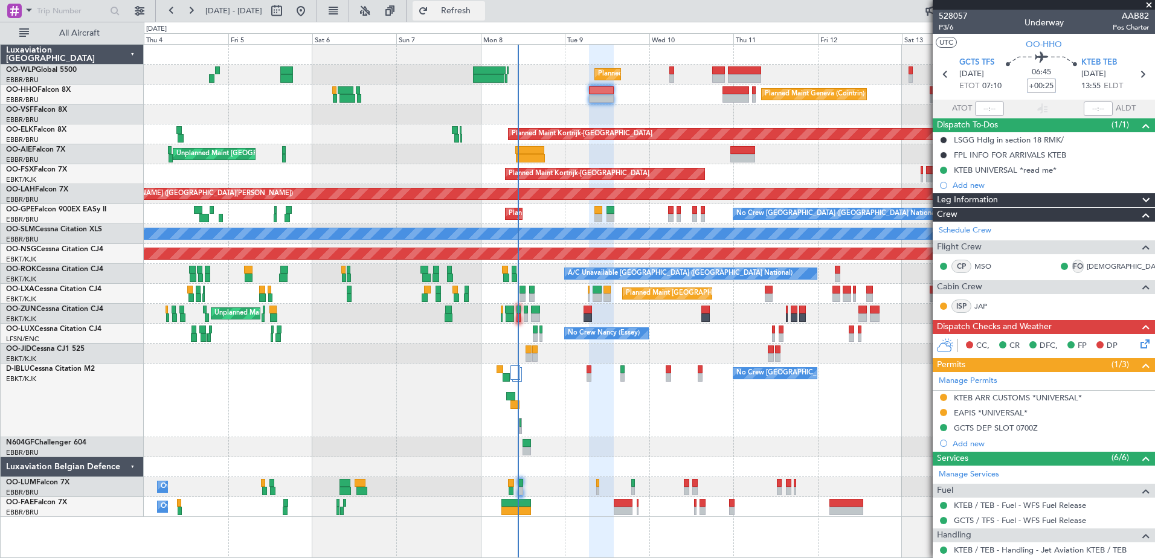
type input "+00:25"
click at [469, 9] on button "Refresh" at bounding box center [448, 10] width 72 height 19
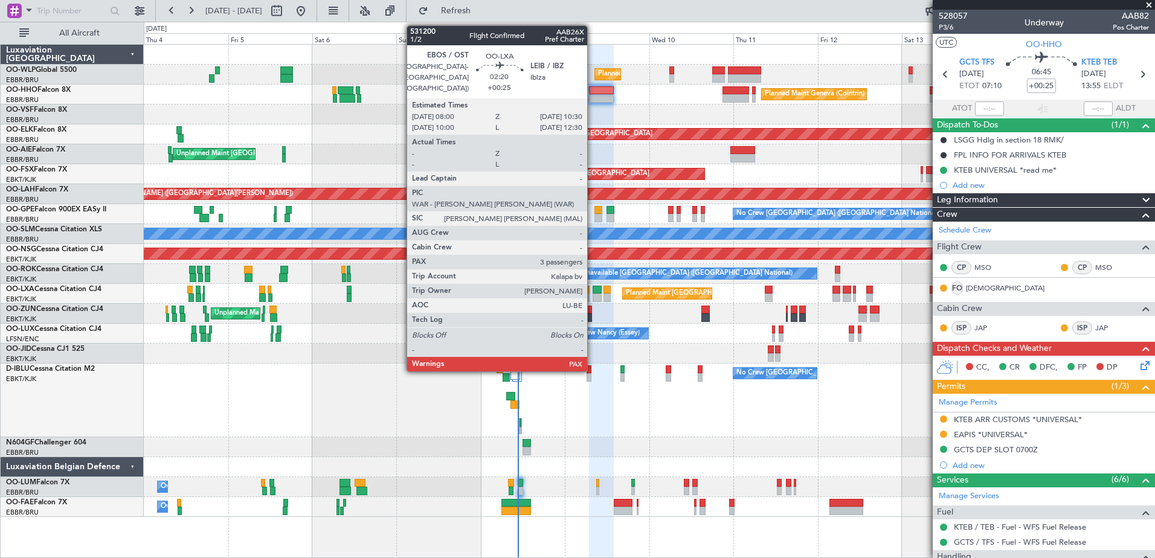
click at [592, 287] on div at bounding box center [596, 290] width 9 height 8
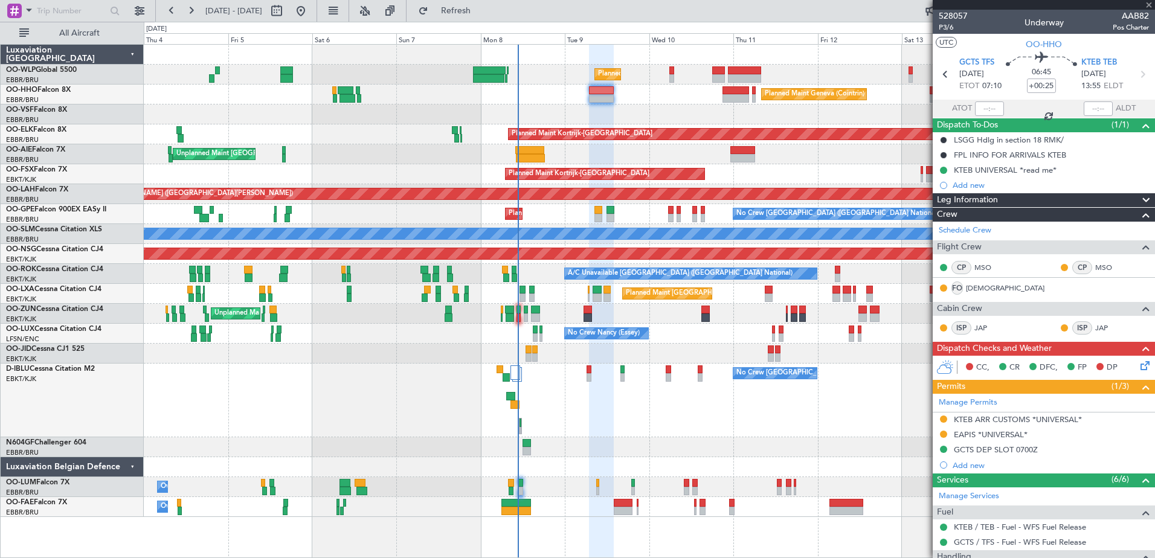
type input "3"
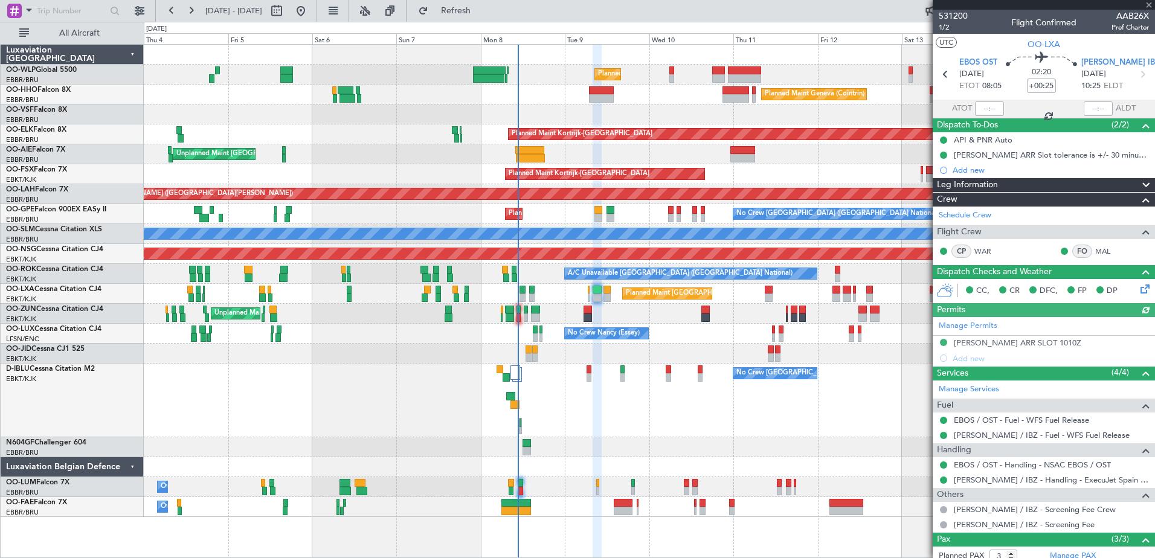
click at [973, 168] on div "Add new" at bounding box center [1050, 170] width 196 height 10
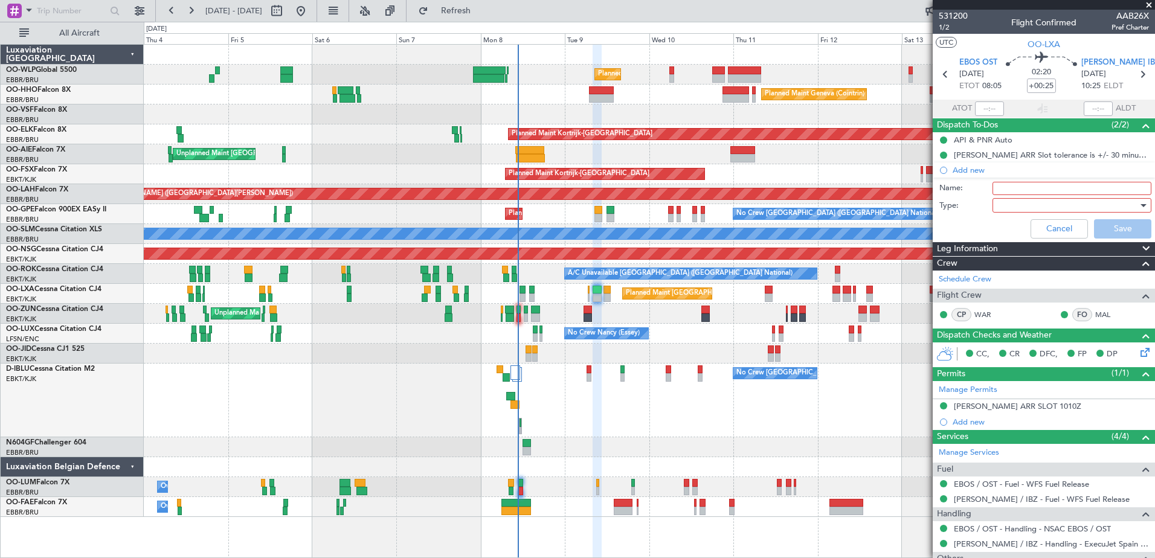
click at [1039, 184] on input "Name:" at bounding box center [1071, 188] width 159 height 13
type input "Client's car at the FBO (see [PERSON_NAME]'s)"
click at [1074, 211] on div at bounding box center [1067, 205] width 141 height 18
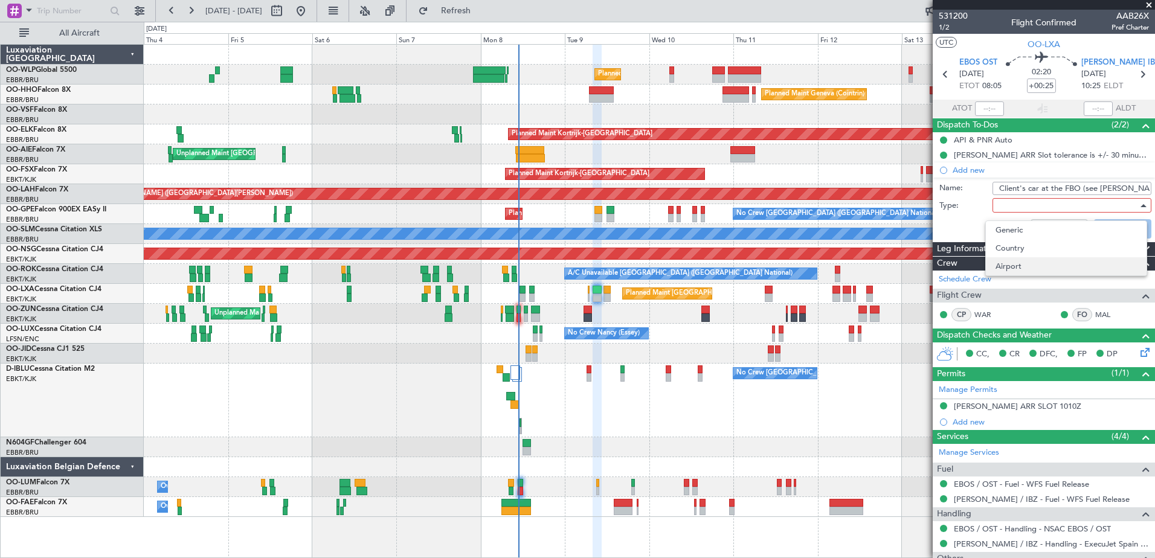
click at [1010, 267] on span "Airport" at bounding box center [1065, 266] width 141 height 18
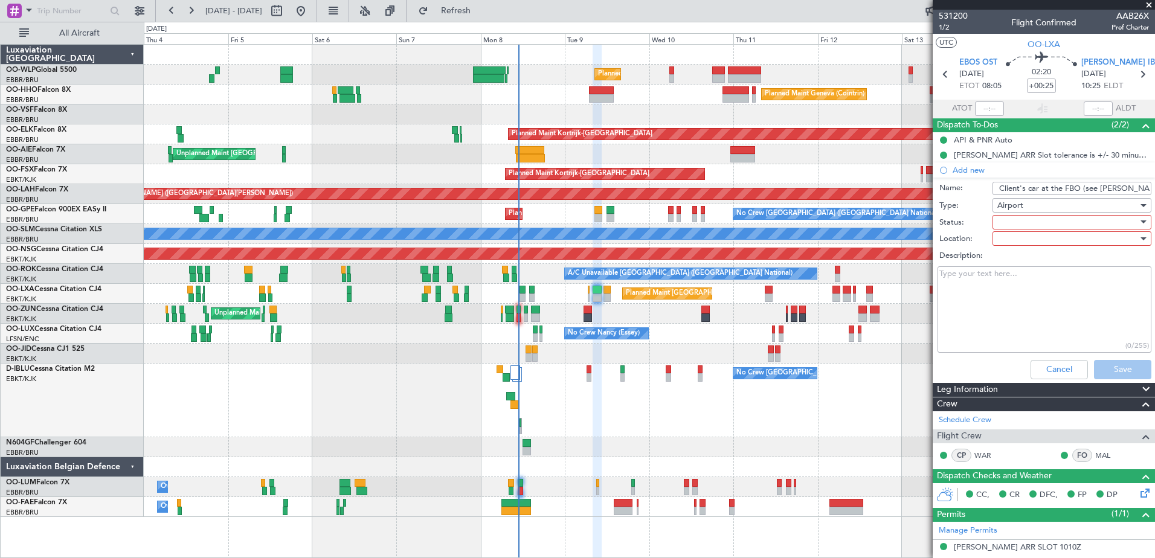
click at [1018, 220] on div at bounding box center [1067, 222] width 141 height 18
click at [1013, 264] on span "In Progress" at bounding box center [1065, 264] width 141 height 18
click at [1001, 237] on div at bounding box center [1067, 238] width 141 height 18
click at [1039, 263] on span "Arrival" at bounding box center [1065, 263] width 141 height 18
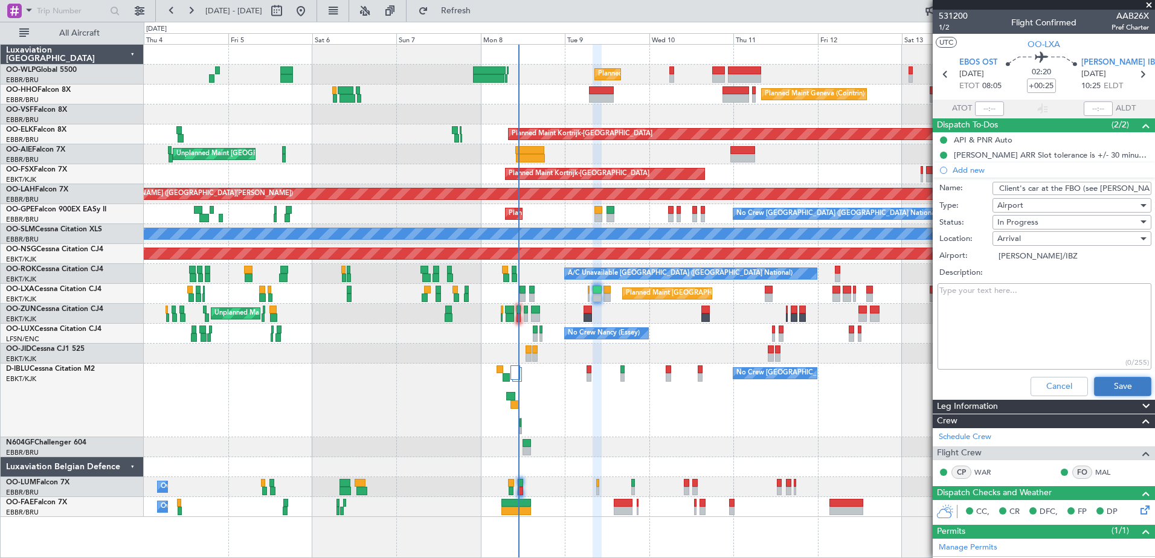
click at [1118, 389] on button "Save" at bounding box center [1122, 386] width 57 height 19
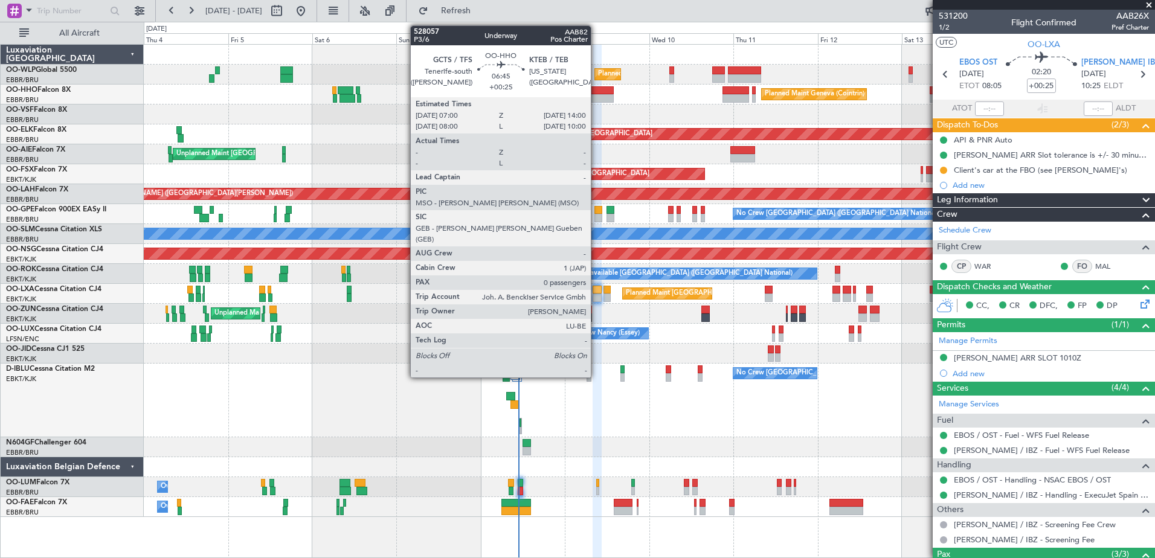
click at [596, 95] on div at bounding box center [601, 98] width 25 height 8
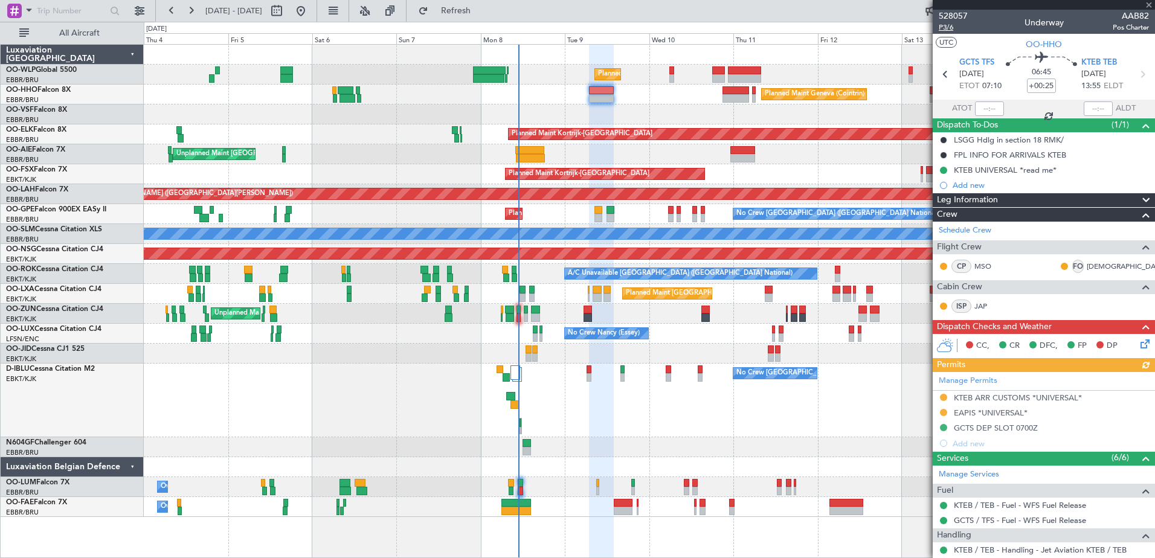
click at [941, 23] on span "P3/6" at bounding box center [952, 27] width 29 height 10
click at [996, 170] on div "KTEB UNIVERSAL *read me*" at bounding box center [1004, 170] width 103 height 10
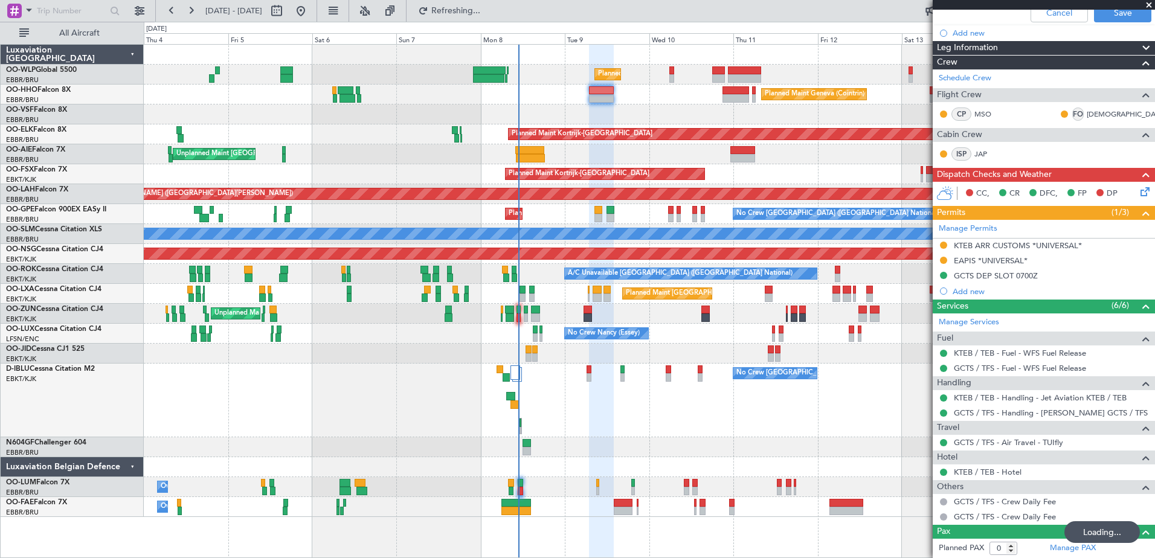
scroll to position [152, 0]
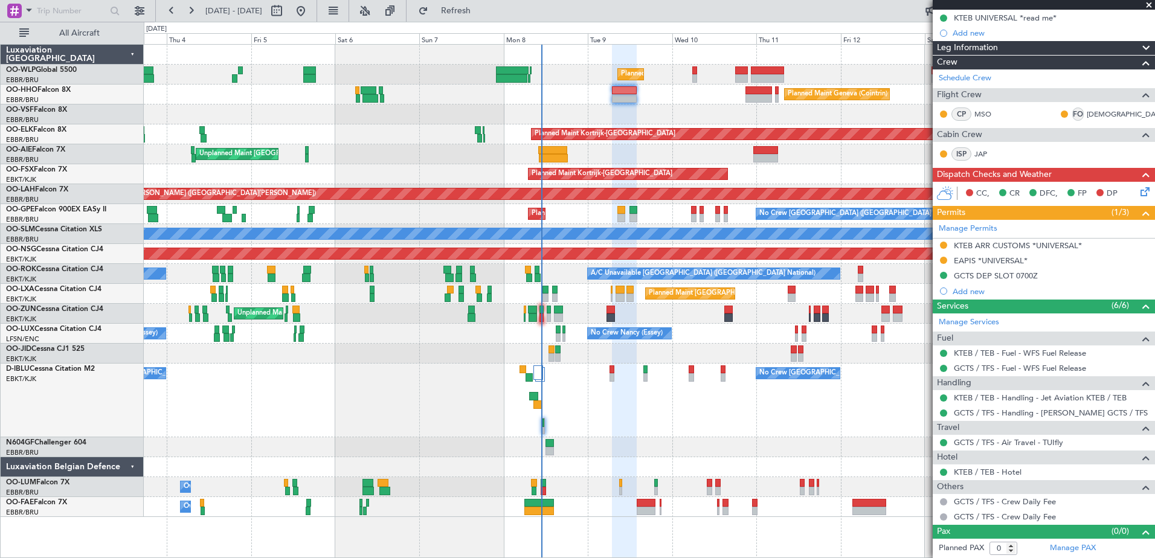
click at [582, 417] on div "No Crew Brussels (Brussels National) No Crew Brussels (Brussels National) AOG M…" at bounding box center [649, 401] width 1010 height 74
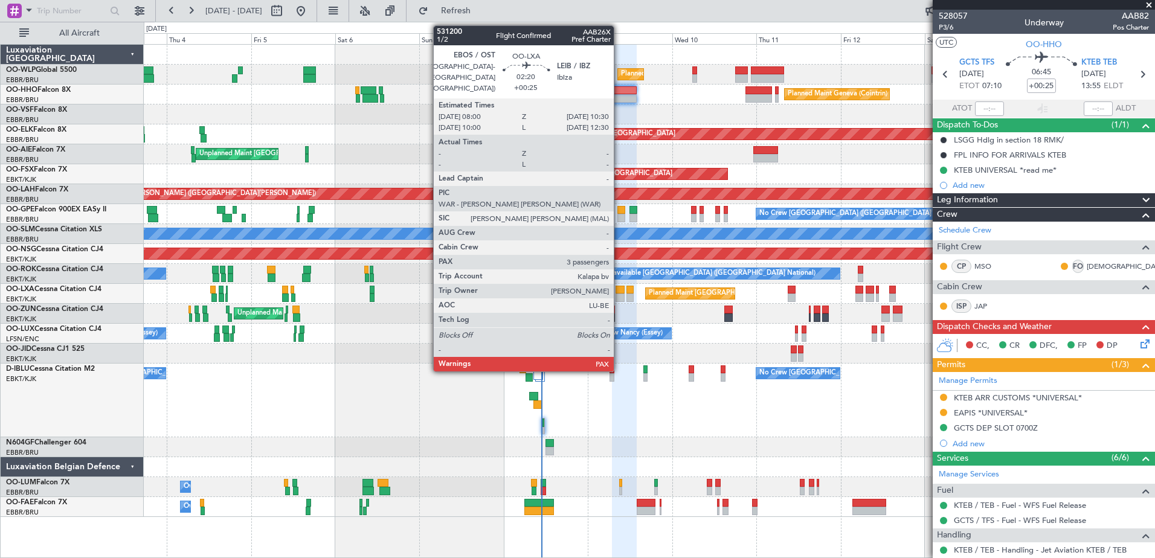
click at [619, 295] on div at bounding box center [619, 297] width 9 height 8
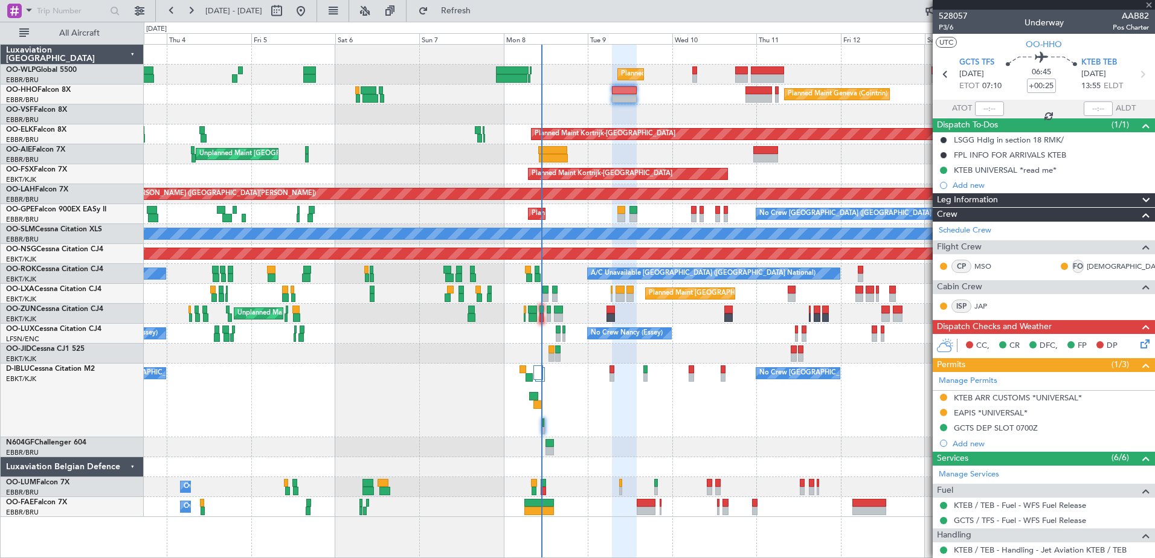
type input "3"
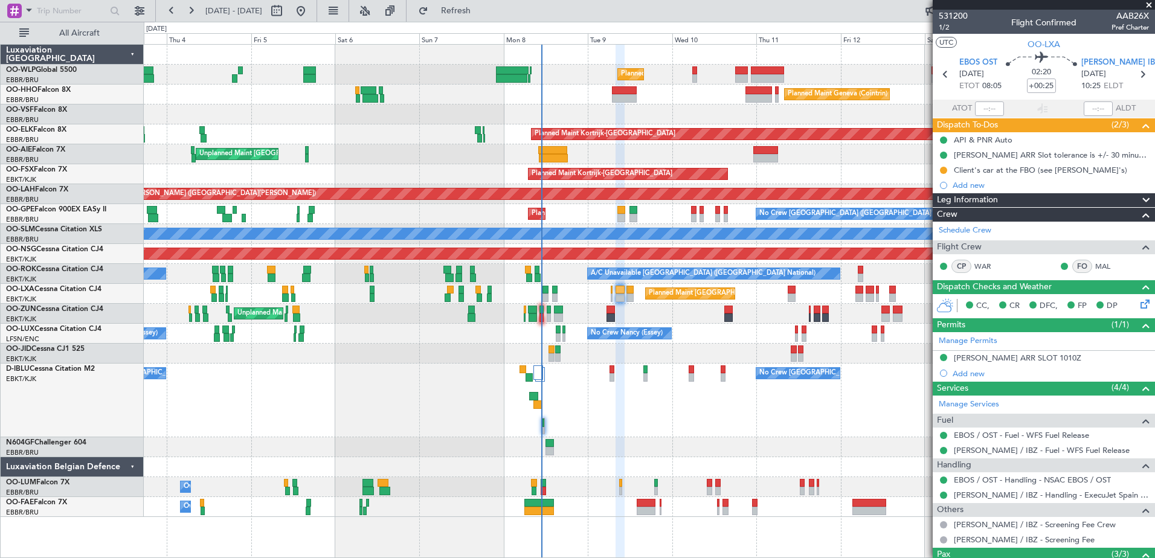
scroll to position [104, 0]
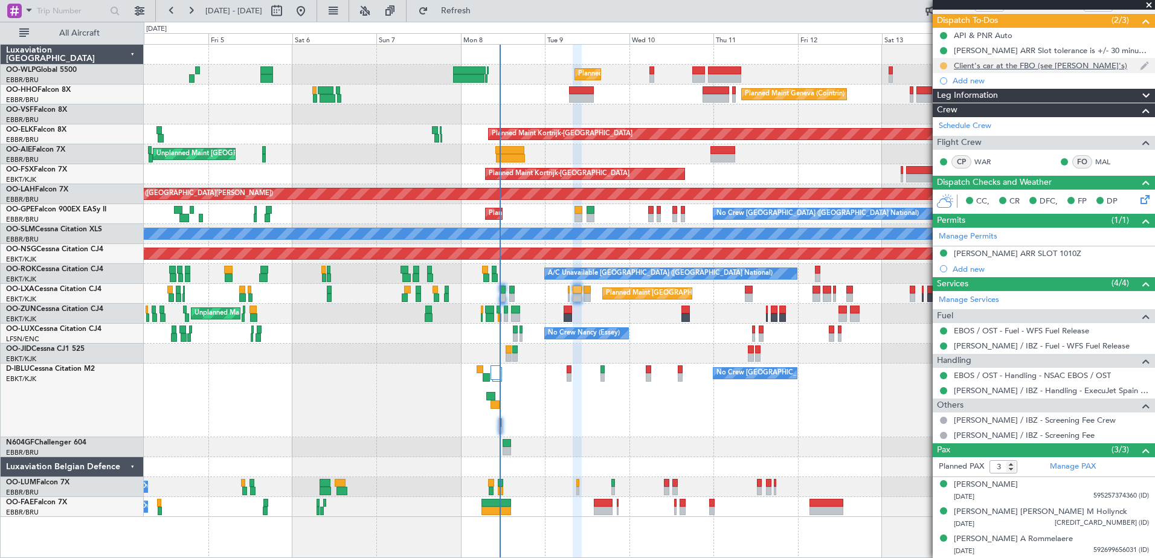
click at [942, 66] on button at bounding box center [943, 65] width 7 height 7
click at [946, 120] on span "Completed" at bounding box center [948, 119] width 40 height 12
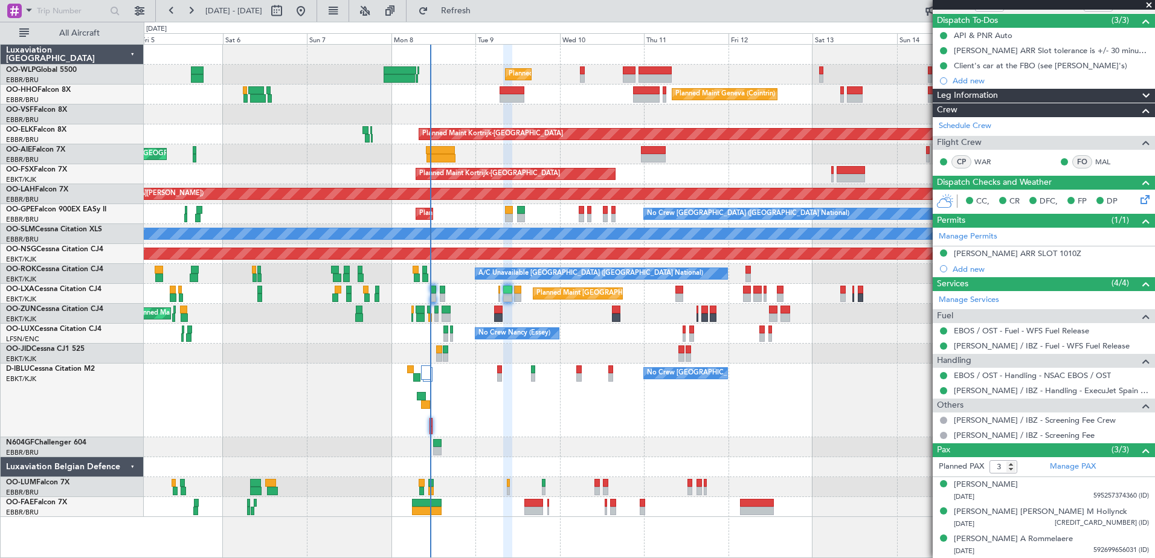
click at [564, 414] on div "No Crew Brussels (Brussels National) No Crew Brussels (Brussels National) AOG M…" at bounding box center [649, 401] width 1010 height 74
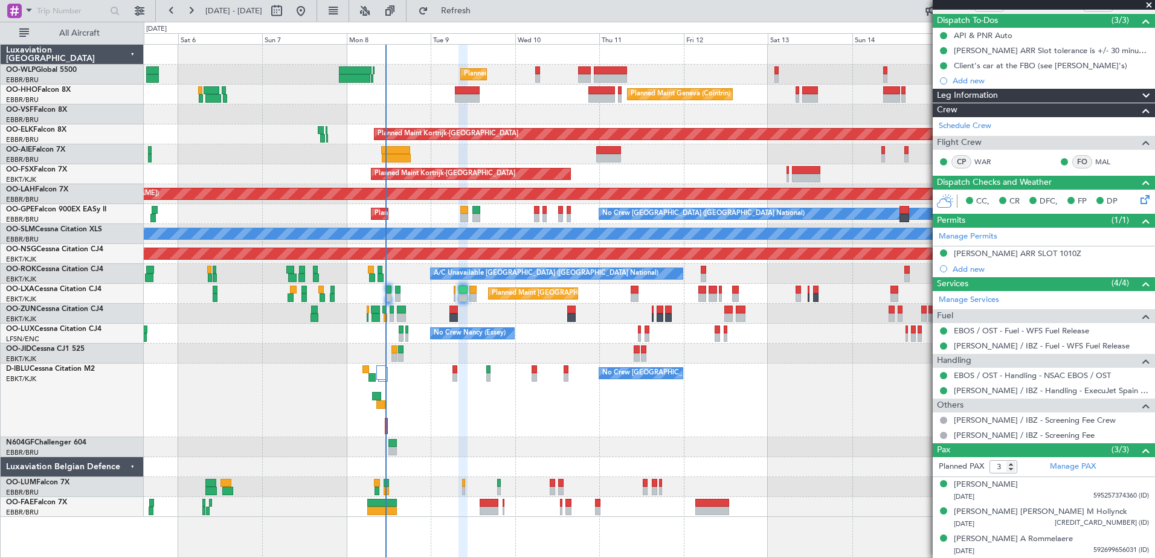
click at [524, 382] on div "No Crew Brussels (Brussels National) No Crew Brussels (Brussels National) AOG M…" at bounding box center [649, 401] width 1010 height 74
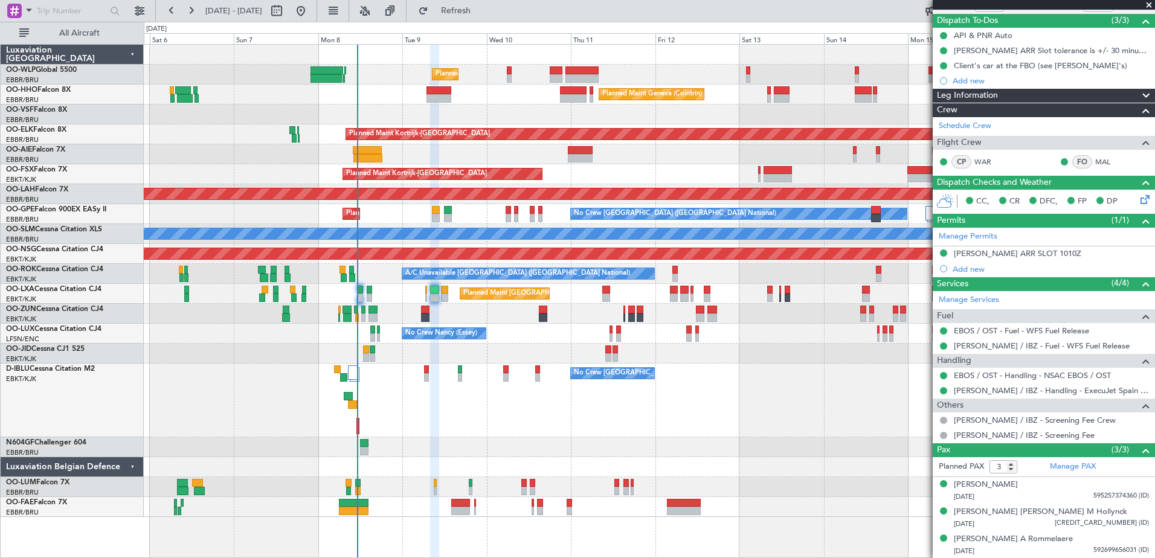
click at [457, 460] on div at bounding box center [649, 467] width 1010 height 20
click at [438, 438] on div at bounding box center [649, 447] width 1010 height 20
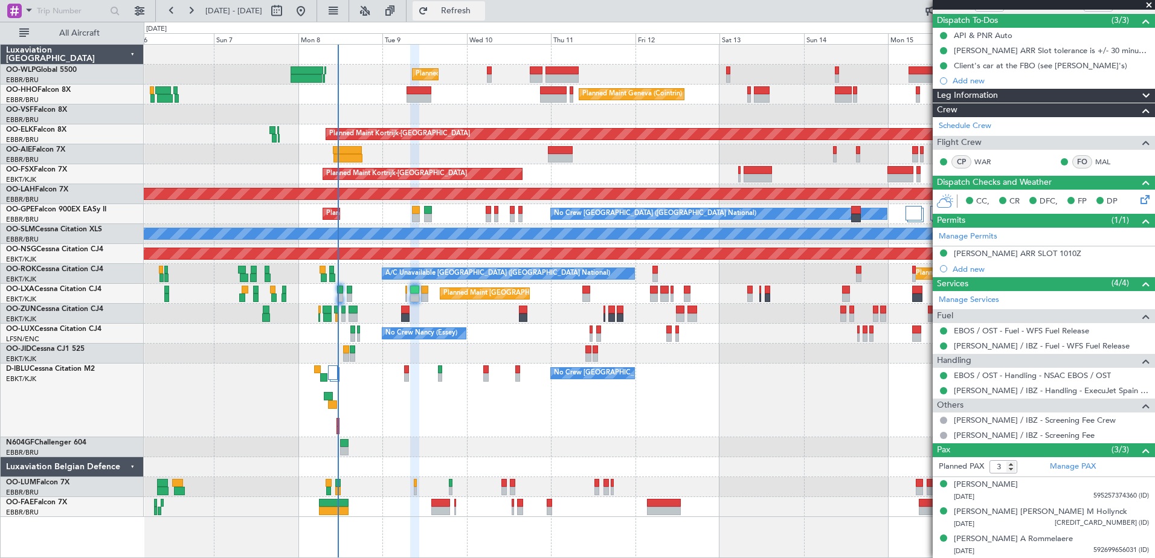
click at [481, 8] on span "Refresh" at bounding box center [456, 11] width 51 height 8
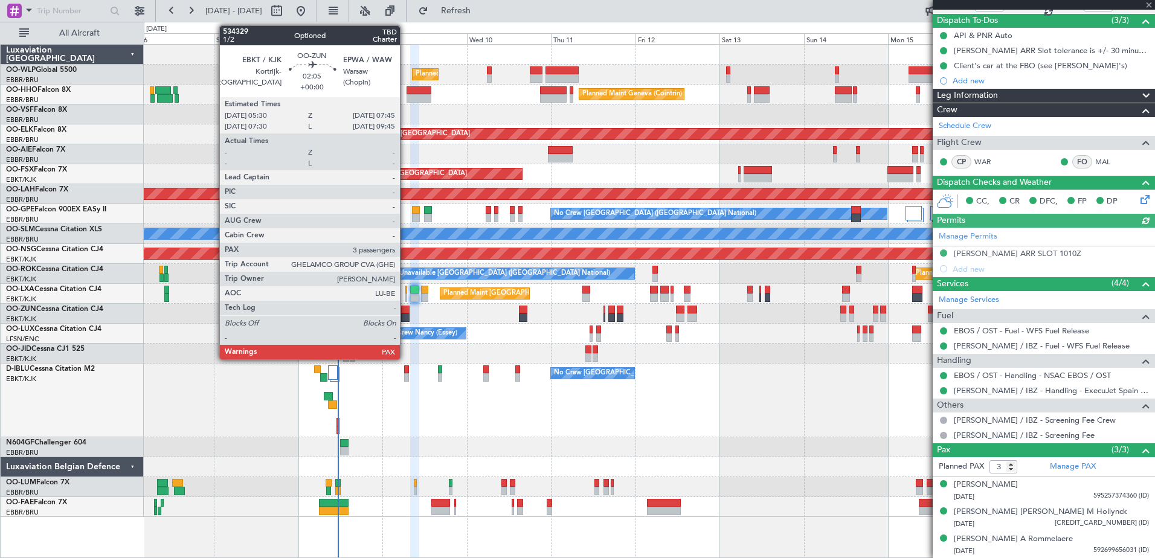
click at [405, 312] on div at bounding box center [405, 310] width 8 height 8
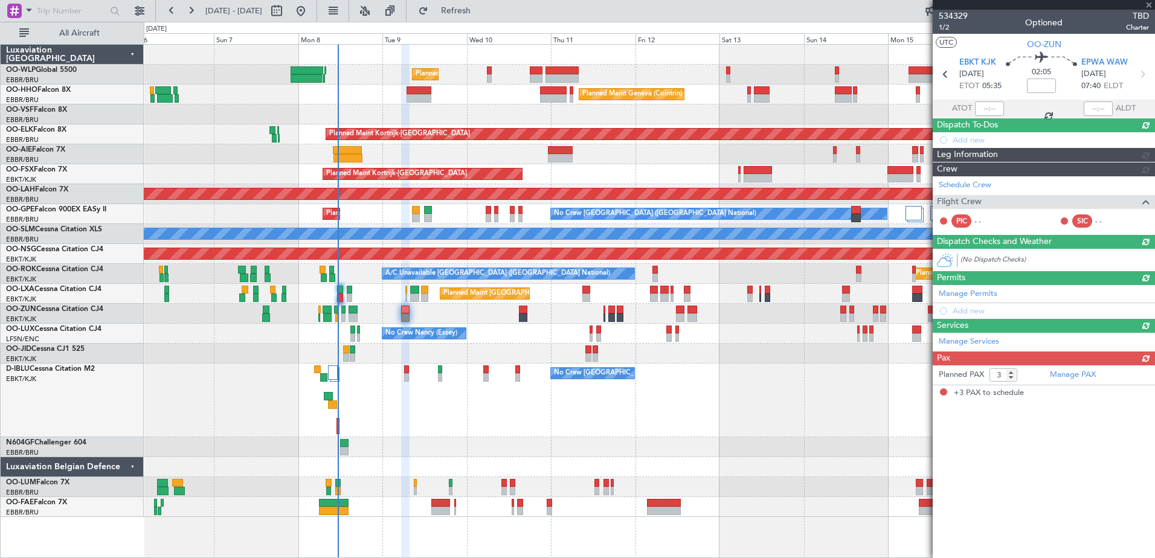
scroll to position [0, 0]
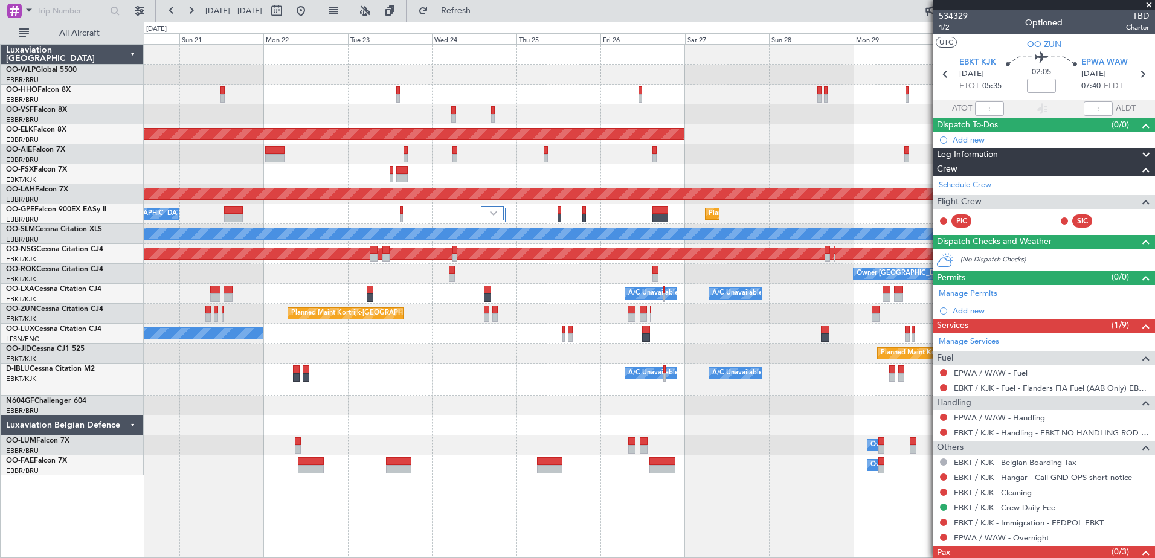
click at [900, 118] on div at bounding box center [649, 114] width 1010 height 20
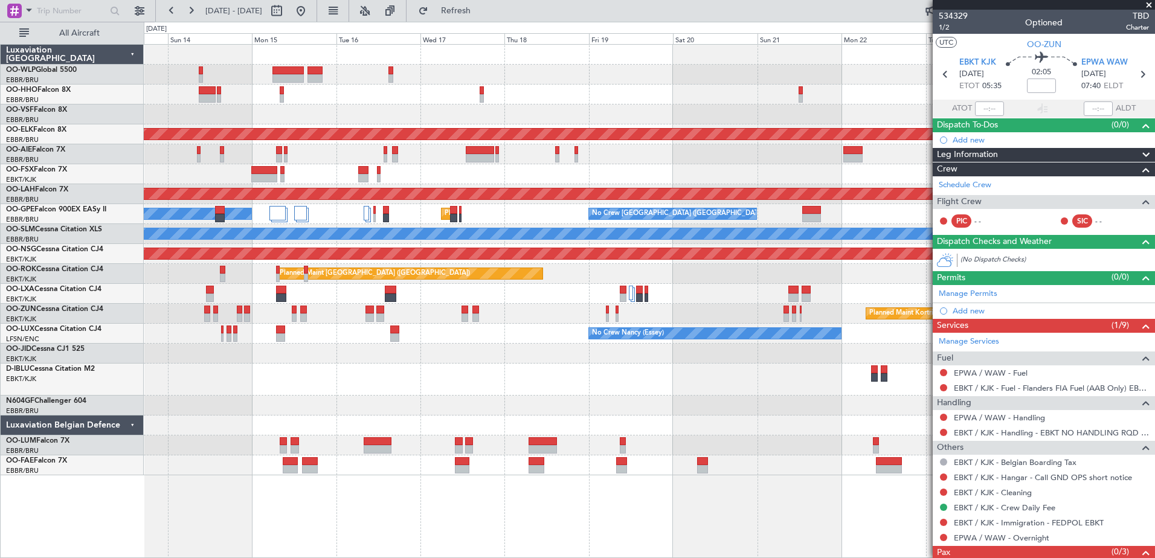
click at [817, 147] on div "Planned Maint Geneva (Cointrin) Planned Maint Kortrijk-Wevelgem Planned Maint A…" at bounding box center [649, 260] width 1010 height 431
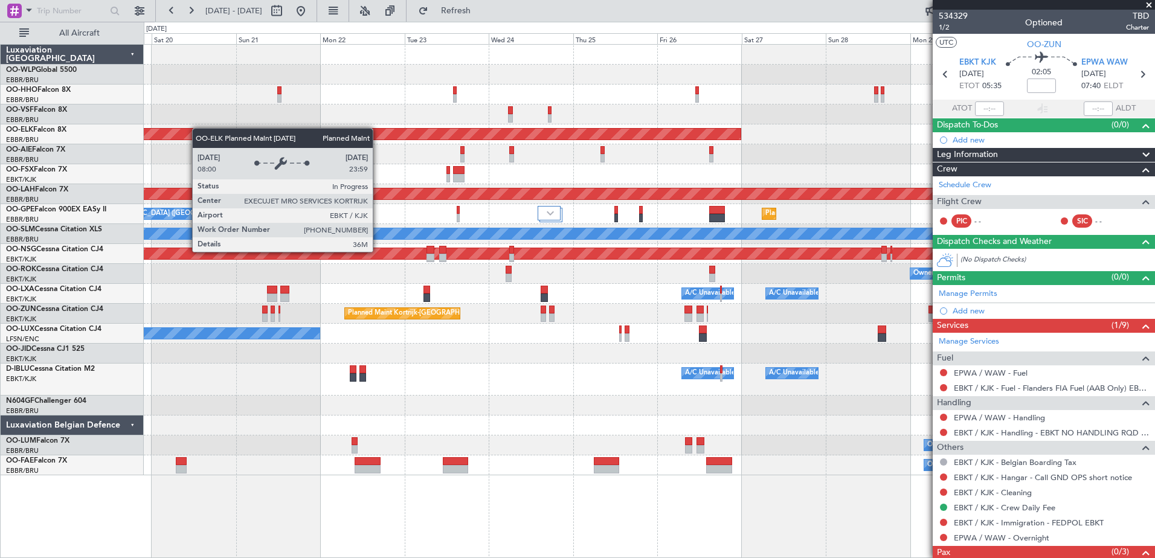
click at [191, 128] on div "Planned Maint Kortrijk-Wevelgem Planned Maint Alton-st Louis (St Louis Regl) No…" at bounding box center [649, 260] width 1010 height 431
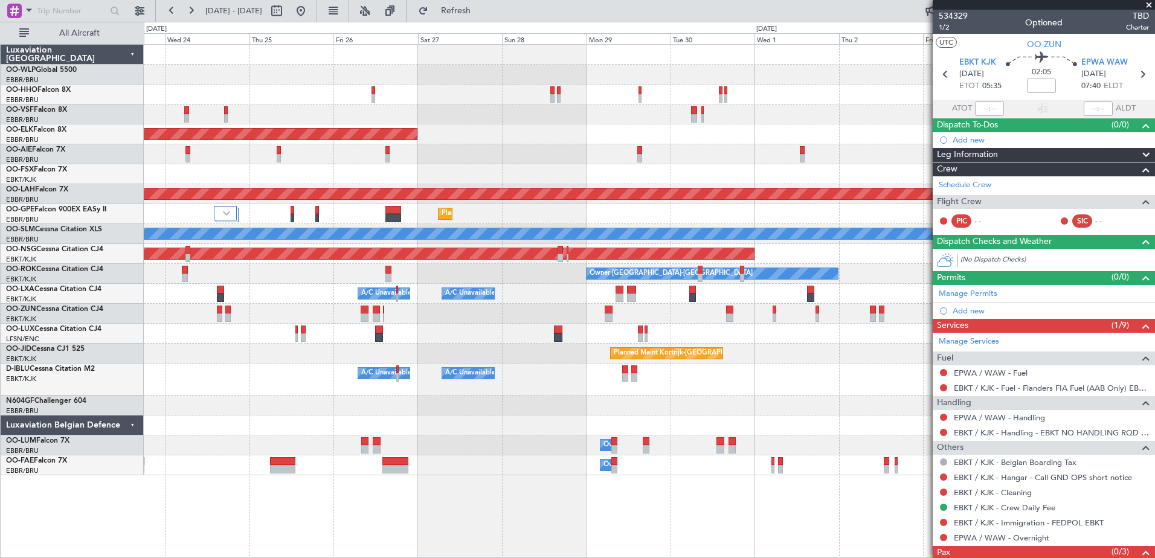
click at [313, 123] on div at bounding box center [649, 114] width 1010 height 20
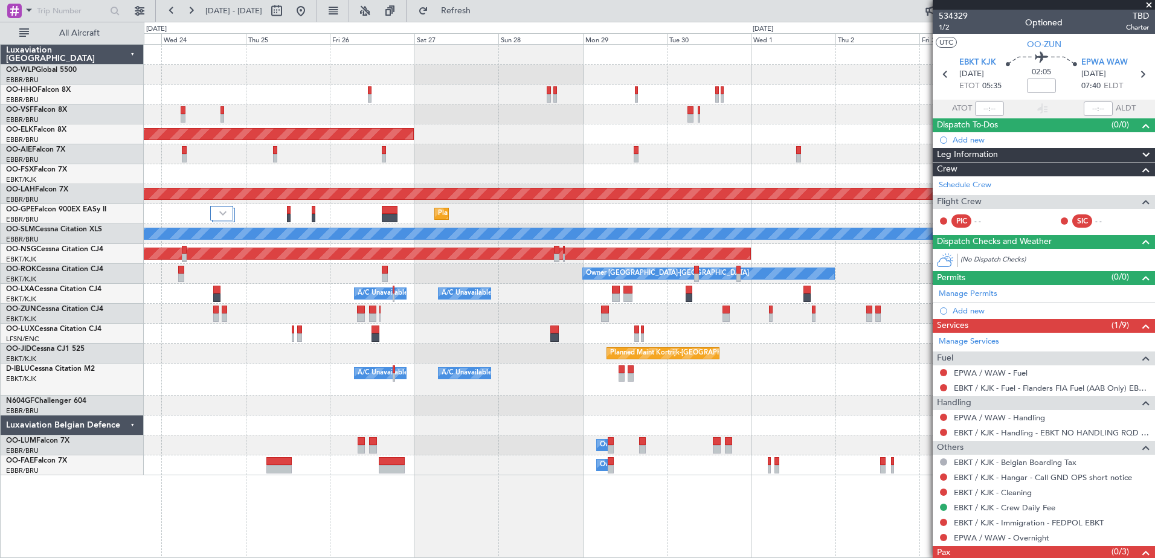
click at [686, 115] on div at bounding box center [649, 114] width 1010 height 20
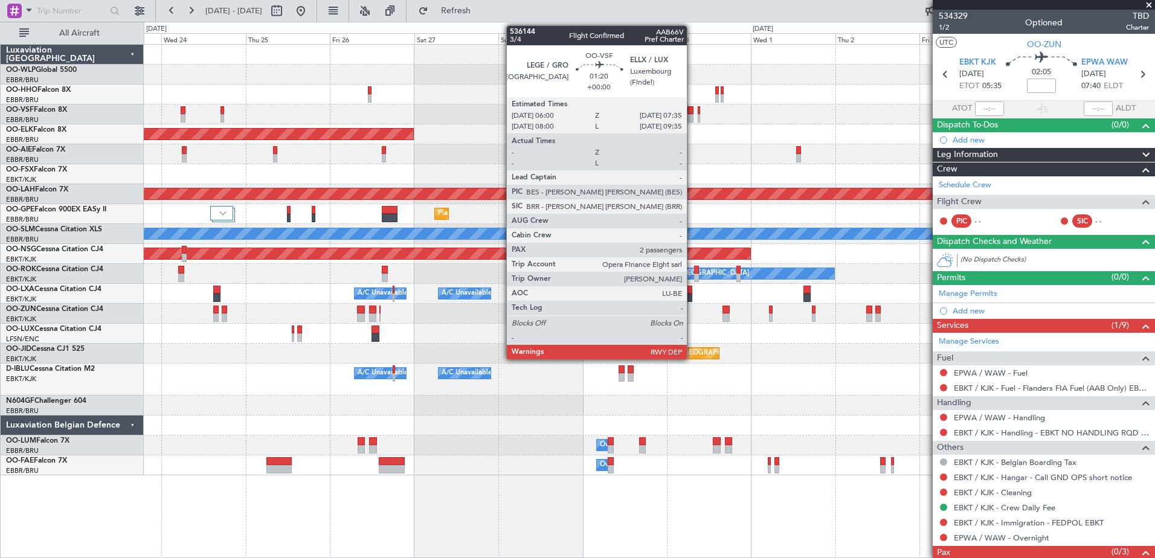
click at [692, 114] on div at bounding box center [690, 118] width 6 height 8
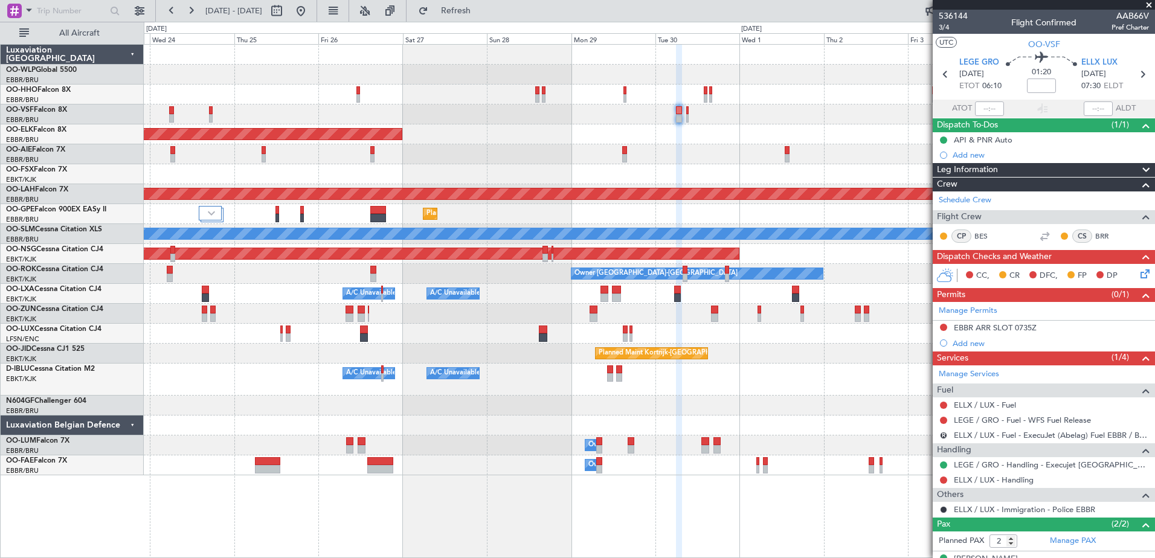
click at [719, 164] on div at bounding box center [649, 154] width 1010 height 20
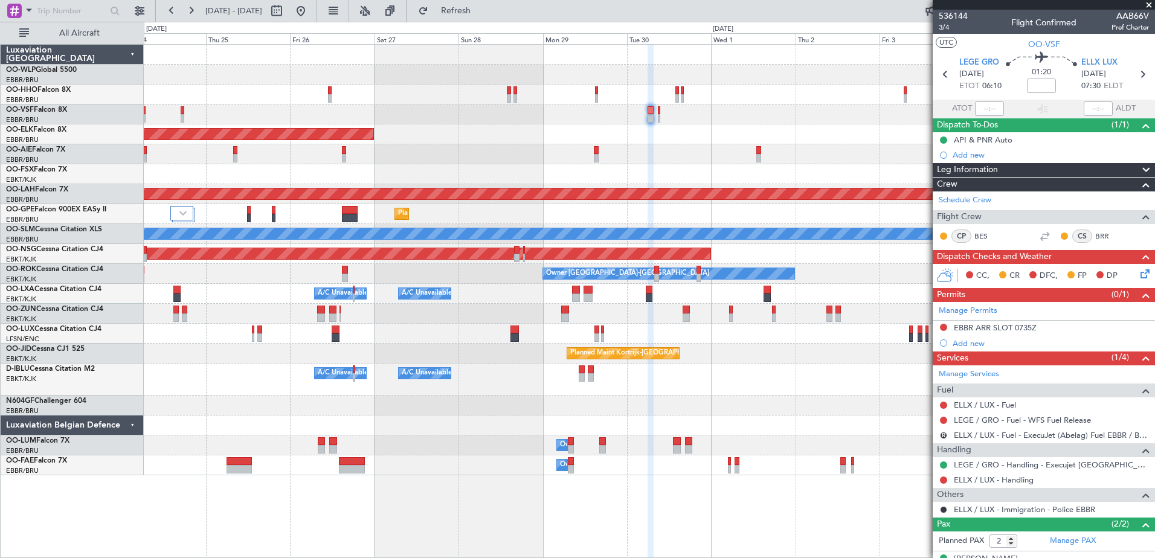
click at [752, 394] on div "A/C Unavailable Brussels (Brussels National) A/C Unavailable Kortrijk-Wevelgem" at bounding box center [649, 380] width 1010 height 32
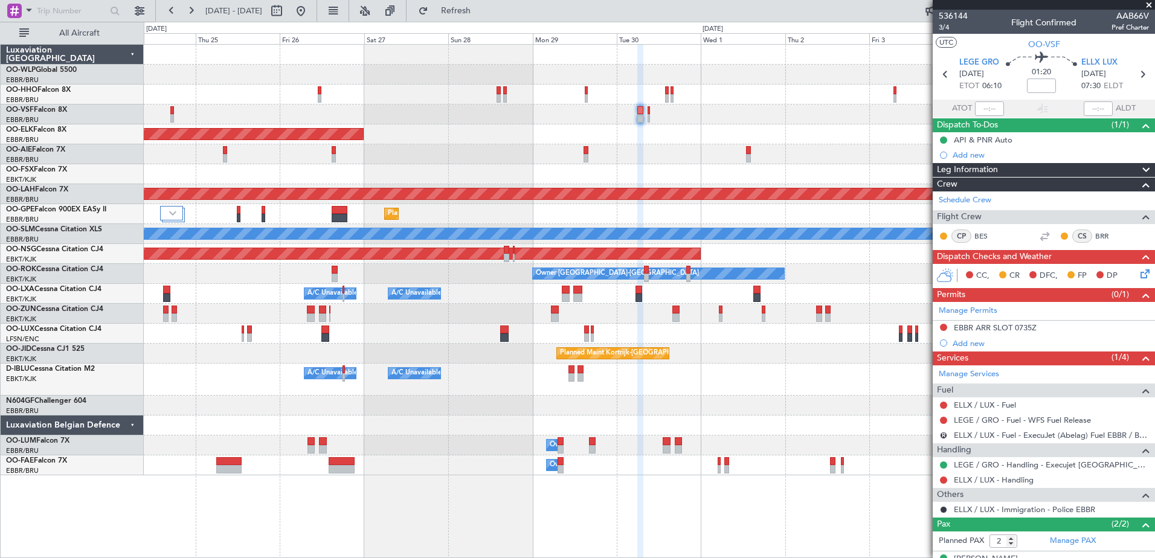
click at [614, 496] on div "Planned Maint Kortrijk-[GEOGRAPHIC_DATA] Planned [GEOGRAPHIC_DATA][PERSON_NAME]…" at bounding box center [649, 301] width 1011 height 514
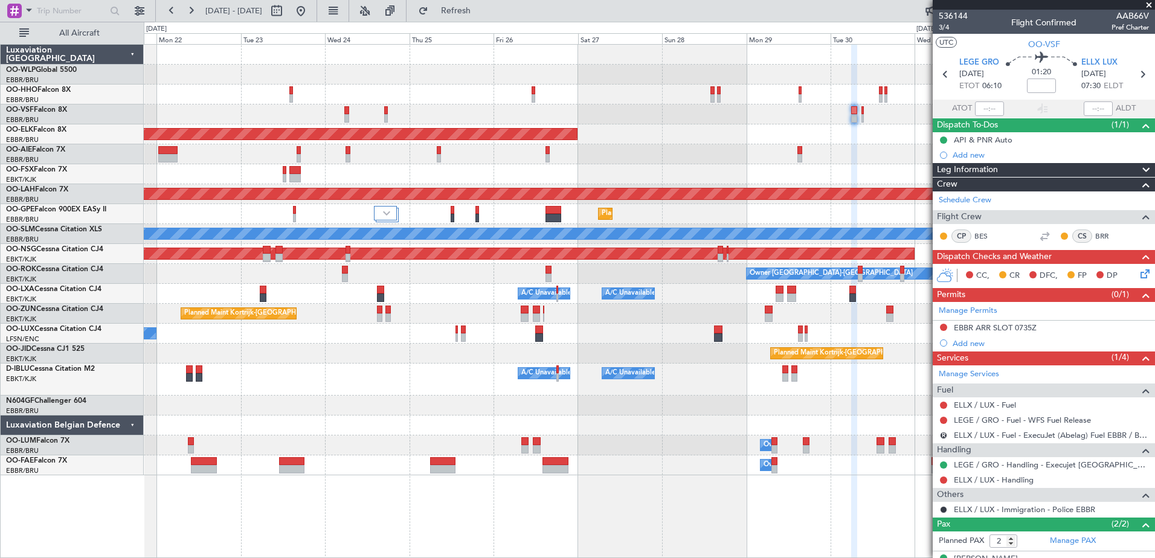
click at [690, 179] on div at bounding box center [649, 174] width 1010 height 20
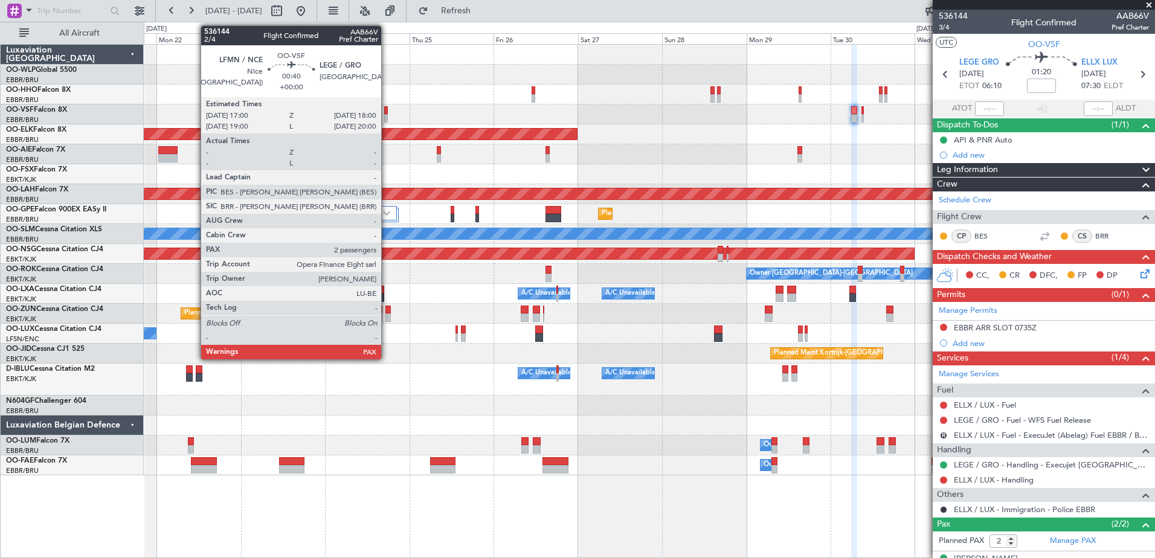
click at [386, 117] on div at bounding box center [386, 118] width 4 height 8
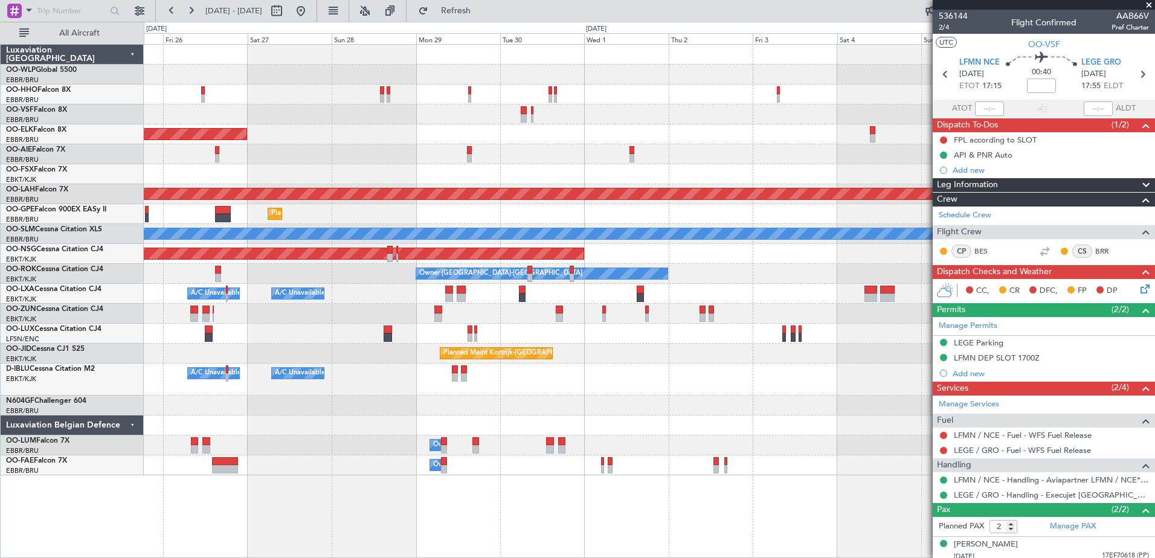
click at [354, 340] on div at bounding box center [649, 334] width 1010 height 20
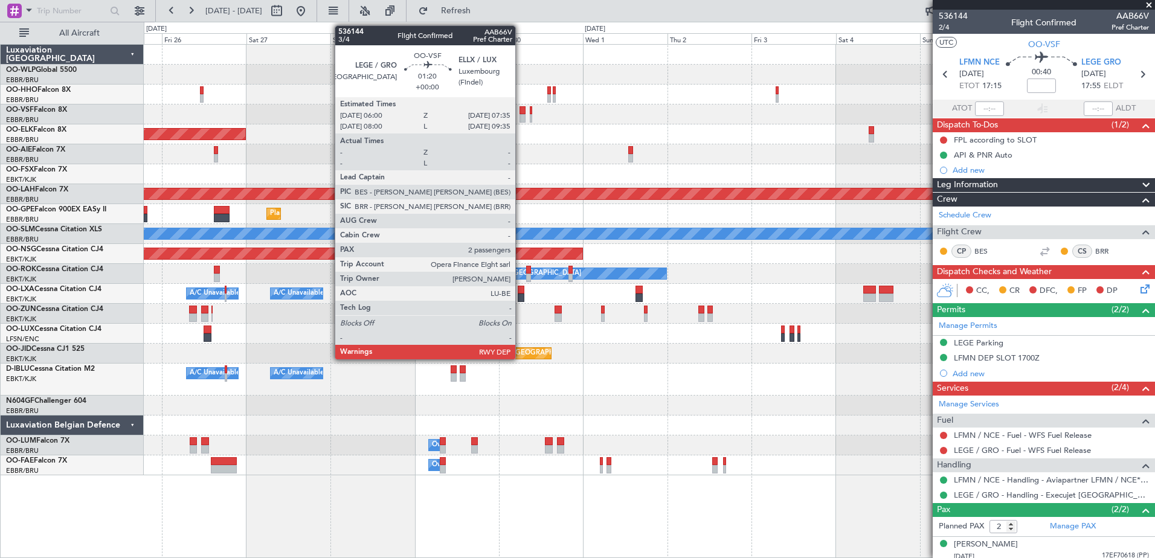
click at [521, 114] on div at bounding box center [522, 118] width 6 height 8
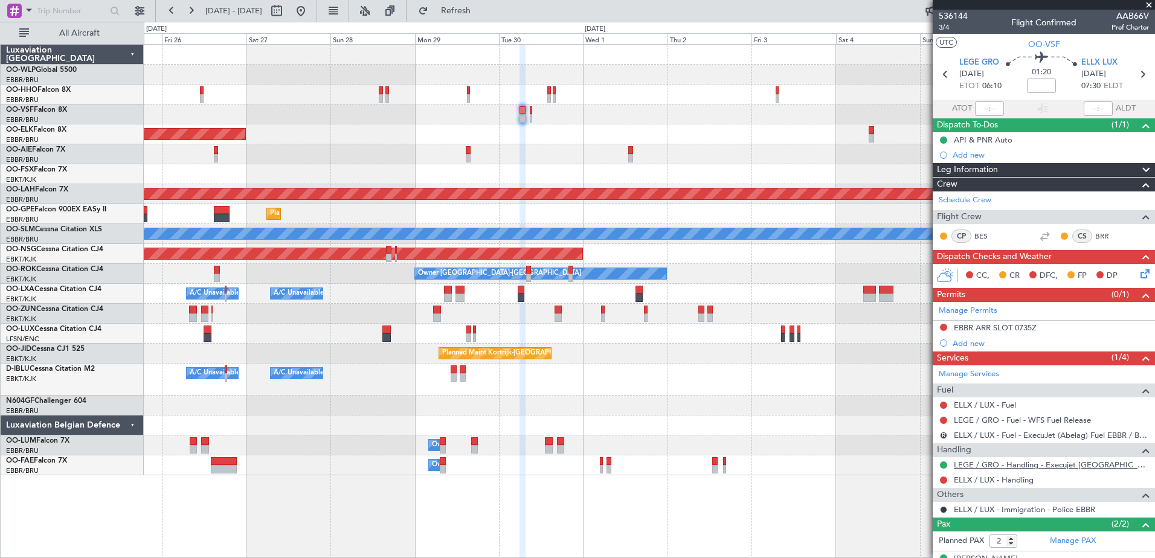
click at [1045, 460] on link "LEGE / GRO - Handling - Execujet [GEOGRAPHIC_DATA] [PERSON_NAME] / GRO" at bounding box center [1050, 465] width 195 height 10
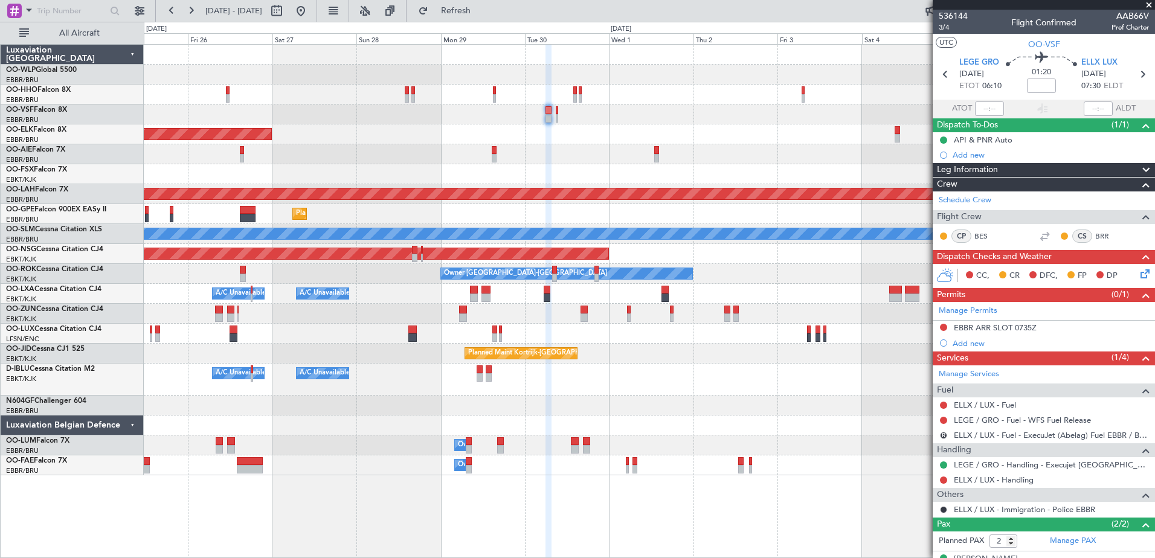
click at [387, 160] on div at bounding box center [649, 154] width 1010 height 20
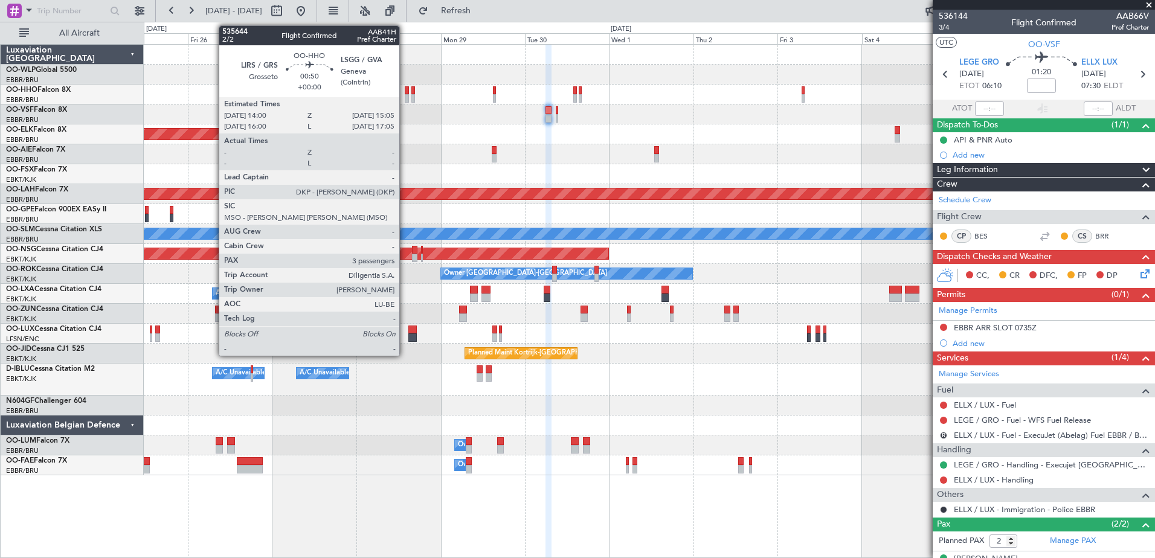
click at [405, 95] on div at bounding box center [407, 98] width 4 height 8
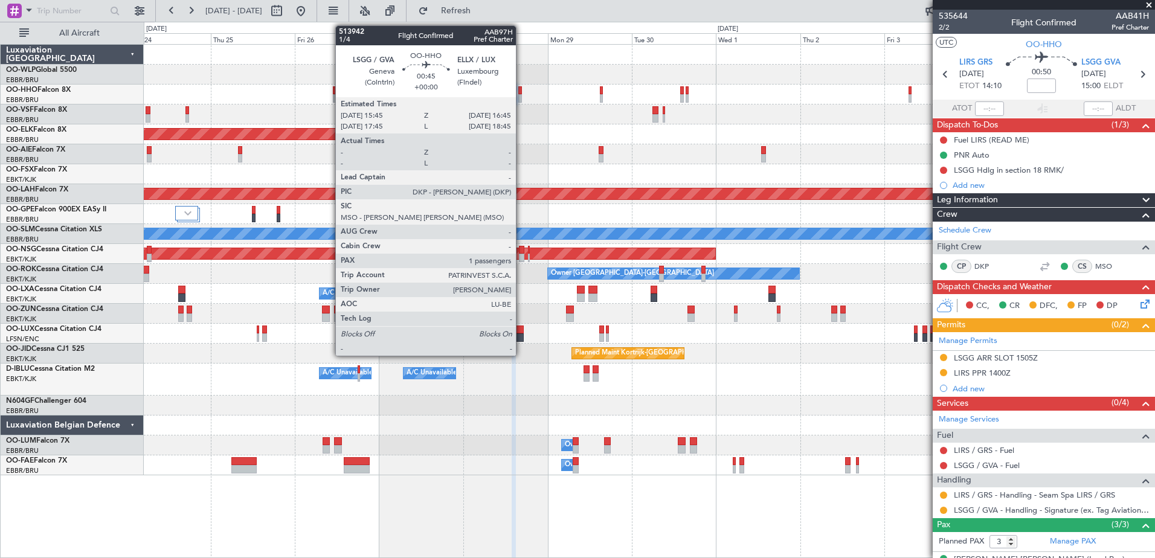
click at [521, 91] on div at bounding box center [520, 90] width 4 height 8
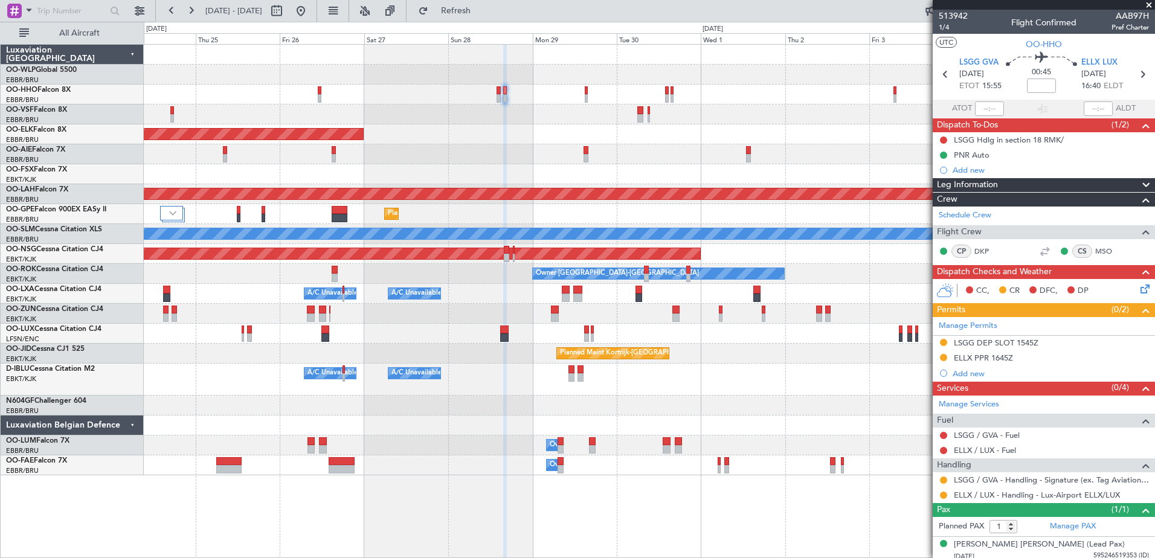
click at [533, 121] on div at bounding box center [649, 114] width 1010 height 20
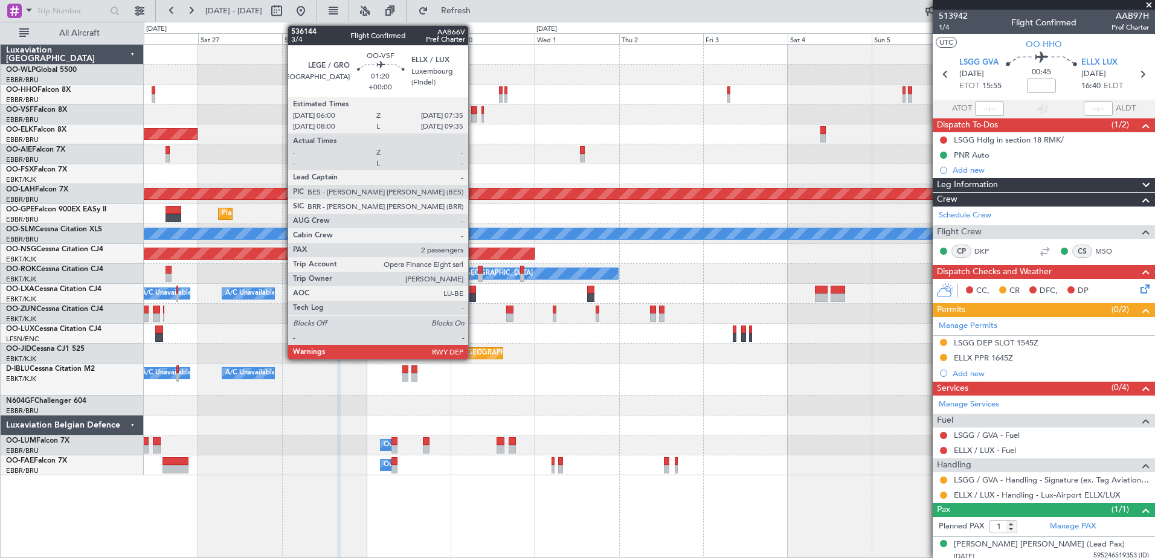
click at [473, 115] on div at bounding box center [474, 118] width 6 height 8
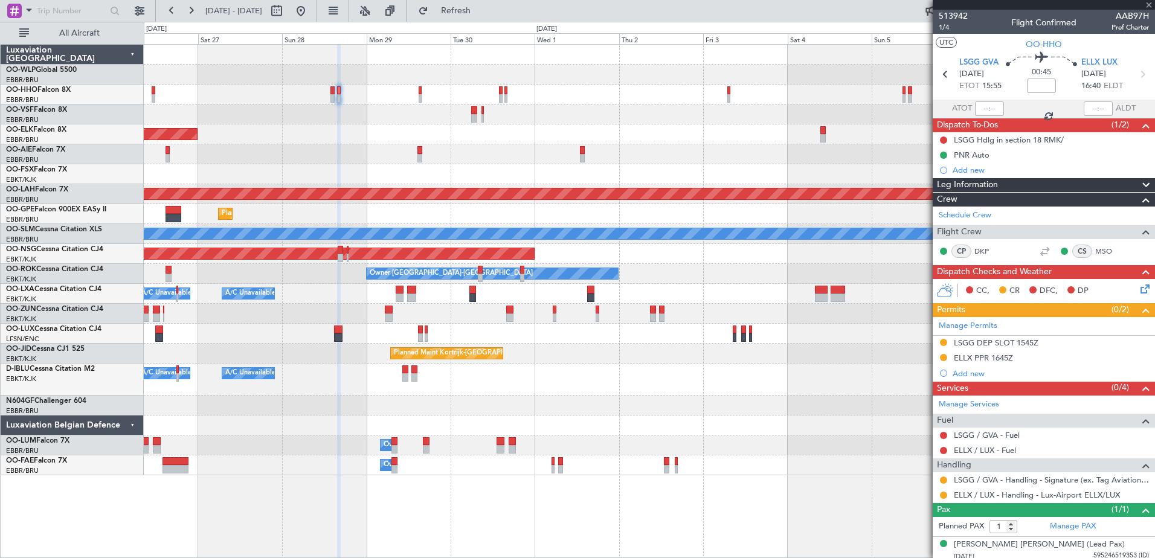
type input "2"
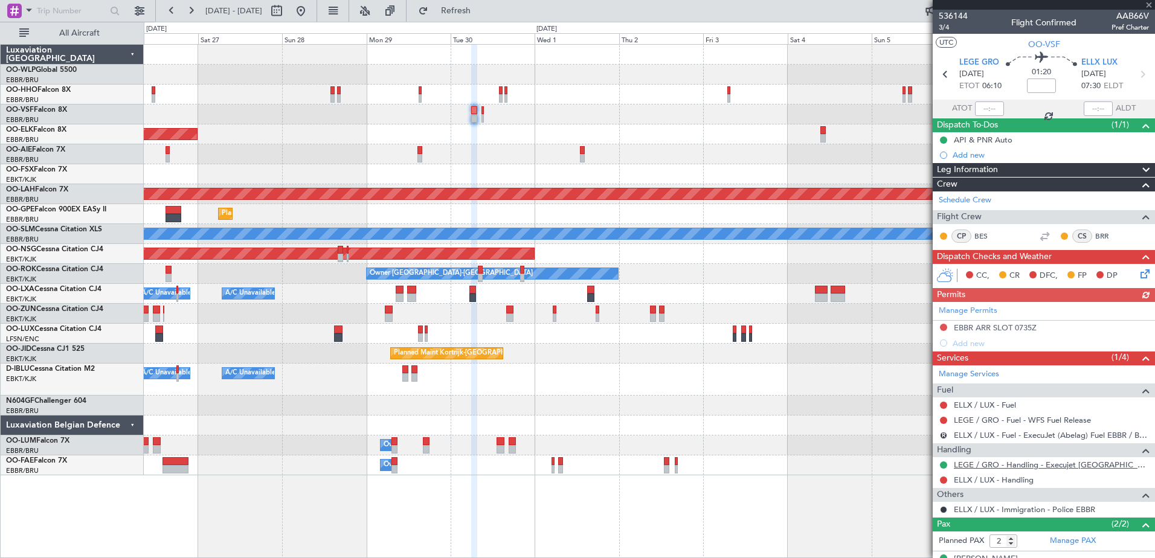
click at [995, 467] on link "LEGE / GRO - Handling - Execujet [GEOGRAPHIC_DATA] [PERSON_NAME] / GRO" at bounding box center [1050, 465] width 195 height 10
click at [1014, 475] on link "ELLX / LUX - Handling" at bounding box center [993, 480] width 80 height 10
click at [481, 7] on span "Refresh" at bounding box center [456, 11] width 51 height 8
click at [940, 23] on span "3/4" at bounding box center [952, 27] width 29 height 10
click at [481, 11] on span "Refresh" at bounding box center [456, 11] width 51 height 8
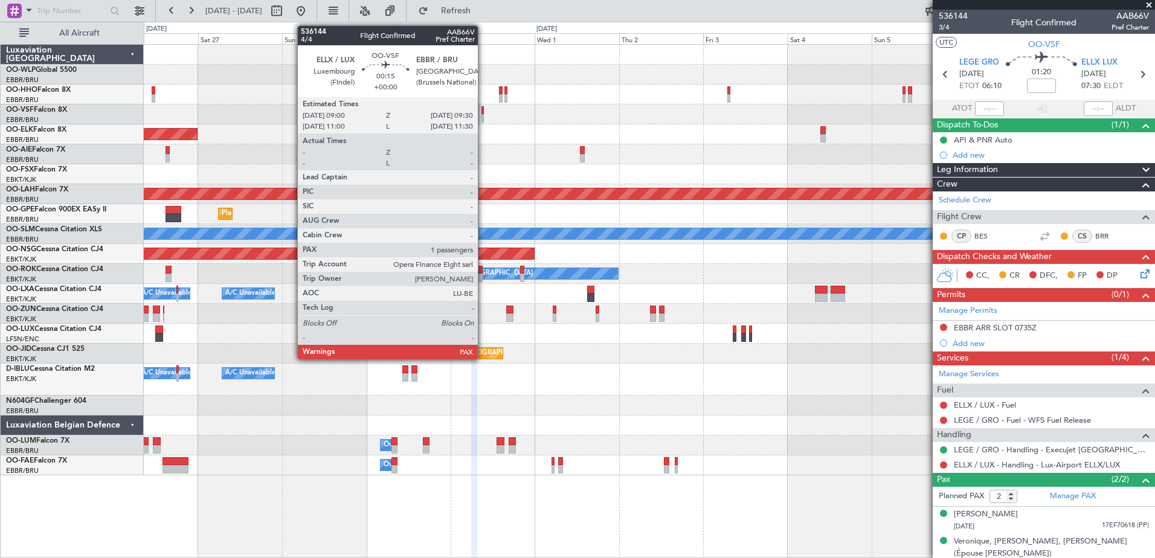
click at [483, 119] on div at bounding box center [482, 118] width 2 height 8
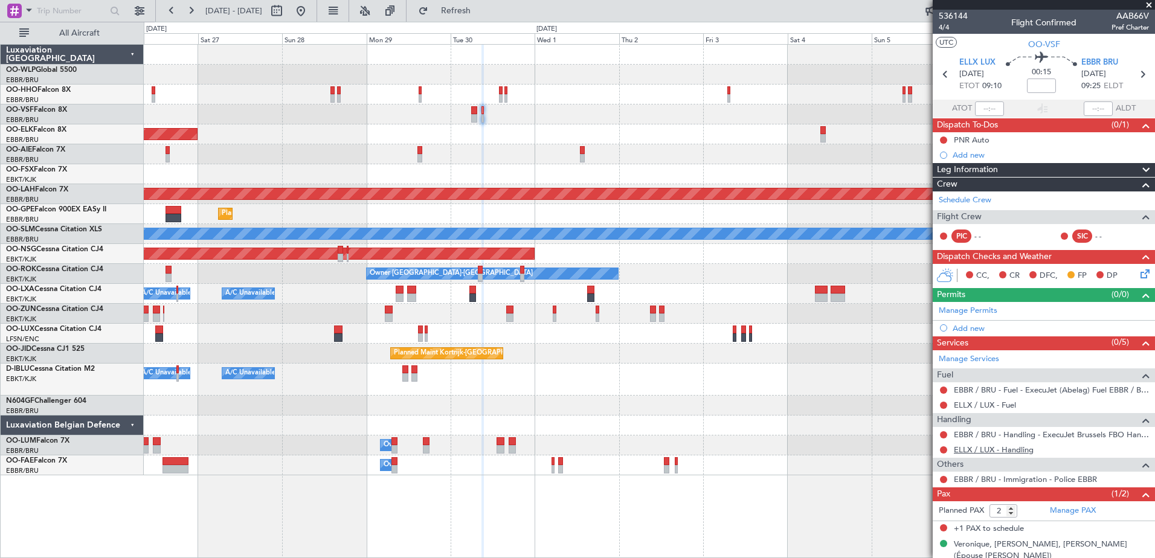
click at [1010, 449] on link "ELLX / LUX - Handling" at bounding box center [993, 449] width 80 height 10
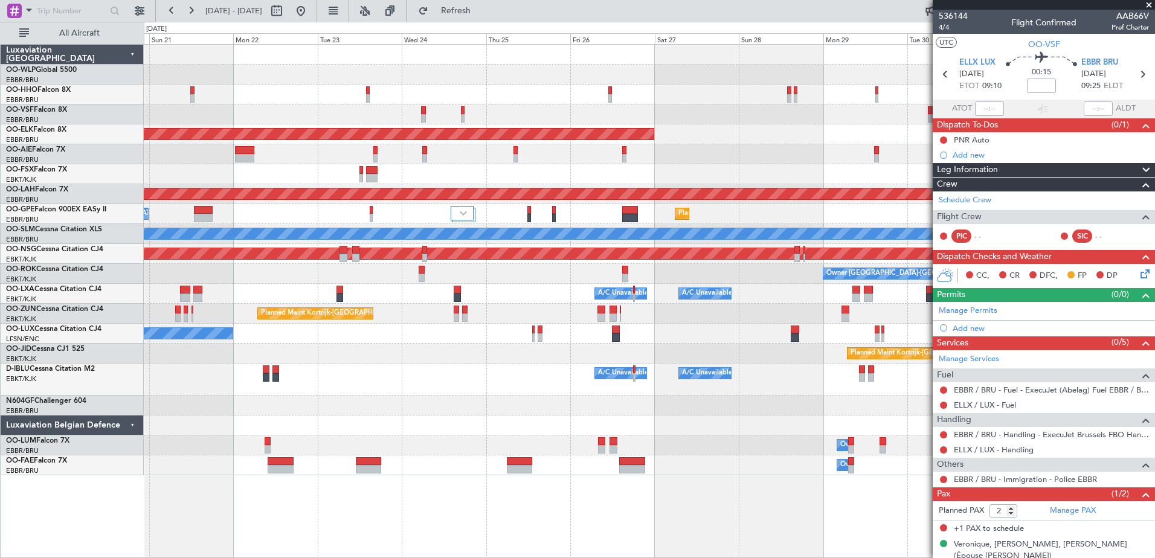
click at [771, 385] on div "Planned Maint Kortrijk-[GEOGRAPHIC_DATA] Planned [GEOGRAPHIC_DATA][PERSON_NAME]…" at bounding box center [649, 260] width 1010 height 431
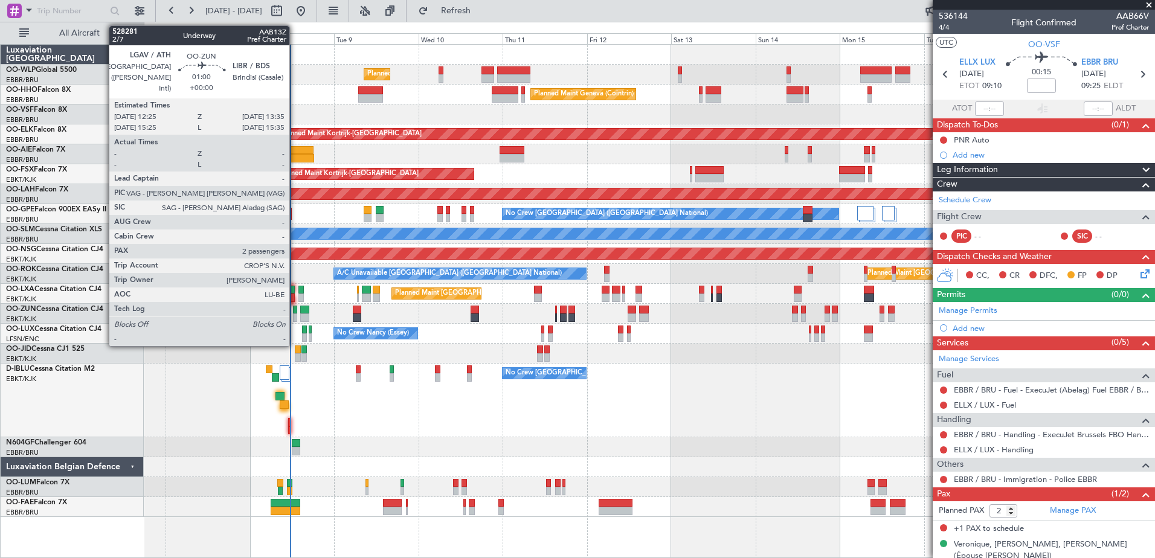
click at [295, 314] on div at bounding box center [295, 317] width 4 height 8
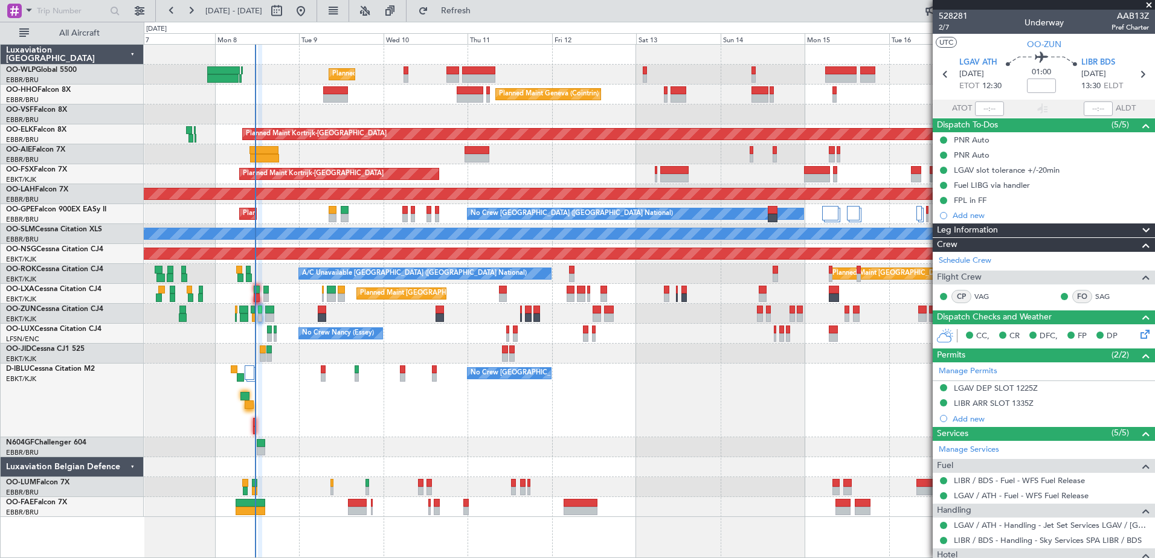
click at [792, 380] on div "No Crew [GEOGRAPHIC_DATA] ([GEOGRAPHIC_DATA] National)" at bounding box center [649, 401] width 1010 height 74
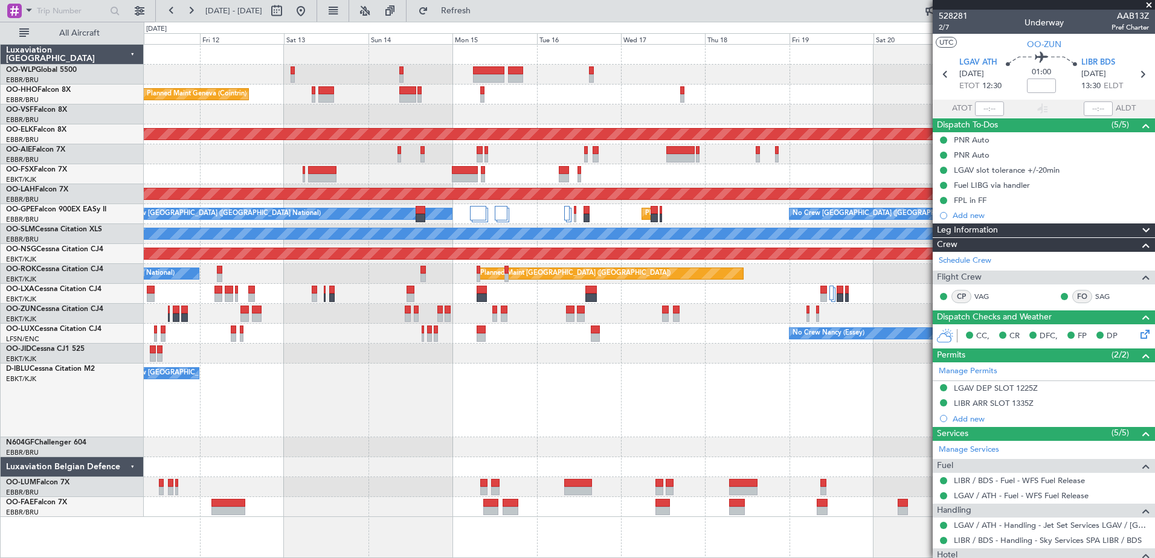
click at [254, 179] on div "Planned Maint Liege Planned Maint Geneva ([GEOGRAPHIC_DATA]) Planned Maint [GEO…" at bounding box center [649, 281] width 1010 height 472
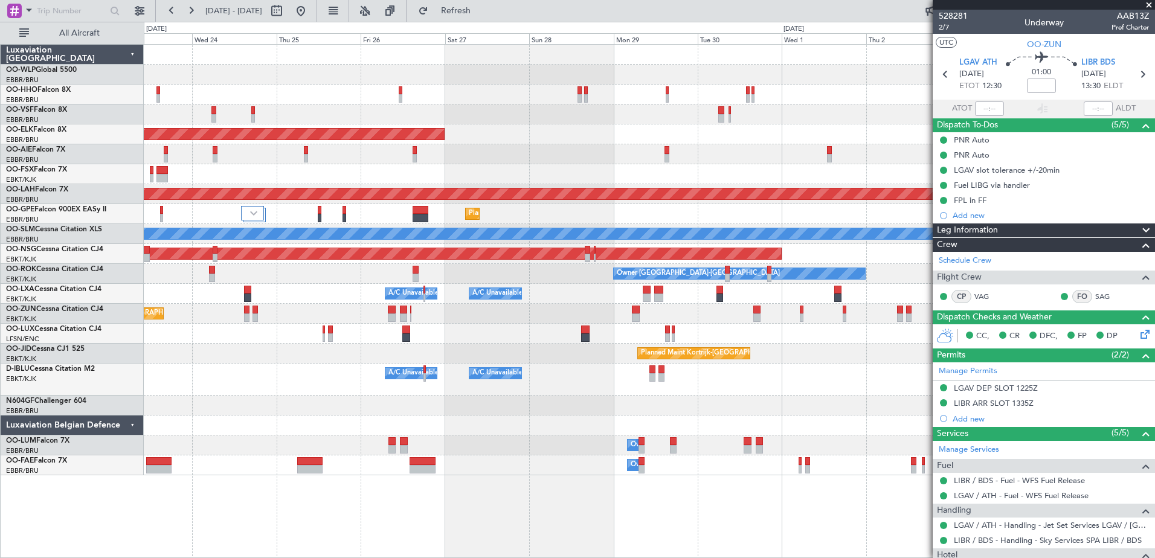
click at [436, 116] on div at bounding box center [649, 114] width 1010 height 20
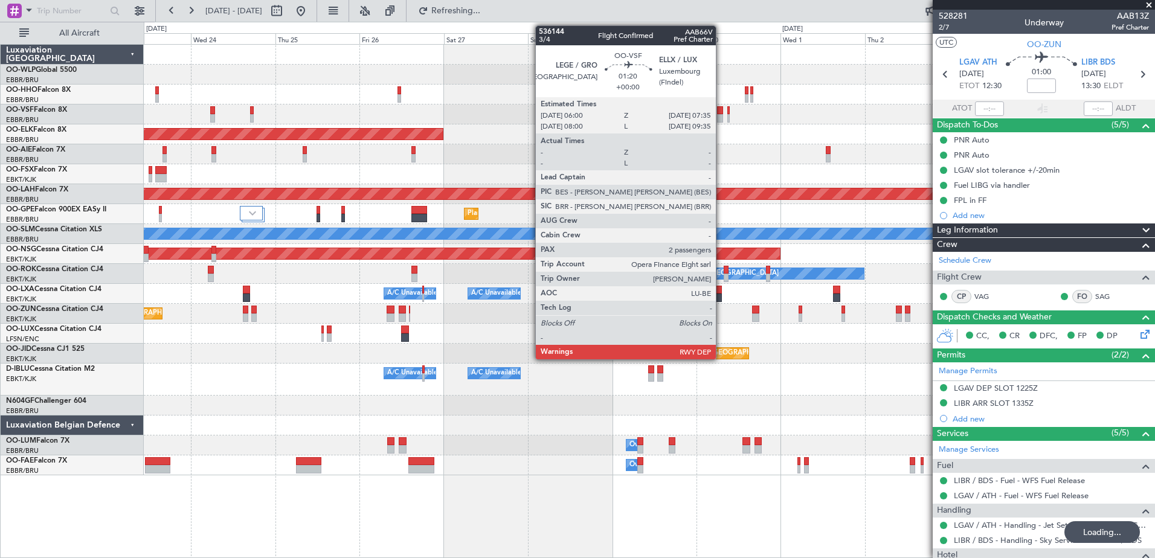
click at [721, 114] on div at bounding box center [720, 118] width 6 height 8
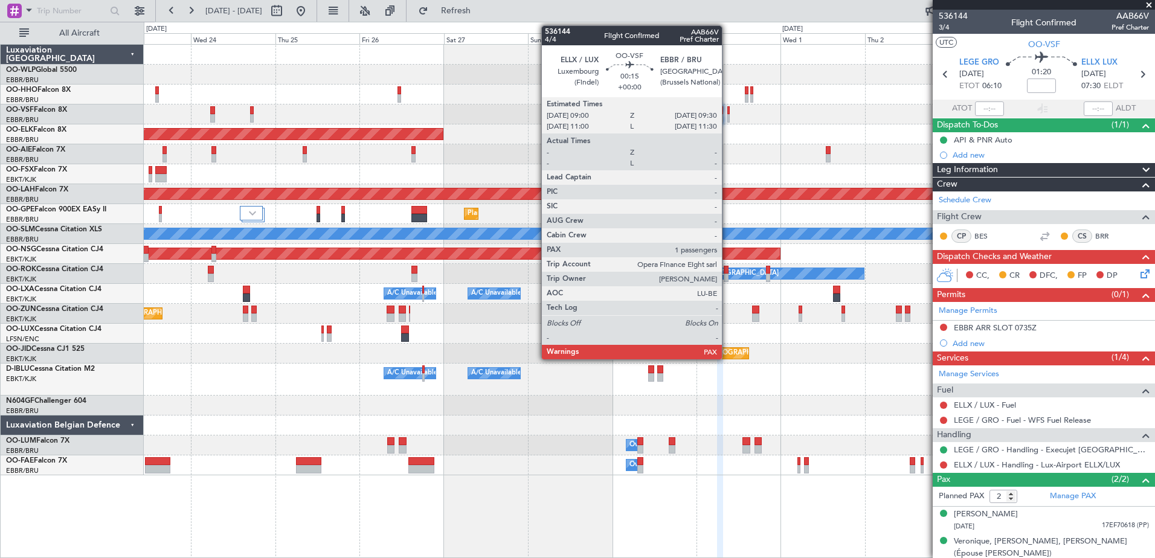
click at [727, 109] on div at bounding box center [728, 110] width 2 height 8
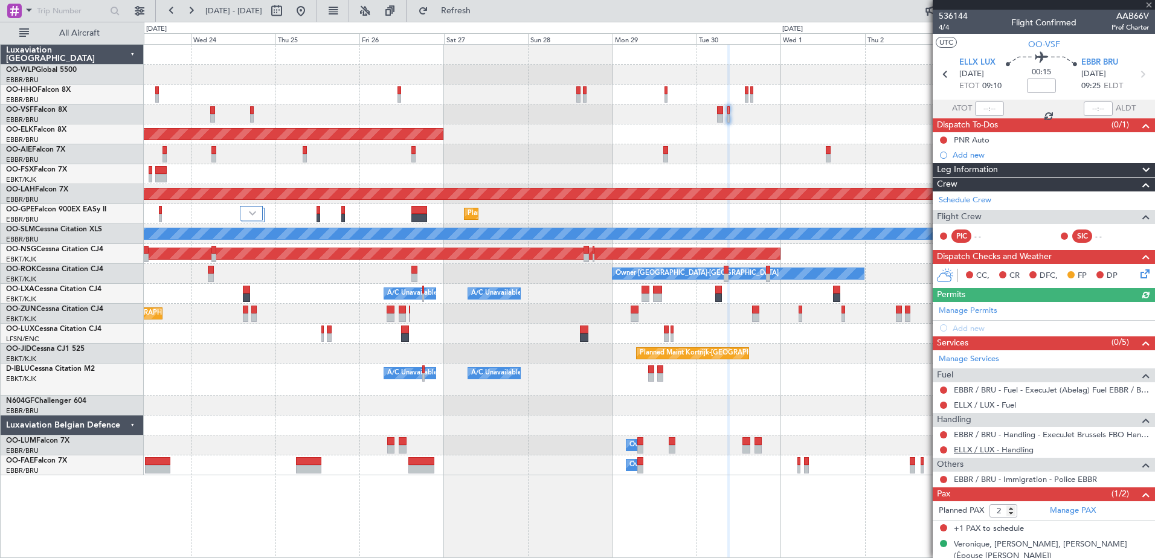
click at [1024, 452] on link "ELLX / LUX - Handling" at bounding box center [993, 449] width 80 height 10
click at [481, 7] on span "Refresh" at bounding box center [456, 11] width 51 height 8
click at [1014, 450] on link "ELLX / LUX - Handling - Lux-Airport ELLX/LUX" at bounding box center [1036, 449] width 166 height 10
click at [457, 16] on button "Refresh" at bounding box center [448, 10] width 72 height 19
click at [943, 388] on button at bounding box center [943, 389] width 7 height 7
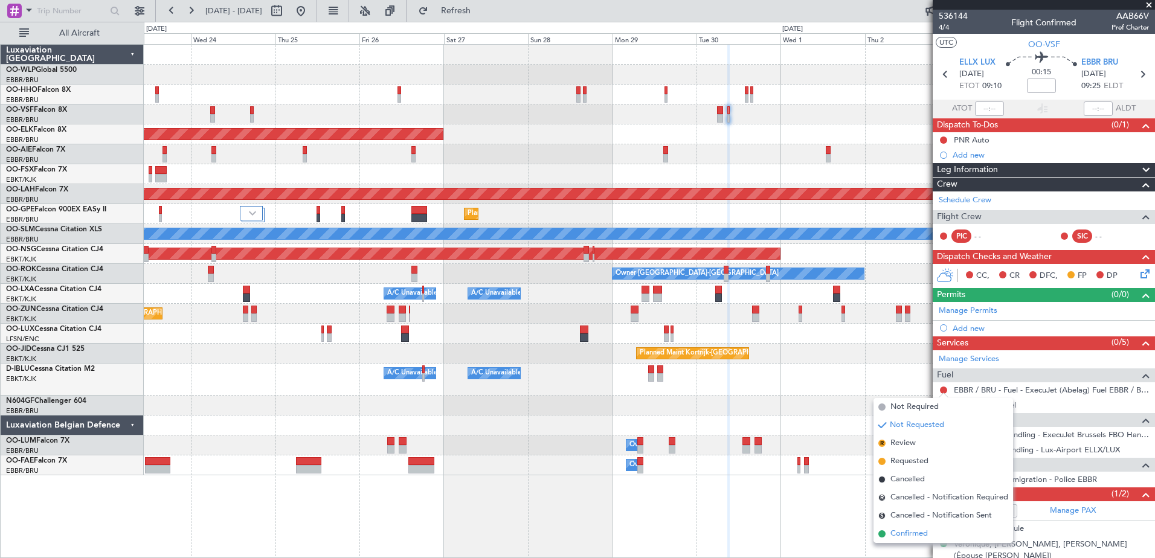
click at [905, 530] on span "Confirmed" at bounding box center [908, 534] width 37 height 12
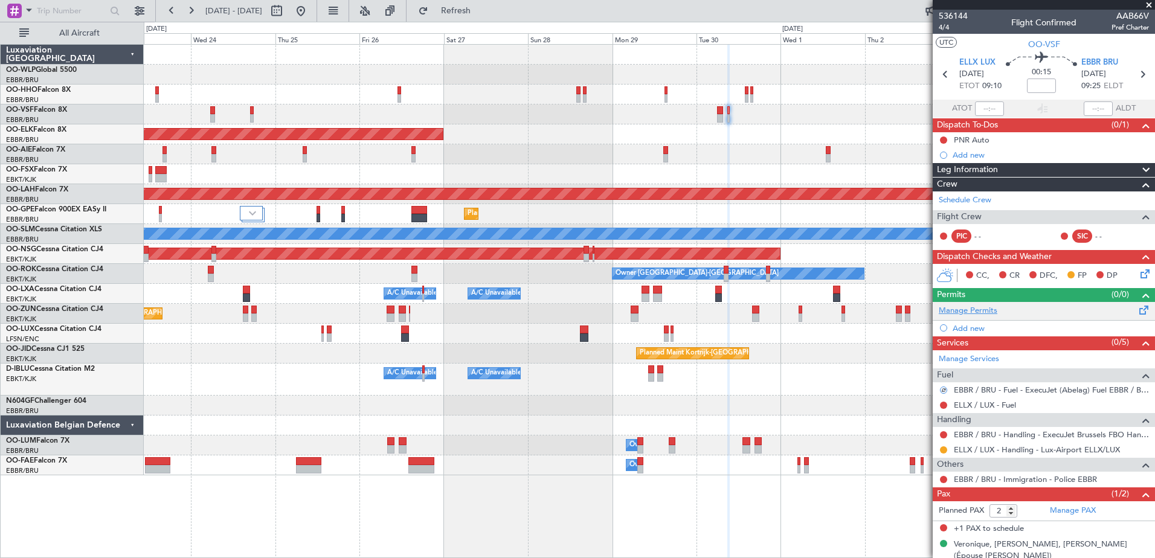
click at [976, 313] on link "Manage Permits" at bounding box center [967, 311] width 59 height 12
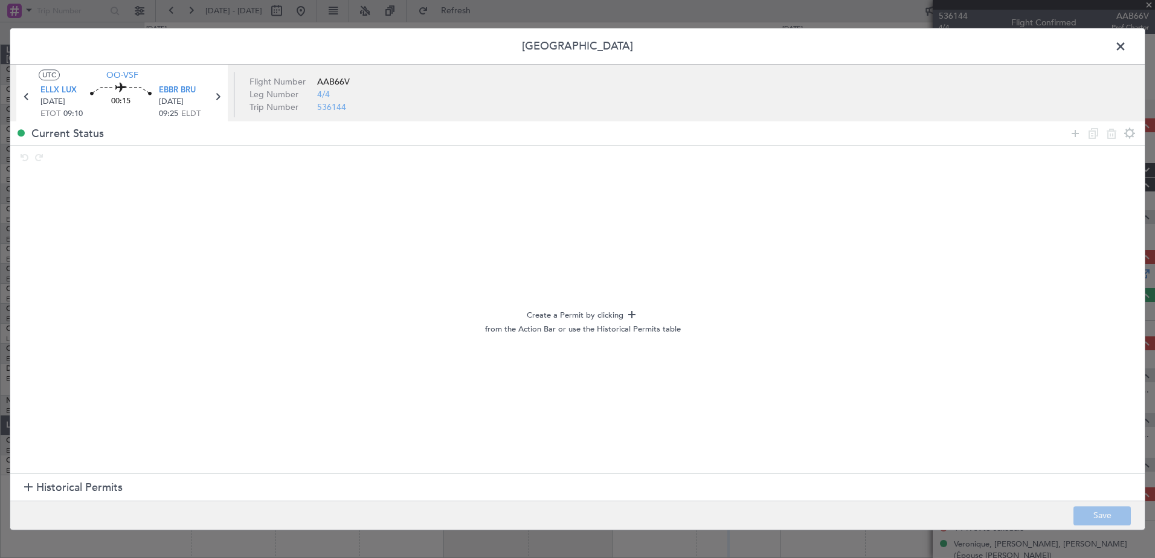
click at [32, 484] on div at bounding box center [28, 488] width 8 height 8
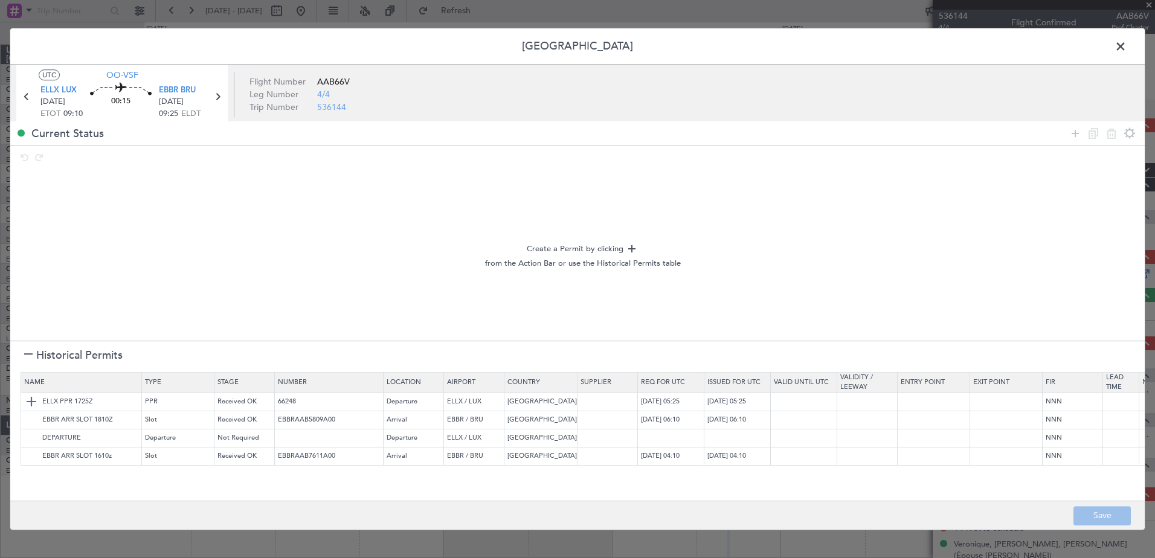
click at [29, 400] on img at bounding box center [31, 402] width 14 height 14
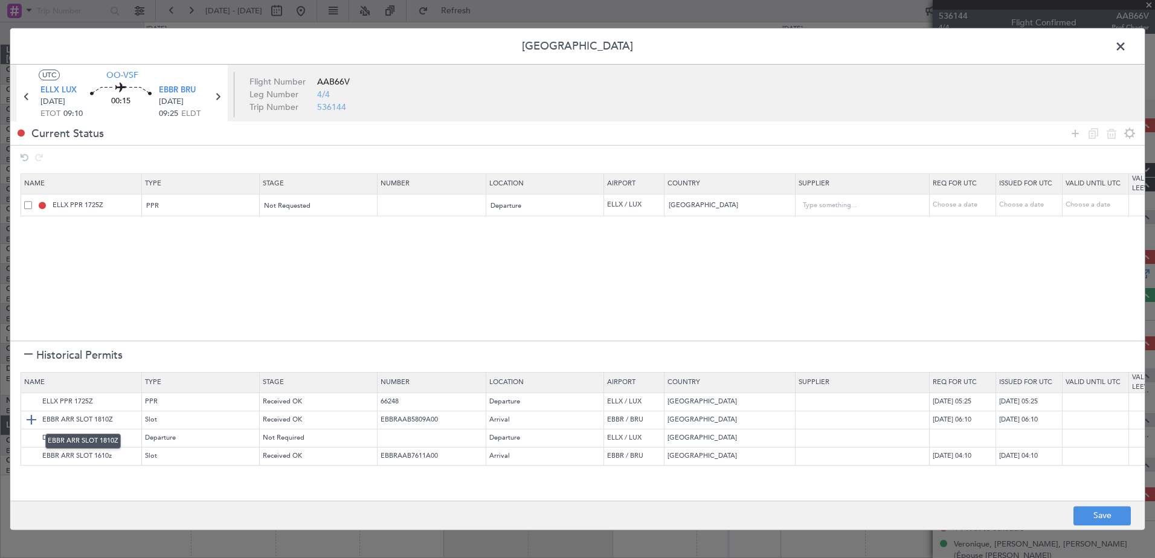
click at [29, 420] on img at bounding box center [31, 420] width 14 height 14
click at [960, 205] on div "Choose a date" at bounding box center [963, 205] width 63 height 10
select select "9"
select select "2025"
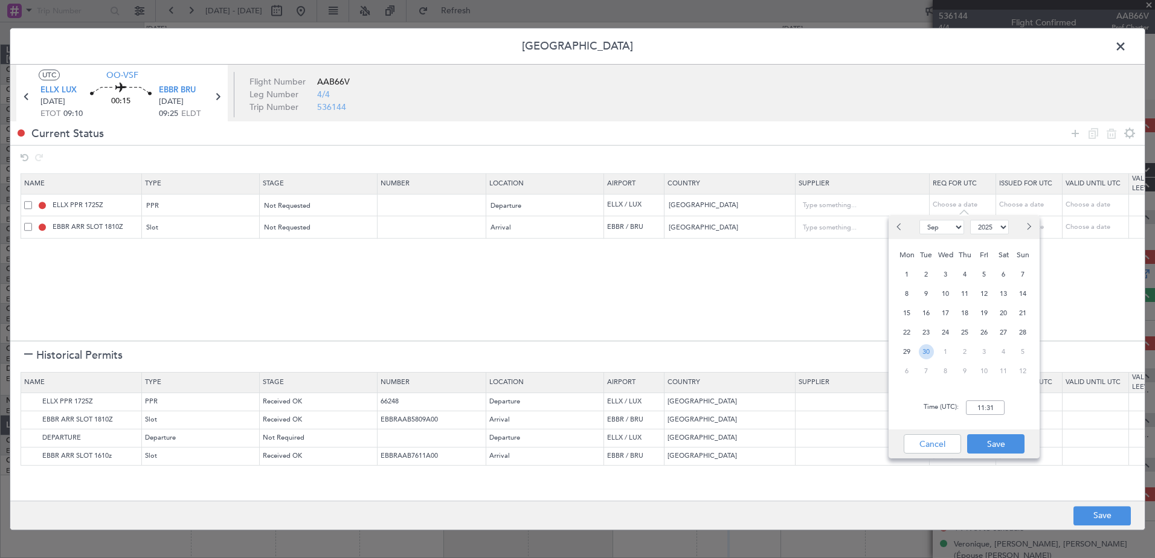
click at [929, 353] on span "30" at bounding box center [925, 351] width 15 height 15
click at [986, 407] on input "00:00" at bounding box center [985, 407] width 39 height 14
type input "09:15"
click at [999, 446] on button "Save" at bounding box center [995, 443] width 57 height 19
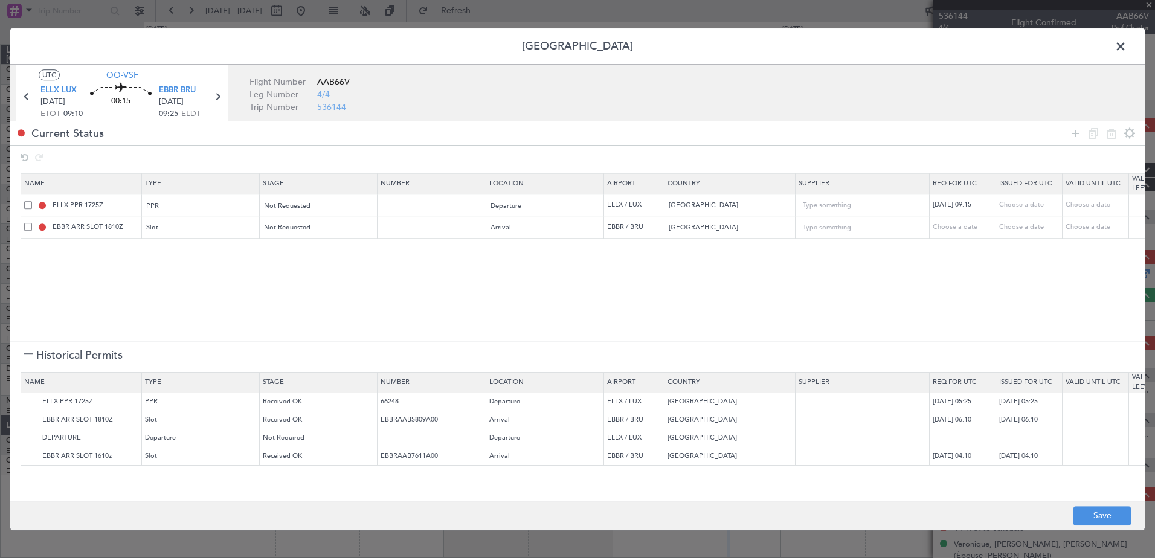
click at [946, 225] on div "Choose a date" at bounding box center [963, 227] width 63 height 10
select select "9"
select select "2025"
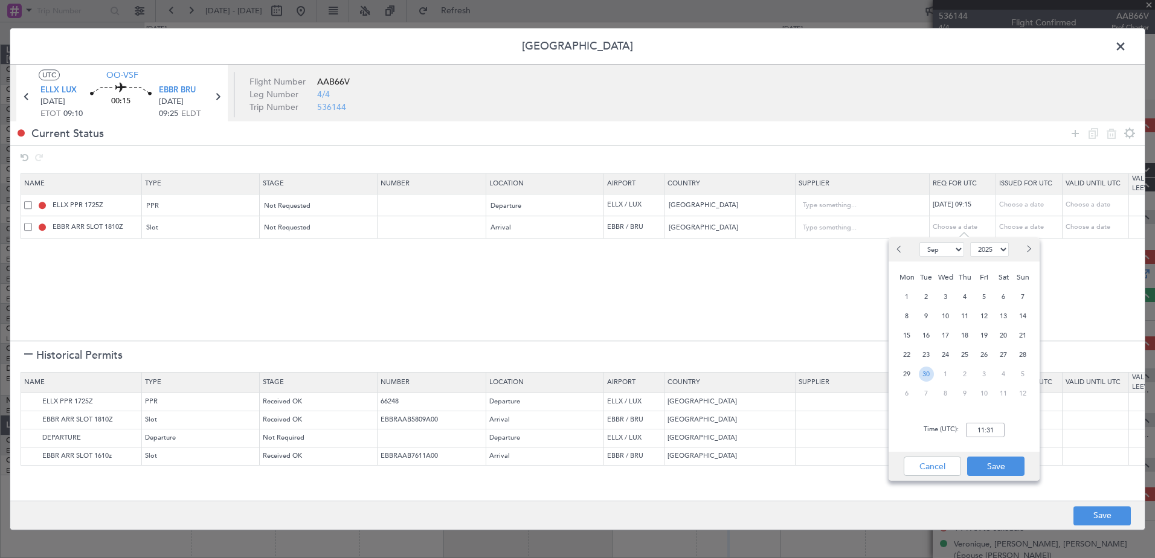
click at [928, 379] on span "30" at bounding box center [925, 374] width 15 height 15
click at [980, 428] on input "00:00" at bounding box center [985, 430] width 39 height 14
type input "0"
type input "09:30"
click at [1003, 464] on button "Save" at bounding box center [995, 466] width 57 height 19
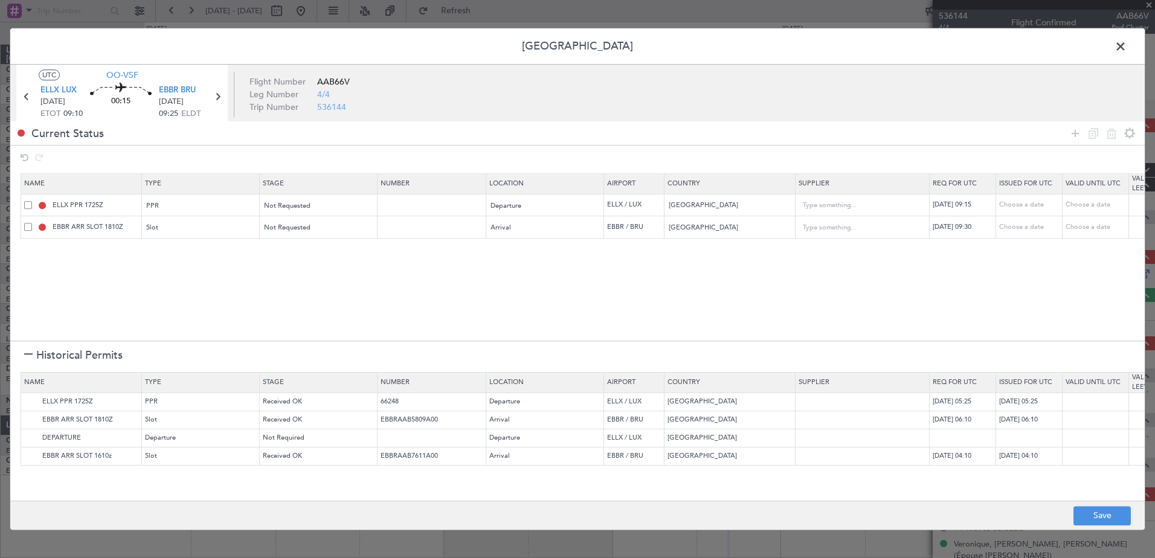
click at [971, 203] on div "[DATE] 09:15" at bounding box center [963, 205] width 63 height 10
select select "9"
select select "2025"
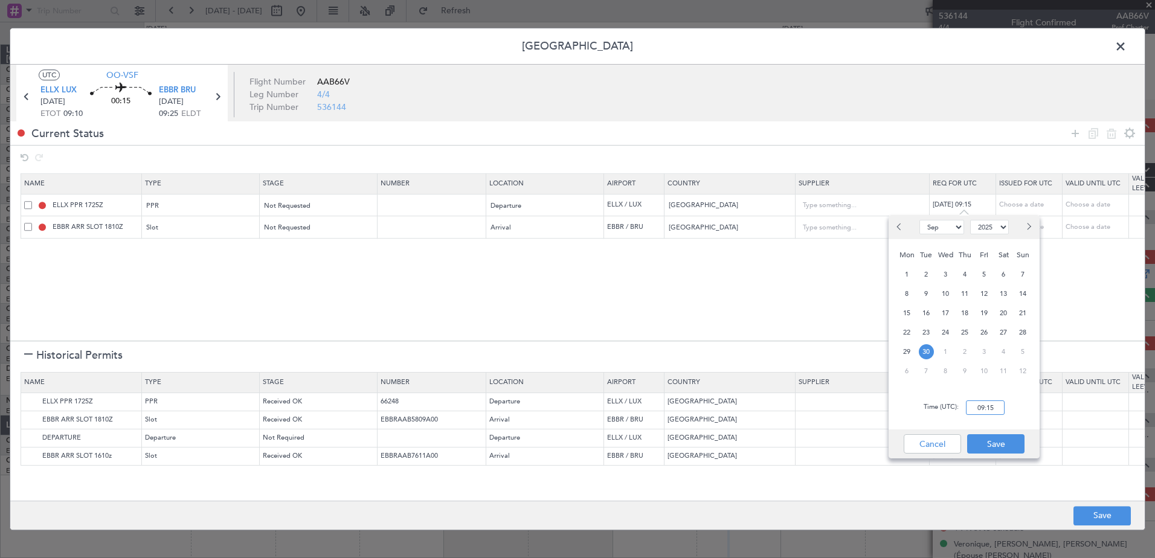
click at [998, 411] on input "09:15" at bounding box center [985, 407] width 39 height 14
type input "09:00"
click at [984, 440] on button "Save" at bounding box center [995, 443] width 57 height 19
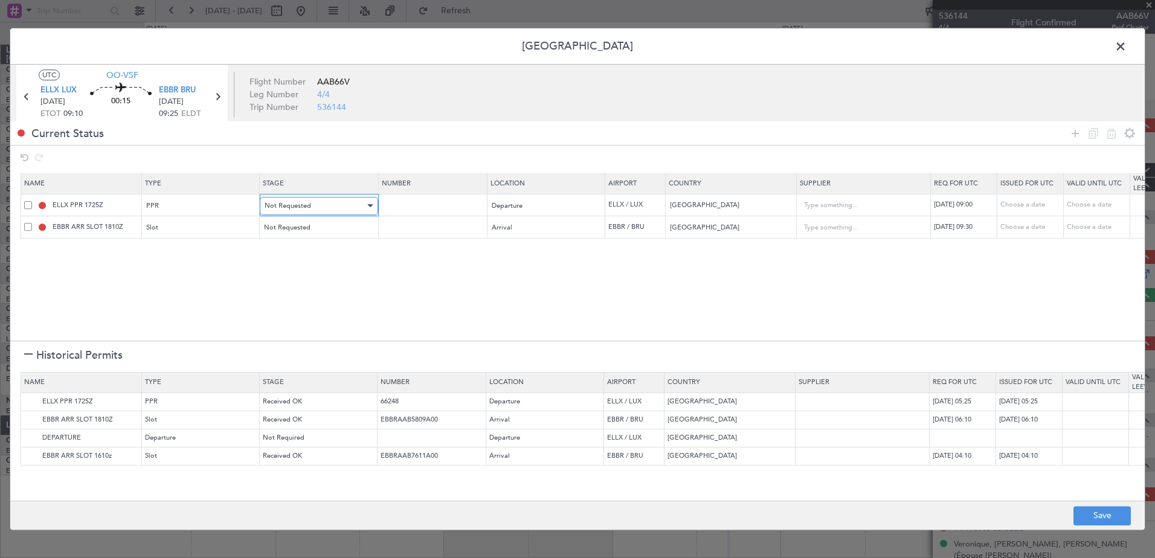
click at [322, 210] on div "Not Requested" at bounding box center [314, 206] width 100 height 18
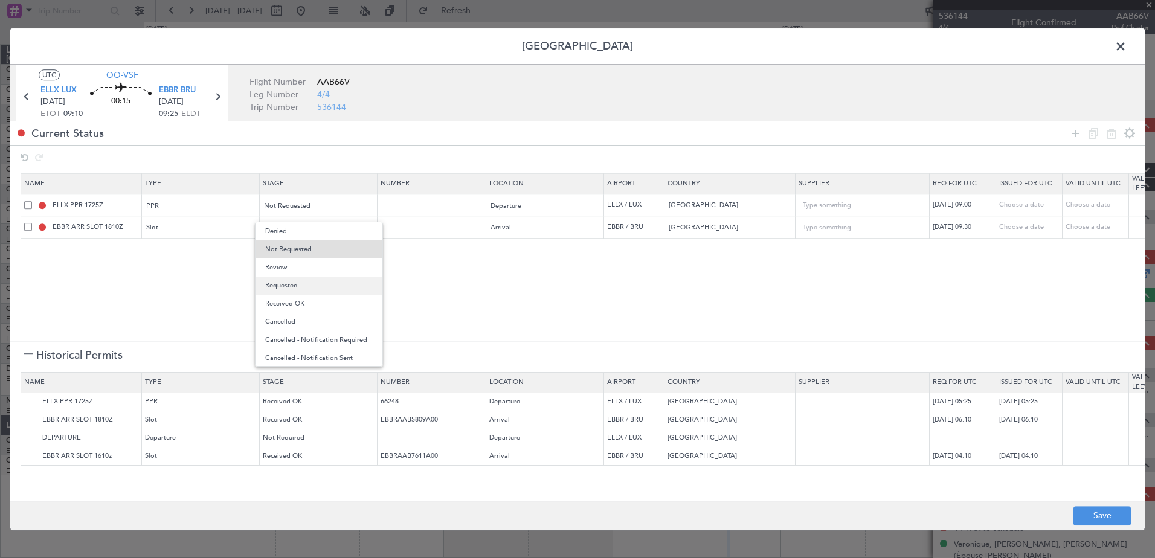
click at [328, 285] on span "Requested" at bounding box center [318, 286] width 107 height 18
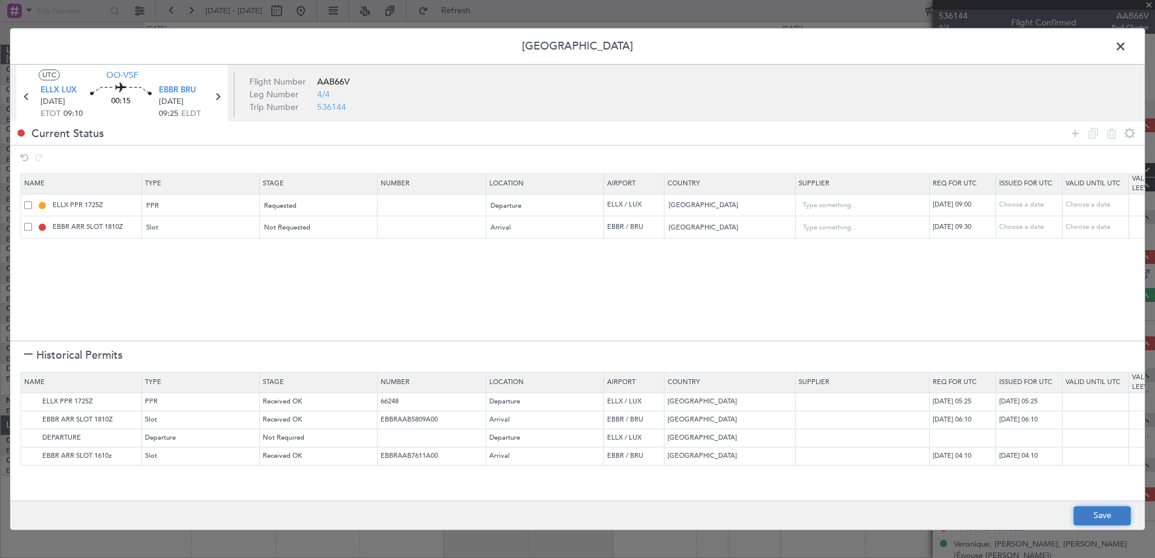
click at [1114, 518] on button "Save" at bounding box center [1101, 515] width 57 height 19
type input "ELLX PPR 0900Z"
type input "NNN"
type input "EBBR ARR SLOT 0930Z"
type input "NNN"
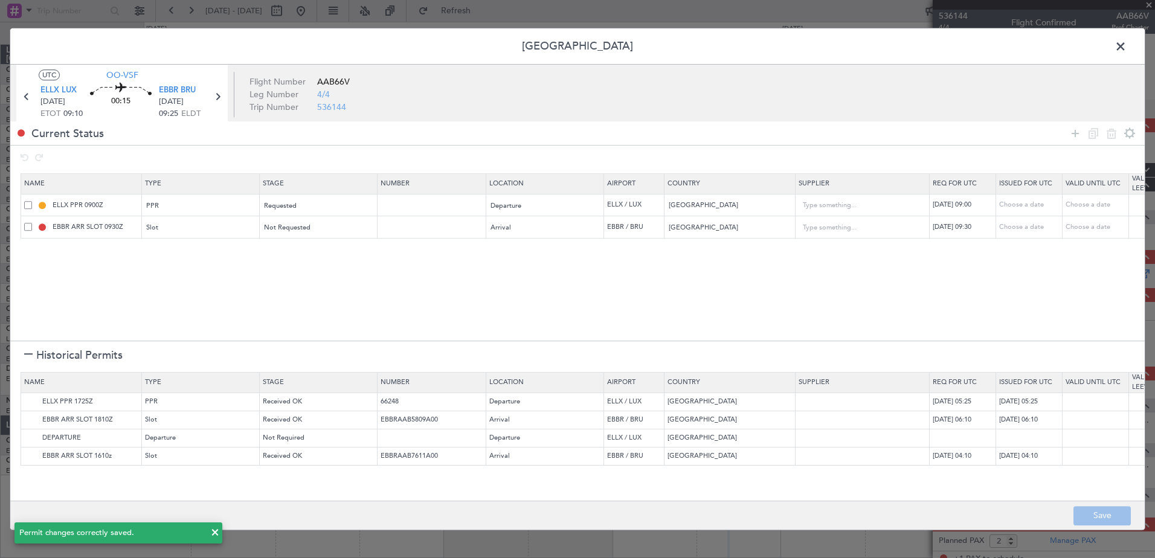
click at [1126, 47] on span at bounding box center [1126, 49] width 0 height 24
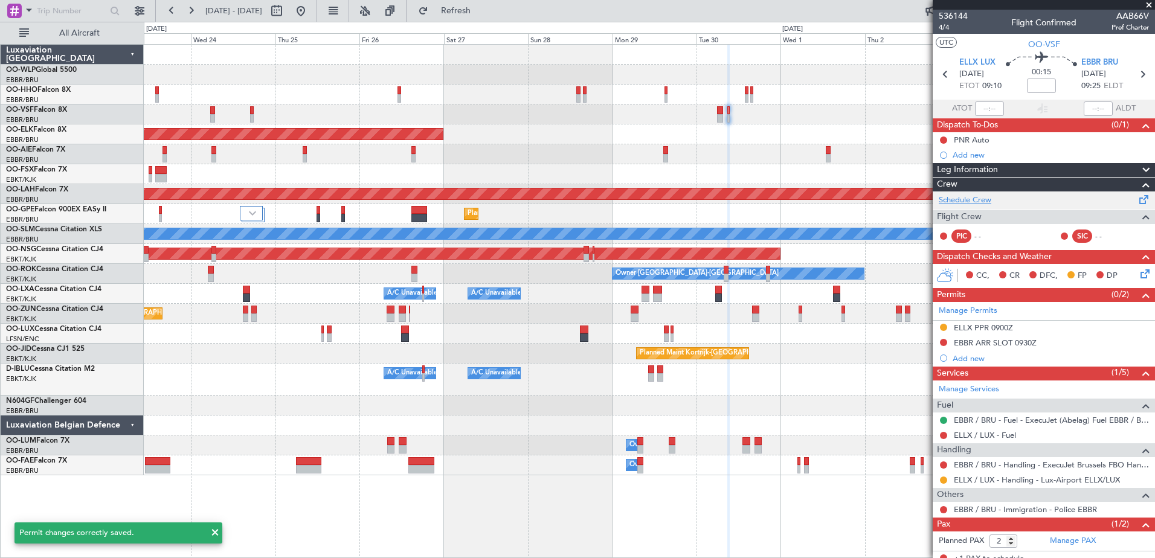
click at [975, 202] on link "Schedule Crew" at bounding box center [964, 200] width 53 height 12
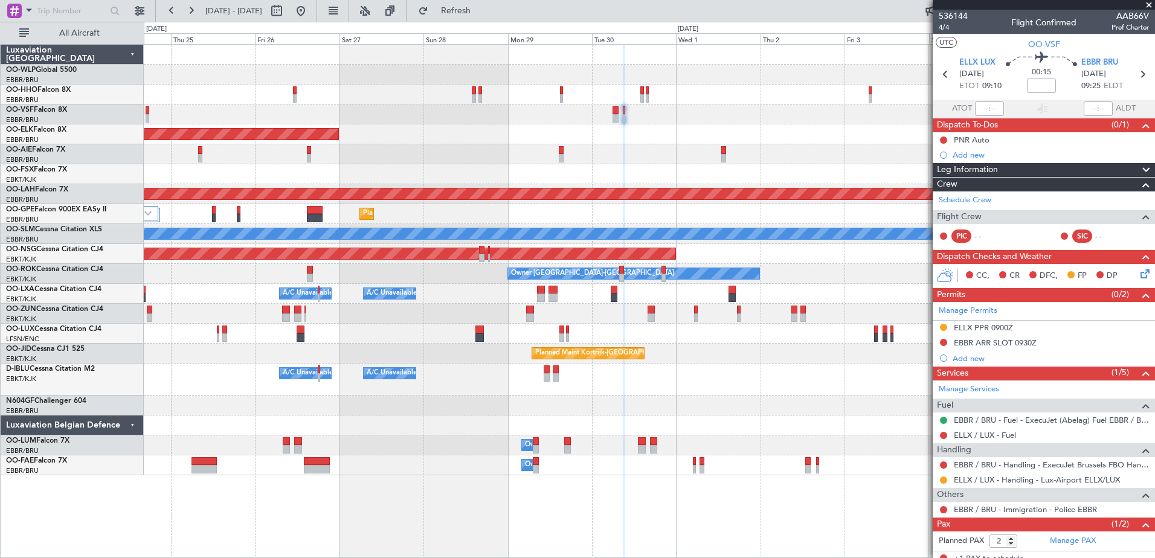
click at [244, 187] on div "Planned Maint Kortrijk-[GEOGRAPHIC_DATA] Planned [GEOGRAPHIC_DATA][PERSON_NAME]…" at bounding box center [649, 260] width 1010 height 431
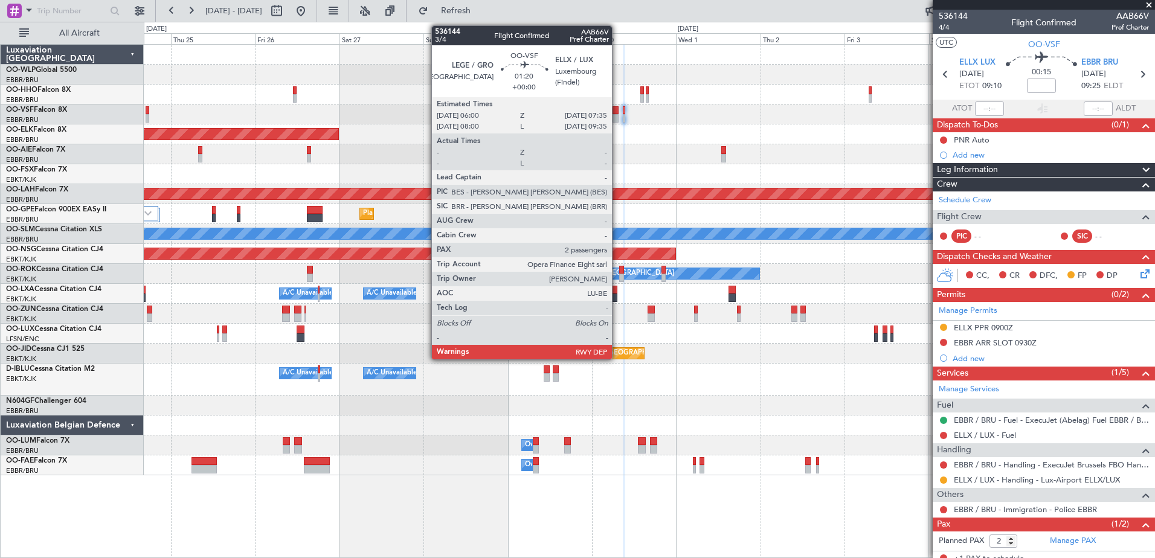
click at [617, 115] on div at bounding box center [615, 118] width 6 height 8
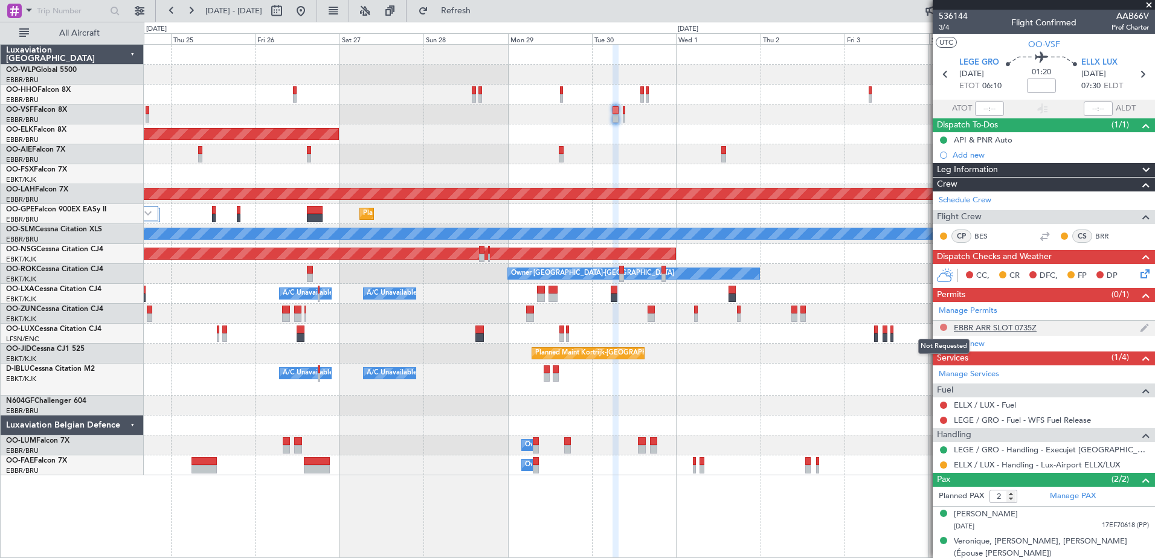
click at [940, 327] on button at bounding box center [943, 327] width 7 height 7
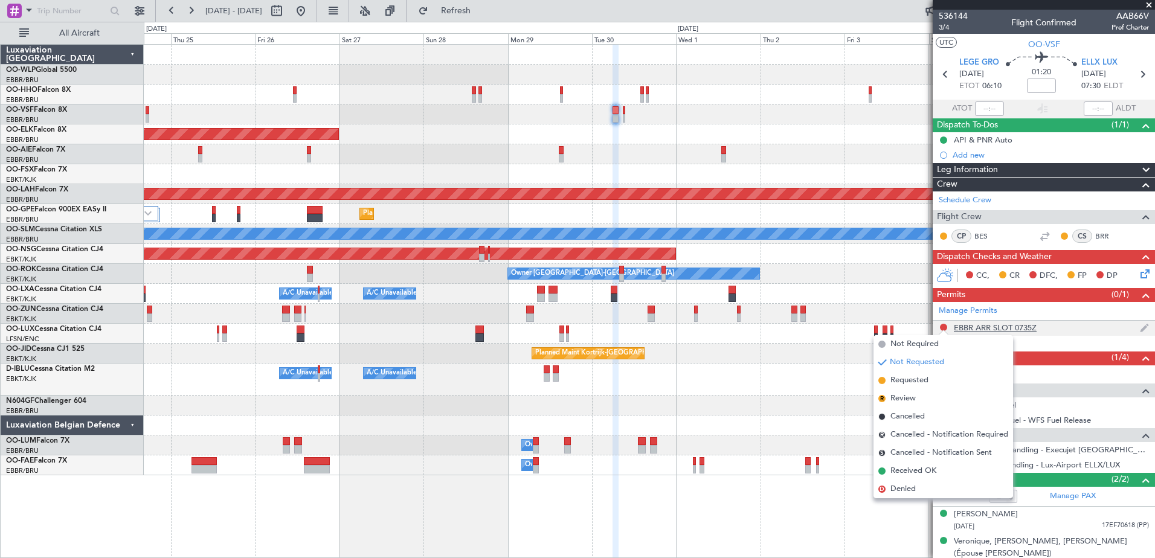
click at [1025, 328] on div "EBBR ARR SLOT 0735Z" at bounding box center [994, 327] width 83 height 10
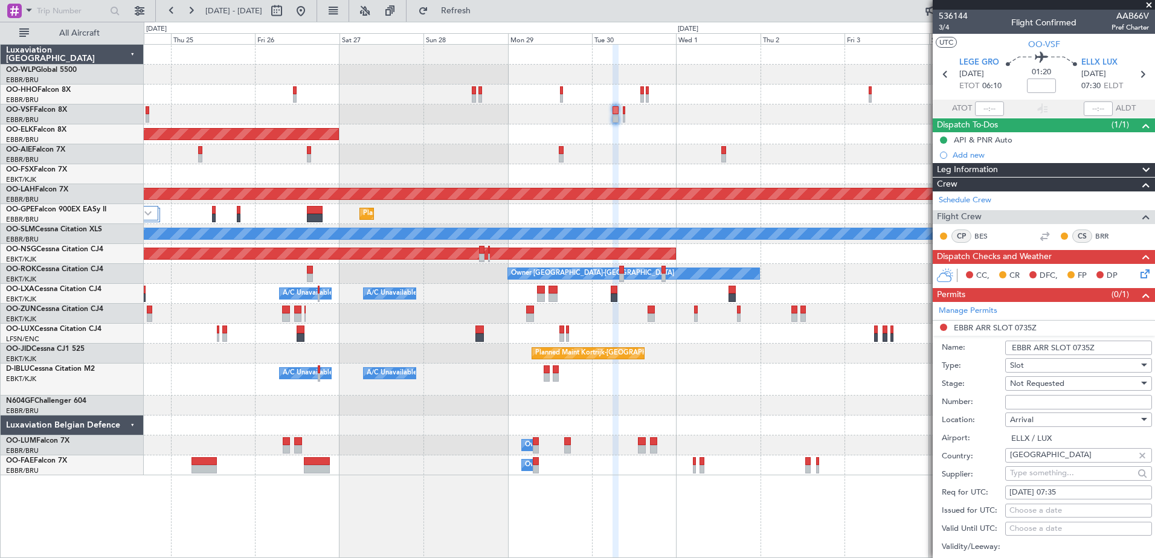
click at [1034, 400] on input "Number:" at bounding box center [1078, 402] width 147 height 14
click at [1079, 443] on input "ELLX / LUX" at bounding box center [1078, 438] width 147 height 14
click at [1063, 367] on div "Slot" at bounding box center [1074, 365] width 129 height 18
click at [1046, 425] on span "PPR" at bounding box center [1073, 424] width 127 height 18
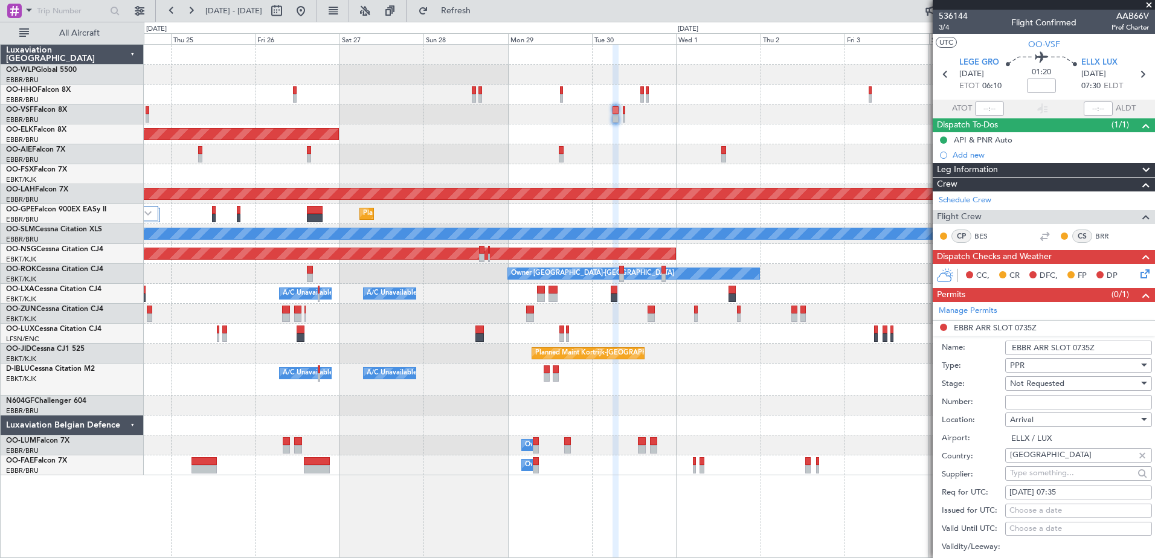
scroll to position [181, 0]
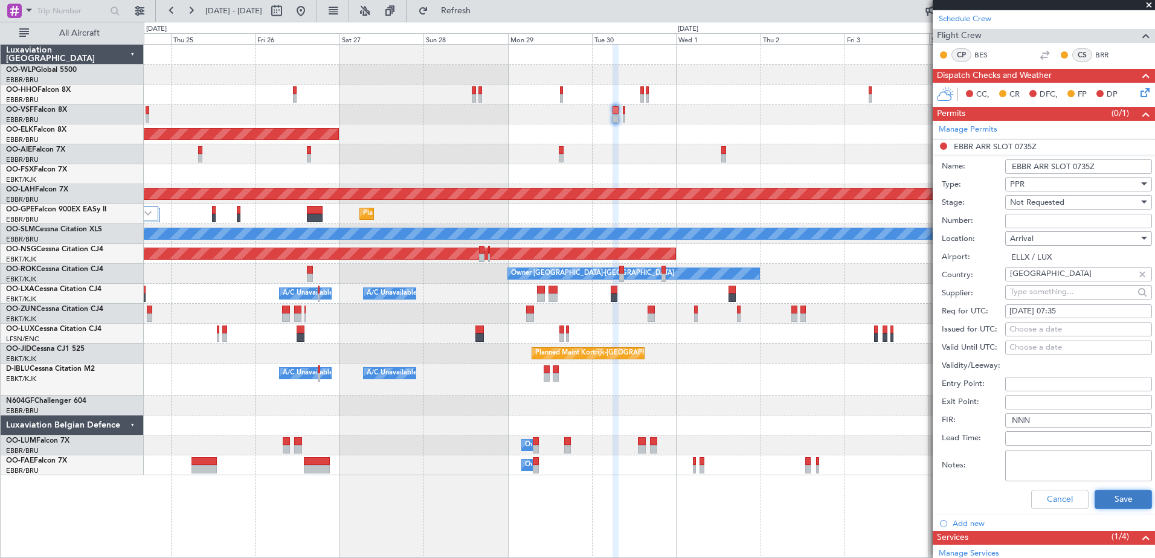
click at [1098, 496] on button "Save" at bounding box center [1122, 499] width 57 height 19
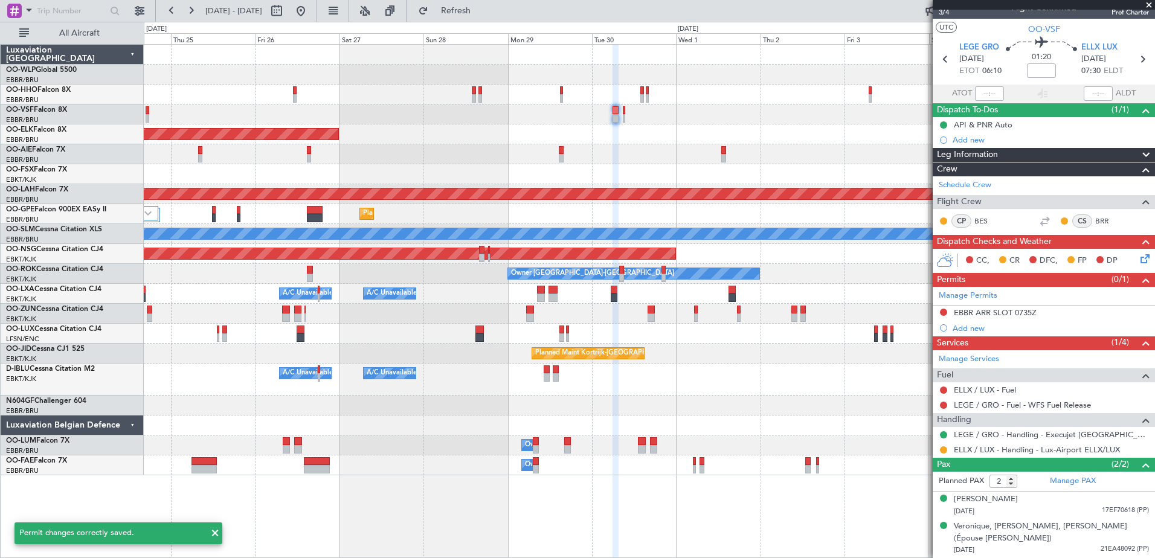
scroll to position [14, 0]
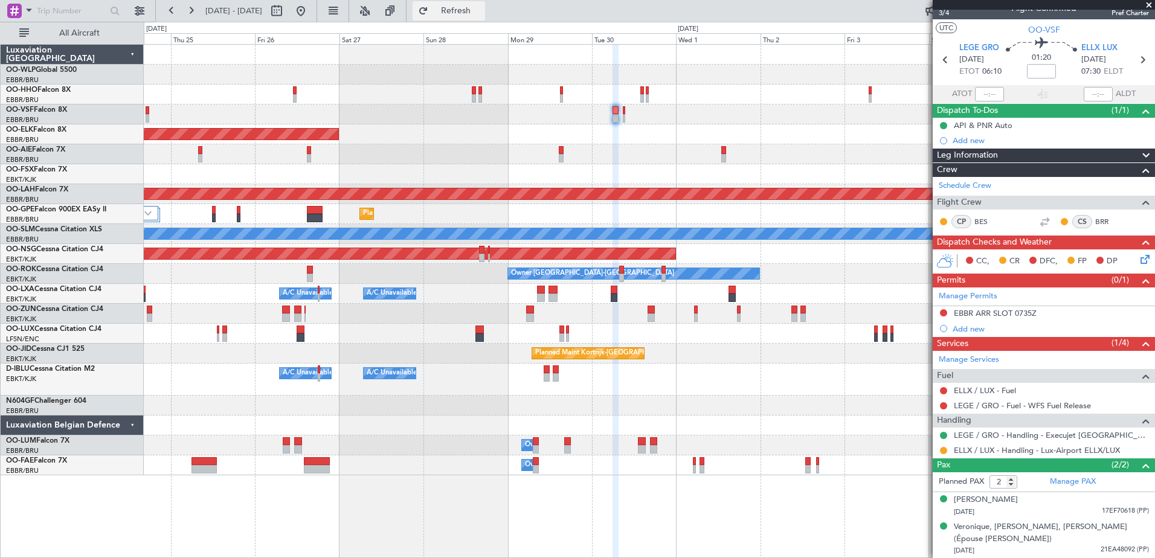
click at [485, 17] on button "Refresh" at bounding box center [448, 10] width 72 height 19
click at [963, 311] on div "EBBR ARR SLOT 0735Z" at bounding box center [994, 313] width 83 height 10
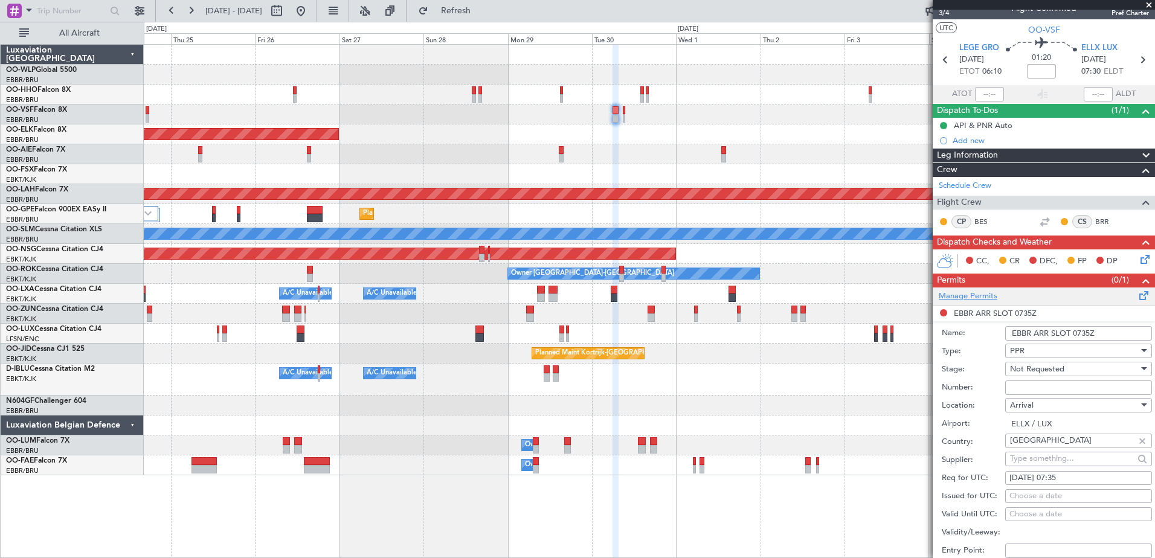
click at [950, 295] on link "Manage Permits" at bounding box center [967, 296] width 59 height 12
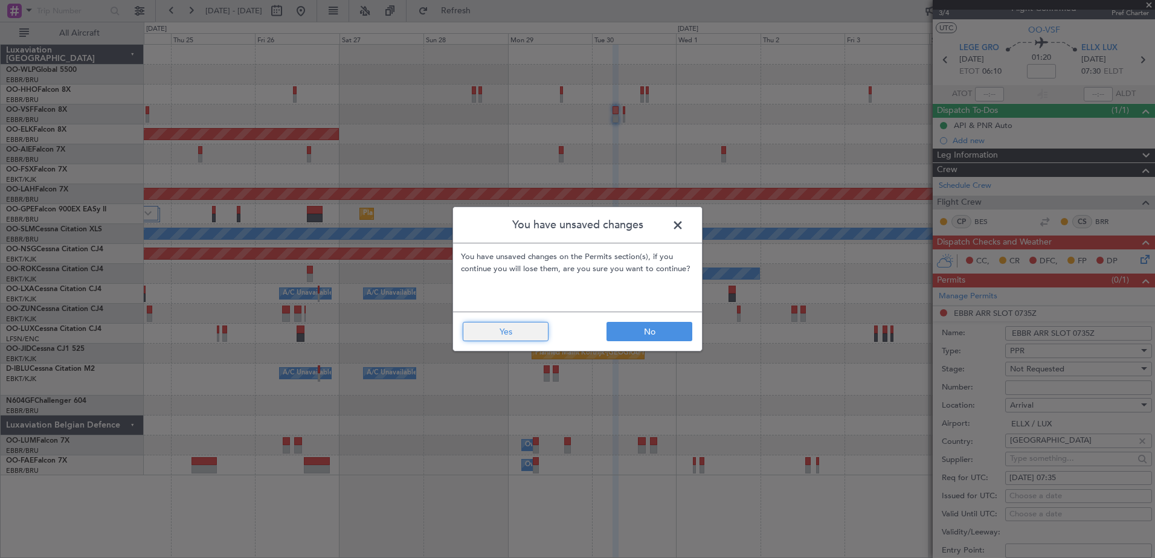
click at [524, 329] on button "Yes" at bounding box center [506, 331] width 86 height 19
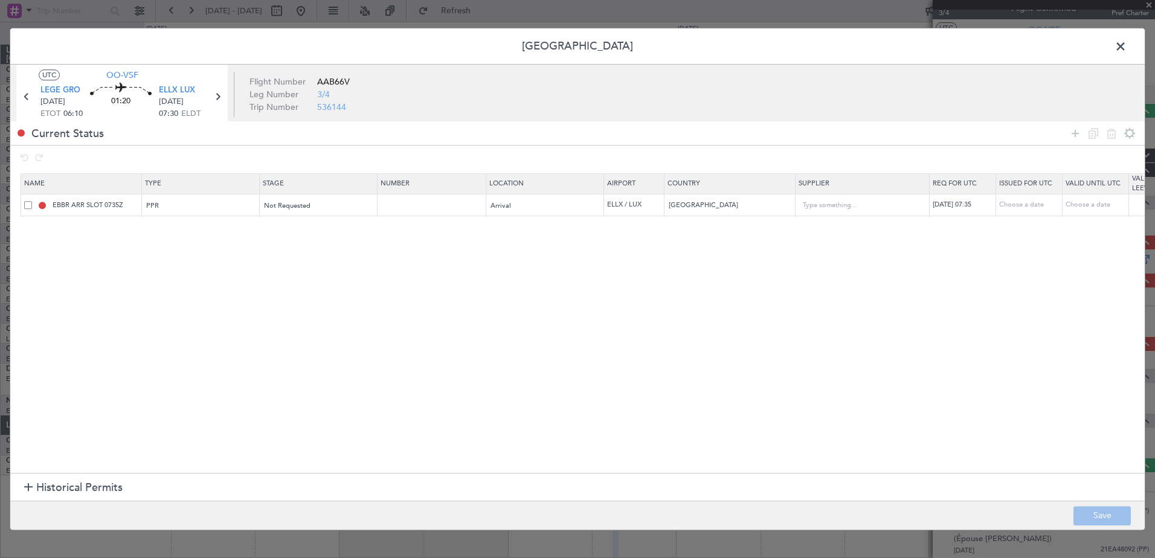
click at [25, 202] on span at bounding box center [28, 205] width 8 height 8
click at [33, 201] on input "checkbox" at bounding box center [33, 201] width 0 height 0
click at [1109, 133] on icon at bounding box center [1111, 133] width 14 height 14
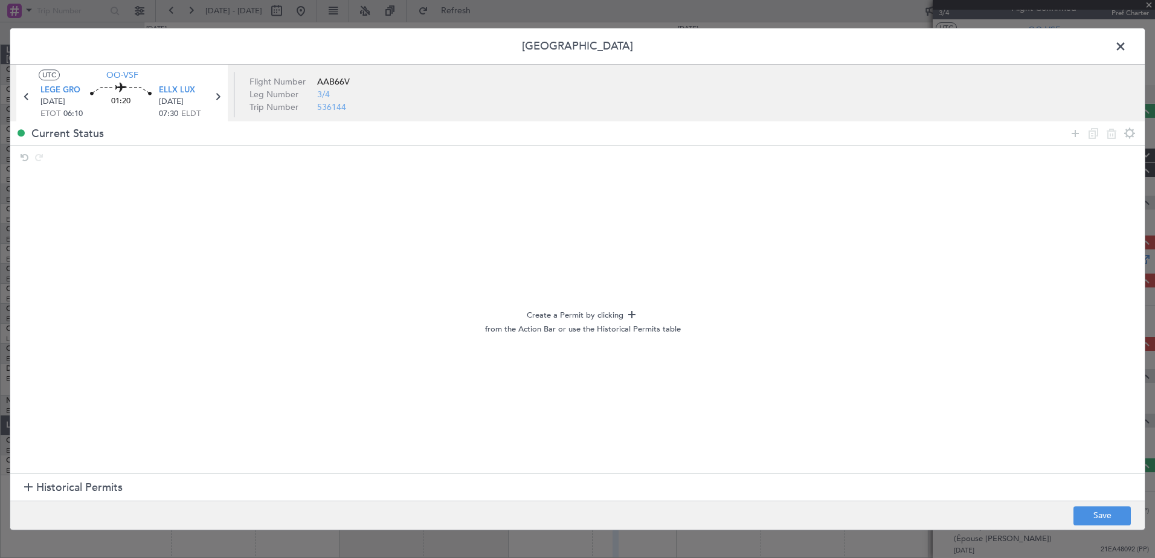
click at [24, 483] on h1 "Historical Permits" at bounding box center [73, 488] width 98 height 16
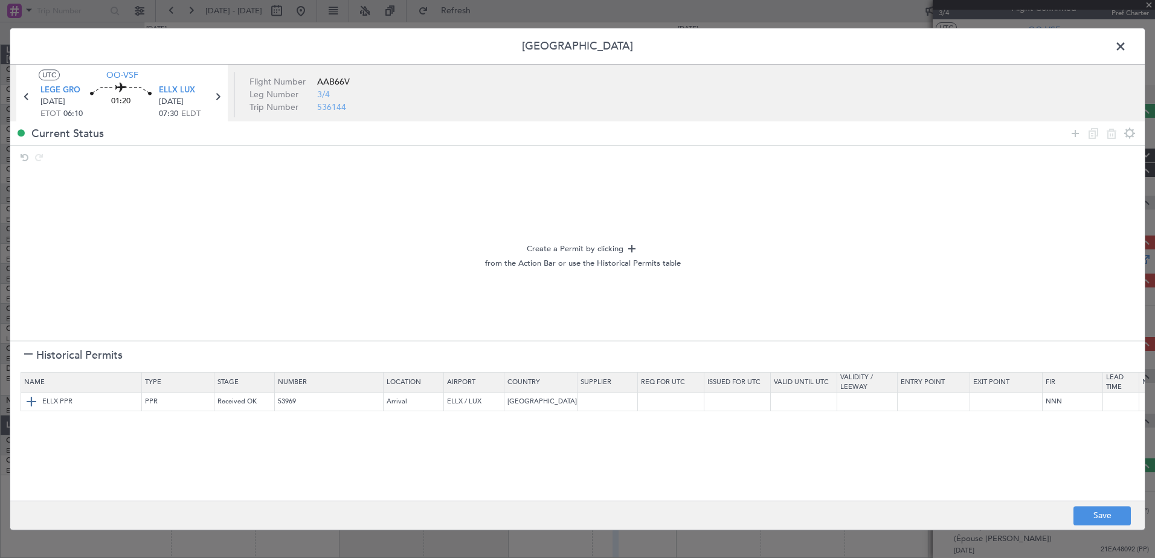
click at [29, 397] on img at bounding box center [31, 402] width 14 height 14
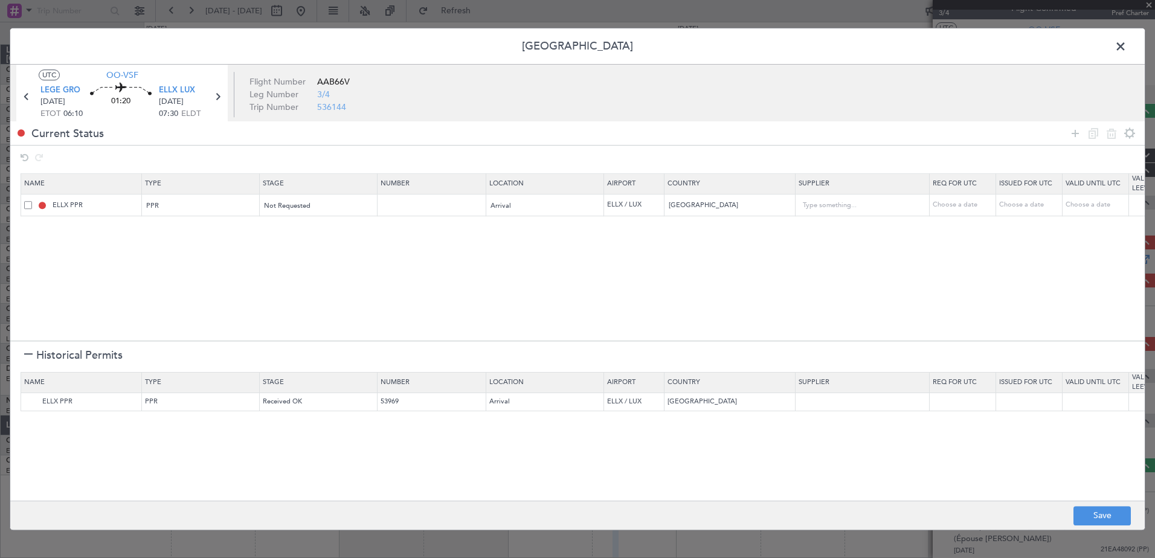
click at [959, 207] on div "Choose a date" at bounding box center [963, 205] width 63 height 10
select select "9"
select select "2025"
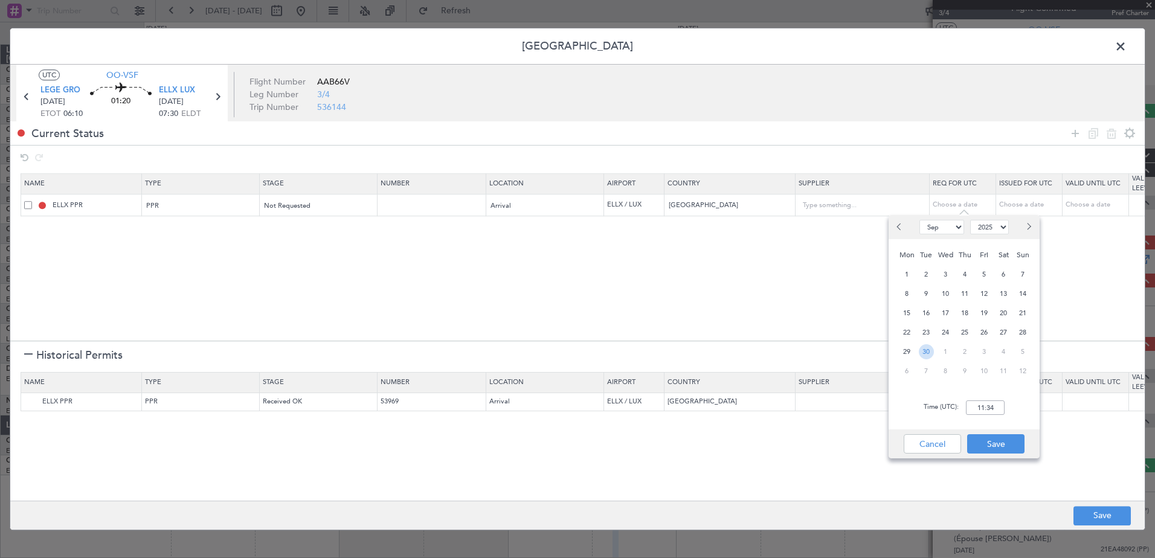
click at [919, 348] on span "30" at bounding box center [925, 351] width 15 height 15
click at [985, 411] on input "00:00" at bounding box center [985, 407] width 39 height 14
type input "07:35"
click at [1010, 441] on button "Save" at bounding box center [995, 443] width 57 height 19
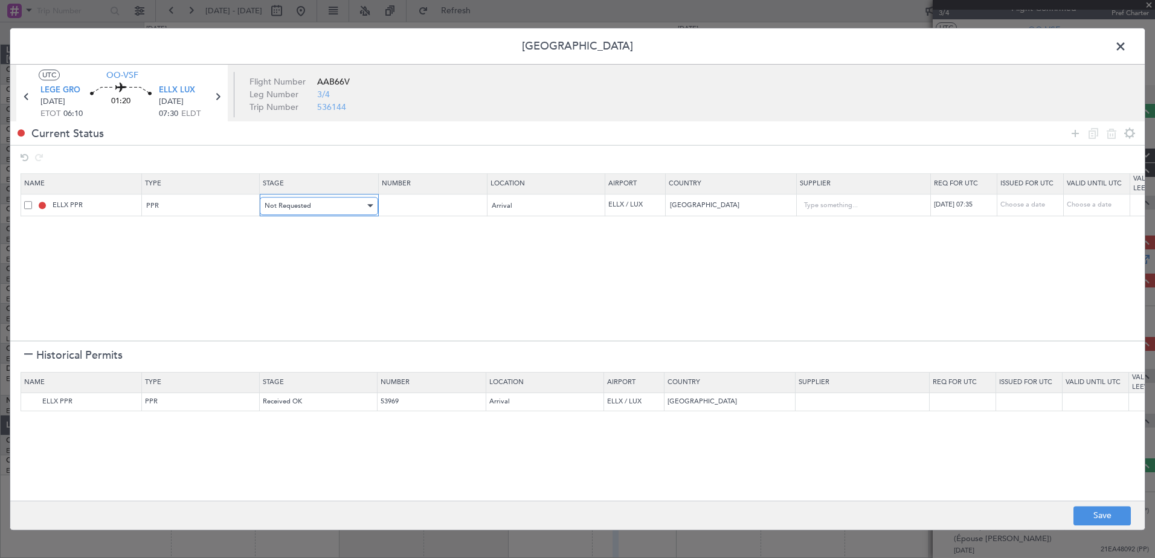
click at [333, 205] on div "Not Requested" at bounding box center [314, 206] width 100 height 18
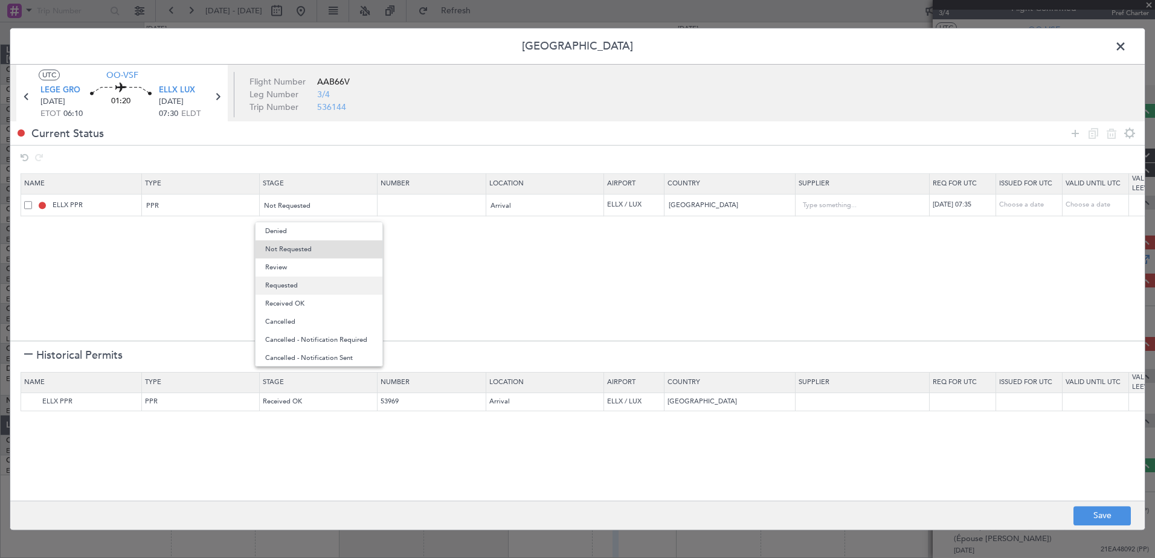
click at [311, 283] on span "Requested" at bounding box center [318, 286] width 107 height 18
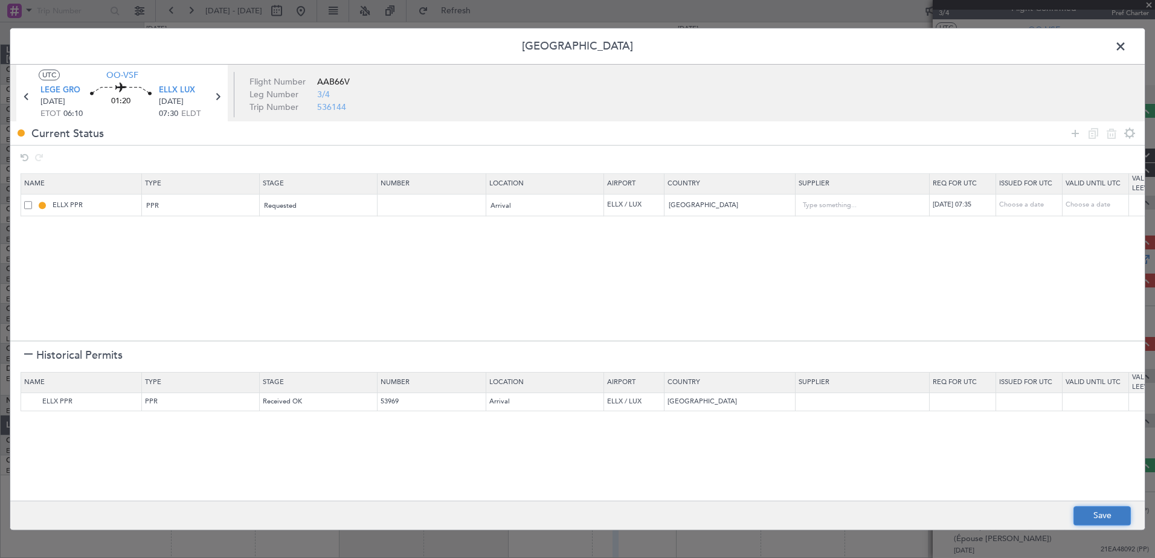
click at [1081, 518] on button "Save" at bounding box center [1101, 515] width 57 height 19
type input "ELLX PPR 0735Z"
type input "NNN"
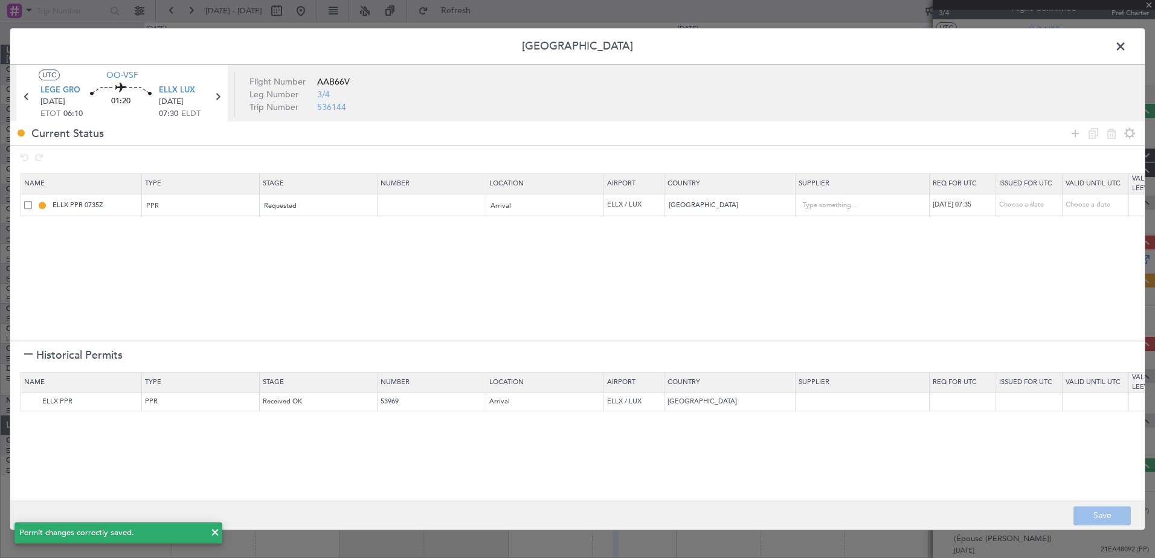
click at [1126, 50] on span at bounding box center [1126, 49] width 0 height 24
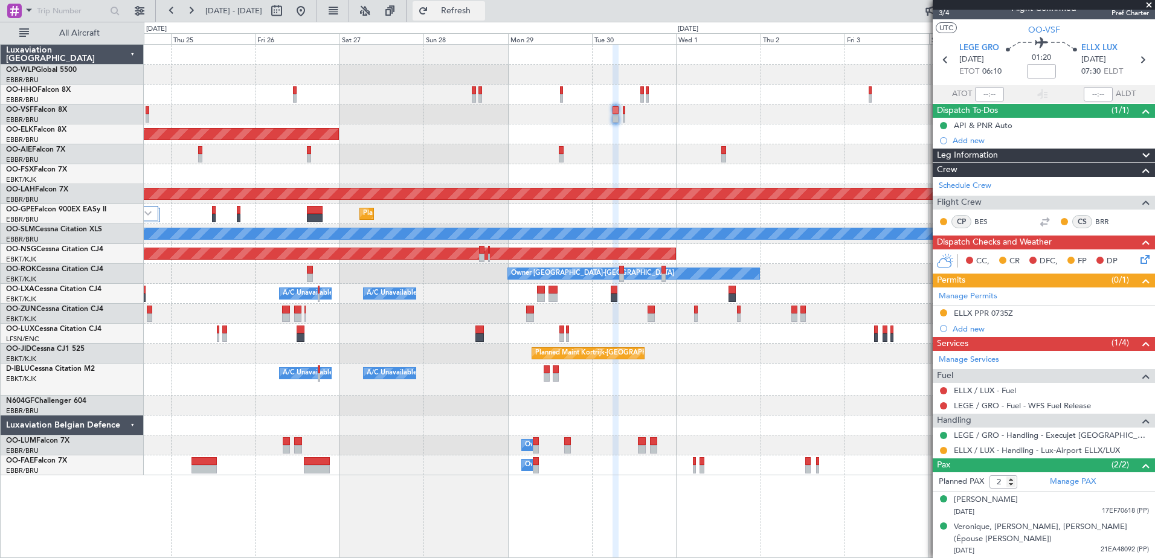
click at [485, 18] on button "Refresh" at bounding box center [448, 10] width 72 height 19
click at [622, 109] on div at bounding box center [649, 114] width 1010 height 20
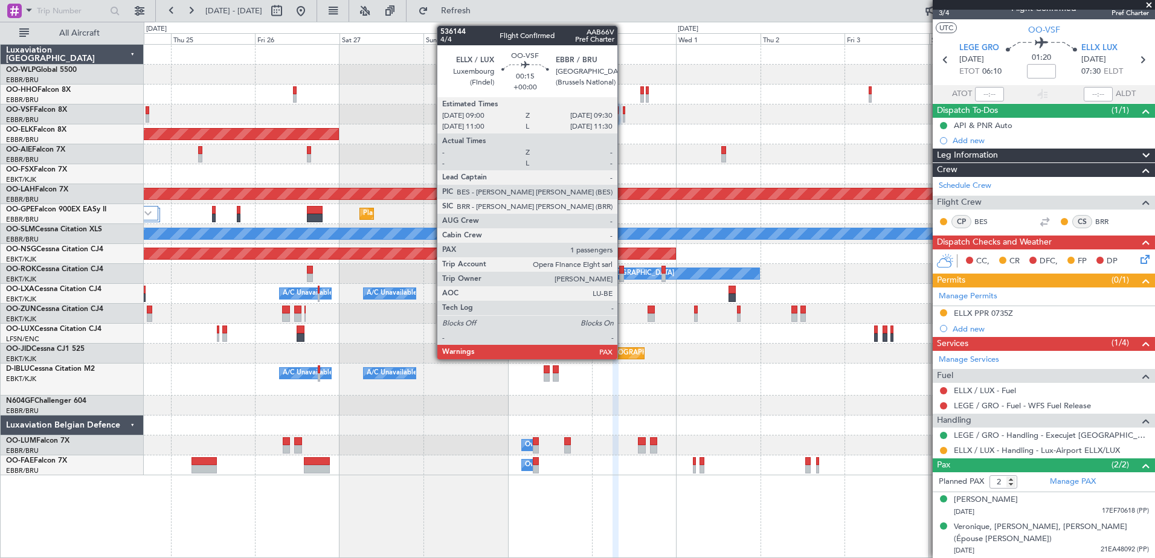
click at [623, 114] on div at bounding box center [624, 118] width 2 height 8
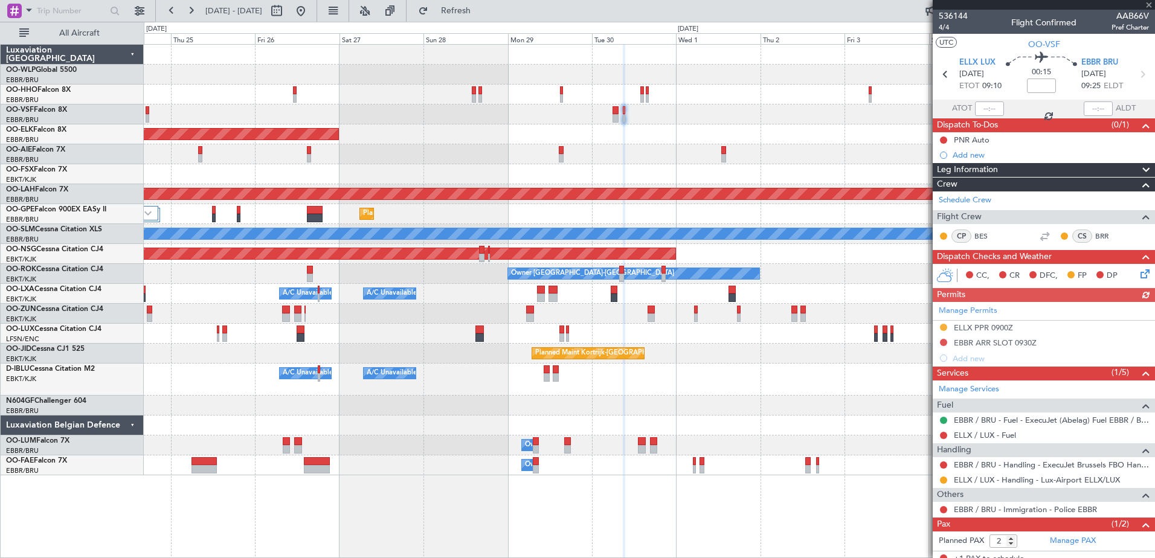
scroll to position [47, 0]
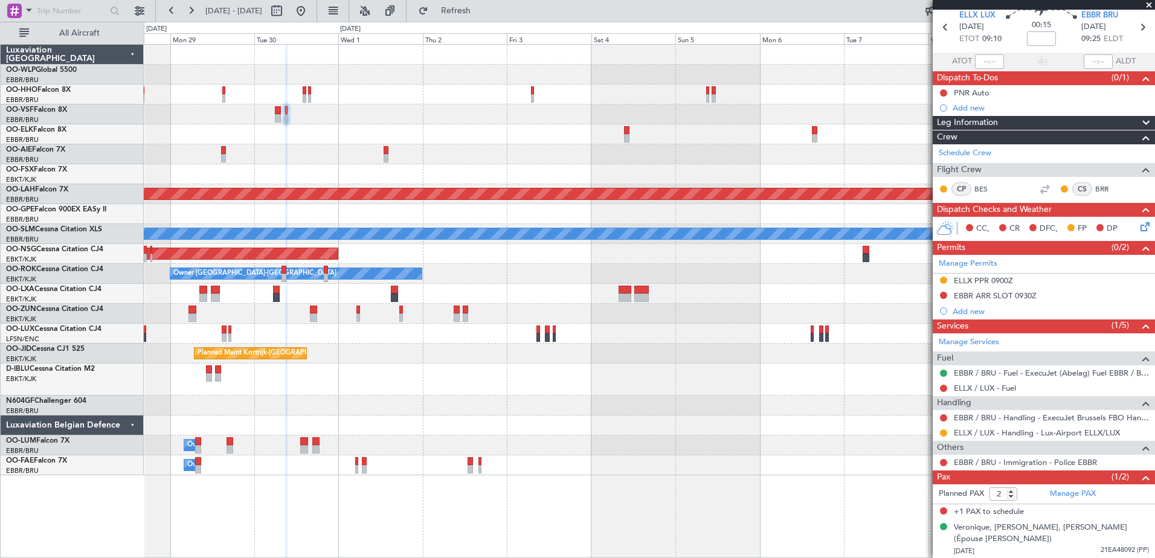
click at [479, 153] on div at bounding box center [649, 154] width 1010 height 20
click at [1000, 417] on link "EBBR / BRU - Handling - ExecuJet Brussels FBO Handling Abelag" at bounding box center [1050, 417] width 195 height 10
click at [474, 16] on button "Refresh" at bounding box center [448, 10] width 72 height 19
click at [943, 294] on button at bounding box center [943, 295] width 7 height 7
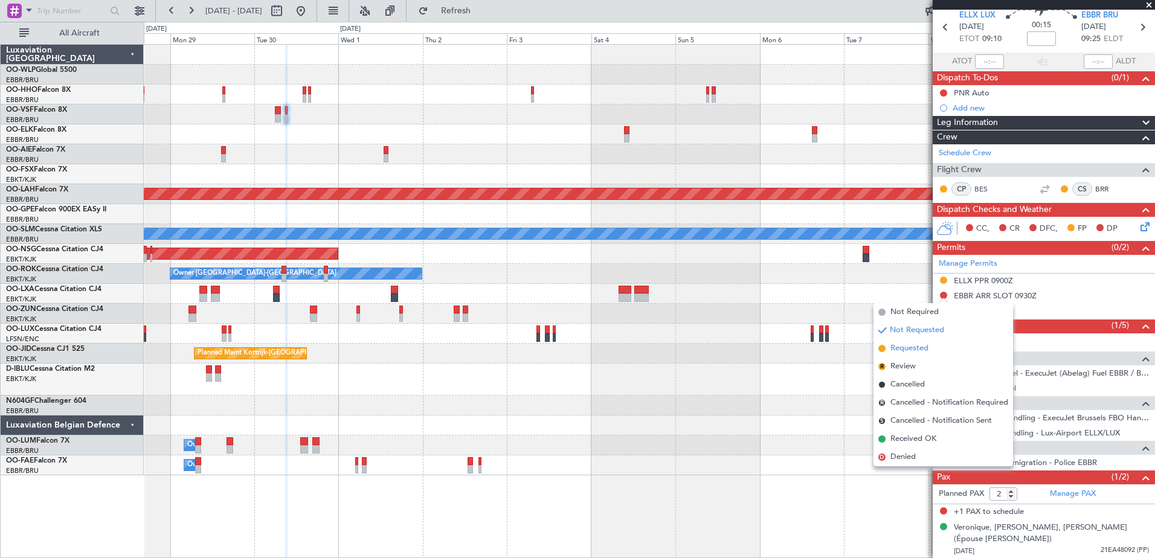
click at [915, 348] on span "Requested" at bounding box center [909, 348] width 38 height 12
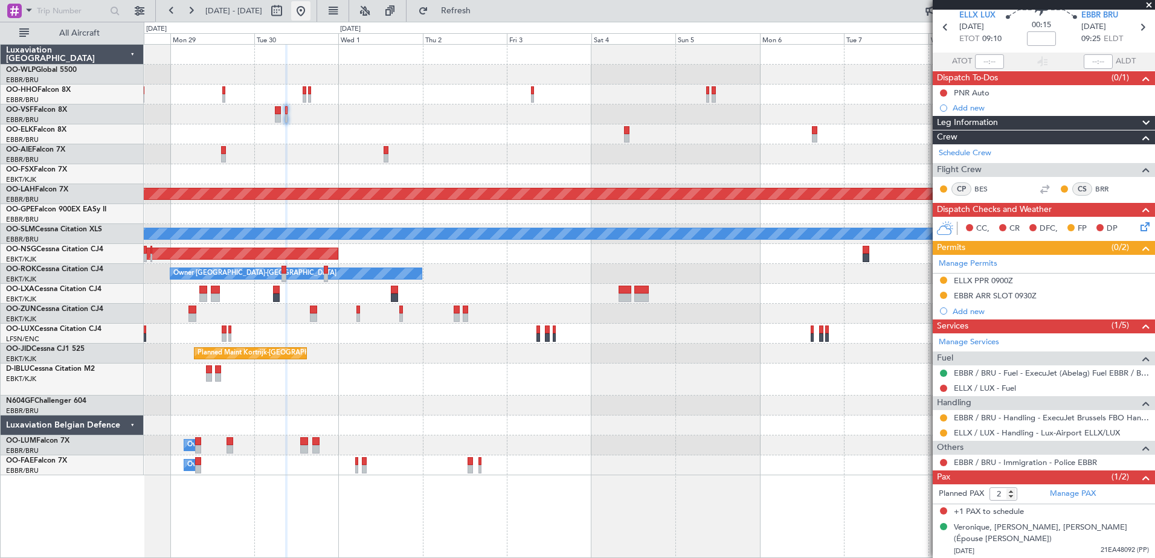
click at [310, 14] on button at bounding box center [300, 10] width 19 height 19
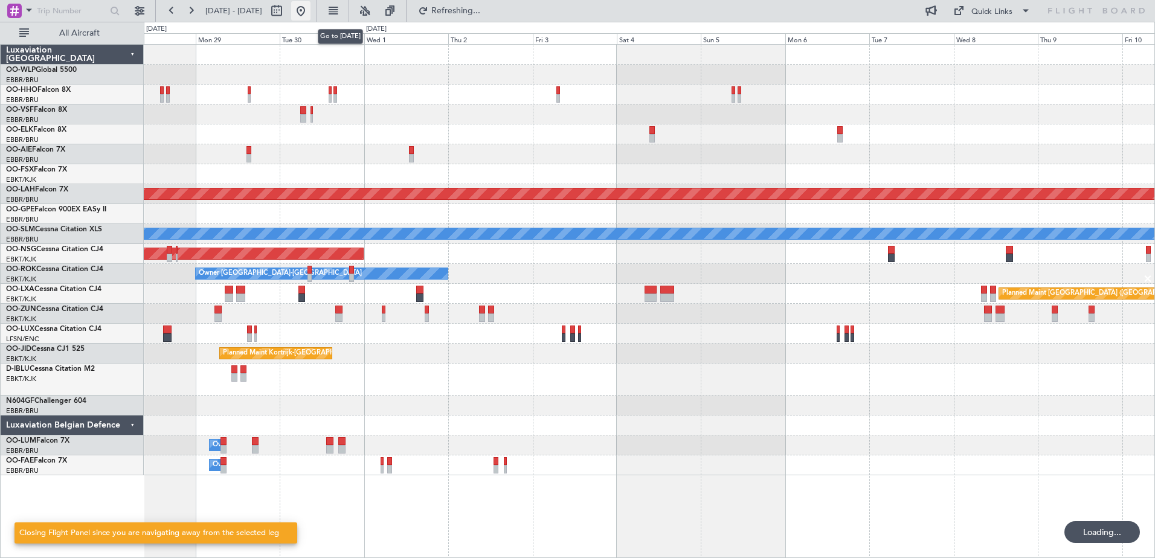
scroll to position [0, 0]
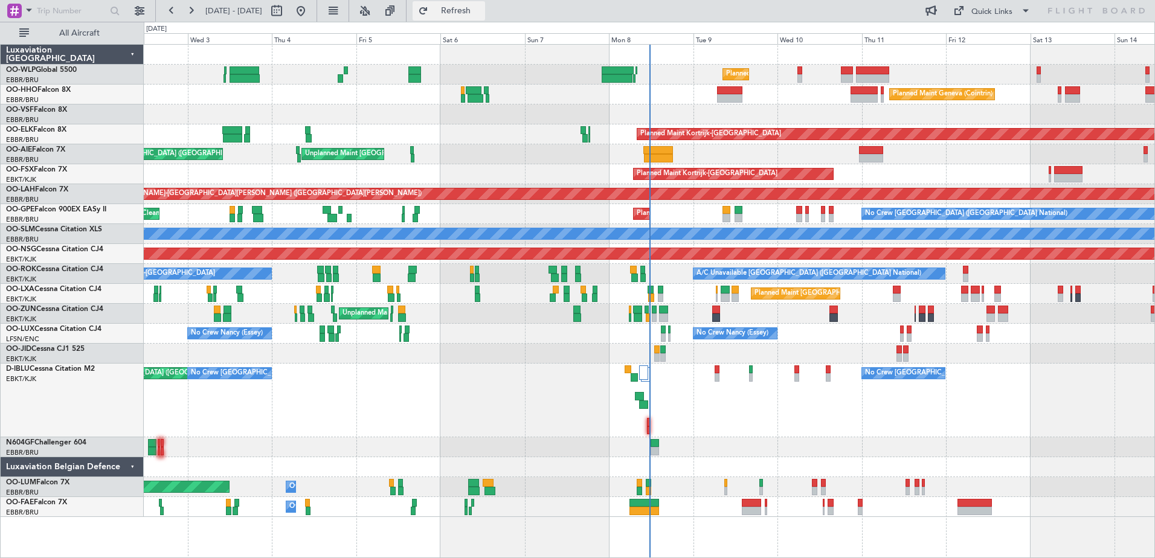
click at [478, 11] on span "Refresh" at bounding box center [456, 11] width 51 height 8
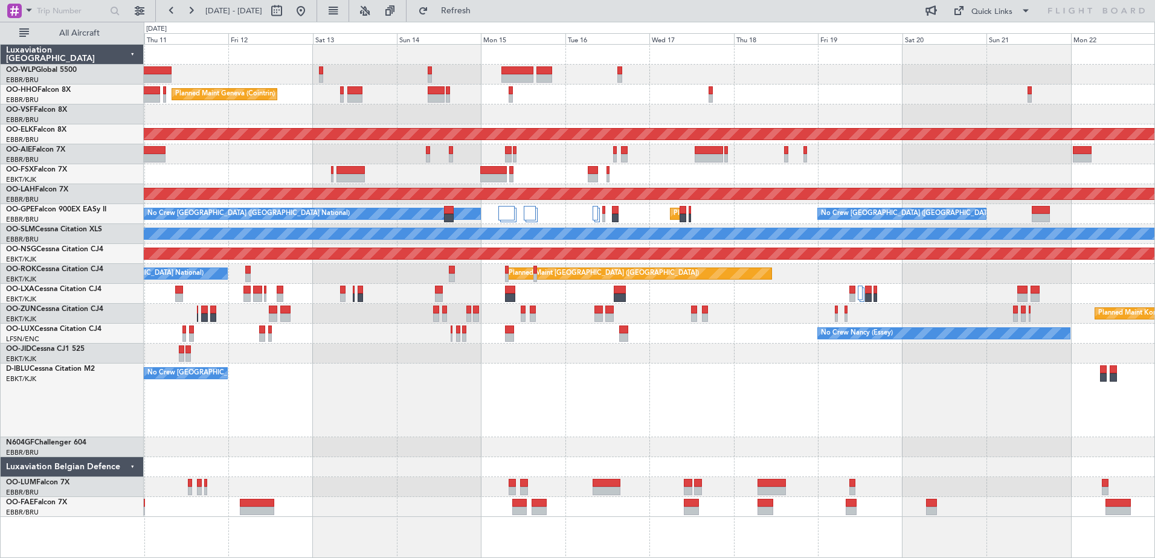
click at [276, 186] on div "Planned Maint Liege Planned Maint Geneva (Cointrin) Planned Maint Kortrijk-Weve…" at bounding box center [649, 281] width 1010 height 472
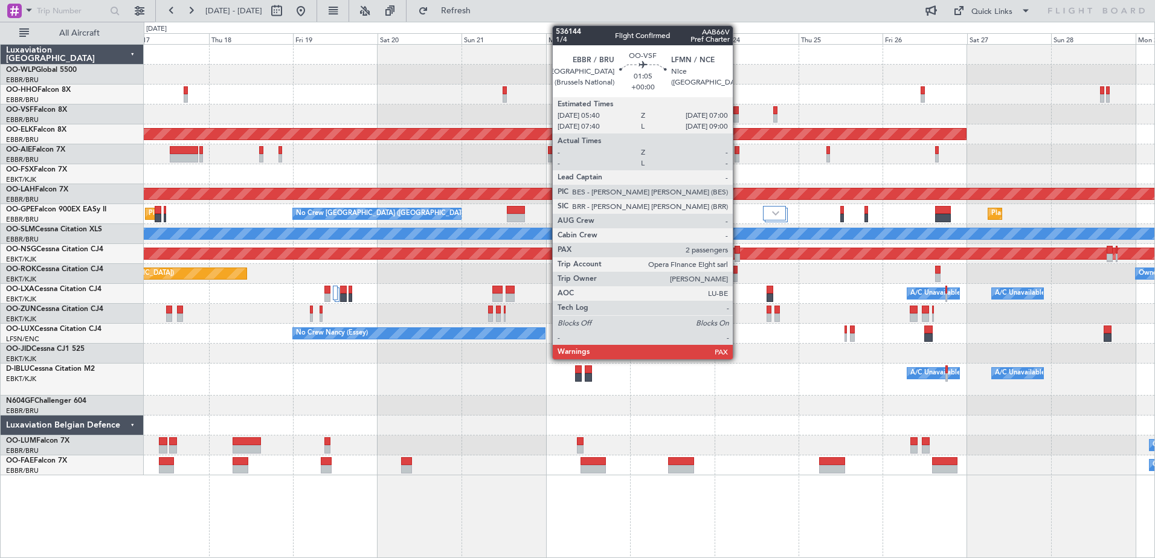
click at [738, 118] on div at bounding box center [735, 118] width 5 height 8
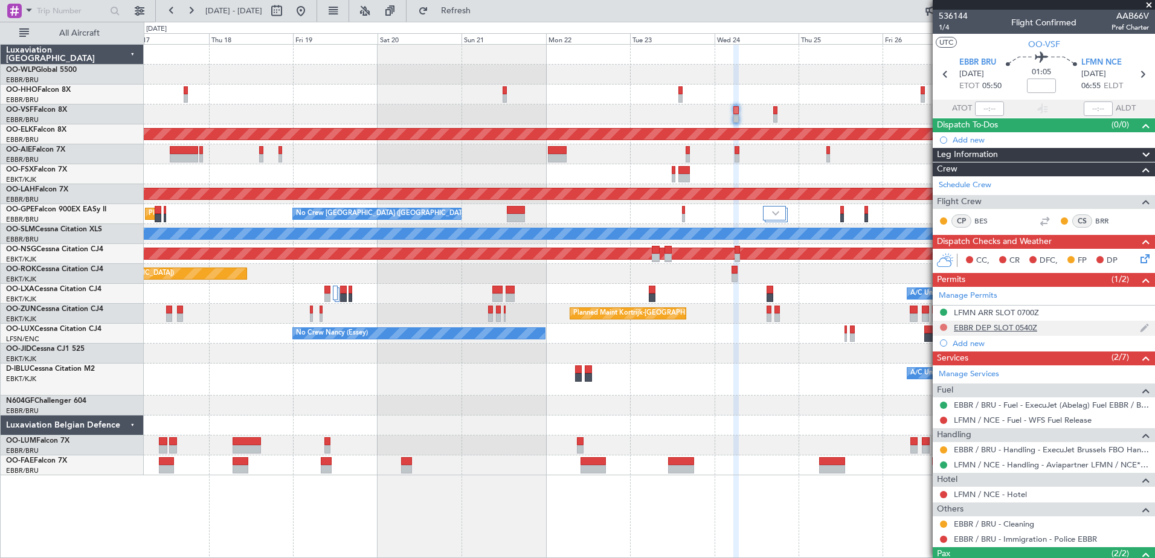
click at [944, 327] on button at bounding box center [943, 327] width 7 height 7
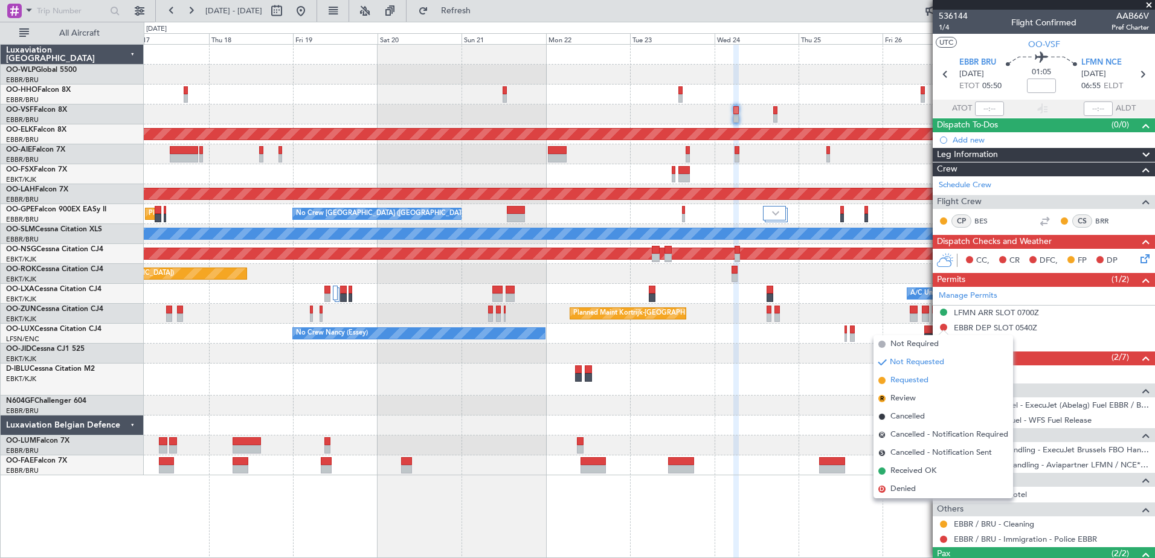
click at [921, 382] on span "Requested" at bounding box center [909, 380] width 38 height 12
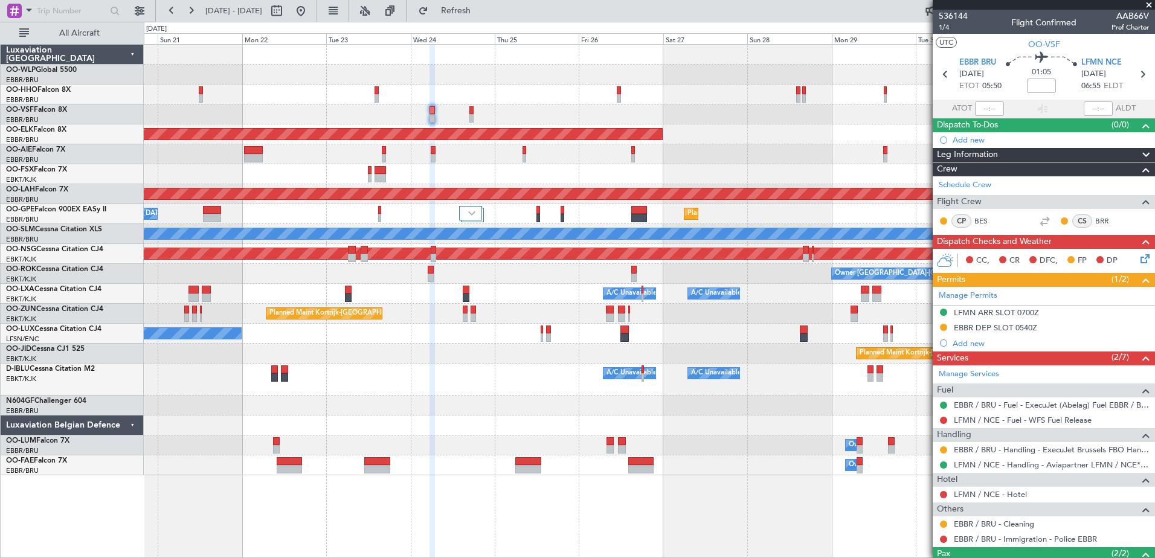
click at [670, 159] on div at bounding box center [649, 154] width 1010 height 20
click at [481, 10] on span "Refresh" at bounding box center [456, 11] width 51 height 8
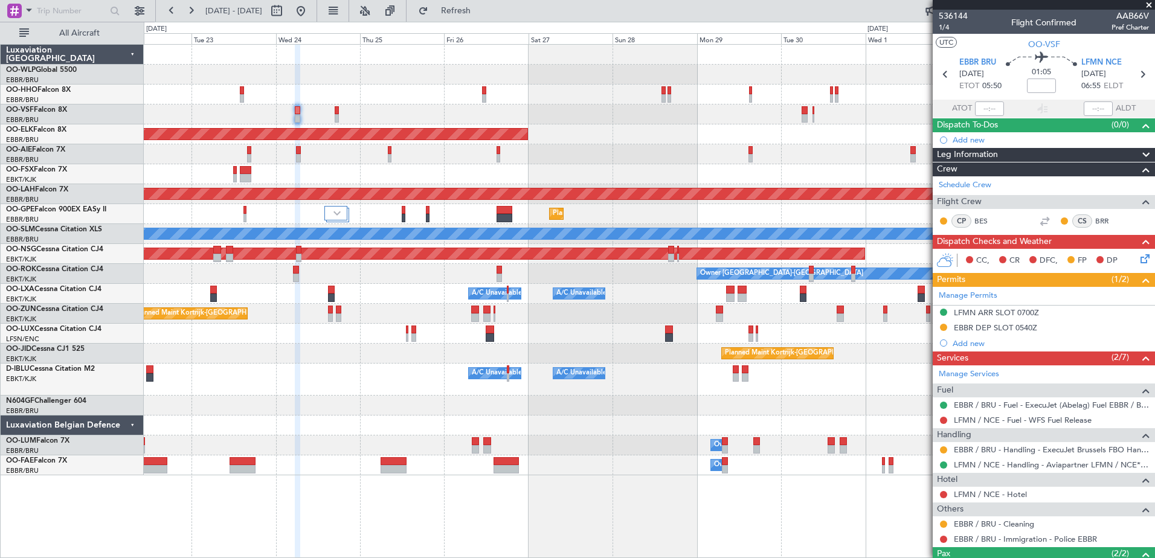
click at [696, 161] on div at bounding box center [649, 154] width 1010 height 20
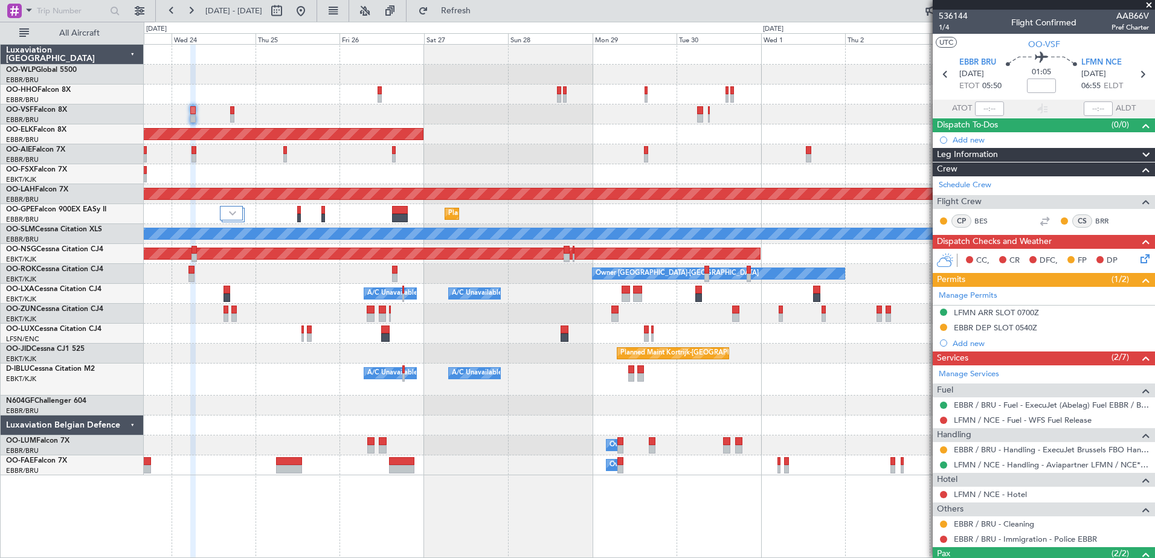
click at [716, 154] on div "Planned Maint Kortrijk-Wevelgem Planned Maint Alton-st Louis (St Louis Regl) Pl…" at bounding box center [649, 260] width 1010 height 431
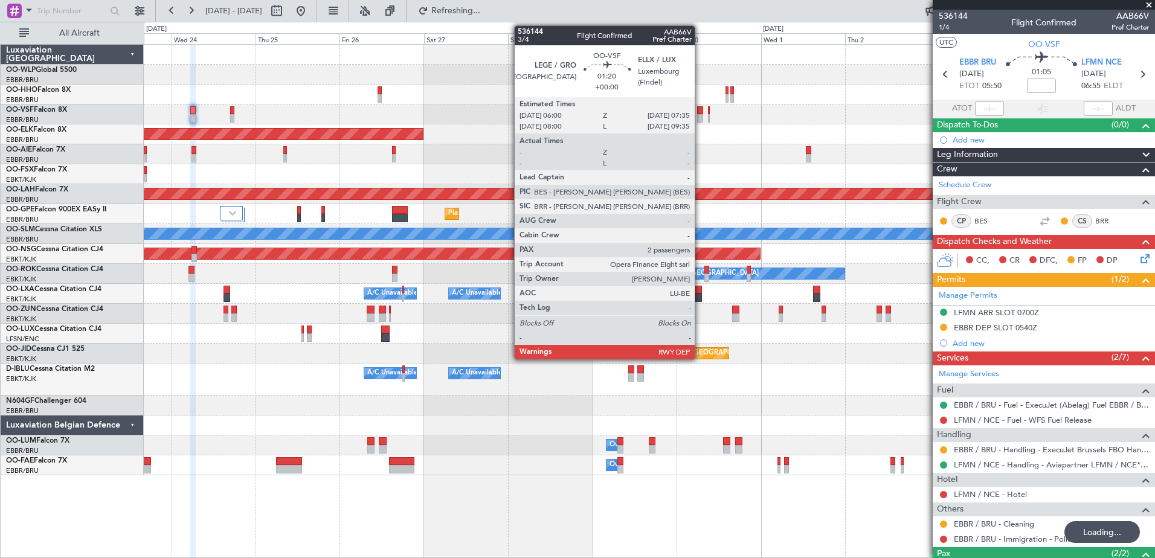
click at [700, 111] on div at bounding box center [700, 110] width 6 height 8
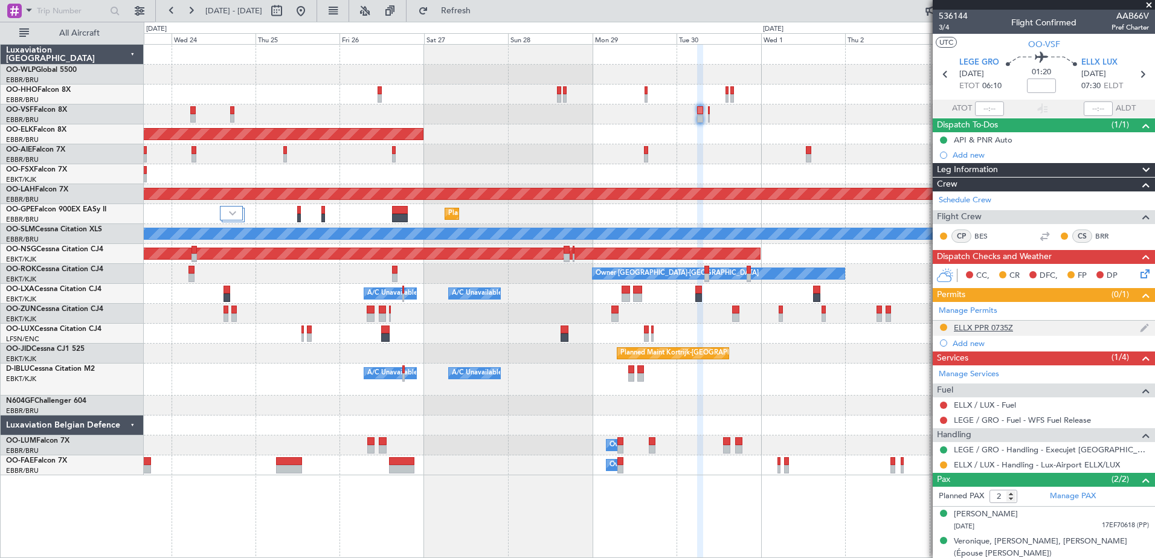
click at [984, 329] on div "ELLX PPR 0735Z" at bounding box center [982, 327] width 59 height 10
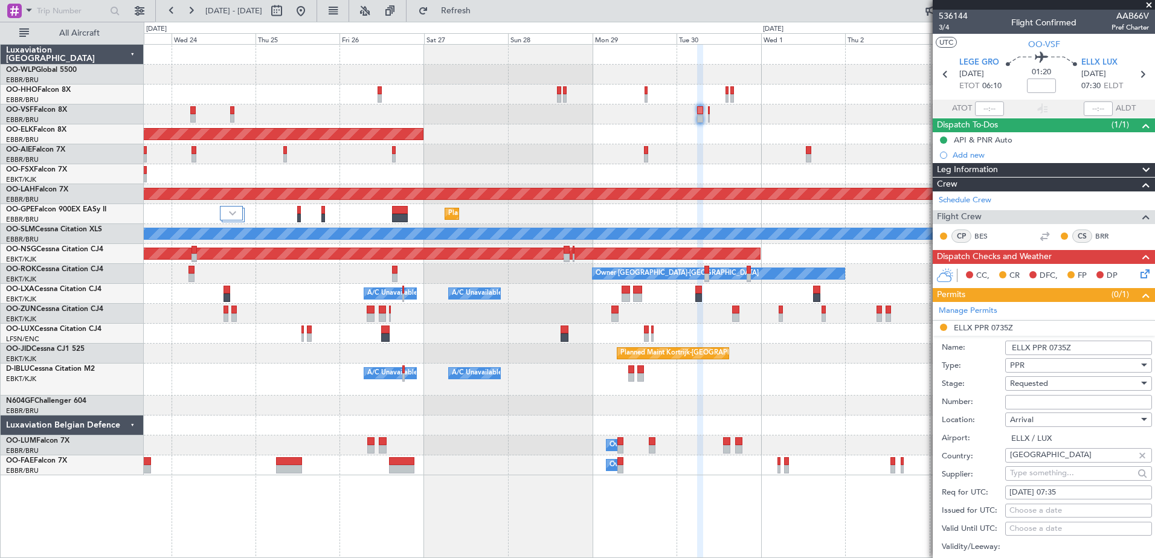
click at [1033, 403] on input "Number:" at bounding box center [1078, 402] width 147 height 14
paste input "67479"
type input "67479"
click at [1041, 382] on span "Requested" at bounding box center [1029, 383] width 38 height 11
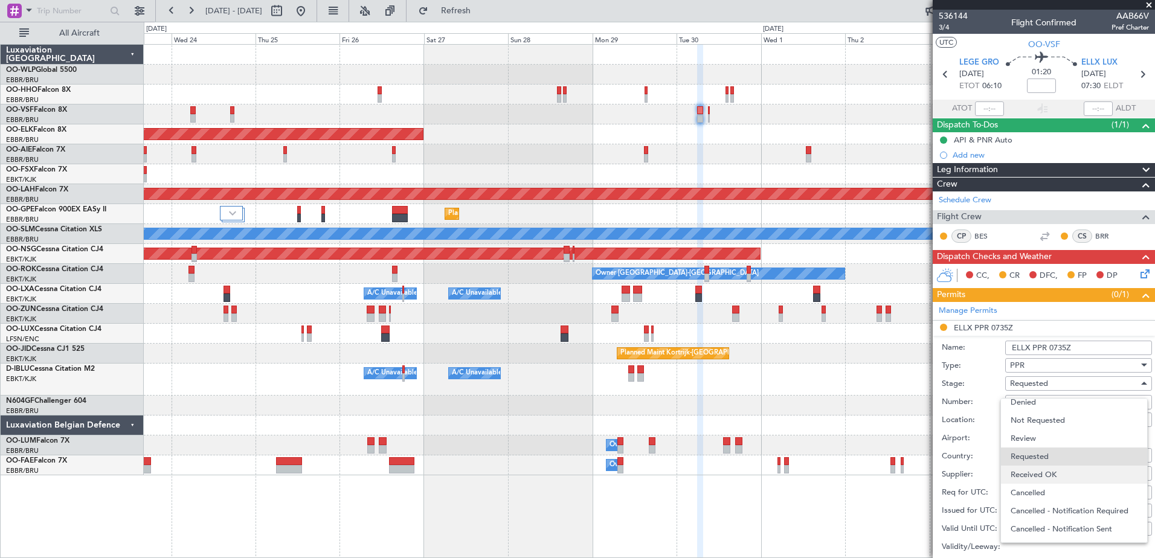
click at [1048, 467] on span "Received OK" at bounding box center [1073, 475] width 127 height 18
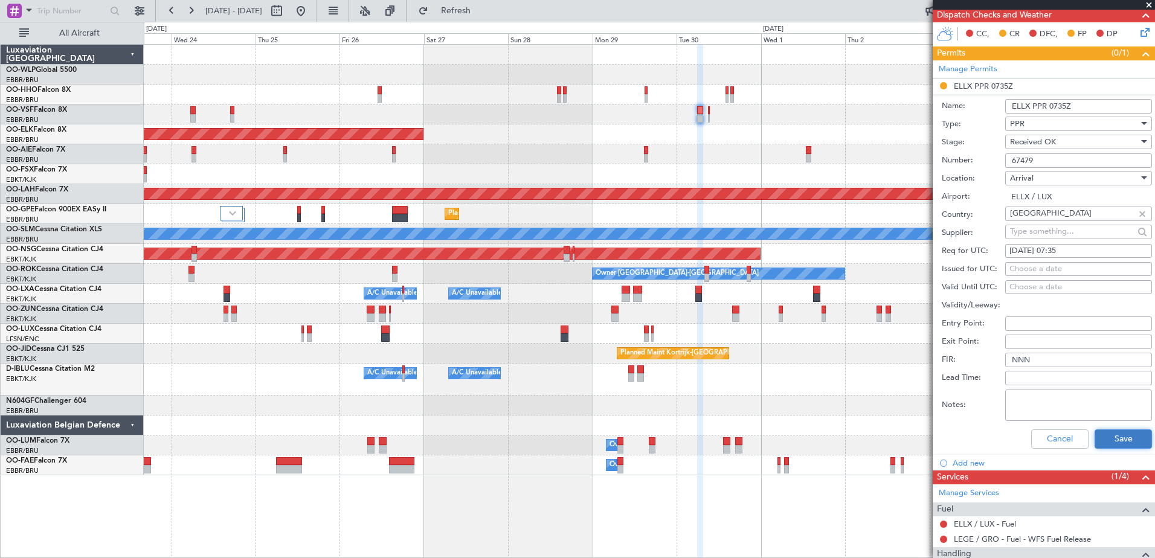
click at [1113, 441] on button "Save" at bounding box center [1122, 438] width 57 height 19
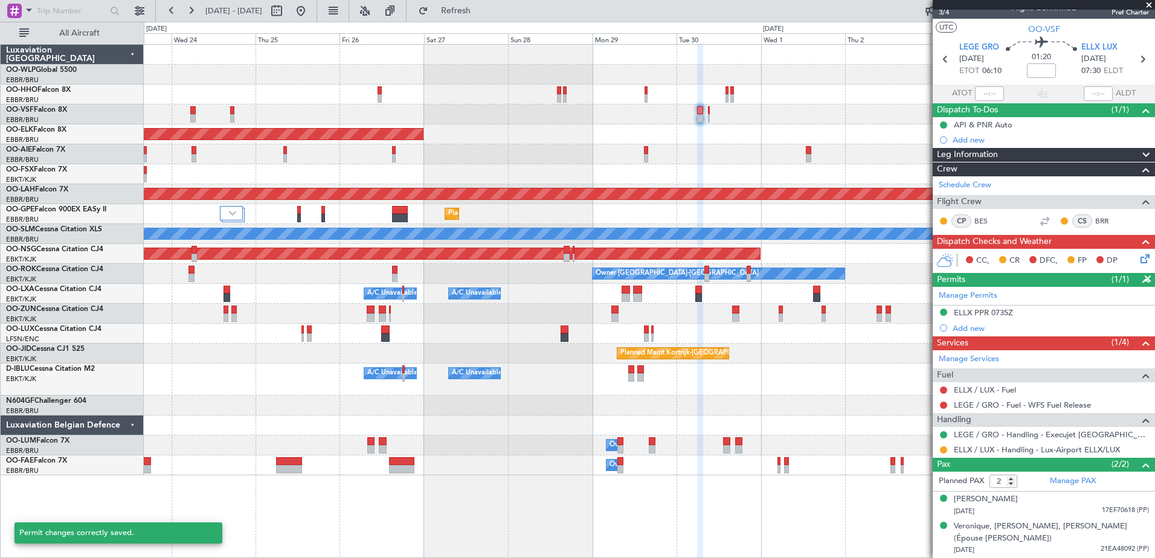
scroll to position [14, 0]
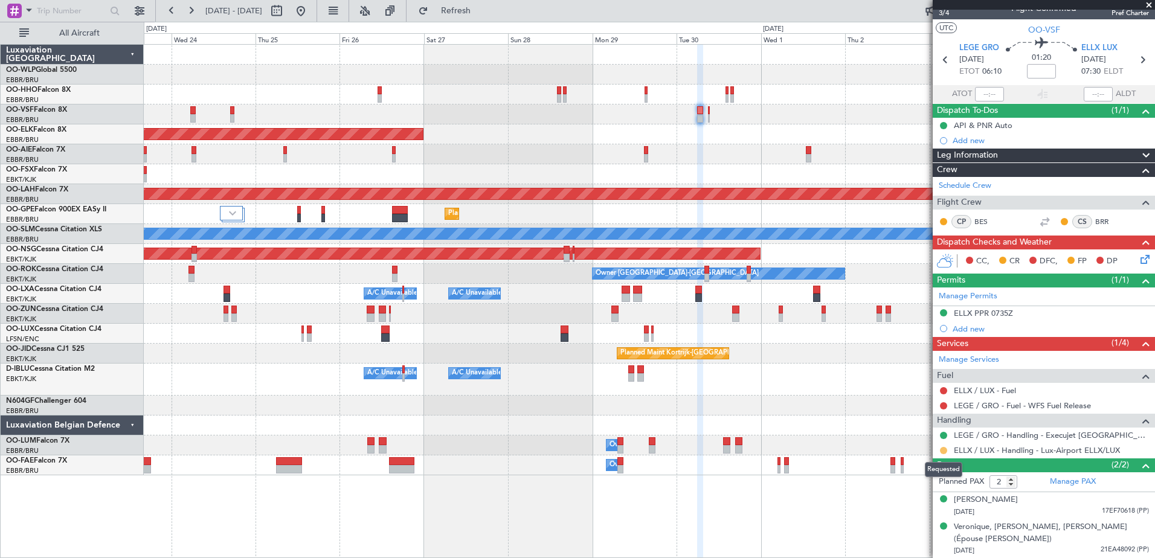
click at [943, 449] on button at bounding box center [943, 450] width 7 height 7
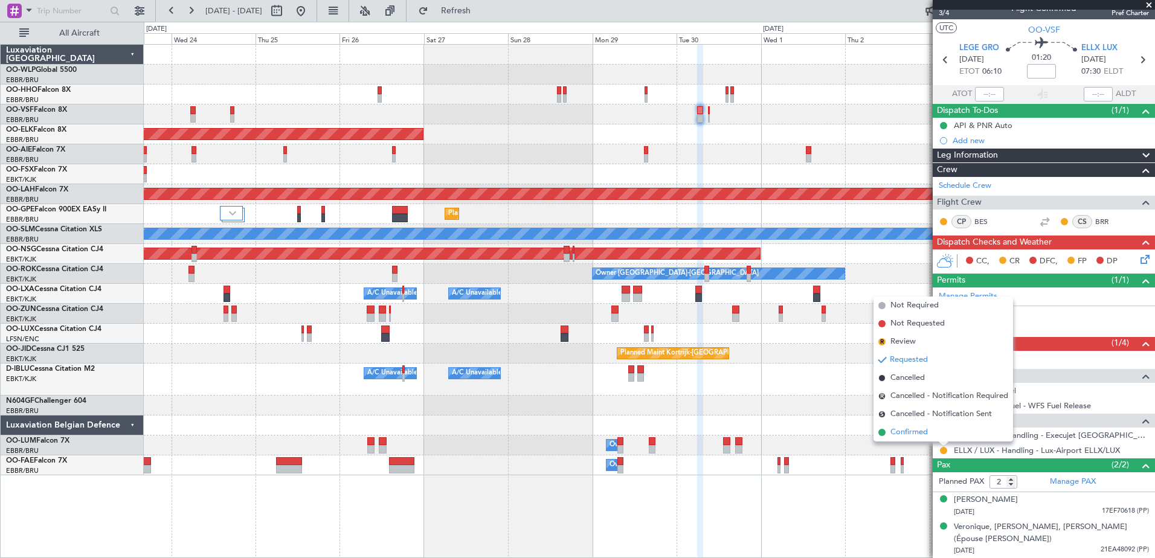
click at [915, 436] on span "Confirmed" at bounding box center [908, 432] width 37 height 12
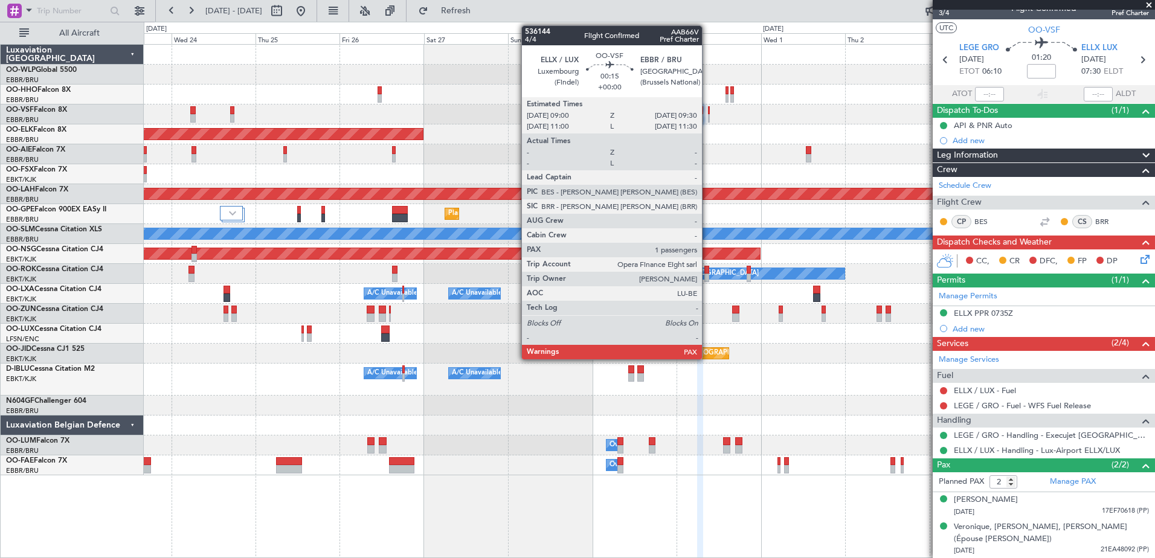
click at [708, 109] on div at bounding box center [709, 110] width 2 height 8
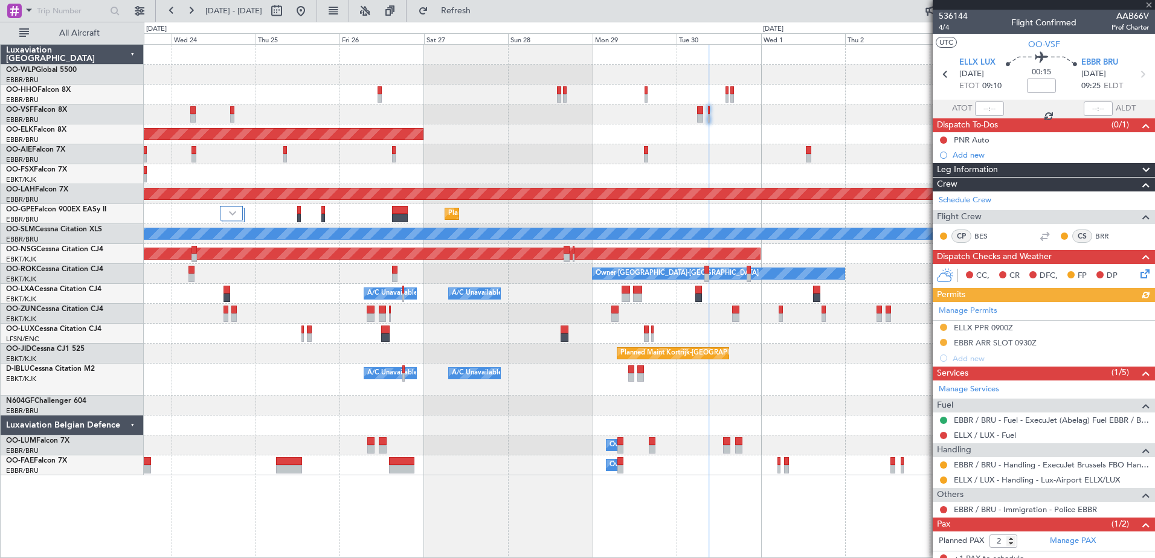
scroll to position [47, 0]
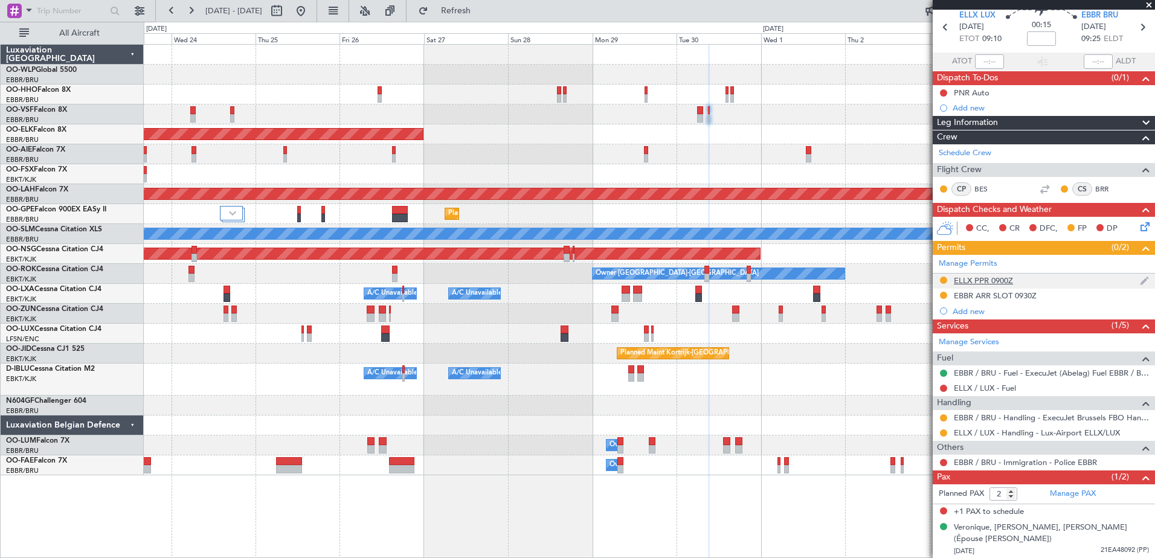
click at [967, 280] on div "ELLX PPR 0900Z" at bounding box center [982, 280] width 59 height 10
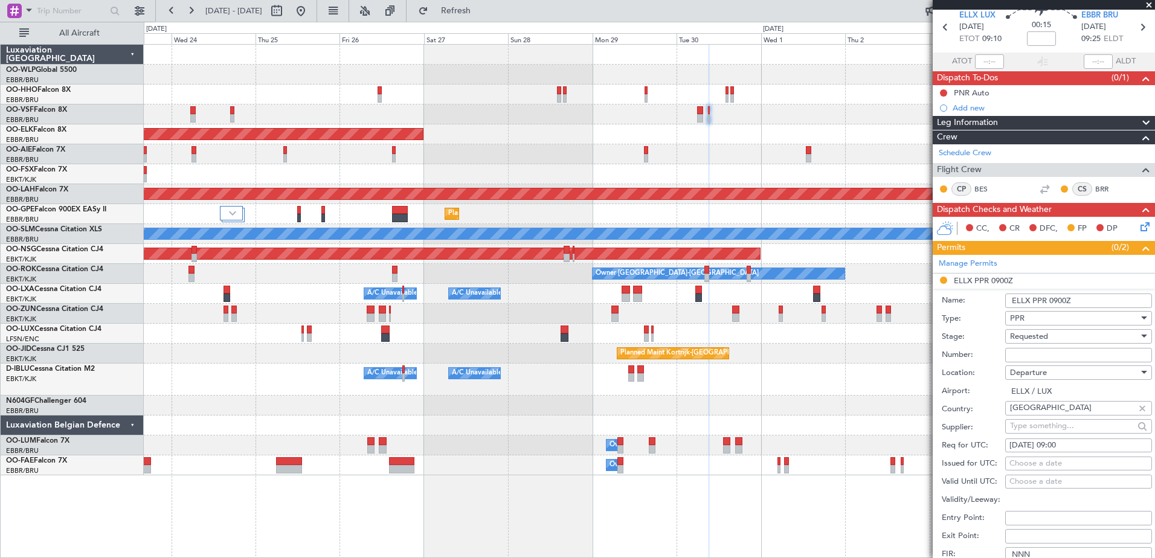
click at [1021, 357] on input "Number:" at bounding box center [1078, 355] width 147 height 14
paste input "67479"
type input "67479"
click at [1036, 333] on span "Requested" at bounding box center [1029, 336] width 38 height 11
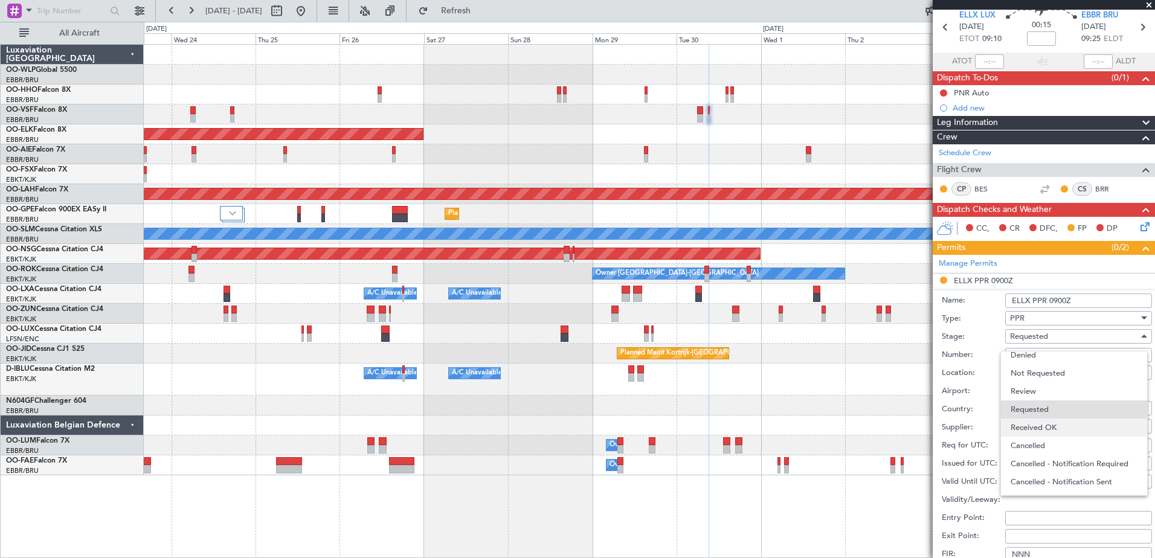
click at [1057, 426] on span "Received OK" at bounding box center [1073, 427] width 127 height 18
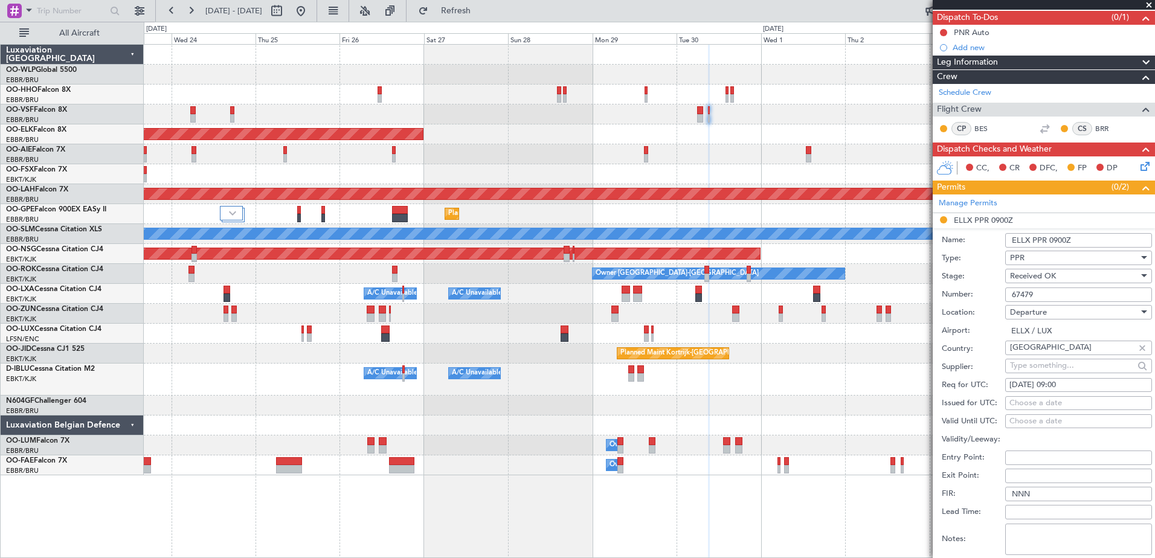
scroll to position [289, 0]
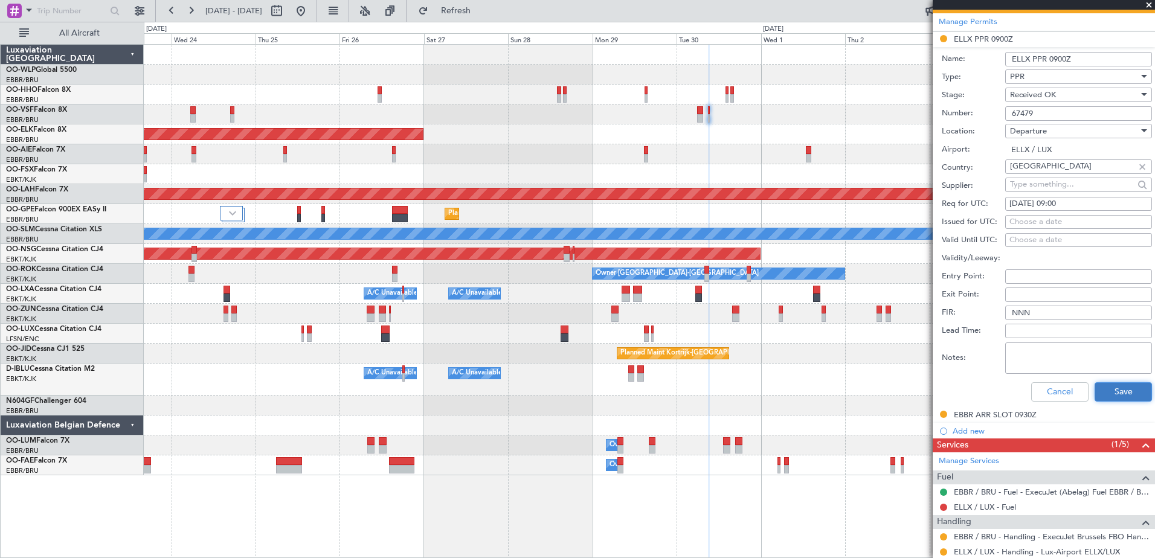
click at [1111, 389] on button "Save" at bounding box center [1122, 391] width 57 height 19
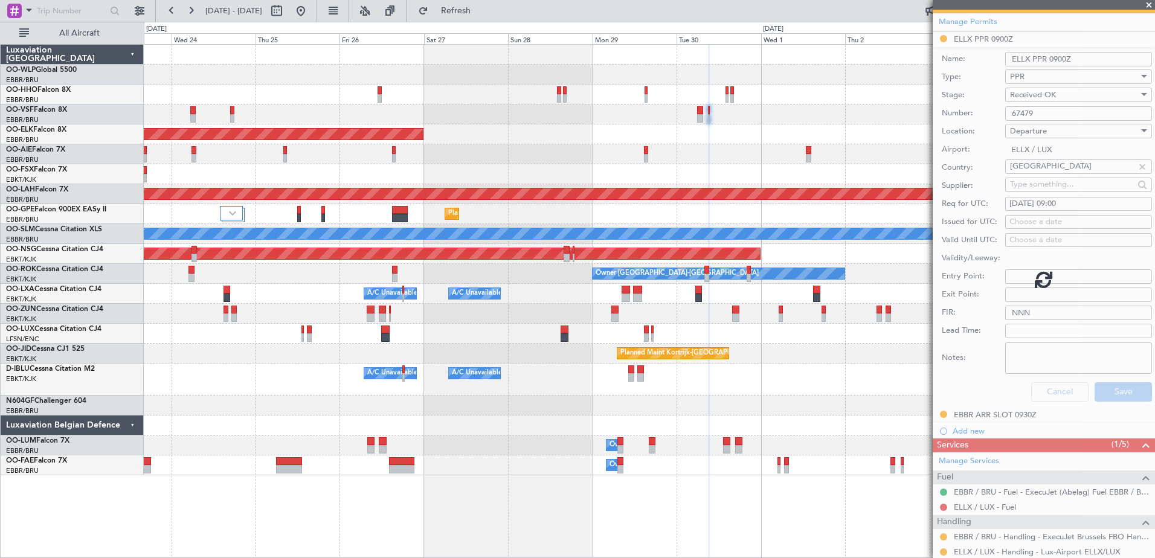
scroll to position [47, 0]
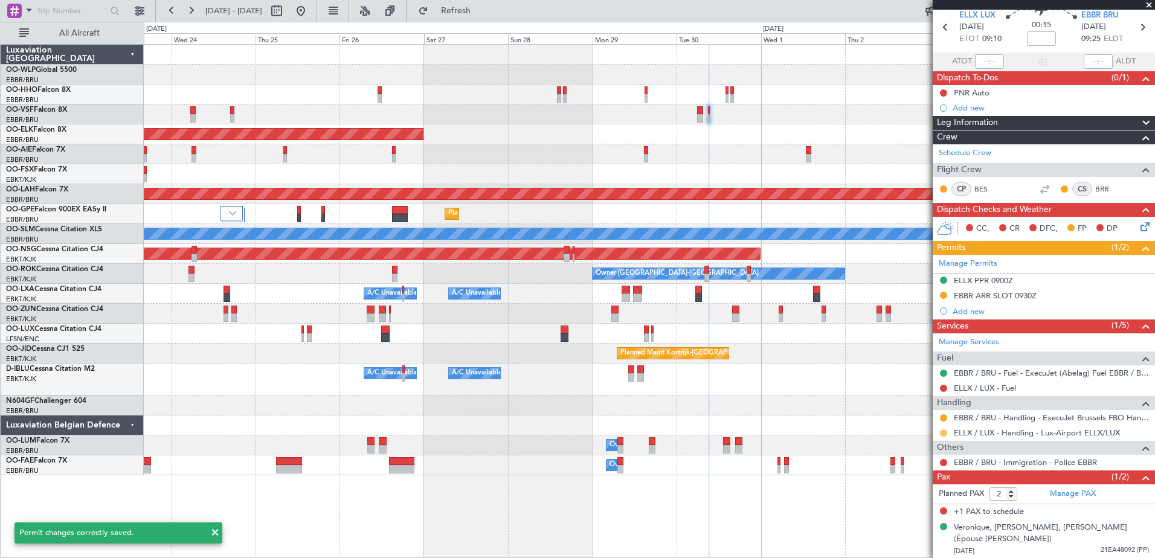
click at [945, 433] on button at bounding box center [943, 432] width 7 height 7
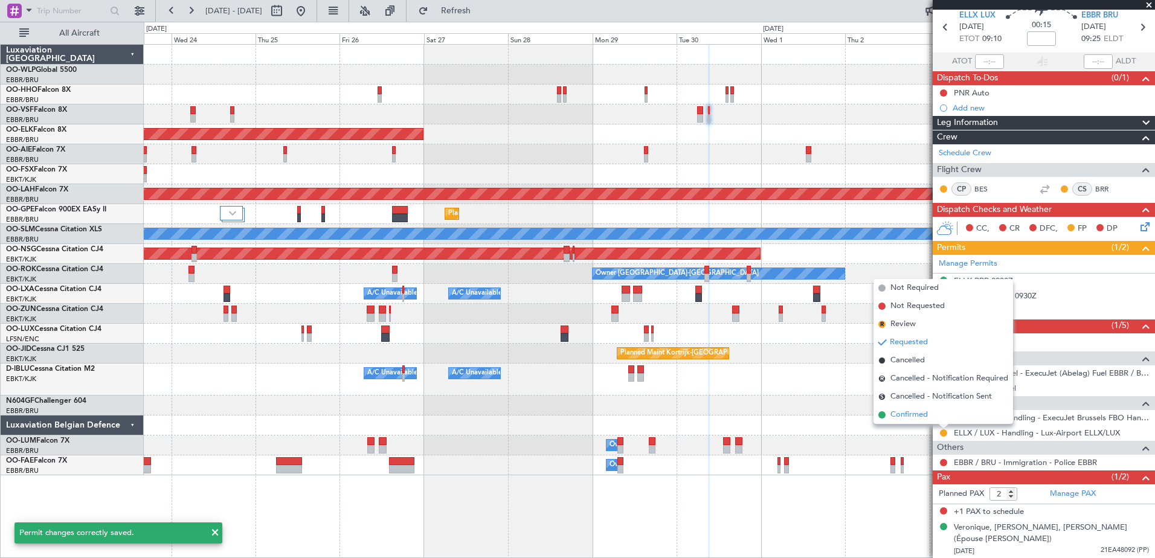
click at [914, 417] on span "Confirmed" at bounding box center [908, 415] width 37 height 12
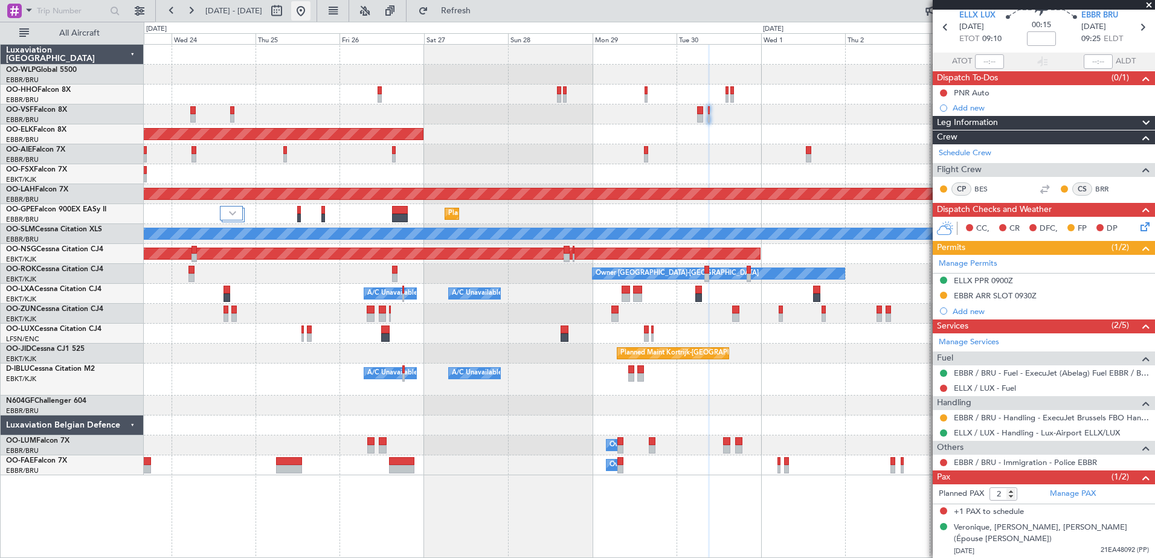
click at [310, 3] on button at bounding box center [300, 10] width 19 height 19
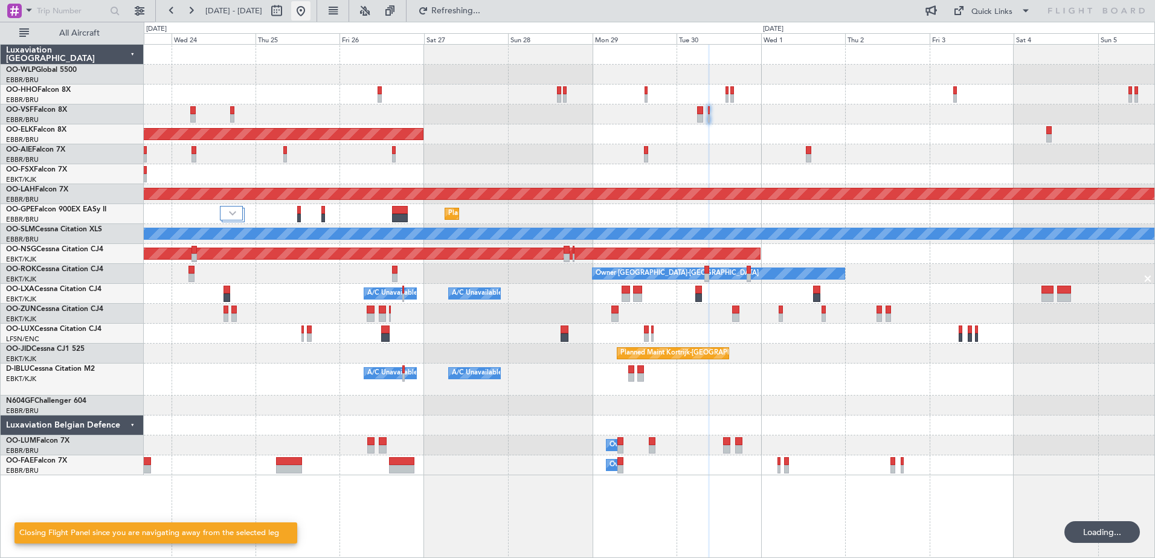
scroll to position [0, 0]
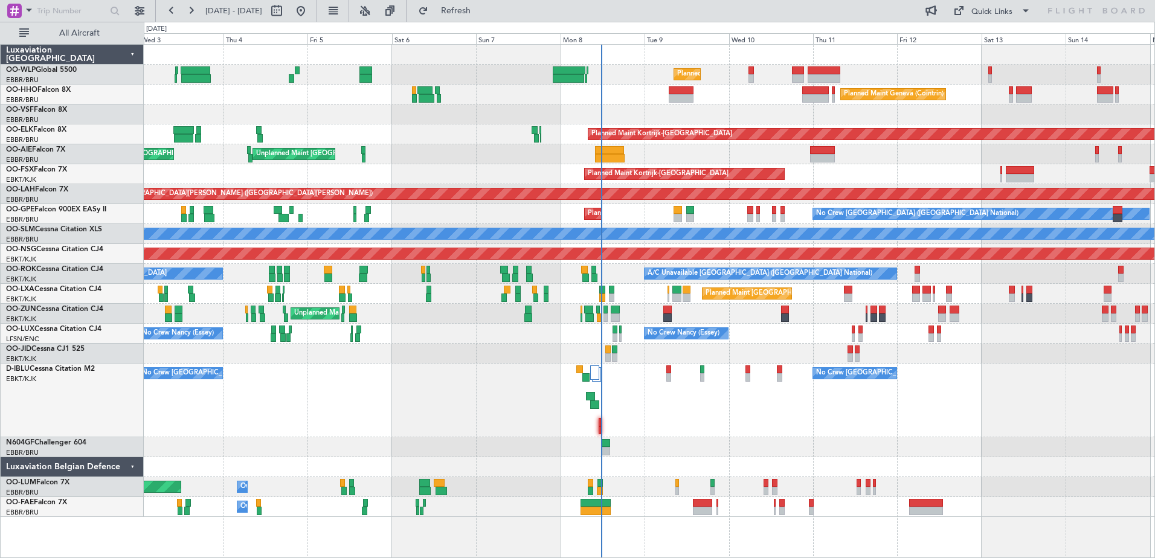
click at [736, 432] on div "No Crew Brussels (Brussels National) AOG Maint Brussels (Brussels National) No …" at bounding box center [649, 401] width 1010 height 74
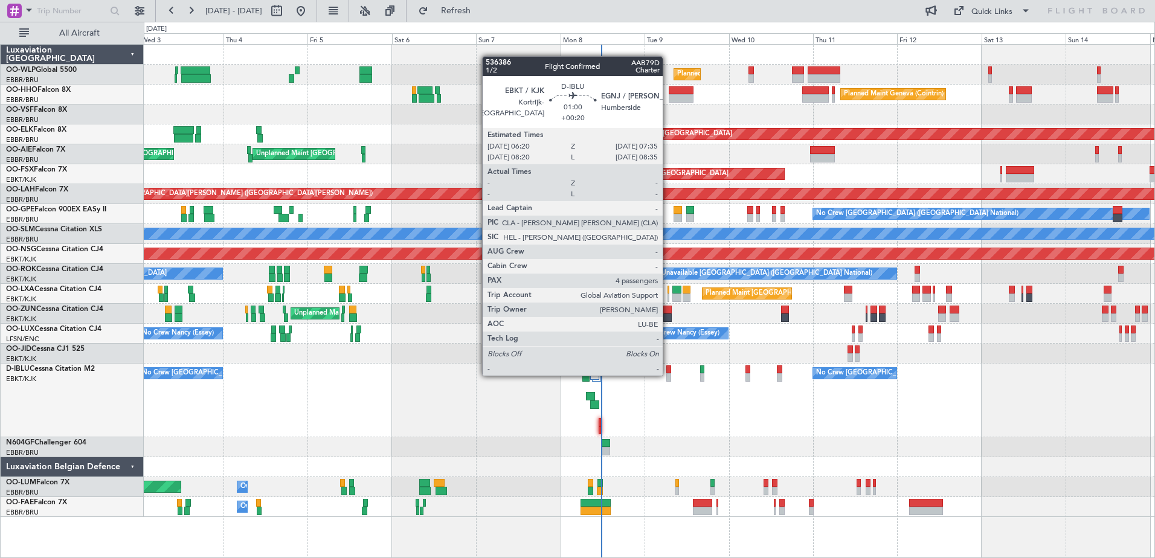
click at [668, 374] on div at bounding box center [668, 377] width 5 height 8
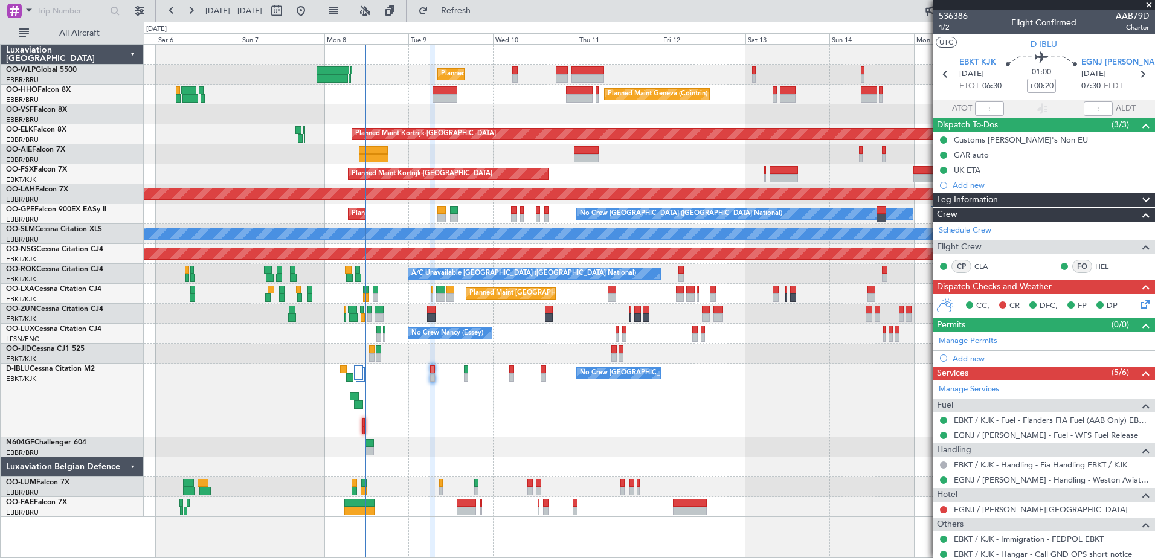
click at [482, 378] on div "No Crew [GEOGRAPHIC_DATA] ([GEOGRAPHIC_DATA] National) No Crew [GEOGRAPHIC_DATA…" at bounding box center [649, 401] width 1010 height 74
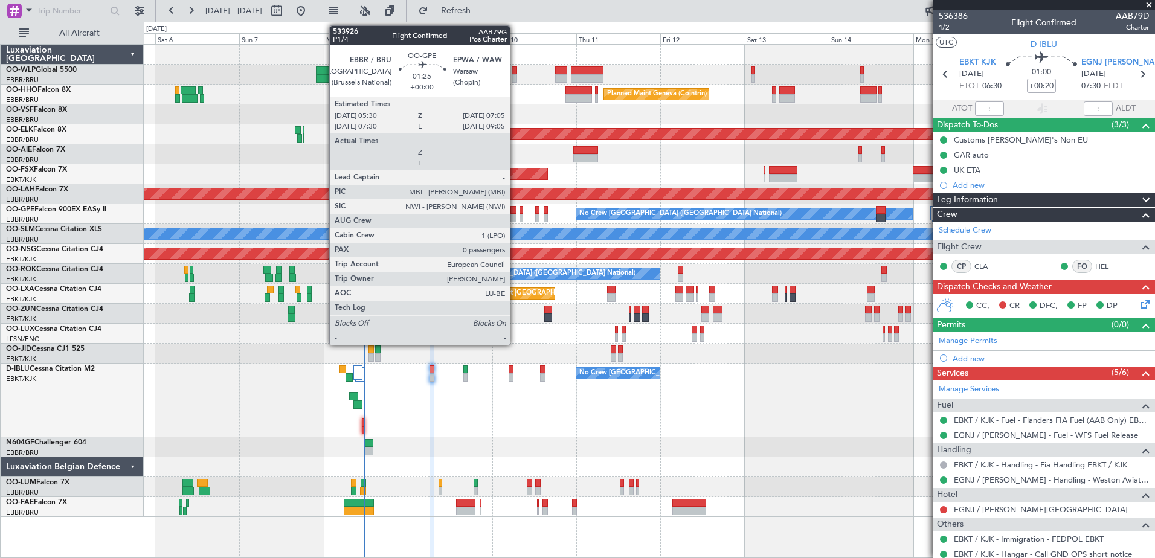
click at [515, 218] on div at bounding box center [513, 218] width 6 height 8
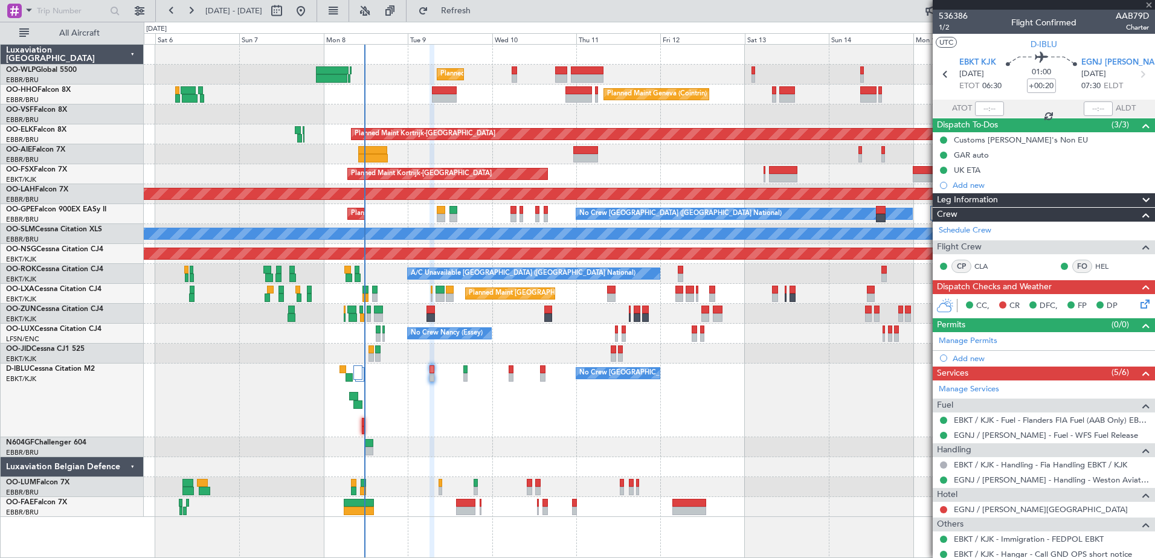
type input "0"
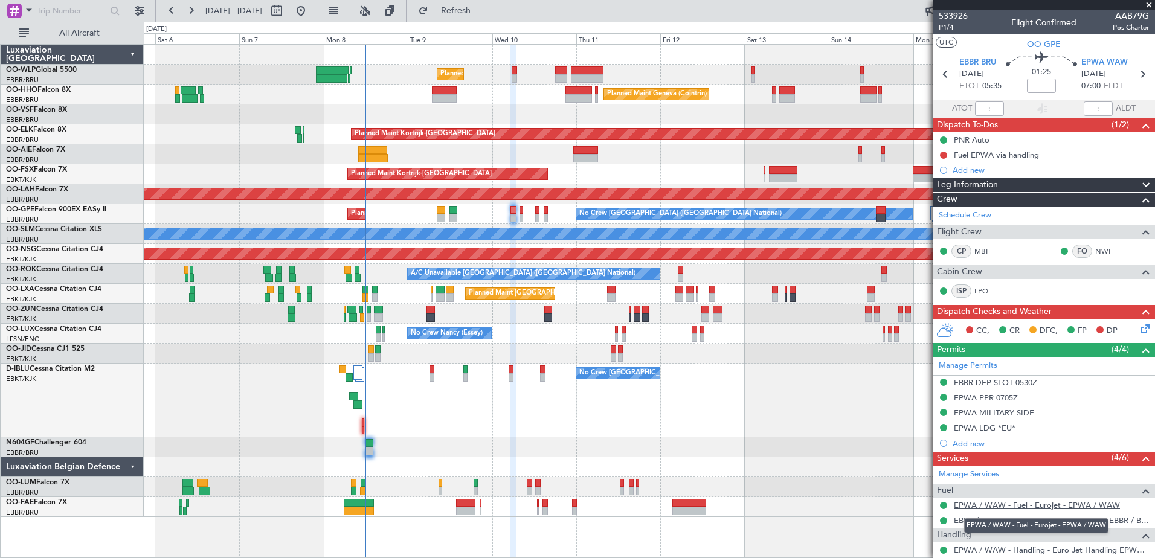
click at [1069, 501] on link "EPWA / WAW - Fuel - Eurojet - EPWA / WAW" at bounding box center [1036, 505] width 166 height 10
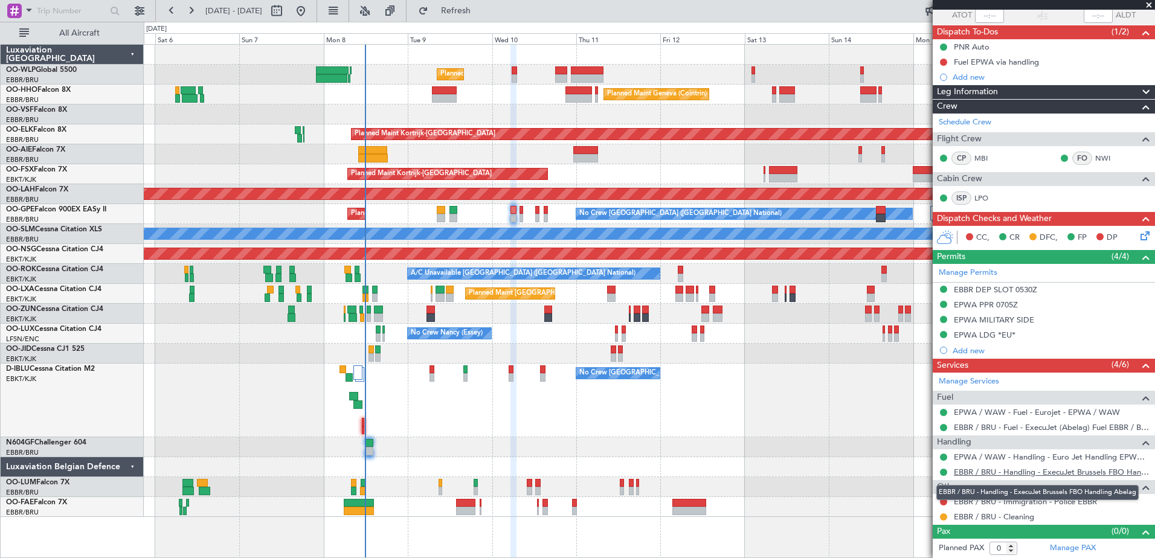
click at [1024, 468] on link "EBBR / BRU - Handling - ExecuJet Brussels FBO Handling Abelag" at bounding box center [1050, 472] width 195 height 10
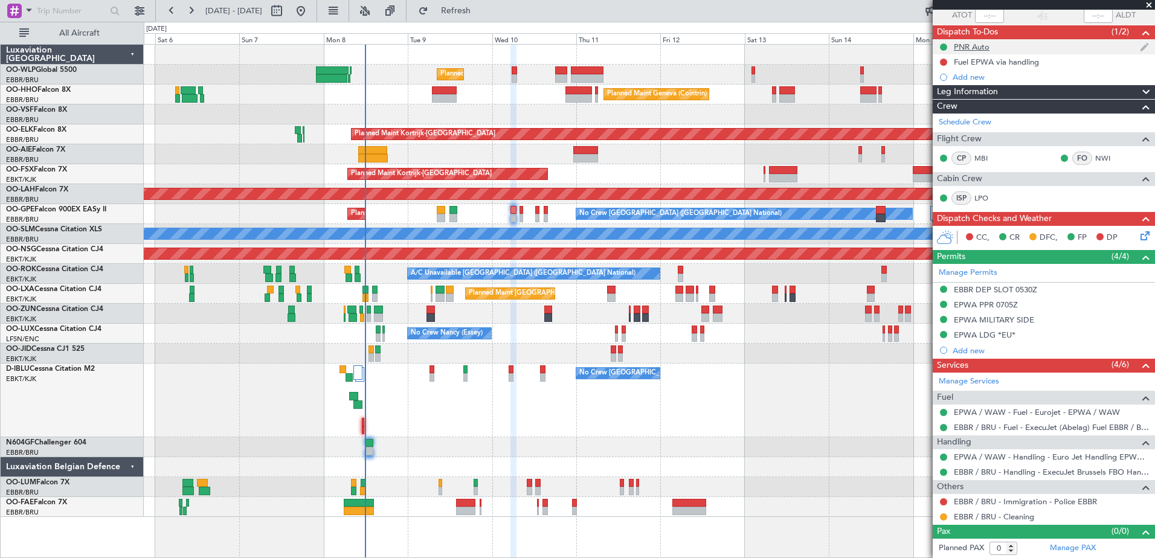
scroll to position [0, 0]
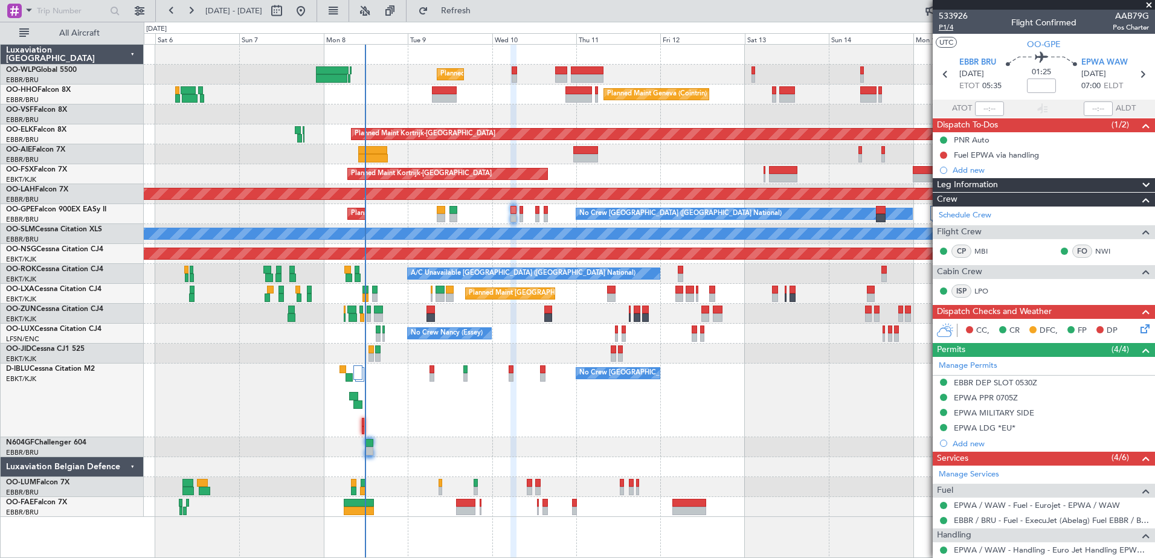
click at [947, 27] on span "P1/4" at bounding box center [952, 27] width 29 height 10
click at [1034, 547] on link "EPWA / WAW - Handling - Euro Jet Handling EPWA / WAW" at bounding box center [1050, 550] width 195 height 10
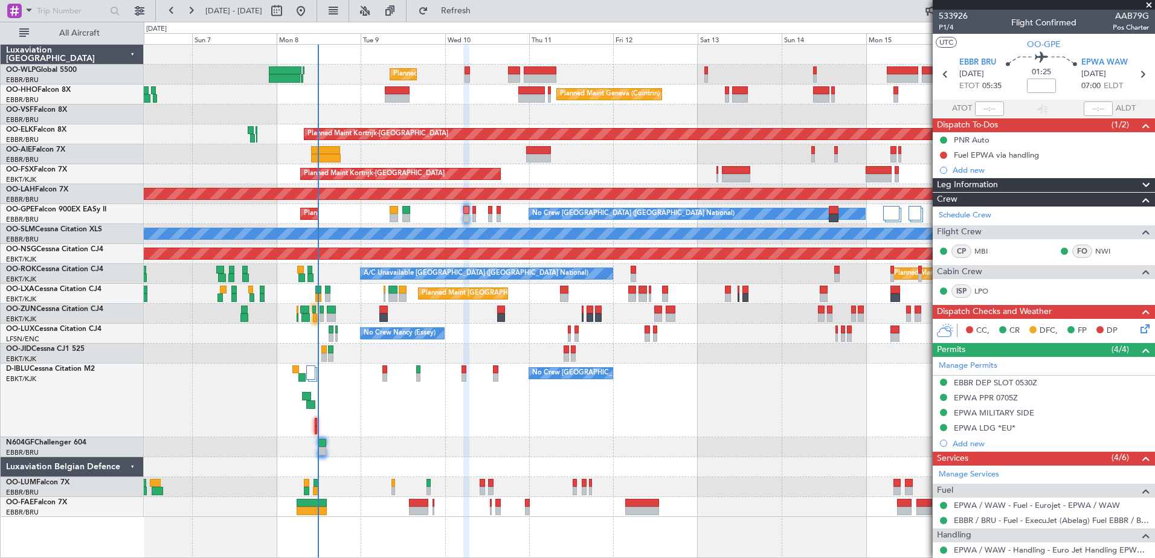
click at [423, 452] on div at bounding box center [649, 447] width 1010 height 20
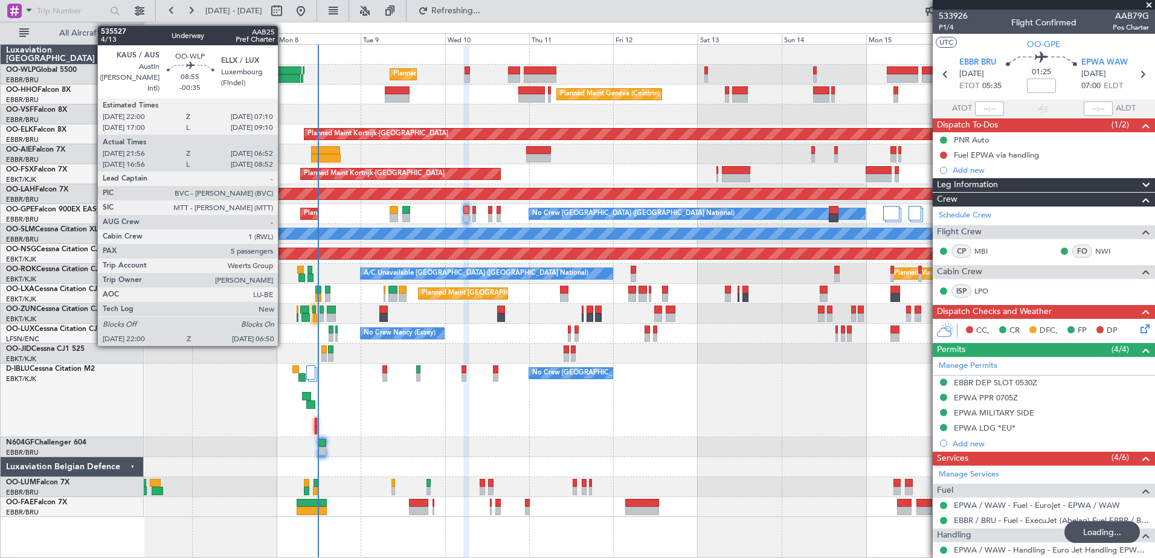
click at [283, 82] on div at bounding box center [284, 78] width 31 height 8
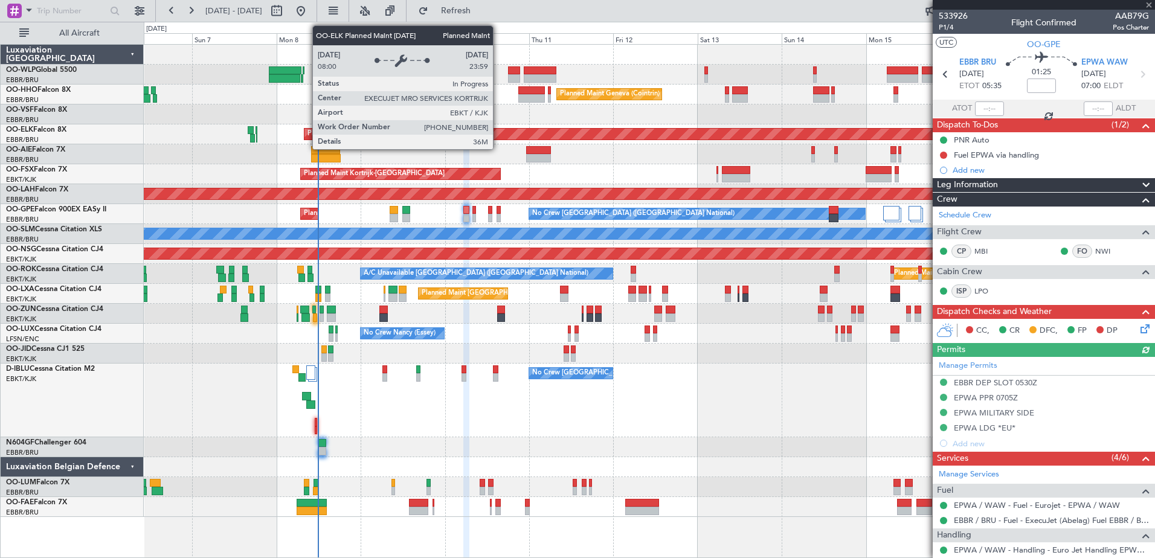
type input "-00:35"
type input "22:06"
type input "06:47"
type input "5"
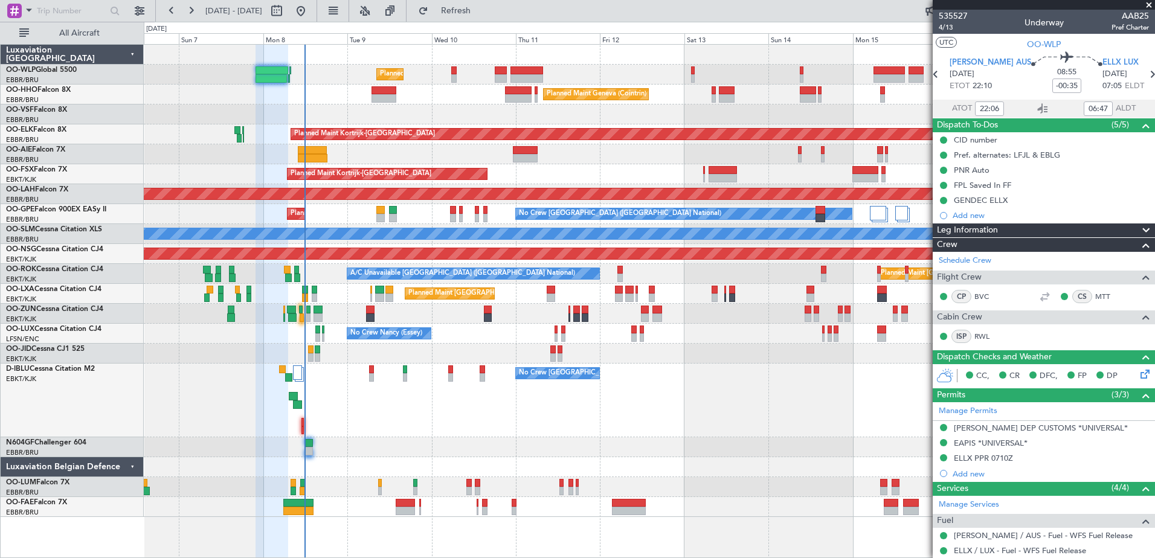
click at [546, 418] on div "No Crew [GEOGRAPHIC_DATA] ([GEOGRAPHIC_DATA] National) No Crew [GEOGRAPHIC_DATA…" at bounding box center [649, 401] width 1010 height 74
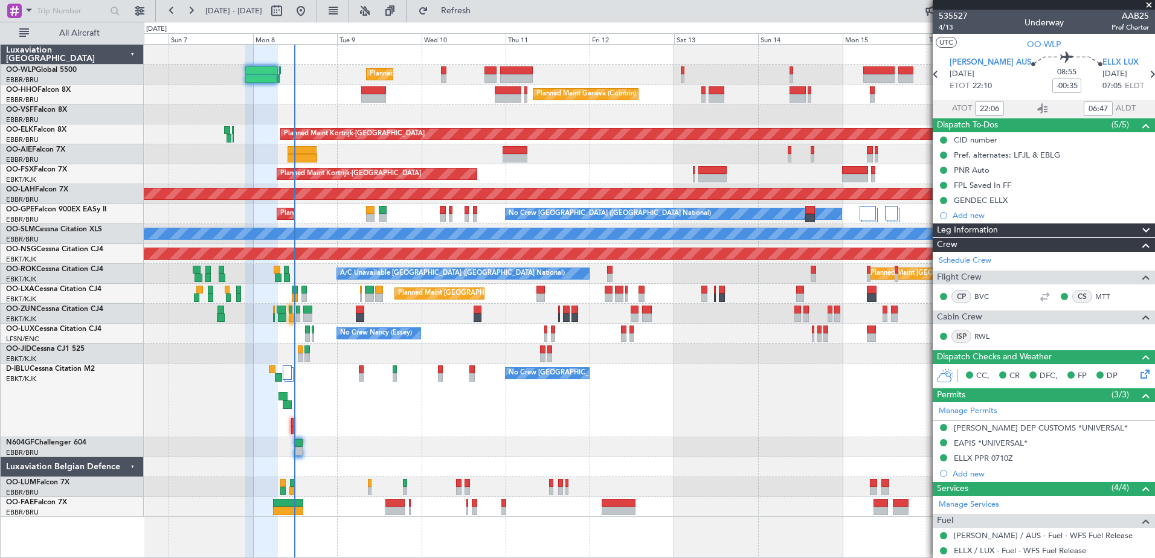
click at [324, 97] on div "Planned Maint Geneva (Cointrin)" at bounding box center [649, 95] width 1010 height 20
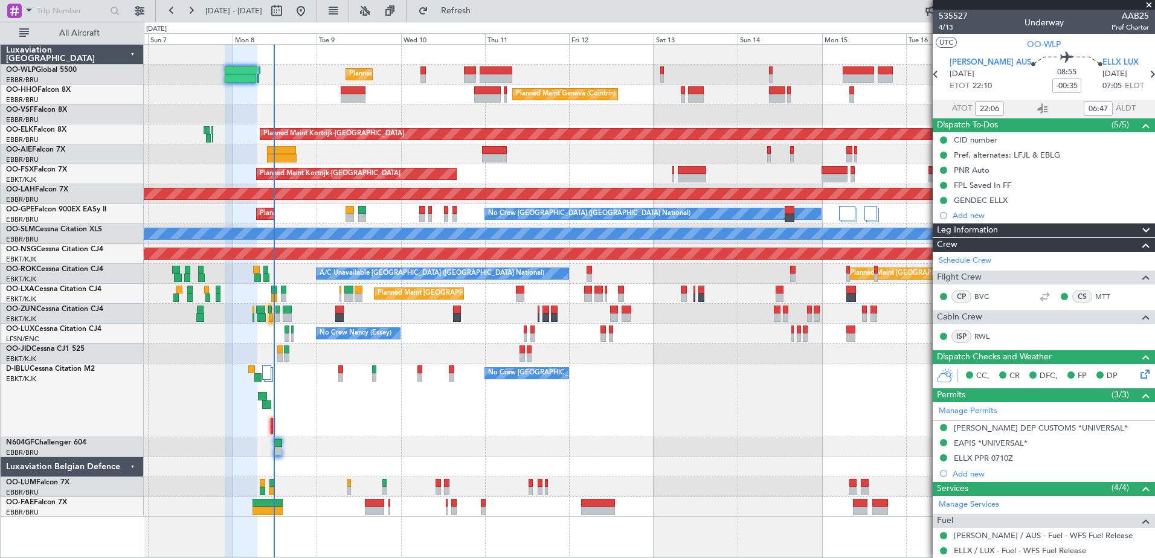
click at [336, 165] on div "Planned Maint Liege Planned Maint Geneva ([GEOGRAPHIC_DATA]) Planned Maint [GEO…" at bounding box center [649, 281] width 1010 height 472
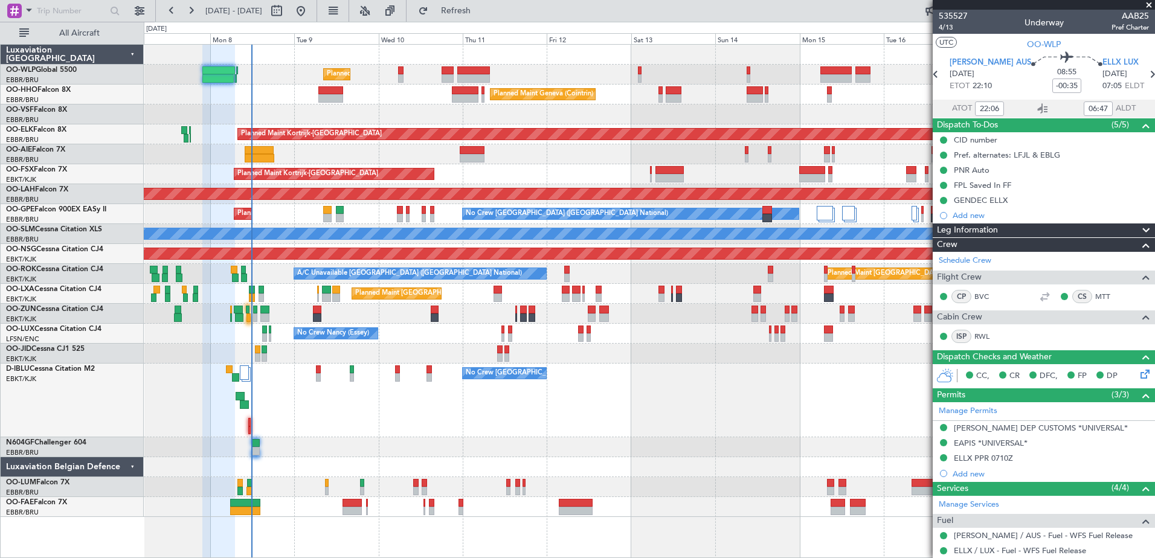
click at [315, 154] on div "Unplanned Maint [GEOGRAPHIC_DATA] ([GEOGRAPHIC_DATA] National)" at bounding box center [649, 154] width 1010 height 20
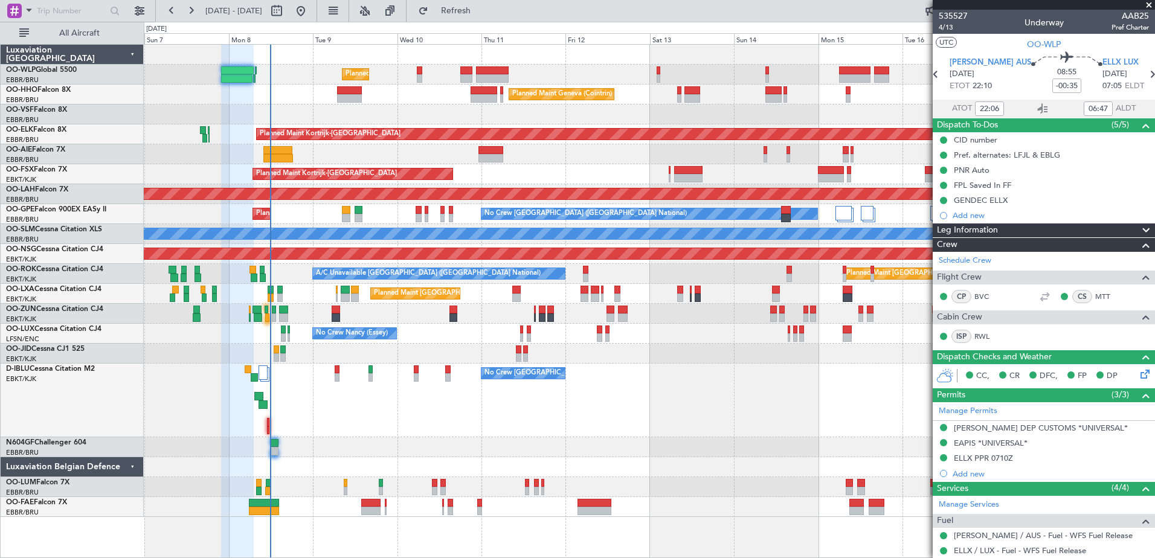
click at [312, 298] on div "Planned Maint [GEOGRAPHIC_DATA] ([GEOGRAPHIC_DATA] National)" at bounding box center [649, 294] width 1010 height 20
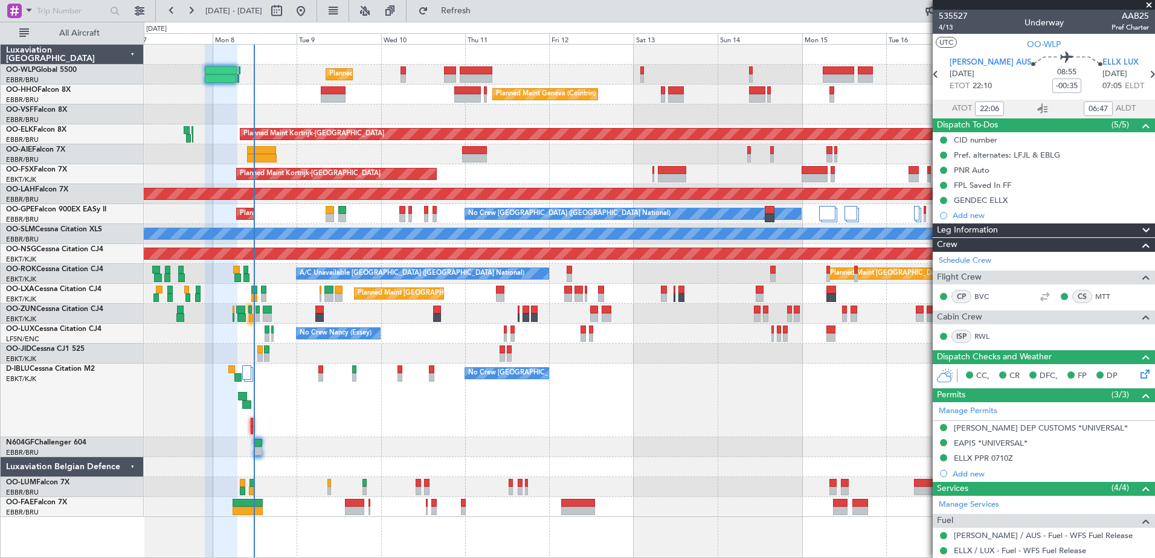
click at [324, 420] on div "No Crew [GEOGRAPHIC_DATA] ([GEOGRAPHIC_DATA] National)" at bounding box center [649, 401] width 1010 height 74
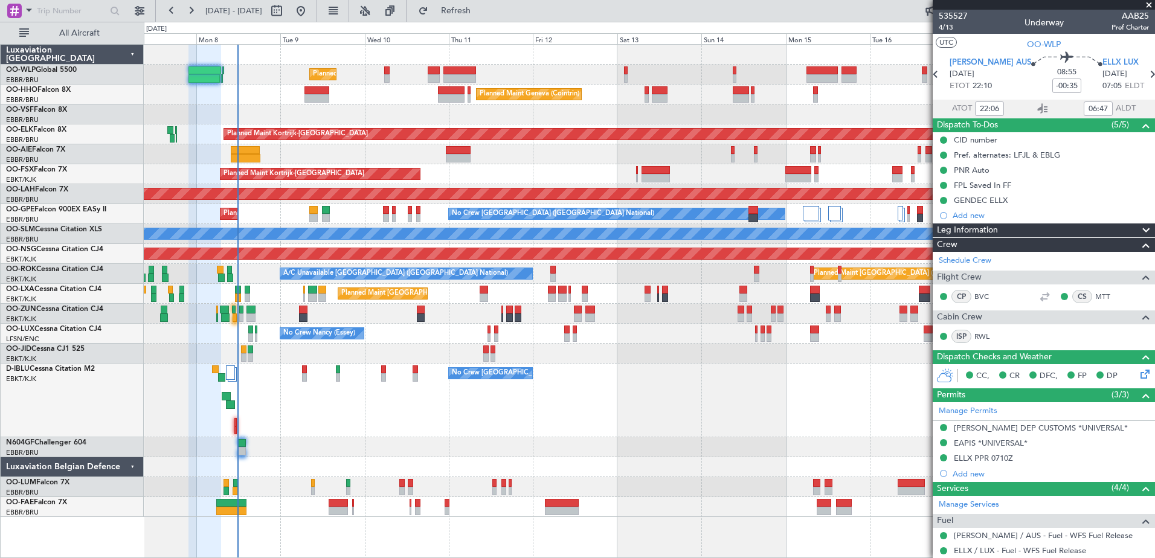
click at [274, 394] on div "No Crew [GEOGRAPHIC_DATA] ([GEOGRAPHIC_DATA] National)" at bounding box center [649, 401] width 1010 height 74
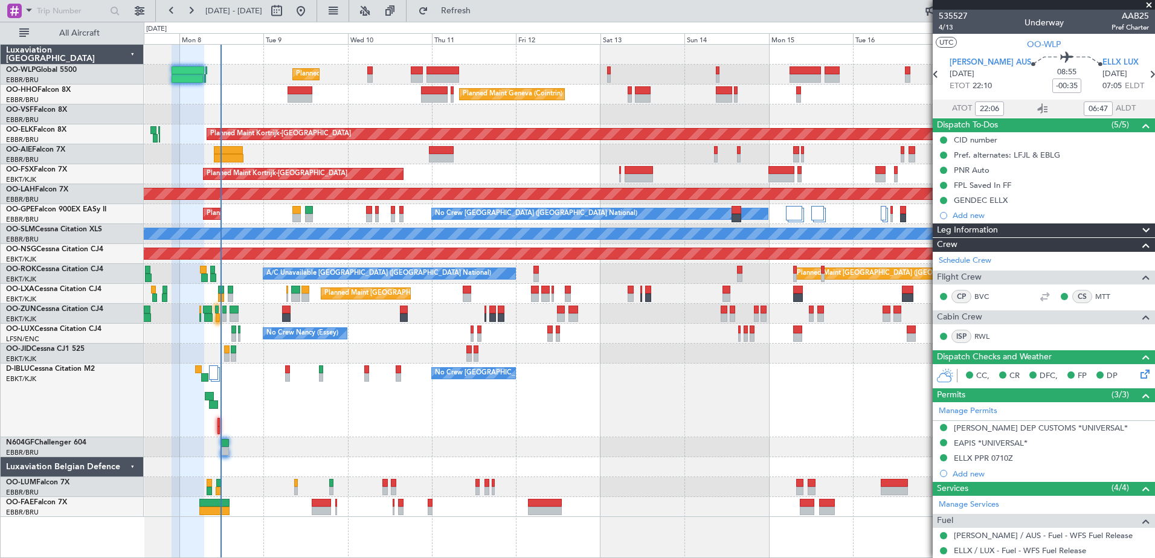
click at [260, 312] on div "Unplanned Maint [GEOGRAPHIC_DATA] ([GEOGRAPHIC_DATA]) Planned Maint [GEOGRAPHIC…" at bounding box center [649, 314] width 1010 height 20
click at [243, 357] on div at bounding box center [649, 354] width 1010 height 20
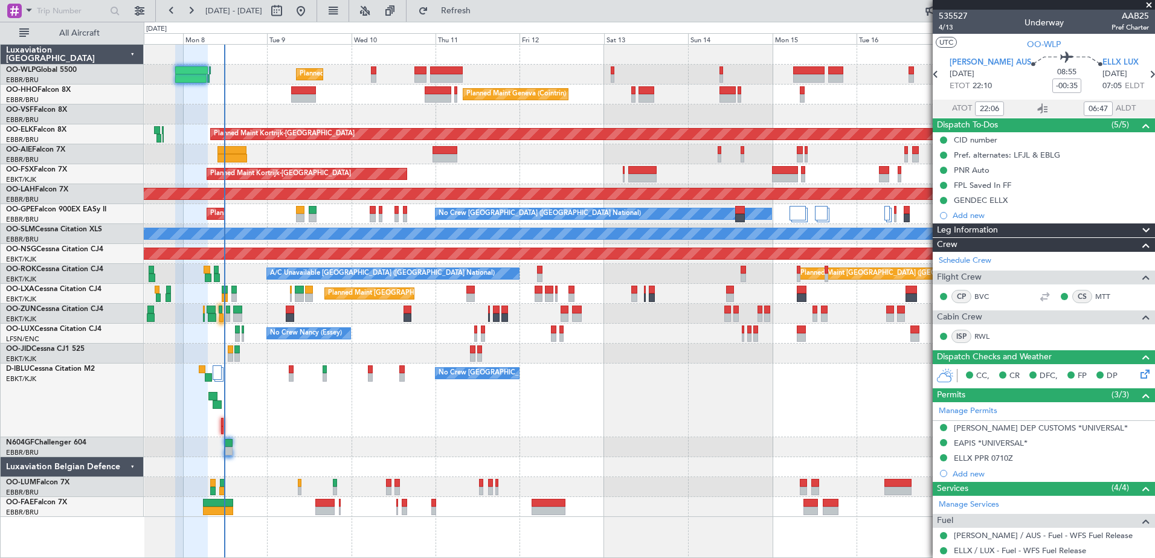
click at [244, 380] on div "No Crew [GEOGRAPHIC_DATA] ([GEOGRAPHIC_DATA] National)" at bounding box center [649, 401] width 1010 height 74
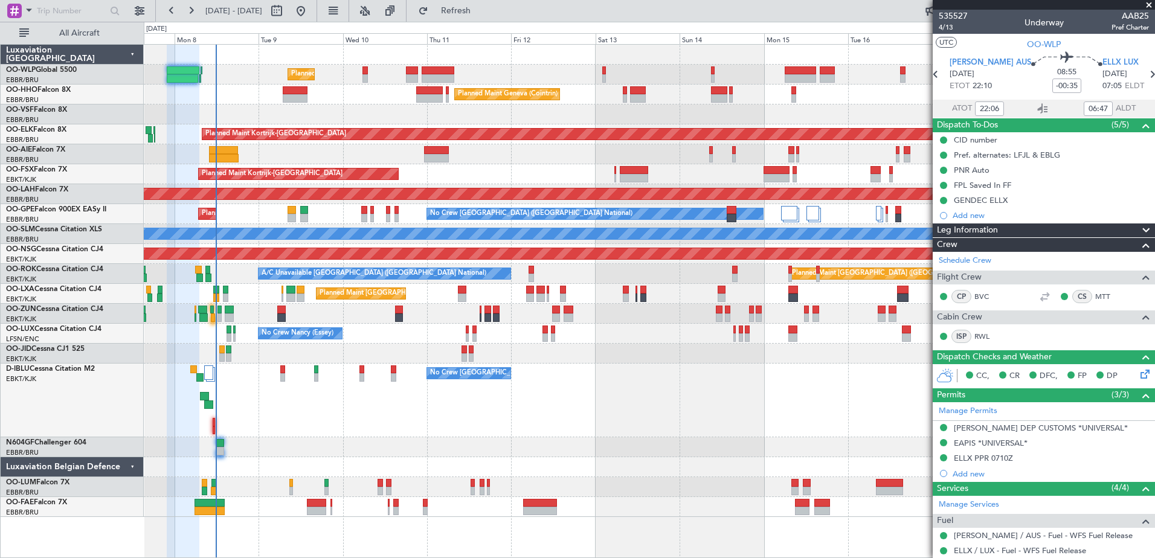
click at [237, 381] on div "No Crew [GEOGRAPHIC_DATA] ([GEOGRAPHIC_DATA] National)" at bounding box center [649, 401] width 1010 height 74
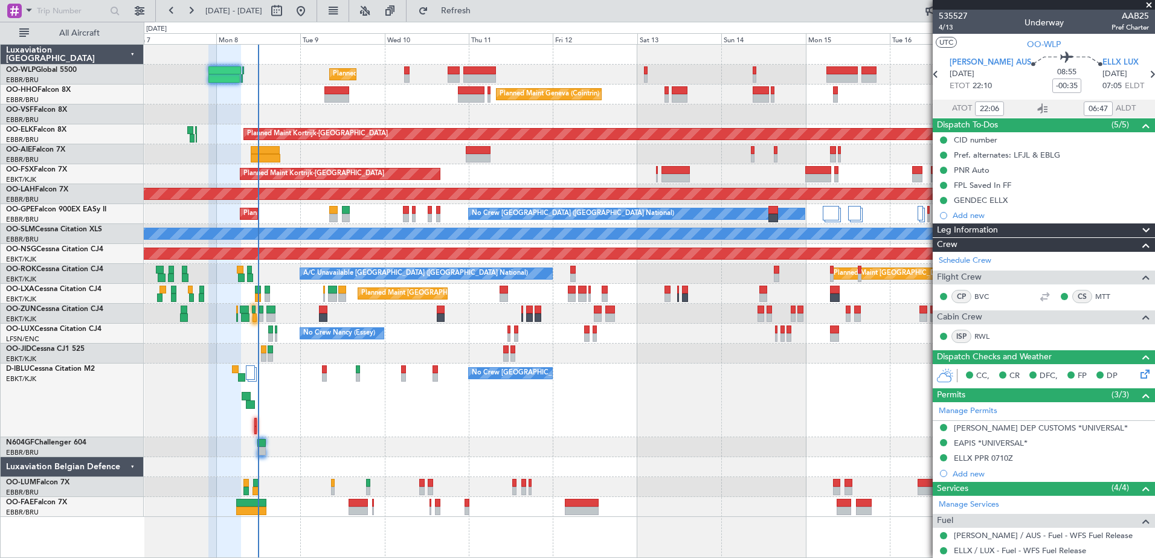
click at [319, 406] on div "No Crew [GEOGRAPHIC_DATA] ([GEOGRAPHIC_DATA] National)" at bounding box center [649, 401] width 1010 height 74
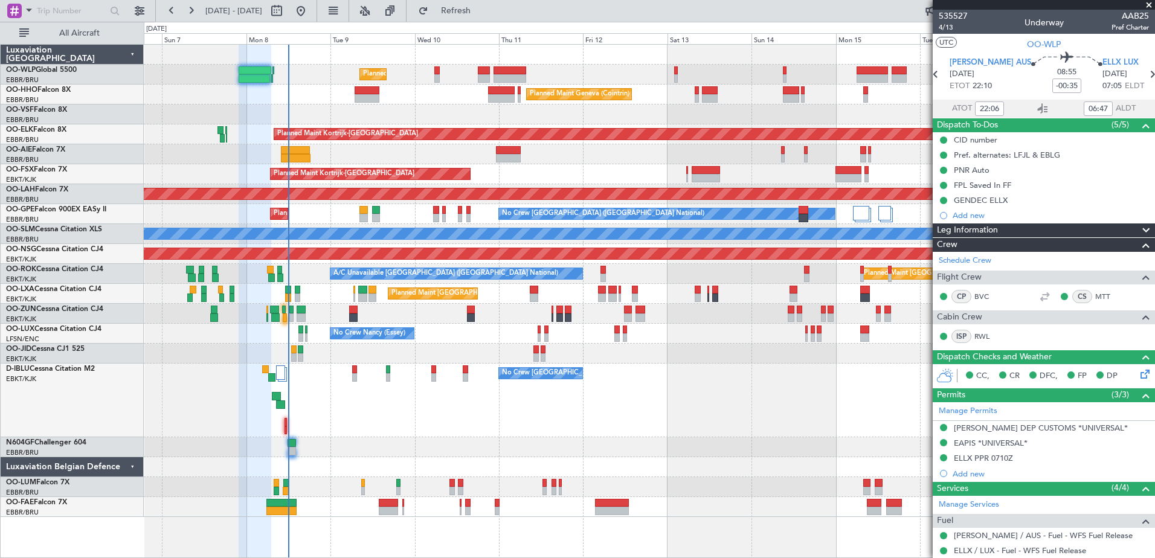
click at [343, 409] on div "No Crew [GEOGRAPHIC_DATA] ([GEOGRAPHIC_DATA] National) No Crew [GEOGRAPHIC_DATA…" at bounding box center [649, 401] width 1010 height 74
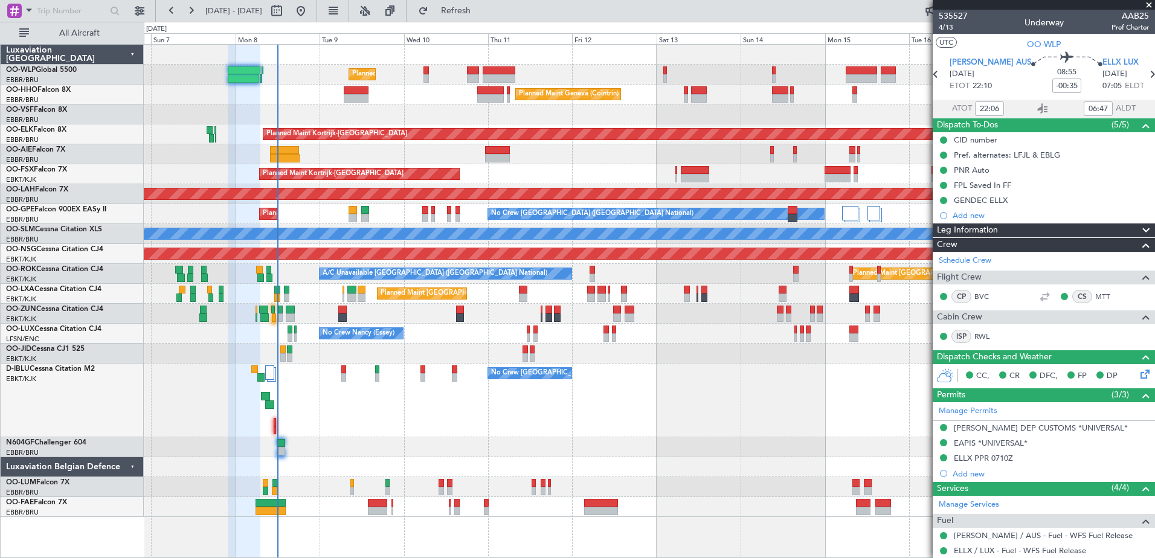
click at [282, 385] on div "No Crew [GEOGRAPHIC_DATA] ([GEOGRAPHIC_DATA] National) No Crew [GEOGRAPHIC_DATA…" at bounding box center [649, 401] width 1010 height 74
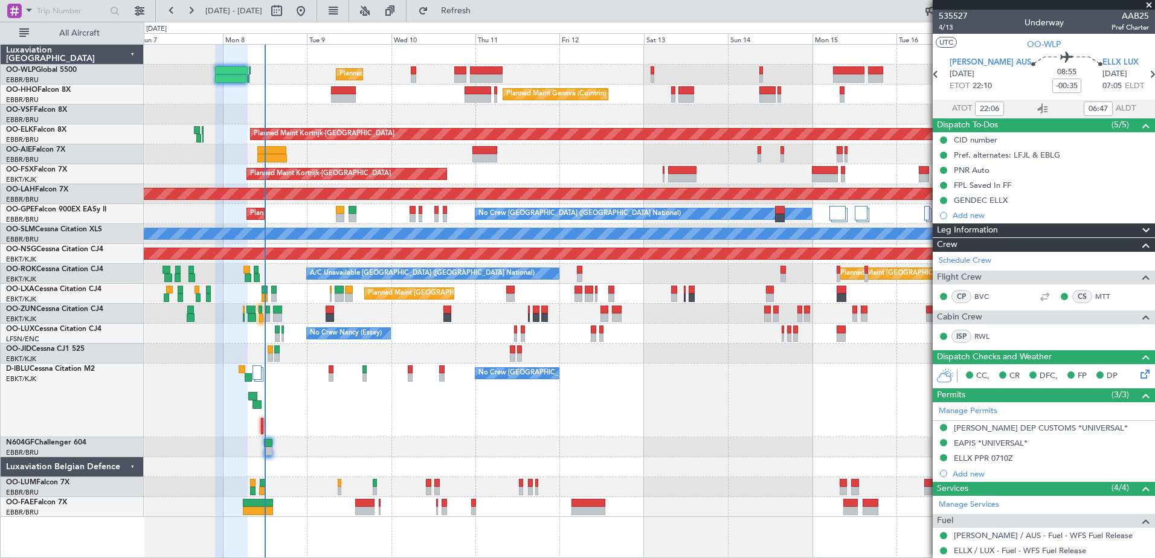
click at [303, 388] on div "No Crew [GEOGRAPHIC_DATA] ([GEOGRAPHIC_DATA] National)" at bounding box center [649, 401] width 1010 height 74
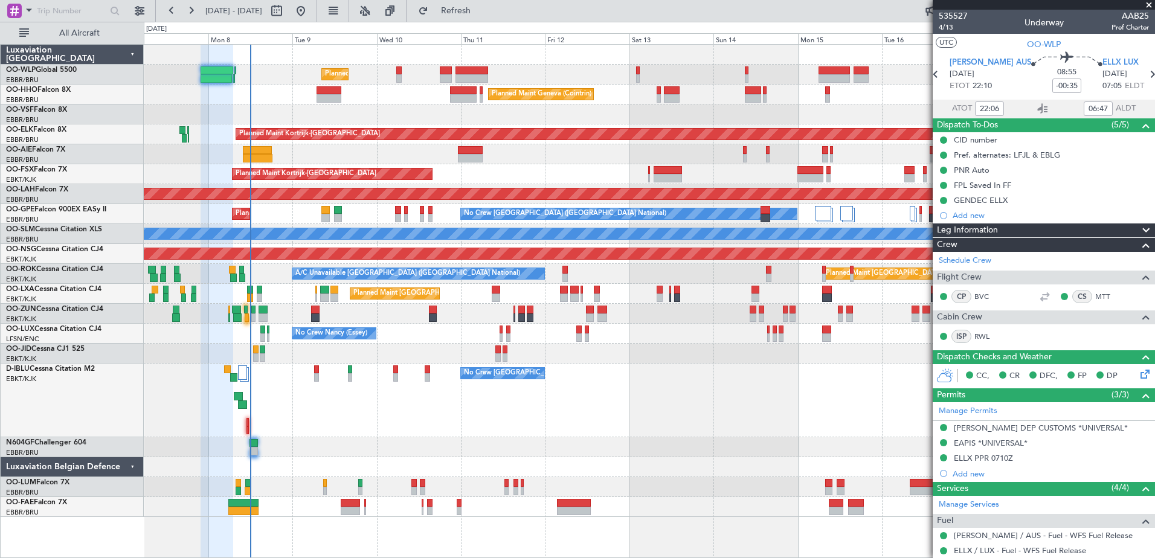
click at [327, 414] on div "No Crew [GEOGRAPHIC_DATA] ([GEOGRAPHIC_DATA] National)" at bounding box center [649, 401] width 1010 height 74
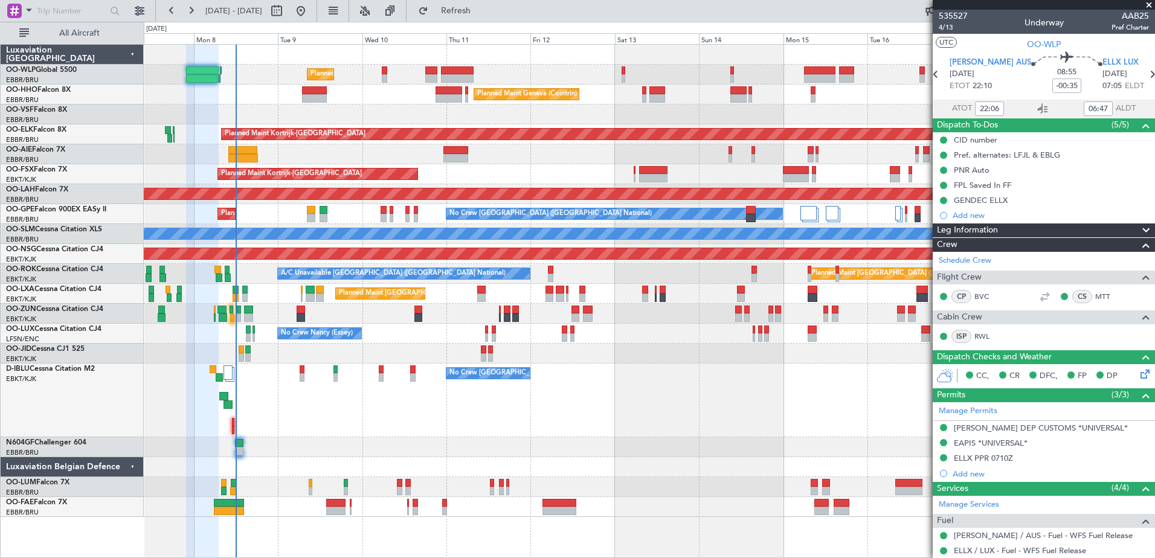
click at [268, 395] on div "No Crew [GEOGRAPHIC_DATA] ([GEOGRAPHIC_DATA] National)" at bounding box center [649, 401] width 1010 height 74
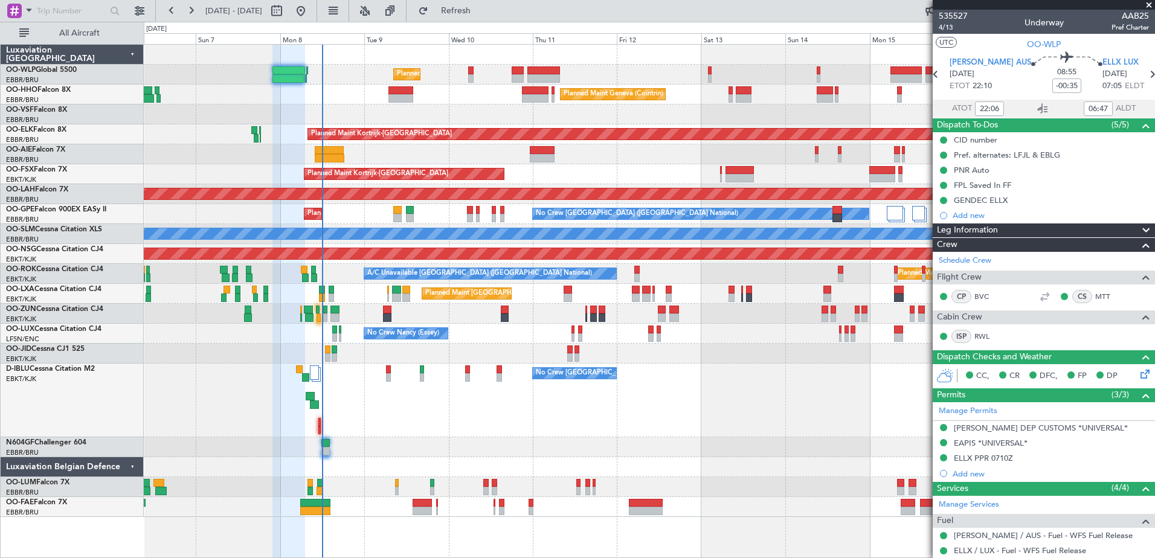
click at [407, 387] on div "No Crew [GEOGRAPHIC_DATA] ([GEOGRAPHIC_DATA] National) No Crew [GEOGRAPHIC_DATA…" at bounding box center [649, 401] width 1010 height 74
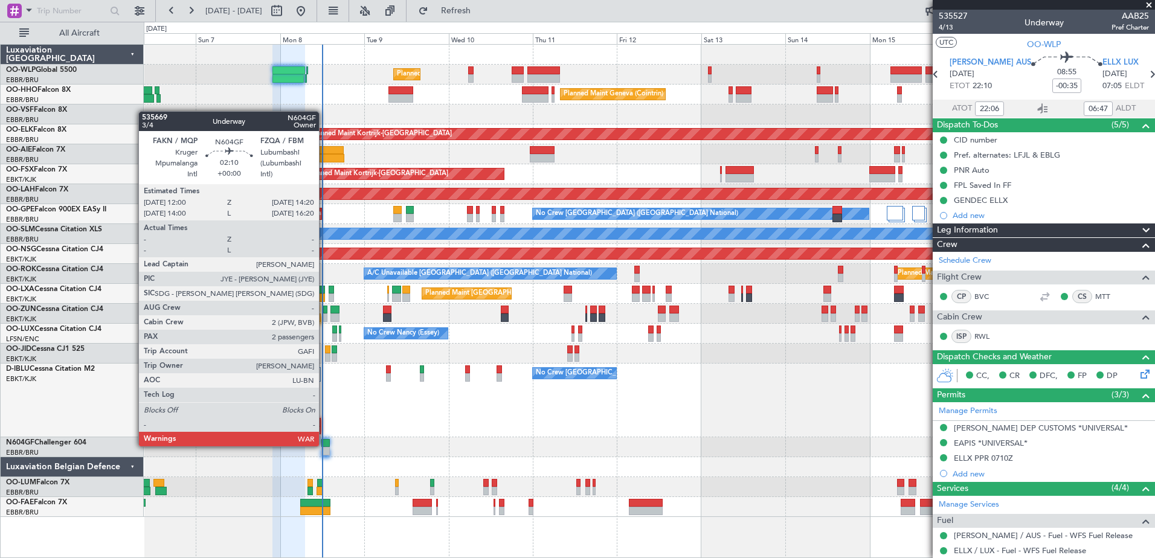
click at [324, 445] on div at bounding box center [325, 443] width 8 height 8
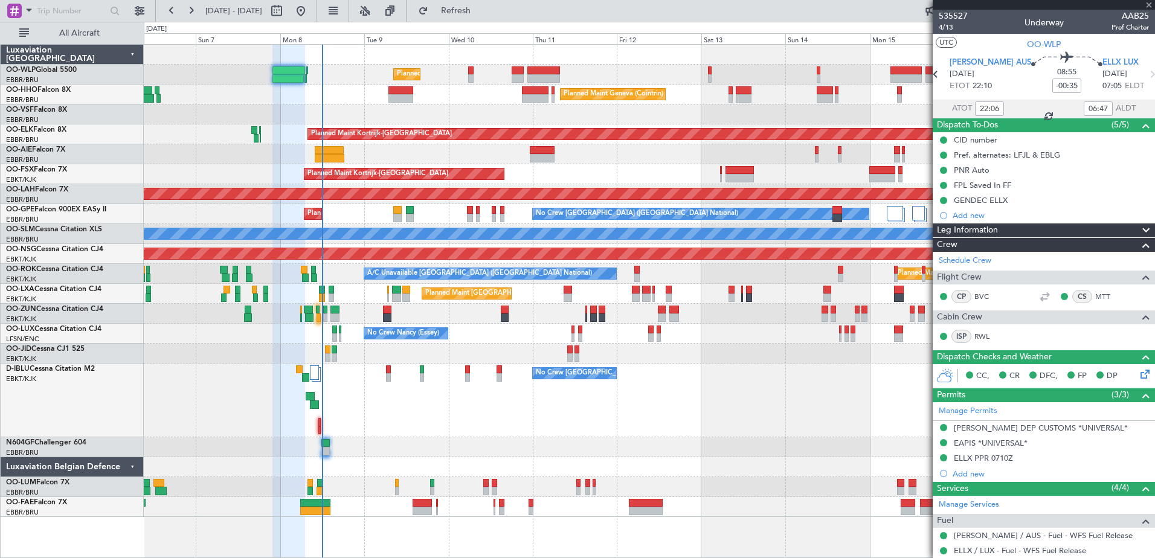
type input "2"
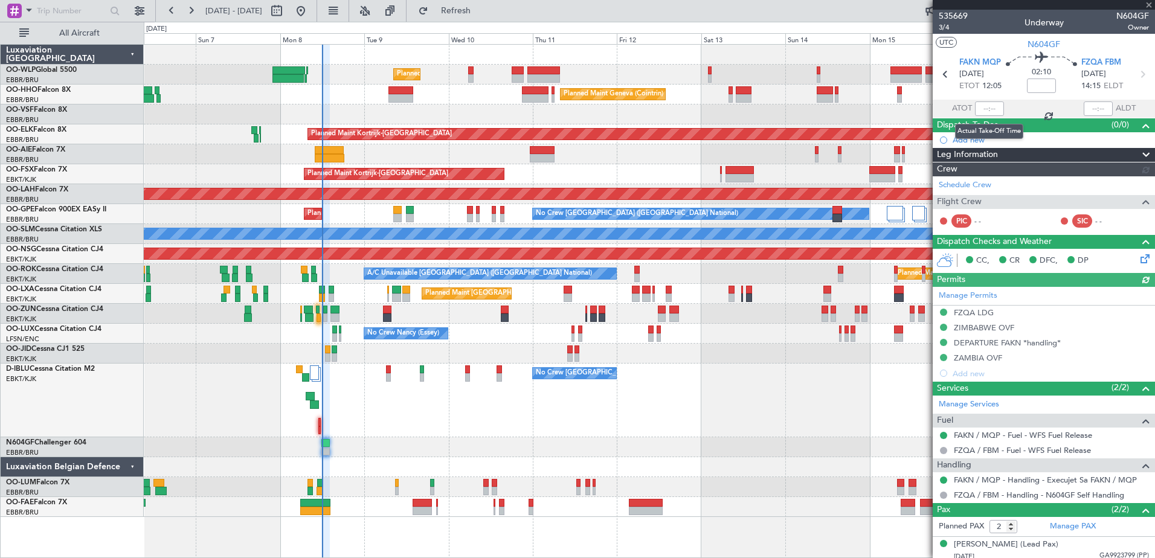
click at [983, 106] on div at bounding box center [989, 108] width 29 height 14
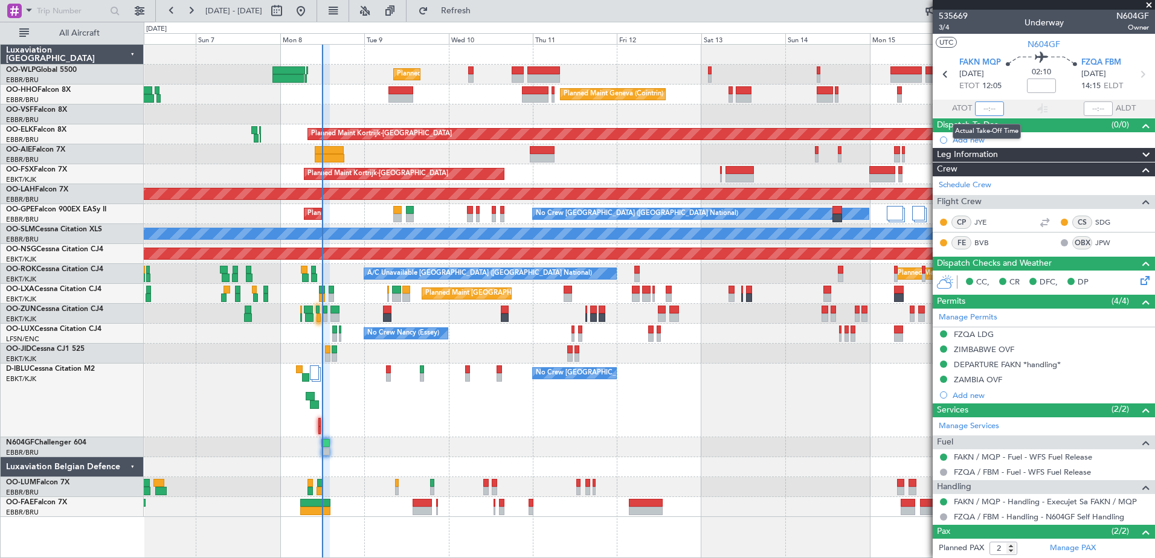
click at [978, 106] on input "text" at bounding box center [989, 108] width 29 height 14
click at [699, 446] on div at bounding box center [649, 447] width 1010 height 20
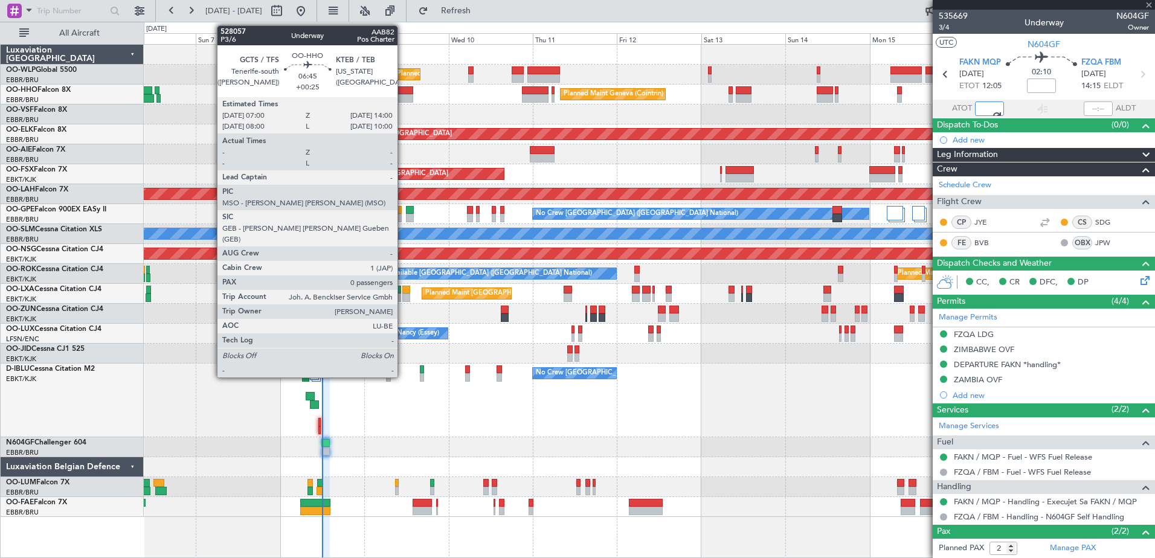
click at [403, 94] on div at bounding box center [400, 98] width 25 height 8
type input "11:19"
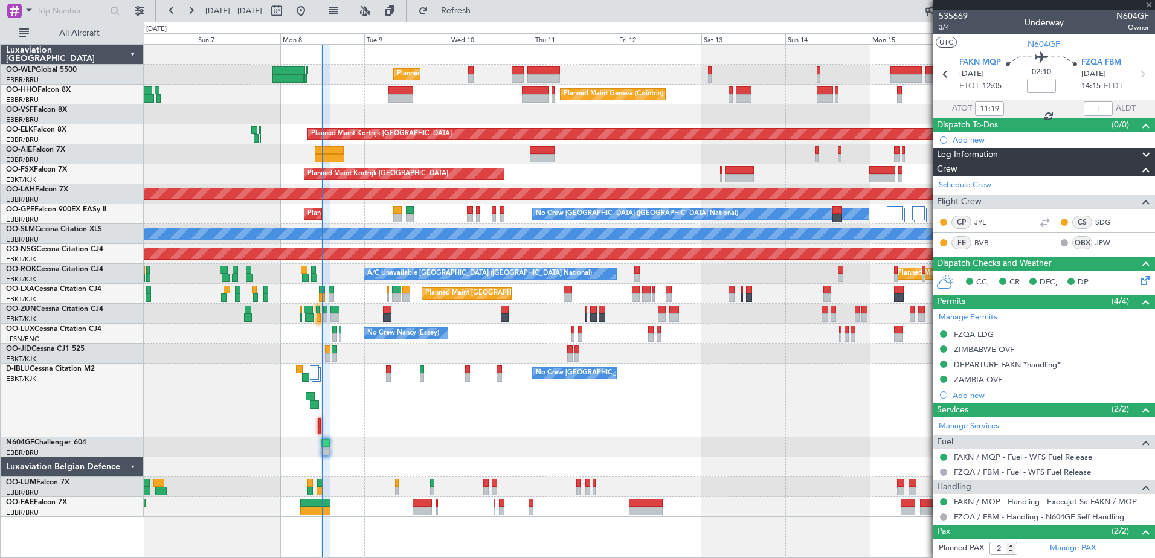
type input "+00:25"
type input "0"
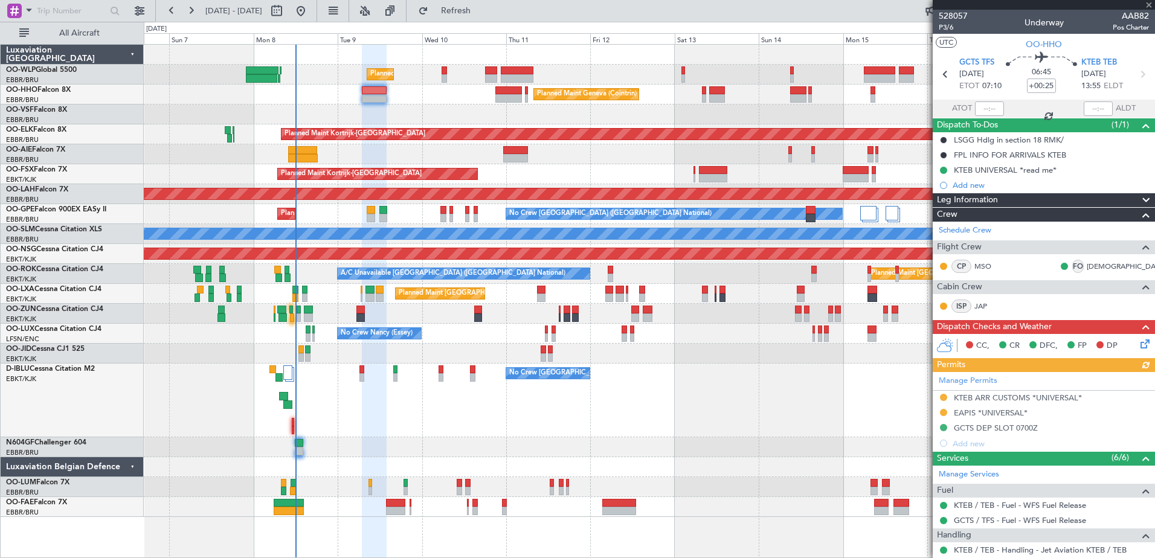
click at [447, 112] on div at bounding box center [649, 114] width 1010 height 20
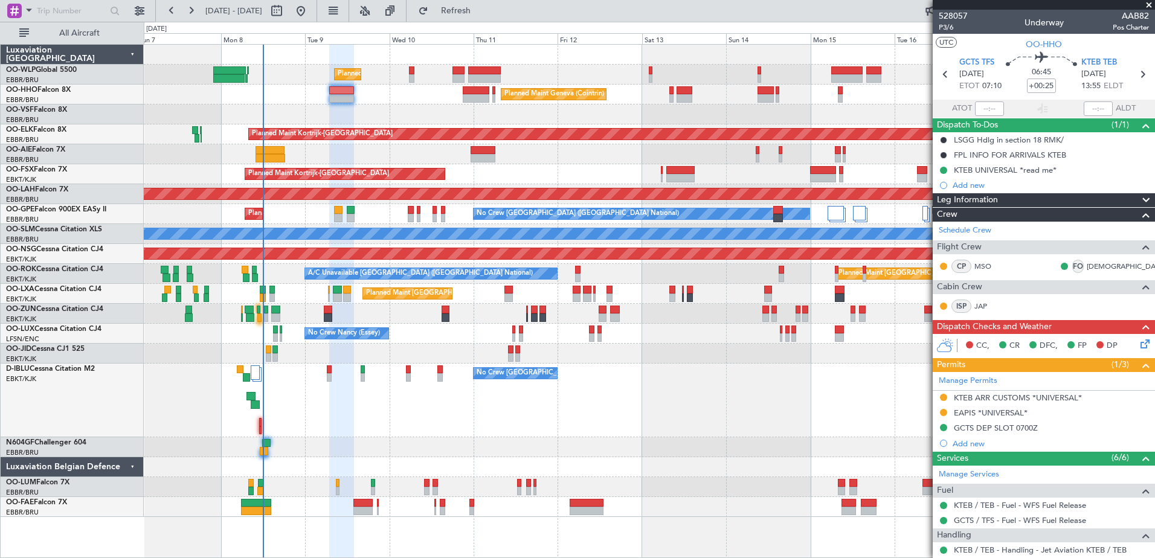
click at [411, 117] on div at bounding box center [649, 114] width 1010 height 20
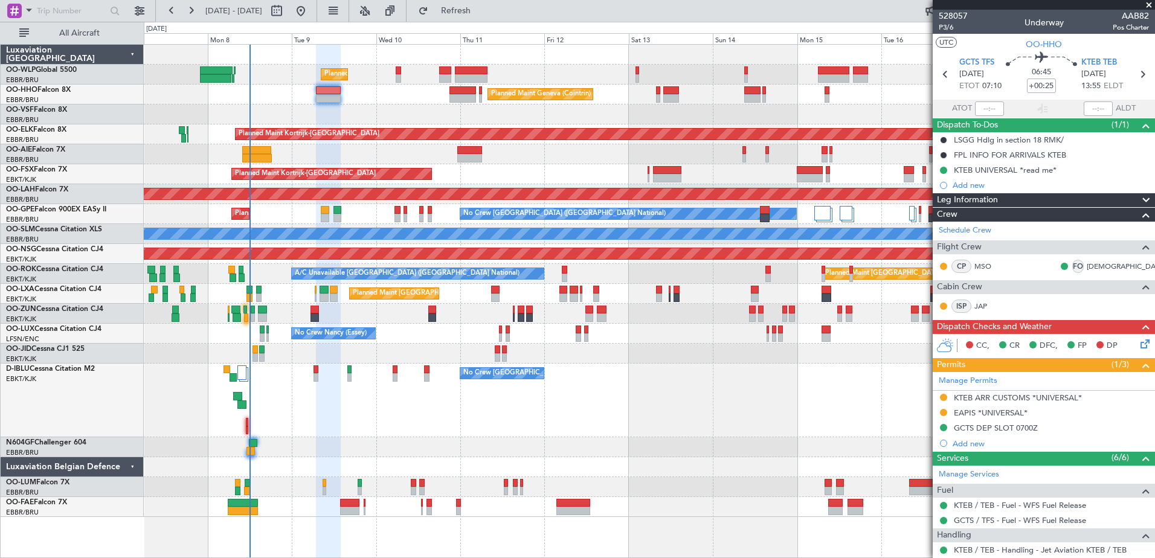
click at [375, 111] on div at bounding box center [649, 114] width 1010 height 20
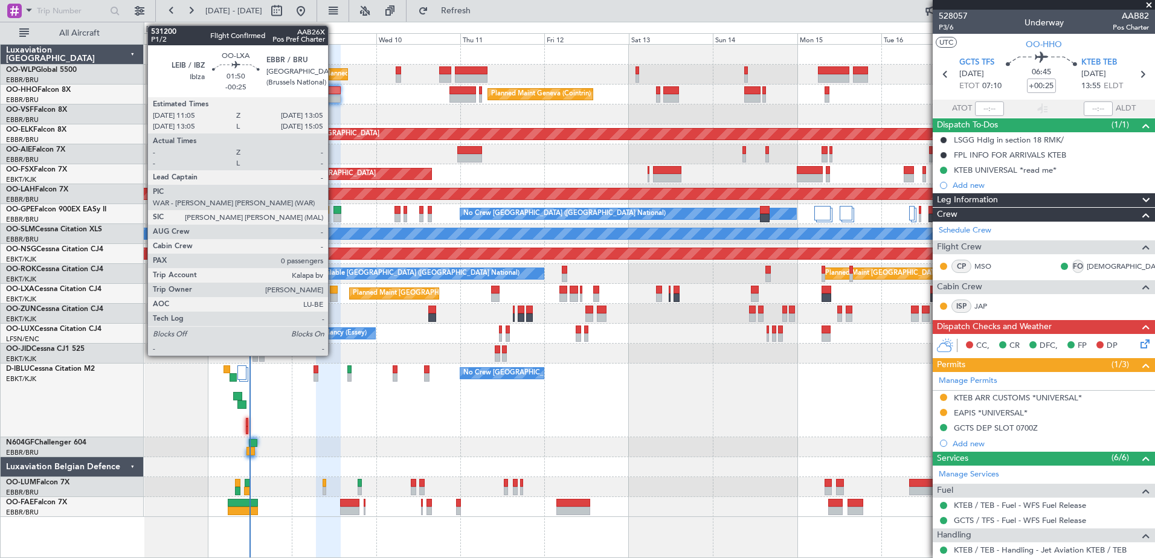
click at [333, 293] on div at bounding box center [333, 297] width 7 height 8
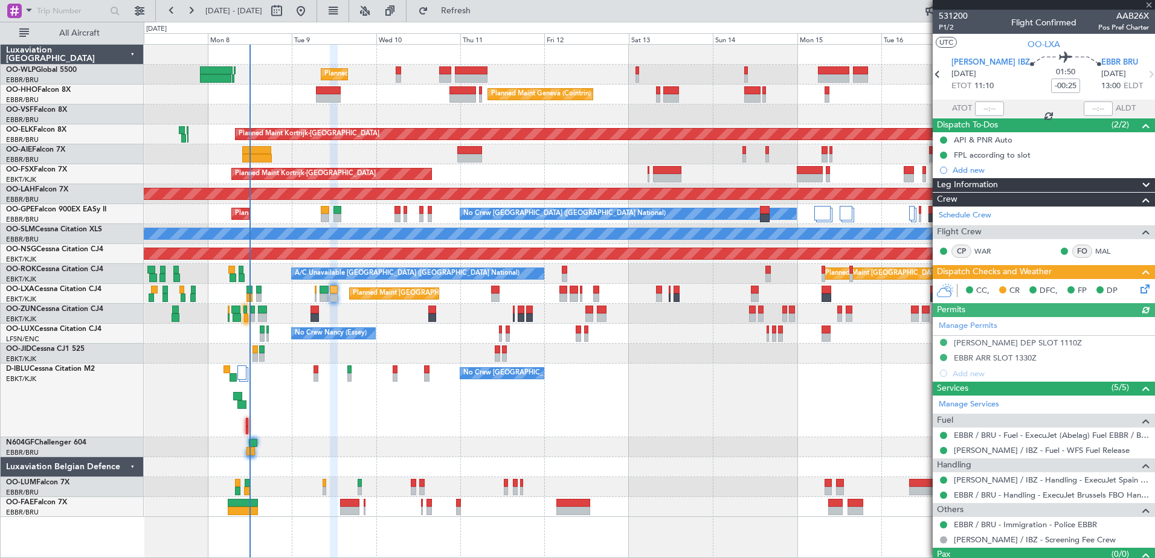
scroll to position [23, 0]
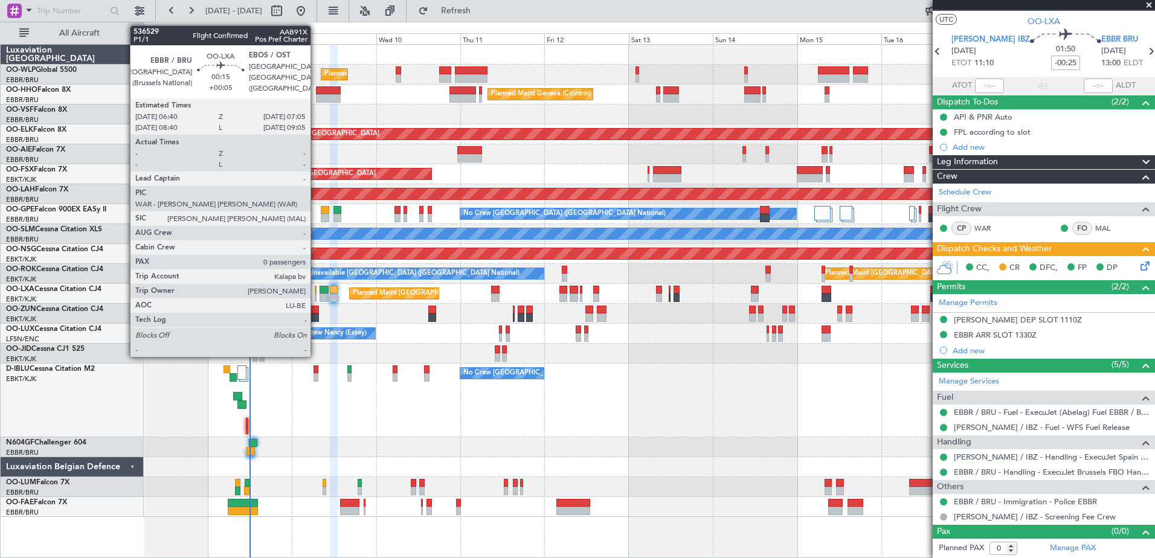
click at [316, 290] on div at bounding box center [316, 290] width 2 height 8
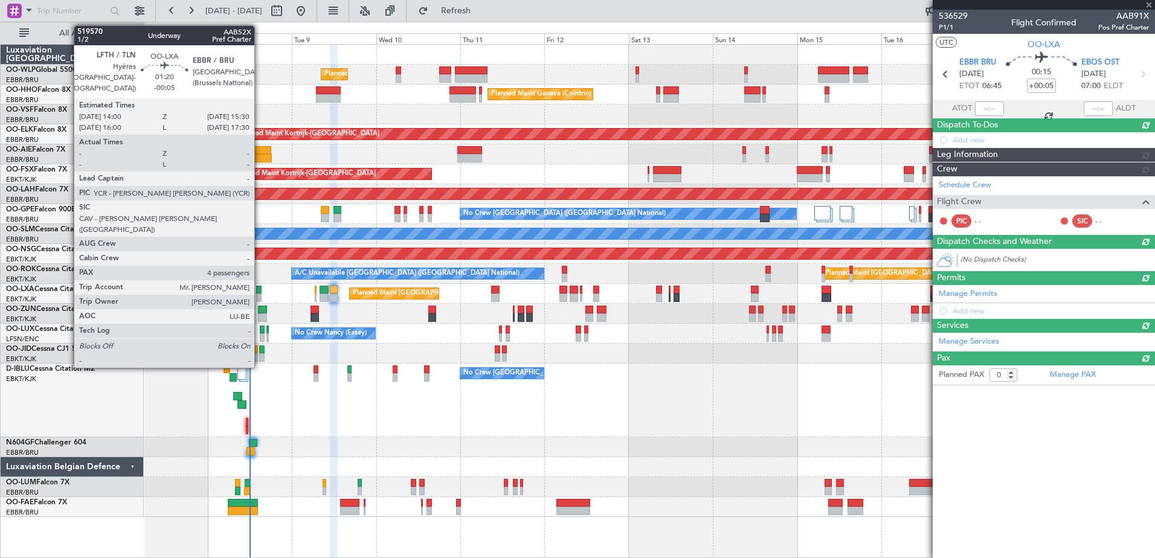
scroll to position [0, 0]
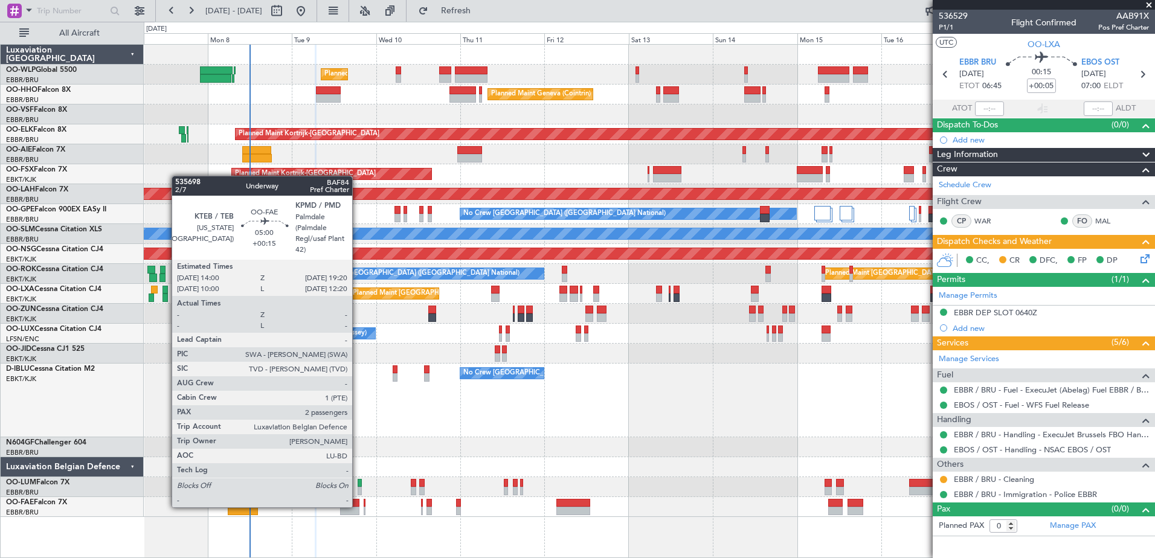
click at [357, 506] on div at bounding box center [349, 503] width 19 height 8
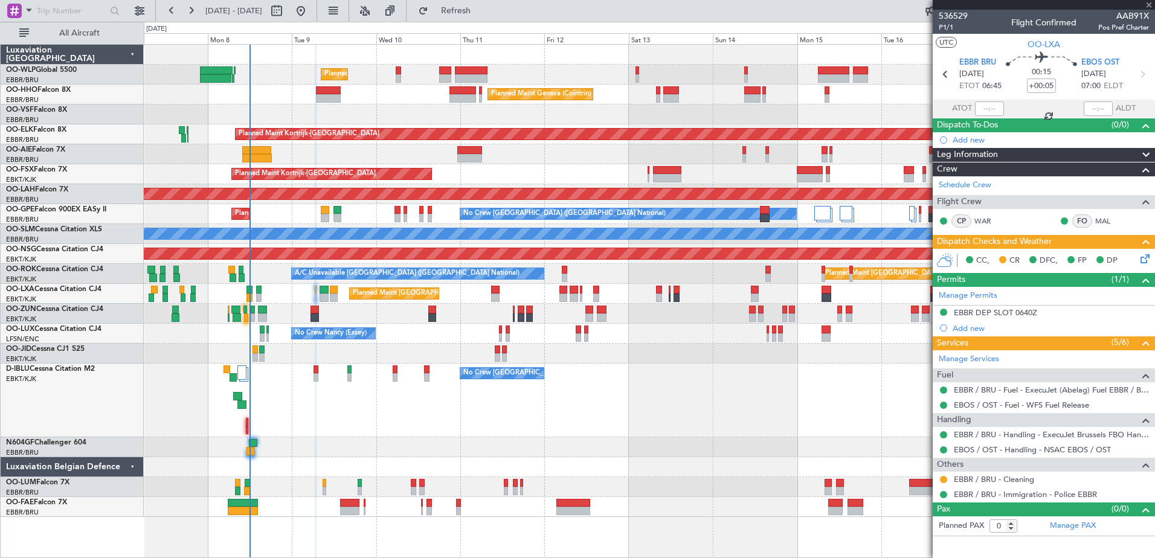
type input "+00:15"
type input "2"
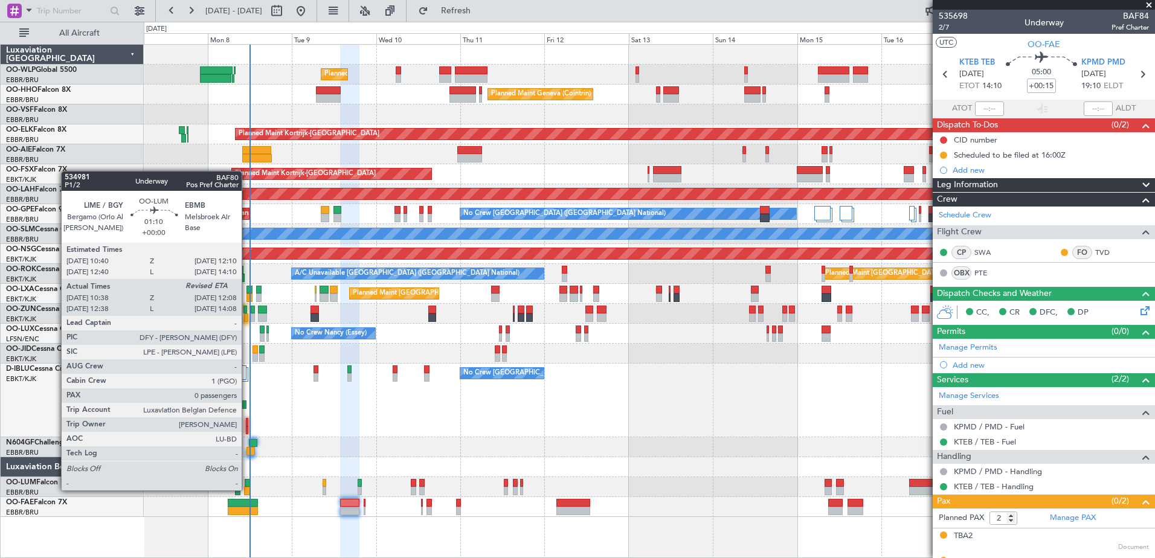
click at [247, 489] on div at bounding box center [246, 491] width 5 height 8
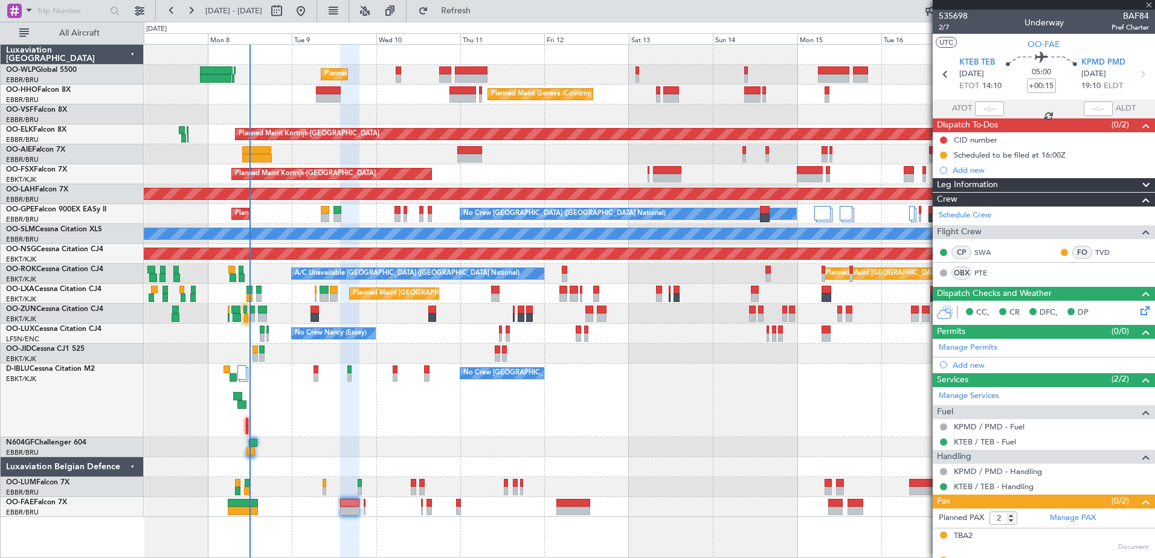
type input "10:48"
type input "0"
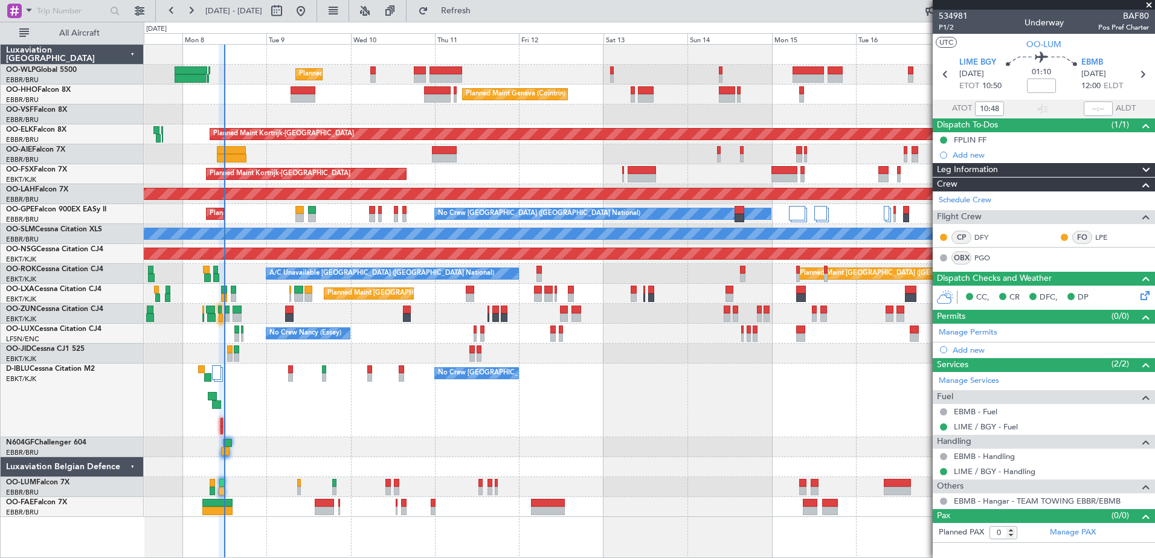
click at [400, 106] on div at bounding box center [649, 114] width 1010 height 20
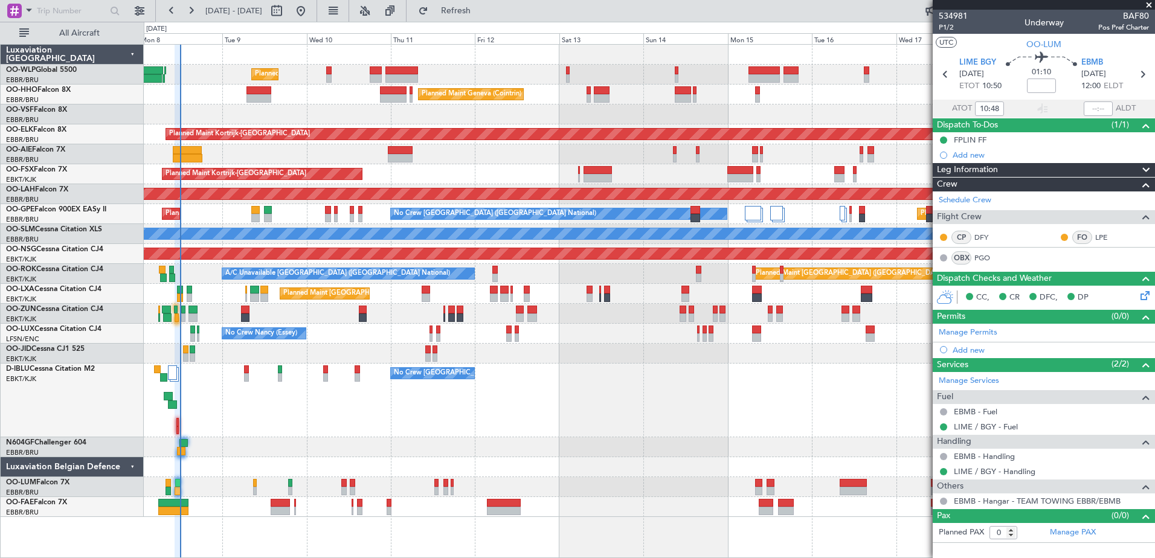
click at [443, 75] on div "Planned Maint Liege" at bounding box center [649, 75] width 1010 height 20
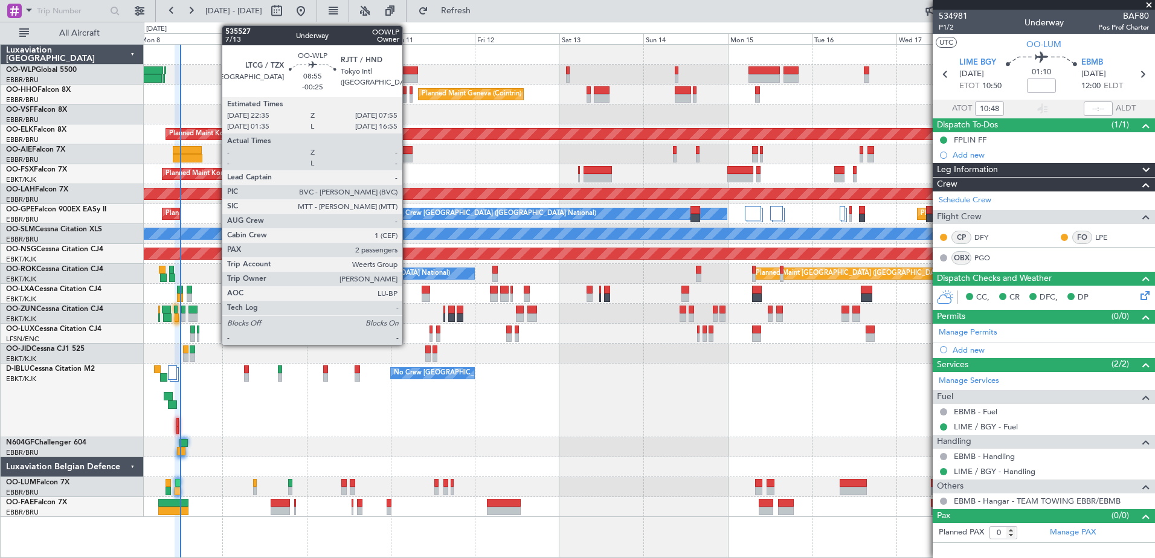
click at [408, 77] on div at bounding box center [401, 78] width 33 height 8
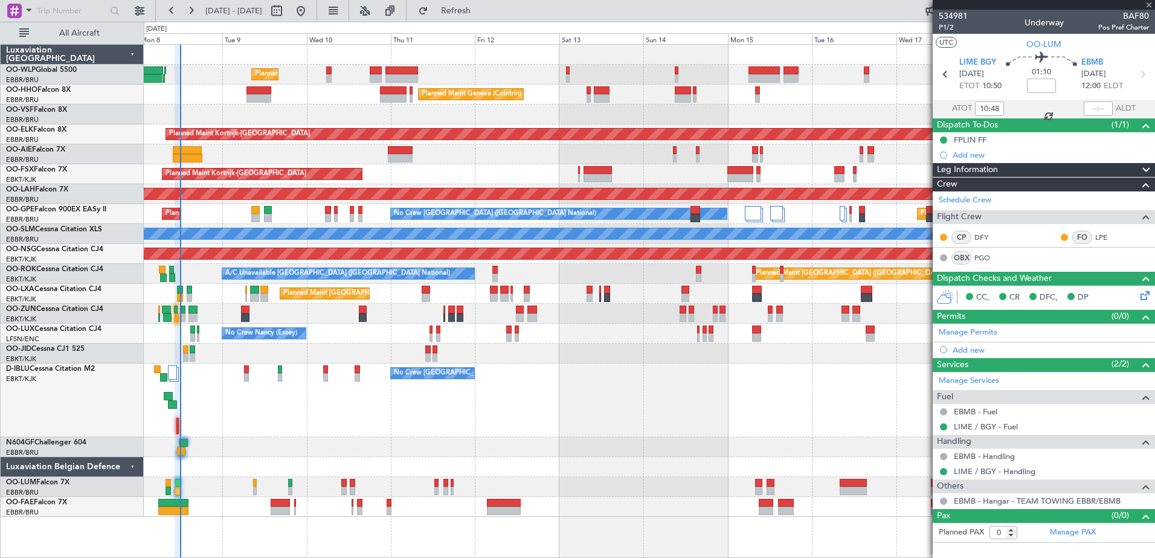
type input "-00:25"
type input "2"
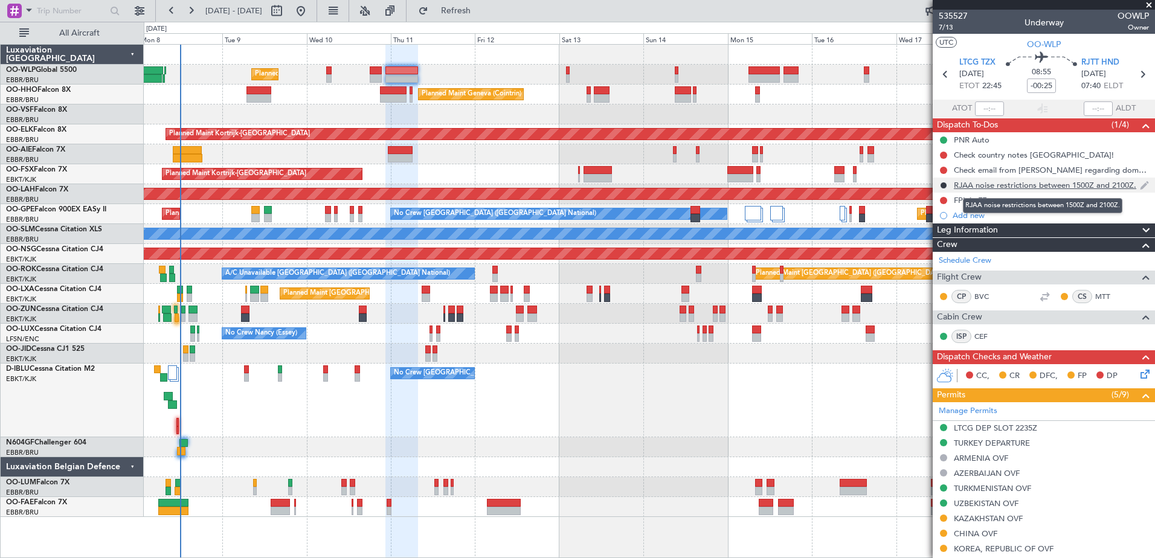
click at [1013, 186] on div "RJAA noise restrictions between 1500Z and 2100Z." at bounding box center [1044, 185] width 182 height 10
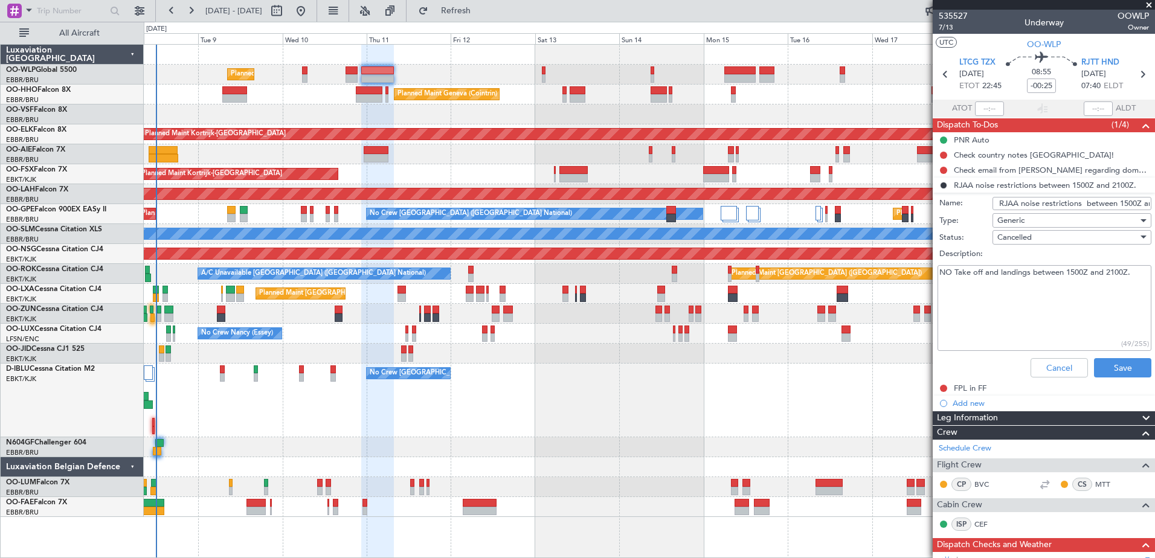
click at [447, 77] on div "Planned Maint Liege" at bounding box center [649, 75] width 1010 height 20
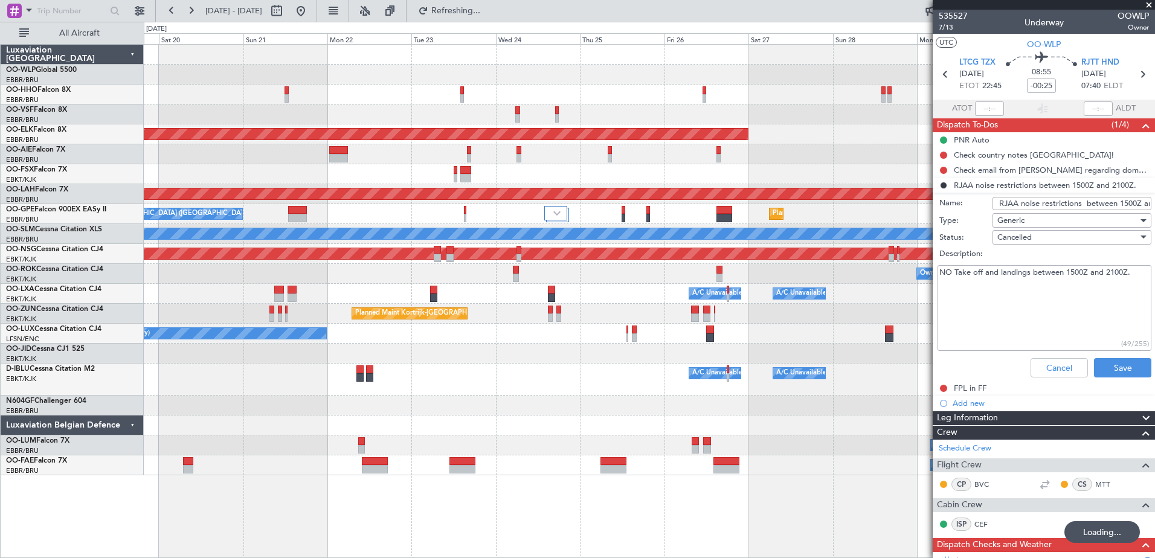
click at [349, 116] on div "Planned Maint Kortrijk-[GEOGRAPHIC_DATA] Planned [GEOGRAPHIC_DATA][PERSON_NAME]…" at bounding box center [649, 260] width 1010 height 431
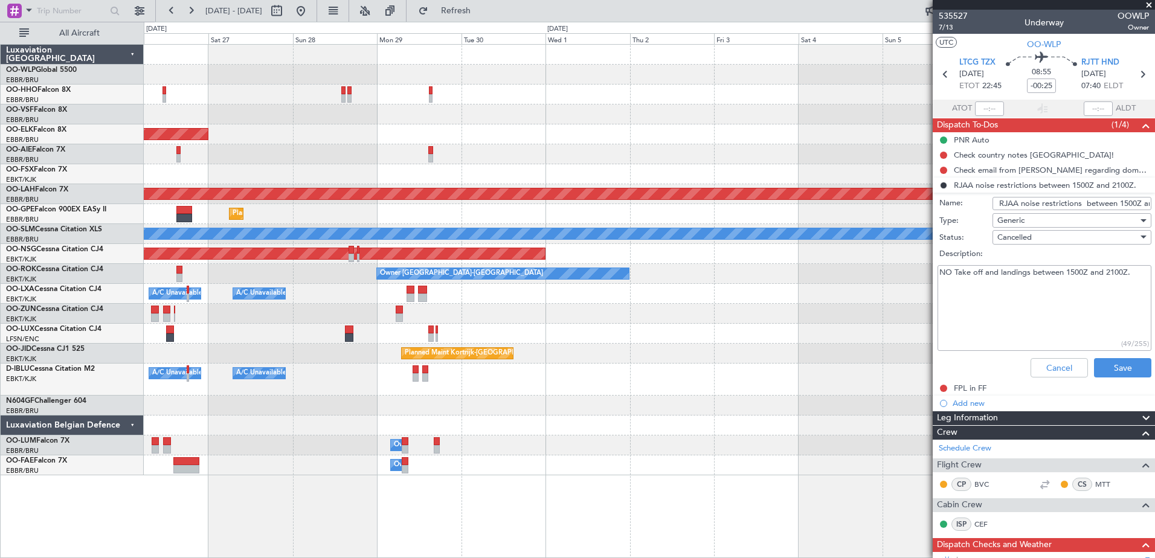
click at [181, 111] on div "Planned Maint Kortrijk-[GEOGRAPHIC_DATA] Planned [GEOGRAPHIC_DATA][PERSON_NAME]…" at bounding box center [649, 260] width 1010 height 431
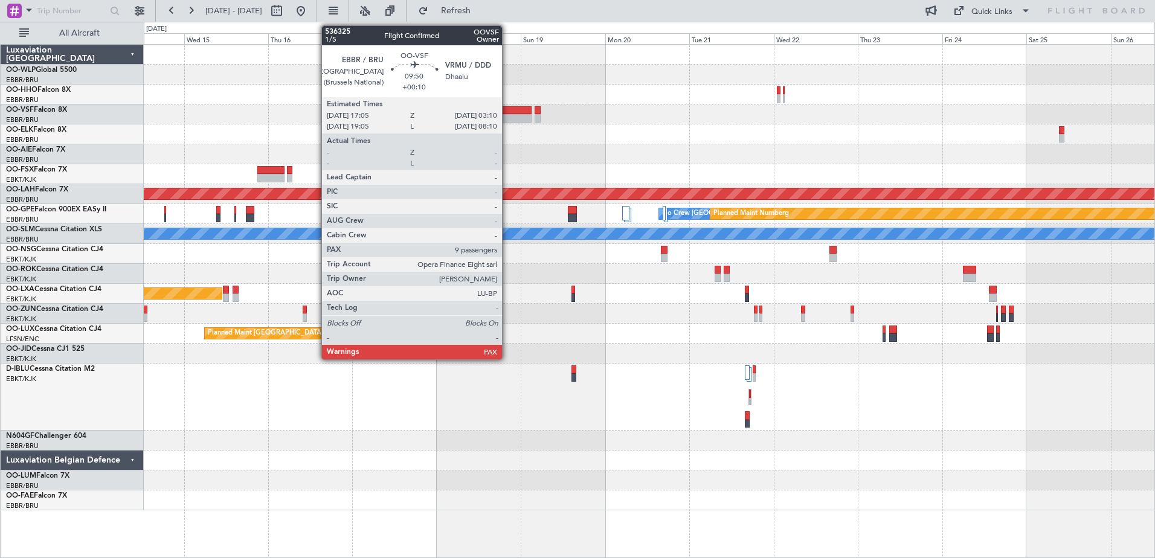
click at [507, 115] on div at bounding box center [514, 118] width 36 height 8
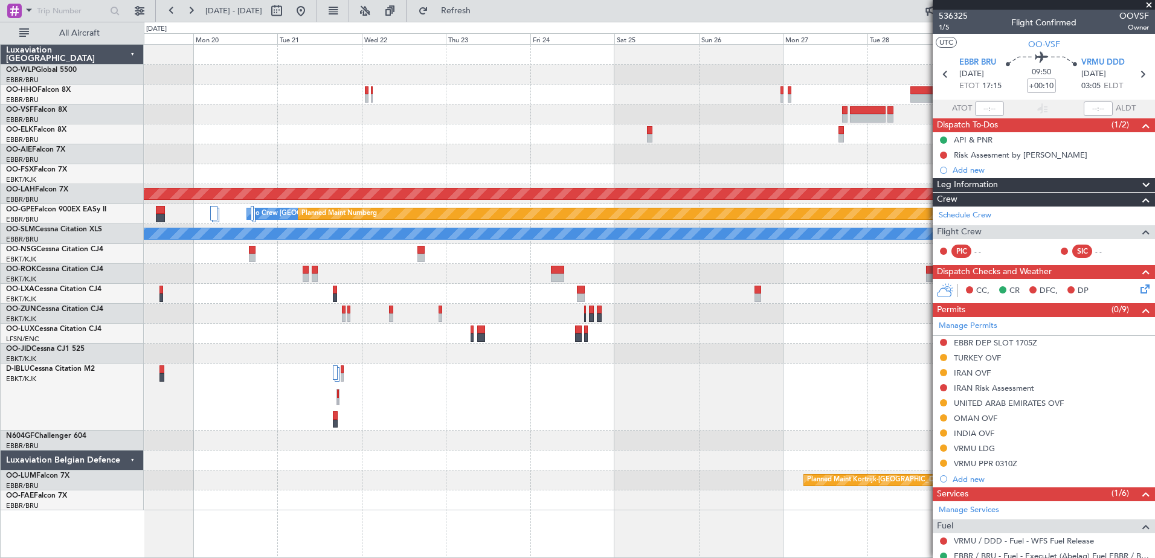
click at [375, 112] on div at bounding box center [649, 114] width 1010 height 20
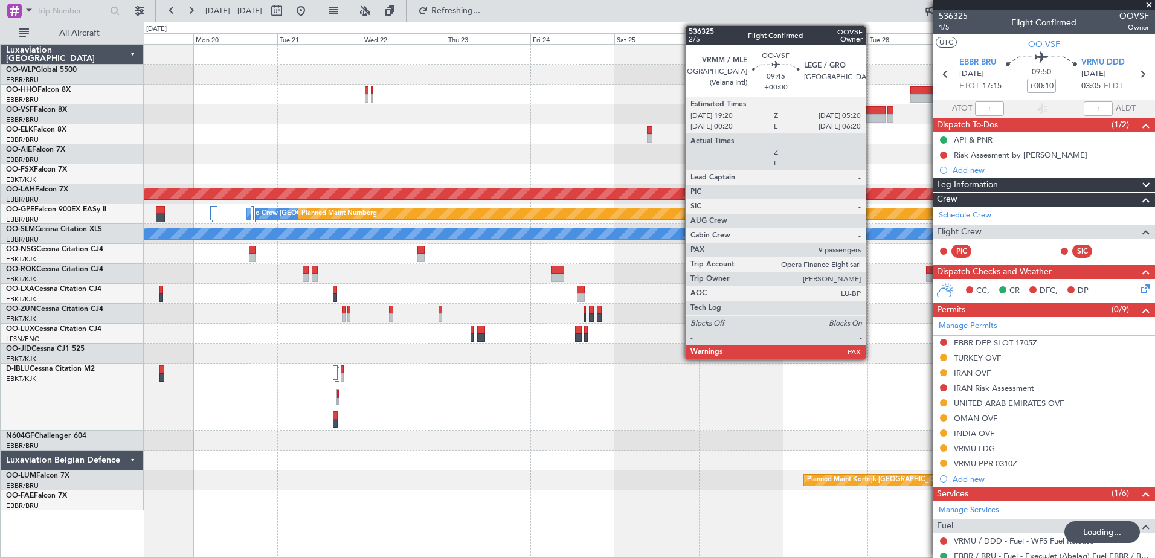
click at [864, 115] on div at bounding box center [868, 118] width 36 height 8
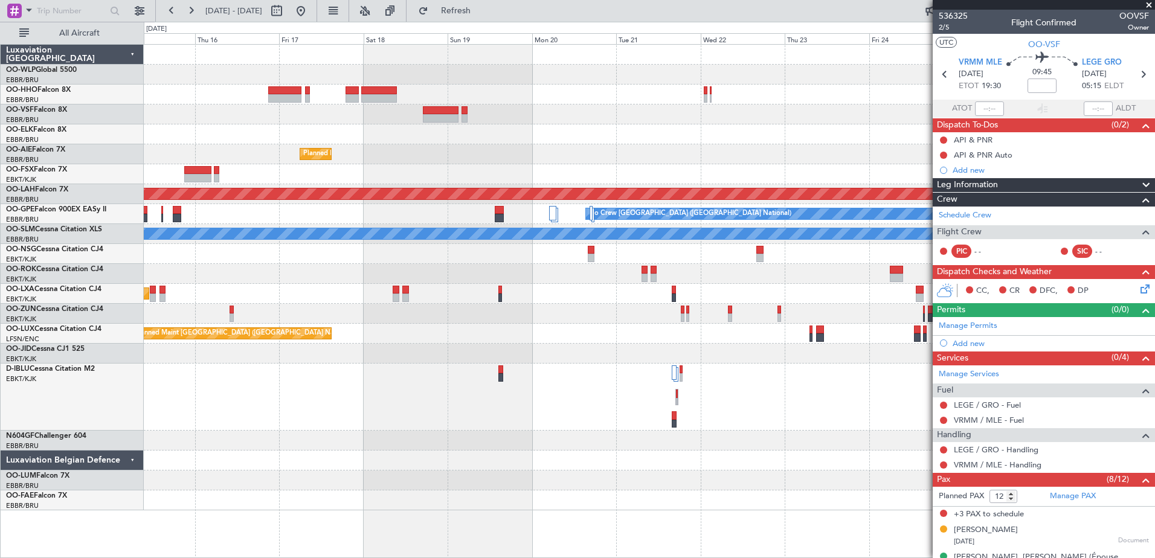
click at [807, 435] on div "Planned Maint [GEOGRAPHIC_DATA] ([GEOGRAPHIC_DATA] National) Planned [GEOGRAPHI…" at bounding box center [649, 278] width 1010 height 466
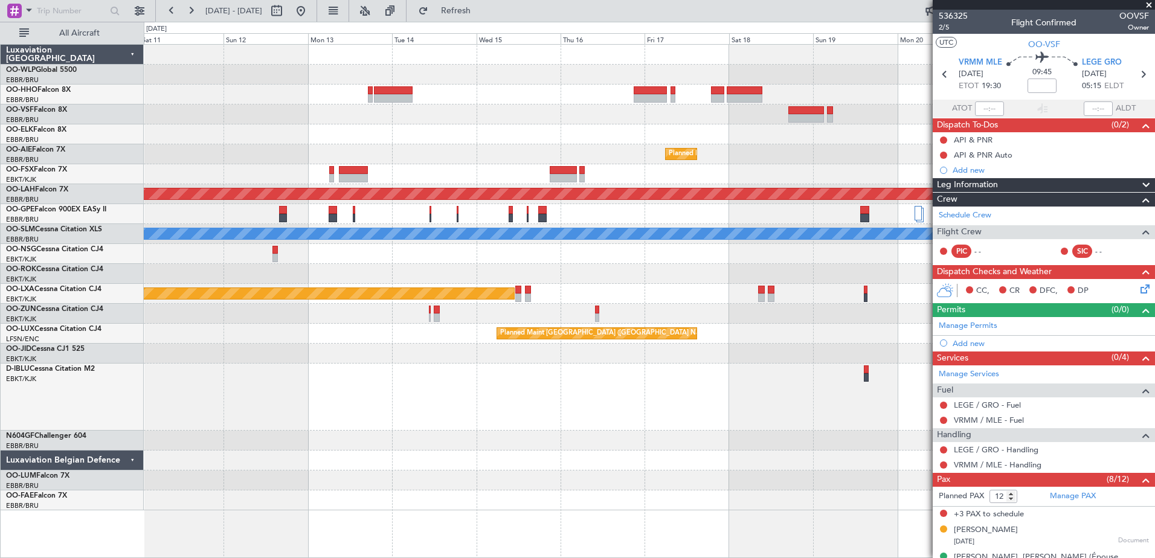
click at [310, 7] on div at bounding box center [288, 10] width 43 height 19
click at [310, 6] on button at bounding box center [300, 10] width 19 height 19
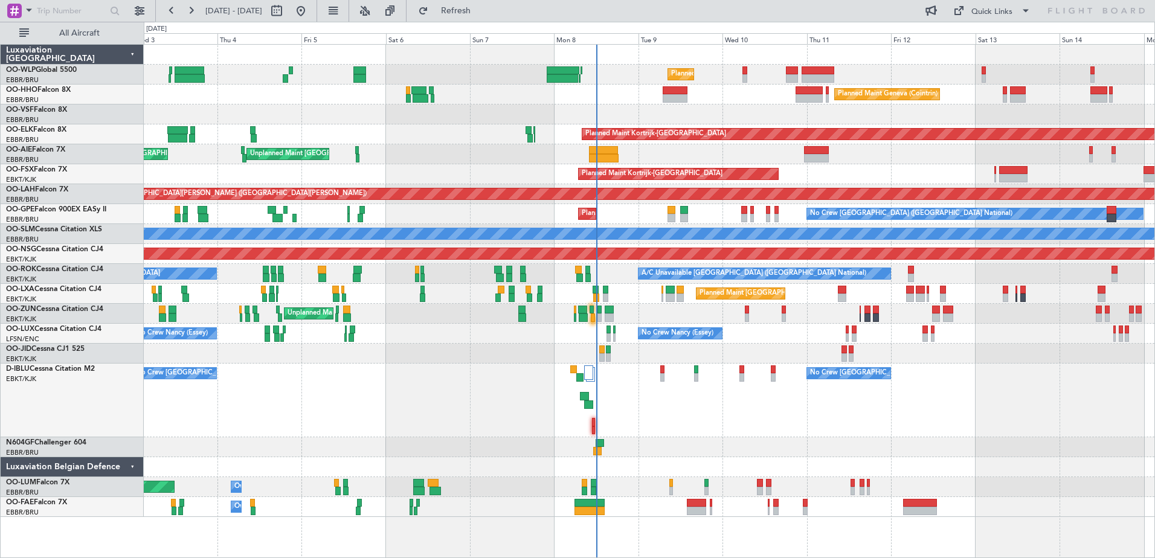
click at [655, 101] on div "Planned Maint Geneva (Cointrin)" at bounding box center [649, 95] width 1010 height 20
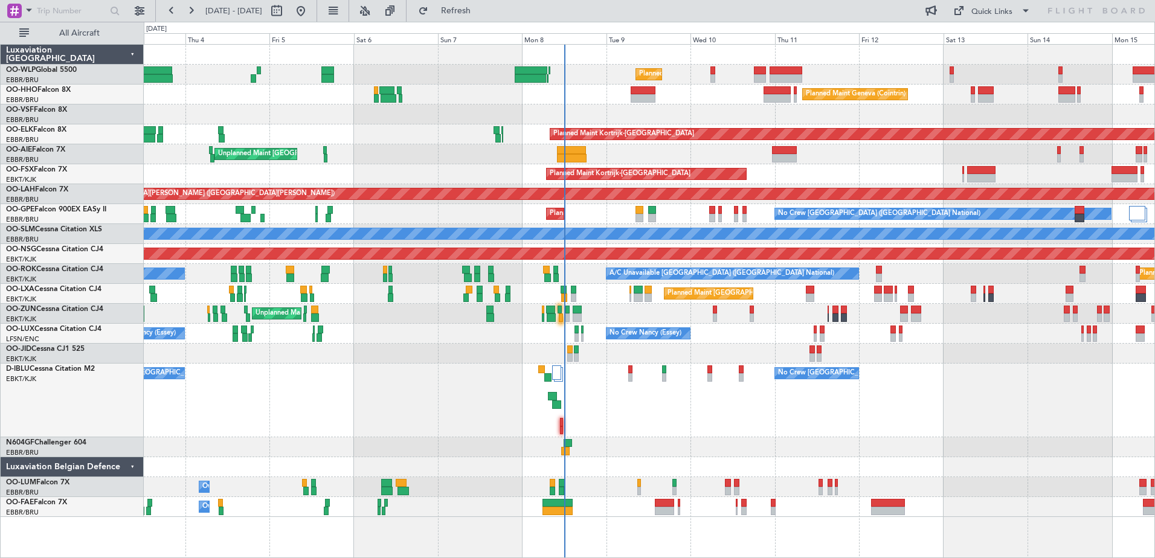
click at [787, 437] on div "No Crew [GEOGRAPHIC_DATA] ([GEOGRAPHIC_DATA] National) No Crew [GEOGRAPHIC_DATA…" at bounding box center [649, 401] width 1010 height 74
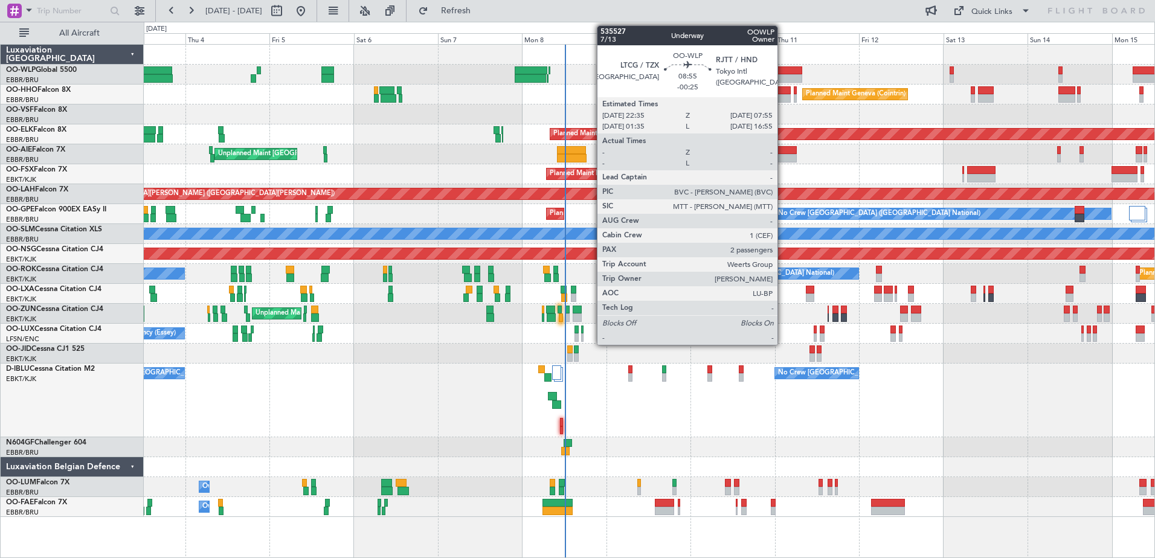
click at [783, 77] on div at bounding box center [785, 78] width 33 height 8
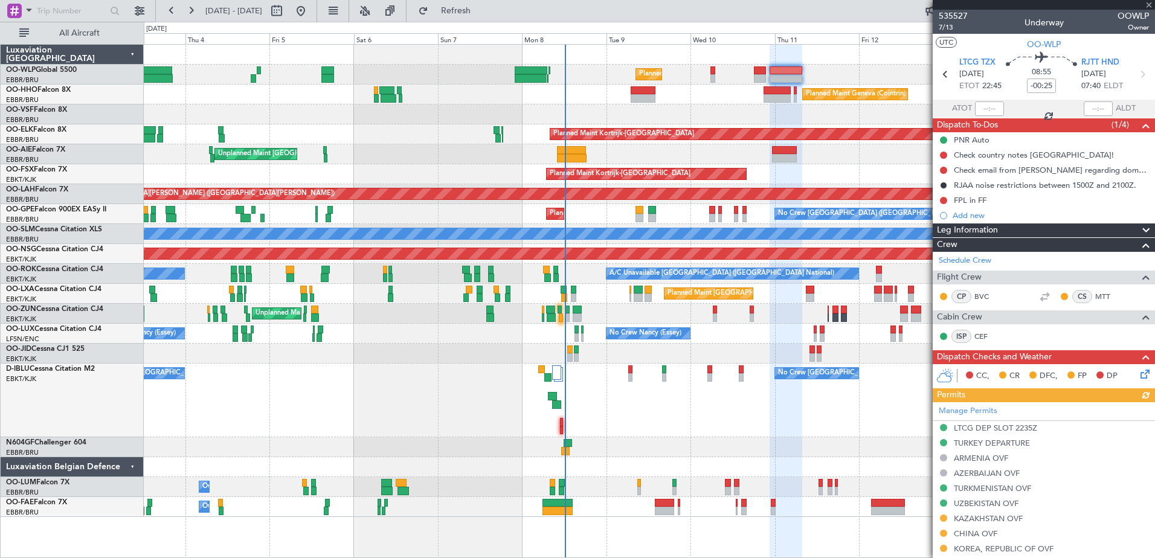
scroll to position [298, 0]
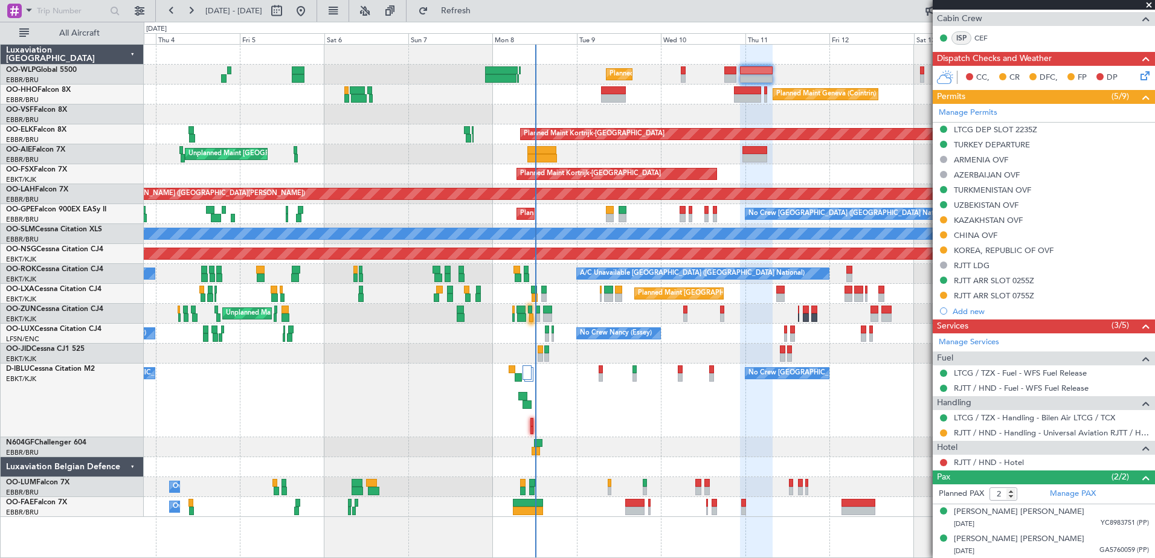
click at [801, 71] on div "Planned Maint Liege" at bounding box center [649, 75] width 1010 height 20
